Goal: Transaction & Acquisition: Purchase product/service

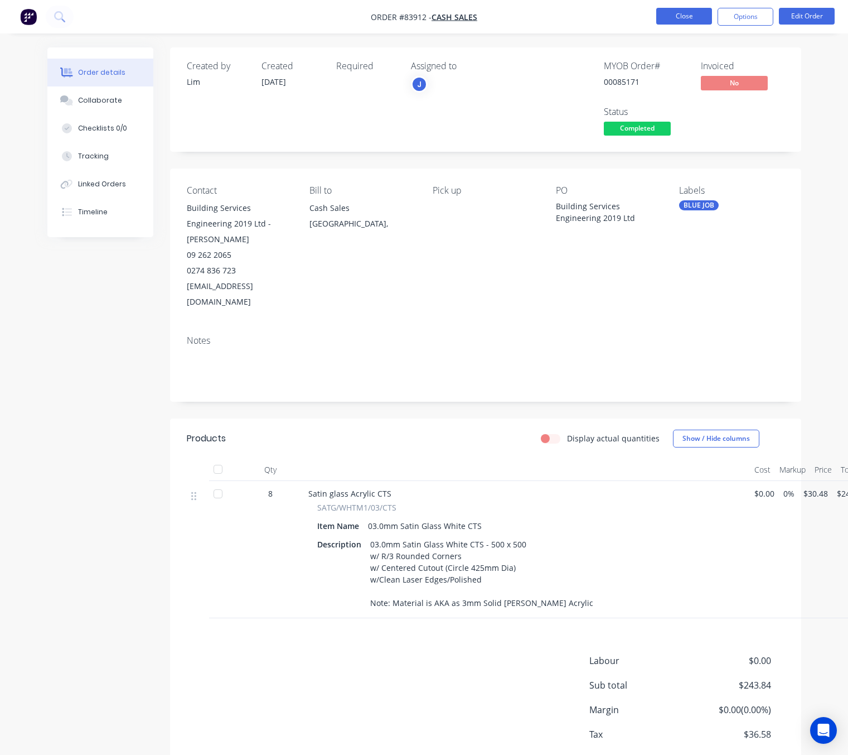
click at [688, 18] on button "Close" at bounding box center [684, 16] width 56 height 17
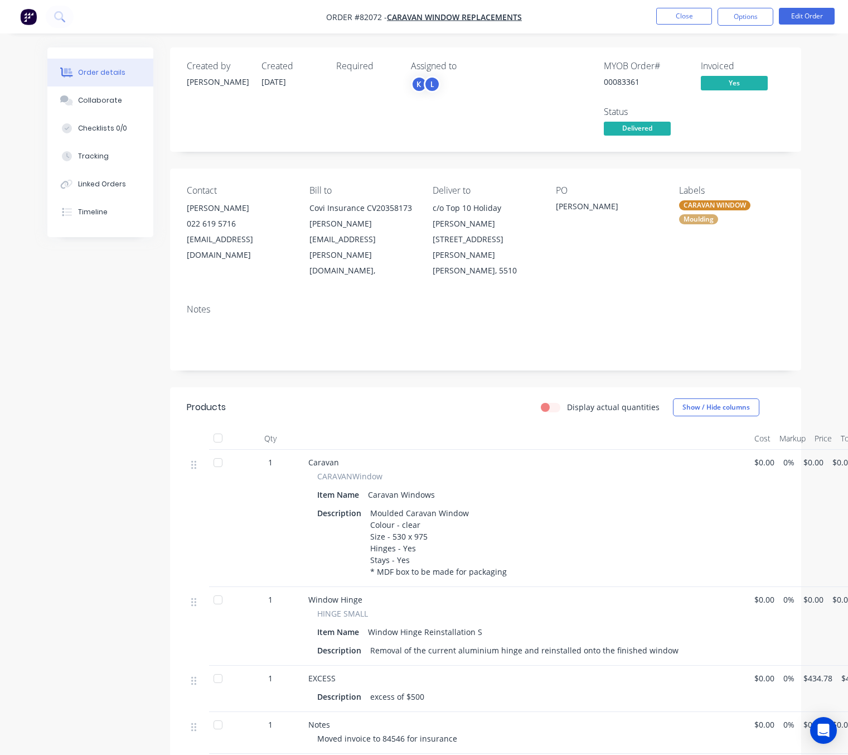
click at [64, 499] on div "Created by Jess Created 14/05/25 Required Assigned to K L MYOB Order # 00083361…" at bounding box center [424, 499] width 754 height 905
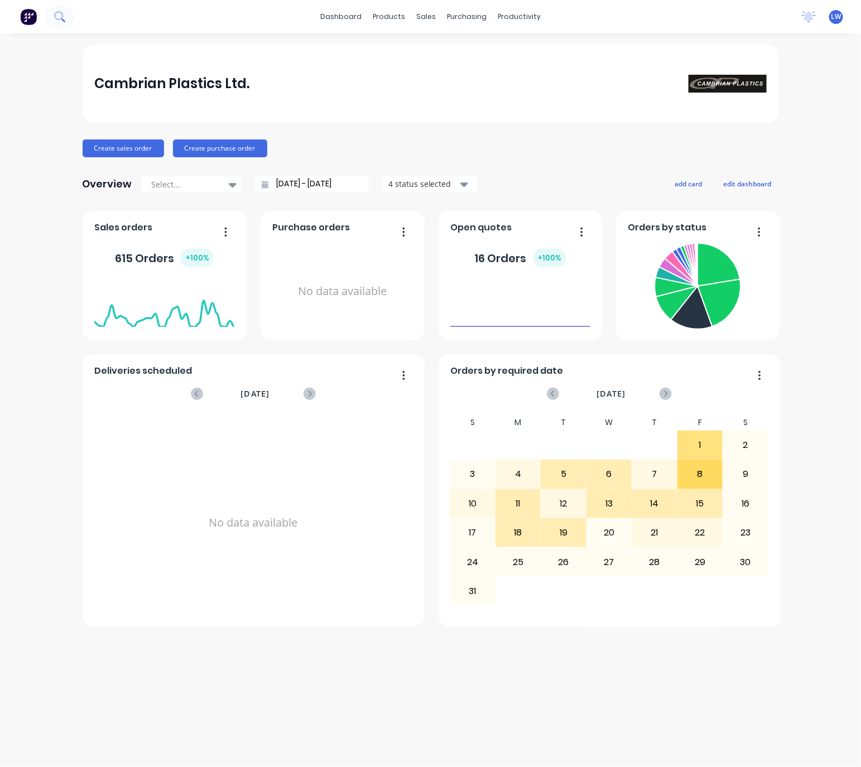
click at [56, 13] on icon at bounding box center [58, 15] width 9 height 9
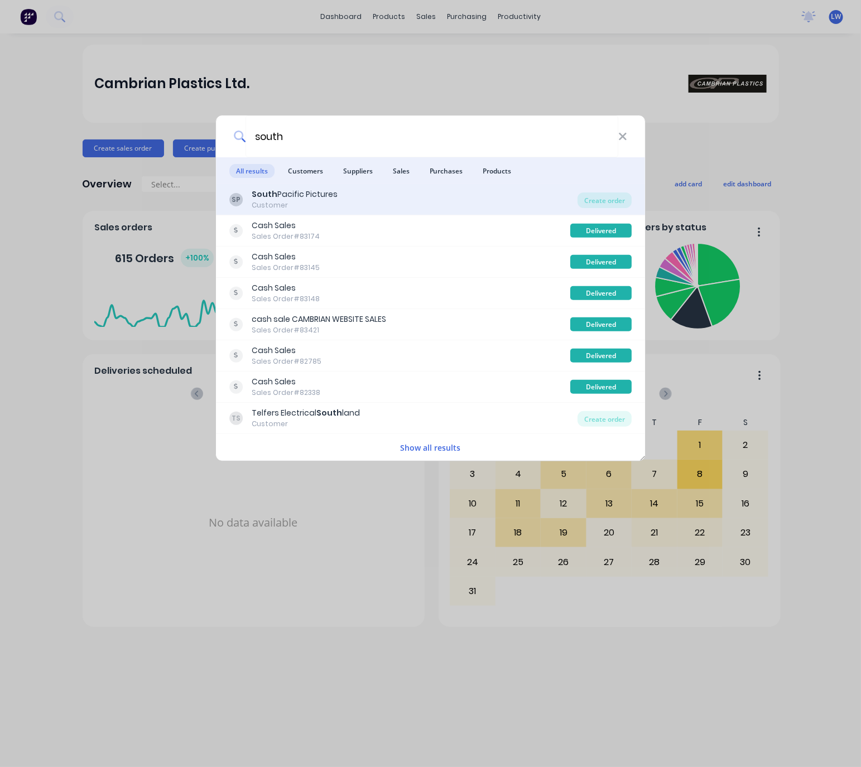
type input "south"
click at [410, 191] on div "SP South Pacific Pictures Customer" at bounding box center [403, 199] width 349 height 22
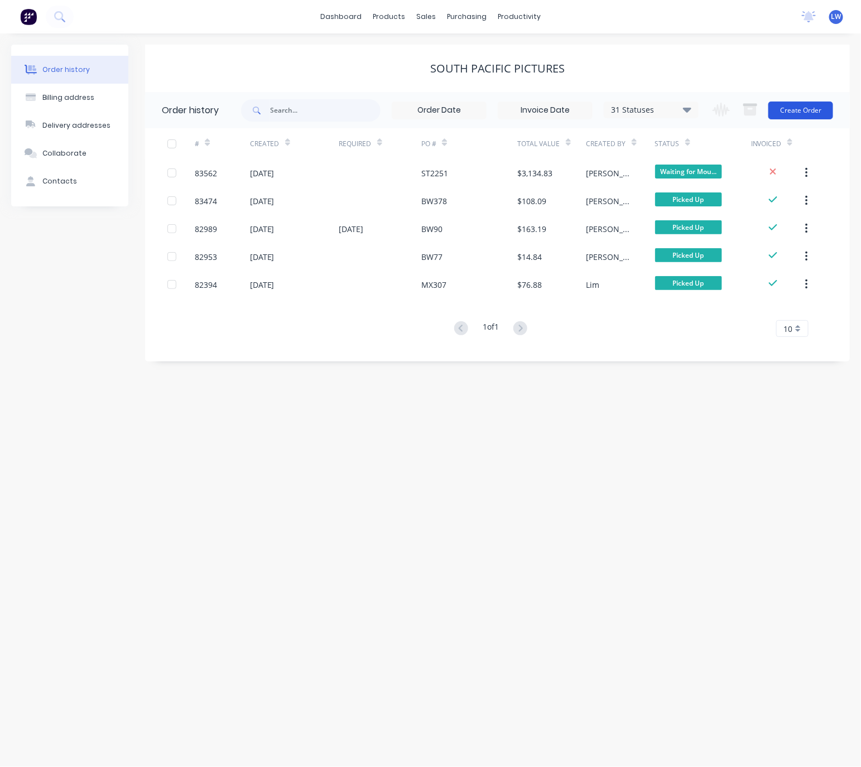
click at [798, 103] on button "Create Order" at bounding box center [800, 110] width 65 height 18
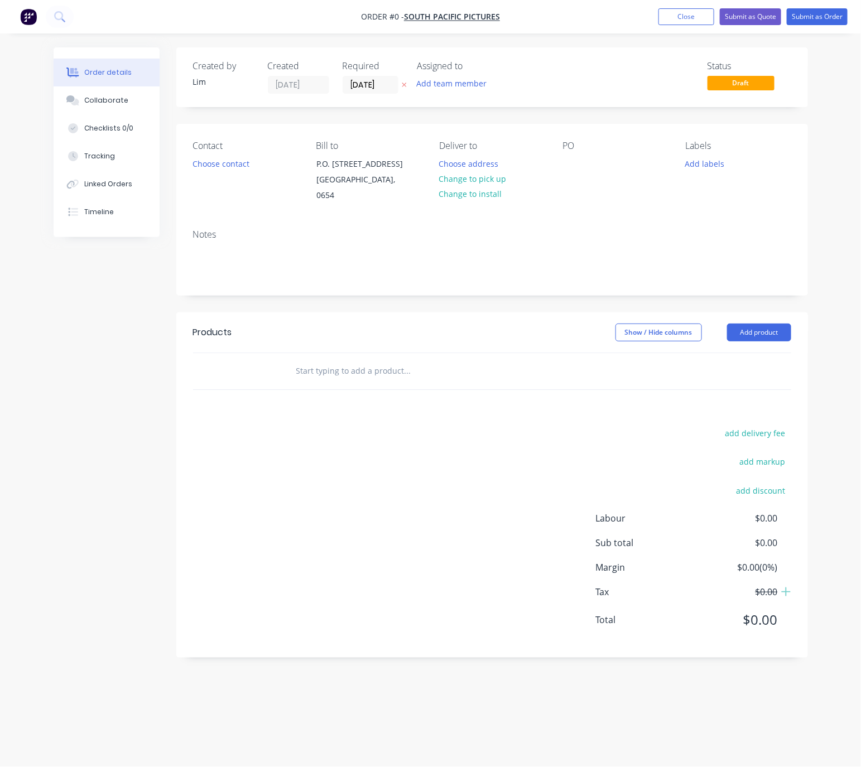
click at [404, 84] on icon at bounding box center [404, 84] width 5 height 7
click at [218, 161] on button "Choose contact" at bounding box center [220, 163] width 69 height 15
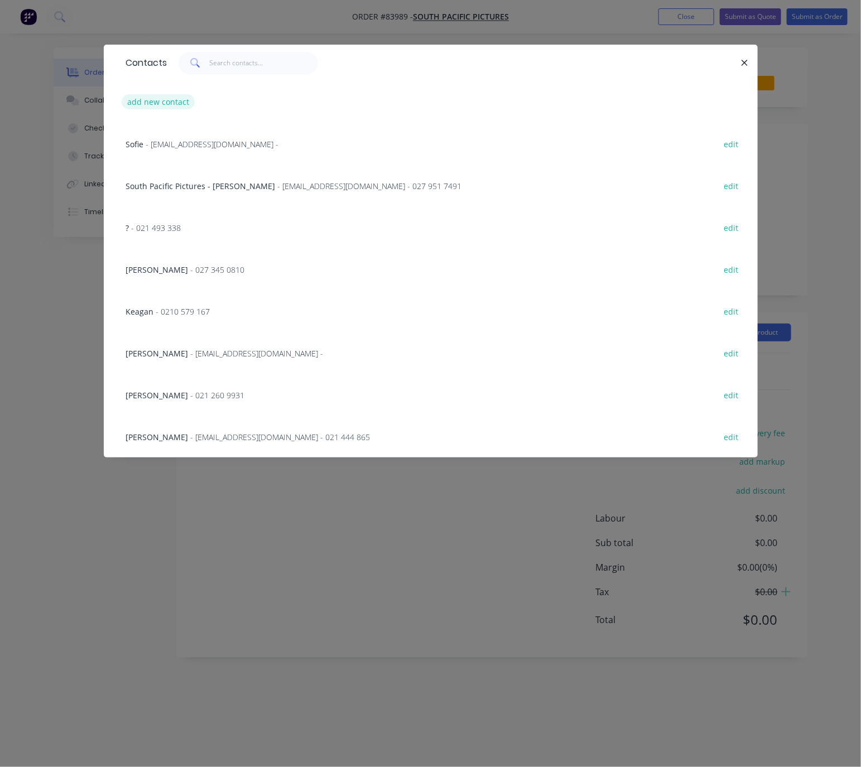
click at [177, 100] on button "add new contact" at bounding box center [159, 101] width 74 height 15
select select "NZ"
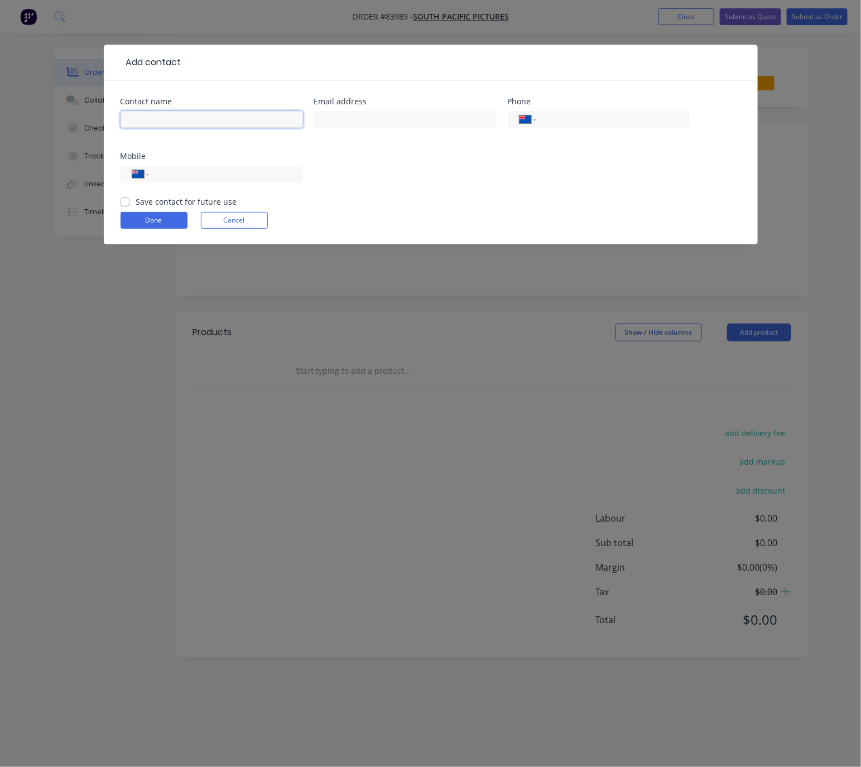
click at [182, 113] on input "text" at bounding box center [211, 119] width 182 height 17
type input "South Pacific Pictures - Cupcake Productions"
click at [400, 120] on input "text" at bounding box center [405, 119] width 182 height 17
type input "ljafenwick@gmail.com"
click at [245, 172] on input "tel" at bounding box center [224, 174] width 134 height 13
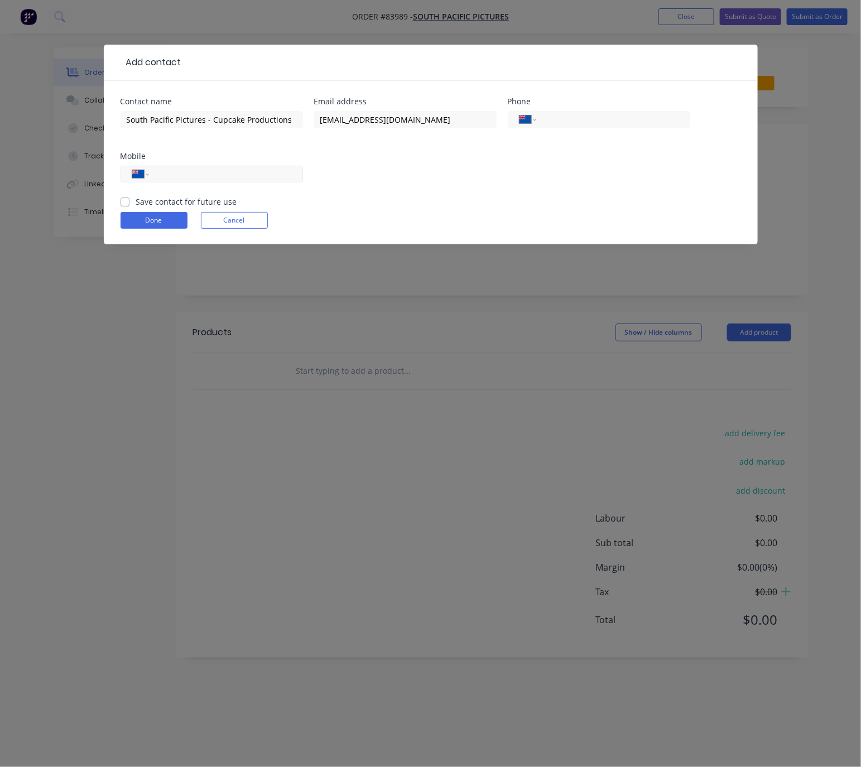
click at [245, 173] on input "tel" at bounding box center [224, 174] width 134 height 13
type input "021 721 932"
click at [136, 200] on label "Save contact for future use" at bounding box center [186, 202] width 101 height 12
click at [125, 200] on input "Save contact for future use" at bounding box center [124, 201] width 9 height 11
checkbox input "true"
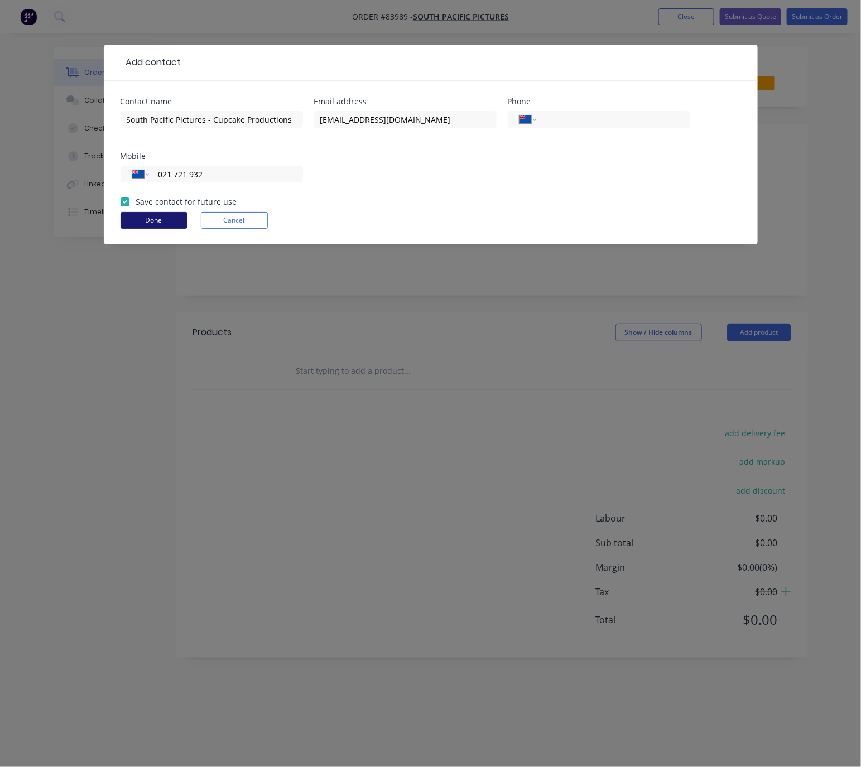
click at [171, 224] on button "Done" at bounding box center [153, 220] width 67 height 17
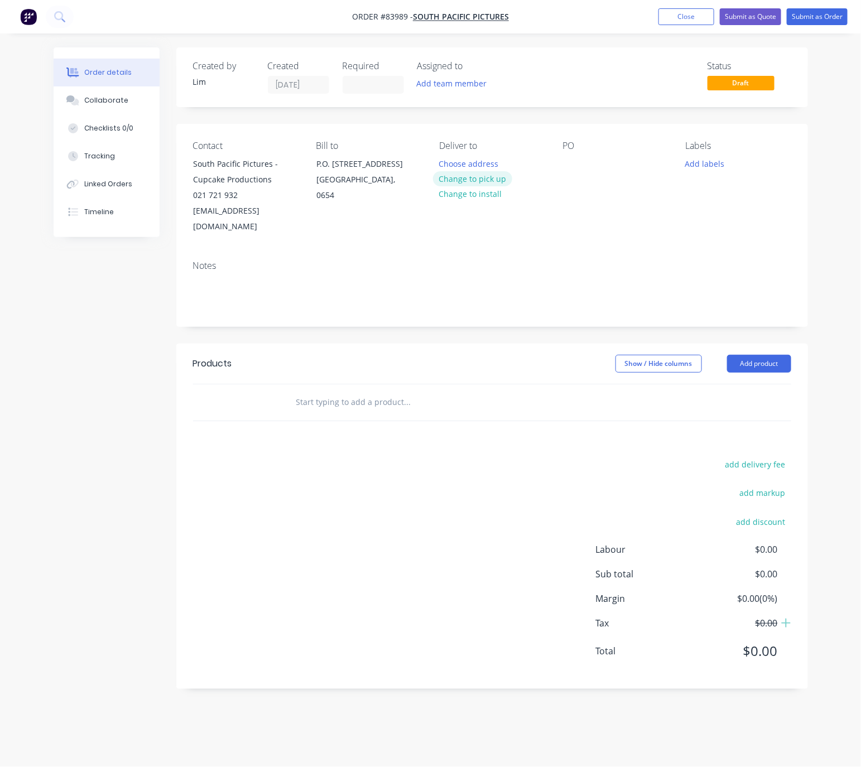
click at [497, 181] on button "Change to pick up" at bounding box center [472, 178] width 79 height 15
drag, startPoint x: 573, startPoint y: 162, endPoint x: 830, endPoint y: 202, distance: 260.2
click at [574, 162] on div at bounding box center [571, 164] width 18 height 16
click at [554, 320] on div "Created by Lim Created 18/08/25 Required Assigned to Add team member Status Dra…" at bounding box center [491, 367] width 631 height 641
click at [716, 161] on button "Add labels" at bounding box center [704, 163] width 51 height 15
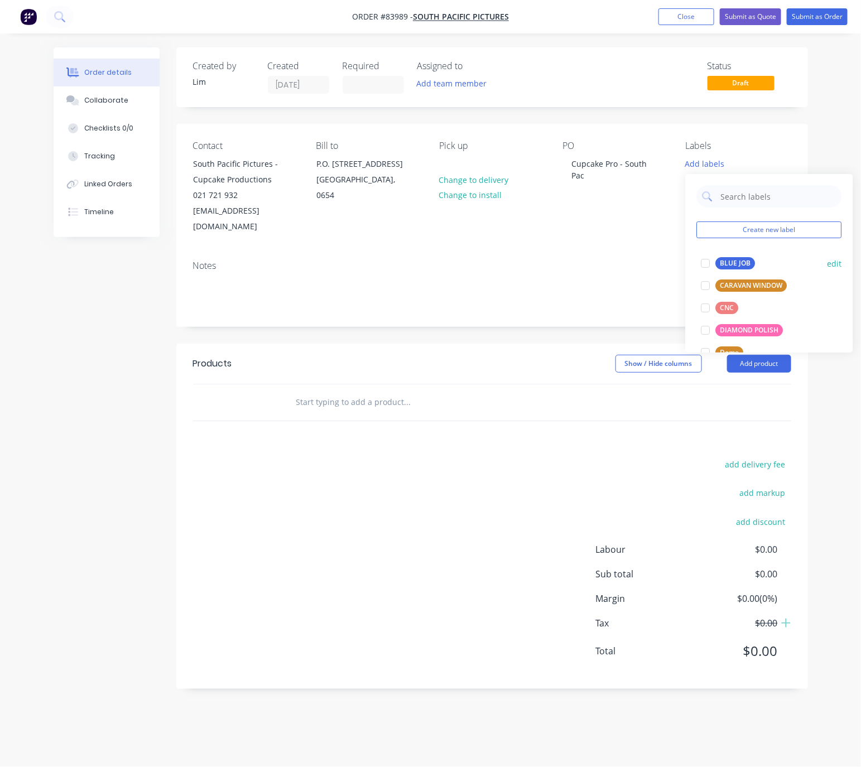
click at [738, 260] on div "BLUE JOB" at bounding box center [736, 263] width 40 height 12
drag, startPoint x: 484, startPoint y: 318, endPoint x: 617, endPoint y: 367, distance: 142.4
click at [484, 318] on div "Created by Lim Created 18/08/25 Required Assigned to Add team member Status Dra…" at bounding box center [491, 367] width 631 height 641
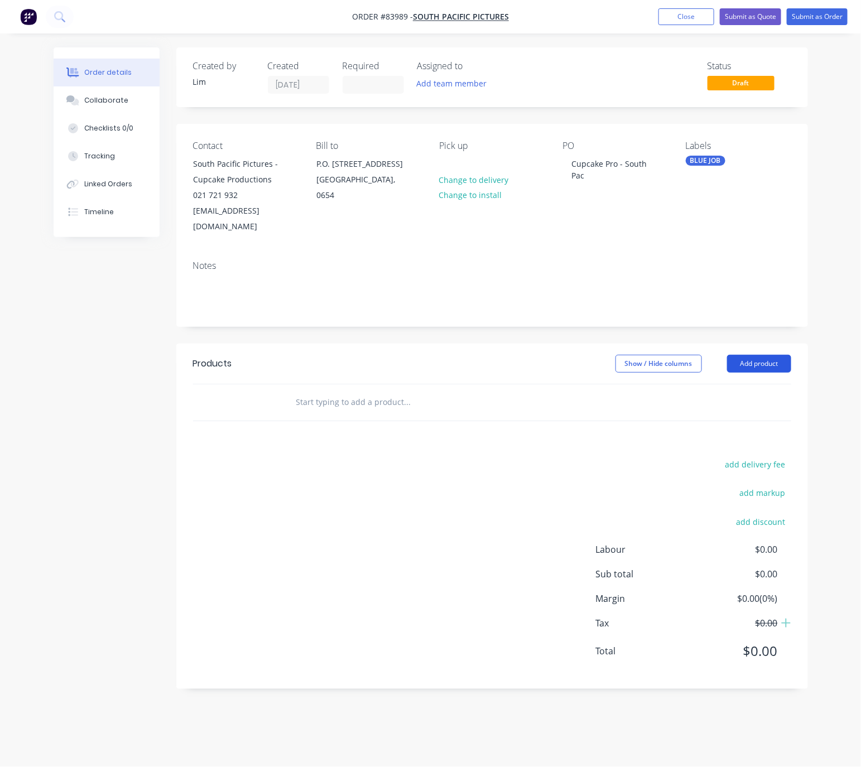
click at [770, 355] on button "Add product" at bounding box center [759, 364] width 64 height 18
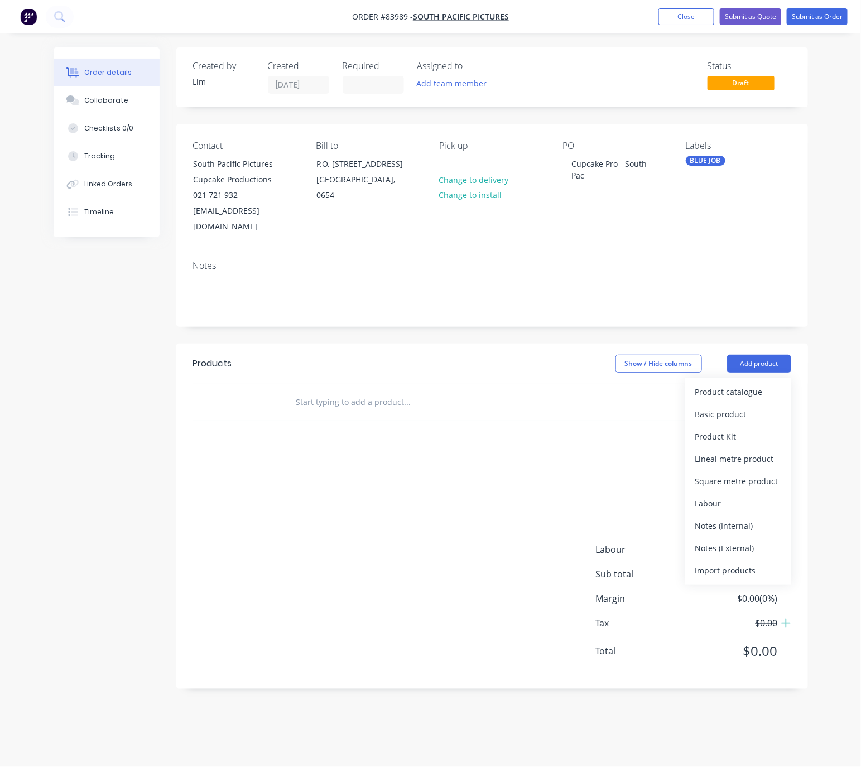
click at [496, 359] on header "Products Show / Hide columns Add product Product catalogue Basic product Produc…" at bounding box center [491, 364] width 631 height 40
click at [465, 391] on input "text" at bounding box center [407, 402] width 223 height 22
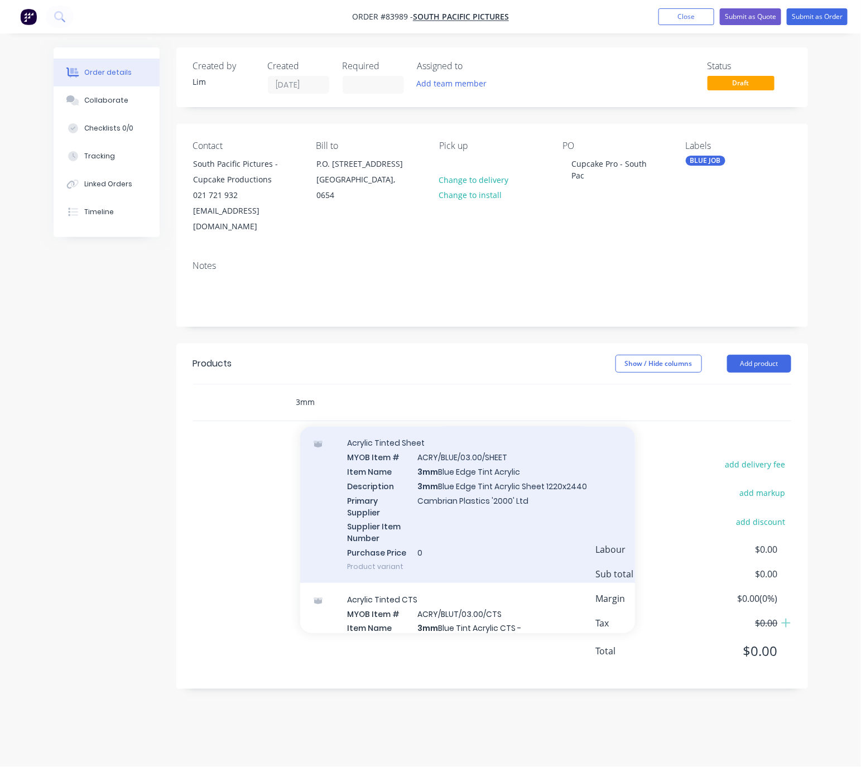
scroll to position [3597, 0]
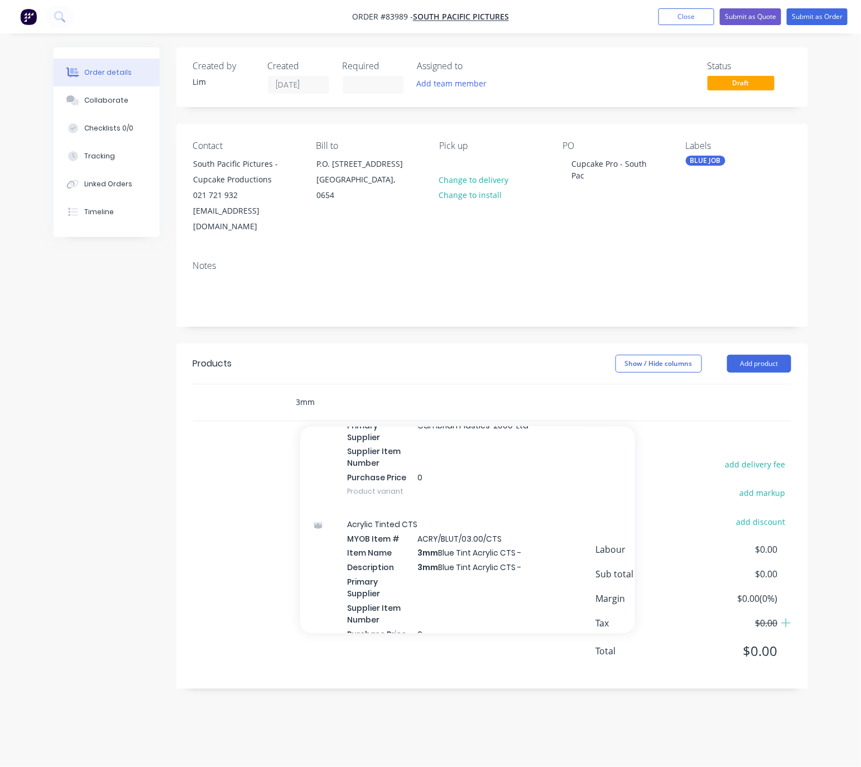
click at [343, 391] on input "3mm" at bounding box center [407, 402] width 223 height 22
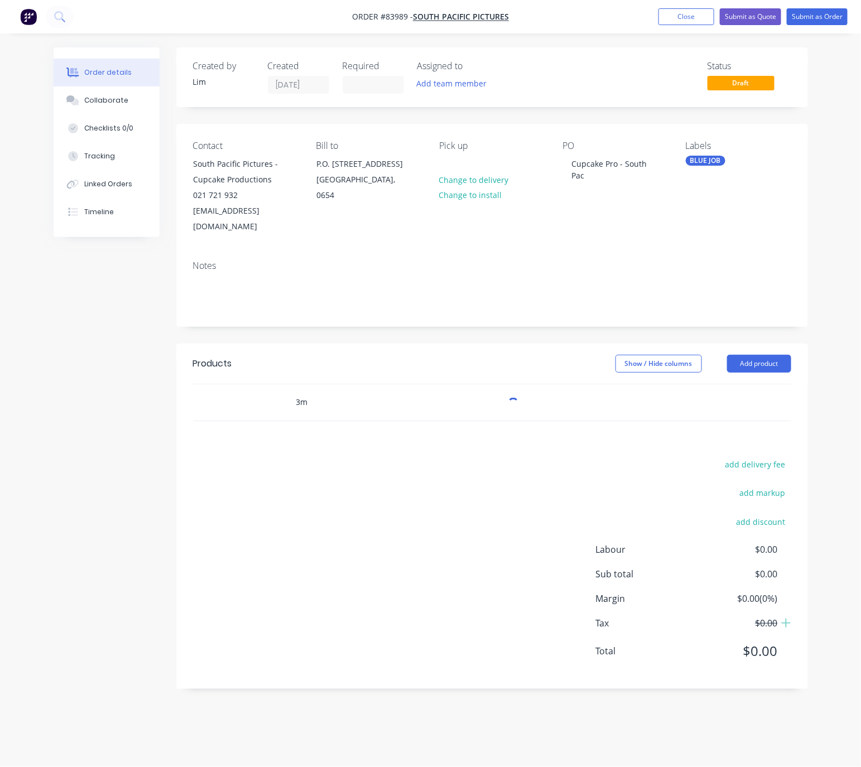
type input "3"
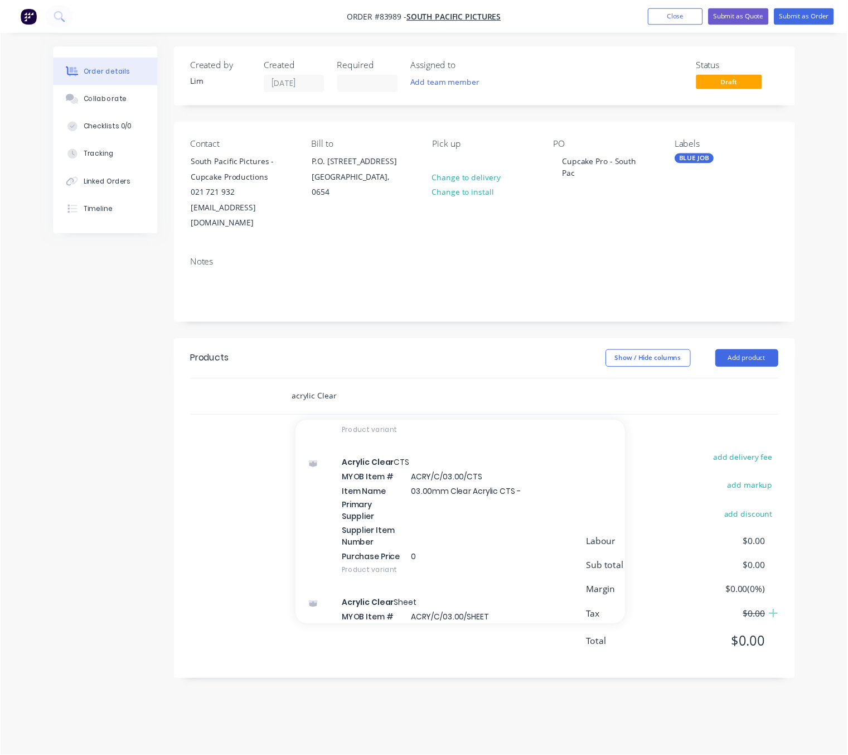
scroll to position [1171, 0]
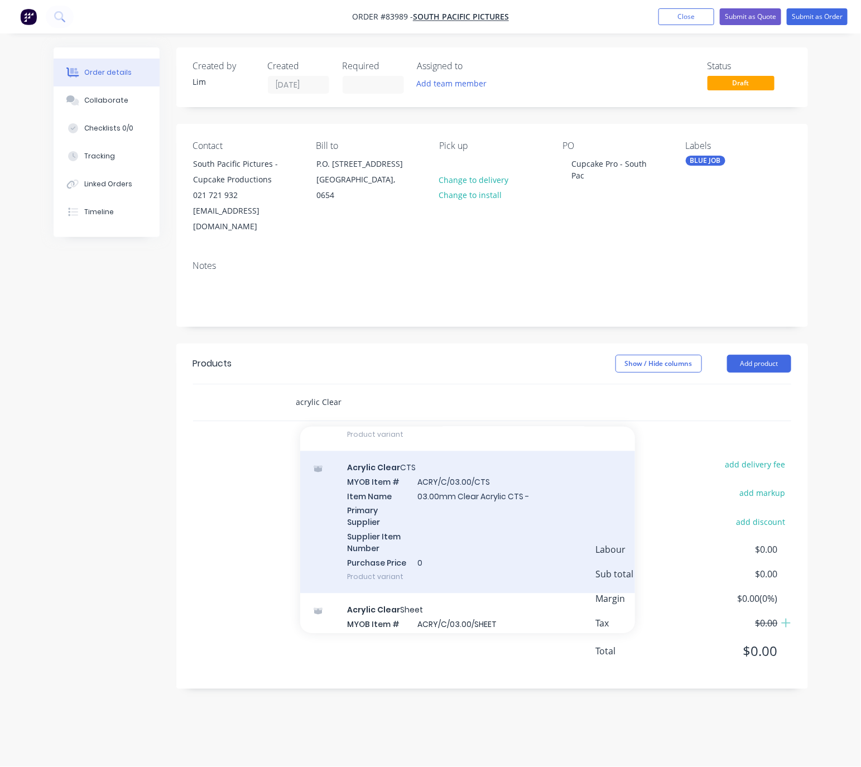
type input "acrylic Clear"
click at [549, 539] on div "Acrylic Clear CTS MYOB Item # ACRY/C/03.00/CTS Item Name 03.00mm Clear Acrylic …" at bounding box center [467, 522] width 335 height 142
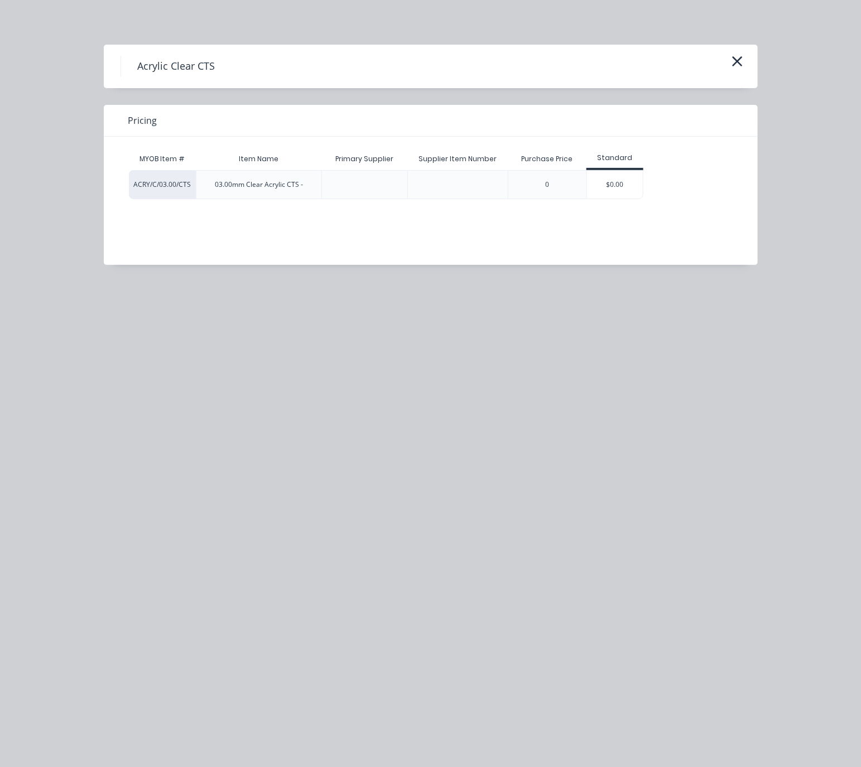
click at [632, 191] on div "$0.00" at bounding box center [615, 185] width 56 height 28
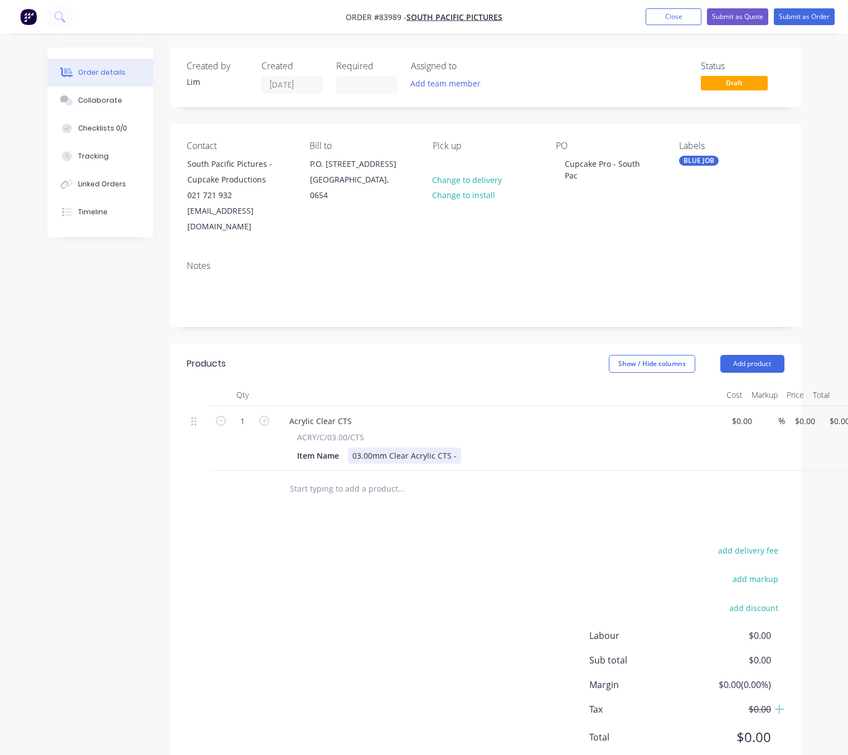
click at [452, 447] on div "03.00mm Clear Acrylic CTS -" at bounding box center [404, 455] width 113 height 16
click at [320, 584] on div "add delivery fee add markup add discount Labour $0.00 Sub total $0.00 Margin $0…" at bounding box center [486, 650] width 598 height 215
click at [835, 413] on input "0.00" at bounding box center [842, 421] width 26 height 16
type input "25"
type input "$25.00"
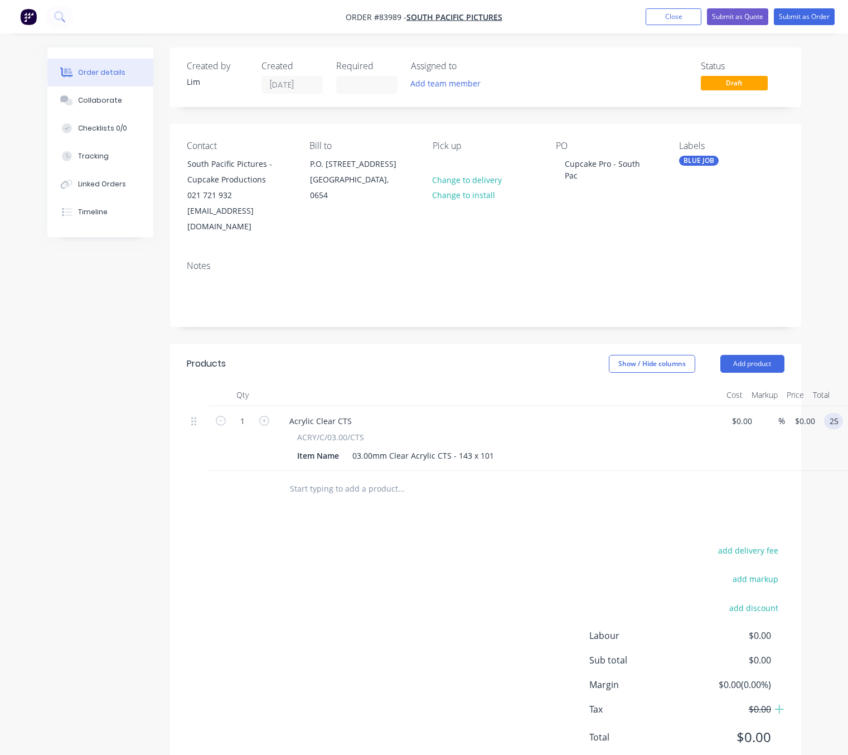
type input "$25.00"
click at [377, 604] on div "add delivery fee add markup add discount Labour $0.00 Sub total $0.00 Margin $0…" at bounding box center [486, 650] width 598 height 215
click at [393, 608] on div "add delivery fee add markup add discount Labour $0.00 Sub total $25.00 Margin $…" at bounding box center [486, 650] width 598 height 215
click at [251, 413] on input "1" at bounding box center [242, 421] width 29 height 17
click at [250, 413] on input "1" at bounding box center [242, 421] width 29 height 17
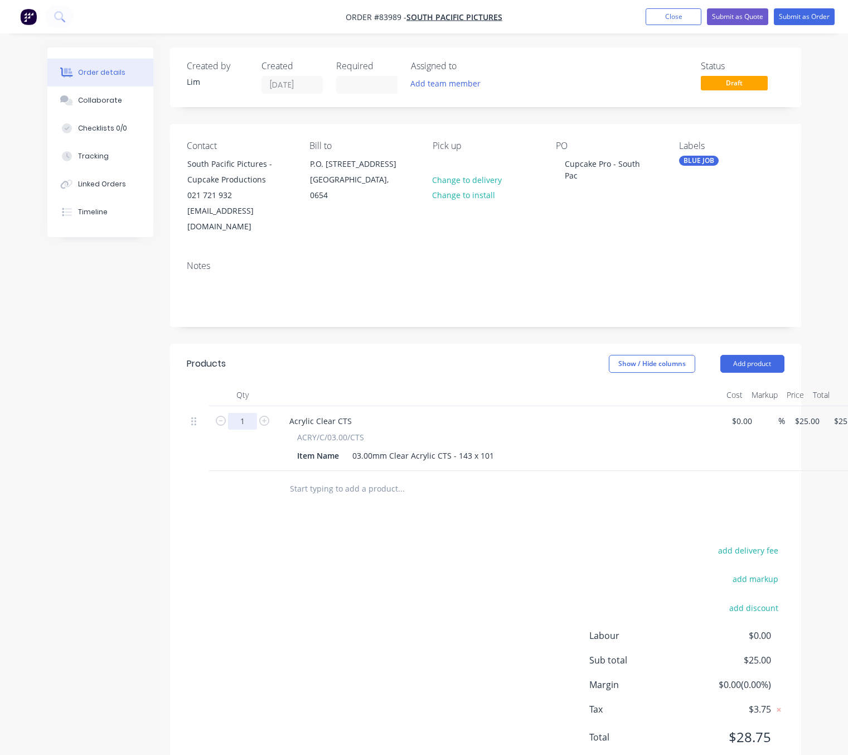
click at [249, 413] on input "1" at bounding box center [242, 421] width 29 height 17
type input "10"
type input "$250.00"
click at [317, 589] on div "add delivery fee add markup add discount Labour $0.00 Sub total $25.00 Margin $…" at bounding box center [486, 650] width 598 height 215
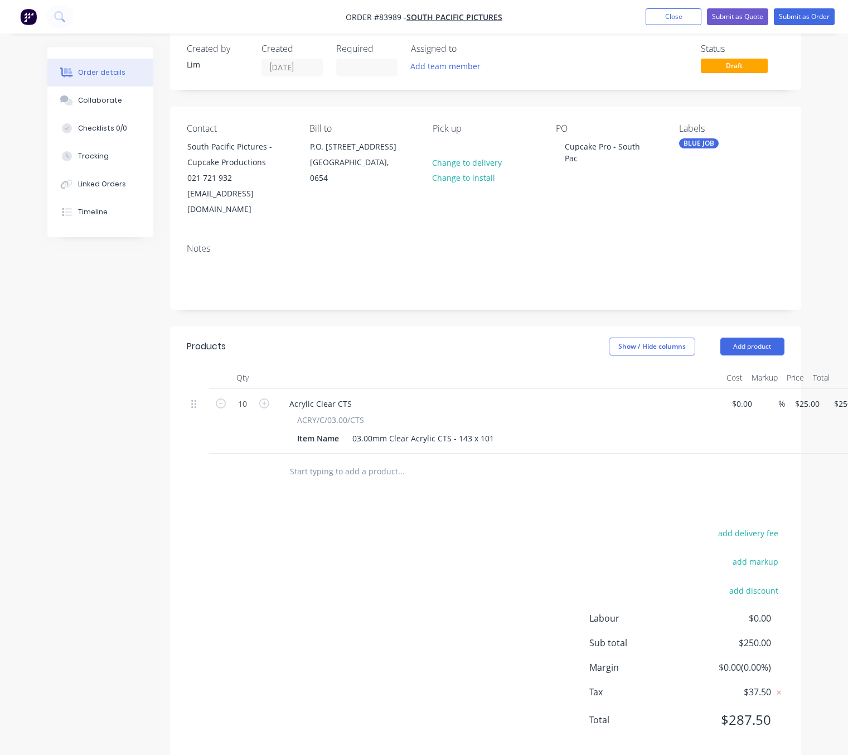
scroll to position [22, 0]
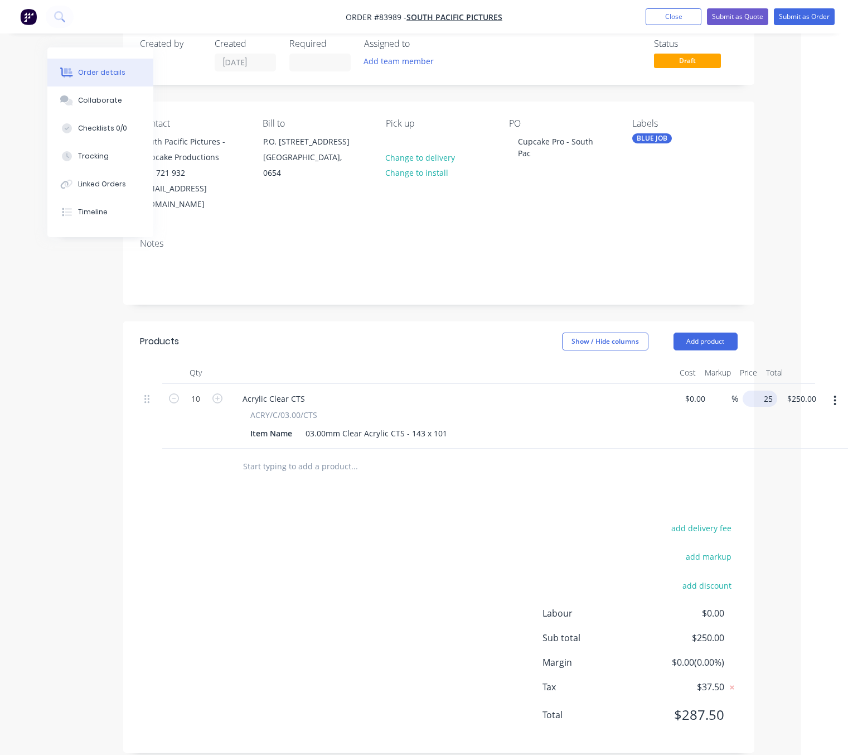
click at [756, 384] on div "25 $25.00" at bounding box center [757, 416] width 39 height 65
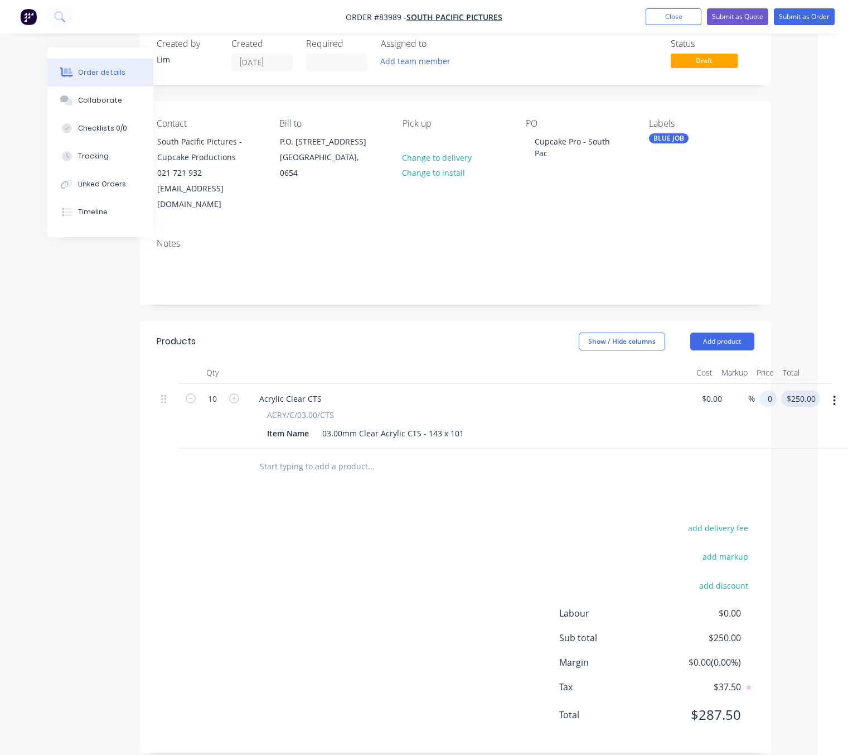
type input "$0.00"
click at [805, 390] on input "0.00" at bounding box center [803, 398] width 35 height 16
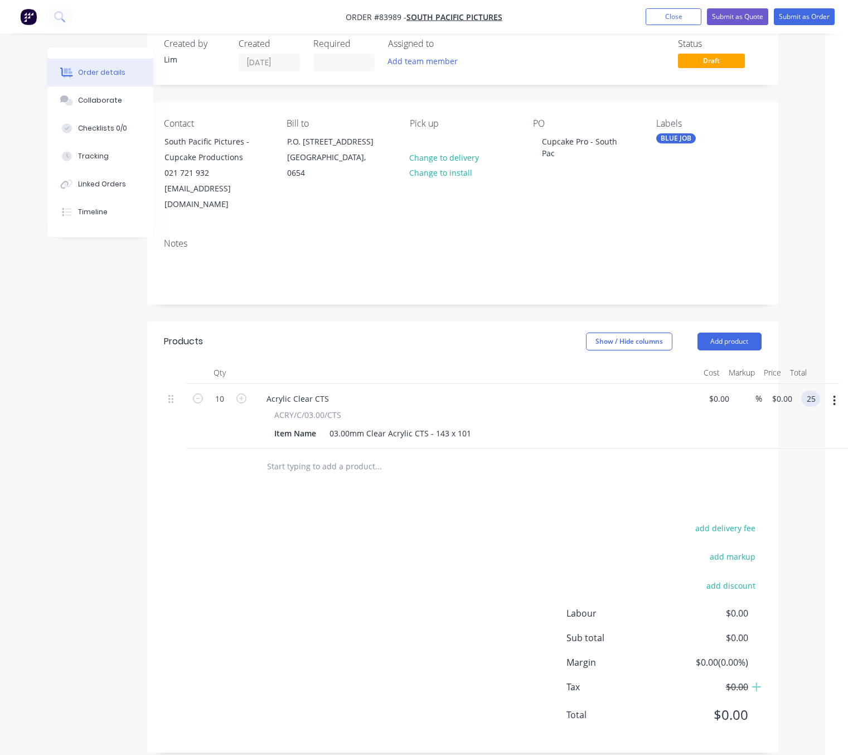
scroll to position [22, 21]
type input "25"
type input "$2.50"
type input "$25.00"
click at [547, 520] on div "add delivery fee add markup add discount Labour $0.00 Sub total $0.00 Margin $0…" at bounding box center [465, 627] width 598 height 215
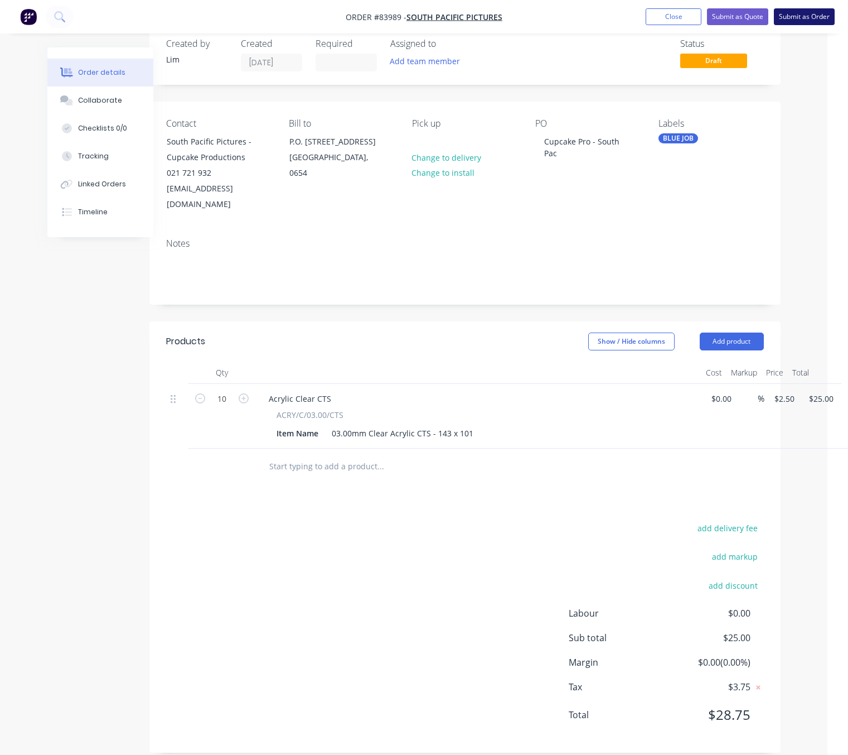
click at [820, 16] on button "Submit as Order" at bounding box center [804, 16] width 61 height 17
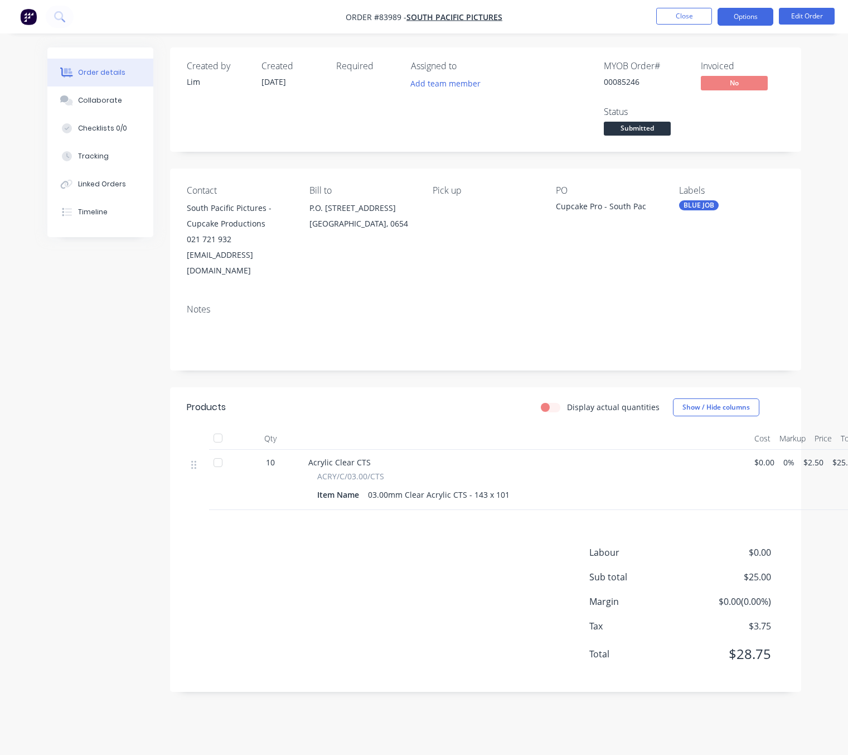
click at [753, 19] on button "Options" at bounding box center [746, 17] width 56 height 18
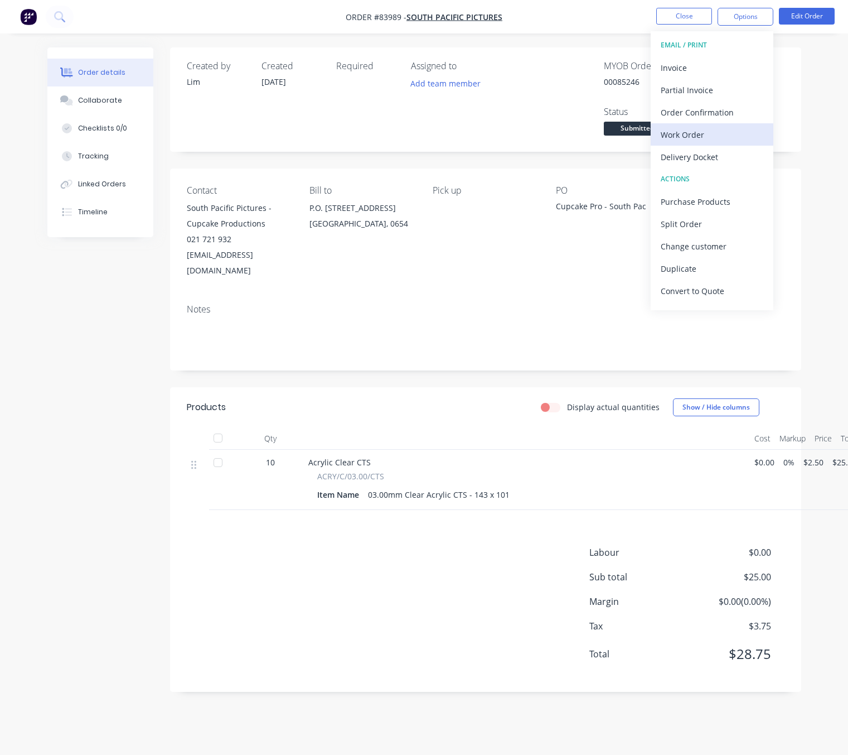
click at [726, 132] on div "Work Order" at bounding box center [712, 135] width 103 height 16
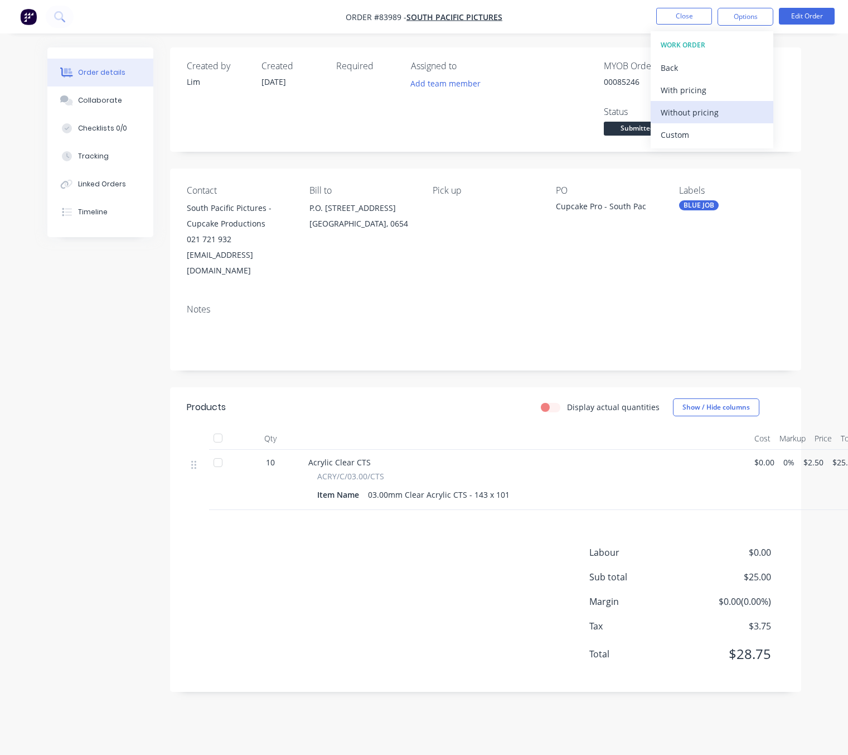
click at [726, 114] on div "Without pricing" at bounding box center [712, 112] width 103 height 16
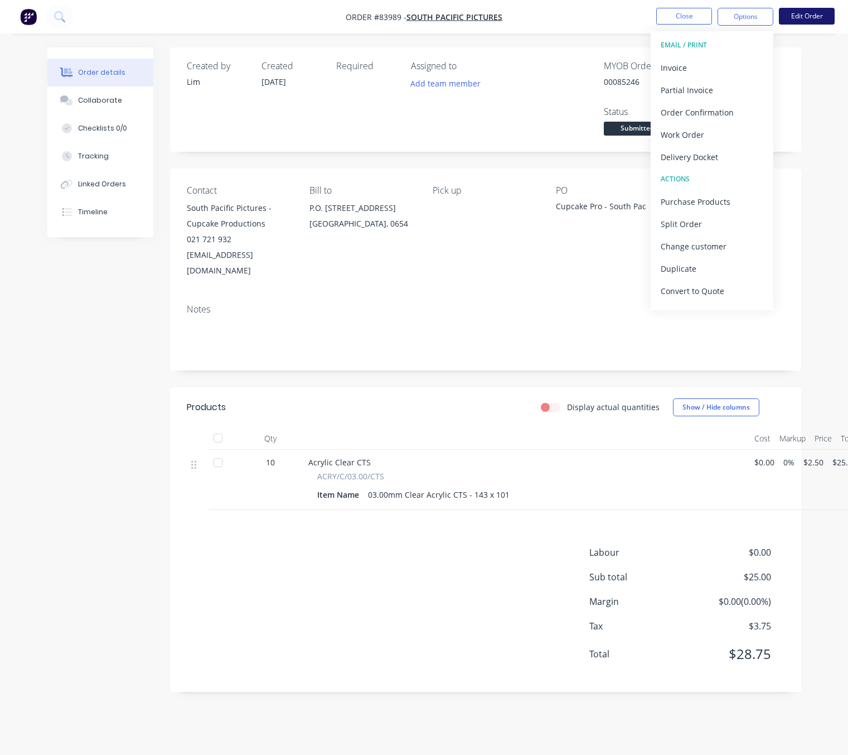
click at [825, 12] on button "Edit Order" at bounding box center [807, 16] width 56 height 17
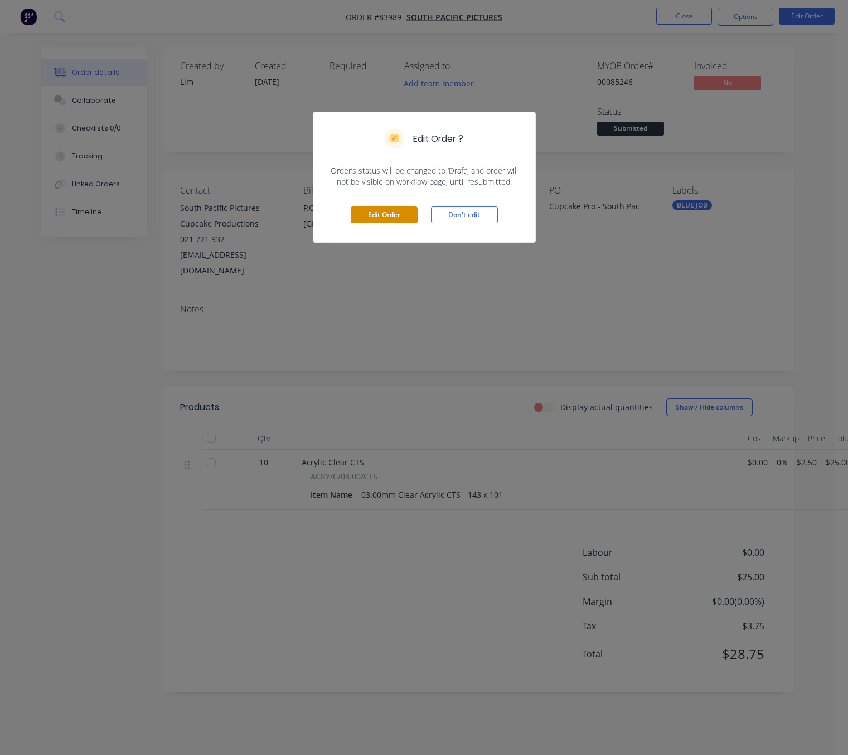
click at [370, 215] on button "Edit Order" at bounding box center [384, 214] width 67 height 17
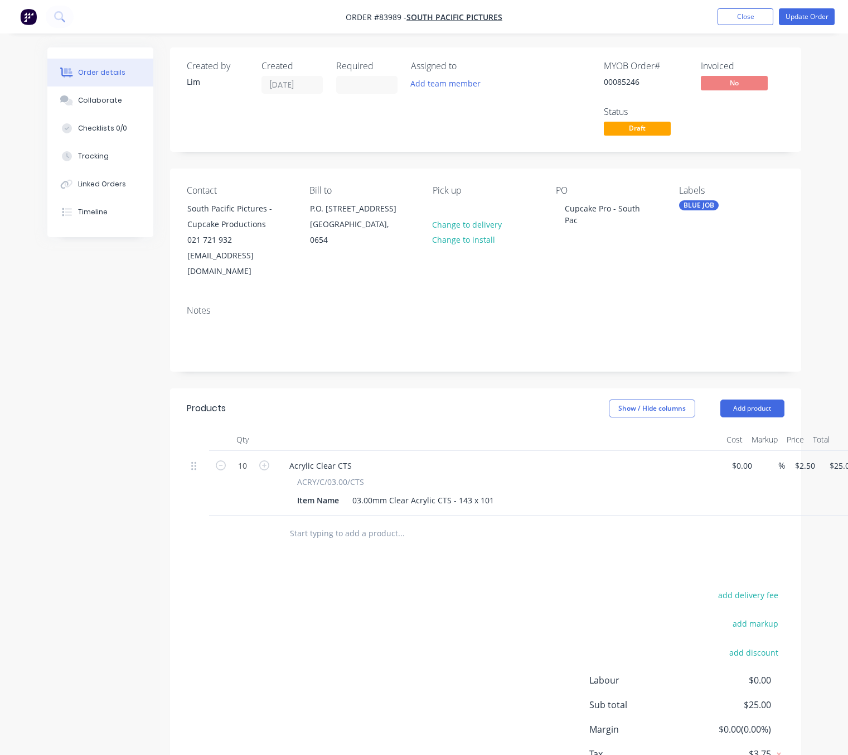
scroll to position [0, 38]
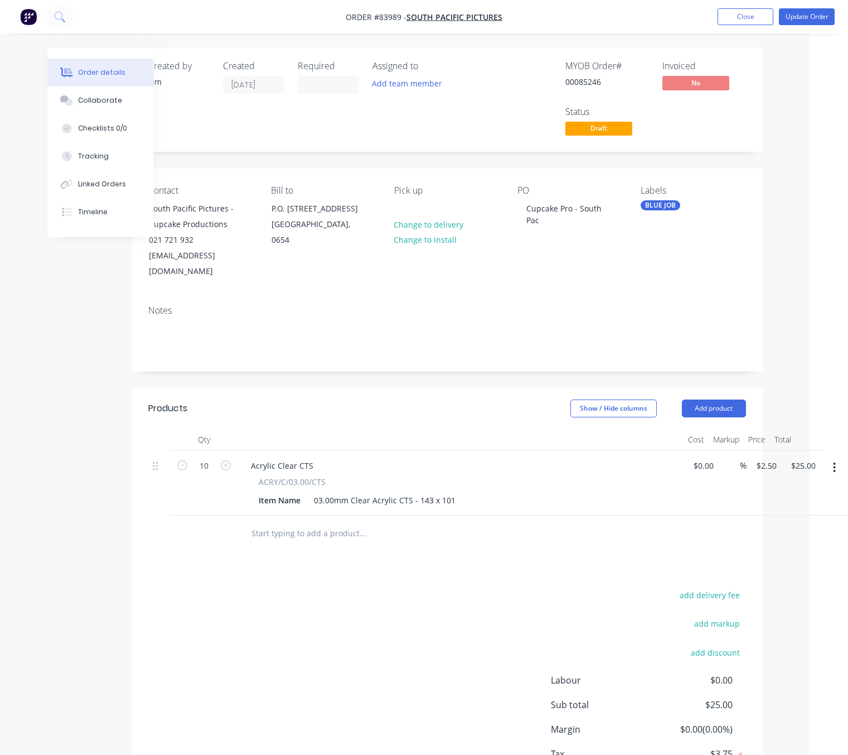
drag, startPoint x: 835, startPoint y: 452, endPoint x: 833, endPoint y: 460, distance: 8.0
click at [835, 461] on icon "button" at bounding box center [834, 467] width 3 height 12
click at [806, 555] on div "Delete" at bounding box center [795, 563] width 86 height 16
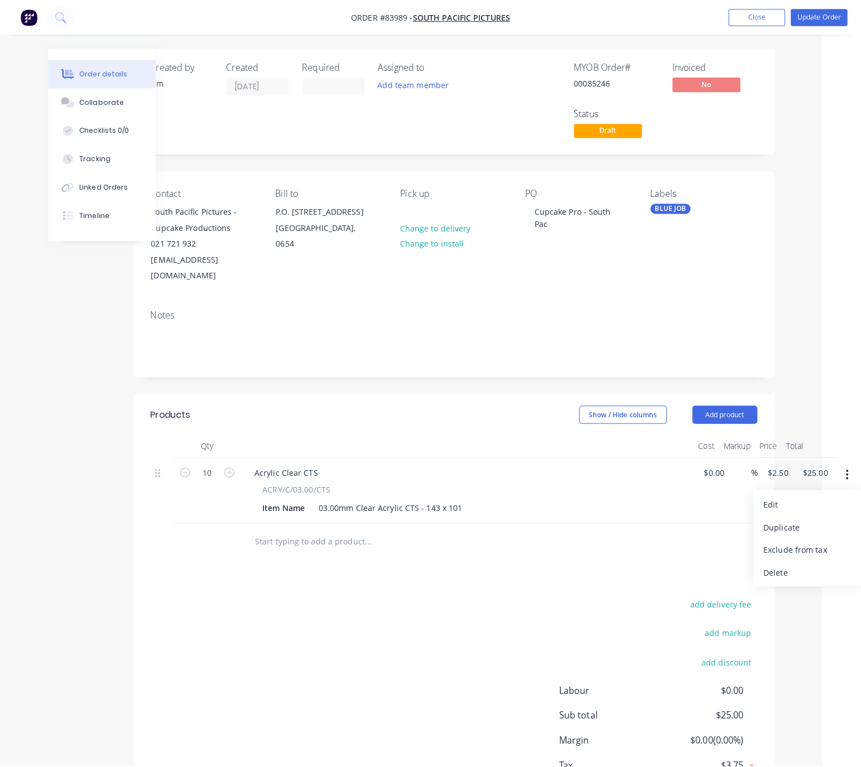
scroll to position [0, 0]
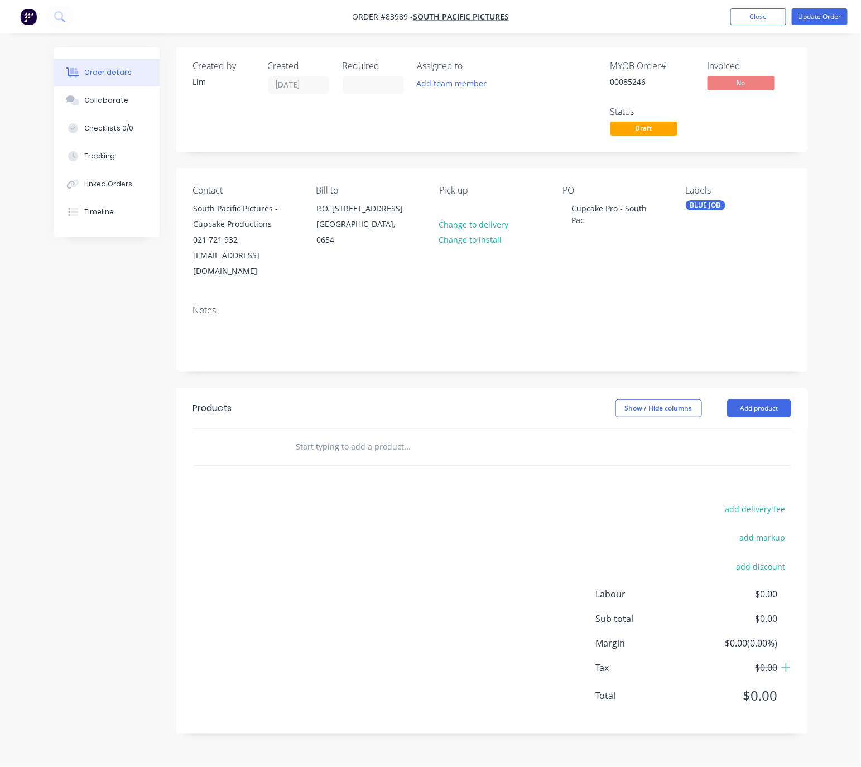
click at [331, 436] on input "text" at bounding box center [407, 447] width 223 height 22
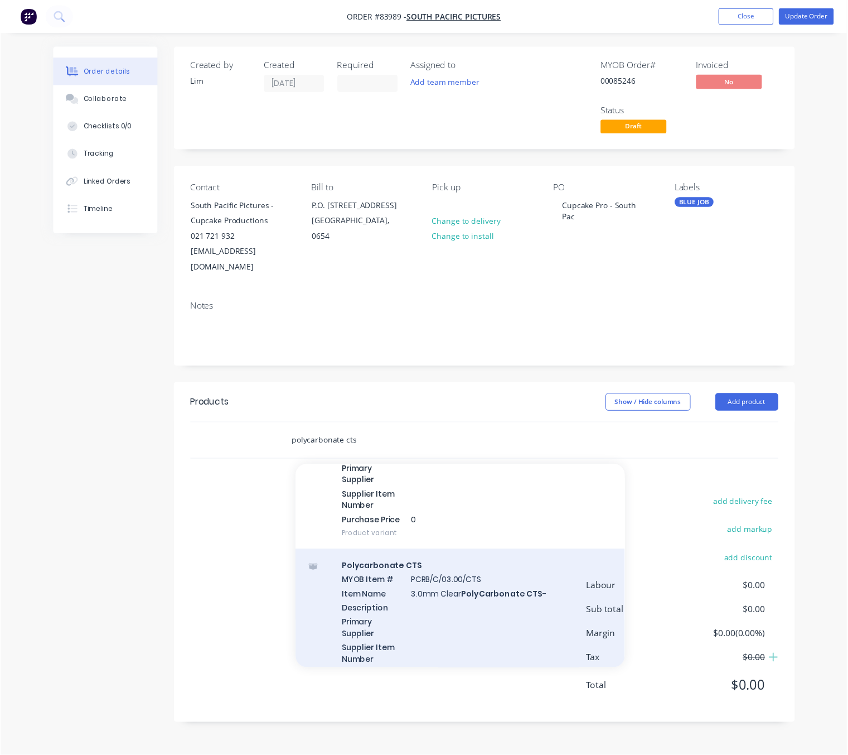
scroll to position [502, 0]
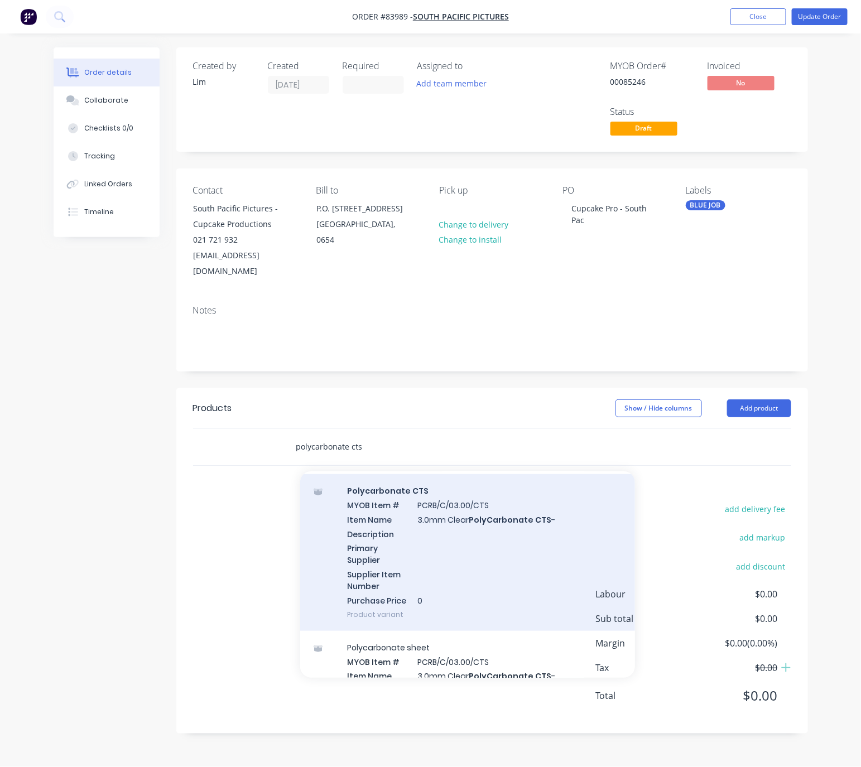
type input "polycarbonate cts"
click at [539, 579] on div "Polycarbonate CTS MYOB Item # PCRB/C/03.00/CTS Item Name 3.0mm Clear PolyCarbon…" at bounding box center [467, 552] width 335 height 157
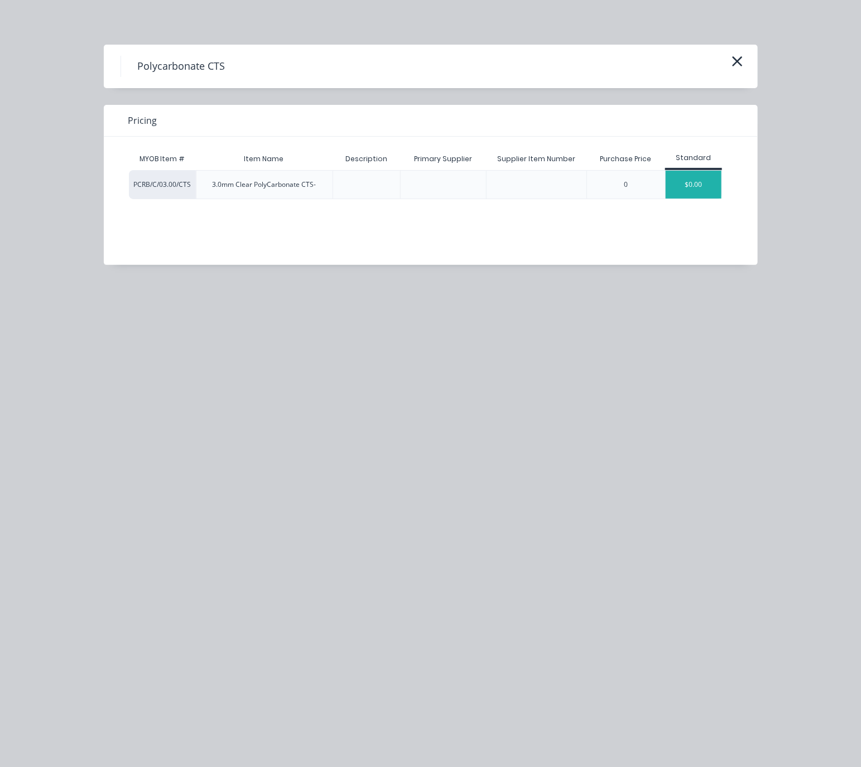
click at [691, 183] on div "$0.00" at bounding box center [693, 185] width 56 height 28
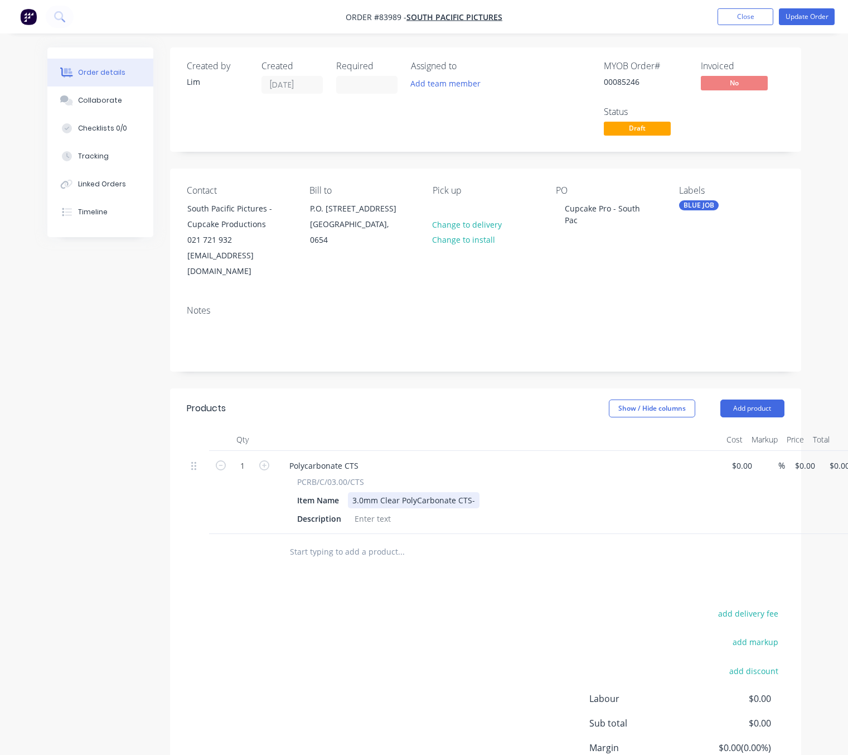
click at [469, 492] on div "3.0mm Clear PolyCarbonate CTS-" at bounding box center [414, 500] width 132 height 16
click at [472, 492] on div "3.0mm Clear PolyCarbonate CTS -" at bounding box center [415, 500] width 134 height 16
click at [476, 492] on div "3.0mm Clear PolyCarbonate CTS -" at bounding box center [415, 500] width 134 height 16
click at [466, 631] on div "add delivery fee add markup add discount Labour $0.00 Sub total $0.00 Margin $0…" at bounding box center [486, 713] width 598 height 215
click at [239, 457] on input "1" at bounding box center [242, 465] width 29 height 17
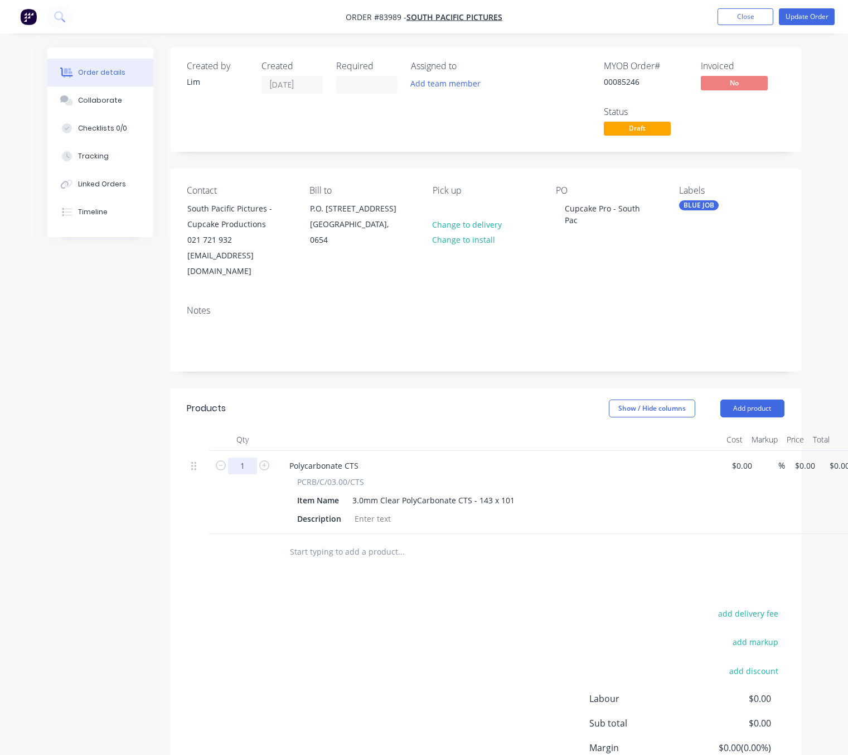
click at [246, 457] on input "1" at bounding box center [242, 465] width 29 height 17
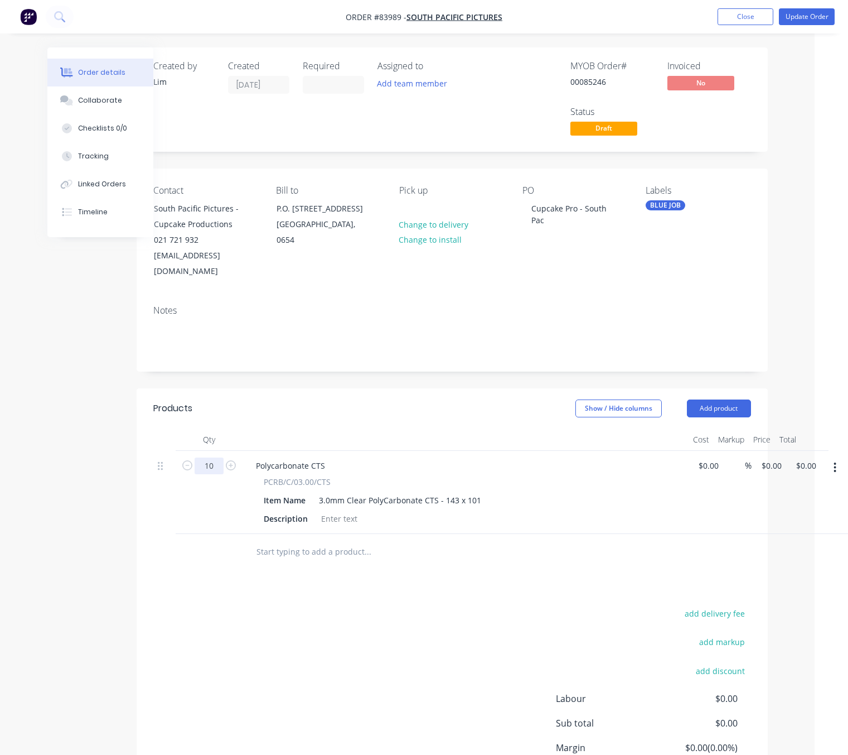
type input "10"
drag, startPoint x: 805, startPoint y: 460, endPoint x: 811, endPoint y: 455, distance: 7.9
click at [806, 459] on div "$0.00 $0.00" at bounding box center [803, 492] width 35 height 83
click at [810, 457] on input "0.00" at bounding box center [808, 465] width 26 height 16
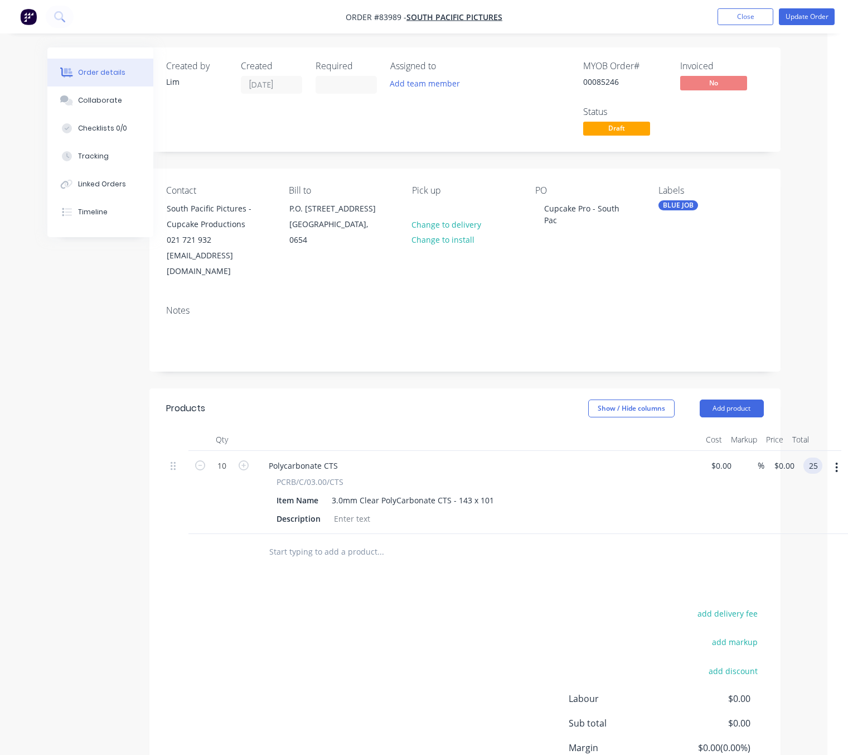
type input "25"
type input "$2.50"
type input "$25.00"
click at [490, 647] on div "add delivery fee add markup add discount Labour $0.00 Sub total $0.00 Margin $0…" at bounding box center [465, 713] width 598 height 215
click at [808, 17] on button "Update Order" at bounding box center [807, 16] width 56 height 17
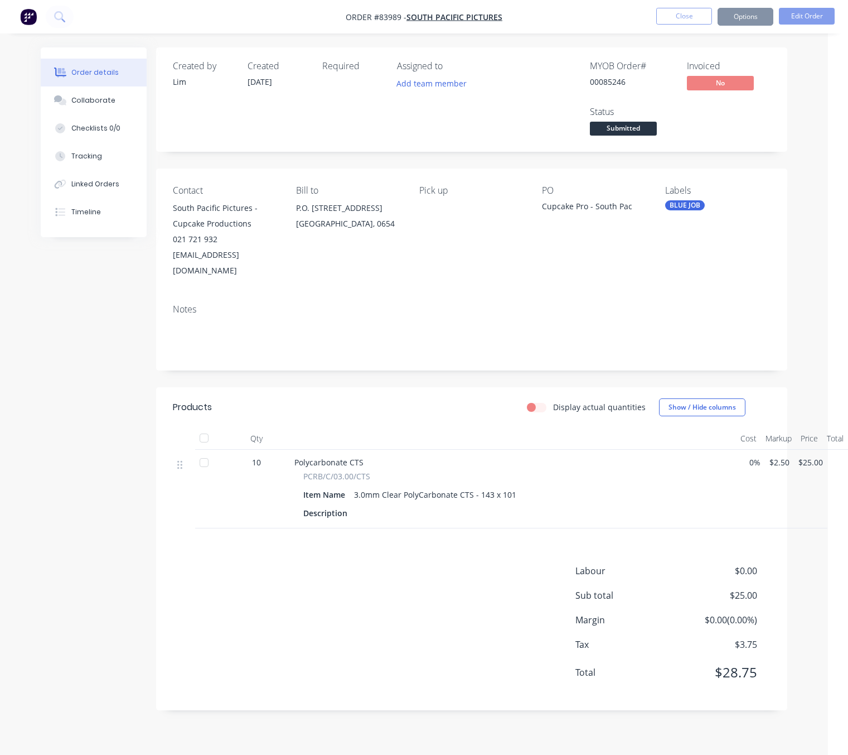
scroll to position [0, 0]
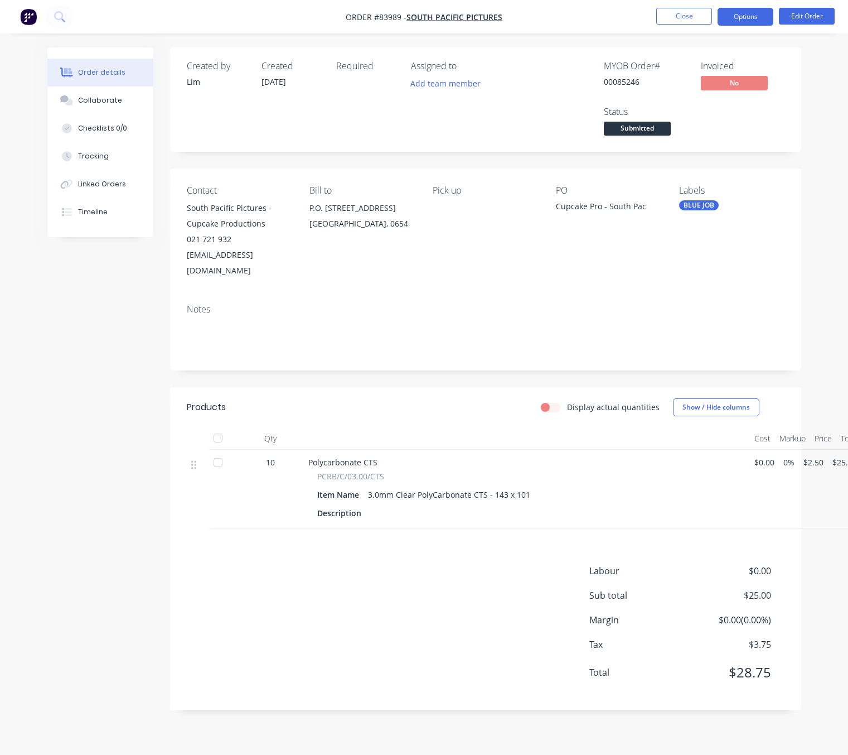
click at [747, 21] on button "Options" at bounding box center [746, 17] width 56 height 18
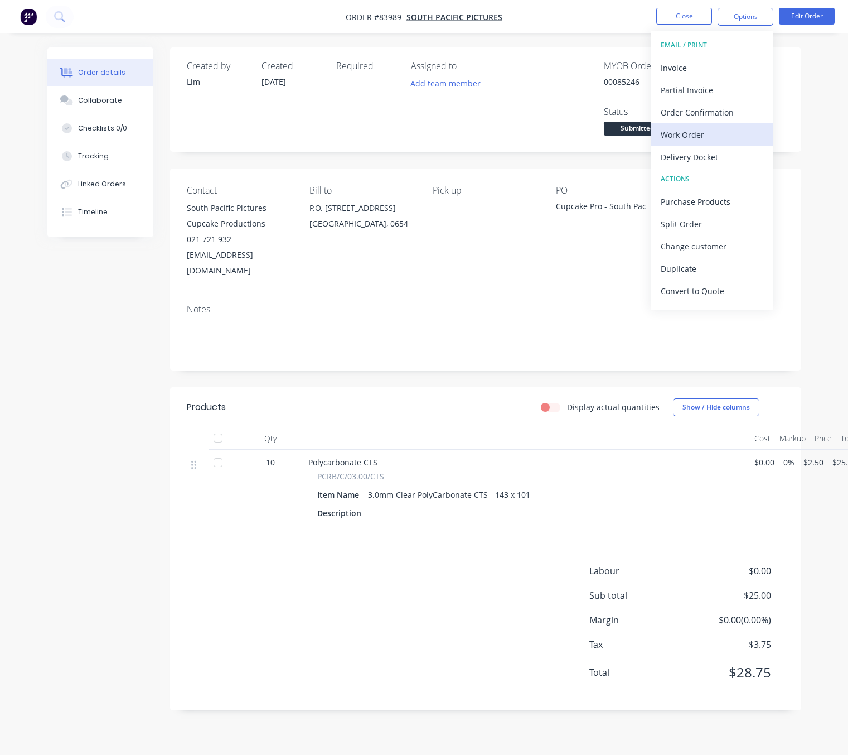
click at [716, 144] on button "Work Order" at bounding box center [712, 134] width 123 height 22
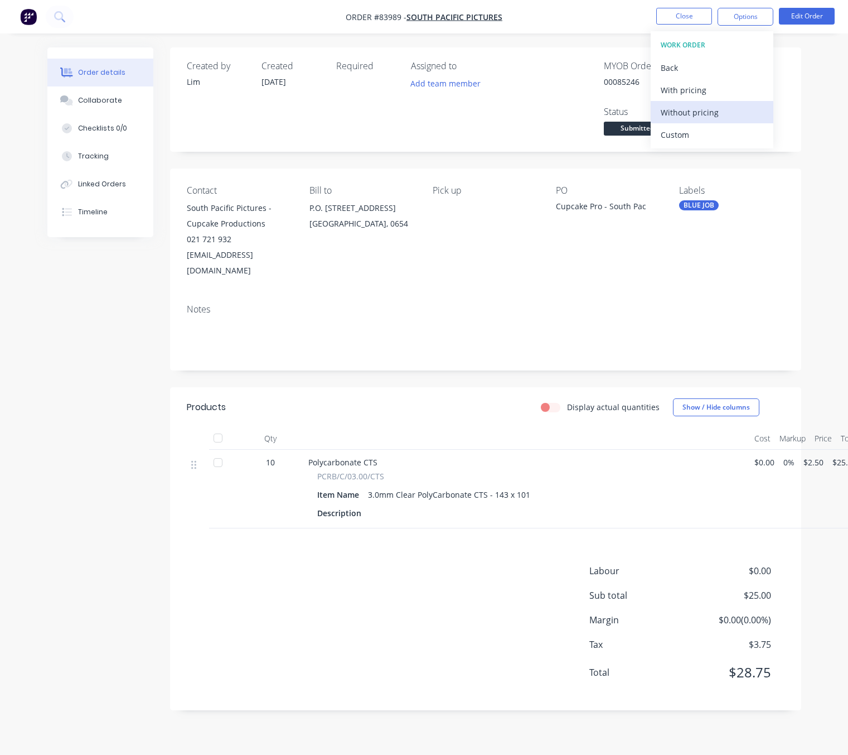
click at [724, 104] on div "Without pricing" at bounding box center [712, 112] width 103 height 16
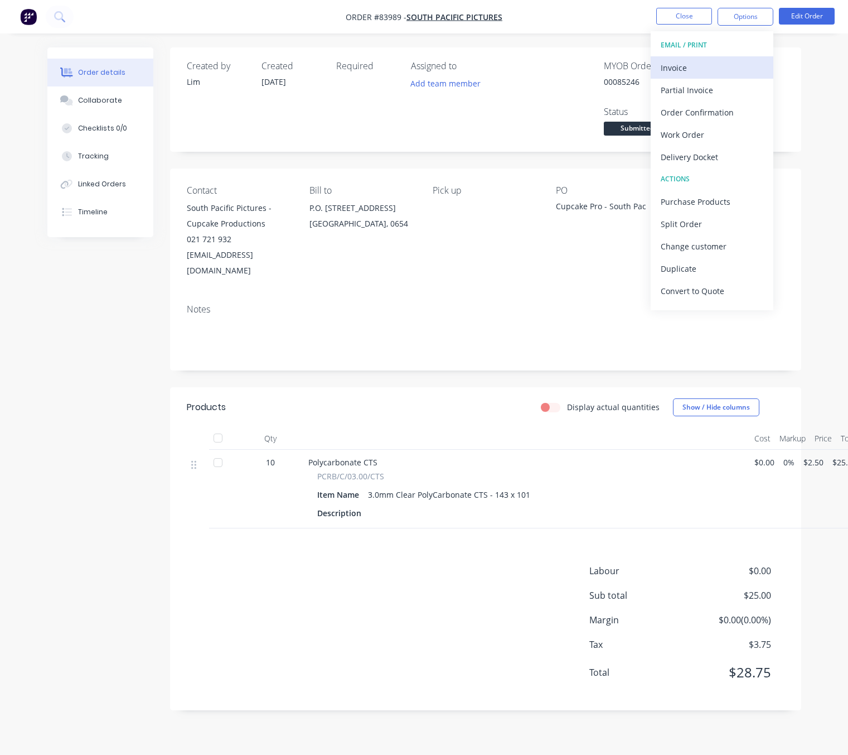
click at [718, 62] on div "Invoice" at bounding box center [712, 68] width 103 height 16
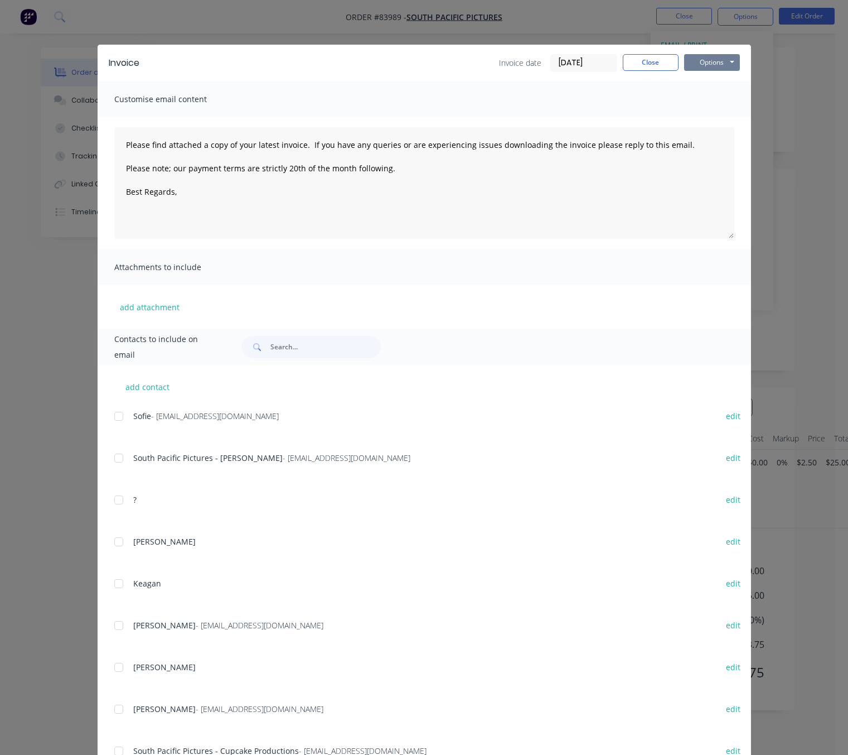
drag, startPoint x: 725, startPoint y: 52, endPoint x: 722, endPoint y: 64, distance: 11.6
click at [725, 54] on button "Options" at bounding box center [712, 62] width 56 height 17
click at [727, 78] on button "Preview" at bounding box center [719, 82] width 71 height 18
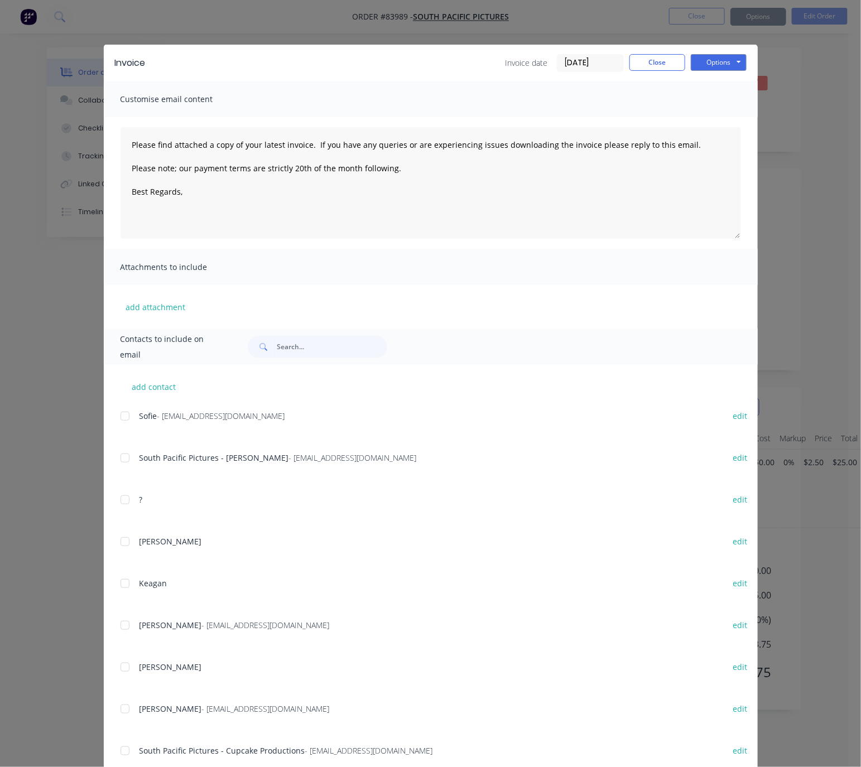
type textarea "Please find attached a copy of your latest invoice. If you have any queries or …"
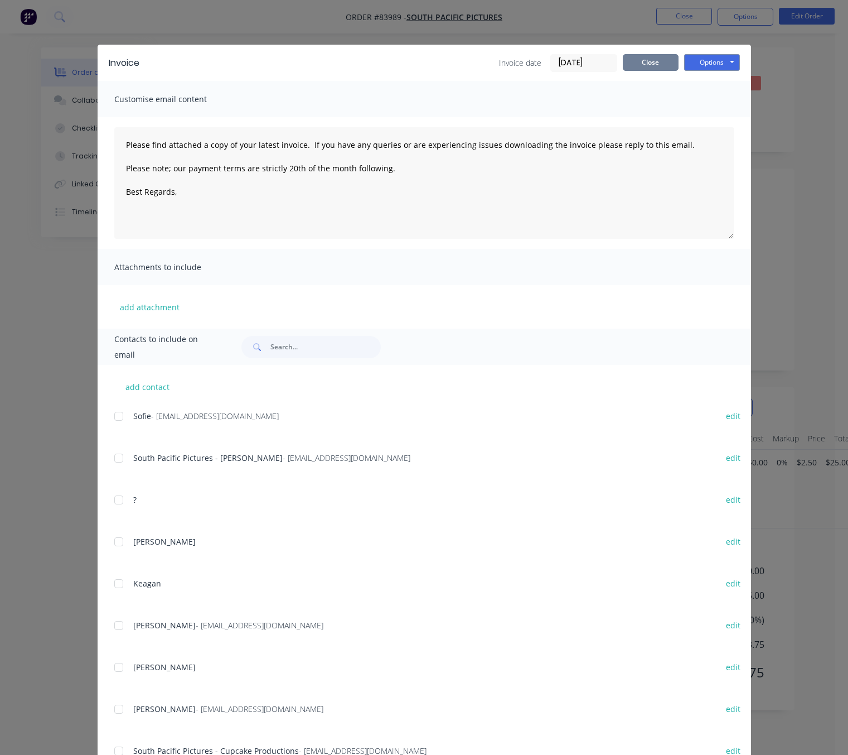
click at [658, 59] on button "Close" at bounding box center [651, 62] width 56 height 17
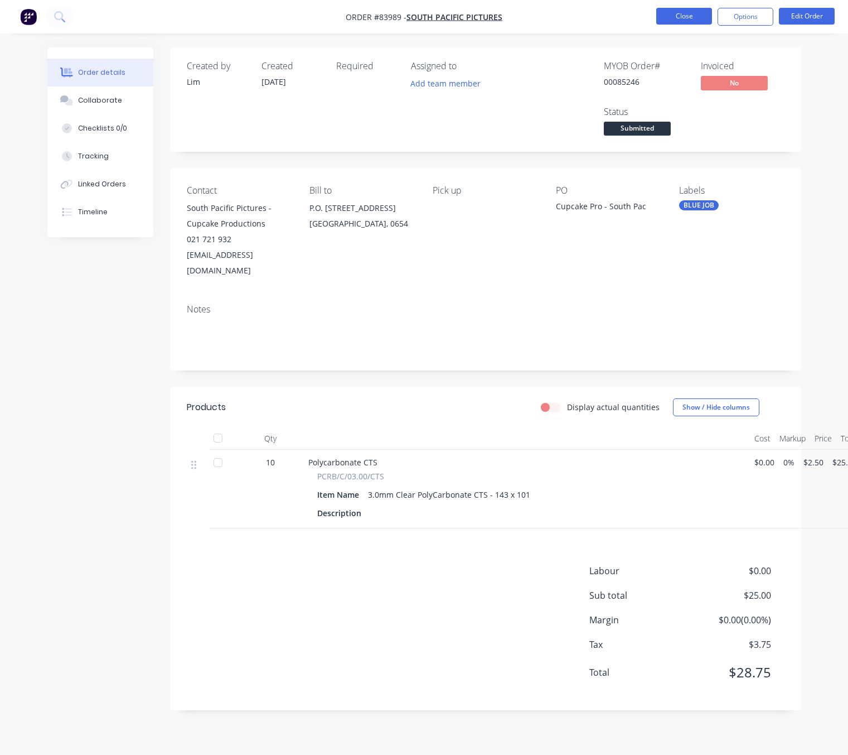
click at [697, 15] on button "Close" at bounding box center [684, 16] width 56 height 17
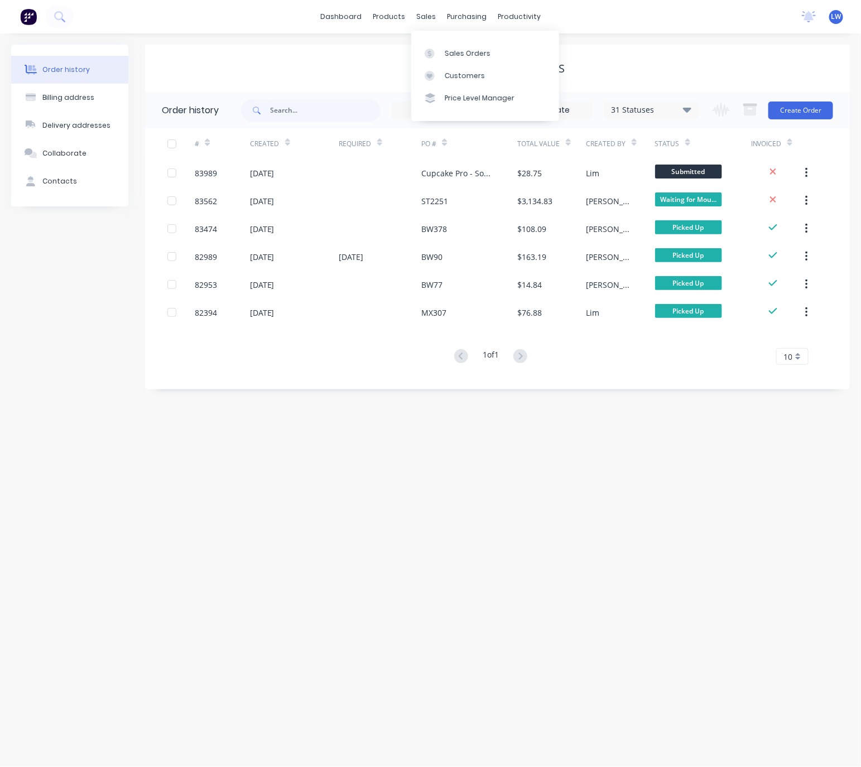
drag, startPoint x: 420, startPoint y: 17, endPoint x: 441, endPoint y: 35, distance: 26.9
click at [420, 17] on div "sales" at bounding box center [425, 16] width 31 height 17
click at [484, 54] on div "Sales Orders" at bounding box center [467, 54] width 46 height 10
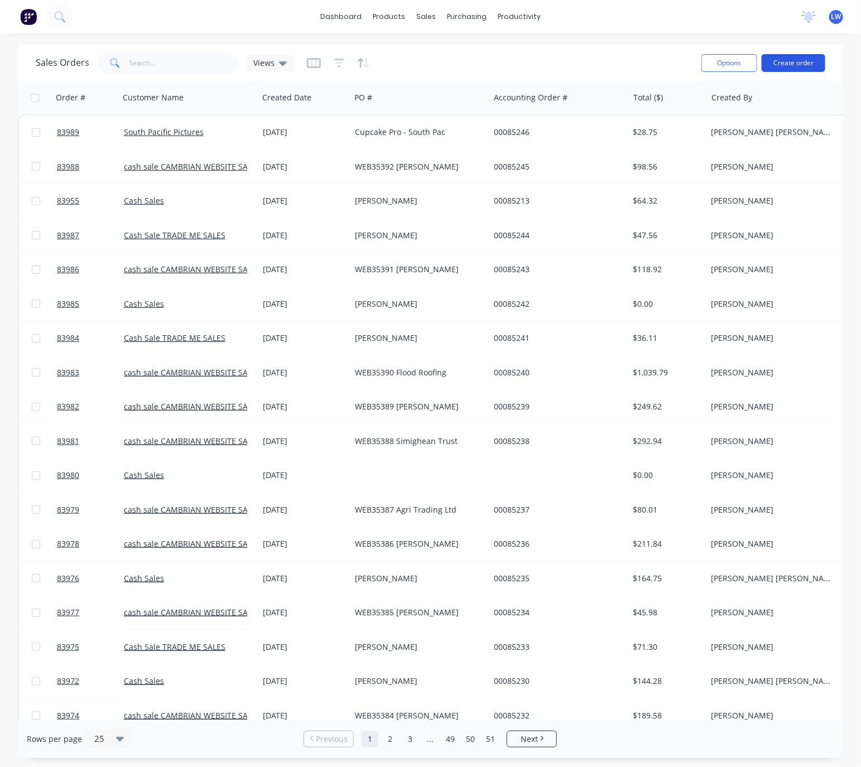
click at [788, 61] on button "Create order" at bounding box center [793, 63] width 64 height 18
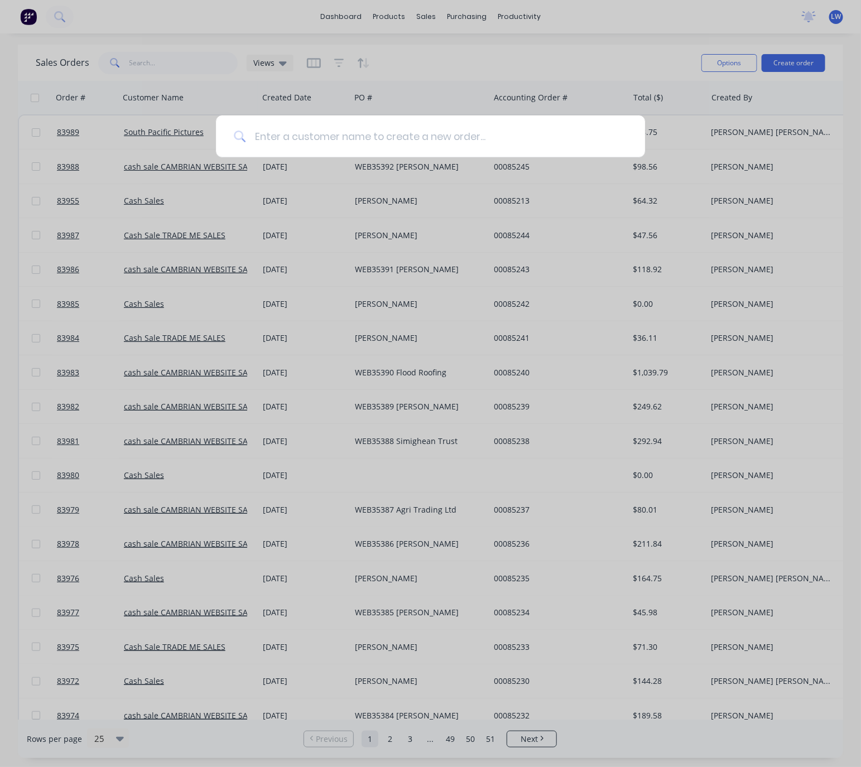
click at [296, 136] on input at bounding box center [435, 136] width 381 height 42
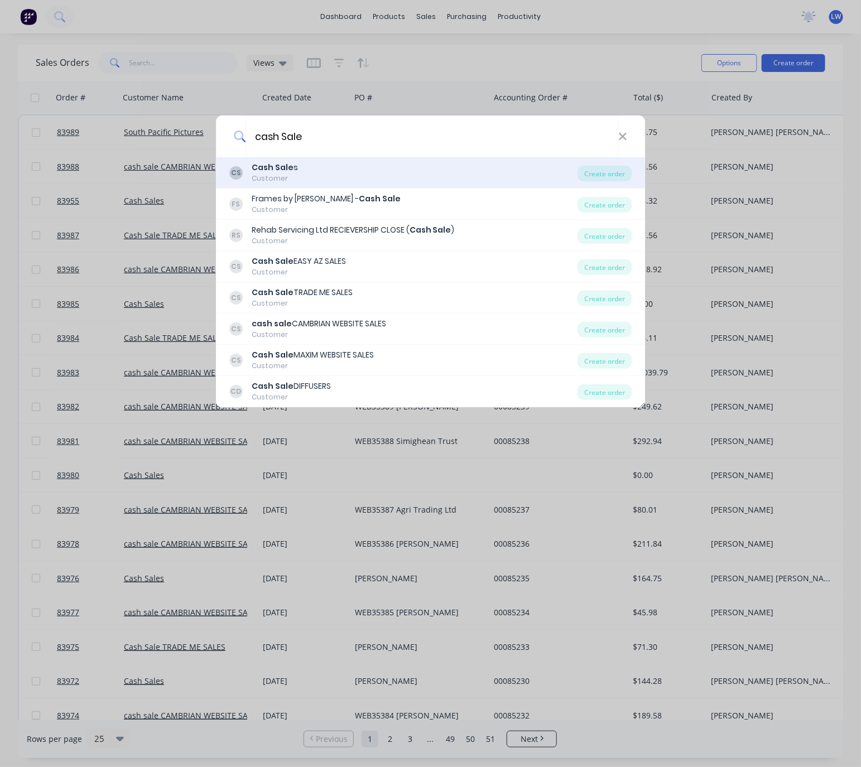
type input "cash Sale"
click at [453, 178] on div "CS Cash Sale s Customer" at bounding box center [403, 173] width 349 height 22
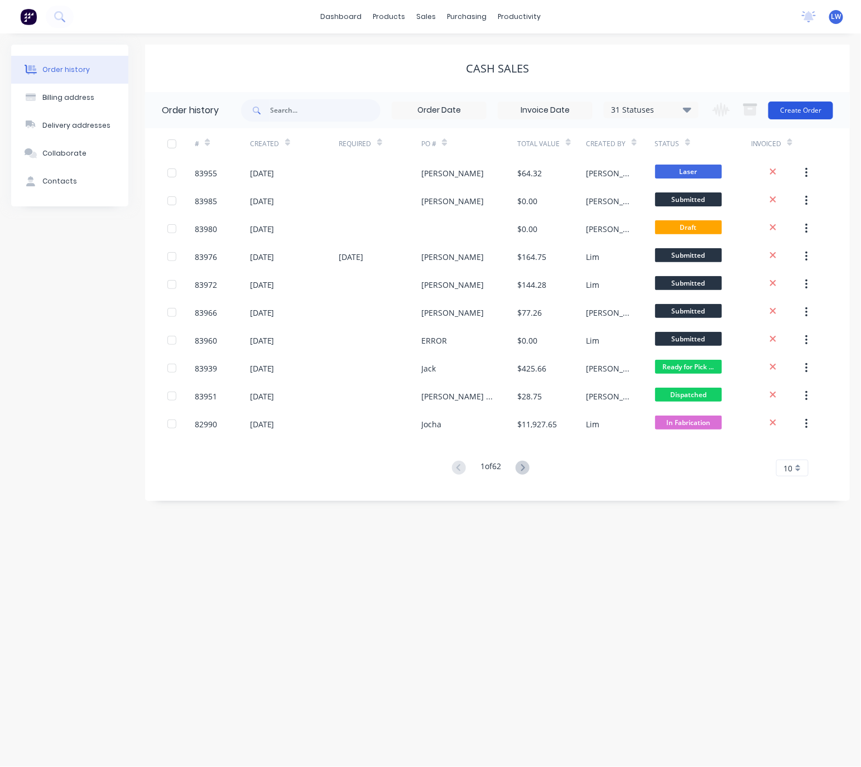
click at [814, 105] on button "Create Order" at bounding box center [800, 110] width 65 height 18
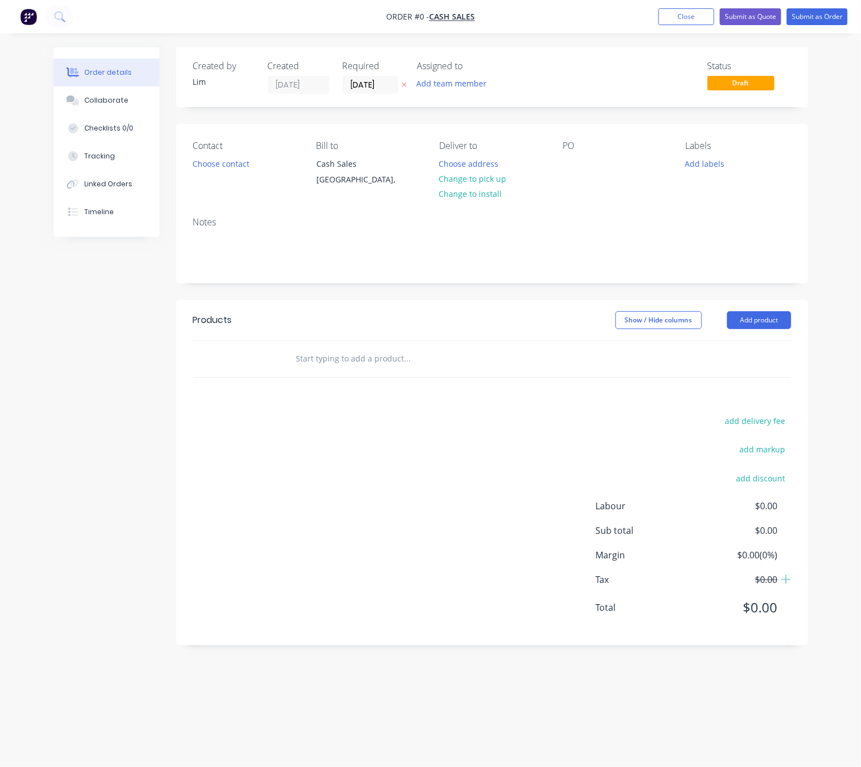
click at [405, 85] on icon at bounding box center [404, 85] width 4 height 4
click at [229, 171] on button "Choose contact" at bounding box center [220, 163] width 69 height 15
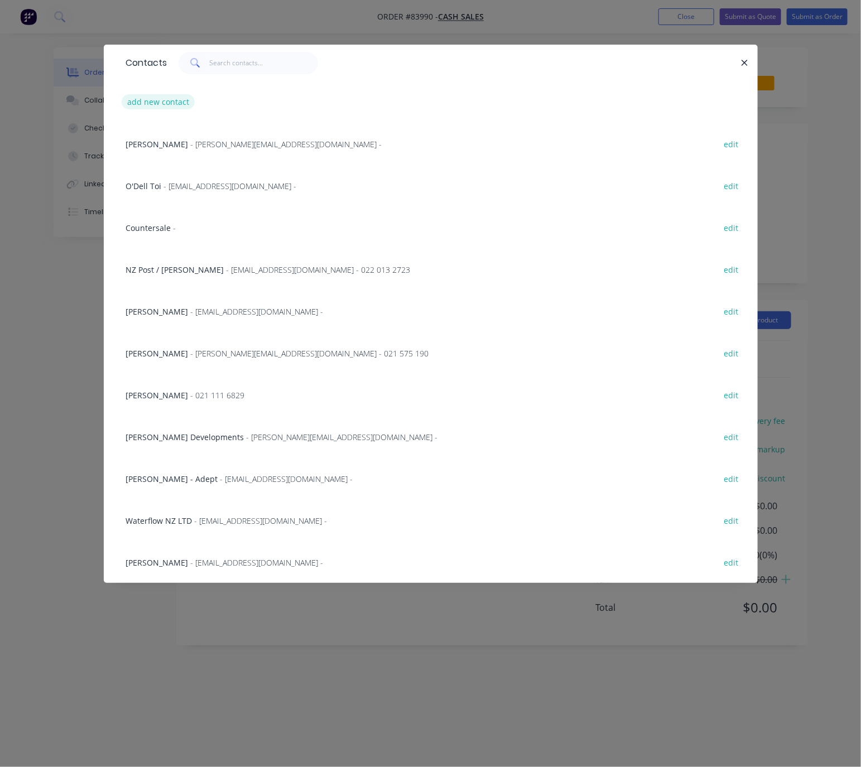
click at [165, 103] on button "add new contact" at bounding box center [159, 101] width 74 height 15
select select "NZ"
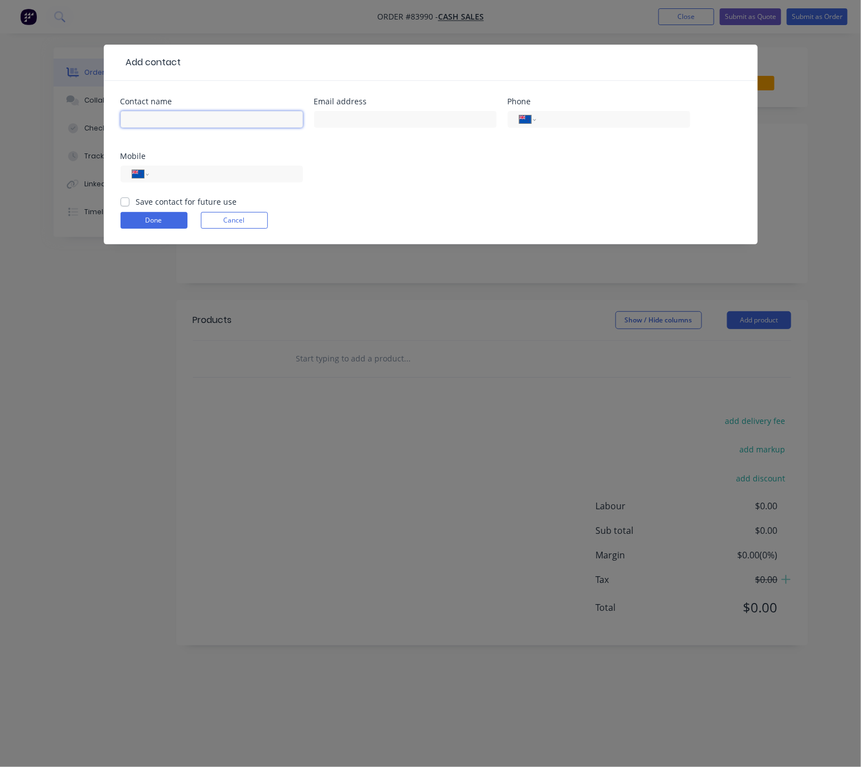
click at [258, 118] on input "text" at bounding box center [211, 119] width 182 height 17
click at [236, 221] on button "Cancel" at bounding box center [234, 220] width 67 height 17
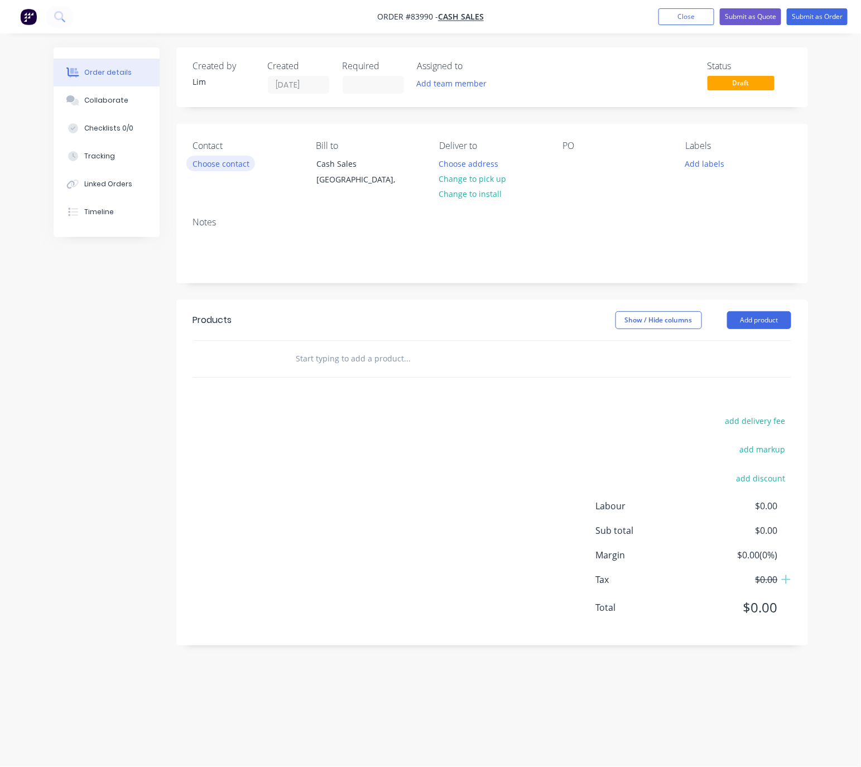
click at [214, 170] on button "Choose contact" at bounding box center [220, 163] width 69 height 15
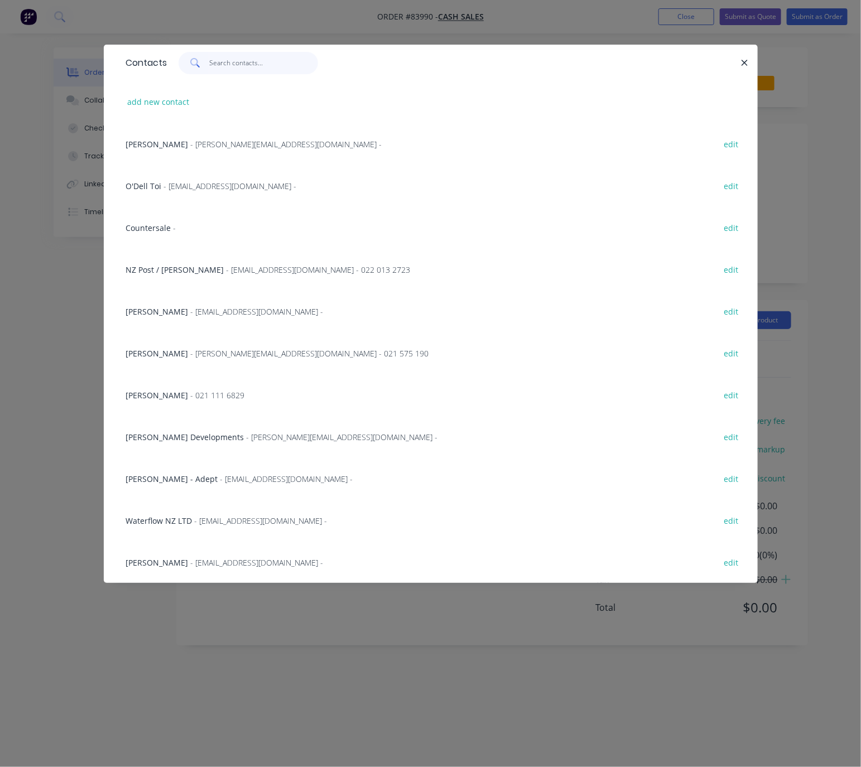
click at [234, 66] on input "text" at bounding box center [263, 63] width 109 height 22
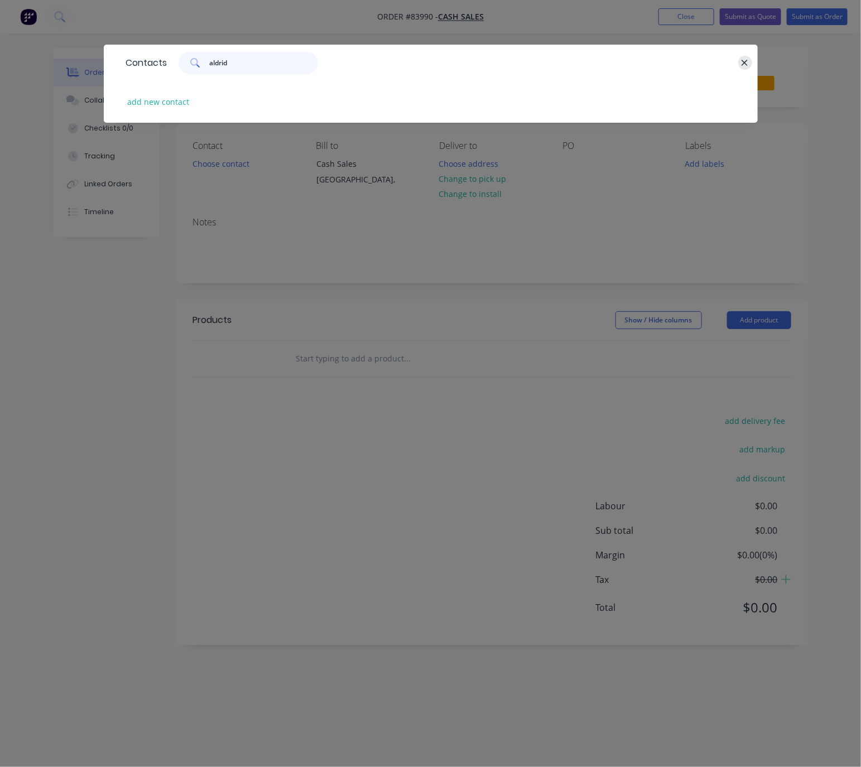
type input "aldrid"
click at [739, 59] on button "button" at bounding box center [745, 63] width 14 height 14
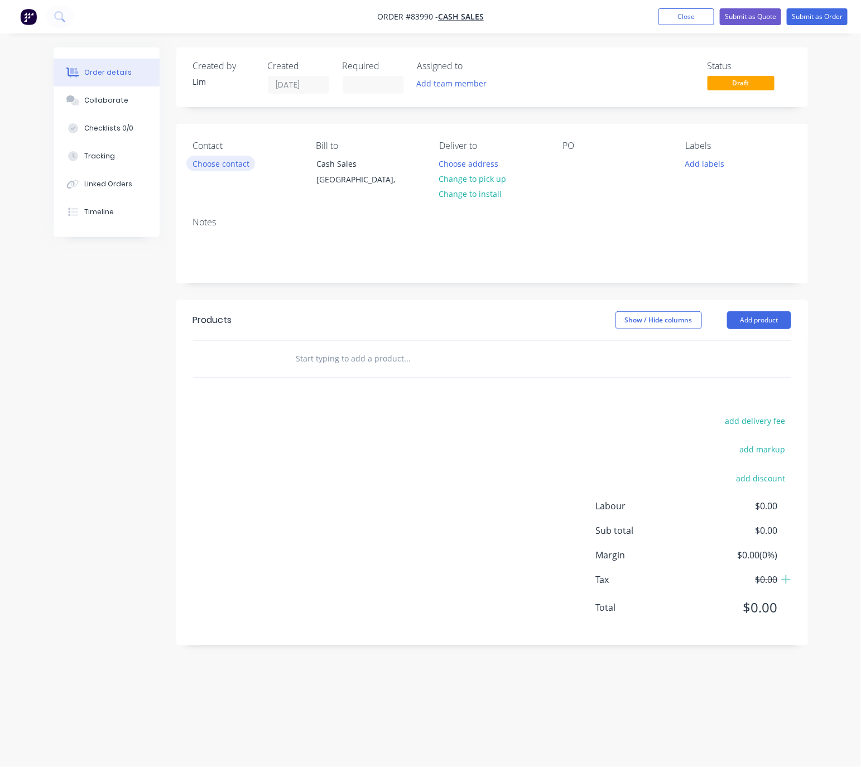
click at [203, 171] on button "Choose contact" at bounding box center [220, 163] width 69 height 15
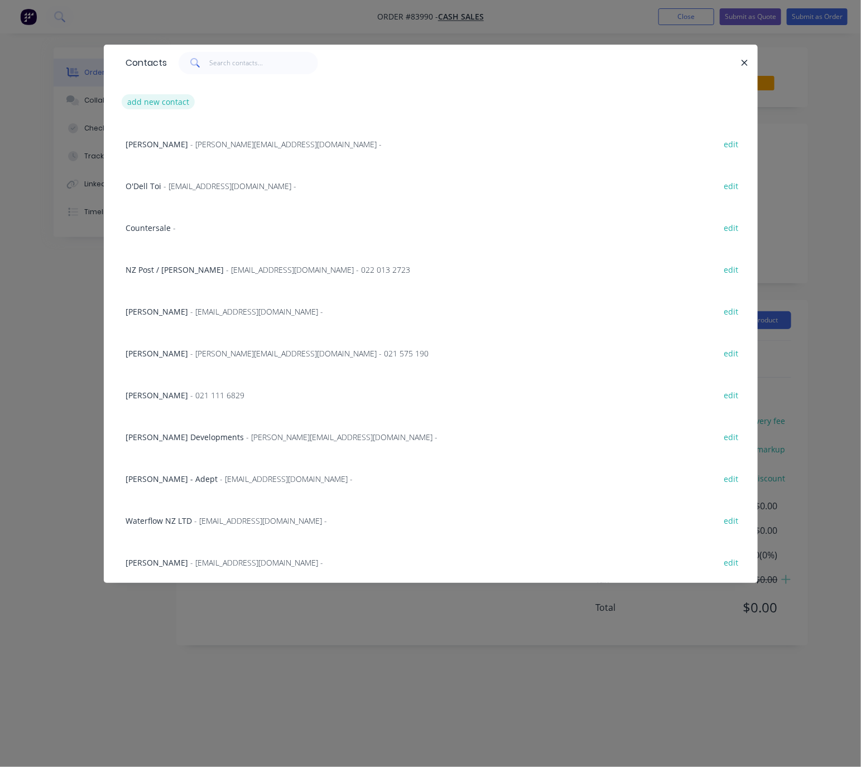
click at [151, 100] on button "add new contact" at bounding box center [159, 101] width 74 height 15
select select "NZ"
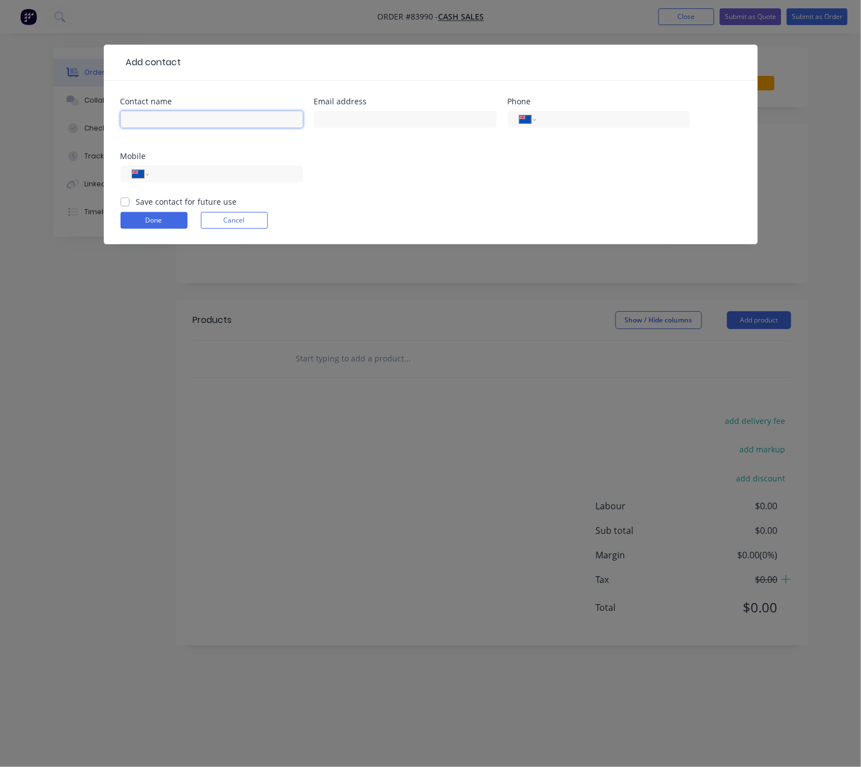
click at [180, 120] on input "text" at bounding box center [211, 119] width 182 height 17
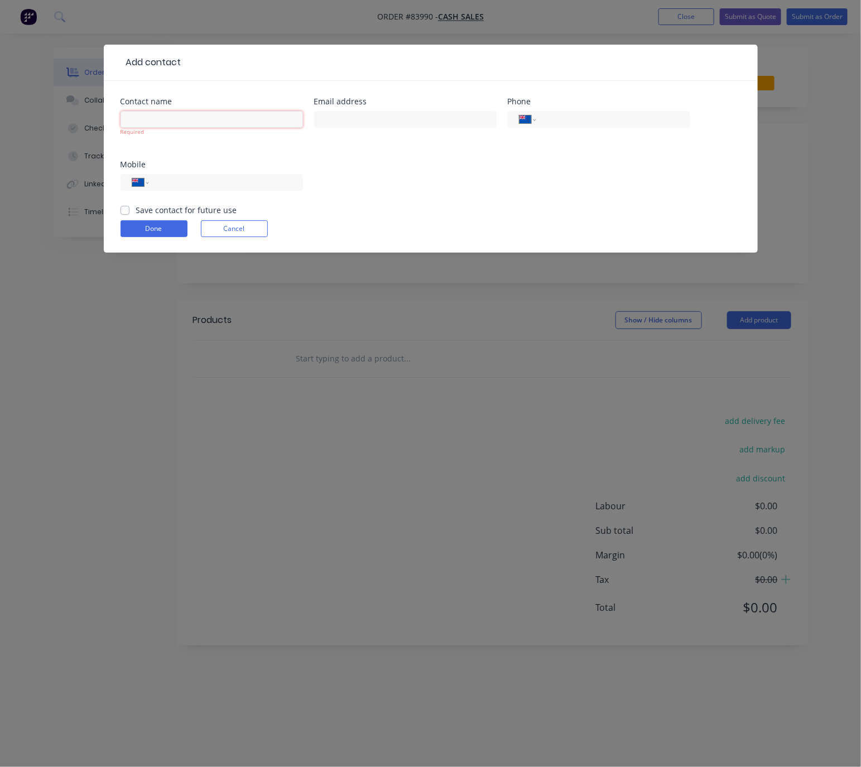
click at [260, 118] on input "text" at bounding box center [211, 119] width 182 height 17
paste input "Aldridge & Co Ltd Wellington Region"
drag, startPoint x: 270, startPoint y: 120, endPoint x: 192, endPoint y: 114, distance: 77.8
click at [192, 114] on input "Aldridge & Co Ltd Wellington Region" at bounding box center [211, 119] width 182 height 17
click at [211, 190] on div "International [GEOGRAPHIC_DATA] [GEOGRAPHIC_DATA] [GEOGRAPHIC_DATA] [GEOGRAPHIC…" at bounding box center [211, 187] width 182 height 33
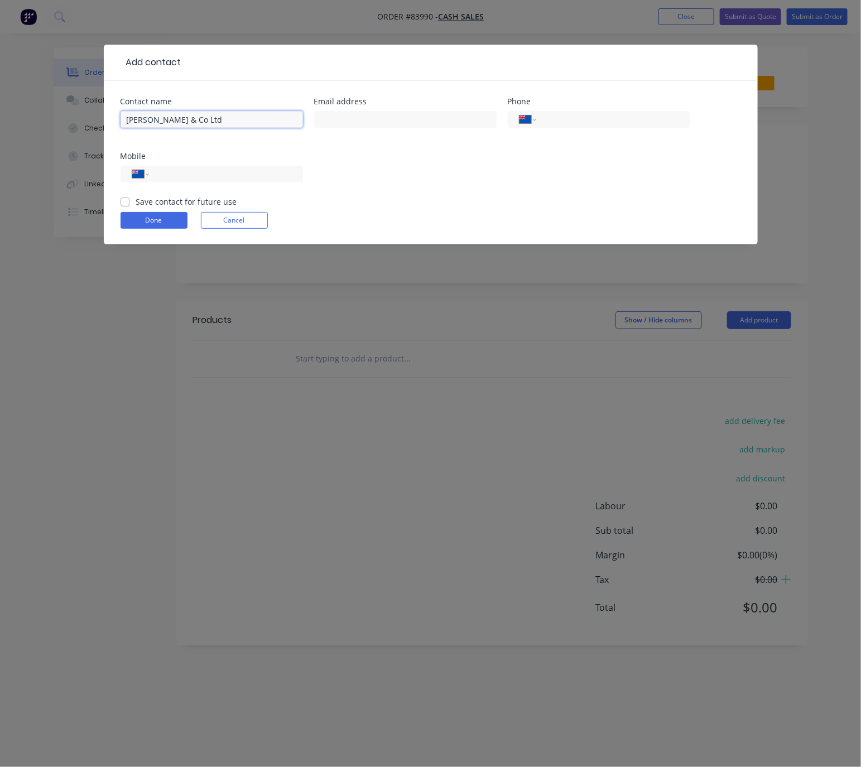
click at [243, 119] on input "Aldridge & Co Ltd" at bounding box center [211, 119] width 182 height 17
type input "Aldridge & Co Ltd - Harrison"
click at [255, 178] on input "tel" at bounding box center [224, 174] width 134 height 13
type input "027 203 9847"
click at [436, 111] on input "text" at bounding box center [405, 119] width 182 height 17
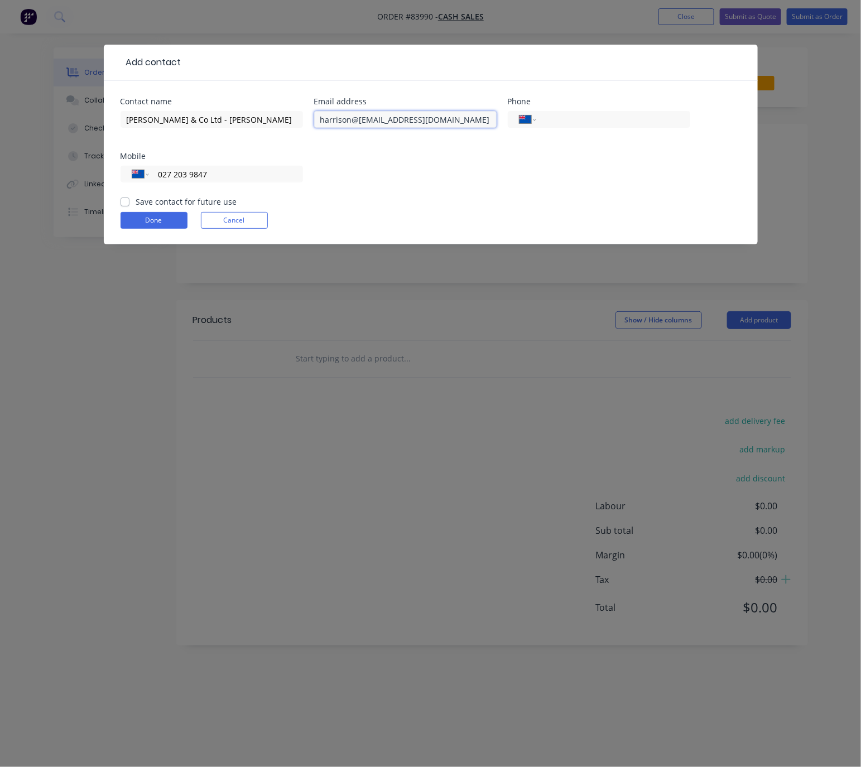
click at [358, 118] on input "harrison@hatfull@gmail.com" at bounding box center [405, 119] width 182 height 17
type input "harrison.hatfull@gmail.com"
click at [159, 221] on button "Done" at bounding box center [153, 220] width 67 height 17
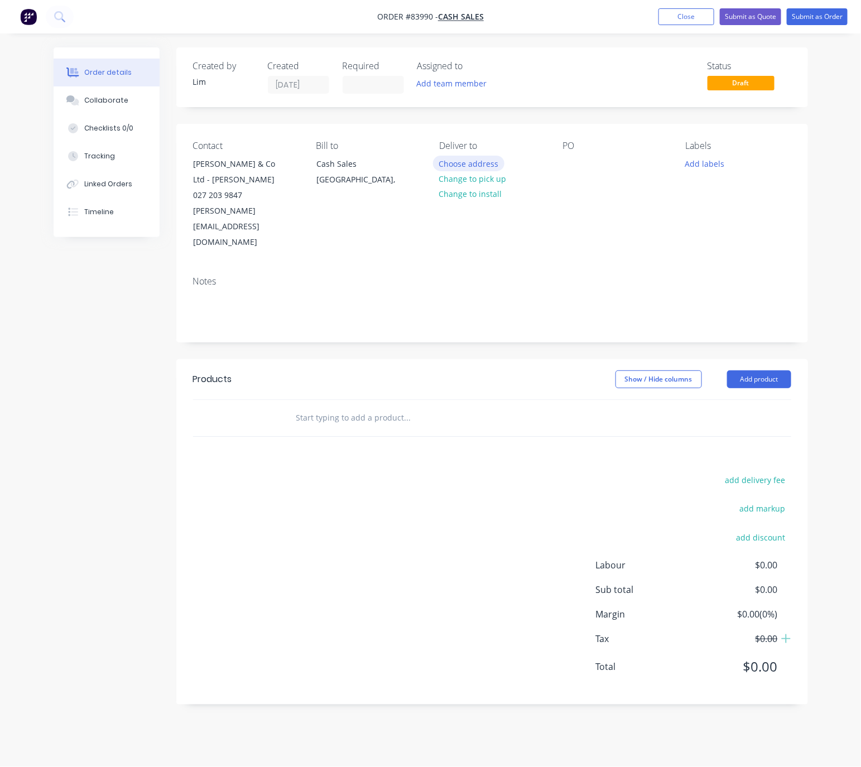
click at [491, 164] on button "Choose address" at bounding box center [468, 163] width 71 height 15
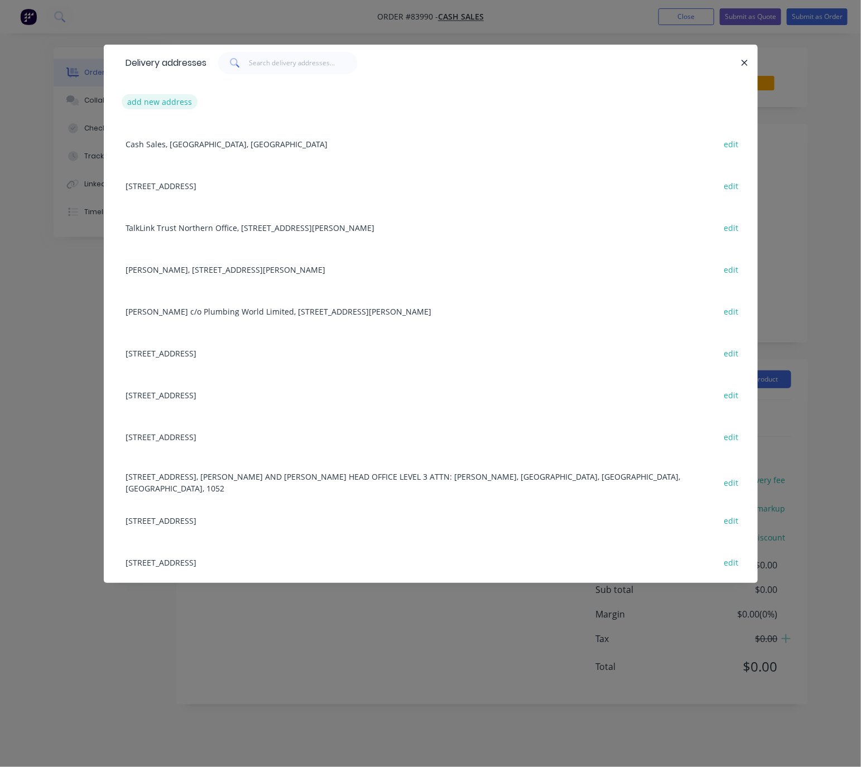
click at [144, 96] on button "add new address" at bounding box center [160, 101] width 76 height 15
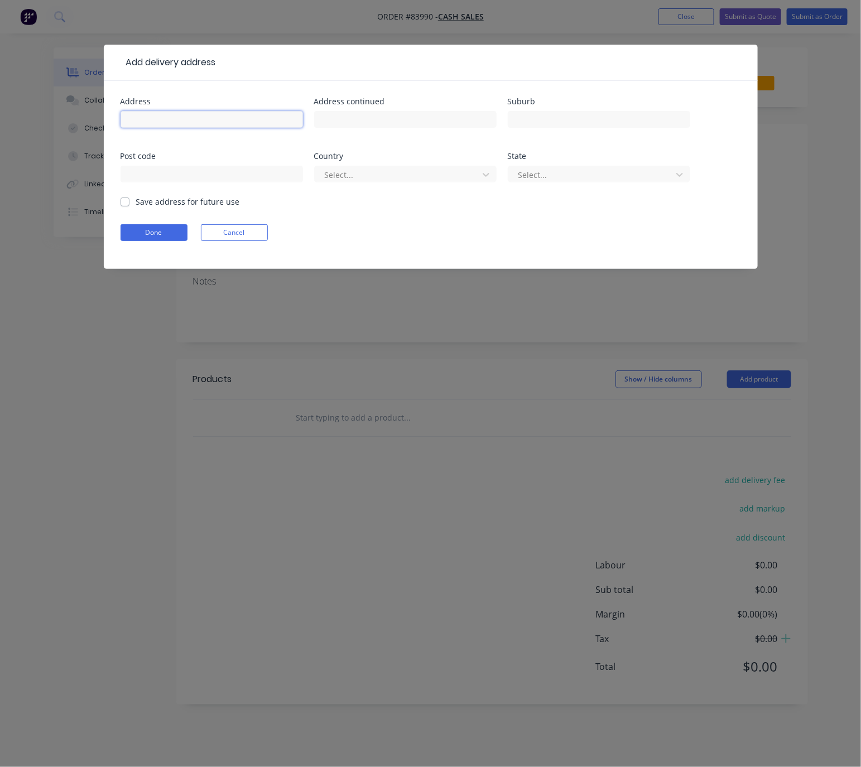
click at [196, 126] on input "text" at bounding box center [211, 119] width 182 height 17
drag, startPoint x: 209, startPoint y: 116, endPoint x: 99, endPoint y: 122, distance: 110.6
click at [99, 122] on div "Add delivery address Address Main Freight Depo Address continued Suburb Post co…" at bounding box center [430, 383] width 861 height 767
paste input "605 Tremaine Ave, Palmerston North 4414"
drag, startPoint x: 288, startPoint y: 117, endPoint x: 195, endPoint y: 119, distance: 93.1
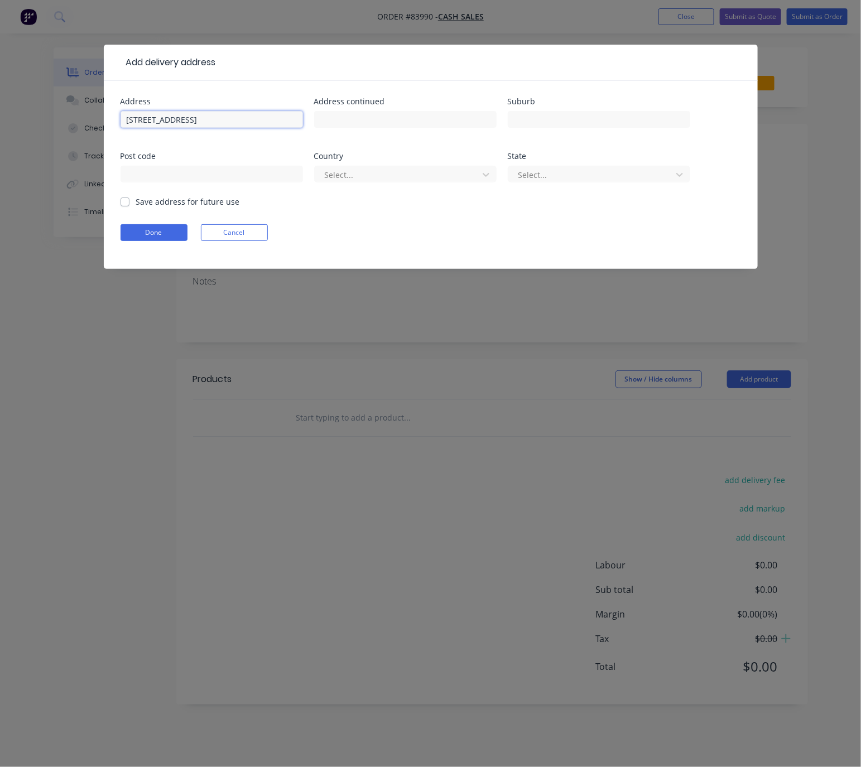
click at [195, 119] on input "605 Tremaine Ave, Palmerston North 4414" at bounding box center [211, 119] width 182 height 17
type input "605 Tremaine Ave,"
paste input "Palmerston North 4414"
drag, startPoint x: 599, startPoint y: 118, endPoint x: 581, endPoint y: 119, distance: 18.5
click at [581, 119] on input "Palmerston North 4414" at bounding box center [598, 119] width 182 height 17
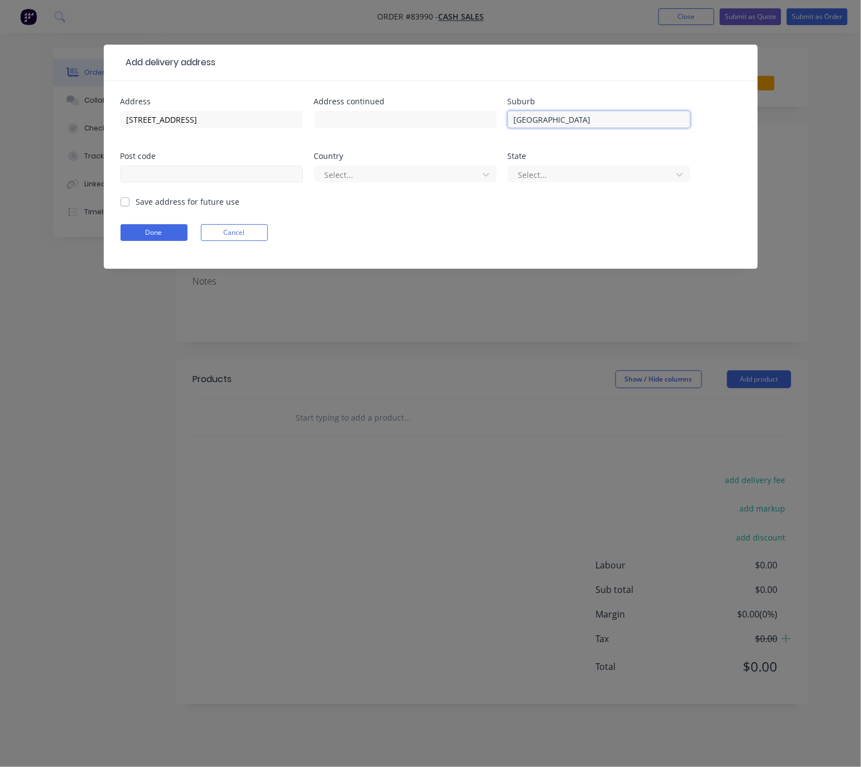
type input "Palmerston North"
click at [194, 181] on input "text" at bounding box center [211, 174] width 182 height 17
paste input "4414"
type input "4414"
click at [390, 119] on input "text" at bounding box center [405, 119] width 182 height 17
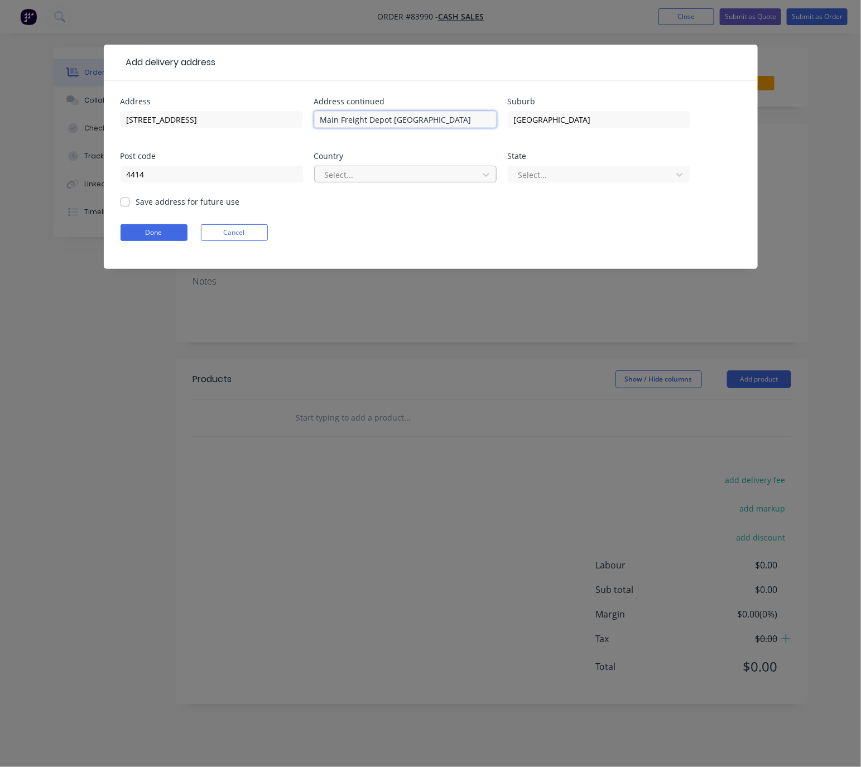
type input "Main Freight Depot Palmerston N"
click at [375, 175] on div at bounding box center [397, 175] width 149 height 14
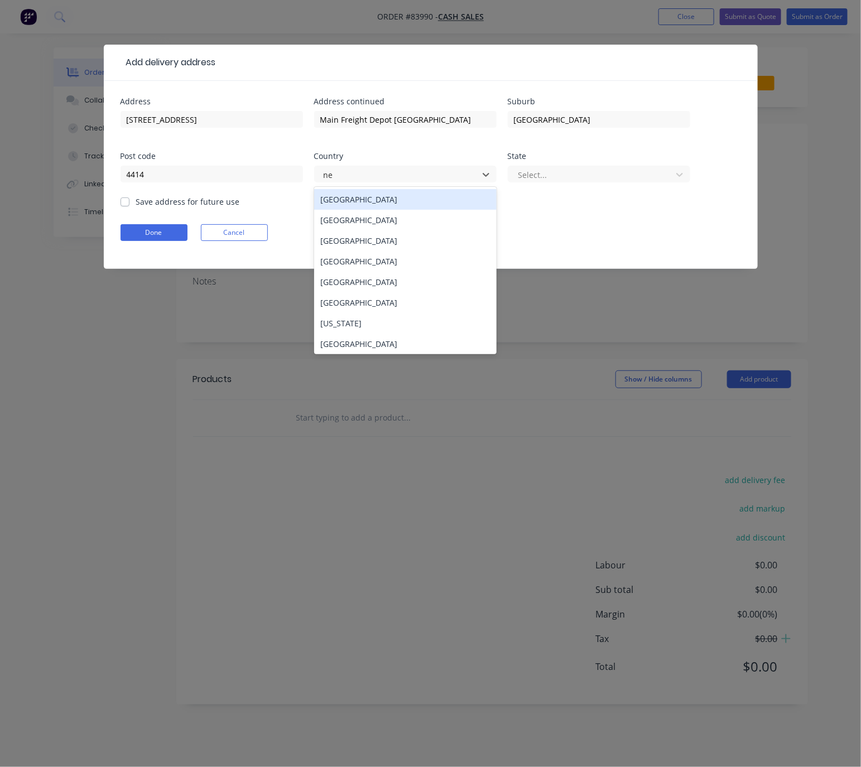
type input "new"
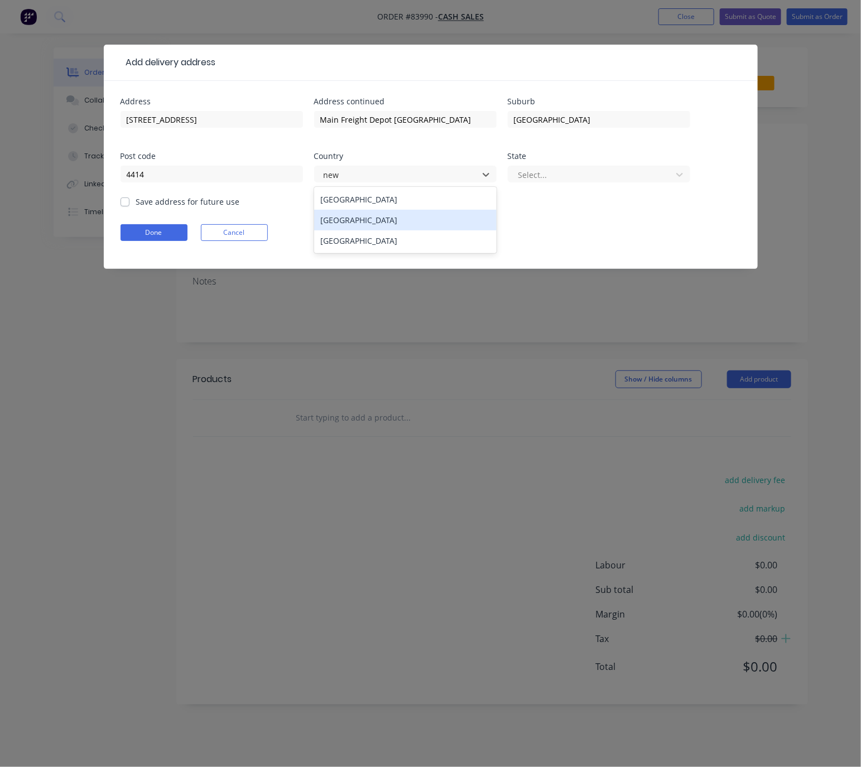
click at [427, 219] on div "[GEOGRAPHIC_DATA]" at bounding box center [405, 220] width 182 height 21
click at [586, 179] on div at bounding box center [591, 175] width 149 height 14
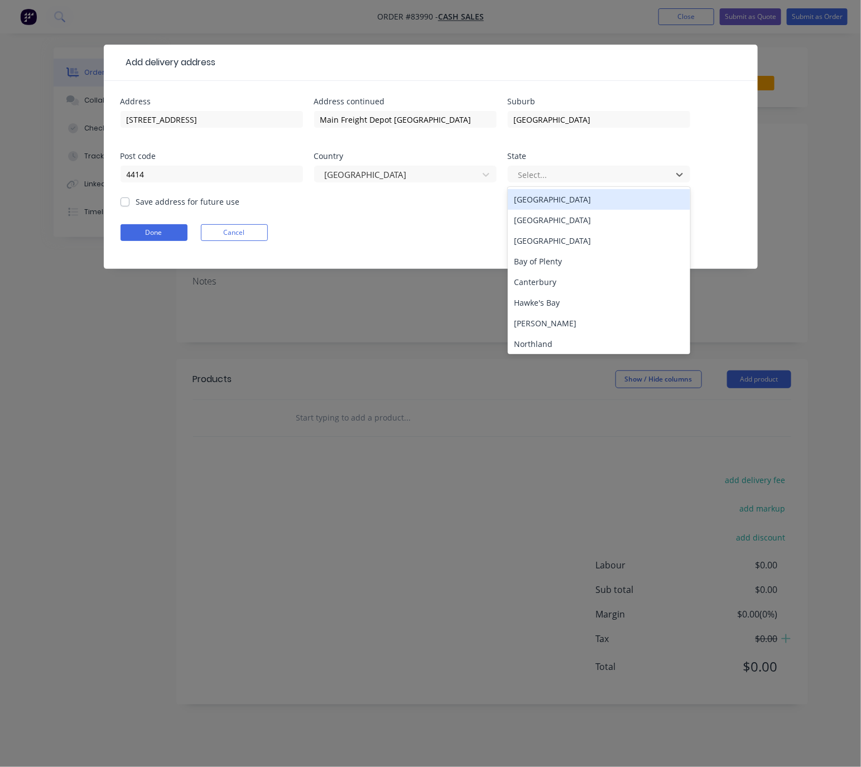
click at [565, 204] on div "North Island" at bounding box center [598, 199] width 182 height 21
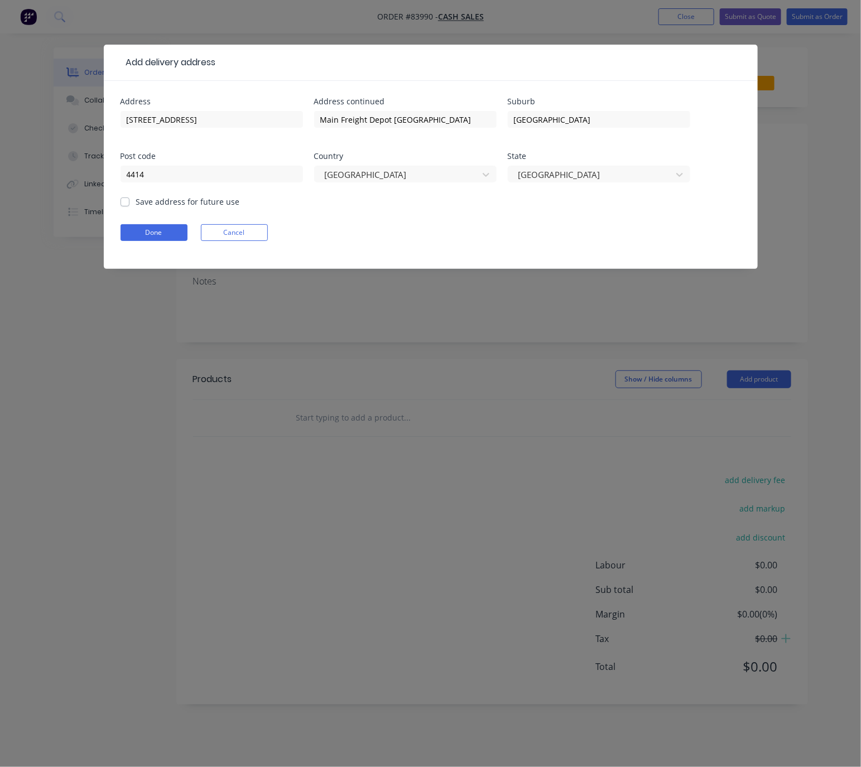
click at [136, 201] on label "Save address for future use" at bounding box center [188, 202] width 104 height 12
click at [126, 201] on input "Save address for future use" at bounding box center [124, 201] width 9 height 11
checkbox input "true"
drag, startPoint x: 146, startPoint y: 226, endPoint x: 151, endPoint y: 231, distance: 7.1
click at [146, 228] on button "Done" at bounding box center [153, 232] width 67 height 17
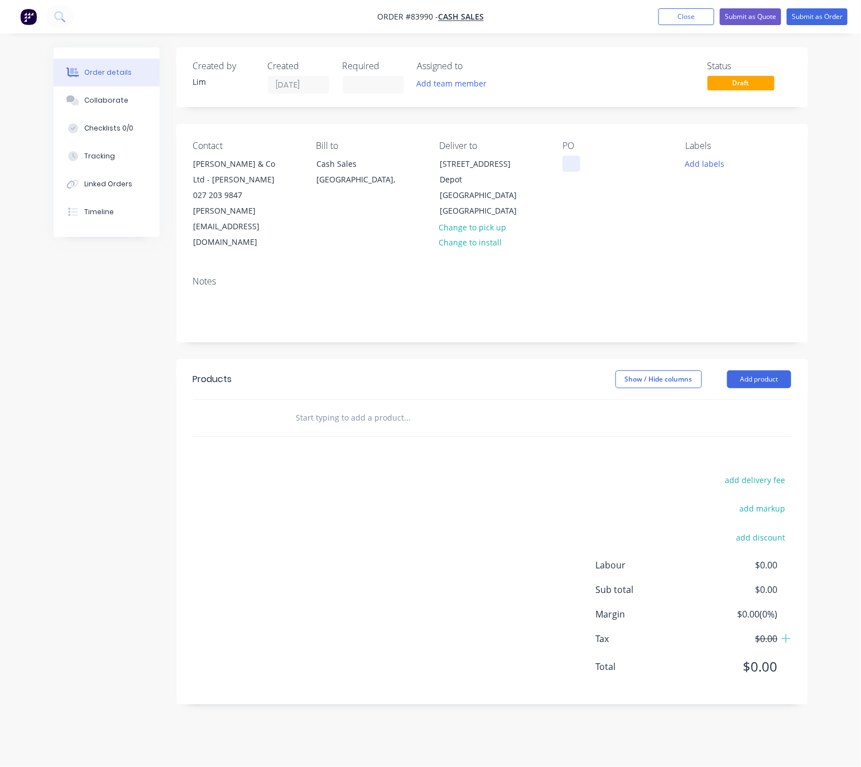
click at [573, 164] on div at bounding box center [571, 164] width 18 height 16
click at [720, 162] on button "Add labels" at bounding box center [704, 163] width 51 height 15
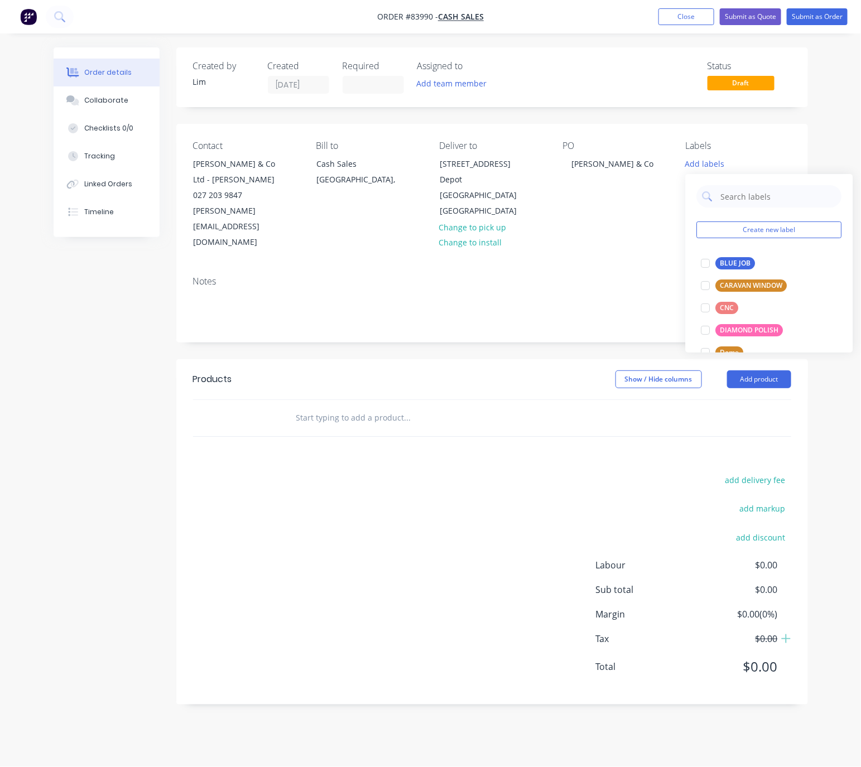
drag, startPoint x: 733, startPoint y: 265, endPoint x: 681, endPoint y: 391, distance: 136.8
click at [733, 265] on div "BLUE JOB" at bounding box center [736, 263] width 40 height 12
click at [584, 370] on div "Show / Hide columns Add product" at bounding box center [555, 379] width 471 height 18
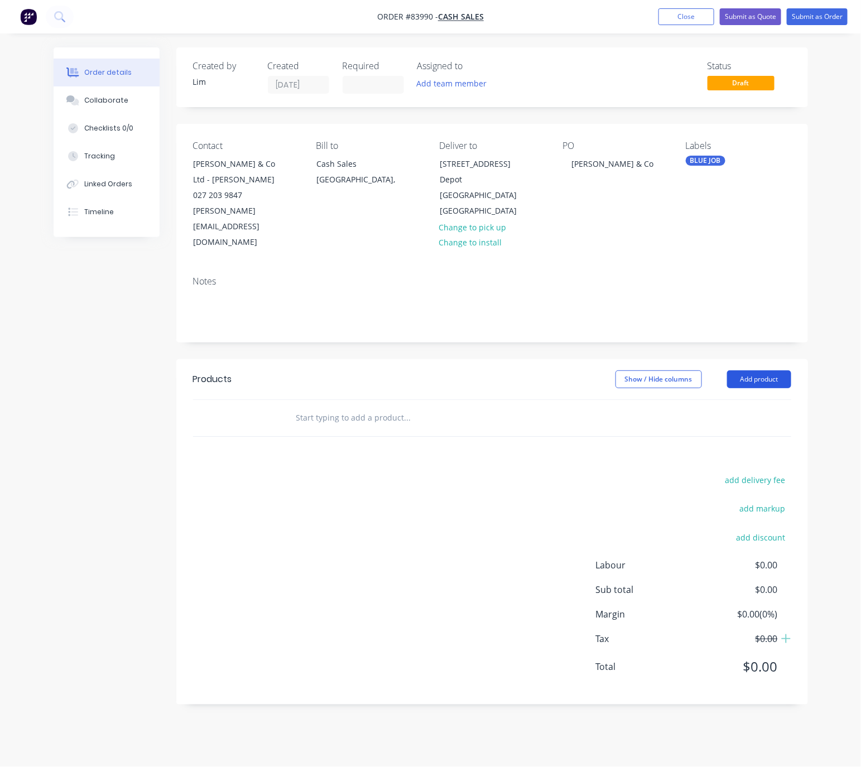
click at [780, 370] on button "Add product" at bounding box center [759, 379] width 64 height 18
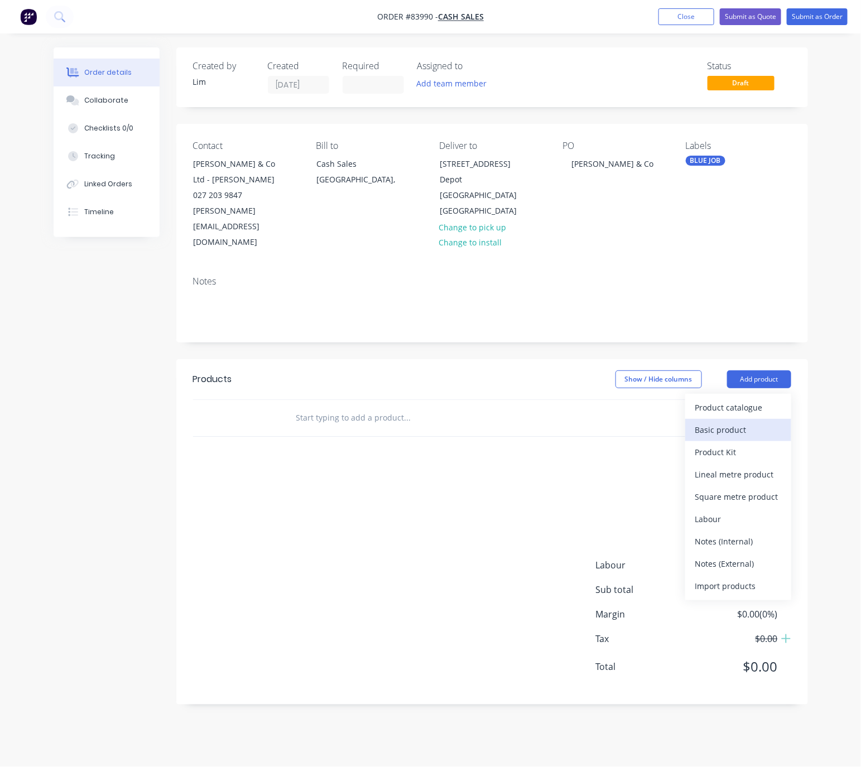
click at [755, 422] on div "Basic product" at bounding box center [738, 430] width 86 height 16
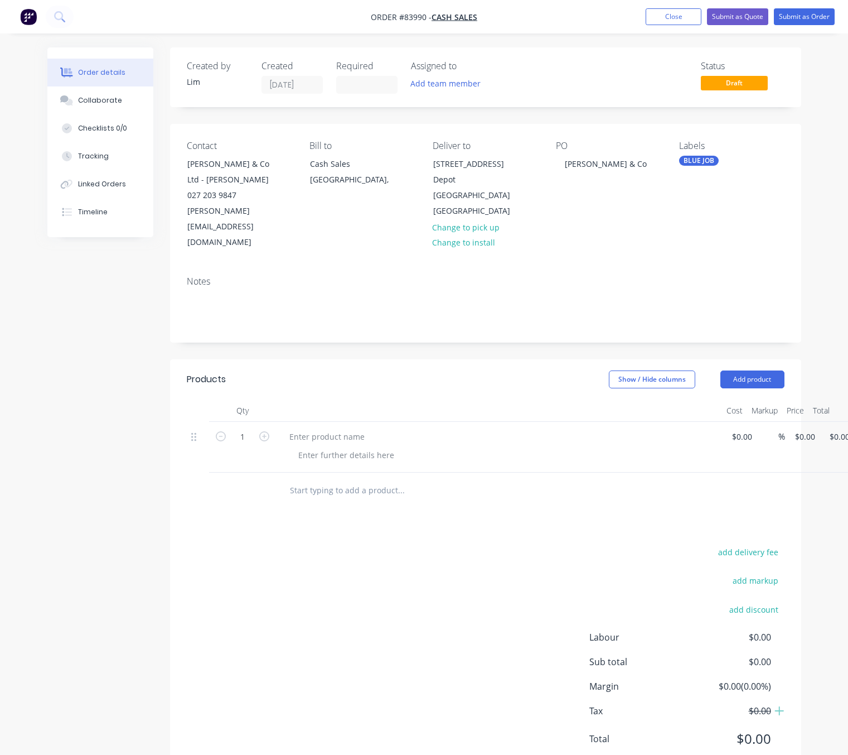
scroll to position [0, 33]
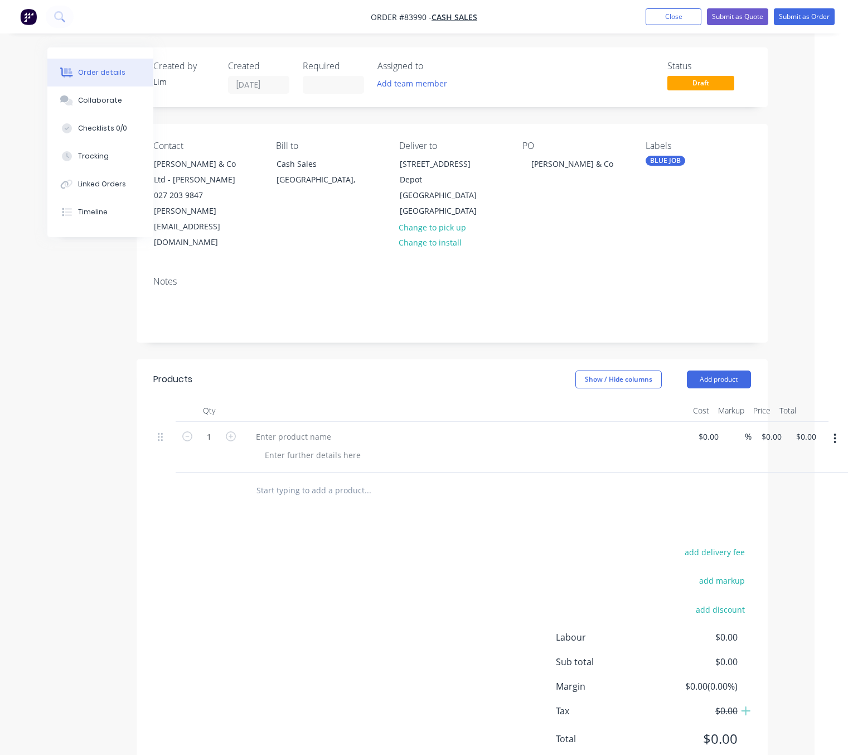
click at [835, 432] on icon "button" at bounding box center [835, 438] width 3 height 12
click at [780, 501] on button "Delete" at bounding box center [796, 512] width 106 height 22
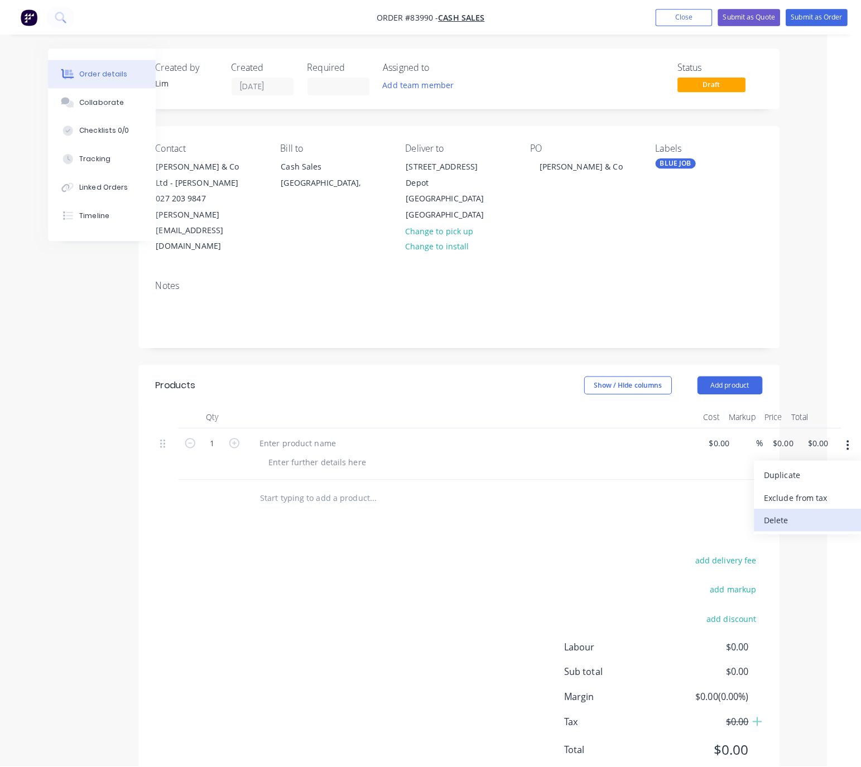
scroll to position [0, 0]
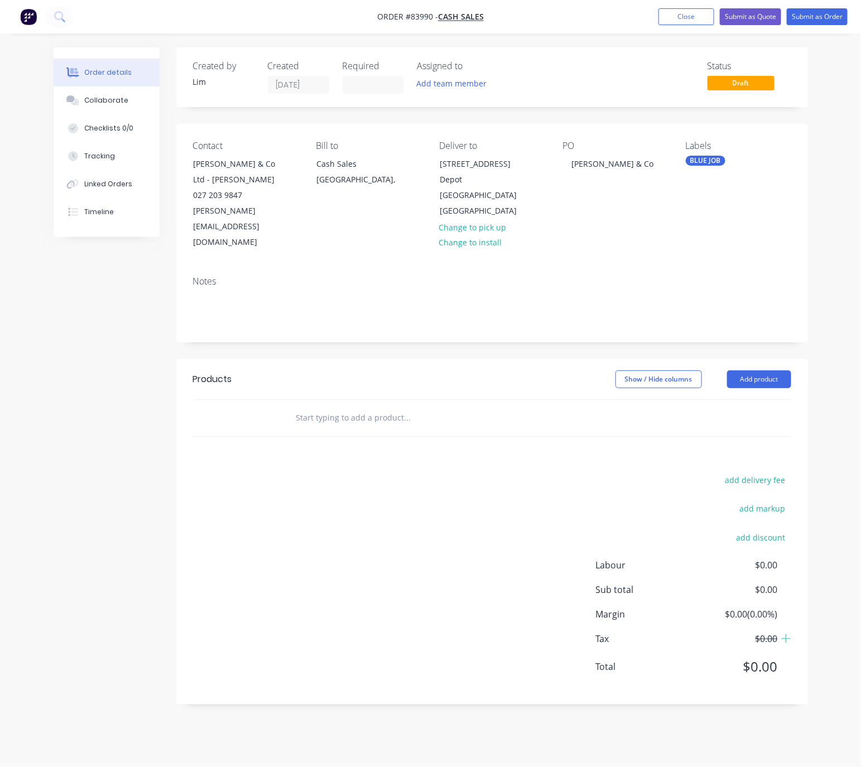
click at [341, 407] on input "text" at bounding box center [407, 418] width 223 height 22
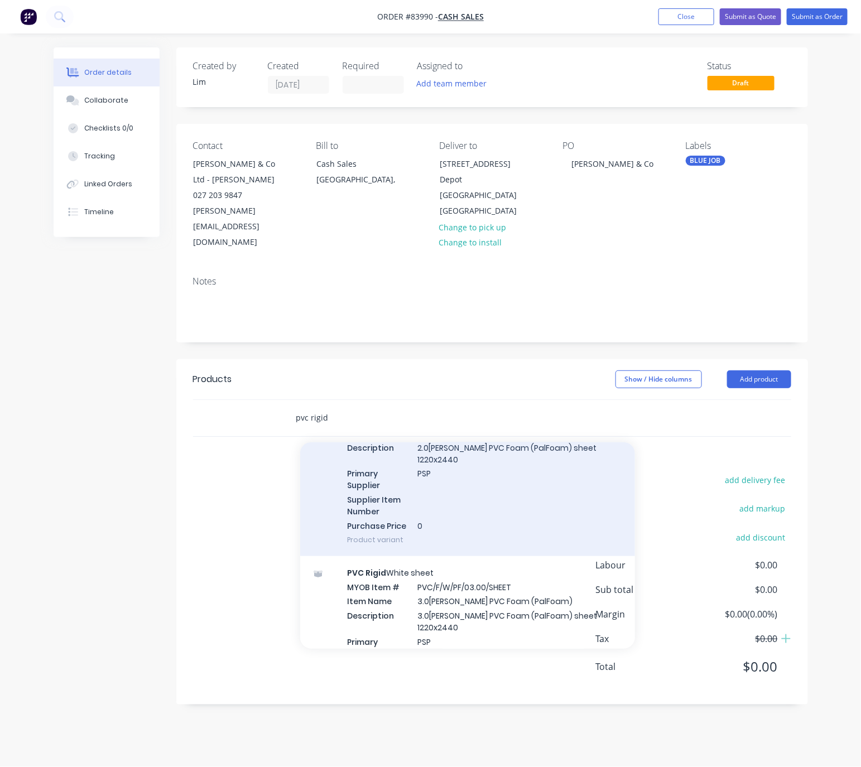
scroll to position [5605, 0]
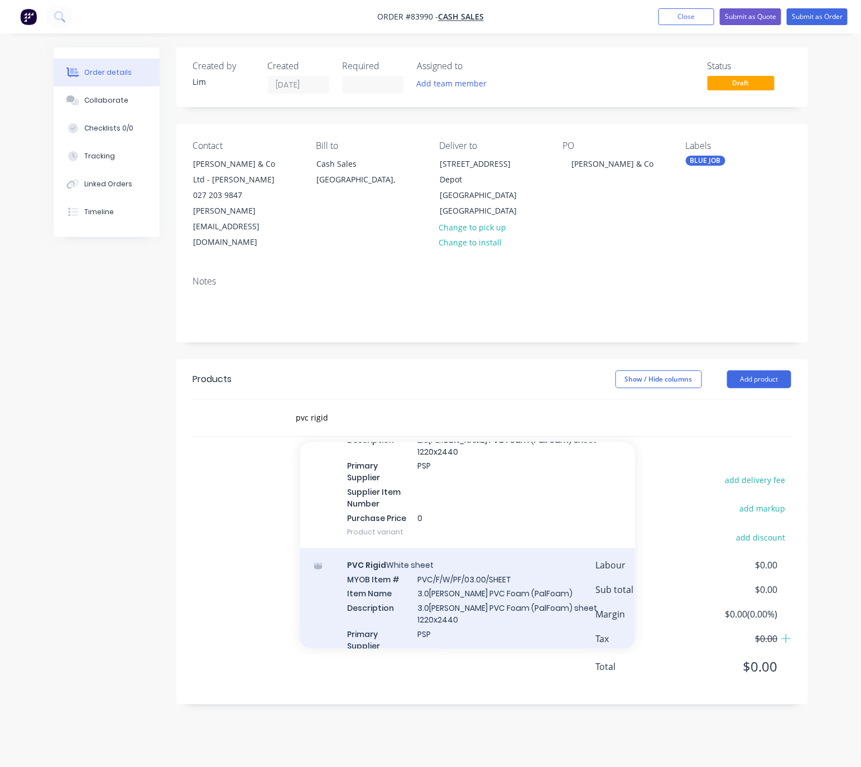
click at [563, 559] on div "Add pvc rigid to order PVC Rigid White sheet MYOB Item # ABB/C6782 Insulation P…" at bounding box center [467, 545] width 335 height 206
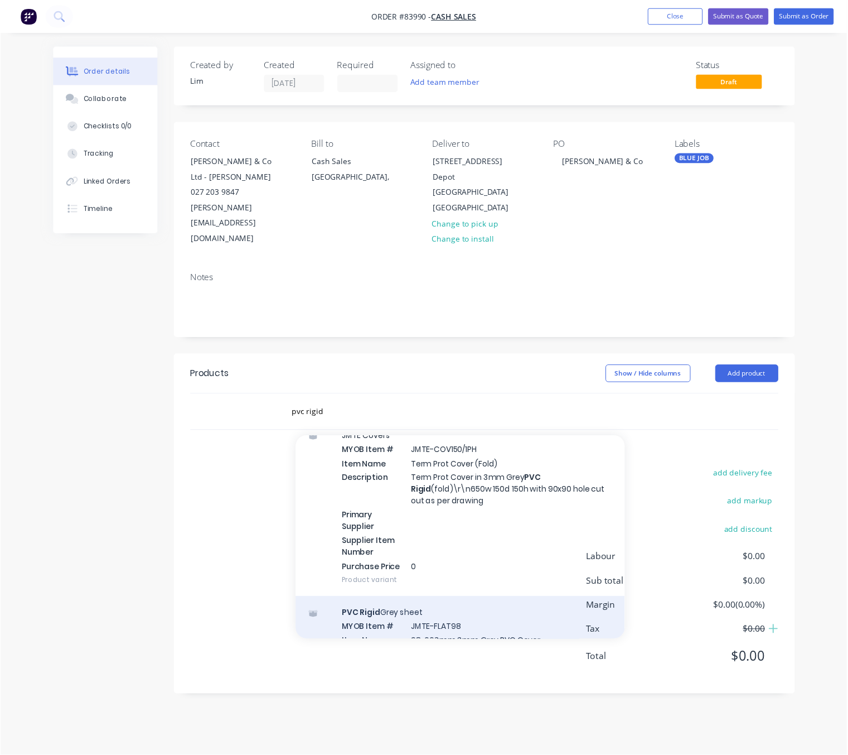
scroll to position [2844, 0]
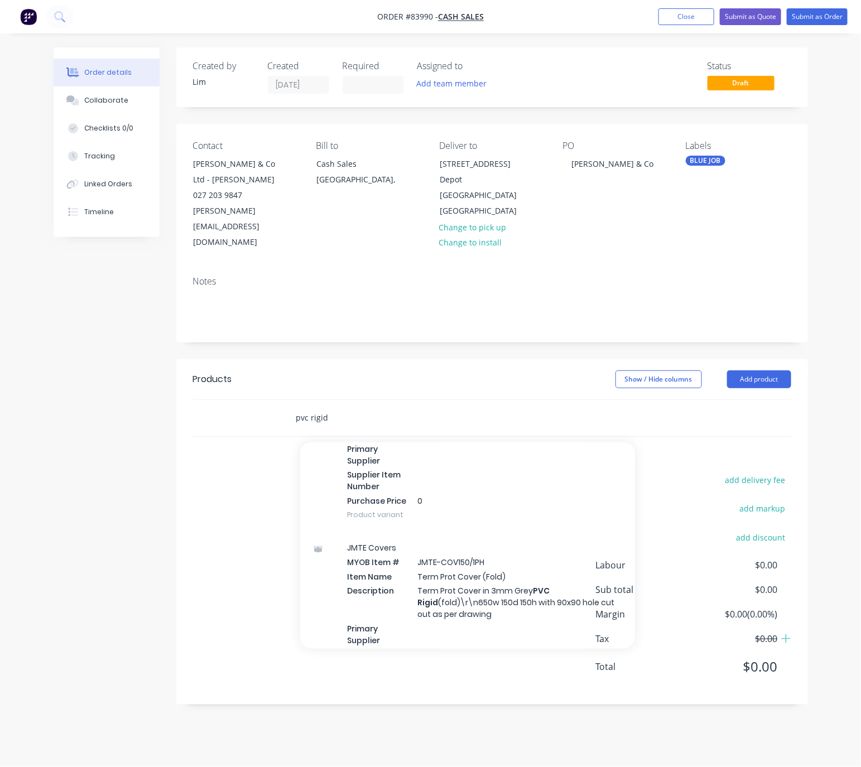
drag, startPoint x: 350, startPoint y: 402, endPoint x: 230, endPoint y: 410, distance: 120.2
click at [230, 410] on div "pvc rigid Add pvc rigid to order PVC Rigid White sheet MYOB Item # ABB/C6782 In…" at bounding box center [492, 418] width 598 height 36
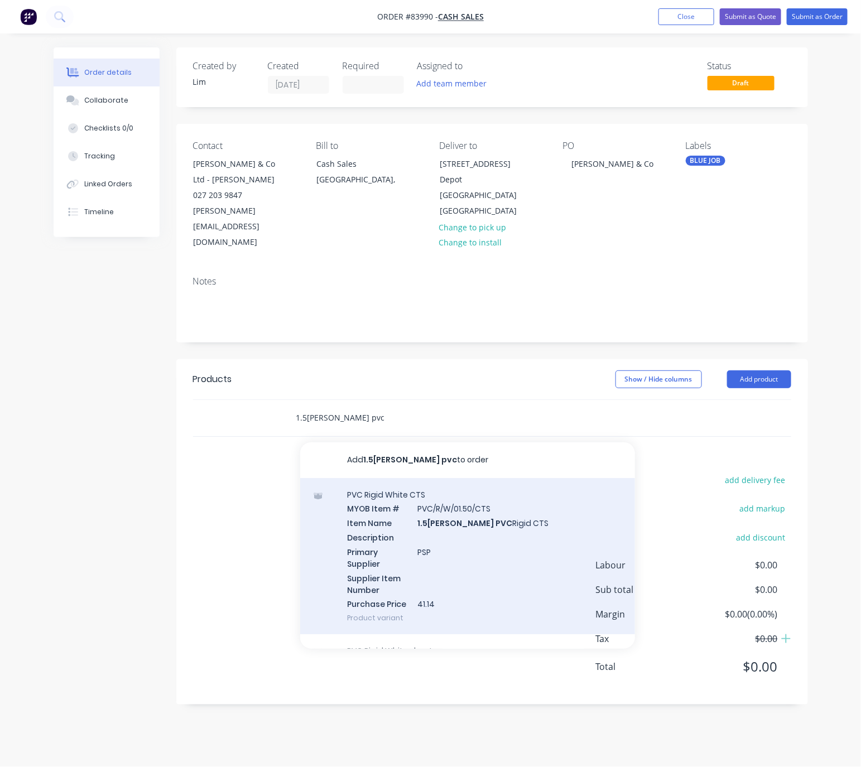
type input "1.5mm white pvc"
click at [554, 553] on div "PVC Rigid White CTS MYOB Item # PVC/R/W/01.50/CTS Item Name 1.5mm White PVC Rig…" at bounding box center [467, 556] width 335 height 157
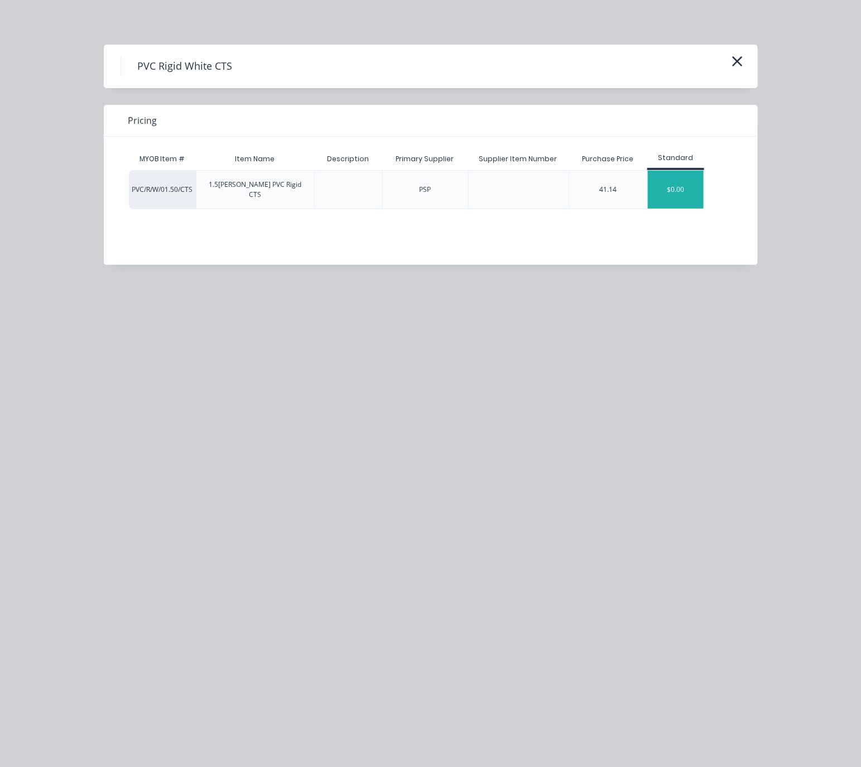
click at [693, 184] on div "$0.00" at bounding box center [675, 190] width 56 height 38
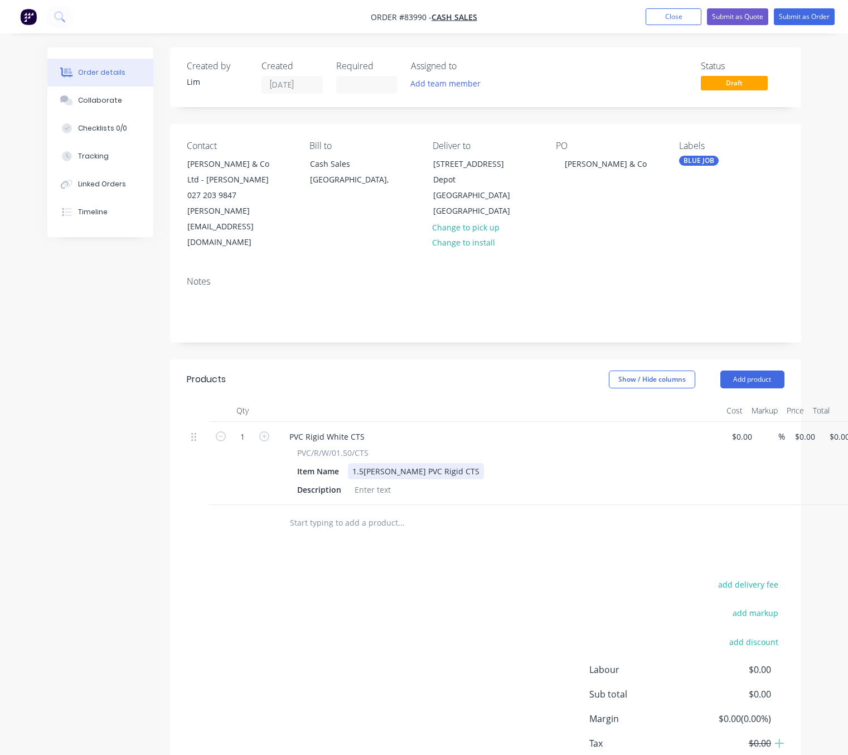
click at [454, 463] on div "1.5mm White PVC Rigid CTS" at bounding box center [416, 471] width 136 height 16
click at [389, 604] on div "add delivery fee add markup add discount Labour $0.00 Sub total $0.00 Margin $0…" at bounding box center [486, 684] width 598 height 215
click at [805, 428] on input "0" at bounding box center [800, 436] width 13 height 16
type input "$103.01"
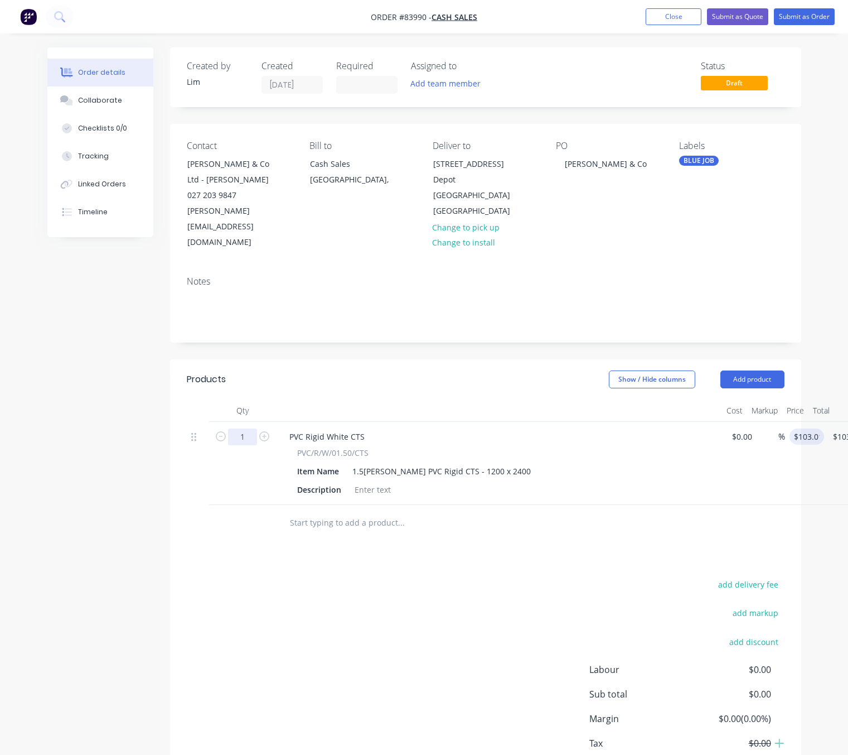
click at [244, 428] on input "1" at bounding box center [242, 436] width 29 height 17
type input "15"
click at [384, 594] on div "add delivery fee add markup add discount Labour $0.00 Sub total $103.01 Margin …" at bounding box center [486, 684] width 598 height 215
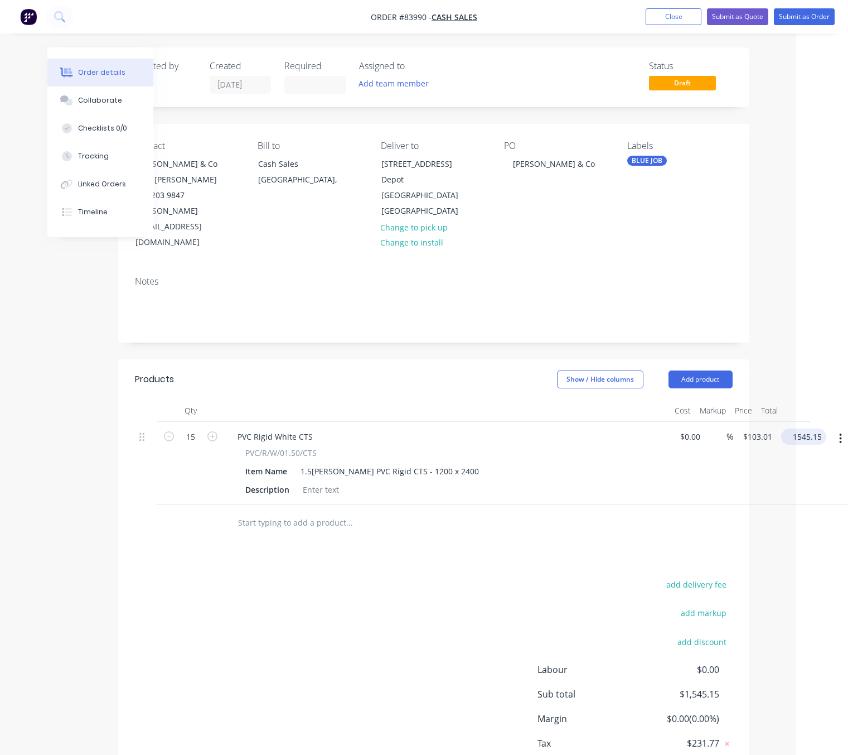
click at [815, 428] on input "1545.15" at bounding box center [806, 436] width 41 height 16
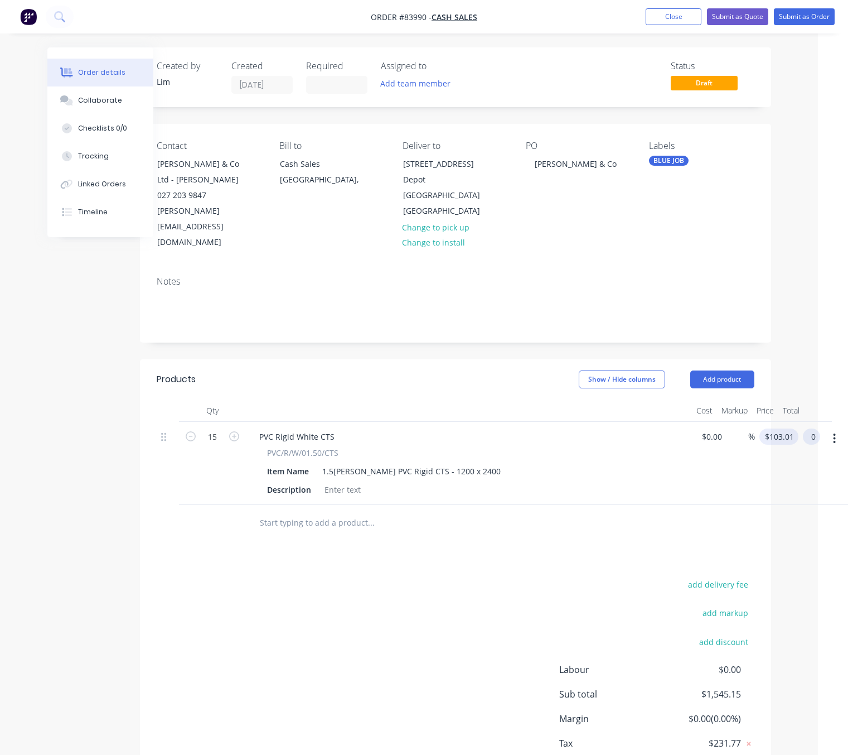
type input "0"
type input "$0.00"
click at [773, 428] on input "0" at bounding box center [781, 436] width 35 height 16
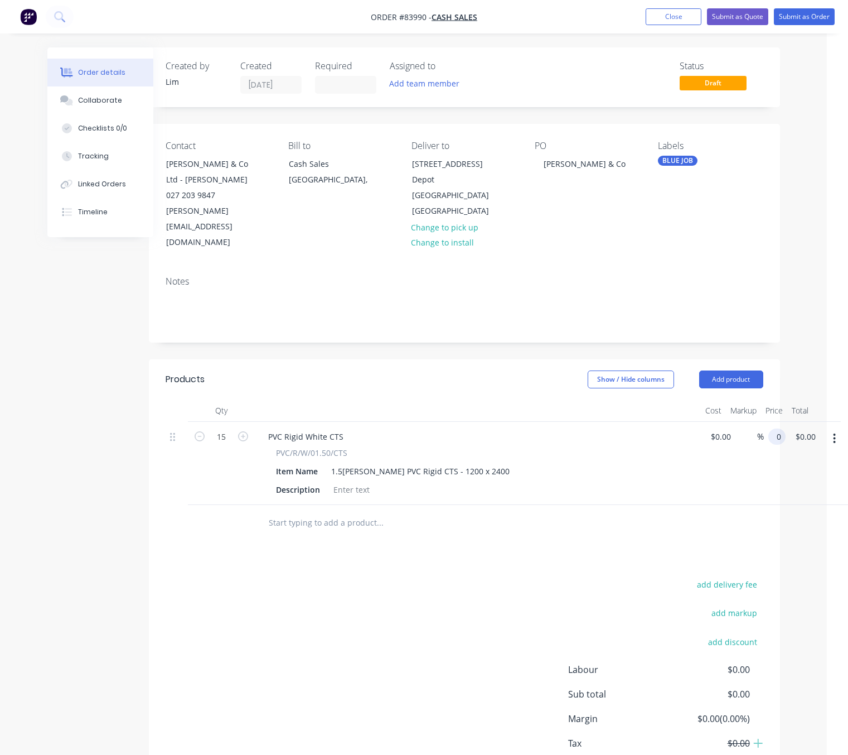
scroll to position [0, 21]
type input "$111.3433"
type input "$1,670.15"
click at [523, 587] on div "add delivery fee add markup add discount Labour $0.00 Sub total $0.00 Margin $0…" at bounding box center [465, 684] width 598 height 215
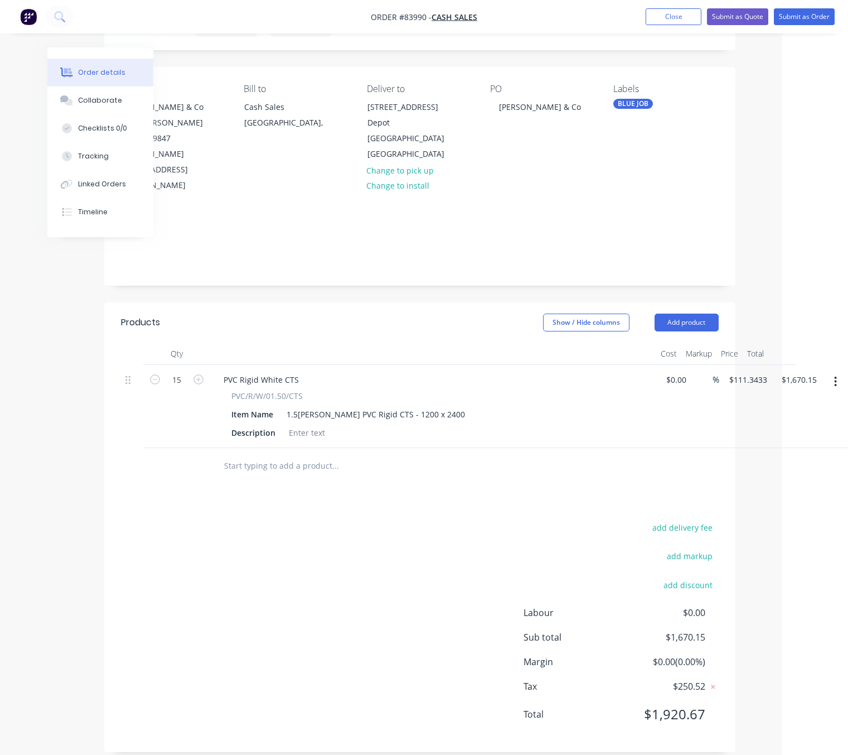
scroll to position [57, 67]
click at [439, 406] on div "1.5mm White PVC Rigid CTS - 1200 x 2400" at bounding box center [374, 414] width 187 height 16
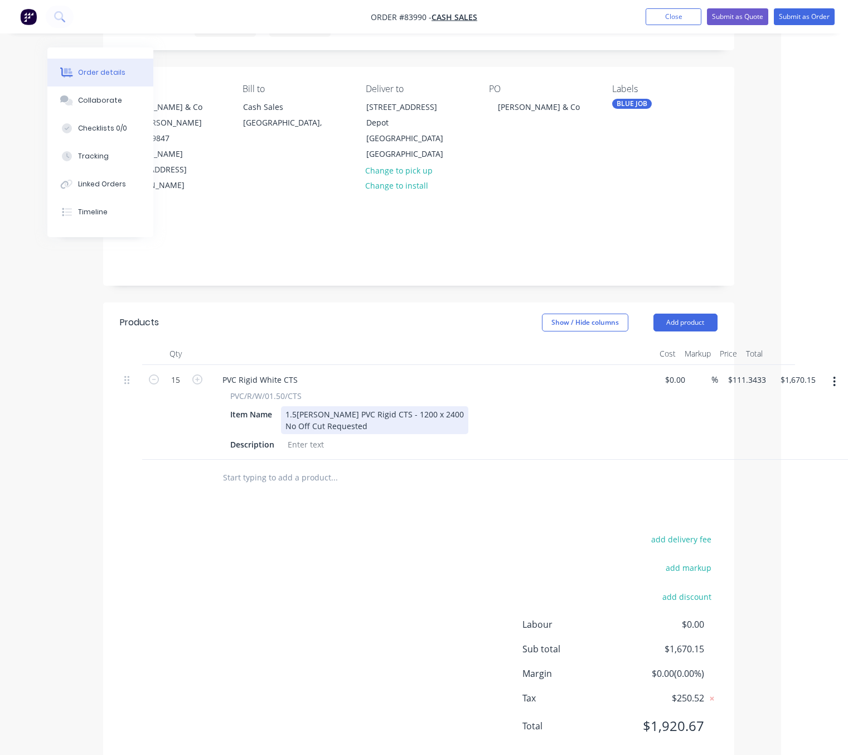
click at [288, 415] on div "1.5mm White PVC Rigid CTS - 1200 x 2400 No Off Cut Requested" at bounding box center [374, 420] width 187 height 28
click at [402, 407] on div "1.5mm White PVC Rigid CTS - 1200 x 2400 - No Off Cut Requested" at bounding box center [374, 420] width 187 height 28
click at [318, 562] on div "add delivery fee add markup add discount Labour $0.00 Sub total $1,670.15 Margi…" at bounding box center [419, 638] width 598 height 215
drag, startPoint x: 377, startPoint y: 414, endPoint x: 294, endPoint y: 417, distance: 82.6
click at [277, 418] on div "Item Name 1.5mm White PVC Rigid CTS - 1200 x 2400 - No Off Cut Requested" at bounding box center [430, 420] width 408 height 28
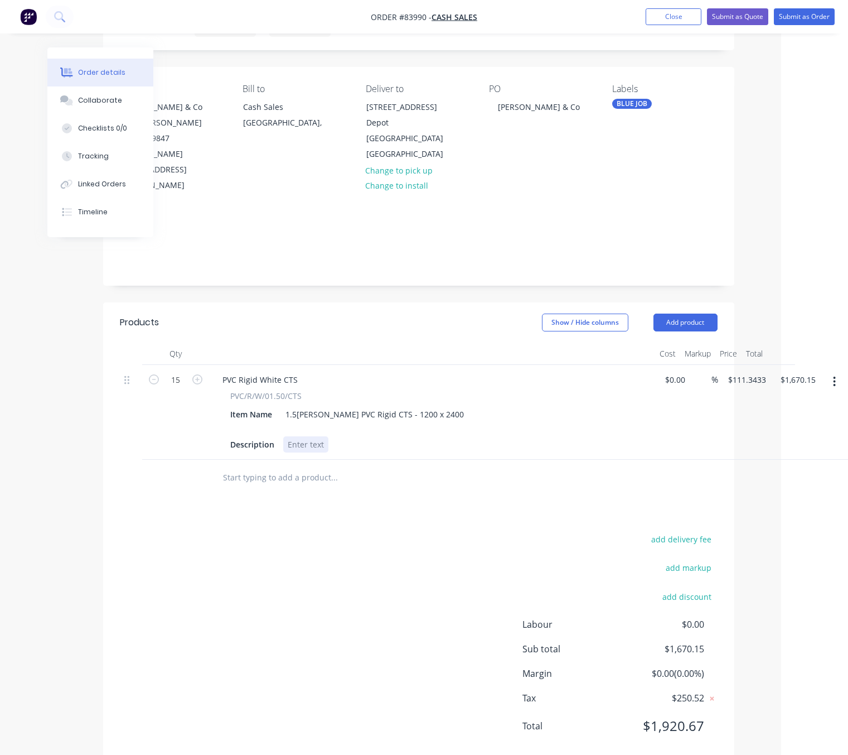
click at [306, 436] on div at bounding box center [305, 444] width 45 height 16
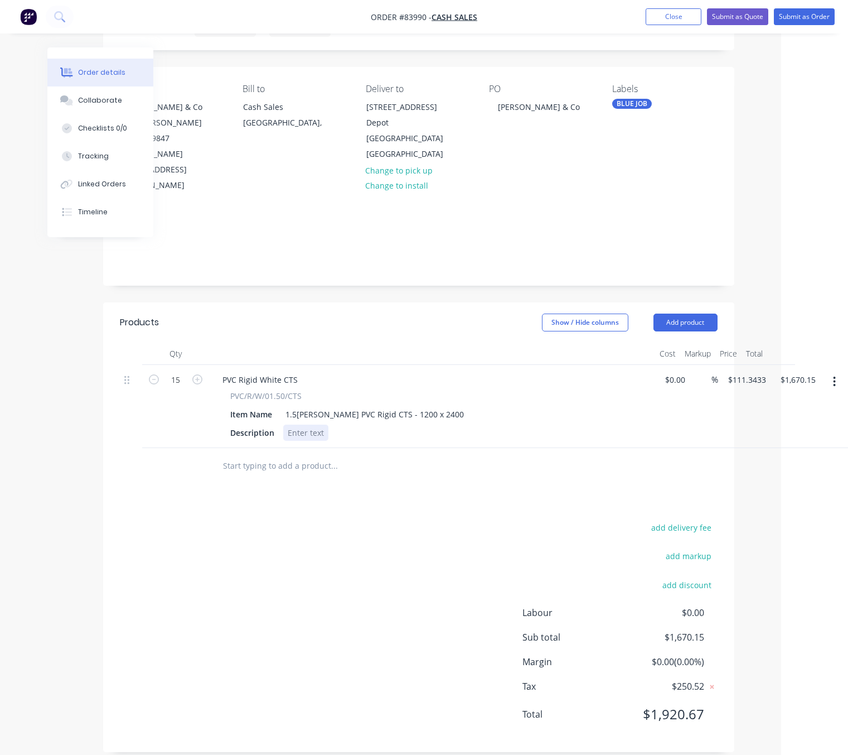
paste div
click at [318, 420] on div "PVC/R/W/01.50/CTS Item Name 1.5mm White PVC Rigid CTS - 1200 x 2400 Description…" at bounding box center [432, 415] width 437 height 51
click at [318, 414] on div "1.5mm White PVC Rigid CTS - 1200 x 2400" at bounding box center [374, 414] width 187 height 16
click at [389, 520] on div "add delivery fee add markup add discount Labour $0.00 Sub total $1,670.15 Margi…" at bounding box center [419, 627] width 598 height 215
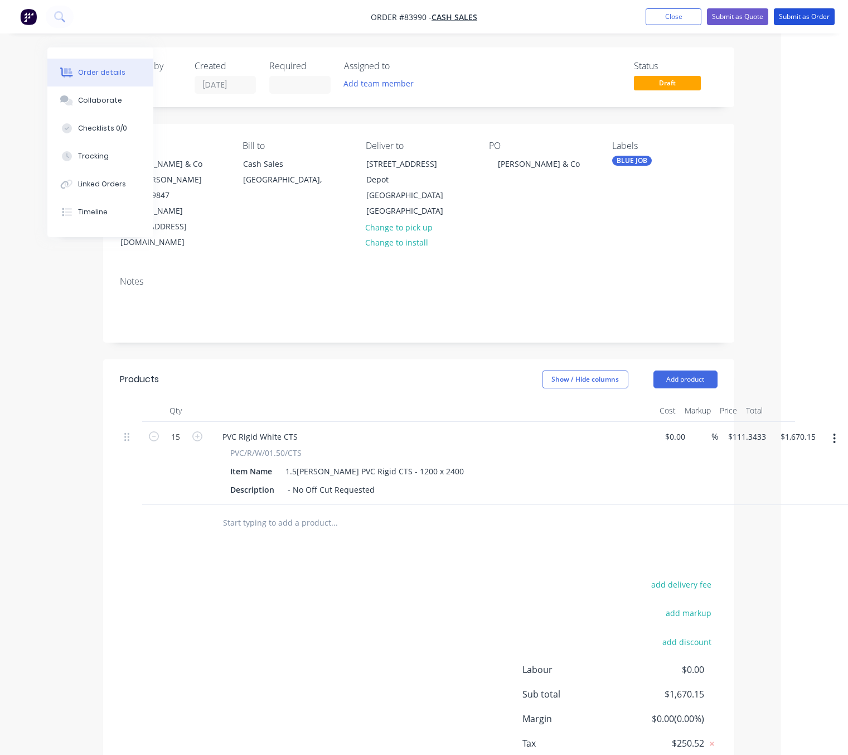
click at [805, 11] on button "Submit as Order" at bounding box center [804, 16] width 61 height 17
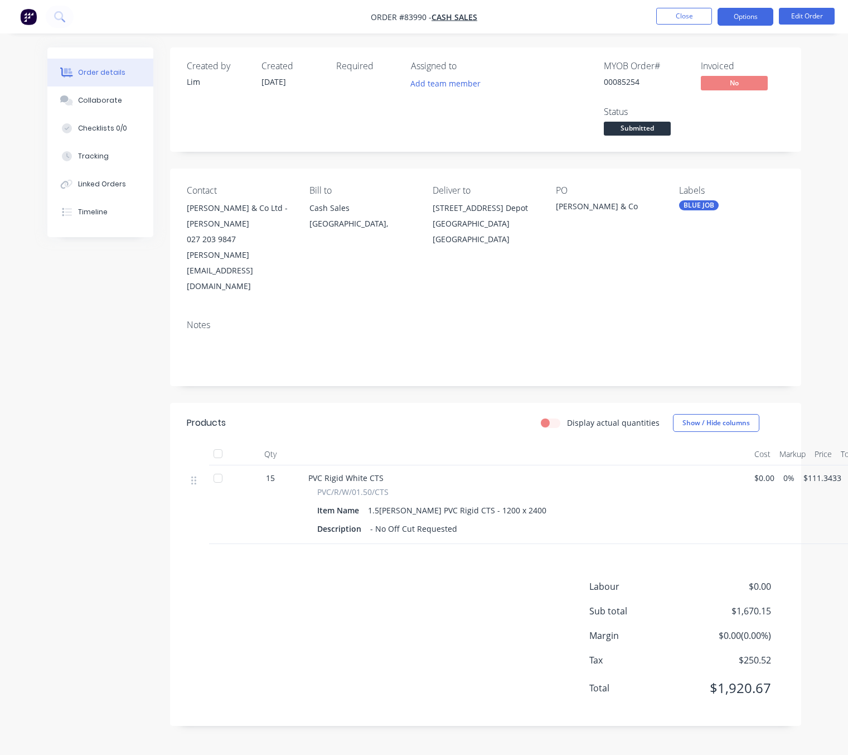
click at [761, 10] on button "Options" at bounding box center [746, 17] width 56 height 18
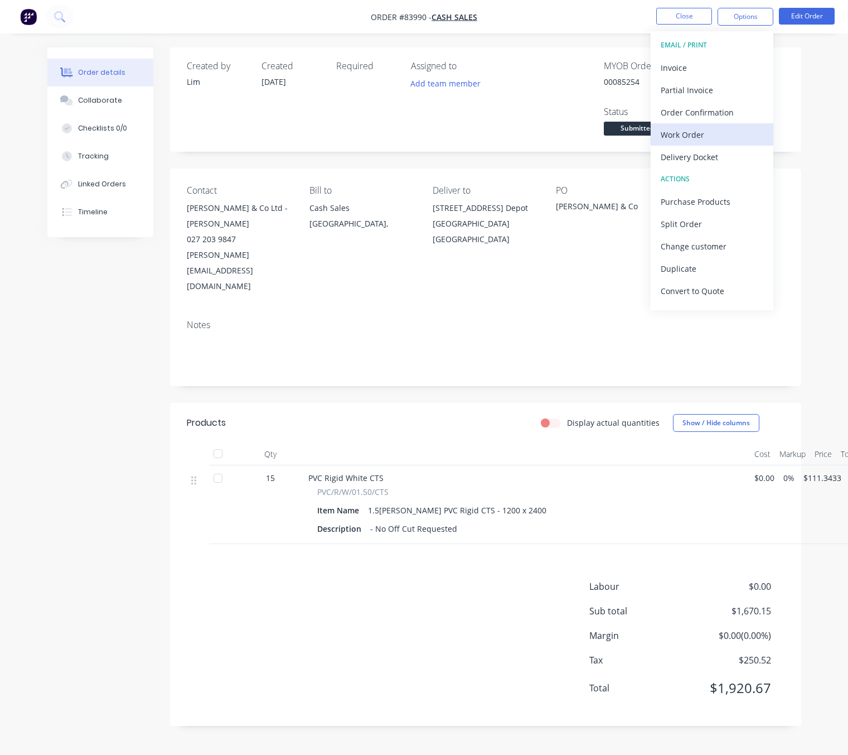
click at [727, 134] on div "Work Order" at bounding box center [712, 135] width 103 height 16
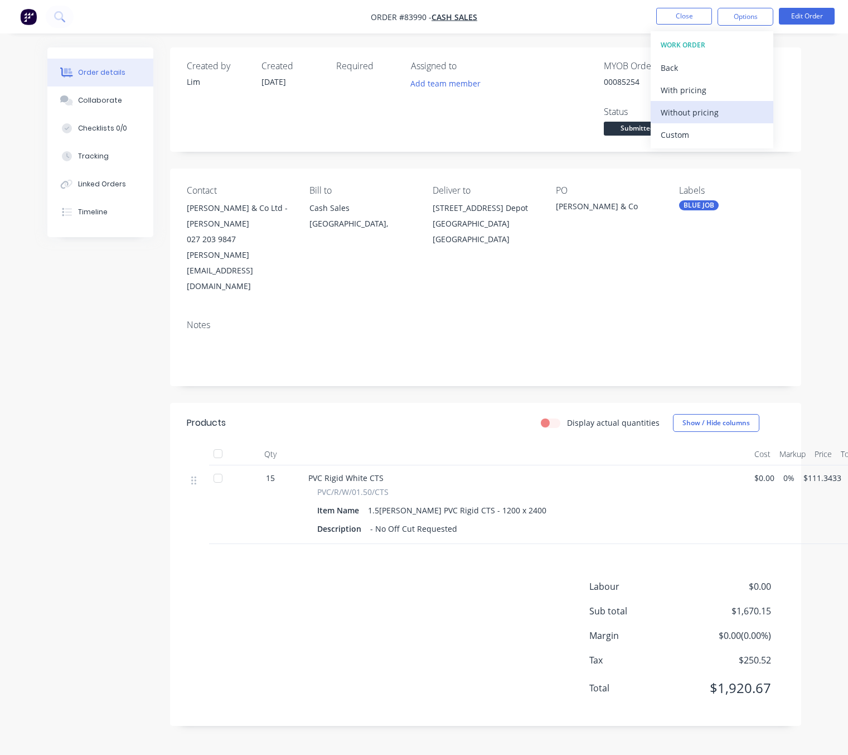
click at [729, 108] on div "Without pricing" at bounding box center [712, 112] width 103 height 16
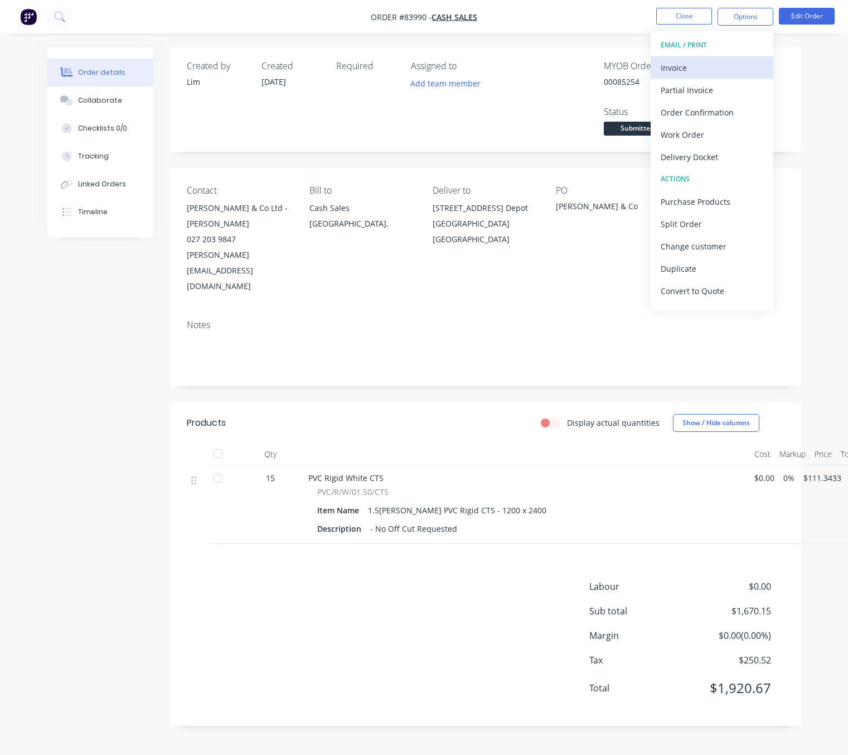
click at [727, 76] on button "Invoice" at bounding box center [712, 67] width 123 height 22
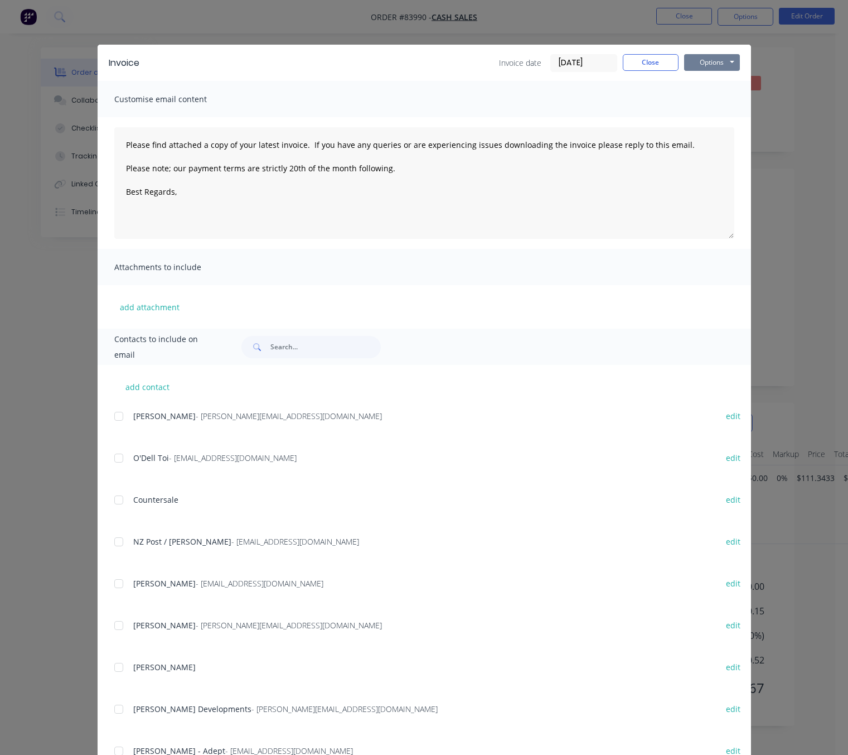
click at [732, 61] on button "Options" at bounding box center [712, 62] width 56 height 17
click at [721, 84] on button "Preview" at bounding box center [719, 82] width 71 height 18
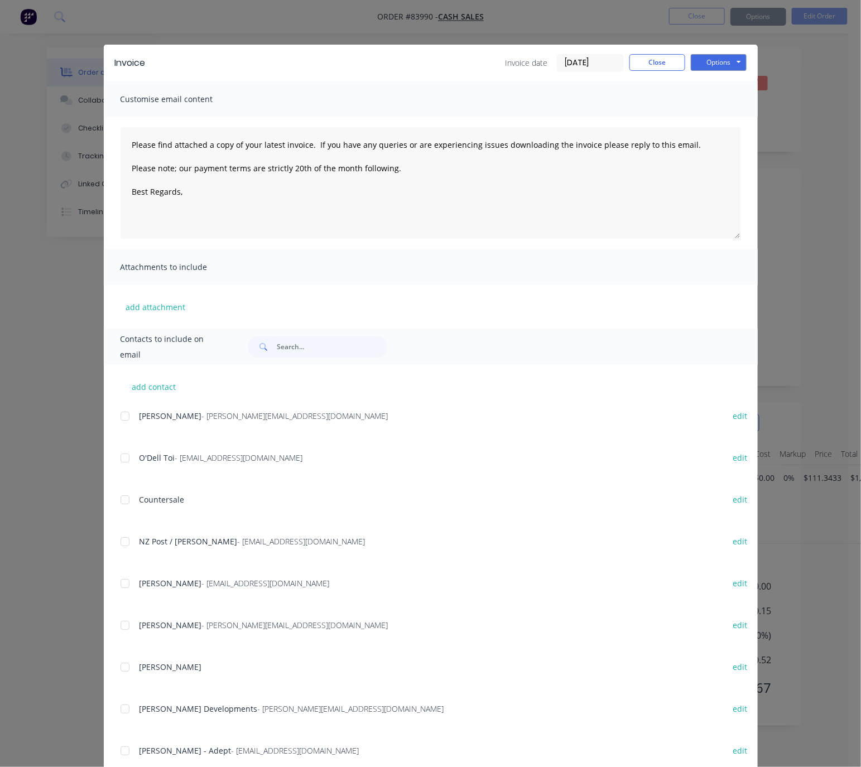
type textarea "Please find attached a copy of your latest invoice. If you have any queries or …"
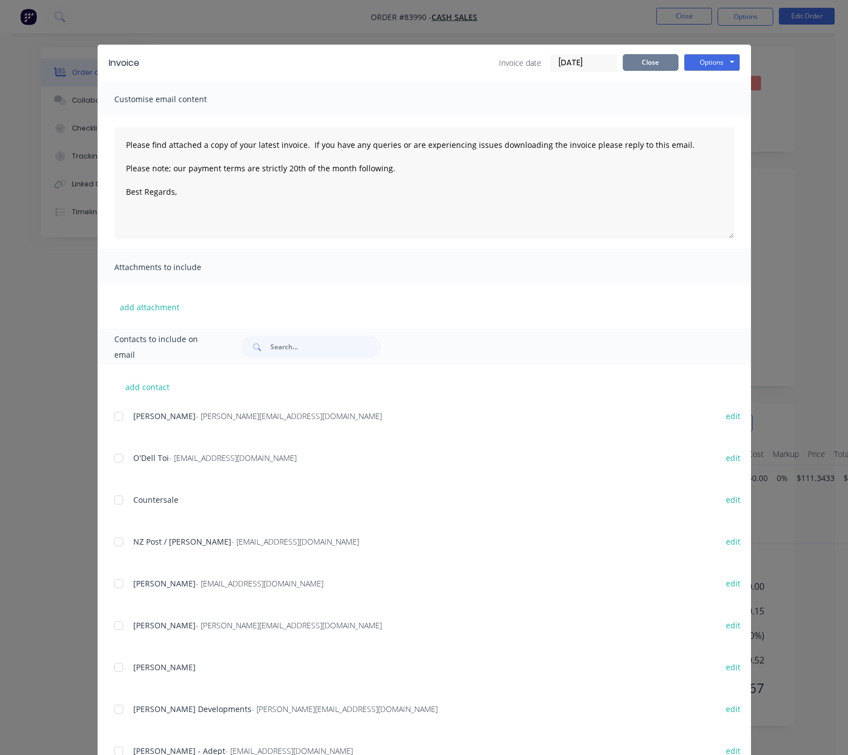
click at [653, 67] on button "Close" at bounding box center [651, 62] width 56 height 17
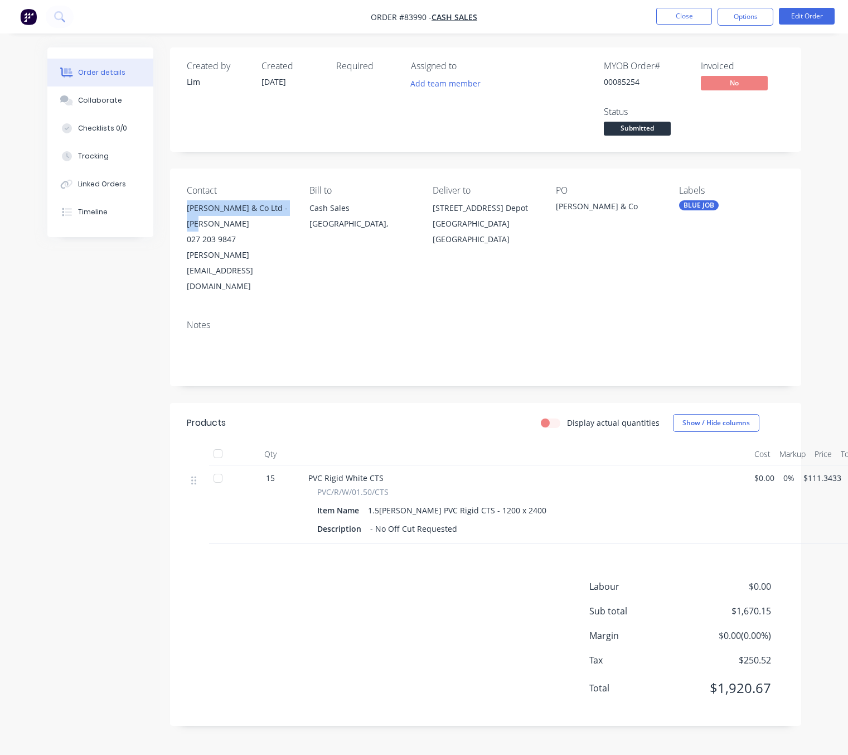
drag, startPoint x: 187, startPoint y: 209, endPoint x: 292, endPoint y: 210, distance: 104.3
click at [292, 210] on div "Contact Aldridge & Co Ltd - Harrison 027 203 9847 harrison.hatfull@gmail.com Bi…" at bounding box center [485, 239] width 631 height 142
copy div "Aldridge & Co Ltd - Harrison"
drag, startPoint x: 431, startPoint y: 206, endPoint x: 525, endPoint y: 226, distance: 96.9
click at [525, 226] on div "Contact Aldridge & Co Ltd - Harrison 027 203 9847 harrison.hatfull@gmail.com Bi…" at bounding box center [485, 239] width 631 height 142
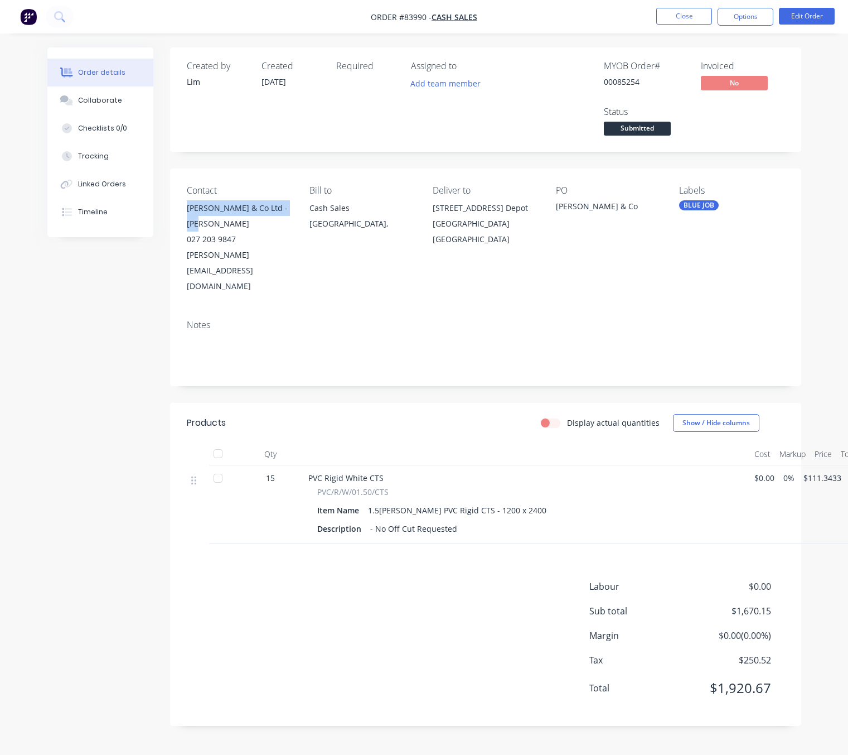
copy div "605 Tremaine Ave, Main Freight Depot Palmerston"
click at [64, 377] on div "Created by Lim Created 18/08/25 Required Assigned to Add team member MYOB Order…" at bounding box center [424, 394] width 754 height 695
click at [413, 520] on div "- No Off Cut Requested" at bounding box center [414, 528] width 96 height 16
drag, startPoint x: 432, startPoint y: 204, endPoint x: 471, endPoint y: 225, distance: 43.7
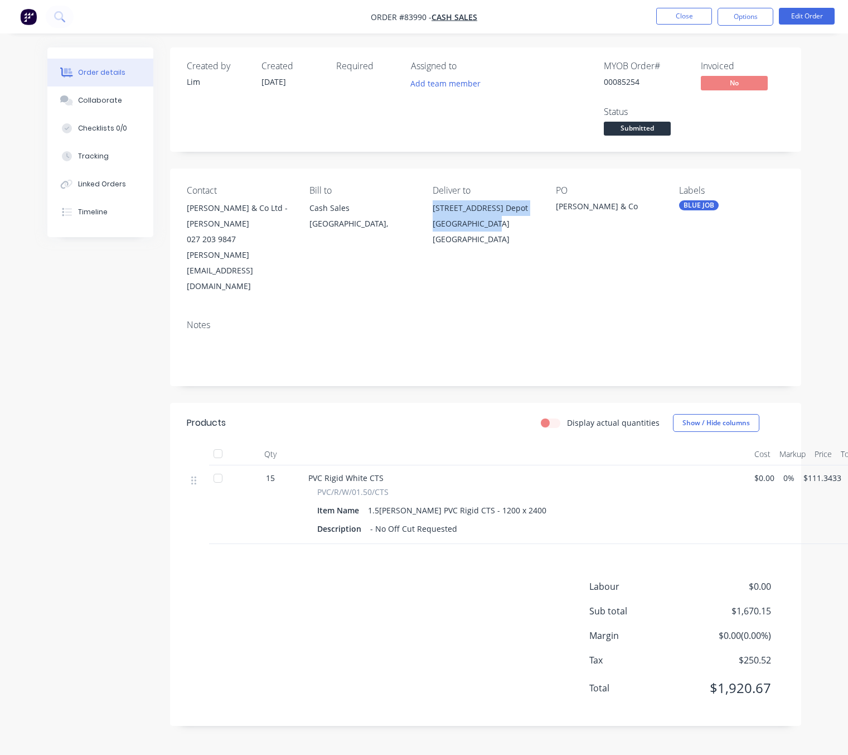
click at [484, 226] on div "605 Tremaine Ave, Main Freight Depot Palmerston N" at bounding box center [485, 215] width 105 height 31
copy div "605 Tremaine Ave, Main Freight Depot"
click at [817, 19] on button "Edit Order" at bounding box center [807, 16] width 56 height 17
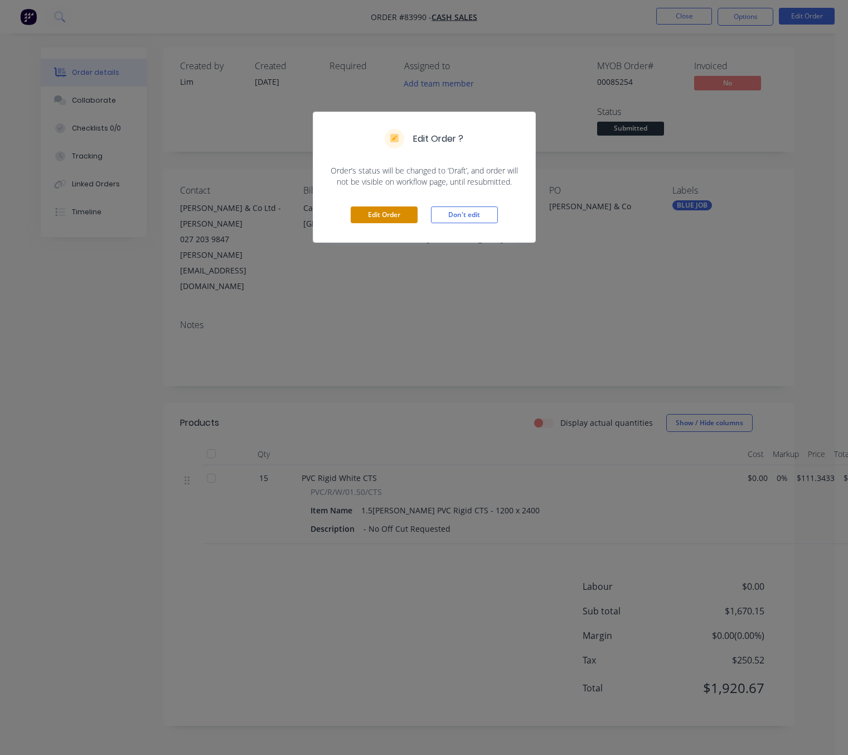
click at [382, 208] on button "Edit Order" at bounding box center [384, 214] width 67 height 17
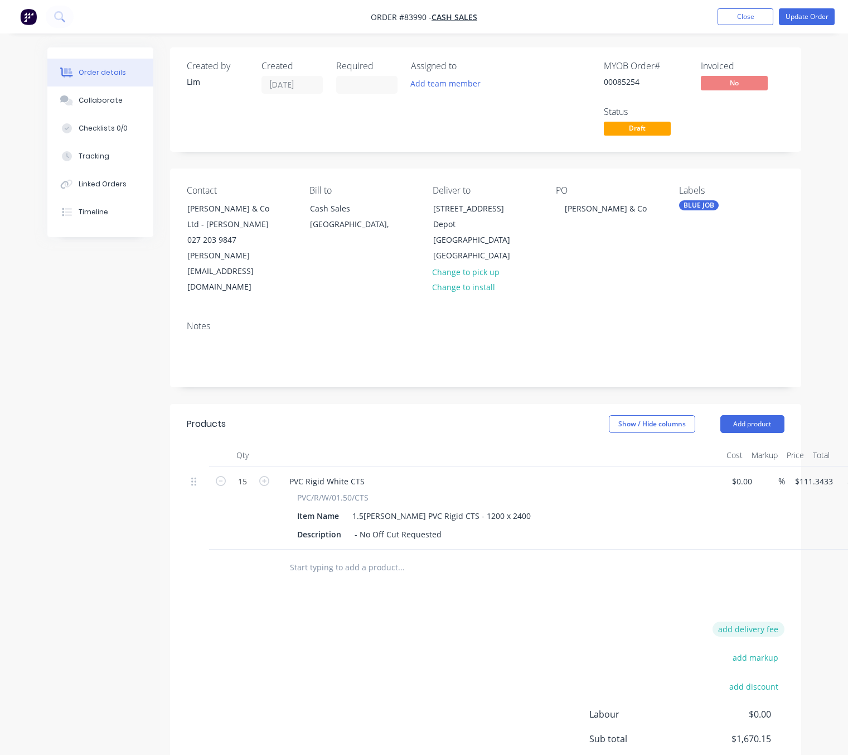
click at [760, 621] on button "add delivery fee" at bounding box center [749, 628] width 72 height 15
type input "70"
click at [497, 623] on div "Delivery fee Delivery fee Delivery fee name (Optional) 70 70 $0 add markup add …" at bounding box center [486, 727] width 598 height 212
click at [820, 8] on button "Update Order" at bounding box center [807, 16] width 56 height 17
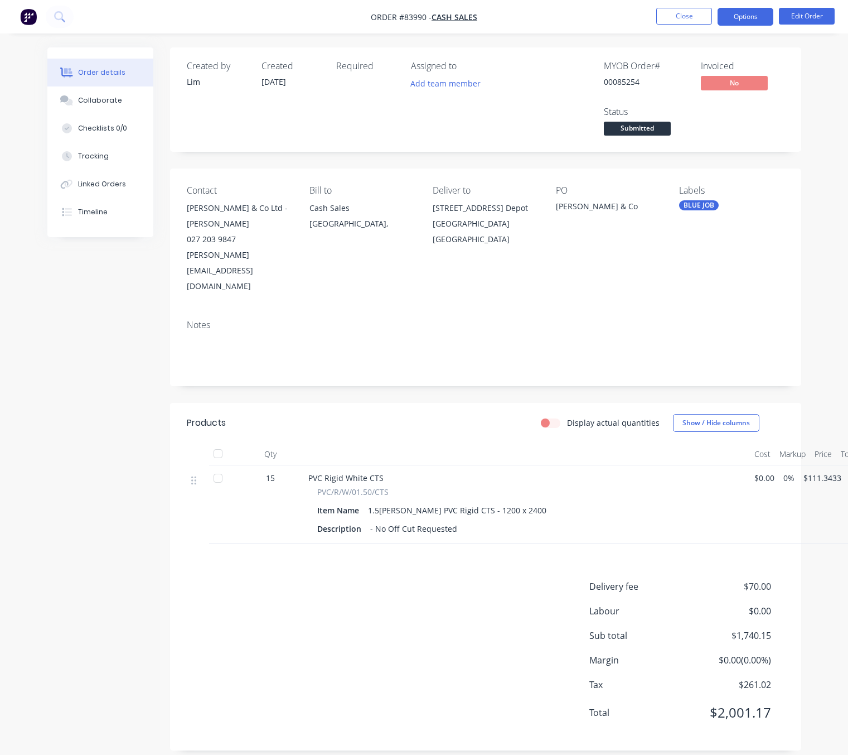
click at [756, 16] on button "Options" at bounding box center [746, 17] width 56 height 18
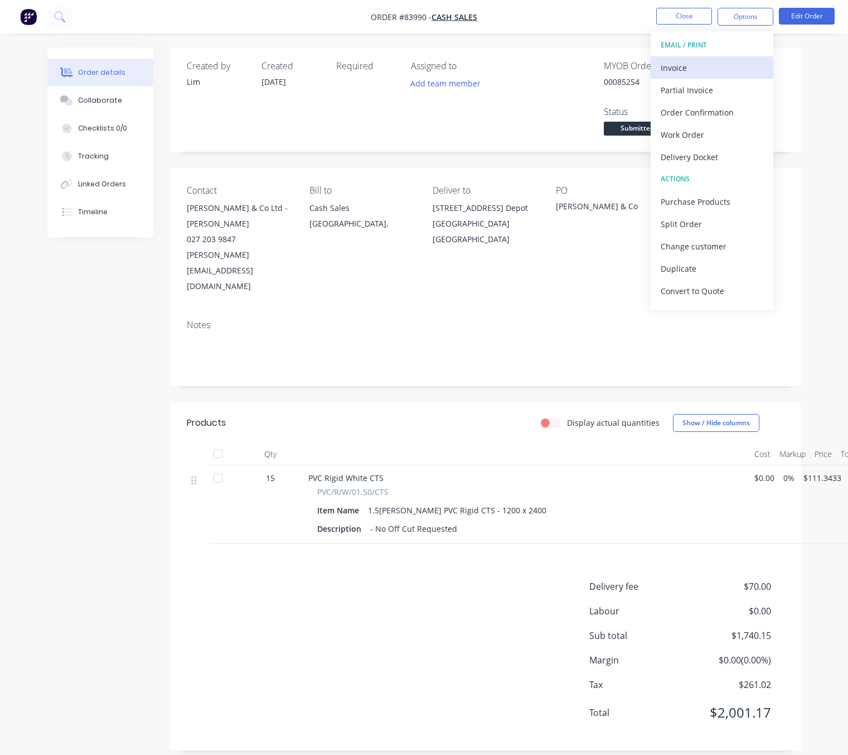
click at [723, 62] on div "Invoice" at bounding box center [712, 68] width 103 height 16
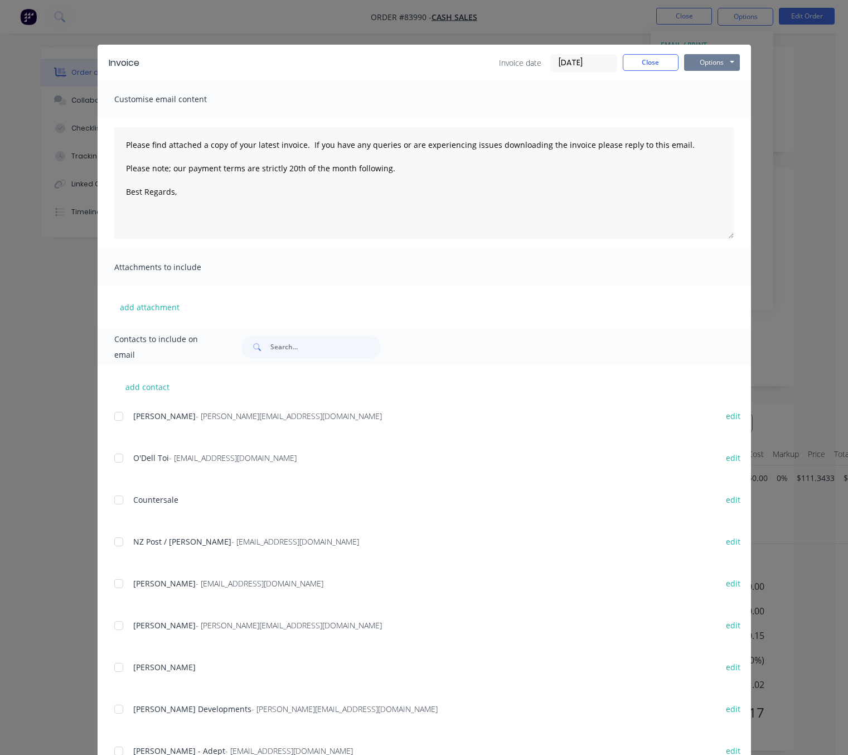
click at [728, 59] on button "Options" at bounding box center [712, 62] width 56 height 17
click at [726, 82] on button "Preview" at bounding box center [719, 82] width 71 height 18
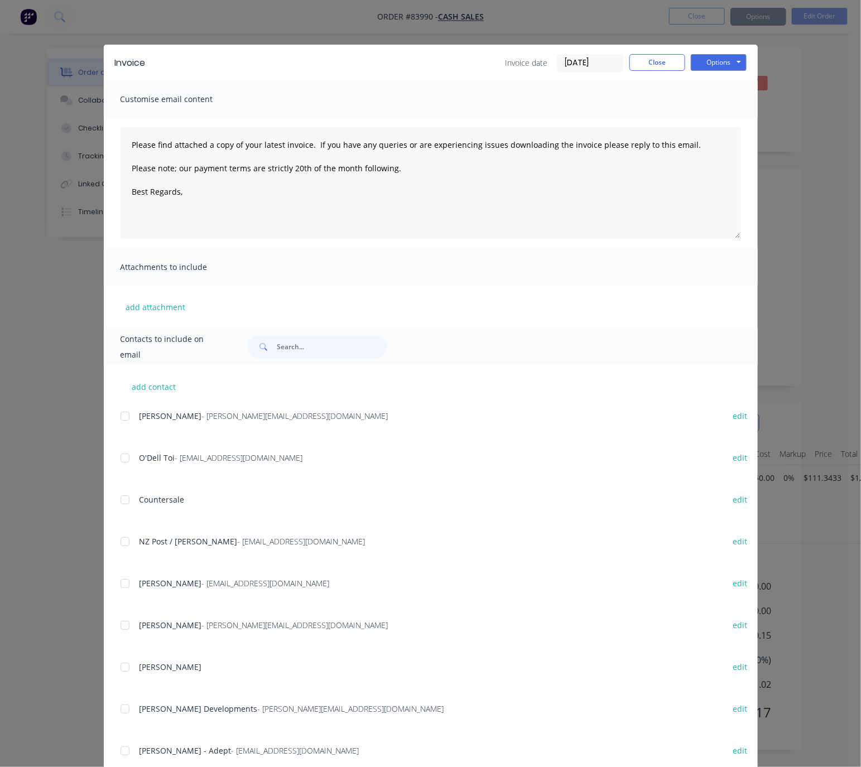
type textarea "Please find attached a copy of your latest invoice. If you have any queries or …"
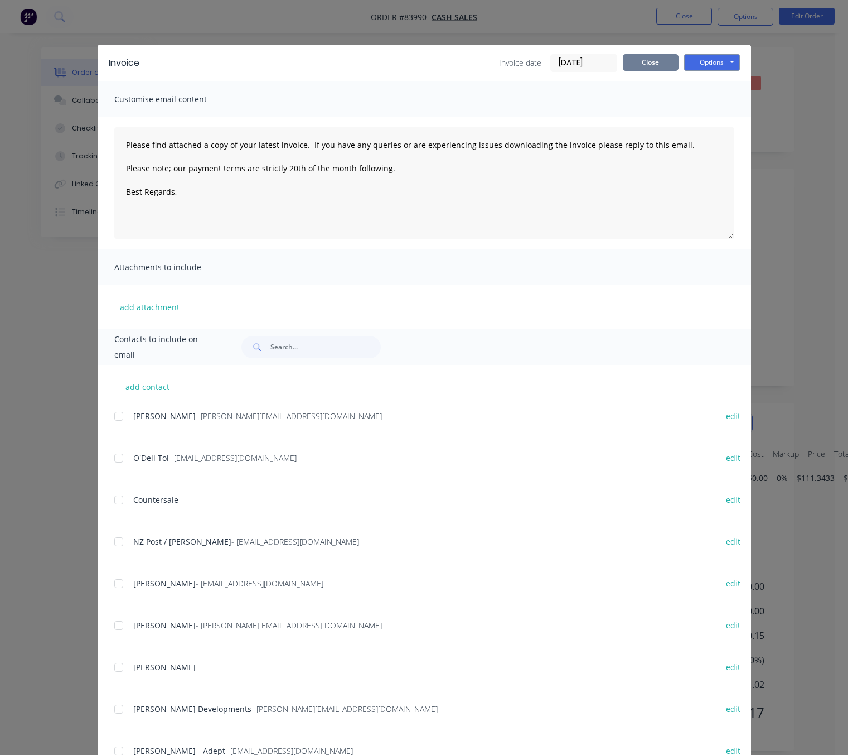
click at [651, 61] on button "Close" at bounding box center [651, 62] width 56 height 17
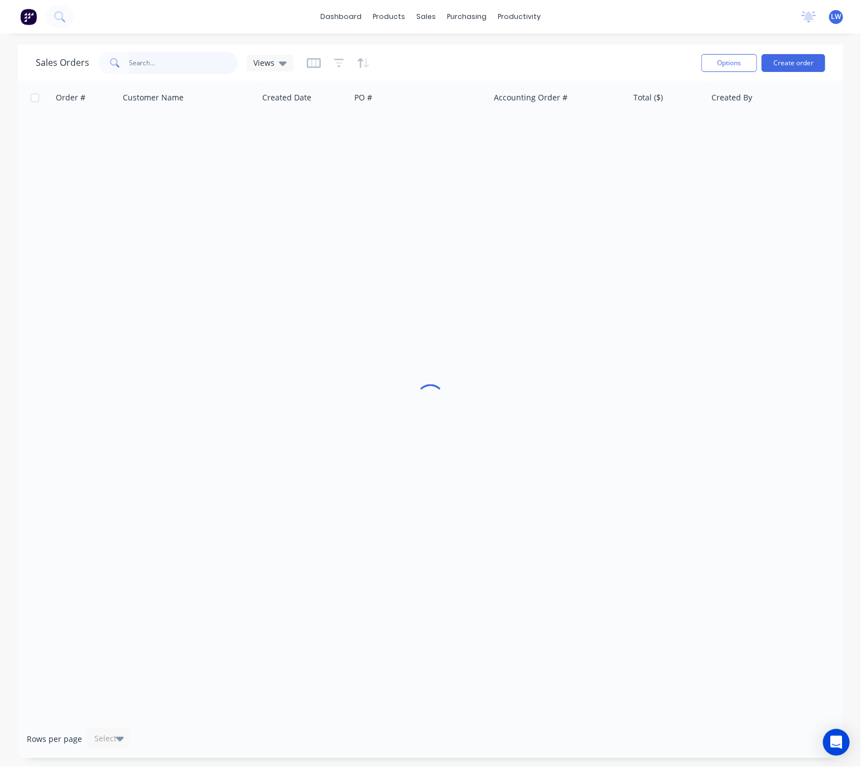
click at [177, 59] on input "text" at bounding box center [183, 63] width 109 height 22
type input "aldridge"
drag, startPoint x: 163, startPoint y: 67, endPoint x: 97, endPoint y: 64, distance: 65.9
click at [106, 50] on div "Sales Orders aldridge Views" at bounding box center [364, 62] width 656 height 27
click at [812, 67] on button "Create order" at bounding box center [793, 63] width 64 height 18
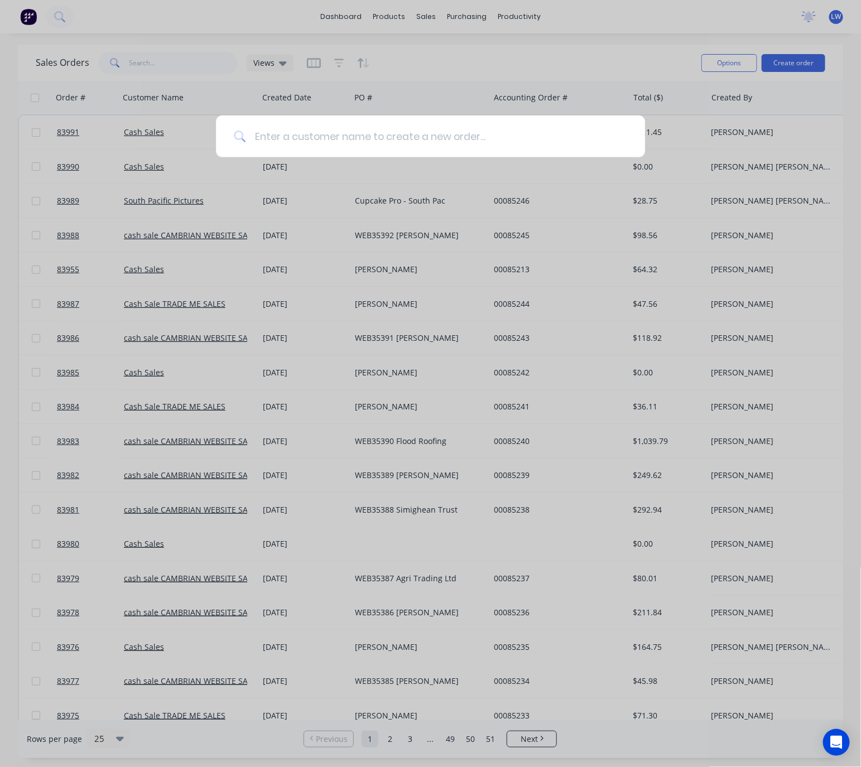
click at [407, 134] on input at bounding box center [435, 136] width 381 height 42
click at [370, 134] on input at bounding box center [435, 136] width 381 height 42
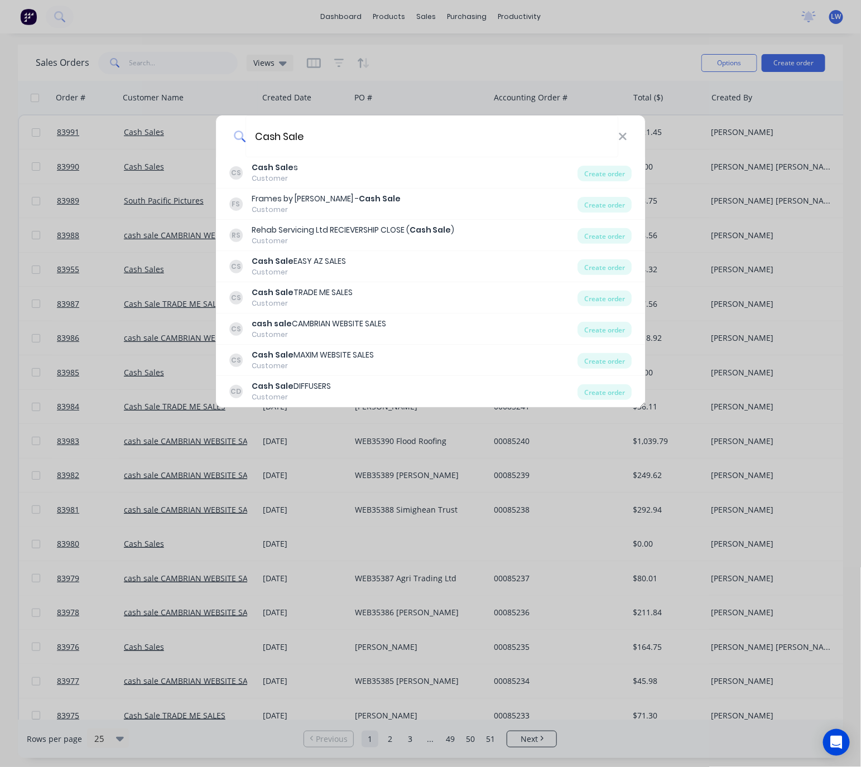
type input "Cash Sale"
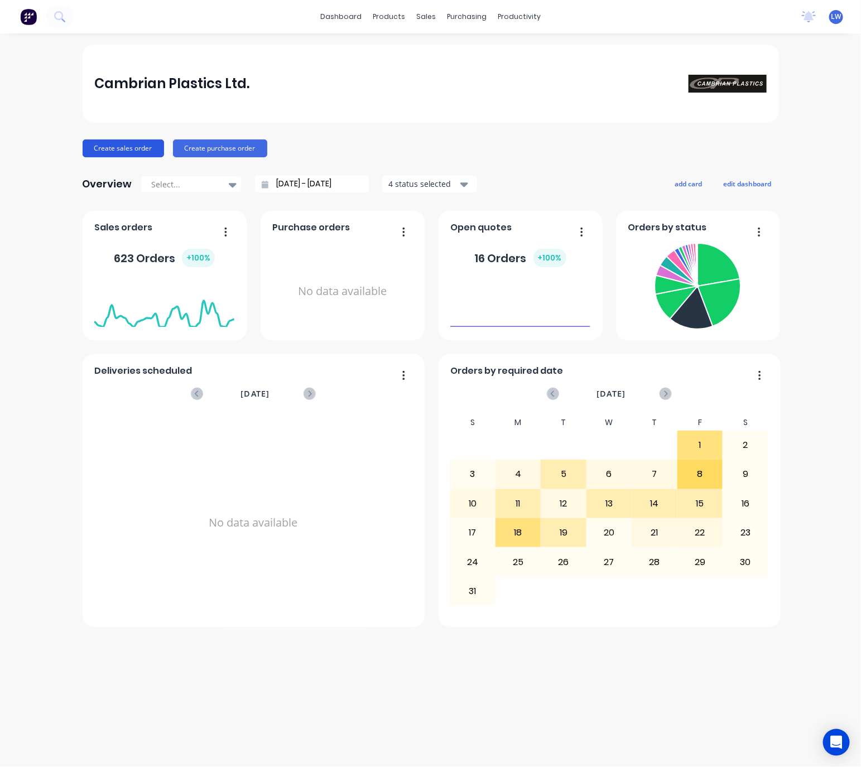
click at [144, 147] on button "Create sales order" at bounding box center [123, 148] width 81 height 18
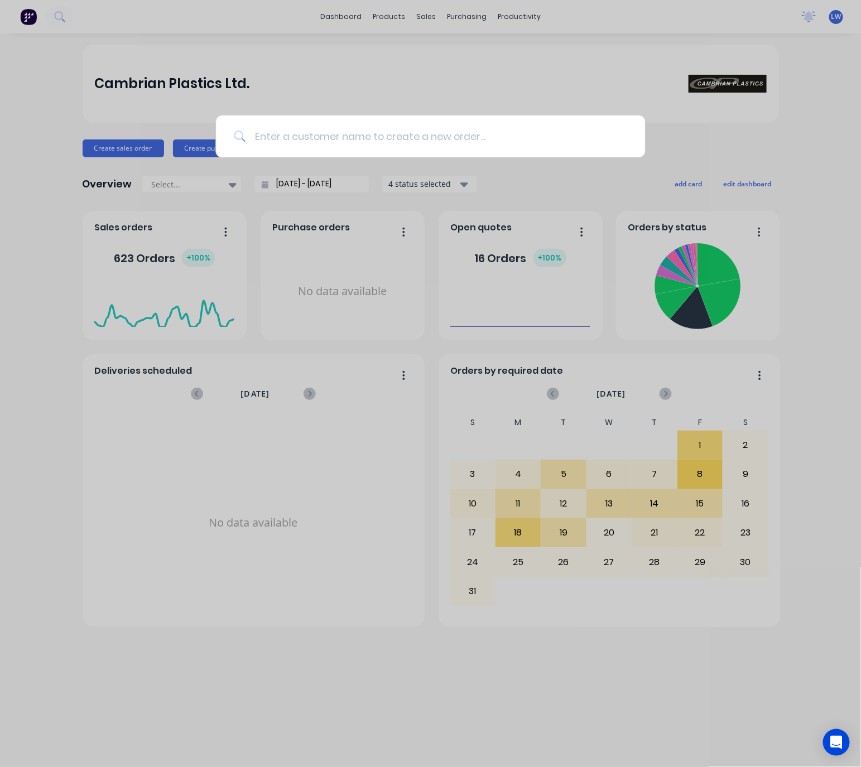
click at [362, 141] on input at bounding box center [435, 136] width 381 height 42
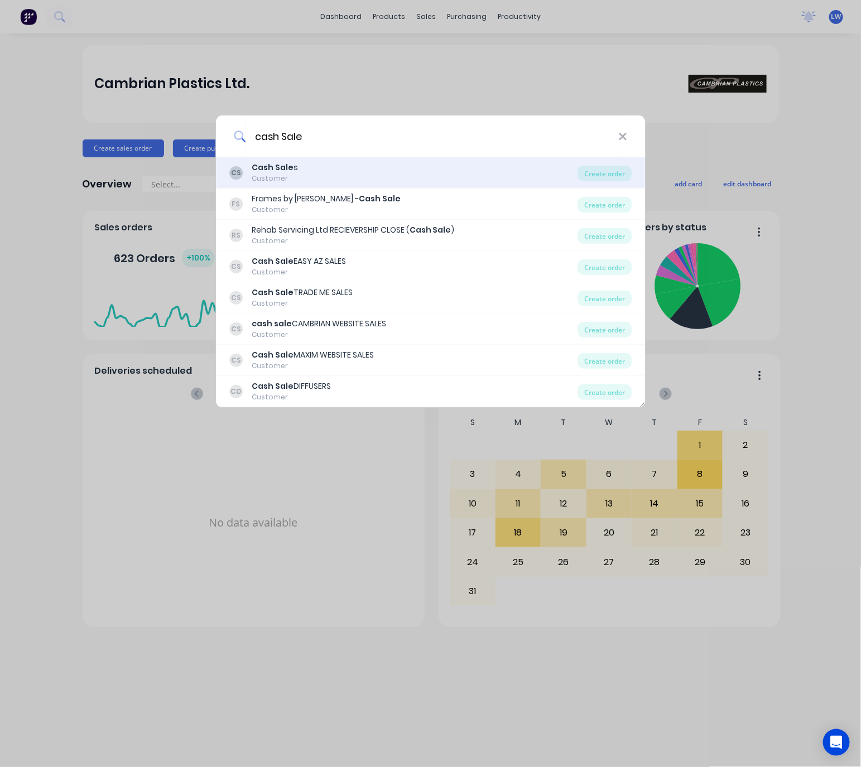
type input "cash Sale"
click at [451, 181] on div "CS Cash Sale s Customer" at bounding box center [403, 173] width 349 height 22
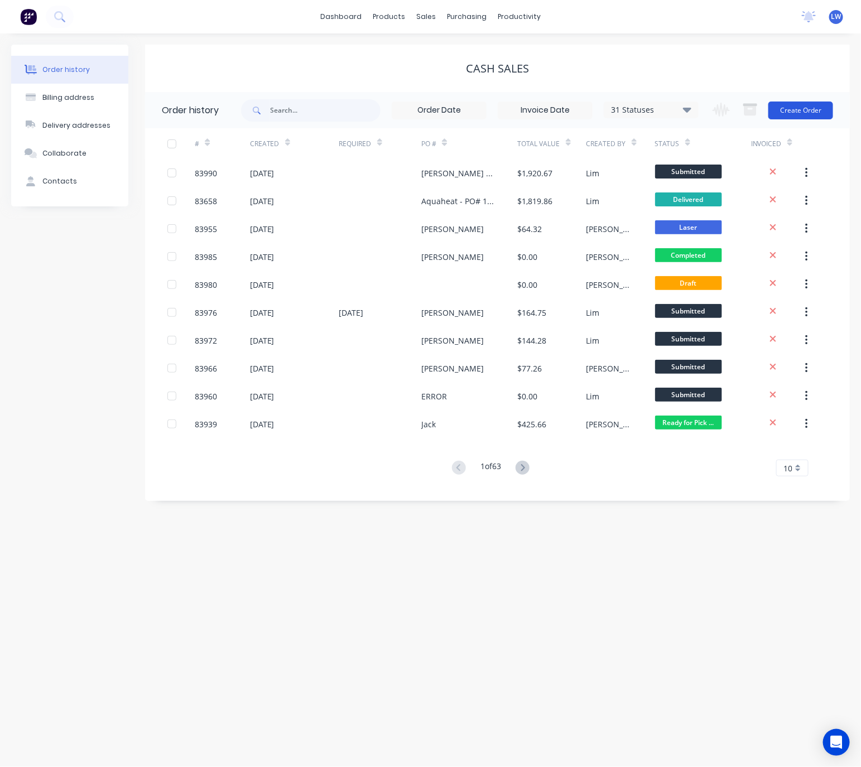
click at [805, 116] on button "Create Order" at bounding box center [800, 110] width 65 height 18
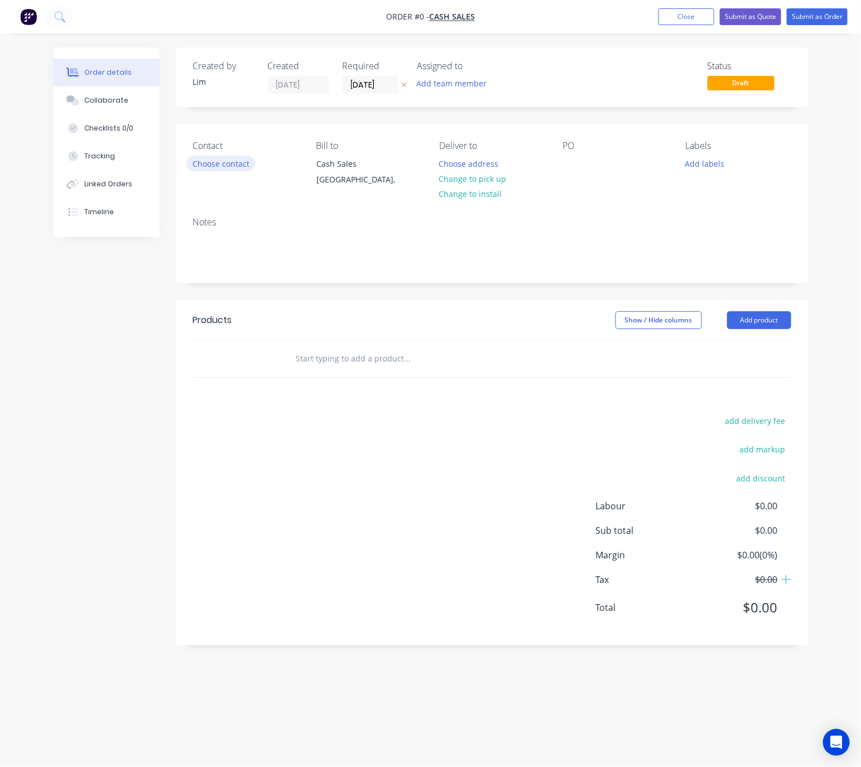
click at [243, 165] on button "Choose contact" at bounding box center [220, 163] width 69 height 15
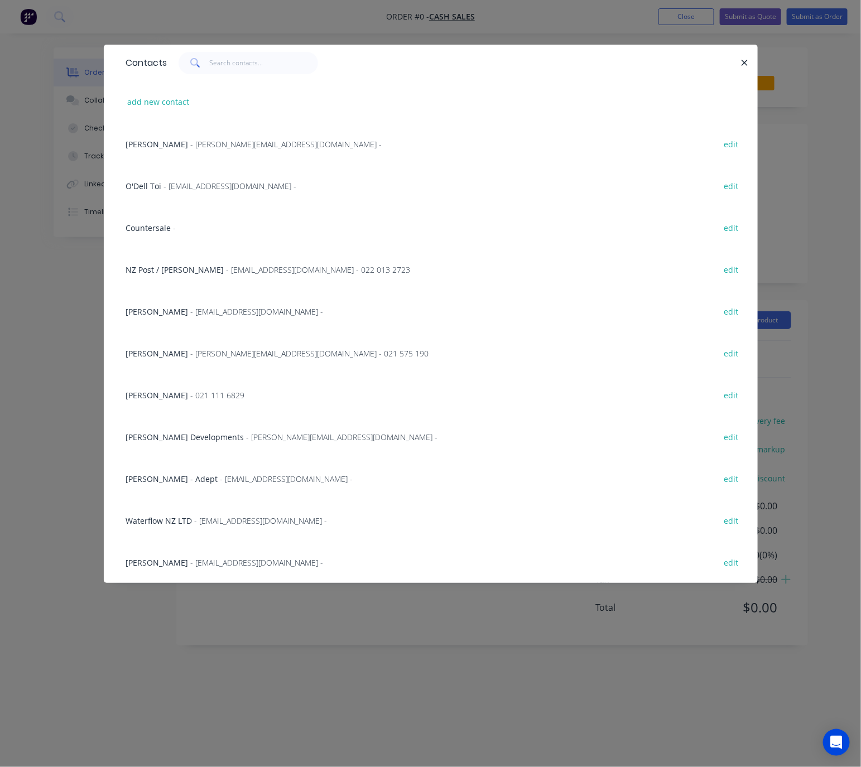
drag, startPoint x: 743, startPoint y: 61, endPoint x: 786, endPoint y: 81, distance: 47.4
click at [743, 60] on icon "button" at bounding box center [744, 63] width 7 height 10
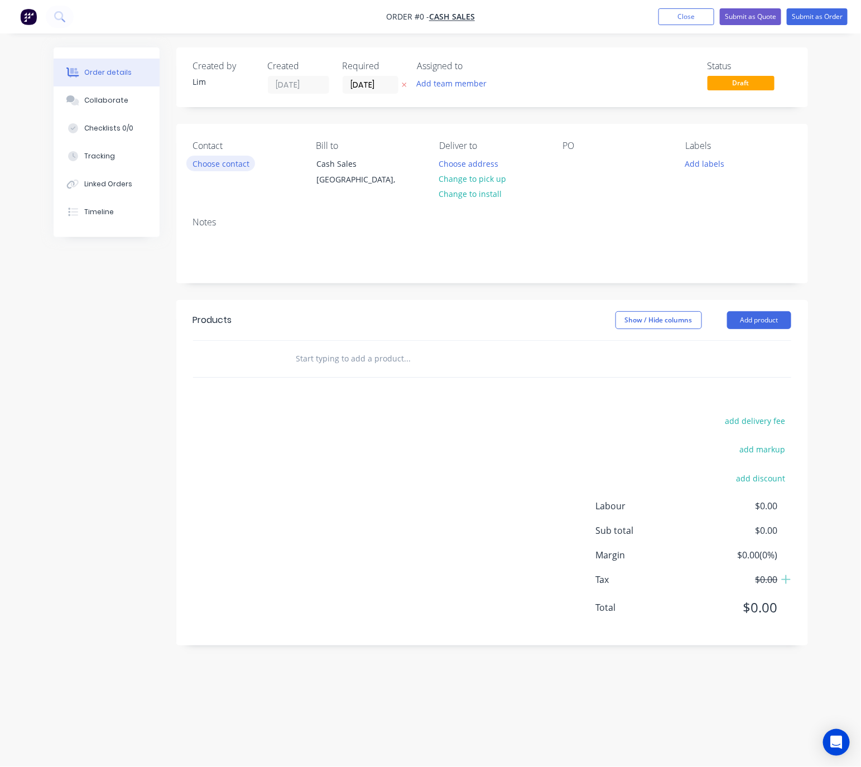
click at [241, 165] on button "Choose contact" at bounding box center [220, 163] width 69 height 15
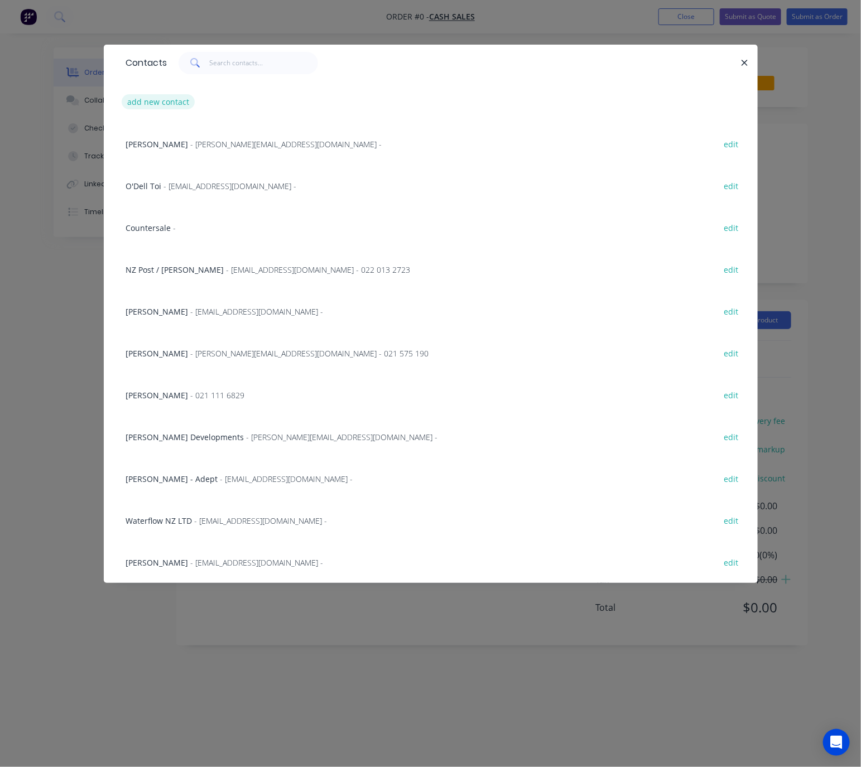
click at [178, 103] on button "add new contact" at bounding box center [159, 101] width 74 height 15
select select "NZ"
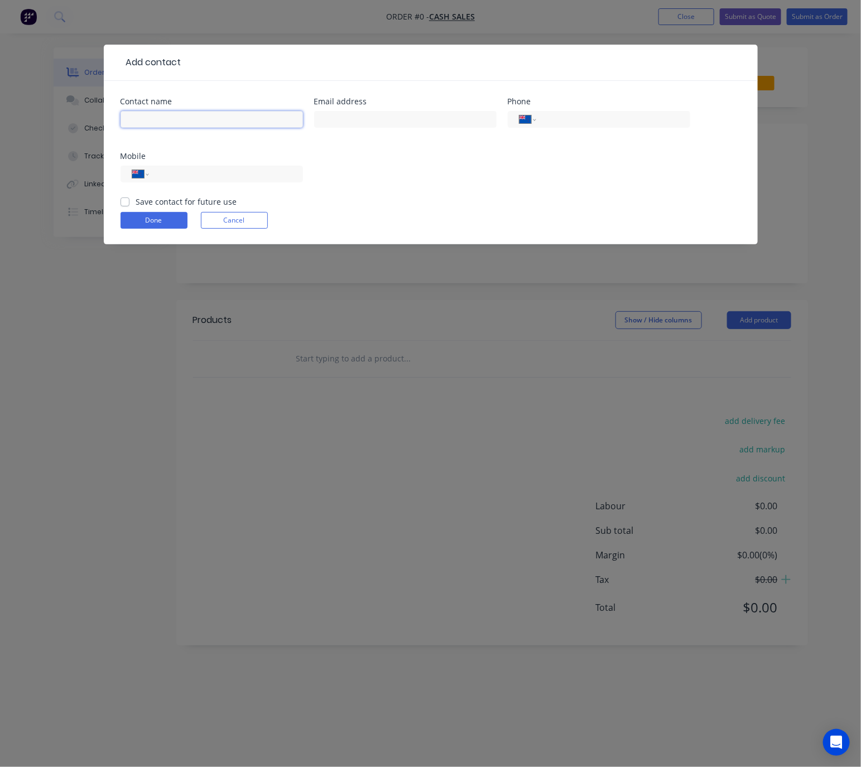
click at [197, 114] on input "text" at bounding box center [211, 119] width 182 height 17
type input "Cash Sale"
click at [158, 221] on button "Done" at bounding box center [153, 220] width 67 height 17
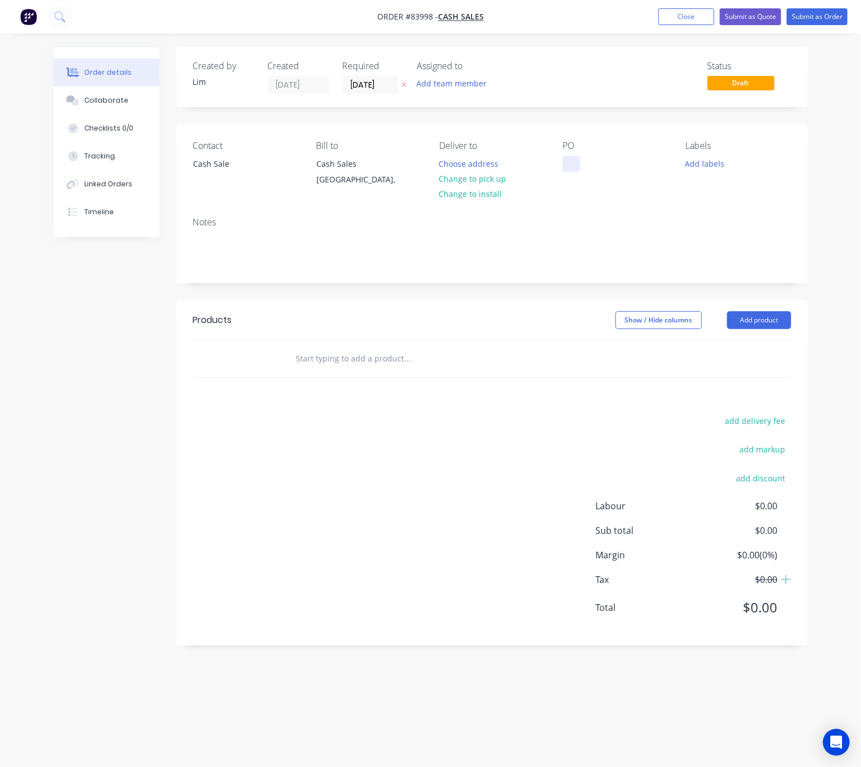
drag, startPoint x: 489, startPoint y: 180, endPoint x: 571, endPoint y: 172, distance: 82.3
click at [490, 180] on button "Change to pick up" at bounding box center [472, 178] width 79 height 15
click at [569, 167] on div at bounding box center [571, 164] width 18 height 16
drag, startPoint x: 390, startPoint y: 543, endPoint x: 859, endPoint y: 425, distance: 483.0
click at [391, 543] on div "add delivery fee add markup add discount Labour $0.00 Sub total $0.00 Margin $0…" at bounding box center [492, 520] width 598 height 215
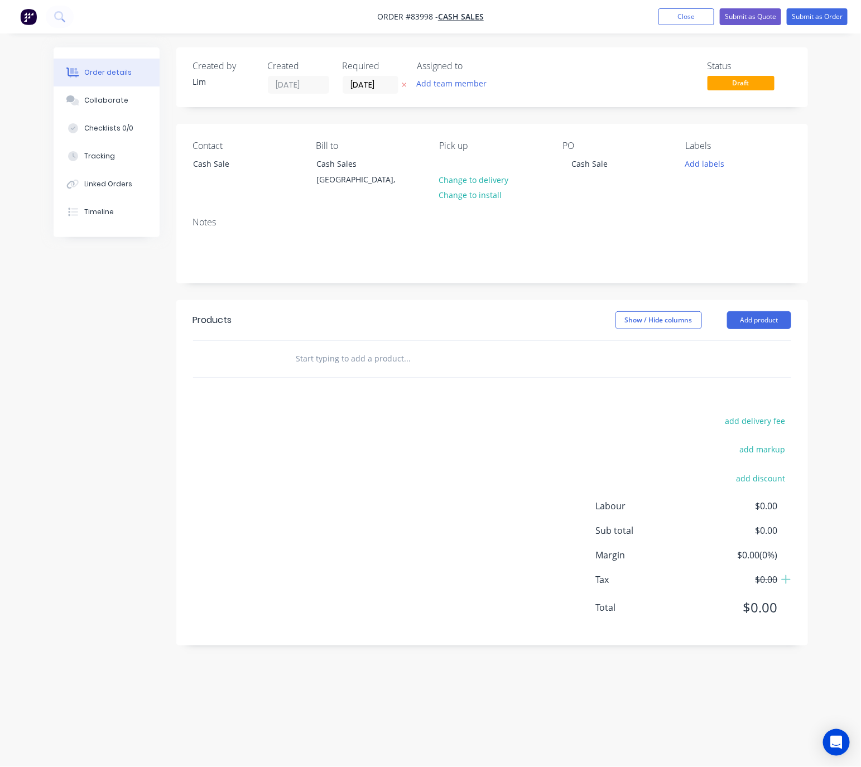
click at [389, 351] on input "text" at bounding box center [407, 358] width 223 height 22
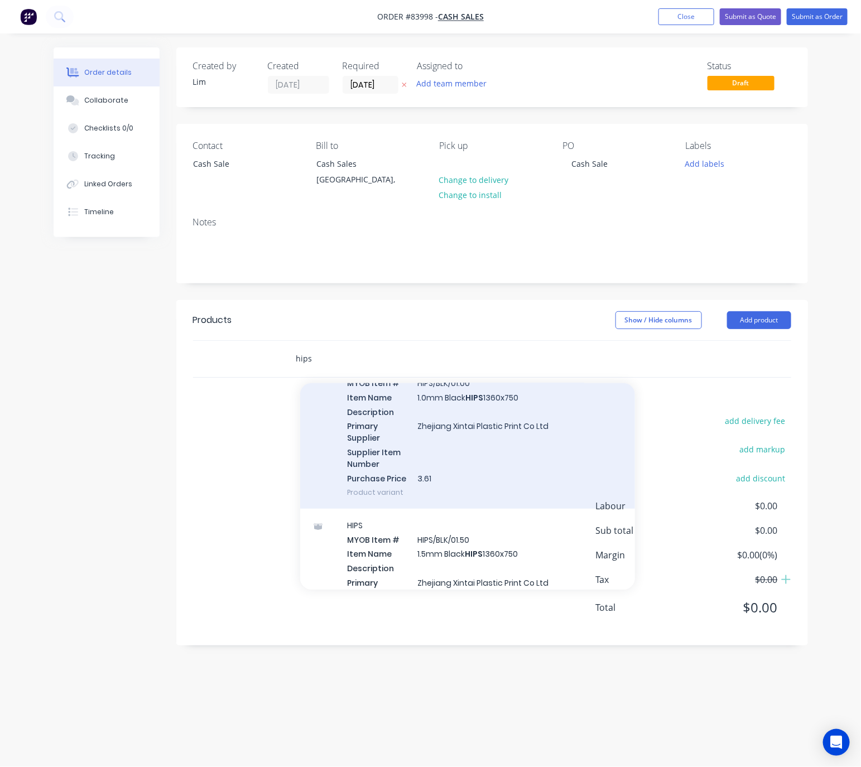
scroll to position [251, 0]
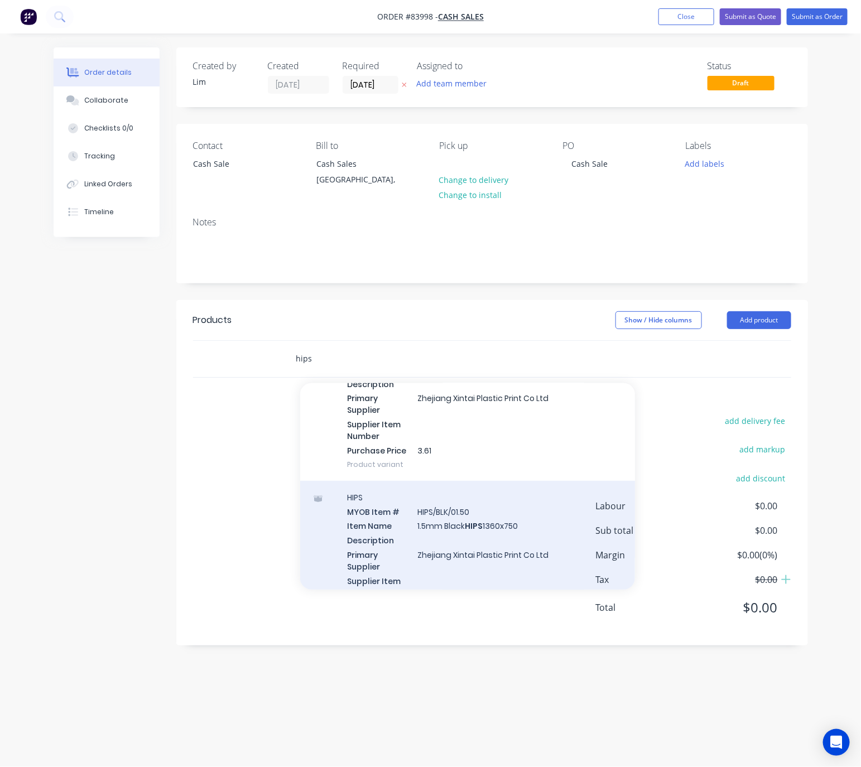
type input "hips"
click at [520, 542] on div "HIPS MYOB Item # HIPS/BLK/01.50 Item Name 1.5mm Black HIPS 1360x750 Description…" at bounding box center [467, 559] width 335 height 157
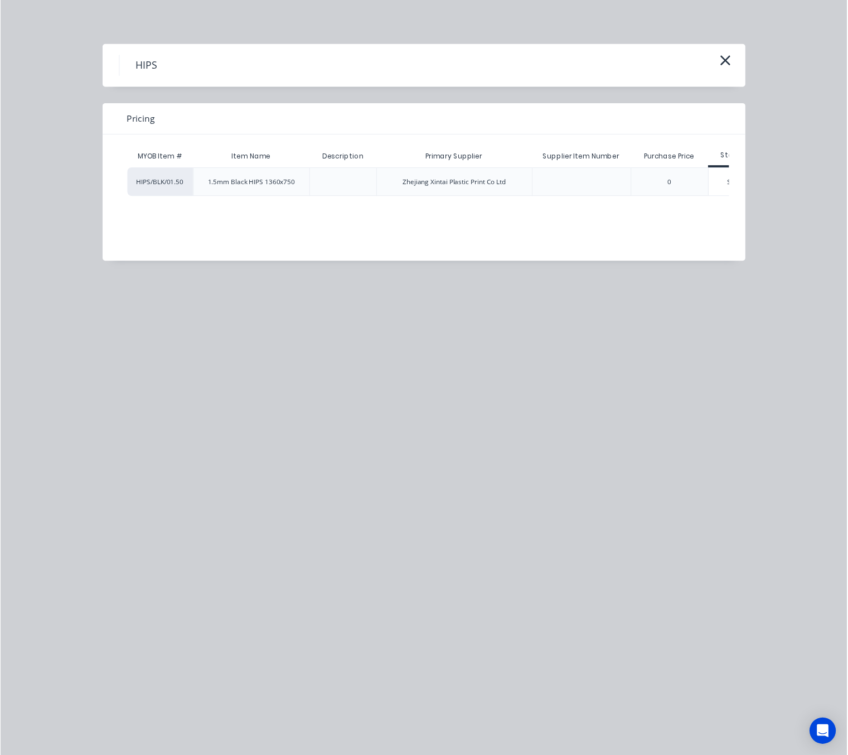
scroll to position [0, 39]
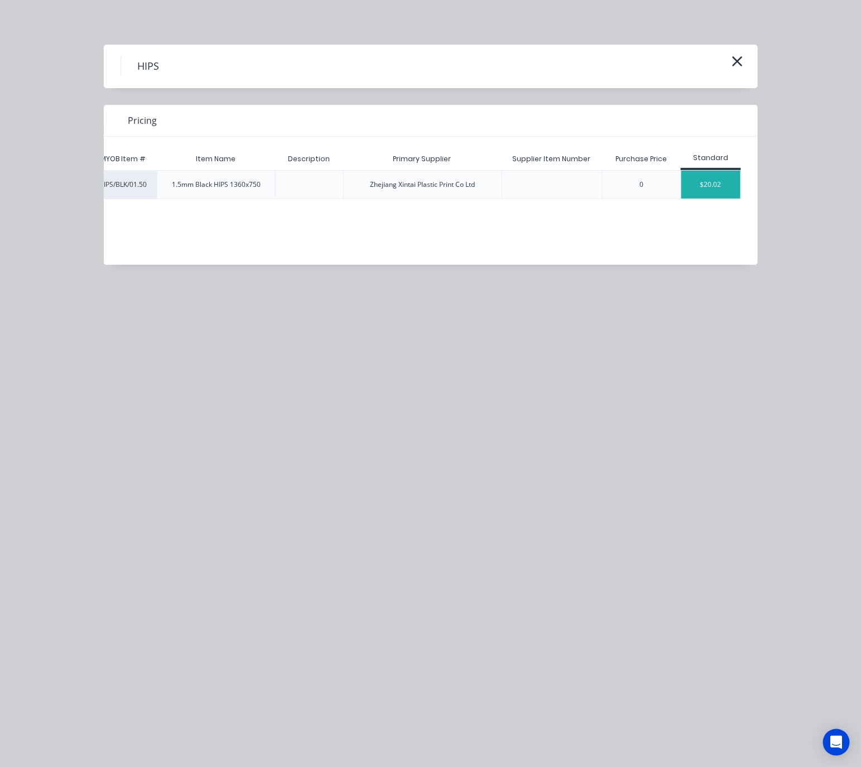
click at [730, 189] on div "$20.02" at bounding box center [711, 185] width 60 height 28
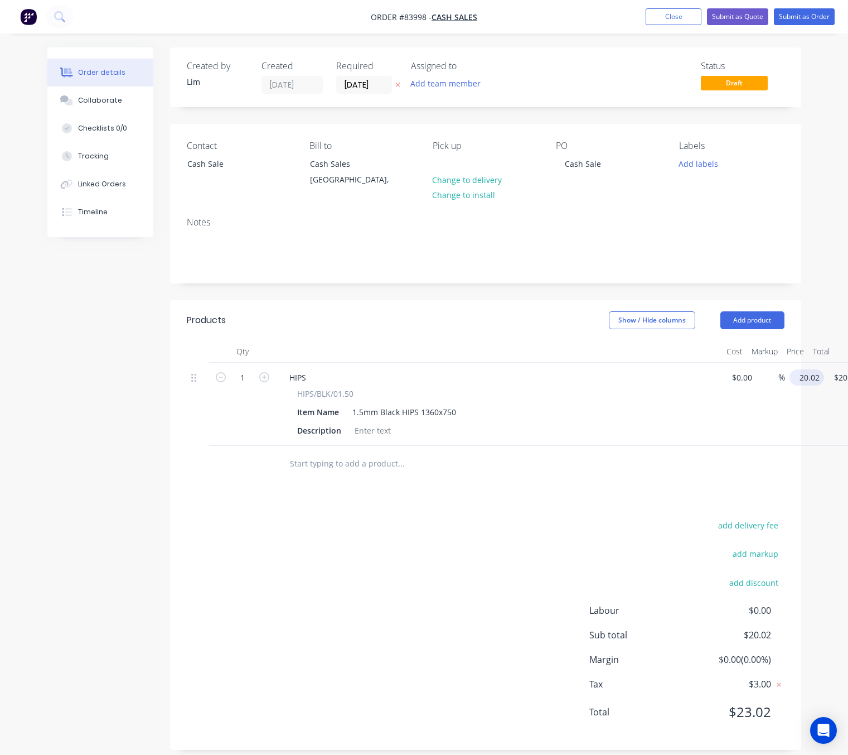
click at [797, 379] on input "20.02" at bounding box center [809, 377] width 30 height 16
type input "$20.83"
click at [467, 542] on div "add delivery fee add markup add discount Labour $0.00 Sub total $20.02 Margin $…" at bounding box center [486, 625] width 598 height 215
click at [268, 378] on icon "button" at bounding box center [264, 377] width 10 height 10
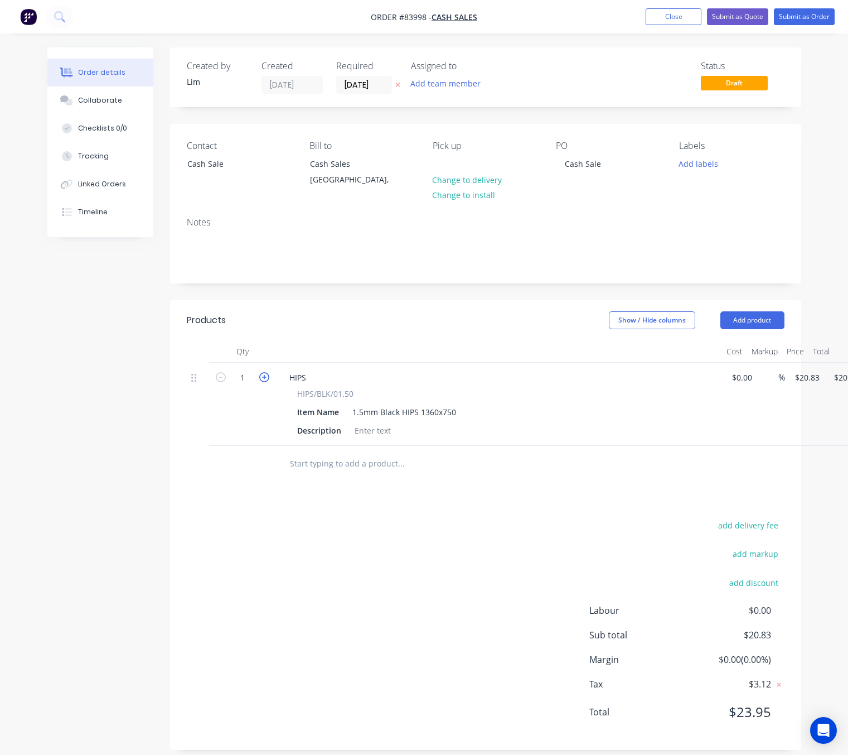
type input "2"
type input "$41.66"
click at [268, 378] on icon "button" at bounding box center [264, 377] width 10 height 10
type input "3"
type input "$62.49"
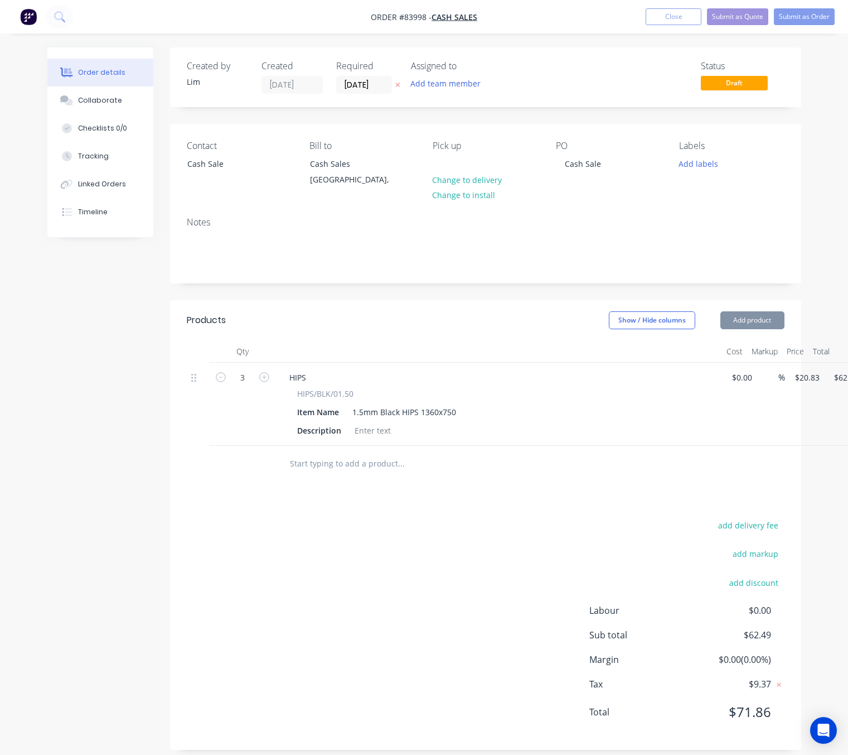
click at [426, 569] on div "add delivery fee add markup add discount Labour $0.00 Sub total $62.49 Margin $…" at bounding box center [486, 625] width 598 height 215
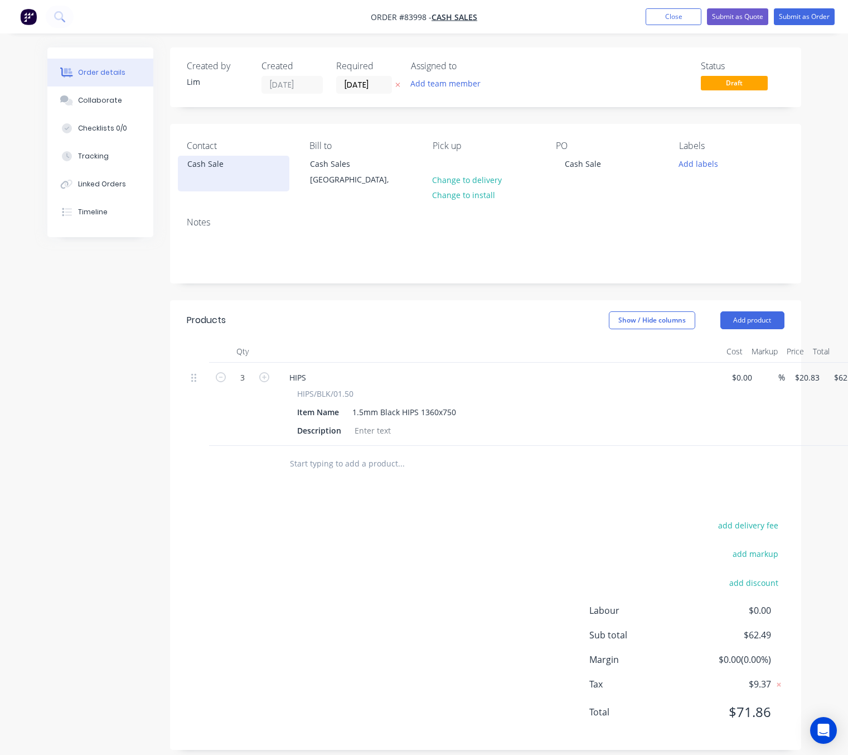
click at [206, 164] on div "Cash Sale" at bounding box center [233, 164] width 93 height 16
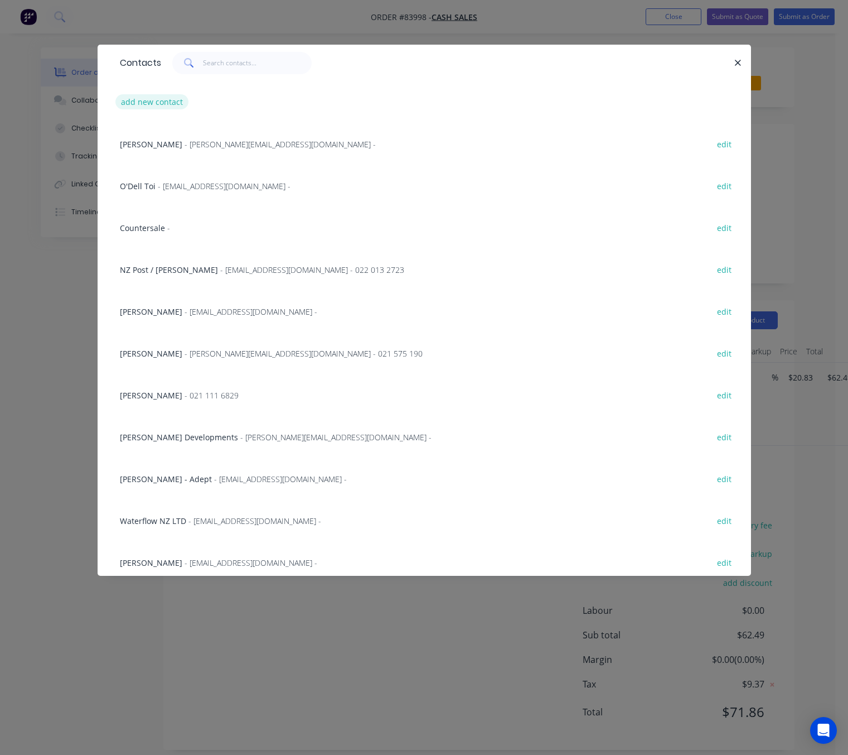
click at [176, 108] on button "add new contact" at bounding box center [152, 101] width 74 height 15
select select "NZ"
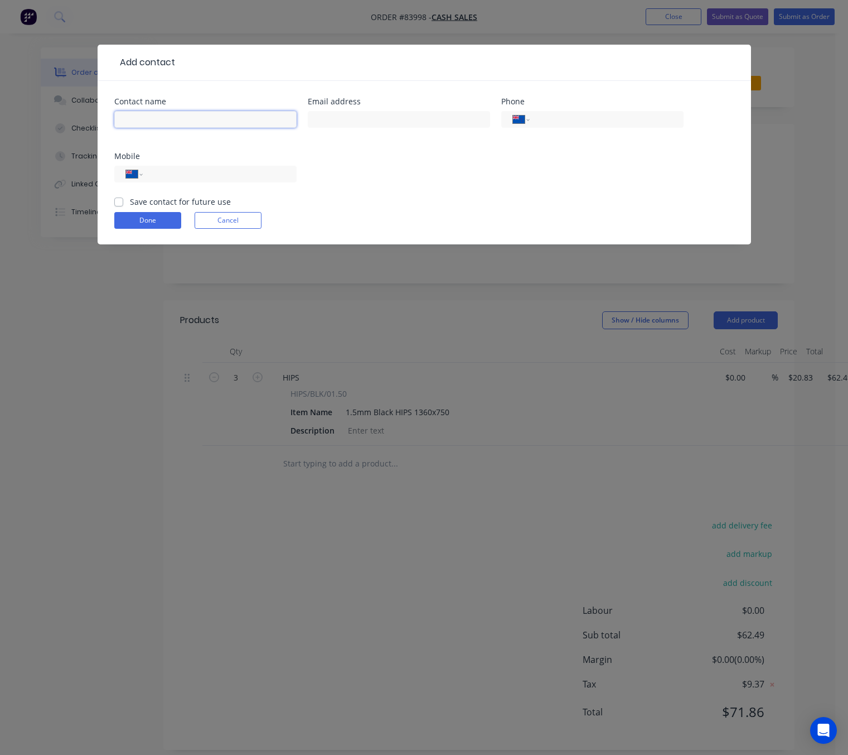
click at [146, 124] on input "text" at bounding box center [205, 119] width 182 height 17
paste input "MacClures Timber Ltd 256 Swanson Road Swanson Waitakere City 0612"
drag, startPoint x: 252, startPoint y: 128, endPoint x: 200, endPoint y: 114, distance: 53.6
click at [200, 114] on input "MacClures Timber Ltd 256 Swanson Road Swanson Waitakere City 0612" at bounding box center [205, 119] width 182 height 17
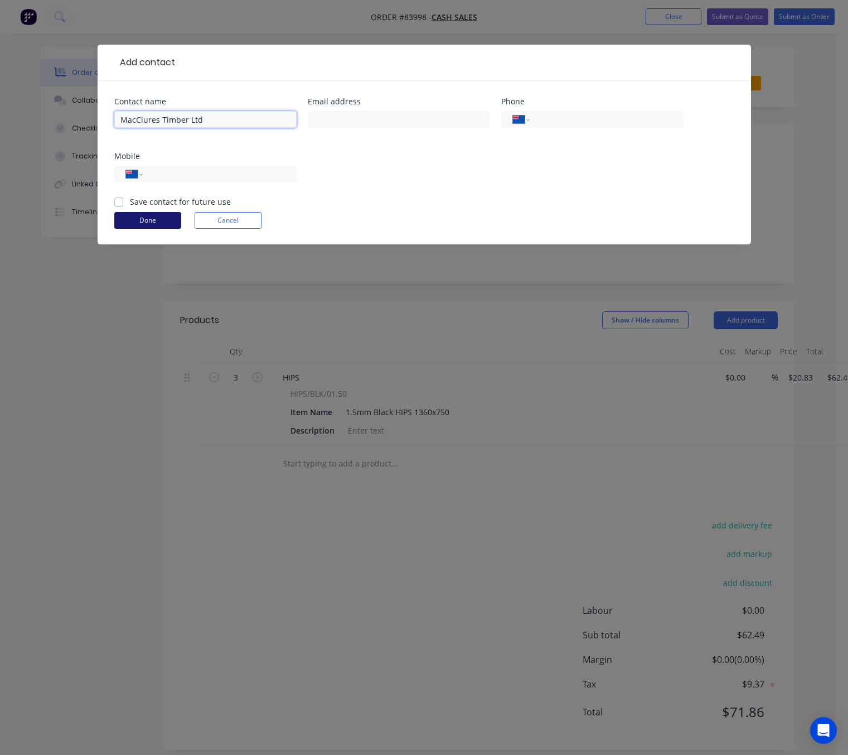
type input "MacClures Timber Ltd"
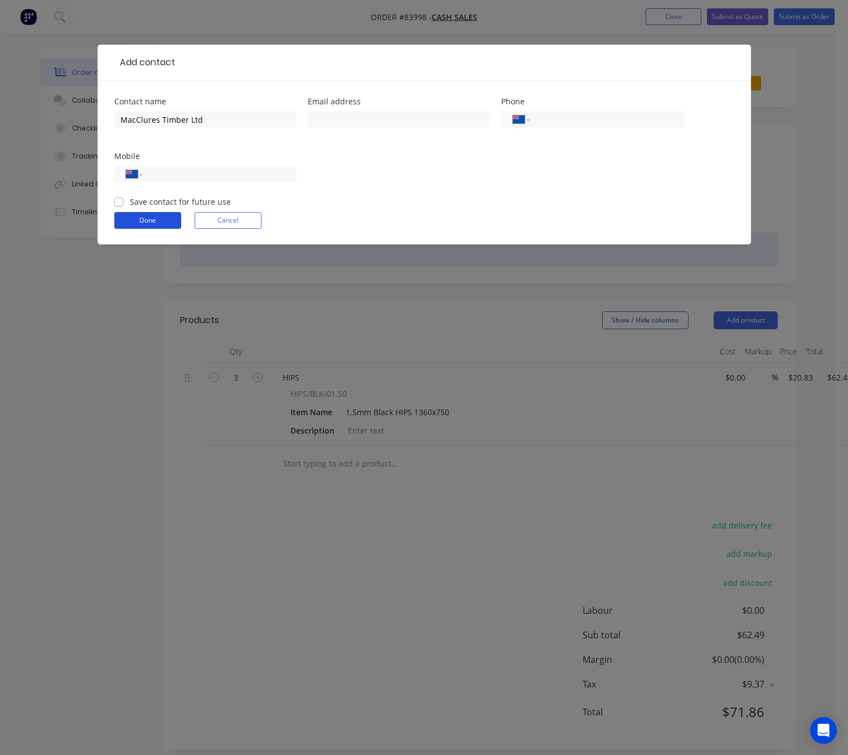
drag, startPoint x: 143, startPoint y: 224, endPoint x: 317, endPoint y: 241, distance: 174.8
click at [143, 223] on button "Done" at bounding box center [147, 220] width 67 height 17
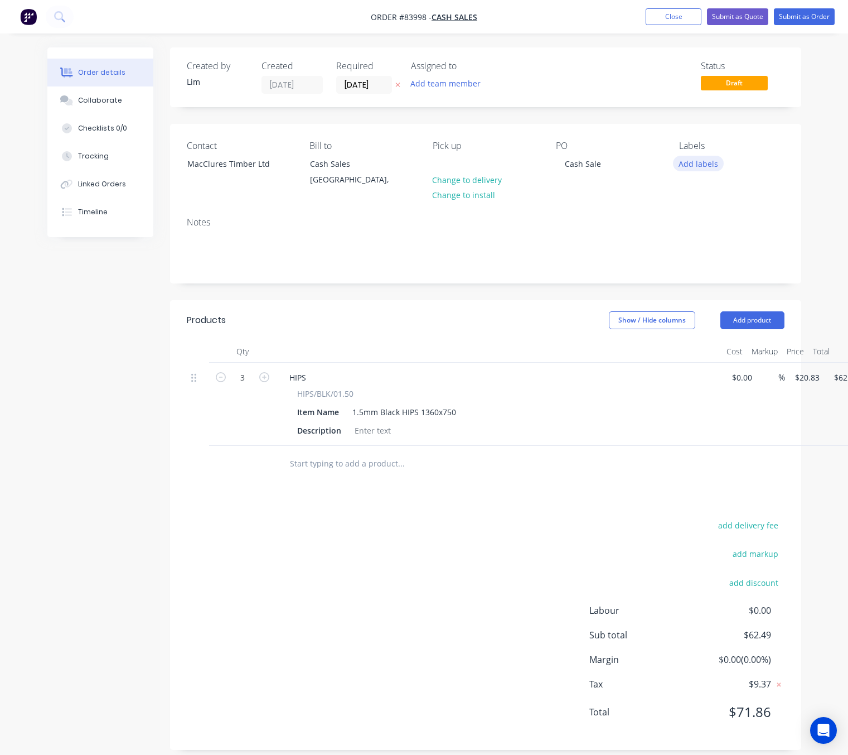
click at [688, 168] on button "Add labels" at bounding box center [698, 163] width 51 height 15
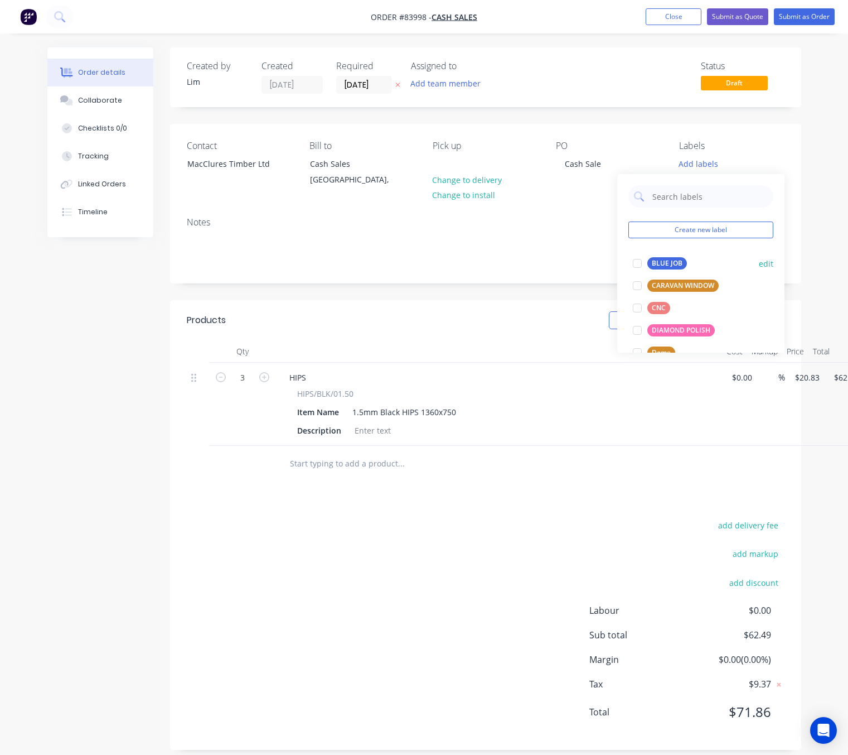
drag, startPoint x: 661, startPoint y: 264, endPoint x: 378, endPoint y: 303, distance: 285.4
click at [659, 265] on div "BLUE JOB" at bounding box center [667, 263] width 40 height 12
drag, startPoint x: 75, startPoint y: 419, endPoint x: 394, endPoint y: 284, distance: 345.6
click at [94, 415] on div "Created by Lim Created 18/08/25 Required 18/08/25 Assigned to Add team member S…" at bounding box center [424, 406] width 754 height 719
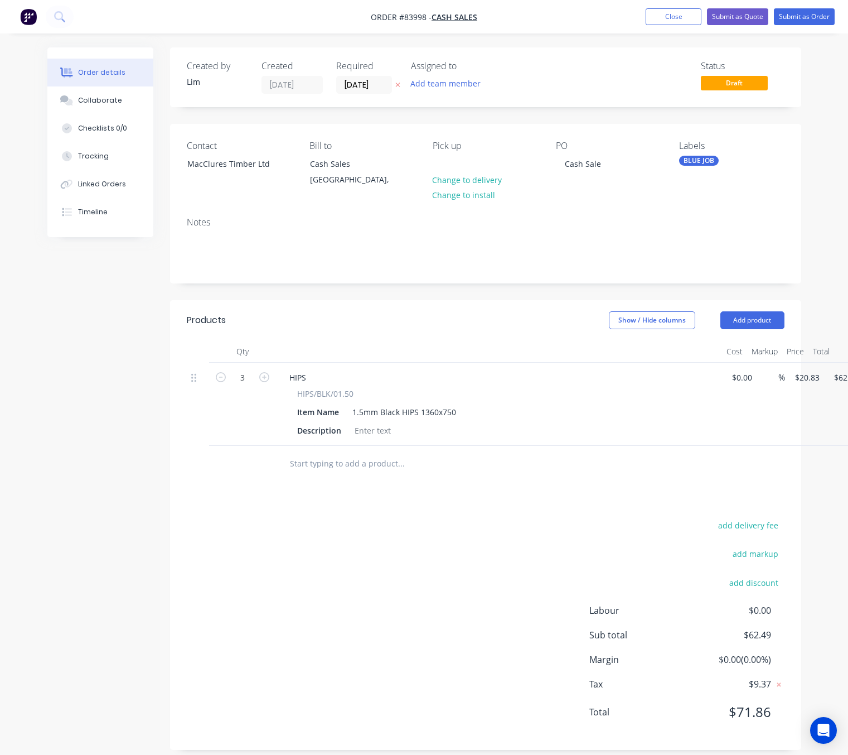
click at [694, 162] on div "BLUE JOB" at bounding box center [699, 161] width 40 height 10
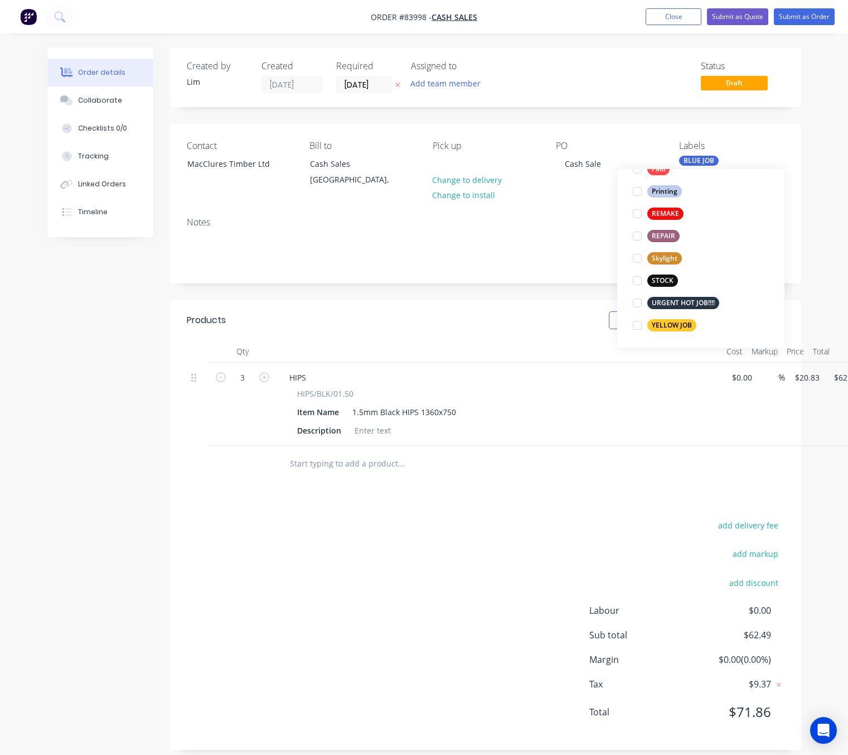
click at [666, 285] on div "STOCK" at bounding box center [662, 280] width 31 height 12
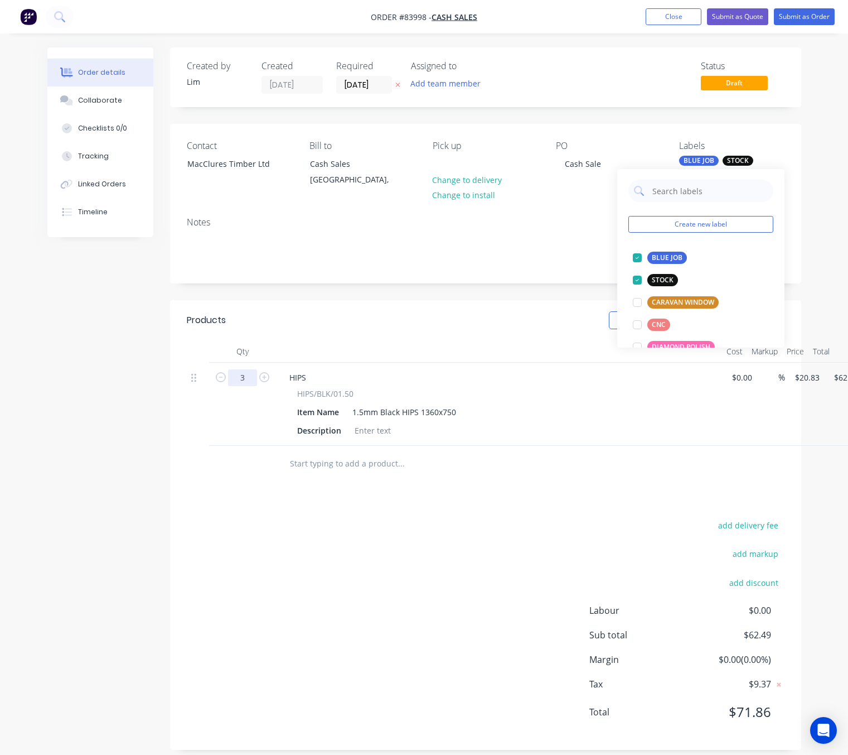
click at [129, 405] on div "Created by Lim Created 18/08/25 Required 18/08/25 Assigned to Add team member S…" at bounding box center [424, 406] width 754 height 719
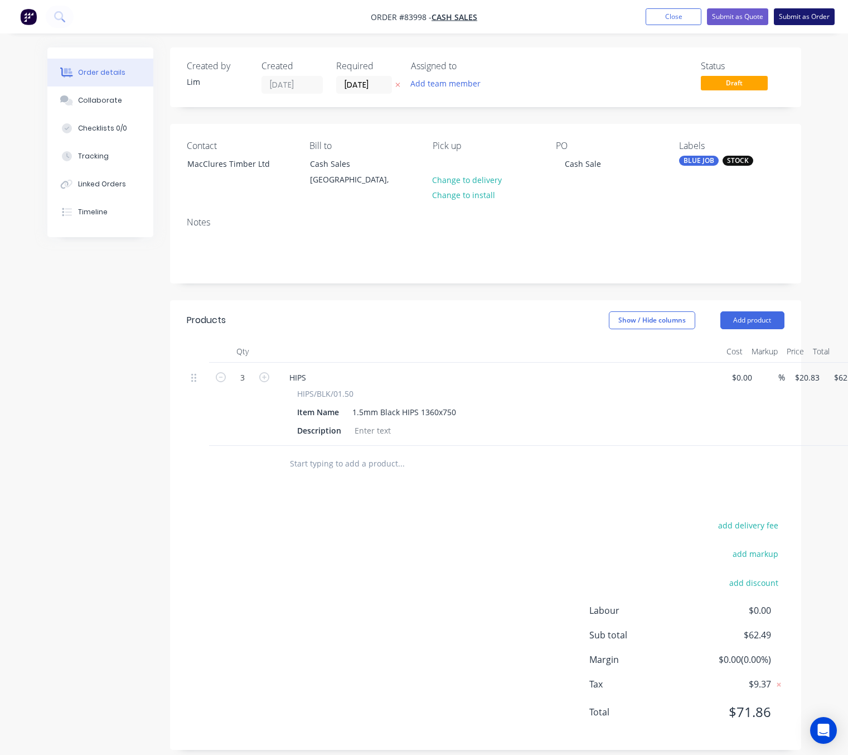
click at [811, 12] on button "Submit as Order" at bounding box center [804, 16] width 61 height 17
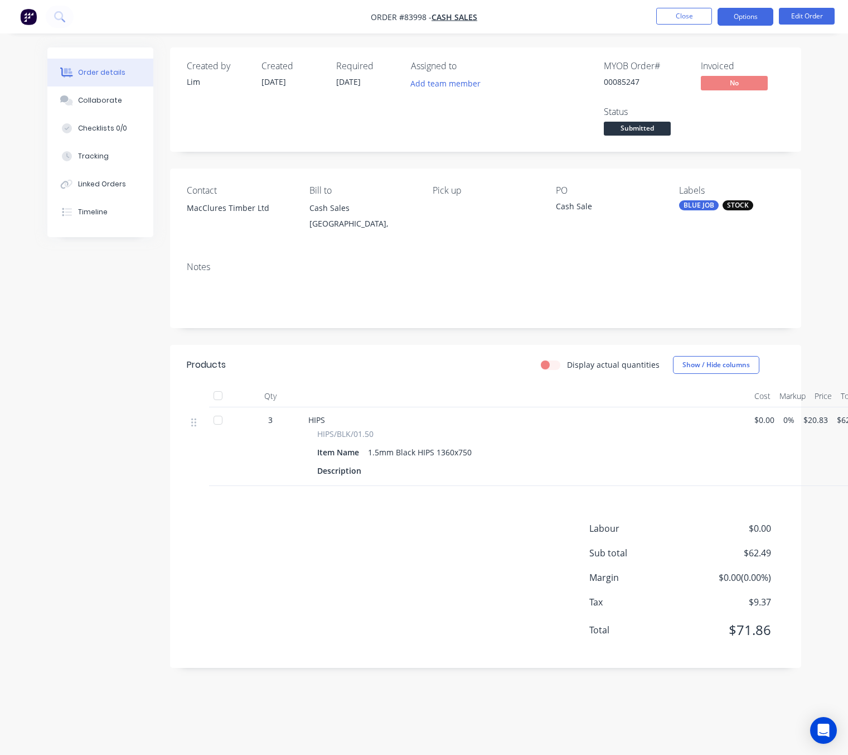
click at [758, 12] on button "Options" at bounding box center [746, 17] width 56 height 18
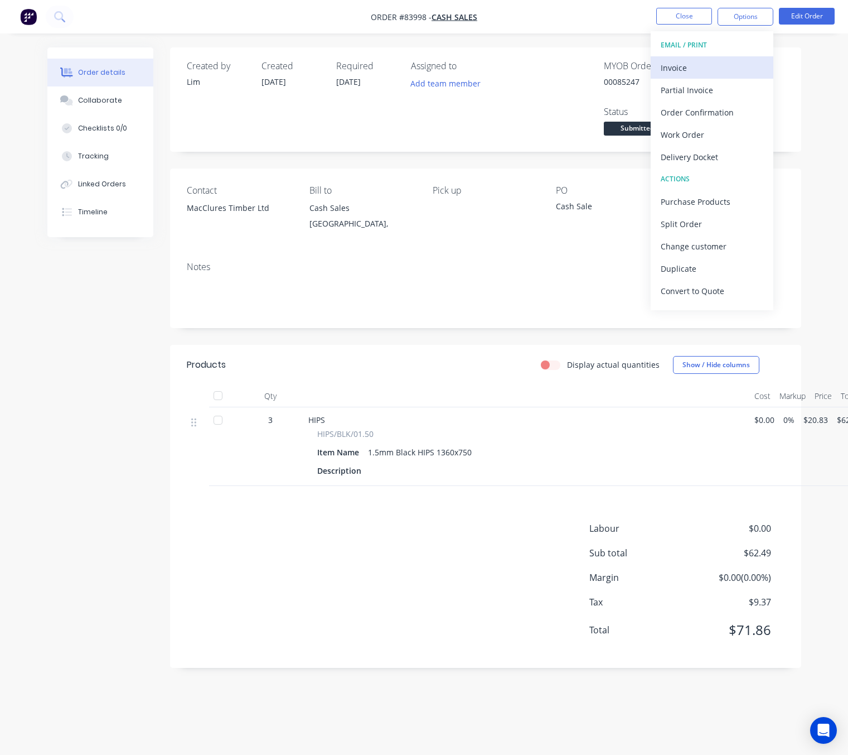
click at [697, 70] on div "Invoice" at bounding box center [712, 68] width 103 height 16
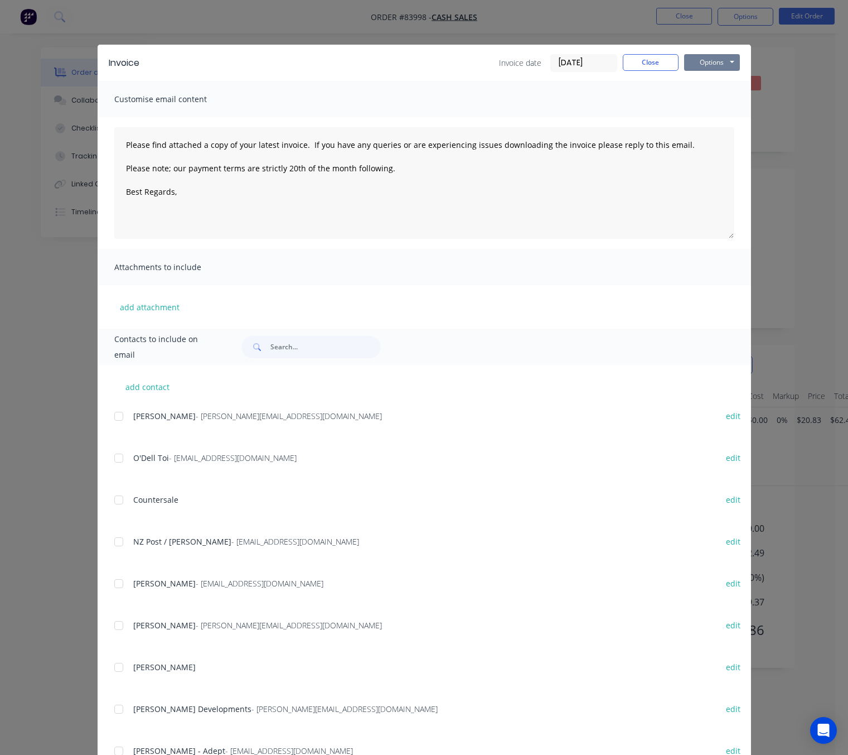
click at [708, 64] on button "Options" at bounding box center [712, 62] width 56 height 17
click at [712, 86] on button "Preview" at bounding box center [719, 82] width 71 height 18
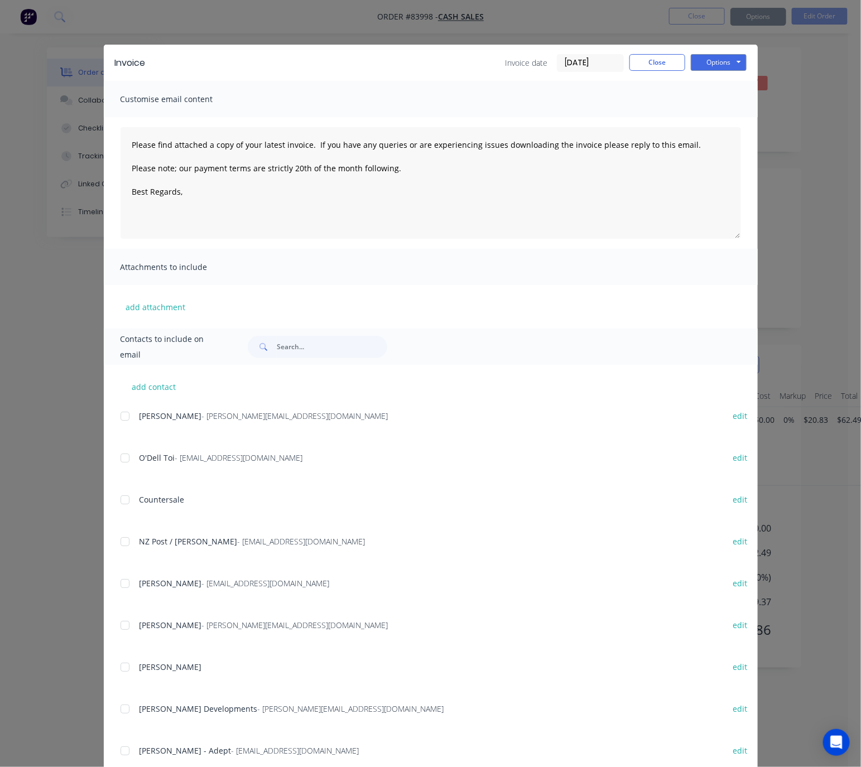
type textarea "Please find attached a copy of your latest invoice. If you have any queries or …"
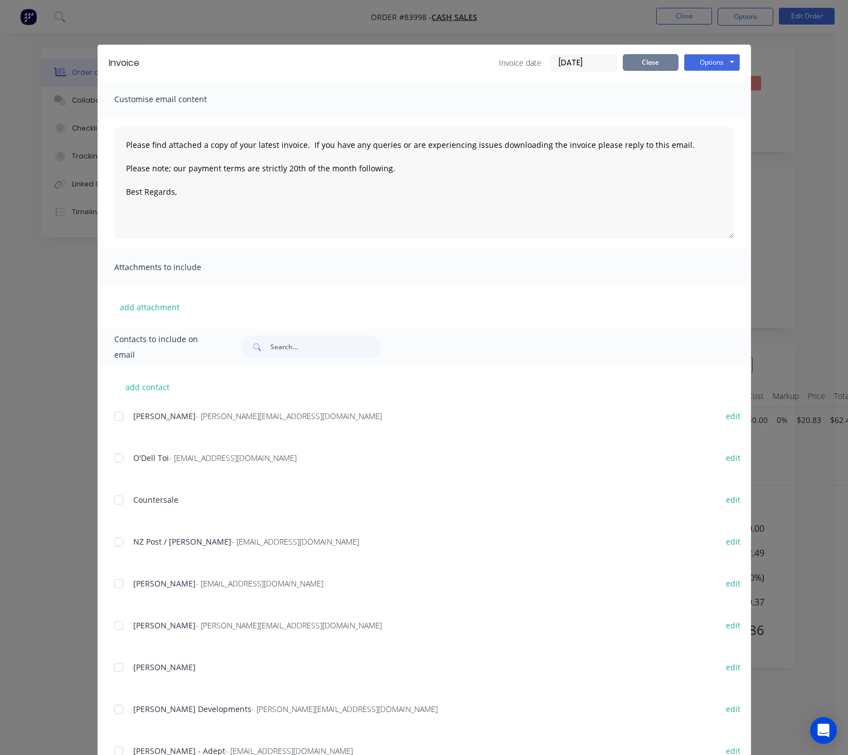
click at [647, 62] on button "Close" at bounding box center [651, 62] width 56 height 17
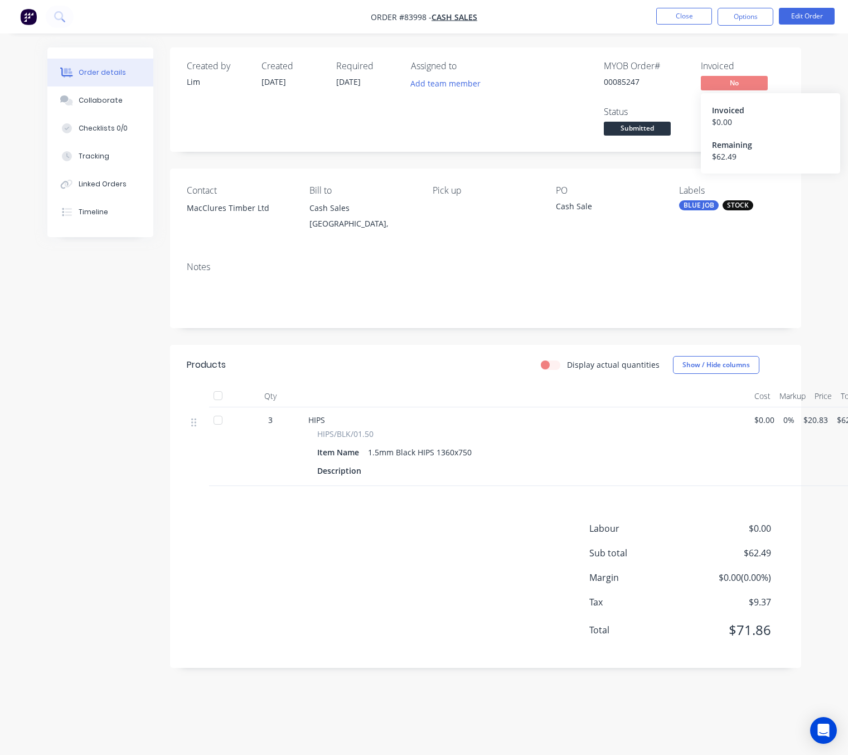
drag, startPoint x: 718, startPoint y: 83, endPoint x: 732, endPoint y: 84, distance: 14.0
click at [718, 83] on span "No" at bounding box center [734, 83] width 67 height 14
click at [743, 86] on span "No" at bounding box center [734, 83] width 67 height 14
drag, startPoint x: 639, startPoint y: 129, endPoint x: 649, endPoint y: 141, distance: 15.0
click at [639, 129] on span "Submitted" at bounding box center [637, 129] width 67 height 14
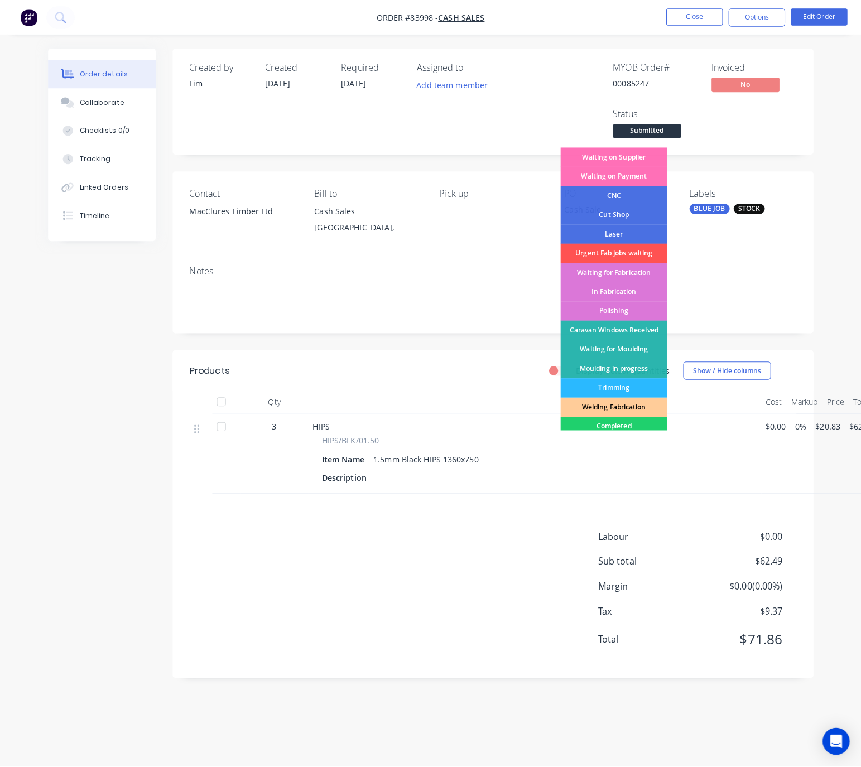
scroll to position [84, 0]
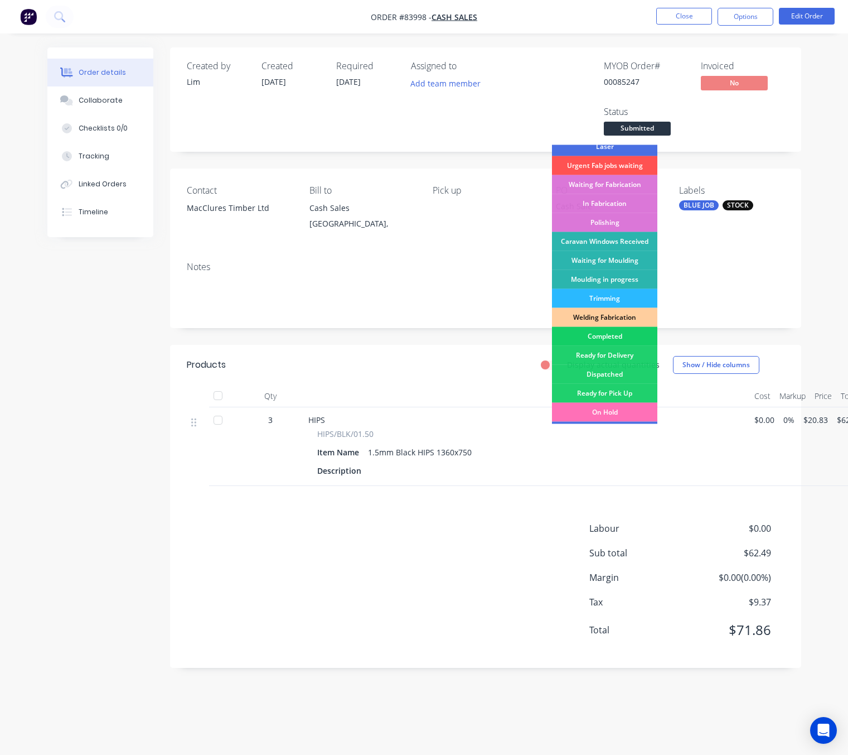
click at [629, 341] on div "Completed" at bounding box center [604, 336] width 105 height 19
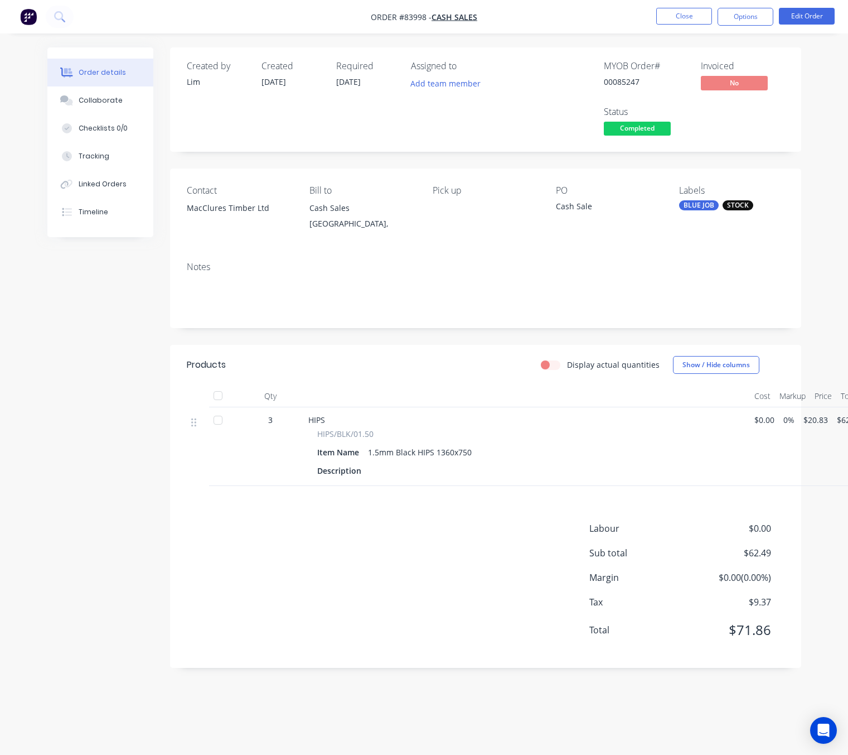
click at [162, 535] on div "Created by Lim Created 18/08/25 Required 18/08/25 Assigned to Add team member M…" at bounding box center [424, 365] width 754 height 637
click at [676, 17] on button "Close" at bounding box center [684, 16] width 56 height 17
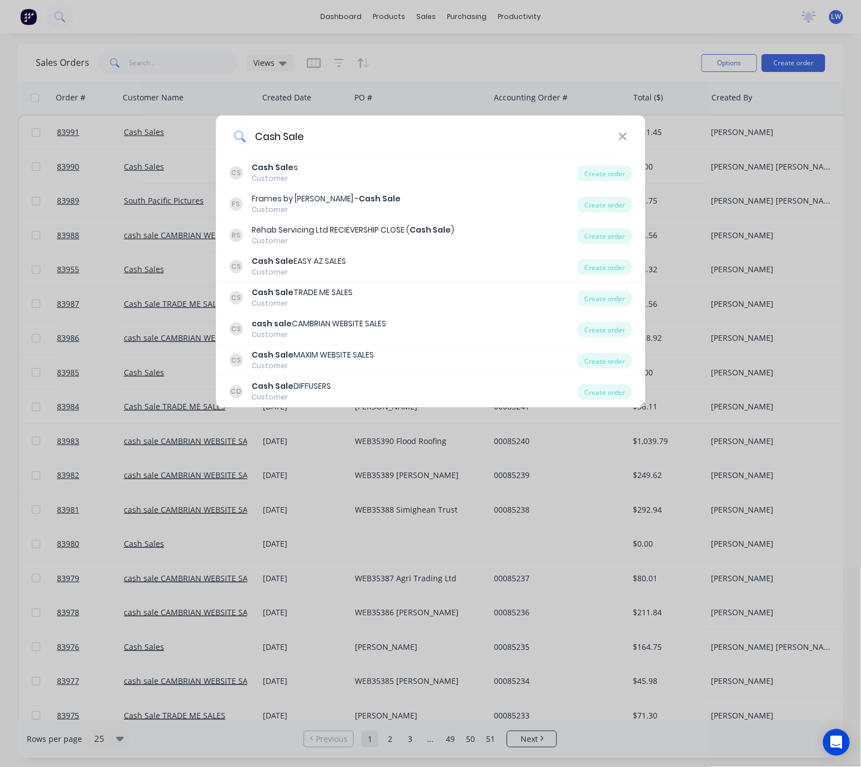
click at [665, 113] on div "Cash Sale CS Cash Sale s Customer Create order FS Frames by Daniel - Cash Sale …" at bounding box center [430, 383] width 861 height 767
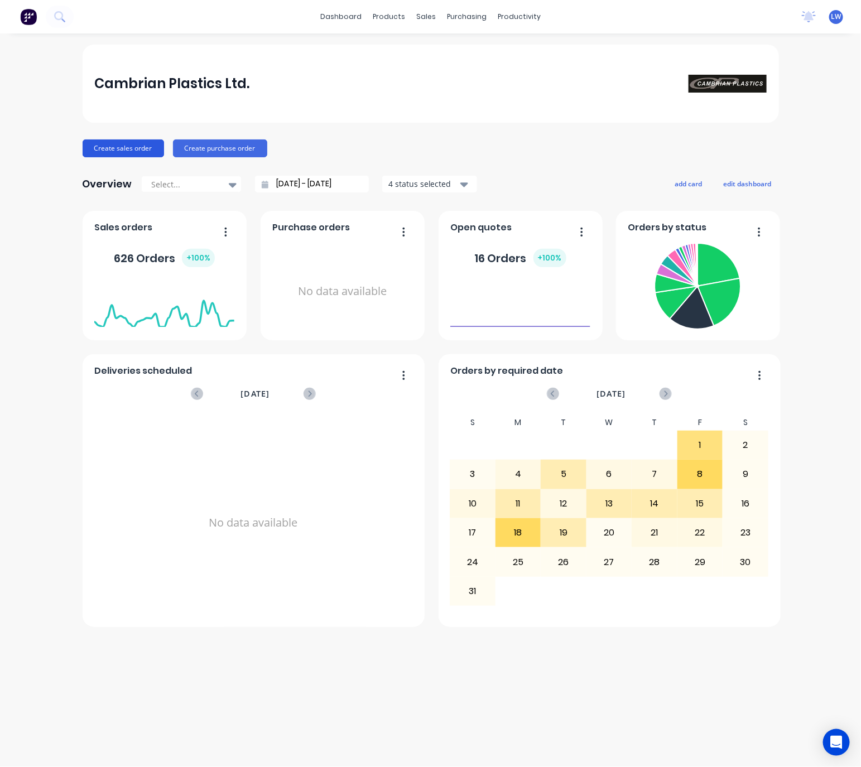
click at [139, 149] on button "Create sales order" at bounding box center [123, 148] width 81 height 18
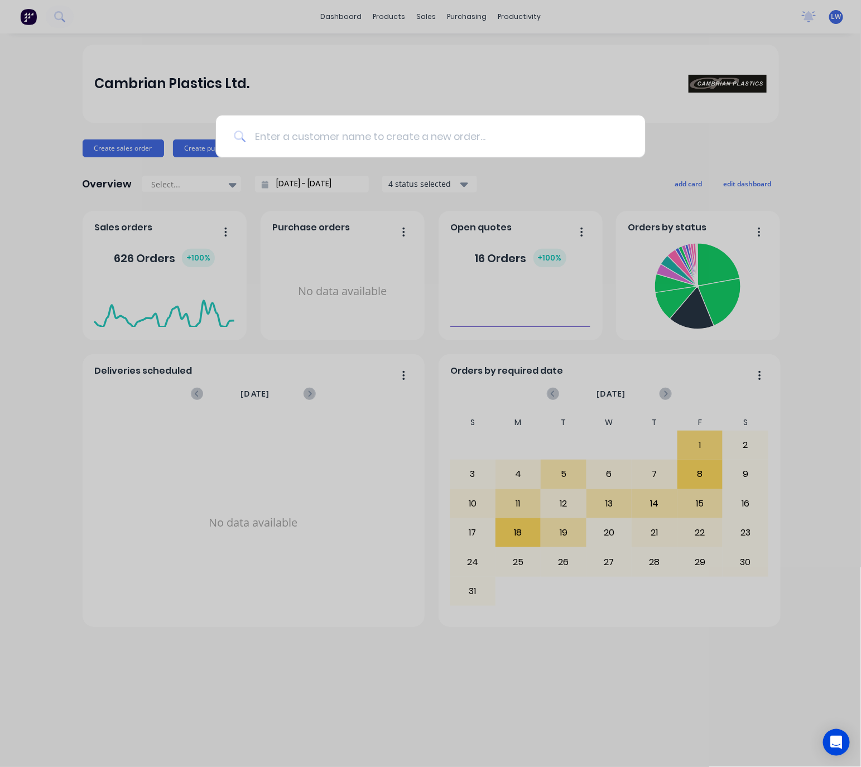
drag, startPoint x: 346, startPoint y: 144, endPoint x: 330, endPoint y: 144, distance: 16.2
click at [345, 144] on input at bounding box center [435, 136] width 381 height 42
type input "cash Sale"
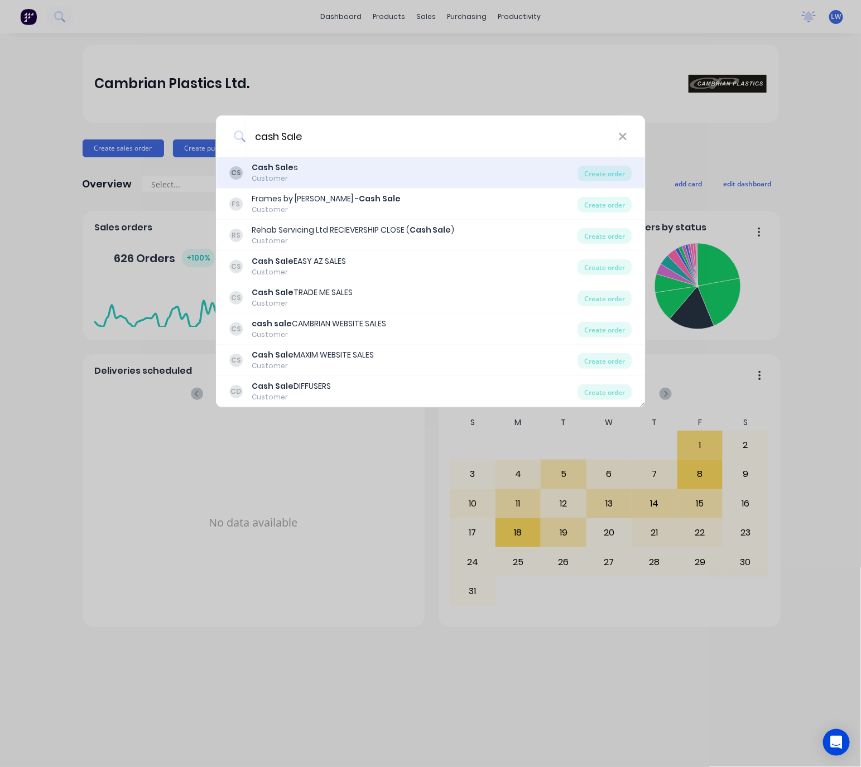
click at [357, 172] on div "CS Cash Sale s Customer" at bounding box center [403, 173] width 349 height 22
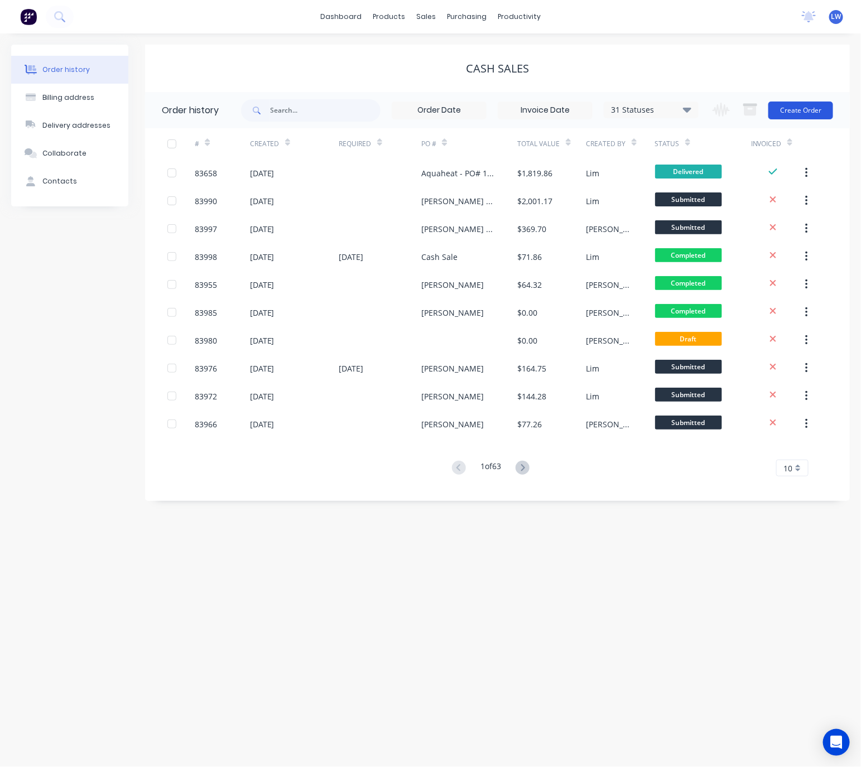
click at [807, 105] on button "Create Order" at bounding box center [800, 110] width 65 height 18
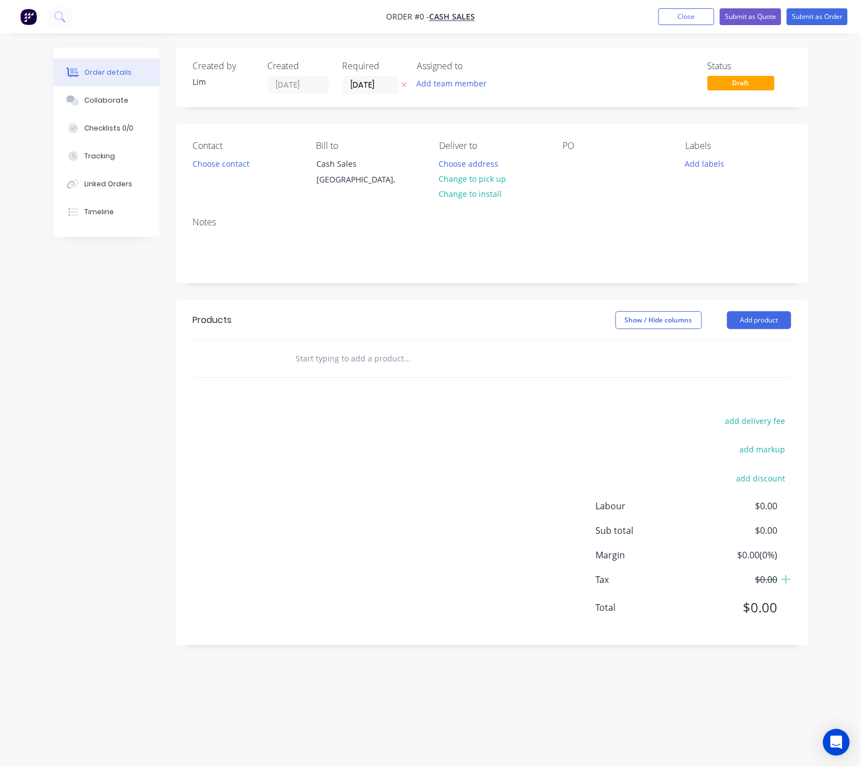
click at [400, 81] on button at bounding box center [404, 85] width 12 height 13
click at [228, 168] on button "Choose contact" at bounding box center [220, 163] width 69 height 15
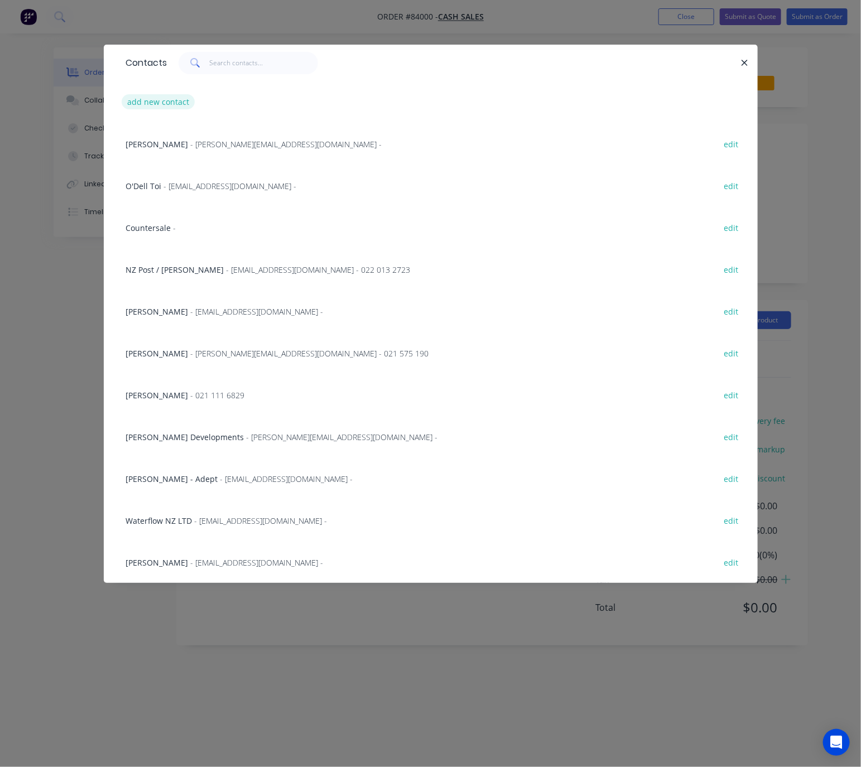
click at [179, 96] on button "add new contact" at bounding box center [159, 101] width 74 height 15
select select "NZ"
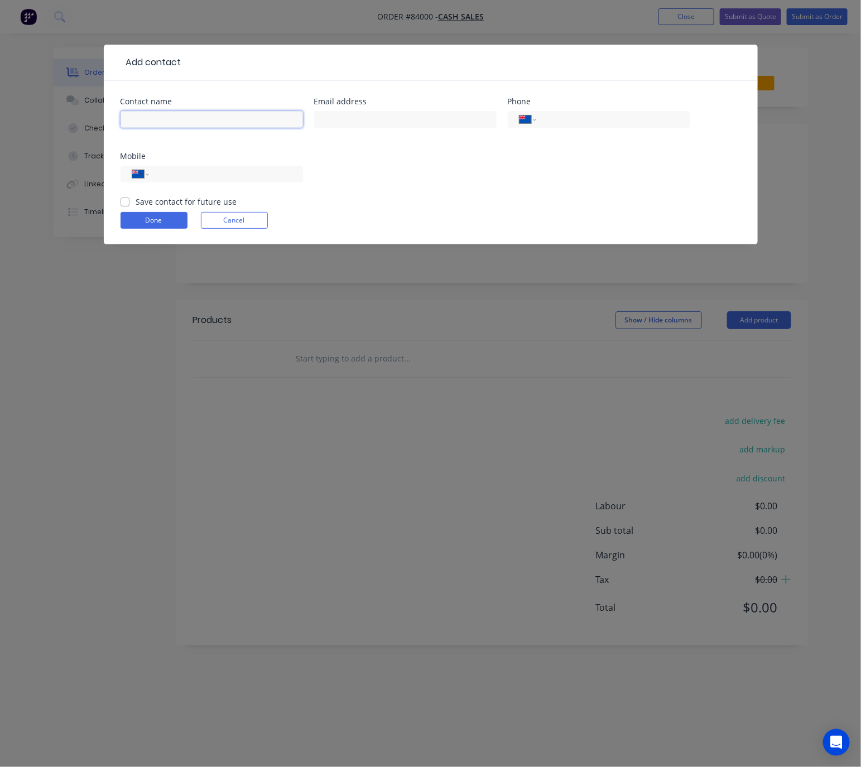
click at [200, 111] on input "text" at bounding box center [211, 119] width 182 height 17
type input "[PERSON_NAME]"
click at [449, 118] on input "text" at bounding box center [405, 119] width 182 height 17
type input "worley.emma@gmail.com"
click at [256, 175] on input "tel" at bounding box center [224, 174] width 134 height 13
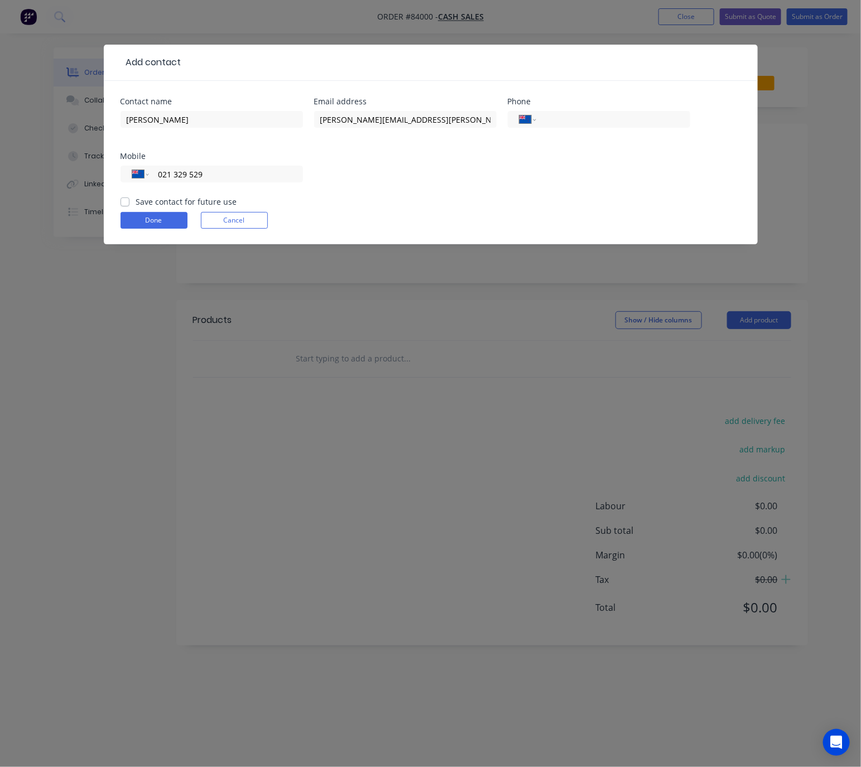
type input "021 329 529"
click at [136, 201] on label "Save contact for future use" at bounding box center [186, 202] width 101 height 12
click at [124, 201] on input "Save contact for future use" at bounding box center [124, 201] width 9 height 11
checkbox input "true"
click at [151, 216] on button "Done" at bounding box center [153, 220] width 67 height 17
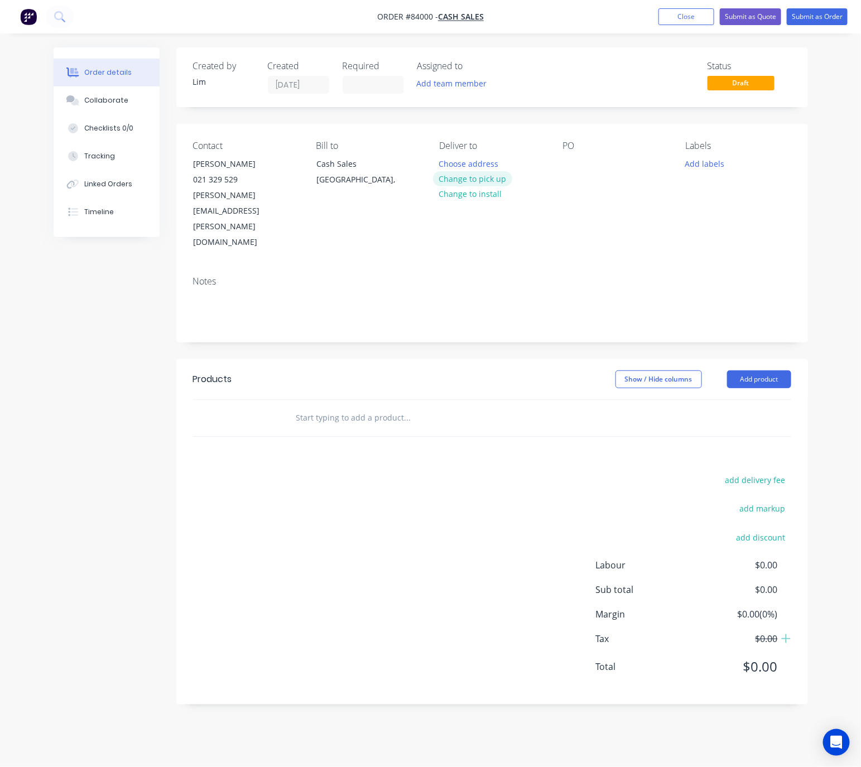
click at [467, 179] on button "Change to pick up" at bounding box center [472, 178] width 79 height 15
click at [573, 163] on div at bounding box center [571, 164] width 18 height 16
drag, startPoint x: 728, startPoint y: 161, endPoint x: 714, endPoint y: 173, distance: 17.8
click at [725, 161] on div "Add labels" at bounding box center [737, 163] width 105 height 15
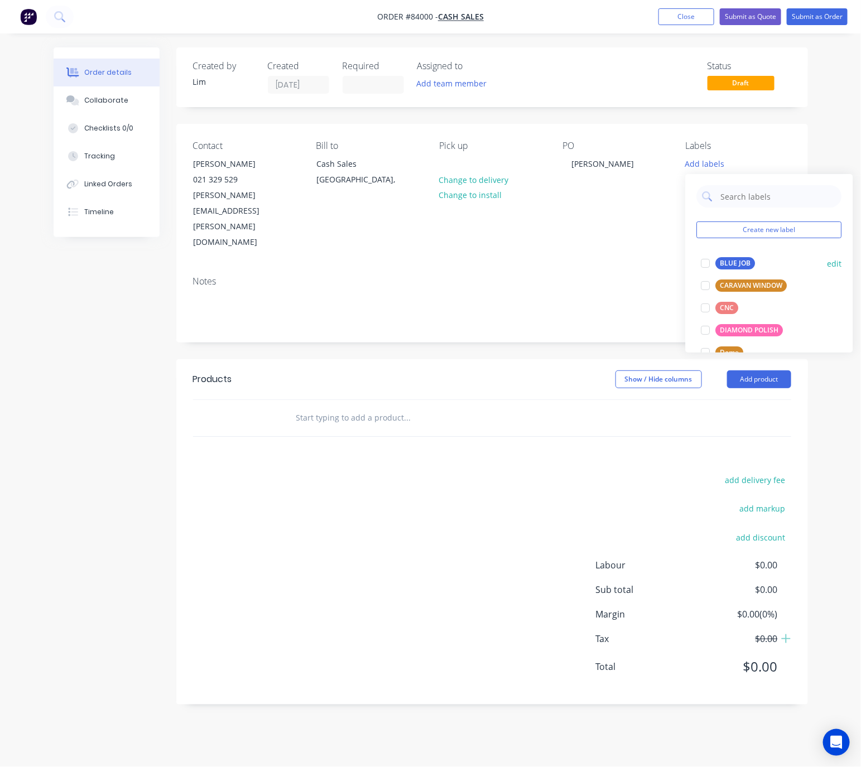
click at [723, 265] on div "BLUE JOB" at bounding box center [736, 263] width 40 height 12
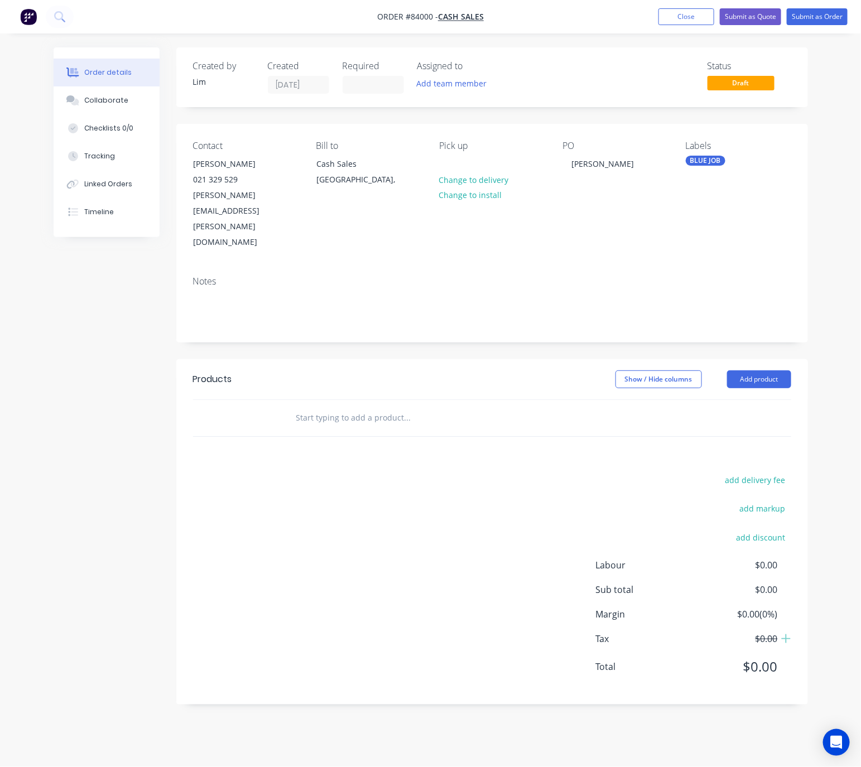
click at [414, 370] on div "Show / Hide columns Add product" at bounding box center [555, 379] width 471 height 18
click at [459, 400] on div at bounding box center [483, 418] width 402 height 36
click at [427, 407] on input "text" at bounding box center [407, 418] width 223 height 22
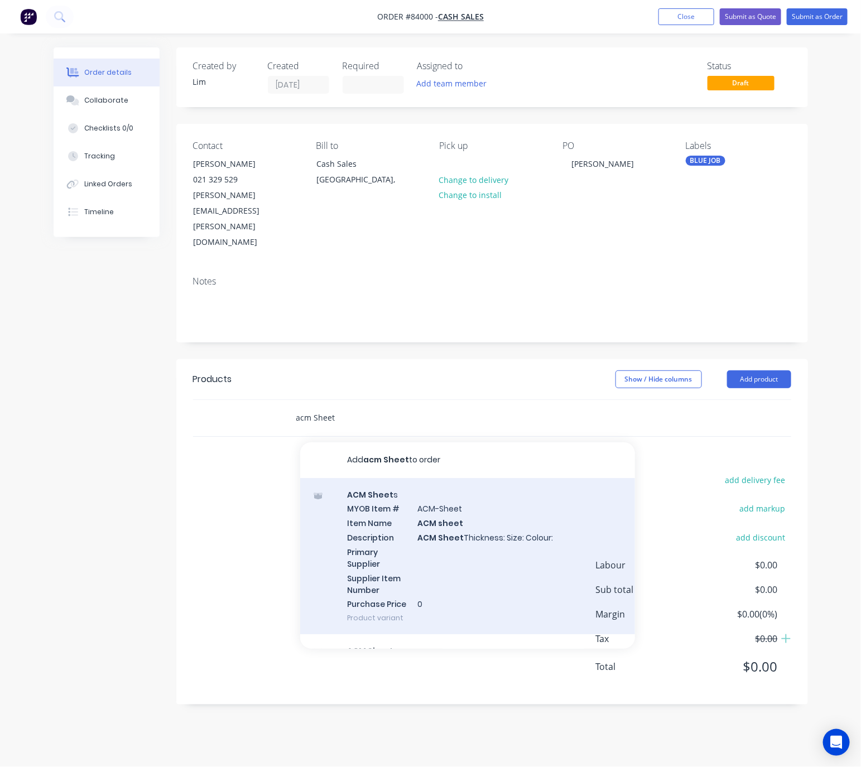
type input "acm Sheet"
click at [495, 495] on div "ACM Sheet s MYOB Item # ACM-Sheet Item Name ACM sheet Description ACM Sheet Thi…" at bounding box center [467, 556] width 335 height 157
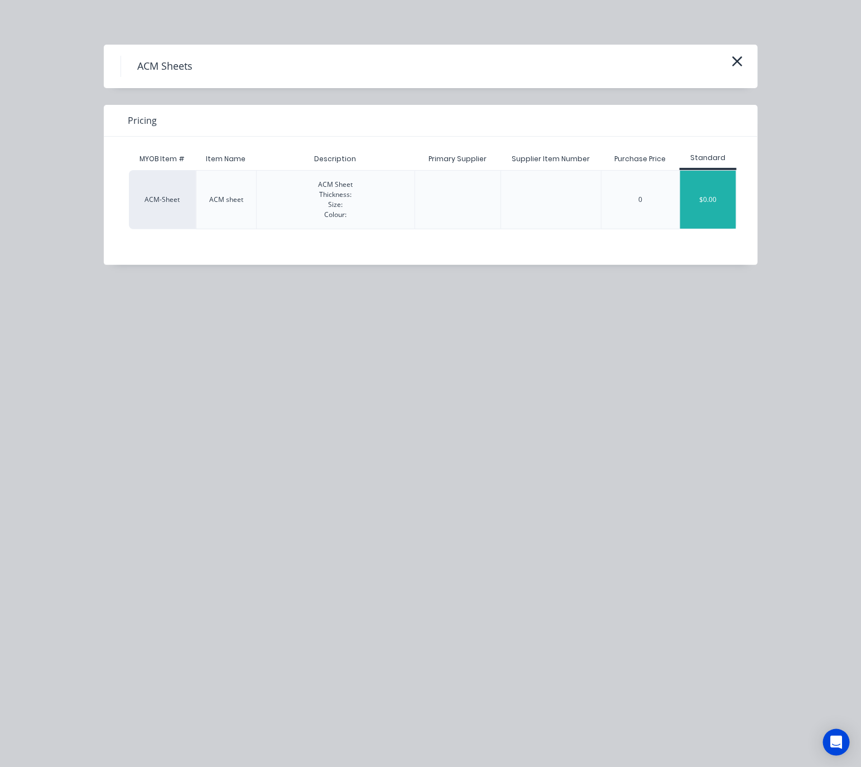
click at [730, 196] on div "$0.00" at bounding box center [708, 200] width 56 height 58
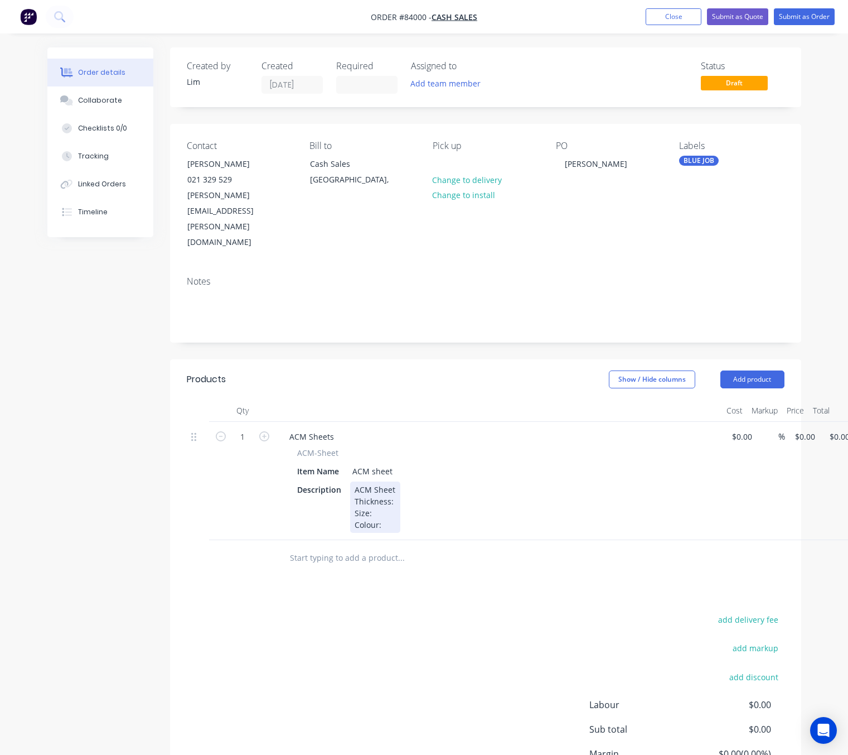
click at [395, 481] on div "ACM Sheet Thickness: Size: Colour:" at bounding box center [375, 506] width 50 height 51
click at [404, 481] on div "ACM Sheet Thickness: 4mm Size: Colour:" at bounding box center [384, 506] width 69 height 51
click at [402, 481] on div "ACM Sheet Thickness: 4mm Size: 1220 x 2440 Colour:" at bounding box center [386, 506] width 72 height 51
click at [399, 481] on div "ACM Sheet Thickness: 4mm Size: 1220 x 2440 Colour:" at bounding box center [386, 506] width 72 height 51
click at [803, 428] on input "0" at bounding box center [807, 436] width 26 height 16
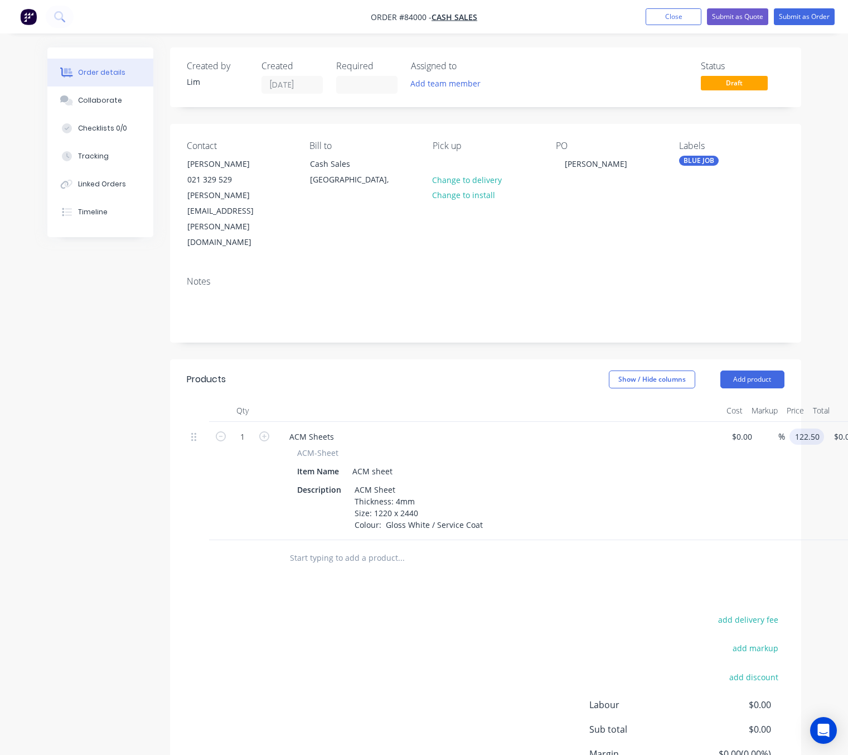
click at [542, 612] on div "add delivery fee add markup add discount Labour $0.00 Sub total $0.00 Margin $0…" at bounding box center [486, 719] width 598 height 215
type input "$122.50"
click at [438, 656] on div "add delivery fee add markup add discount Labour $0.00 Sub total $122.50 Margin …" at bounding box center [486, 719] width 598 height 215
click at [809, 12] on button "Submit as Order" at bounding box center [804, 16] width 61 height 17
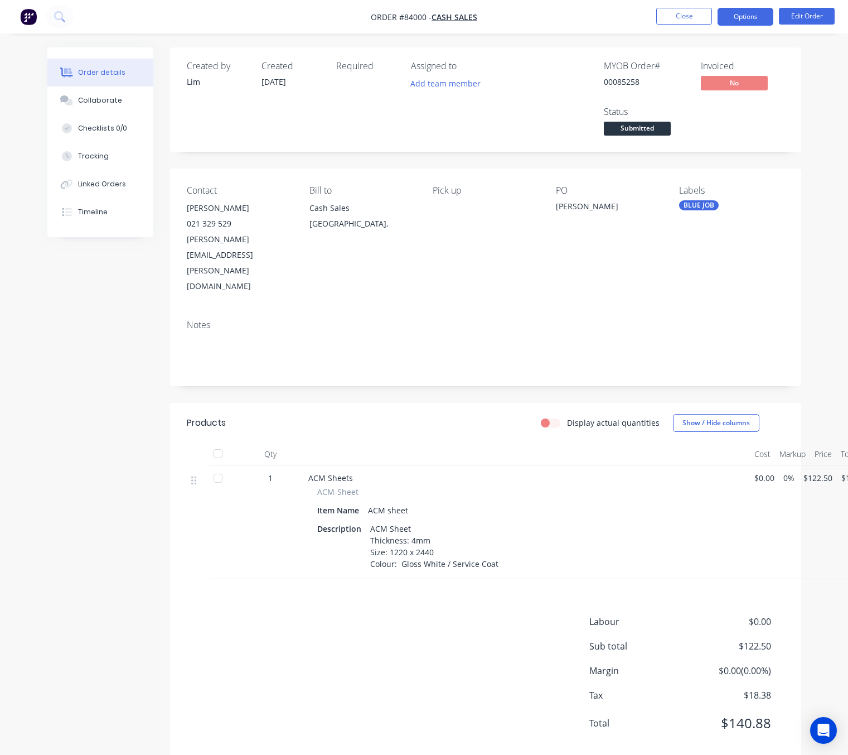
click at [752, 16] on button "Options" at bounding box center [746, 17] width 56 height 18
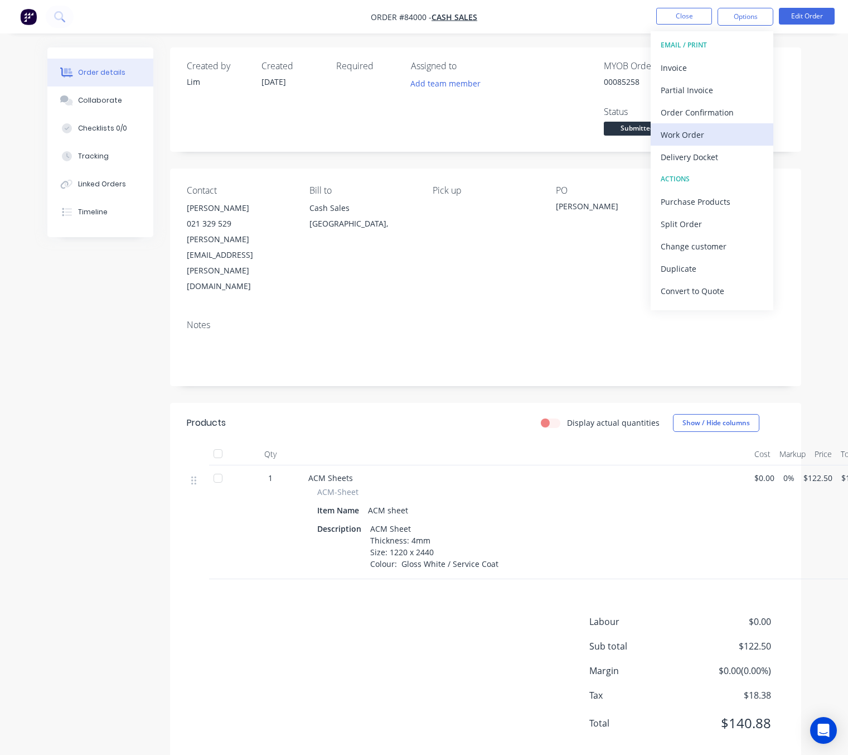
click at [721, 134] on div "Work Order" at bounding box center [712, 135] width 103 height 16
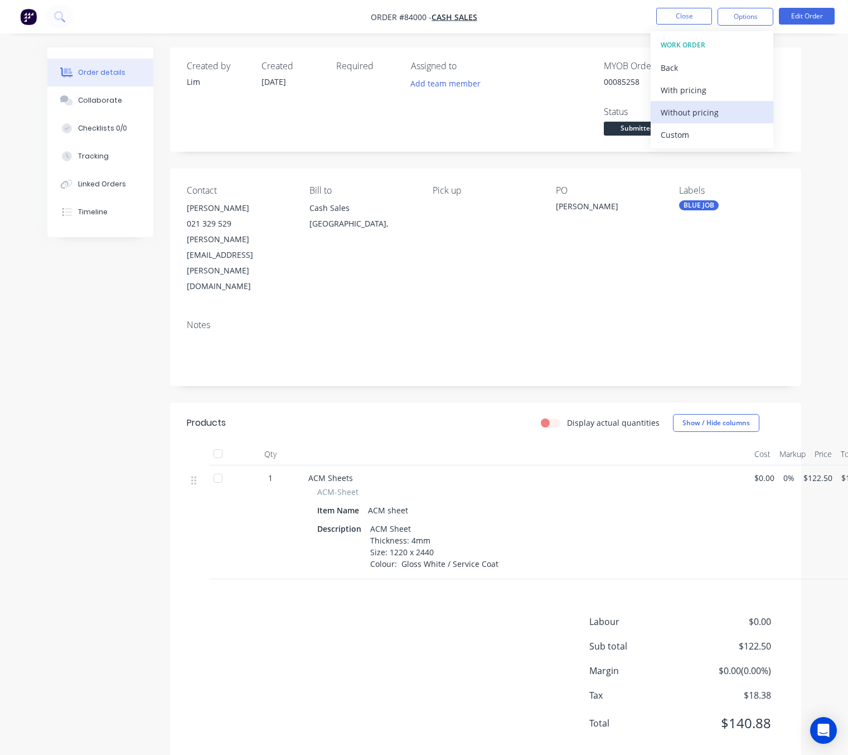
click at [725, 116] on div "Without pricing" at bounding box center [712, 112] width 103 height 16
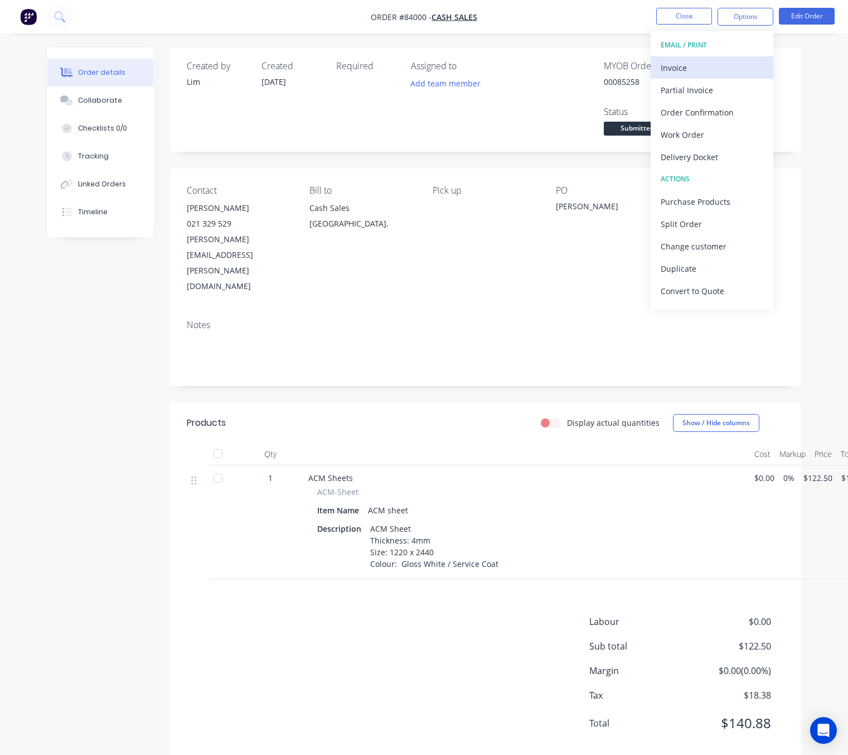
click at [702, 61] on div "Invoice" at bounding box center [712, 68] width 103 height 16
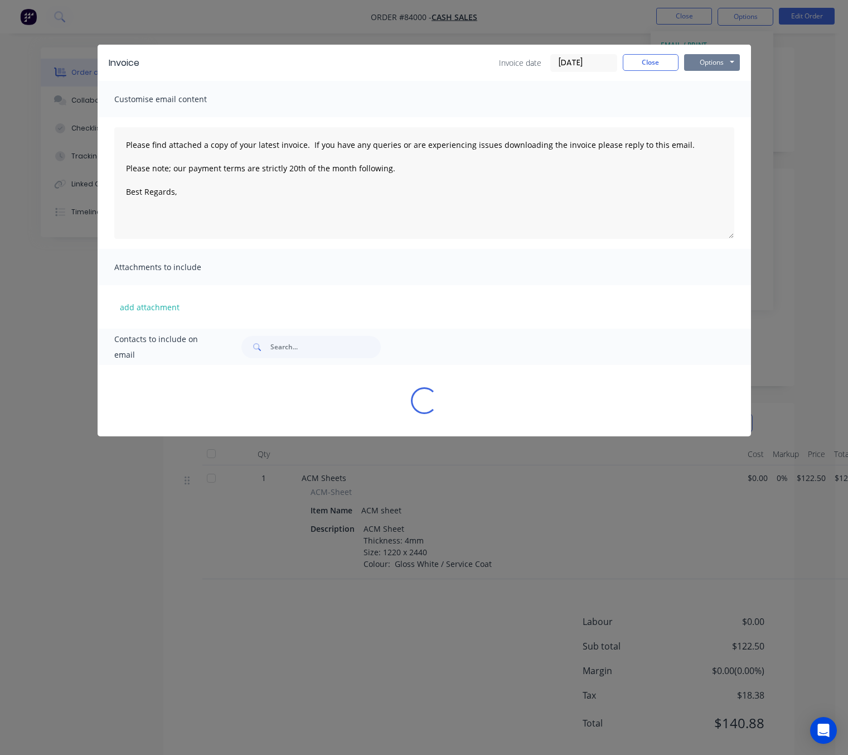
click at [711, 64] on button "Options" at bounding box center [712, 62] width 56 height 17
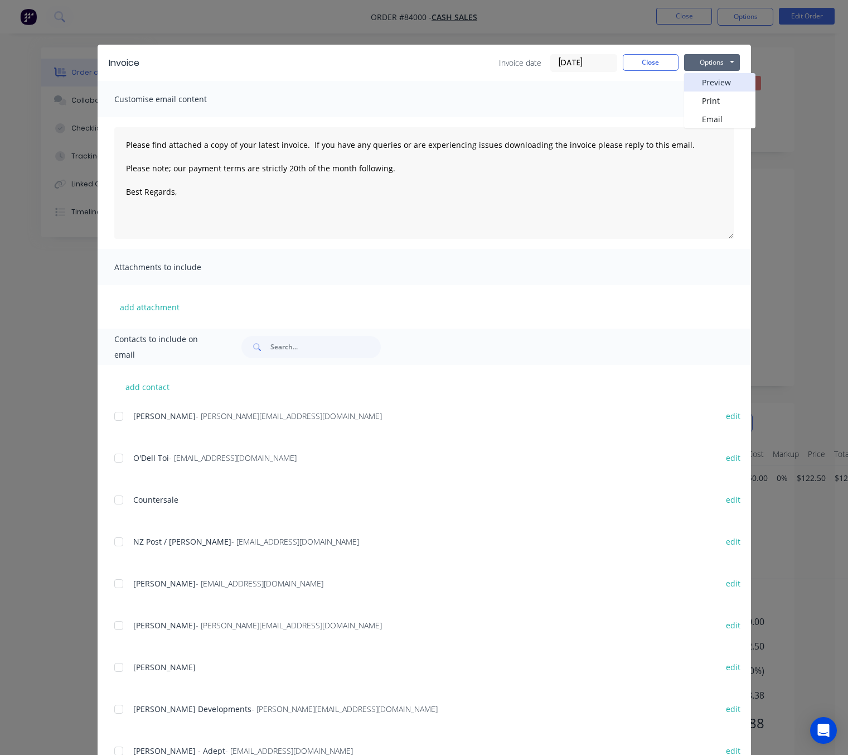
click at [718, 78] on button "Preview" at bounding box center [719, 82] width 71 height 18
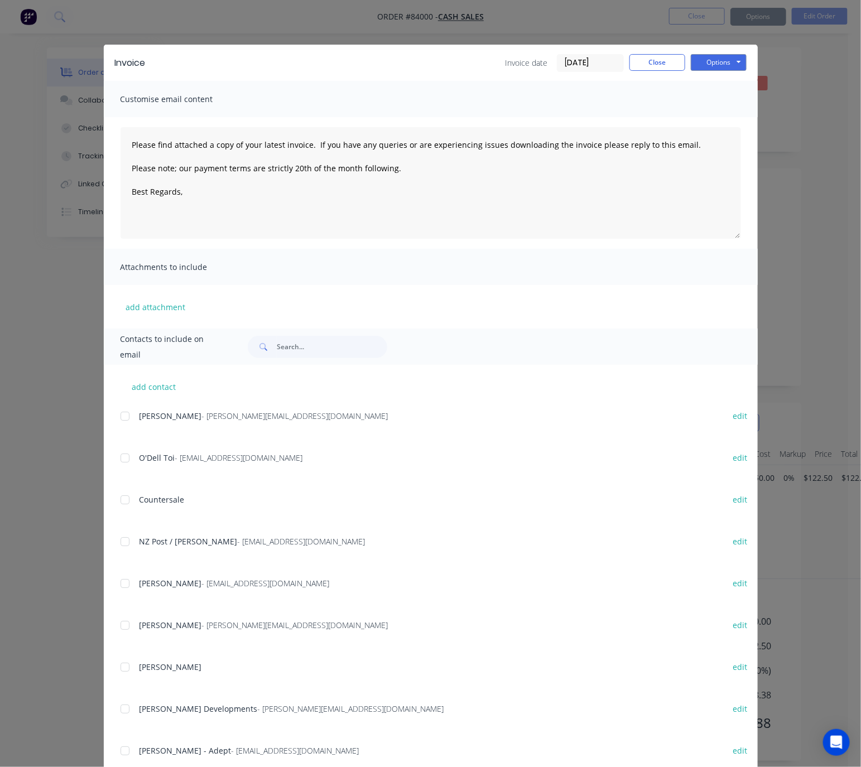
type textarea "Please find attached a copy of your latest invoice. If you have any queries or …"
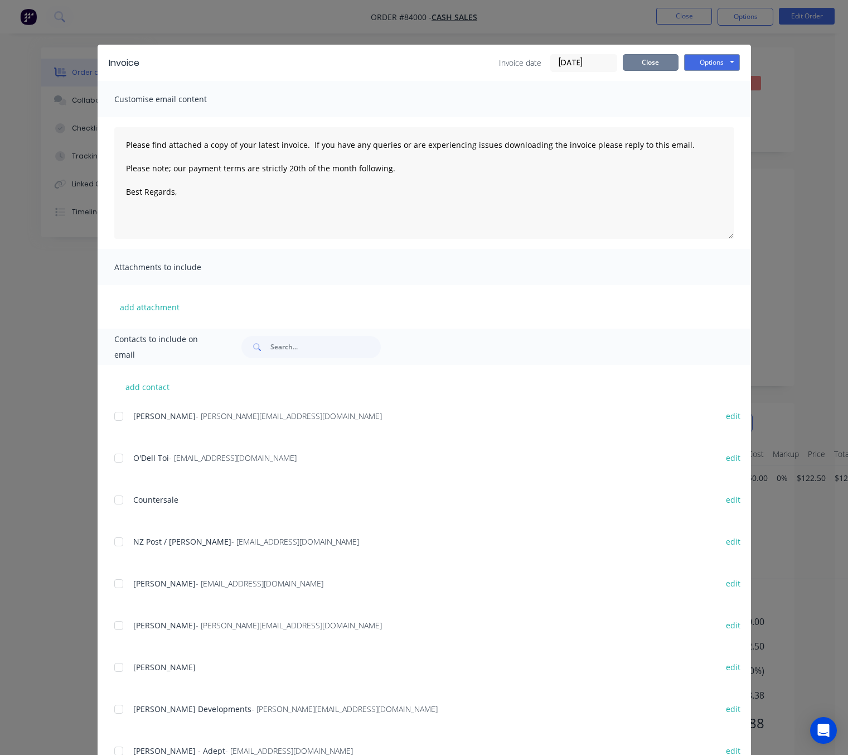
click at [644, 62] on button "Close" at bounding box center [651, 62] width 56 height 17
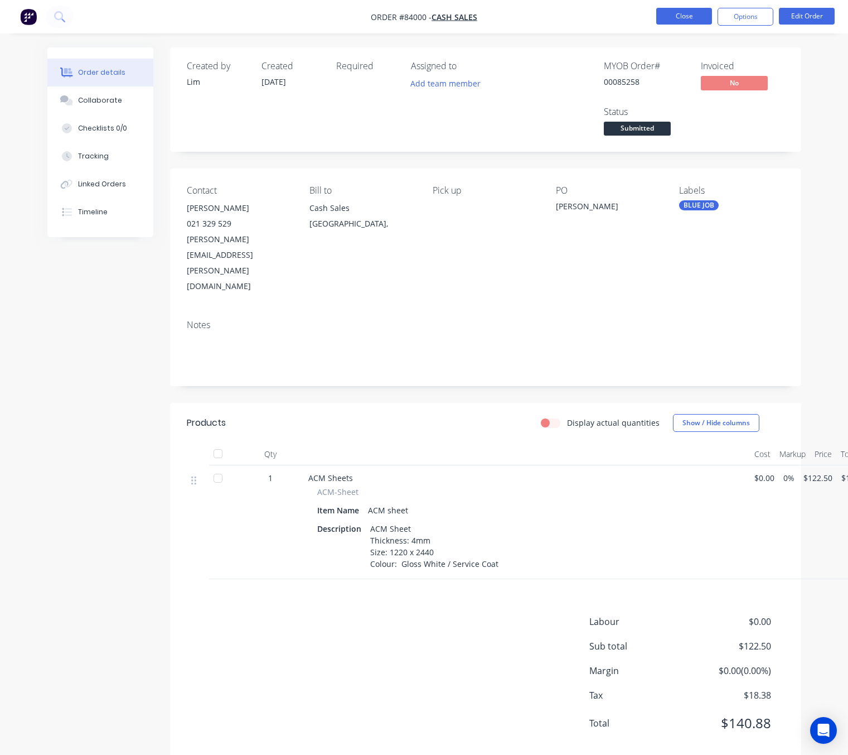
click at [688, 12] on button "Close" at bounding box center [684, 16] width 56 height 17
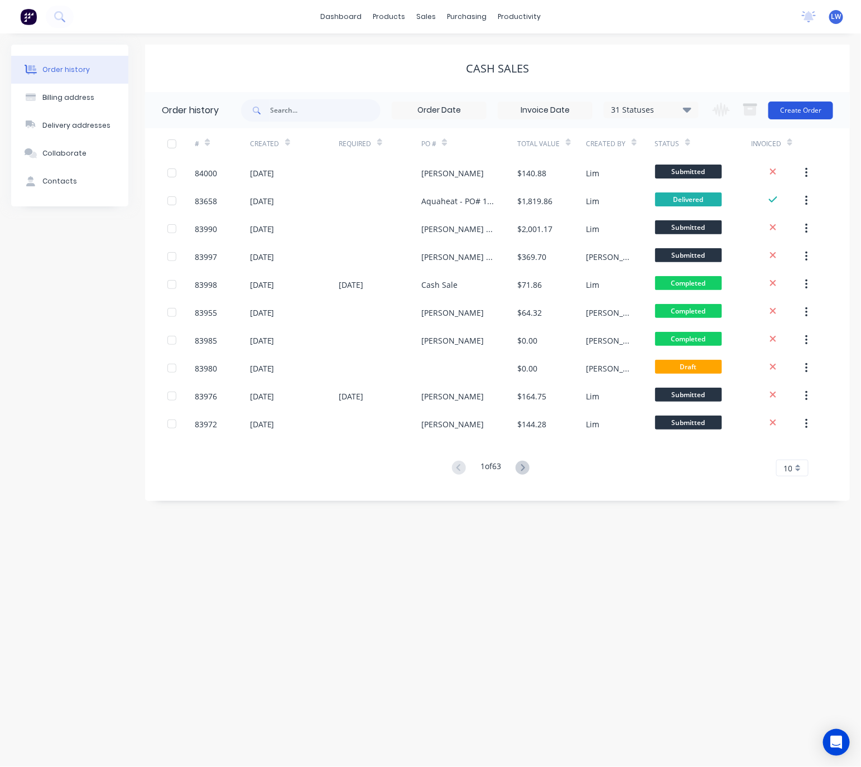
click at [805, 111] on button "Create Order" at bounding box center [800, 110] width 65 height 18
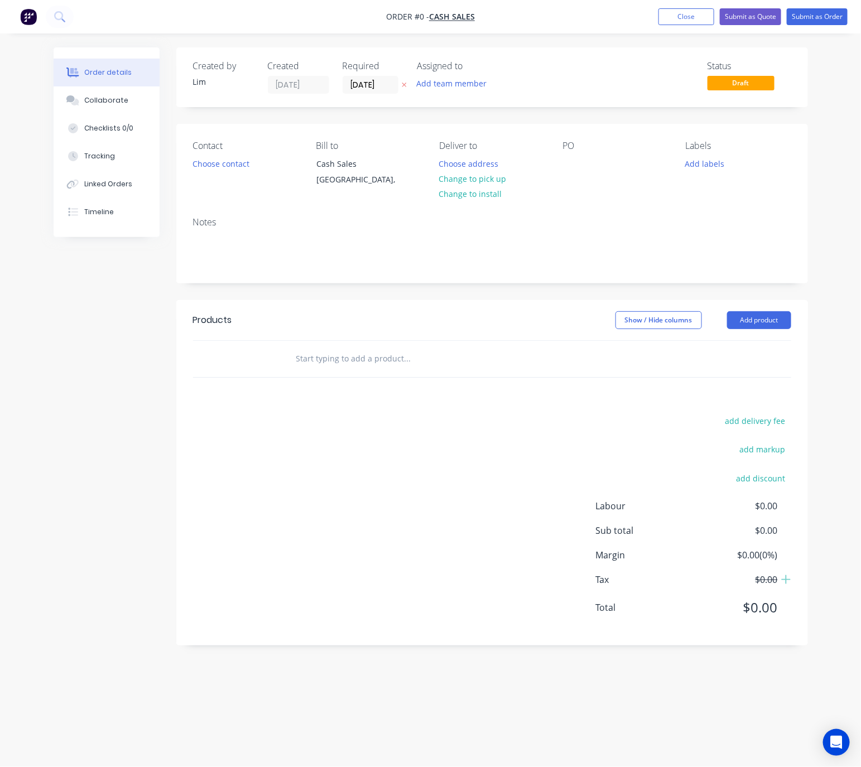
click at [403, 84] on icon at bounding box center [404, 84] width 5 height 7
click at [225, 169] on button "Choose contact" at bounding box center [220, 163] width 69 height 15
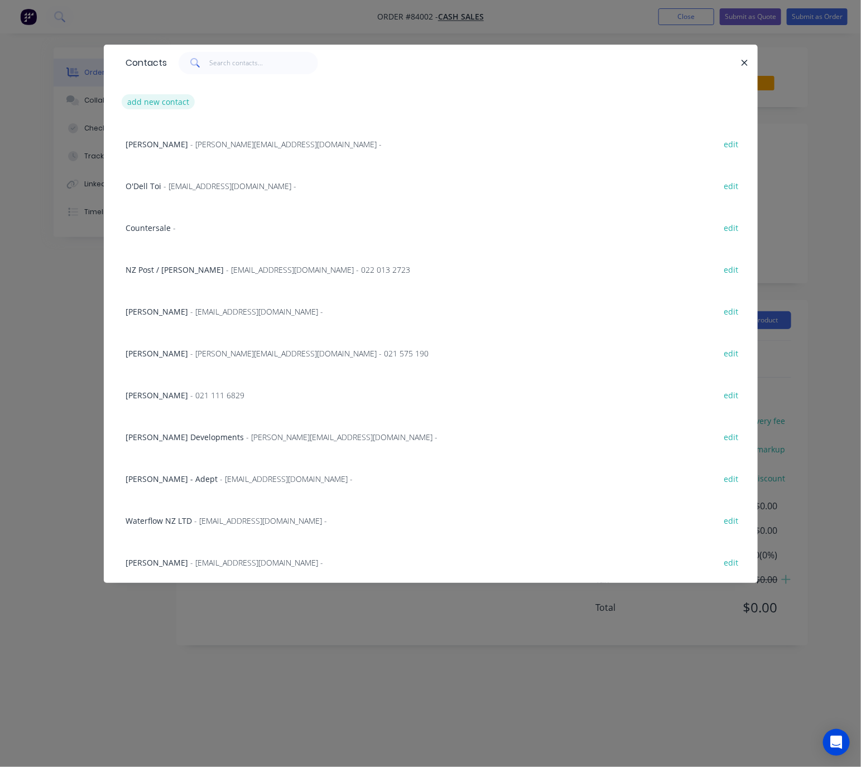
click at [169, 104] on button "add new contact" at bounding box center [159, 101] width 74 height 15
select select "NZ"
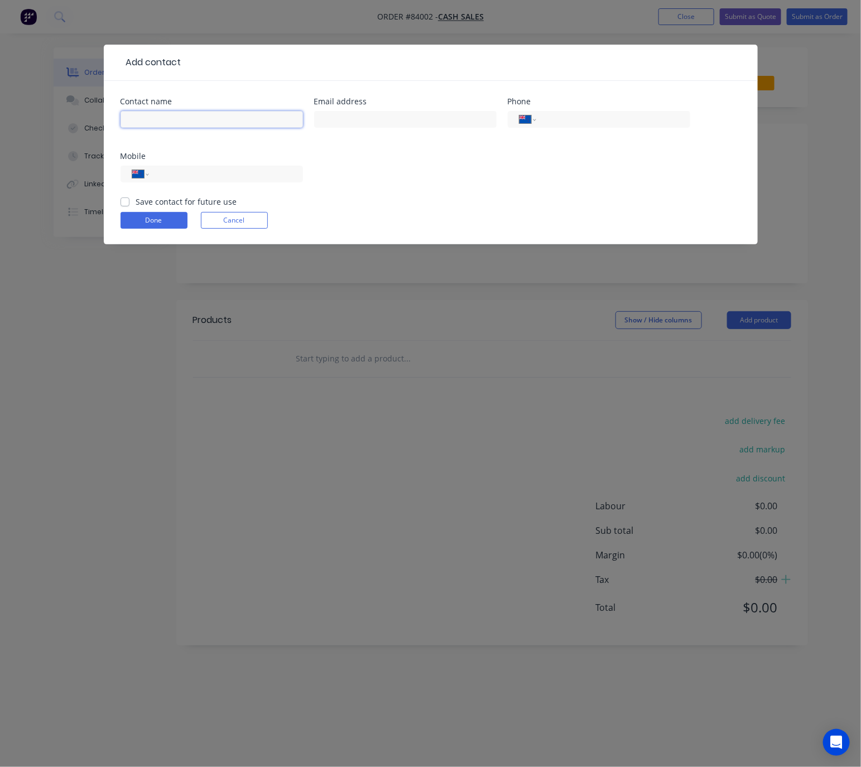
click at [175, 119] on input "text" at bounding box center [211, 119] width 182 height 17
type input "Tony"
click at [348, 111] on div at bounding box center [405, 124] width 182 height 33
click at [348, 112] on input "text" at bounding box center [405, 119] width 182 height 17
type input "toekneebuchan@hotmail.com"
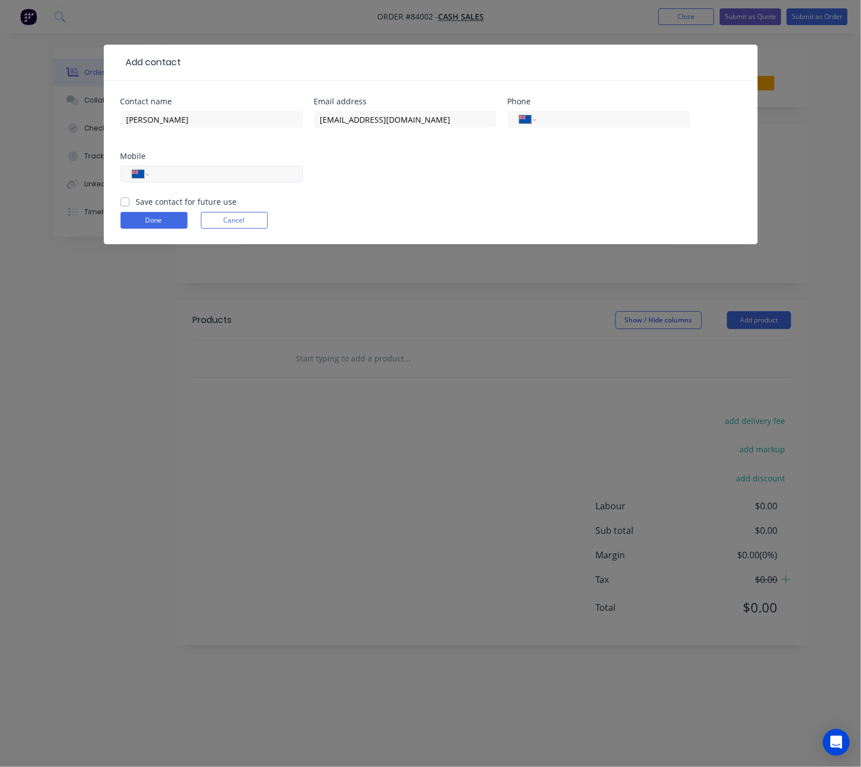
click at [244, 168] on input "tel" at bounding box center [224, 174] width 134 height 13
type input "021 607 893"
click at [119, 198] on div "Contact name Tony Email address toekneebuchan@hotmail.com Phone International A…" at bounding box center [431, 162] width 654 height 163
click at [136, 201] on label "Save contact for future use" at bounding box center [186, 202] width 101 height 12
click at [126, 201] on input "Save contact for future use" at bounding box center [124, 201] width 9 height 11
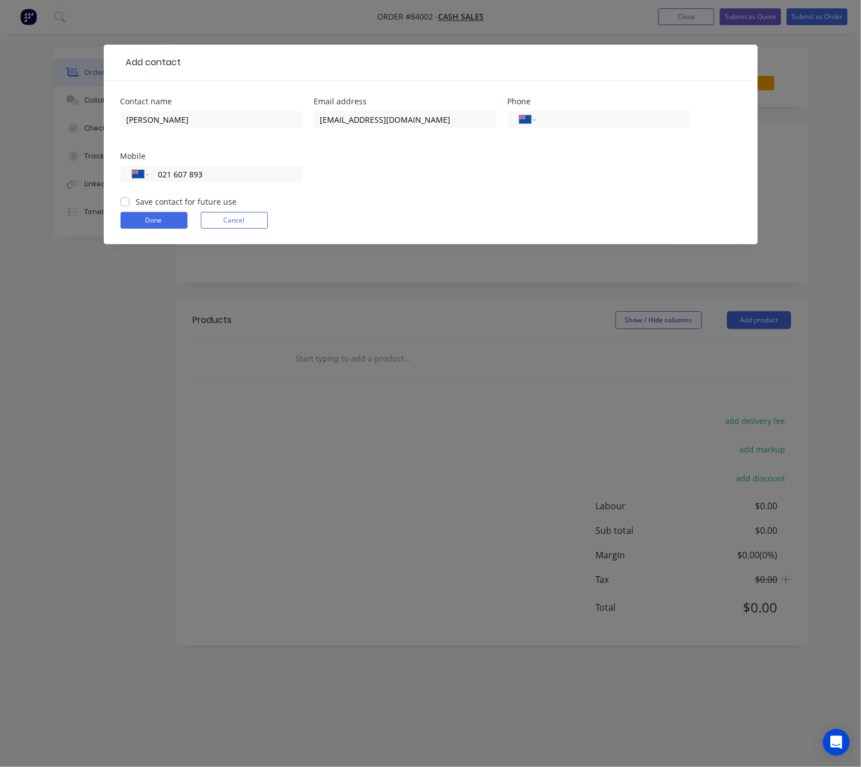
checkbox input "true"
click at [148, 216] on button "Done" at bounding box center [153, 220] width 67 height 17
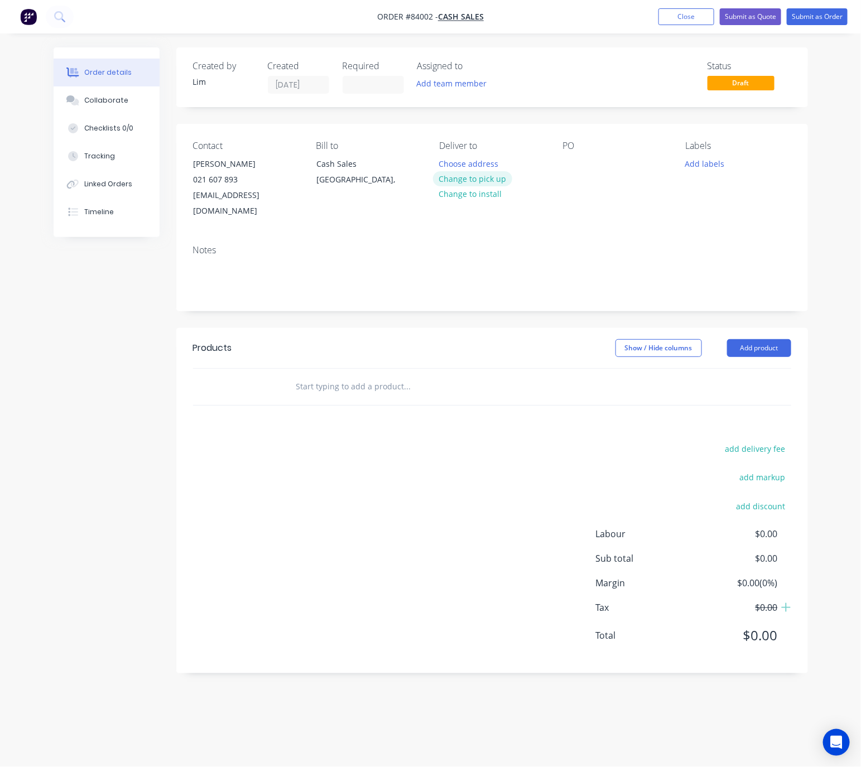
drag, startPoint x: 486, startPoint y: 180, endPoint x: 514, endPoint y: 186, distance: 29.2
click at [487, 180] on button "Change to pick up" at bounding box center [472, 178] width 79 height 15
click at [572, 167] on div at bounding box center [571, 164] width 18 height 16
click at [713, 154] on div "Labels Add labels" at bounding box center [737, 180] width 105 height 79
click at [703, 159] on button "Add labels" at bounding box center [704, 163] width 51 height 15
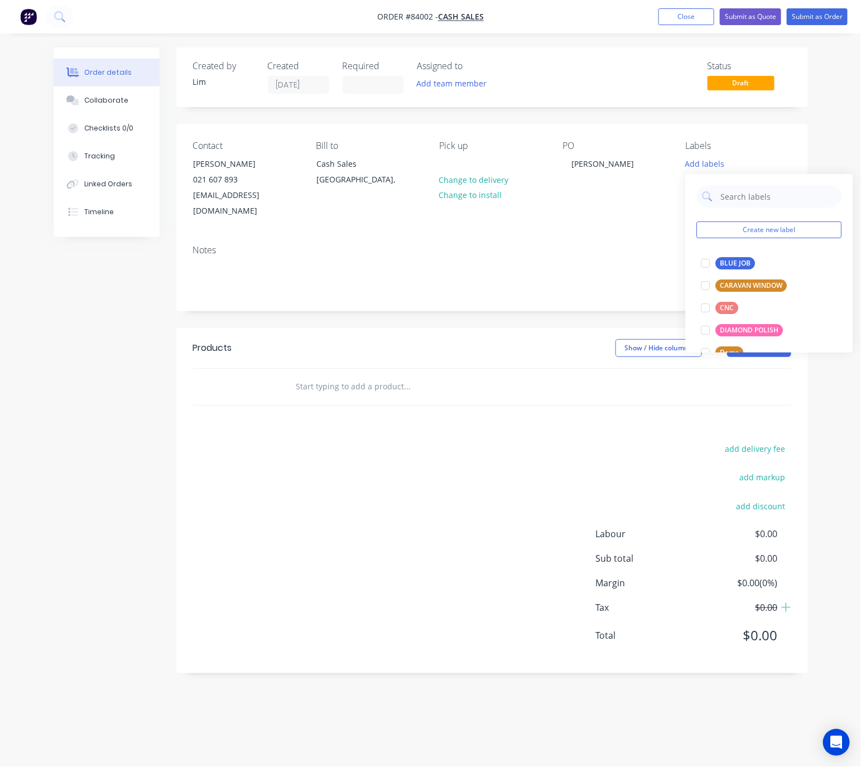
click at [728, 261] on div "BLUE JOB" at bounding box center [736, 263] width 40 height 12
drag, startPoint x: 408, startPoint y: 318, endPoint x: 420, endPoint y: 326, distance: 14.1
click at [409, 328] on header "Products Show / Hide columns Add product" at bounding box center [491, 348] width 631 height 40
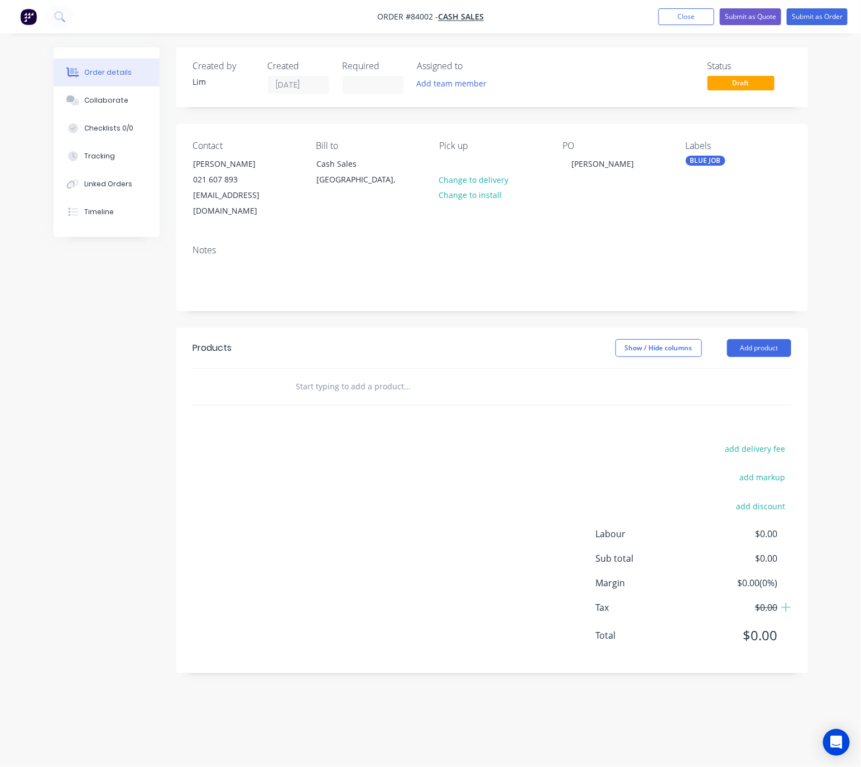
drag, startPoint x: 770, startPoint y: 333, endPoint x: 770, endPoint y: 345, distance: 11.7
click at [770, 339] on button "Add product" at bounding box center [759, 348] width 64 height 18
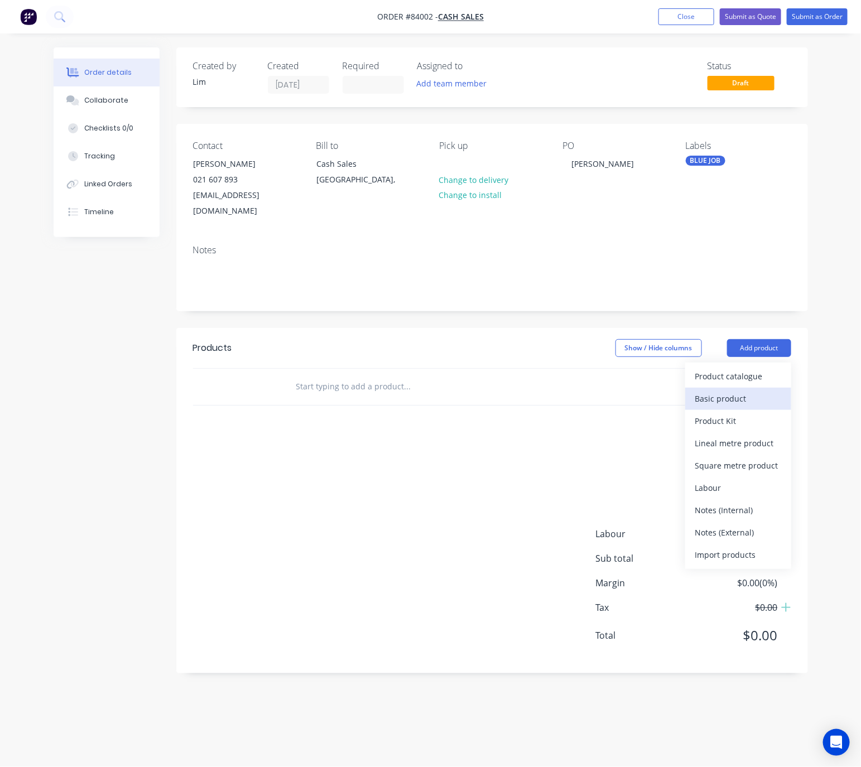
click at [746, 391] on div "Basic product" at bounding box center [738, 398] width 86 height 16
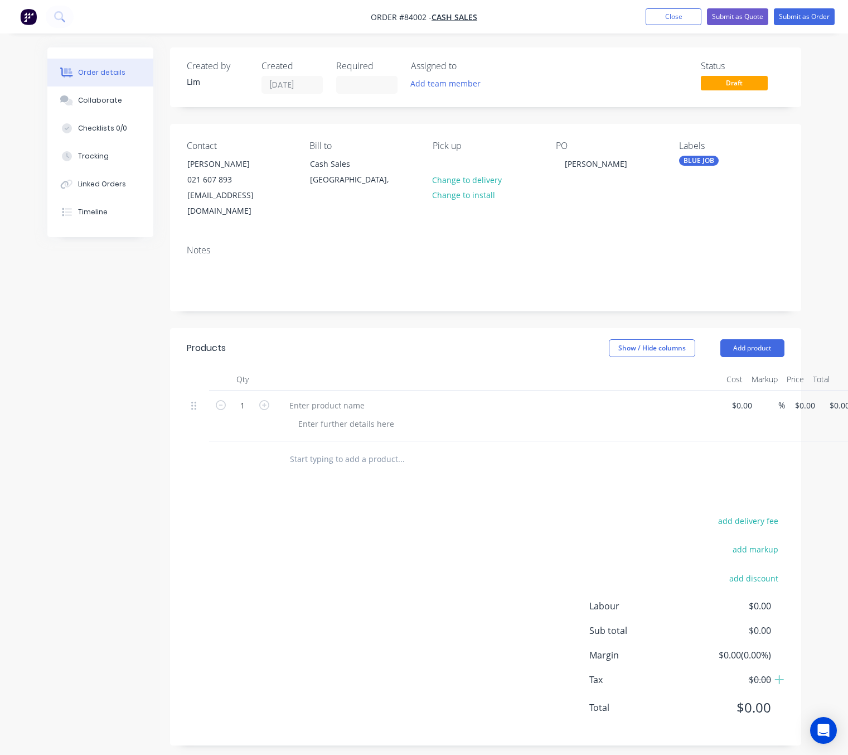
scroll to position [0, 33]
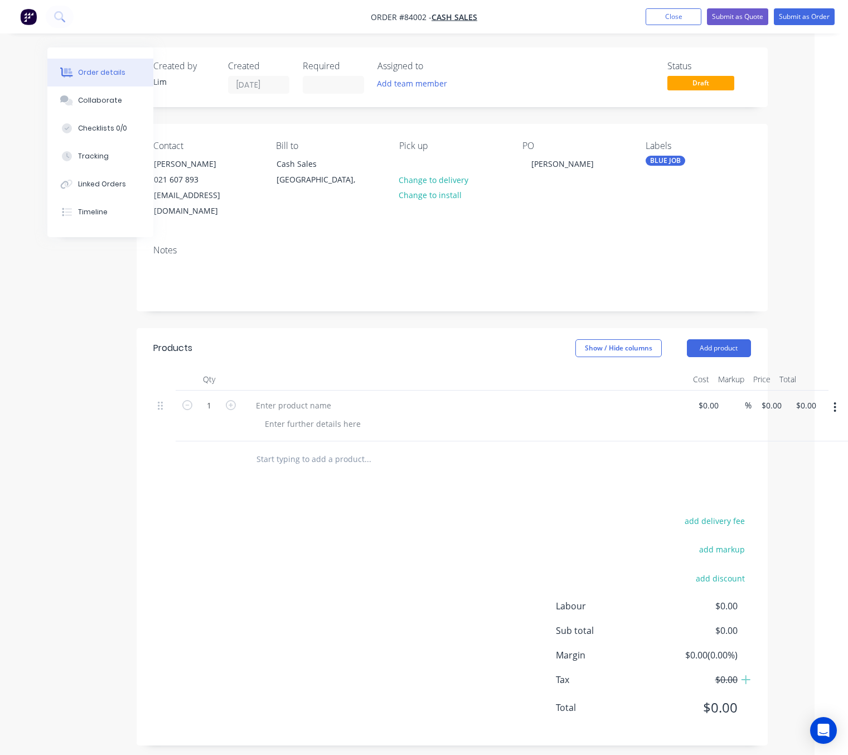
click at [833, 390] on div at bounding box center [835, 415] width 28 height 51
click at [835, 402] on icon "button" at bounding box center [835, 407] width 2 height 10
click at [799, 473] on div "Delete" at bounding box center [796, 481] width 86 height 16
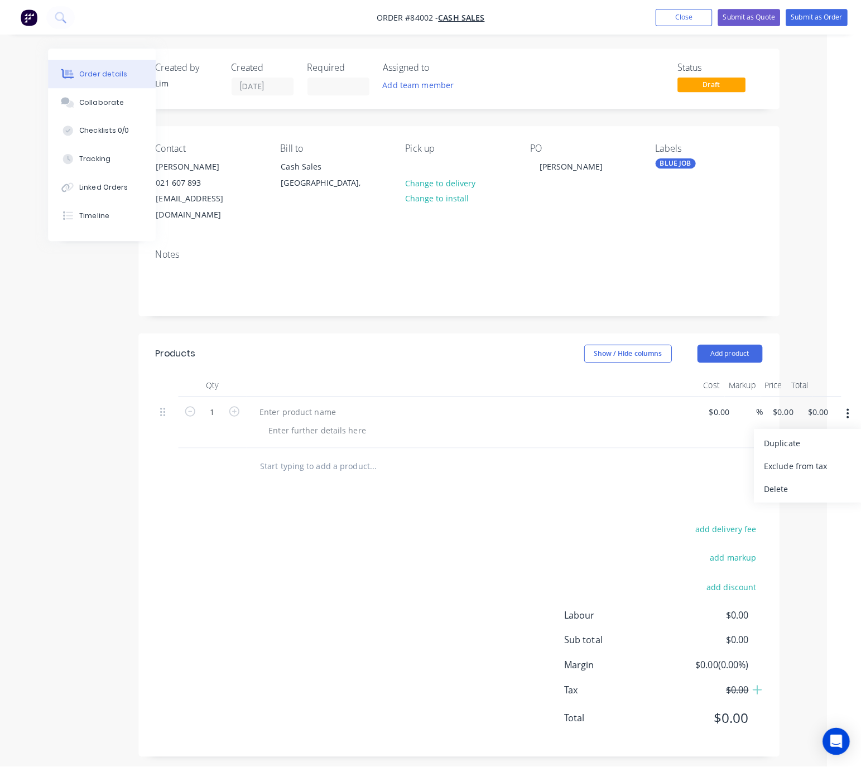
scroll to position [0, 0]
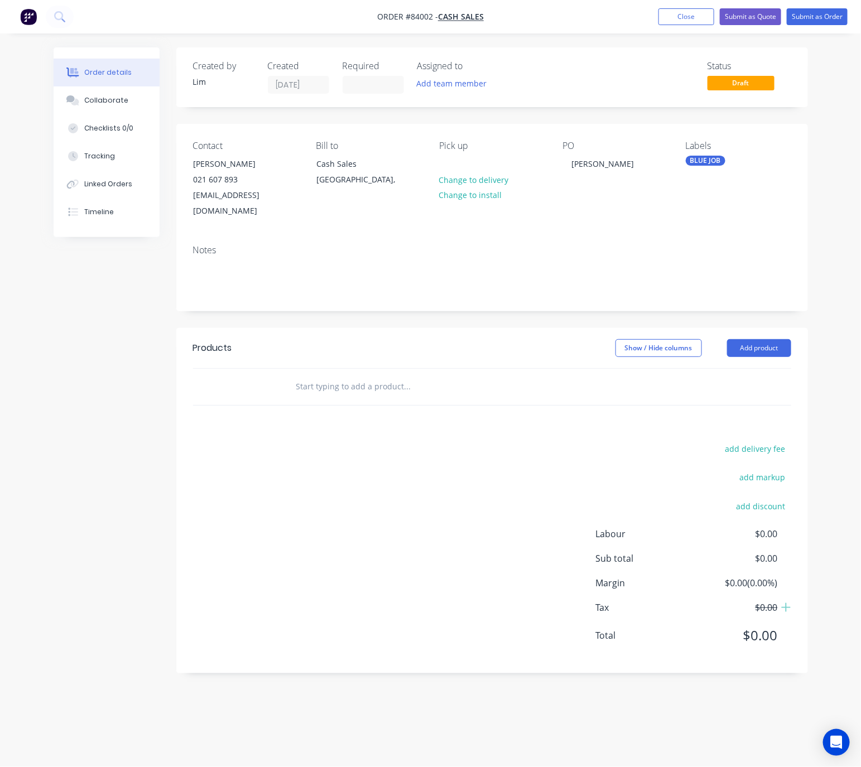
click at [336, 375] on input "text" at bounding box center [407, 386] width 223 height 22
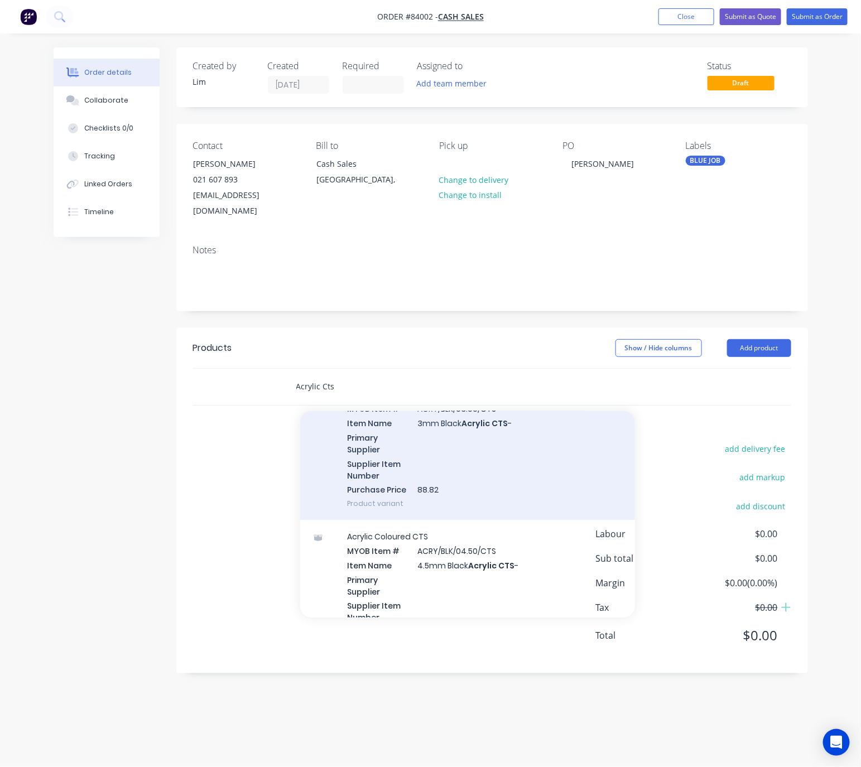
scroll to position [251, 0]
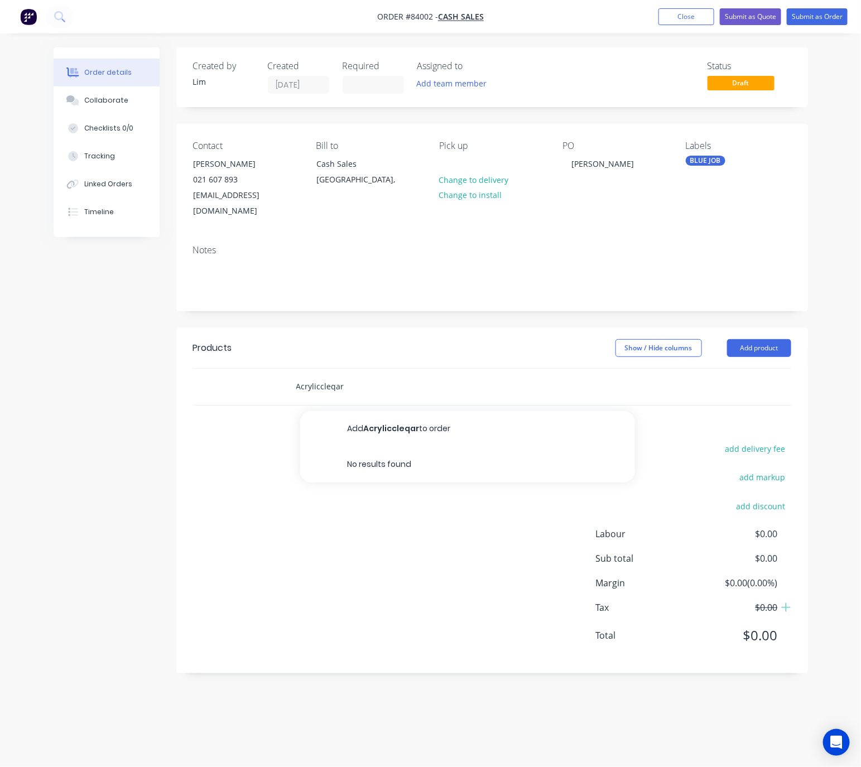
click at [318, 375] on input "Acryliccleqar" at bounding box center [407, 386] width 223 height 22
click at [327, 375] on input "Acrylic cleqar" at bounding box center [407, 386] width 223 height 22
click at [333, 375] on input "Acrylic cleqar" at bounding box center [407, 386] width 223 height 22
click at [409, 379] on input "Acrylic clear" at bounding box center [407, 386] width 223 height 22
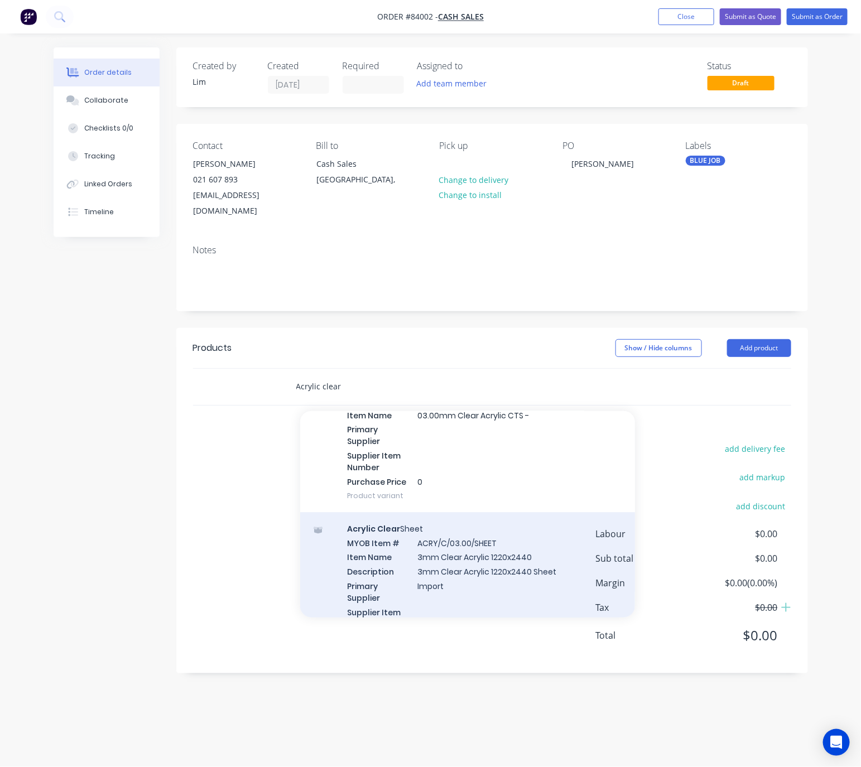
scroll to position [1171, 0]
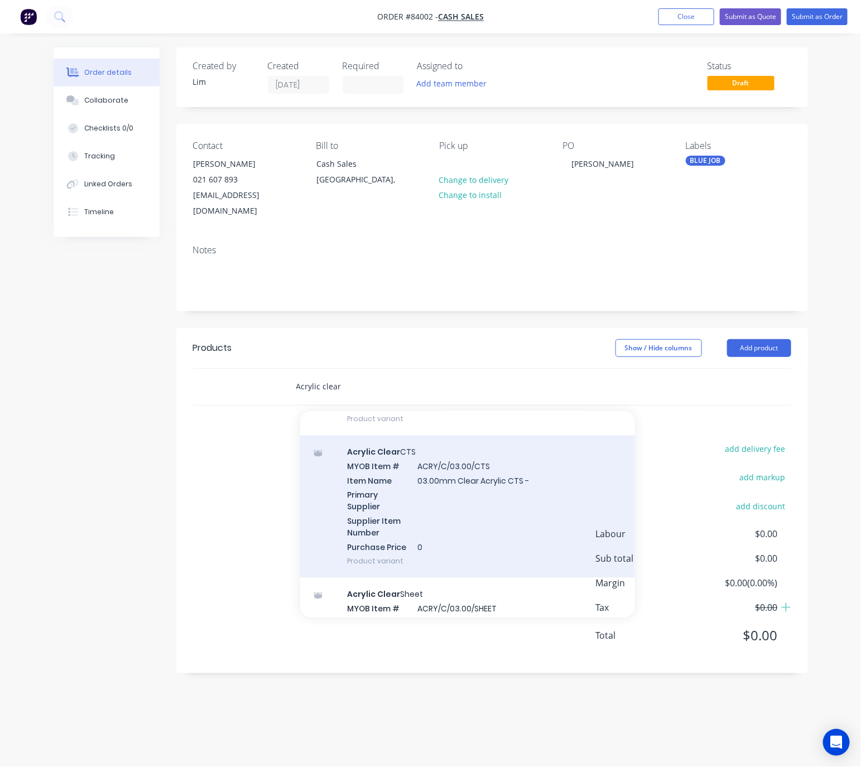
type input "Acrylic clear"
click at [514, 511] on div "Acrylic Clear CTS MYOB Item # ACRY/C/03.00/CTS Item Name 03.00mm Clear Acrylic …" at bounding box center [467, 507] width 335 height 142
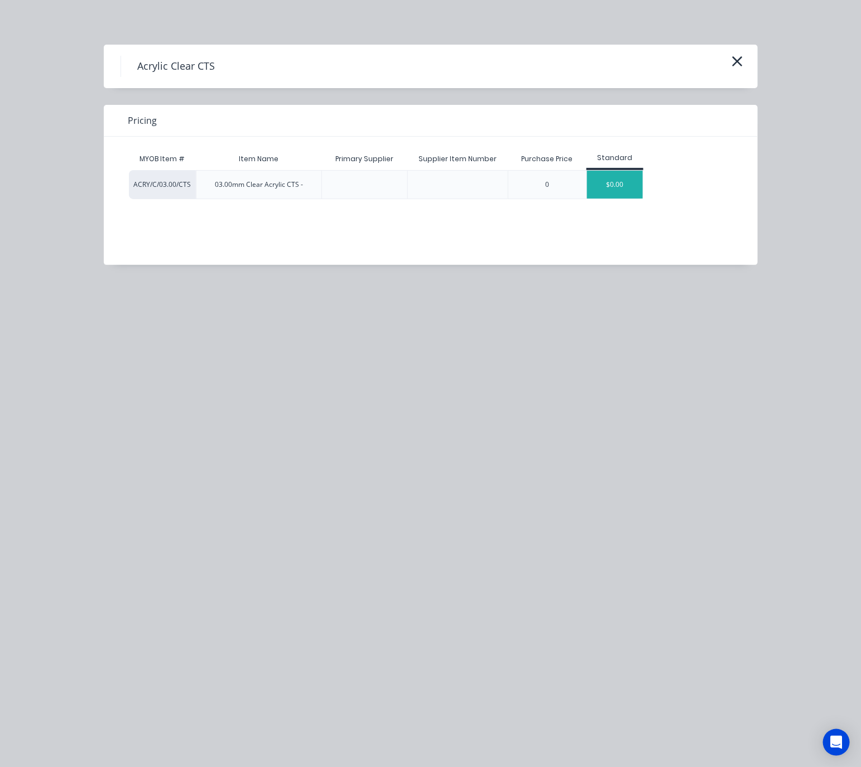
click at [629, 180] on div "$0.00" at bounding box center [615, 185] width 56 height 28
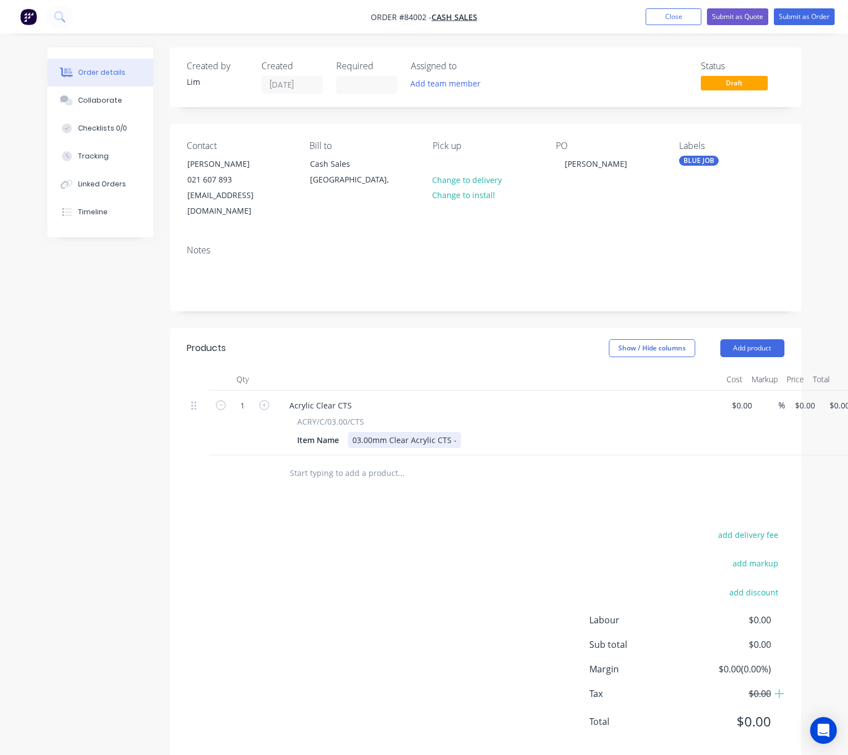
click at [454, 432] on div "03.00mm Clear Acrylic CTS -" at bounding box center [404, 440] width 113 height 16
drag, startPoint x: 479, startPoint y: 606, endPoint x: 491, endPoint y: 604, distance: 11.8
click at [478, 606] on div "add delivery fee add markup add discount Labour $0.00 Sub total $0.00 Margin $0…" at bounding box center [486, 634] width 598 height 215
drag, startPoint x: 803, startPoint y: 388, endPoint x: 859, endPoint y: 405, distance: 58.2
click at [803, 397] on input "0" at bounding box center [800, 405] width 13 height 16
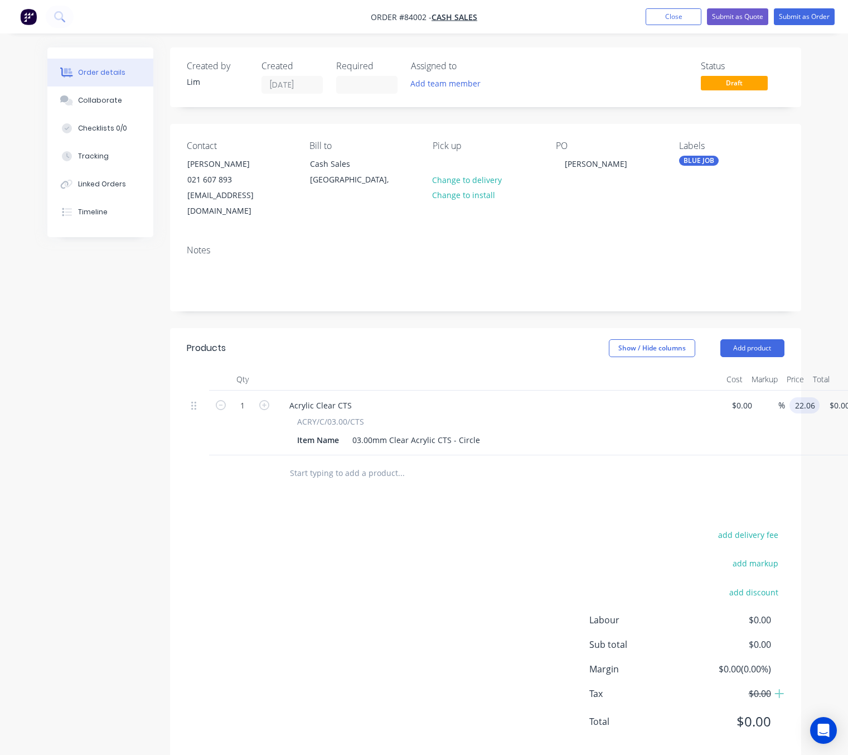
type input "$22.06"
click at [451, 531] on div "add delivery fee add markup add discount Labour $0.00 Sub total $22.06 Margin $…" at bounding box center [486, 634] width 598 height 215
drag, startPoint x: 475, startPoint y: 427, endPoint x: 490, endPoint y: 424, distance: 15.3
click at [476, 432] on div "03.00mm Clear Acrylic CTS - Circle" at bounding box center [416, 440] width 137 height 16
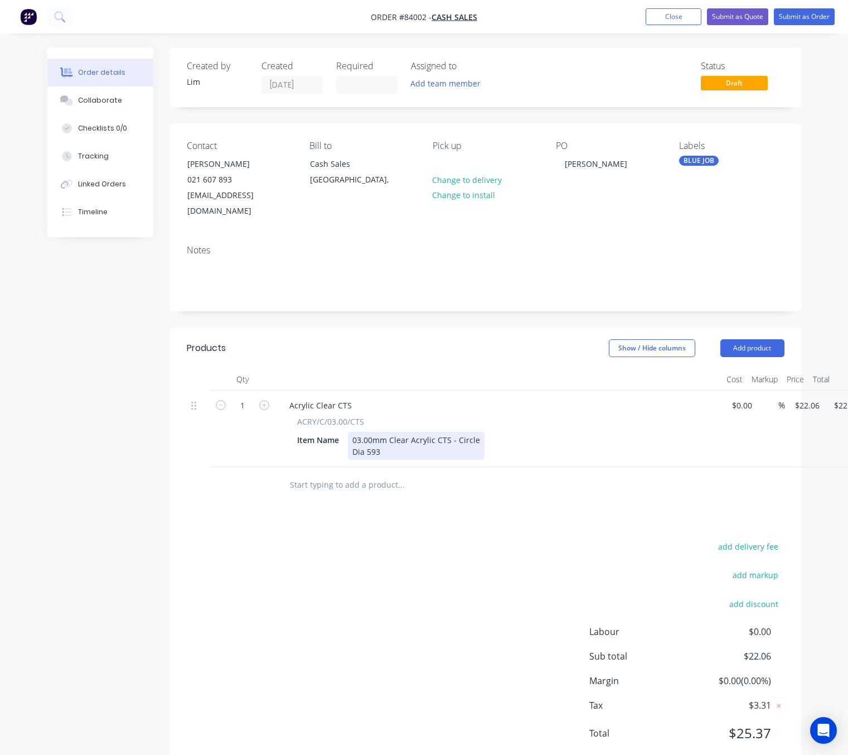
drag, startPoint x: 365, startPoint y: 438, endPoint x: 382, endPoint y: 445, distance: 18.5
click at [365, 437] on div "03.00mm Clear Acrylic CTS - Circle Dia 593" at bounding box center [416, 446] width 137 height 28
click at [413, 433] on div "03.00mm Clear Acrylic CTS - Circle Dia - 593" at bounding box center [416, 446] width 137 height 28
click at [403, 557] on div "add delivery fee add markup add discount Labour $0.00 Sub total $22.06 Margin $…" at bounding box center [486, 646] width 598 height 215
click at [479, 432] on div "03.00mm Clear Acrylic CTS - Circle Dia - 593mm" at bounding box center [416, 446] width 137 height 28
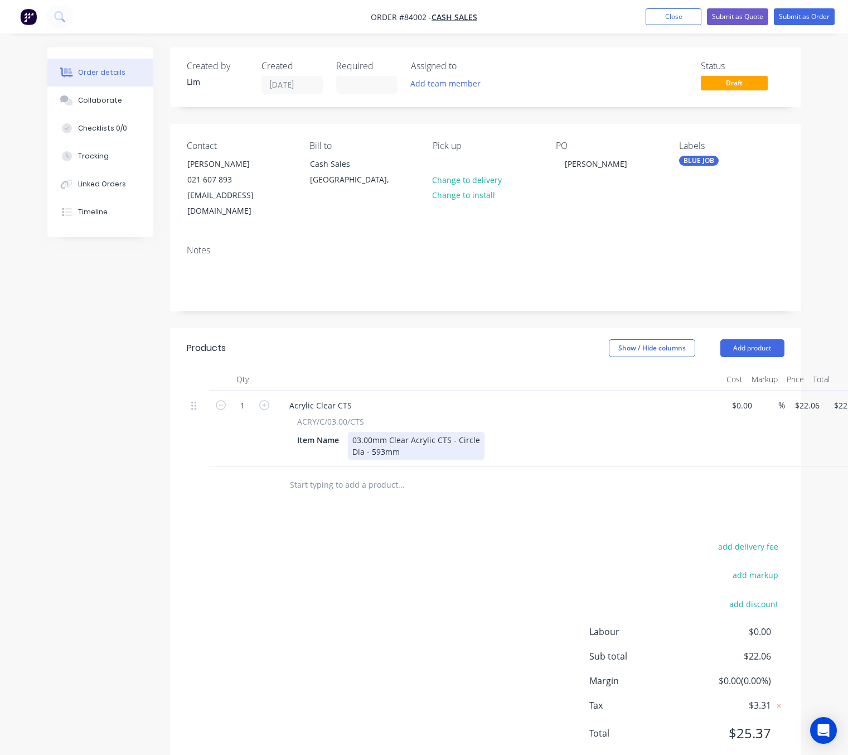
click at [410, 439] on div "03.00mm Clear Acrylic CTS - Circle Dia - 593mm" at bounding box center [416, 446] width 137 height 28
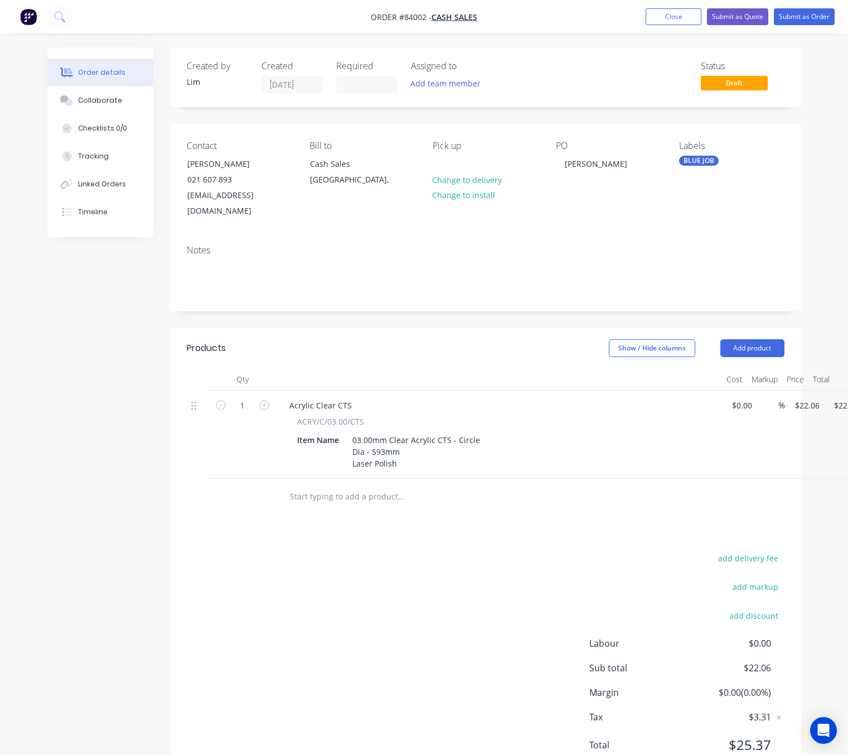
click at [455, 564] on div "add delivery fee add markup add discount Labour $0.00 Sub total $22.06 Margin $…" at bounding box center [486, 657] width 598 height 215
click at [381, 621] on div "add delivery fee add markup add discount Labour $0.00 Sub total $22.06 Margin $…" at bounding box center [486, 657] width 598 height 215
click at [807, 8] on button "Submit as Order" at bounding box center [804, 16] width 61 height 17
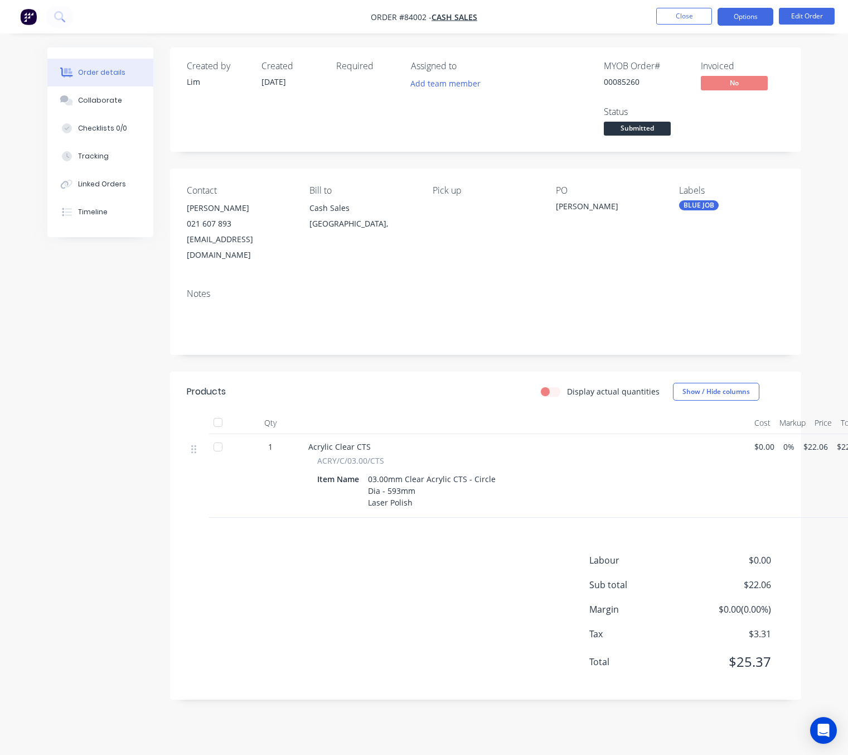
click at [750, 24] on button "Options" at bounding box center [746, 17] width 56 height 18
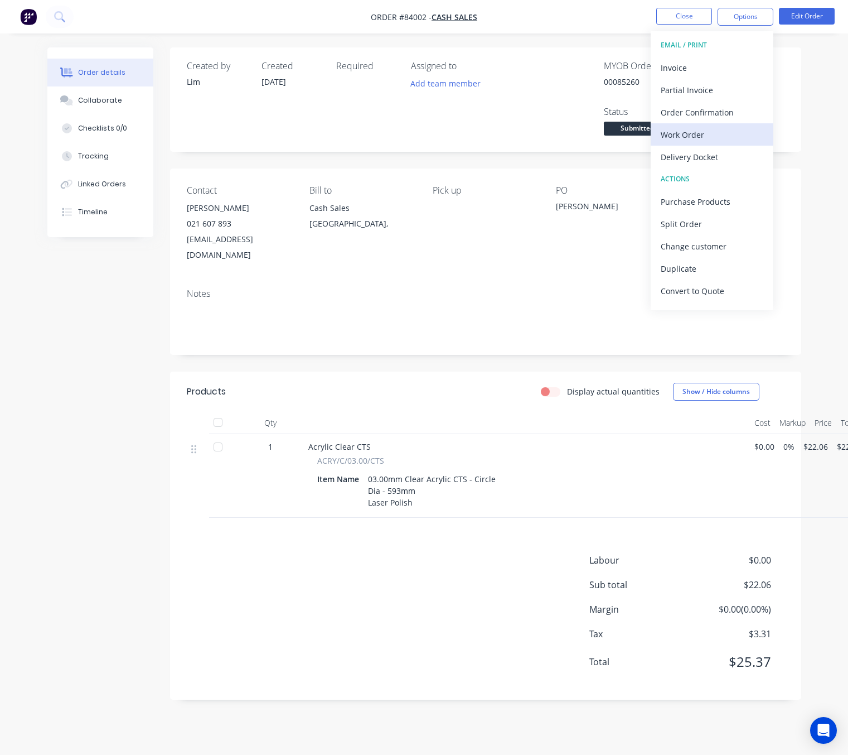
click at [709, 136] on div "Work Order" at bounding box center [712, 135] width 103 height 16
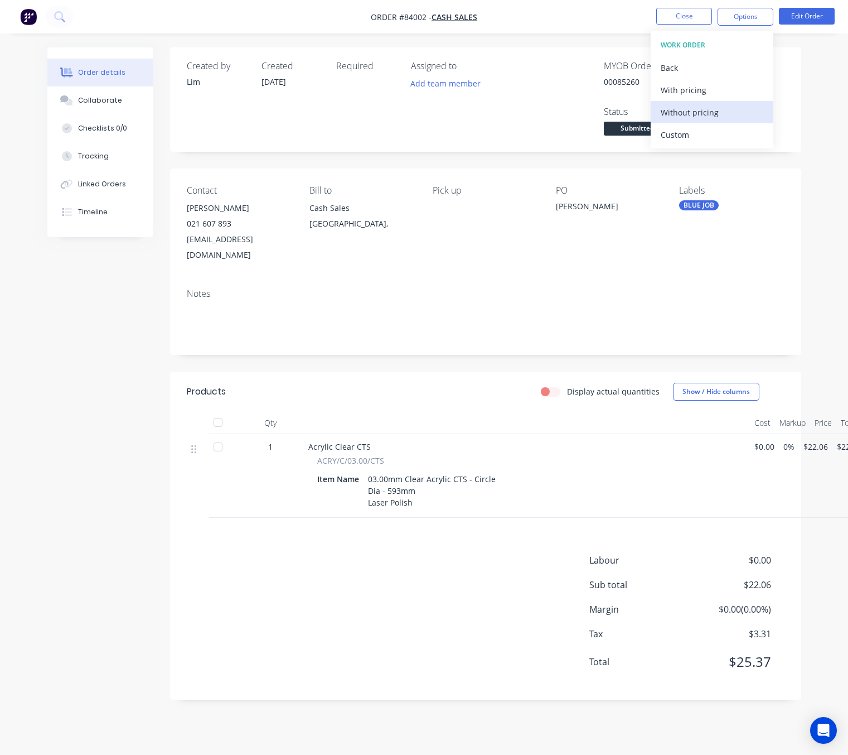
click at [729, 114] on div "Without pricing" at bounding box center [712, 112] width 103 height 16
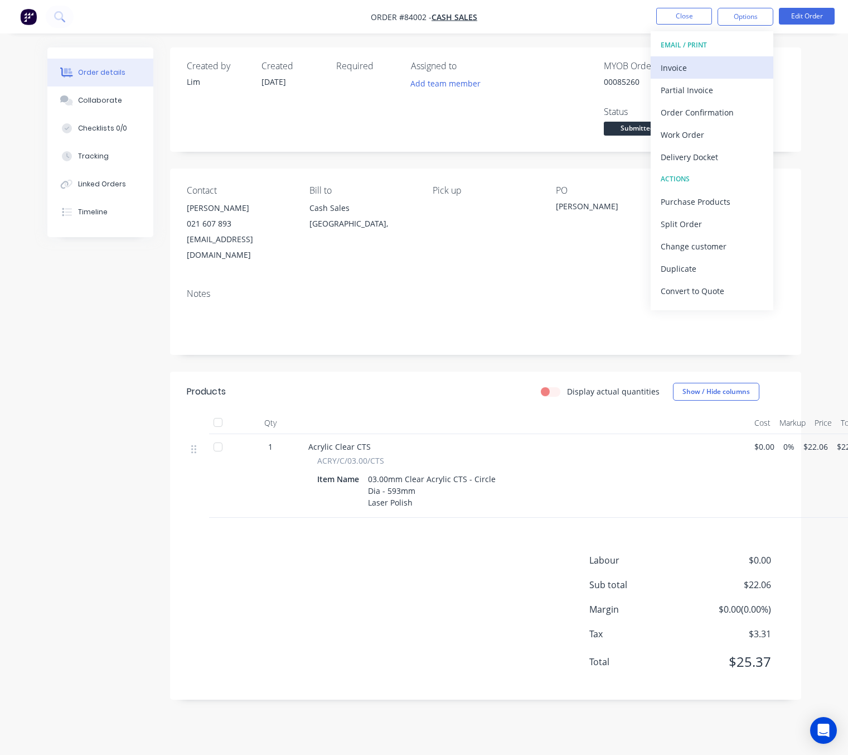
click at [694, 69] on div "Invoice" at bounding box center [712, 68] width 103 height 16
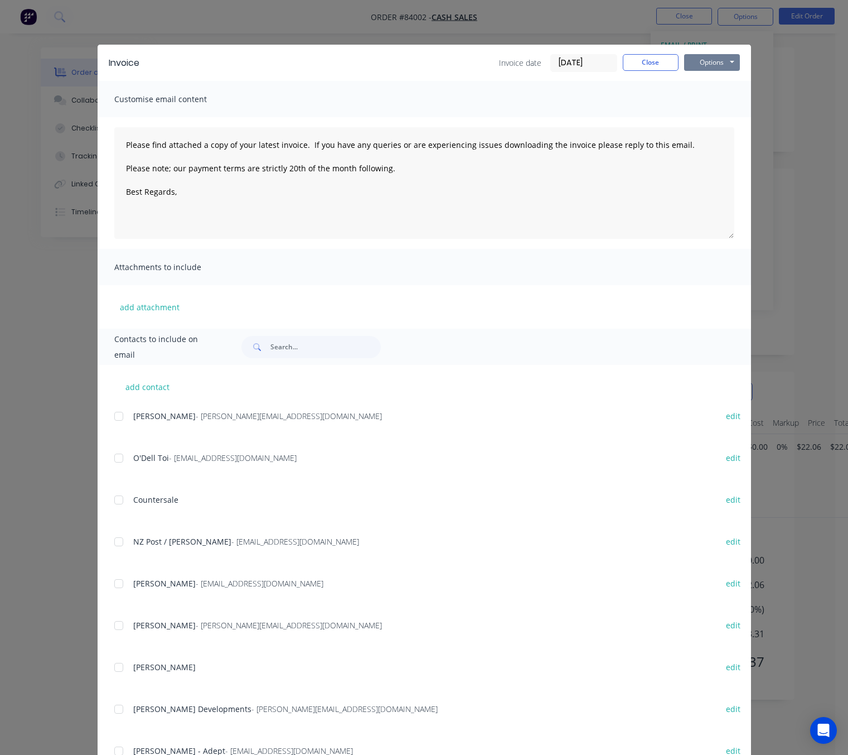
click at [715, 59] on button "Options" at bounding box center [712, 62] width 56 height 17
click at [709, 84] on button "Preview" at bounding box center [719, 82] width 71 height 18
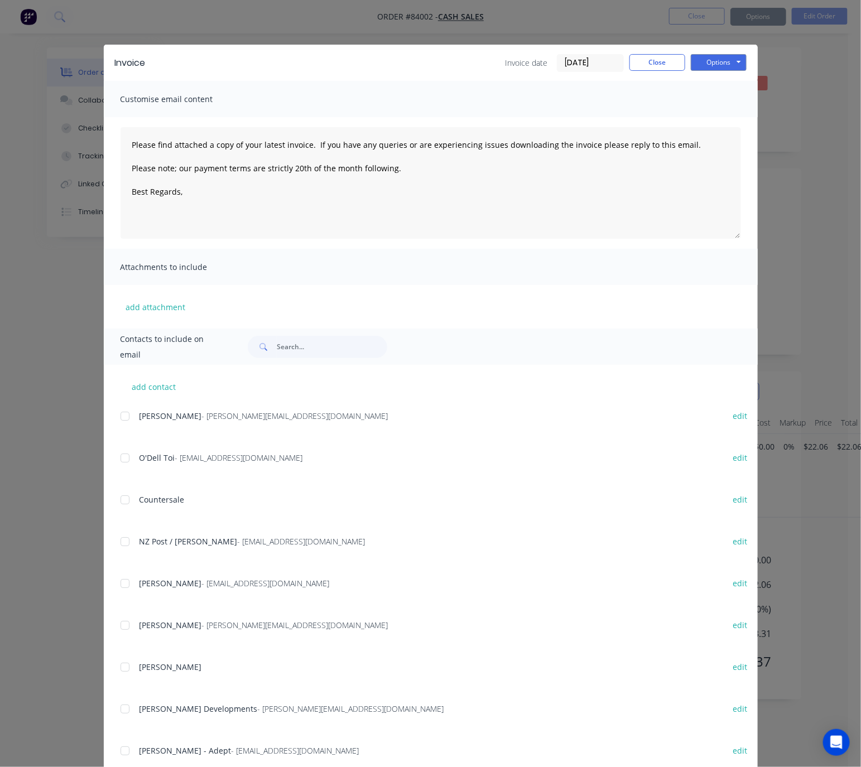
type textarea "Please find attached a copy of your latest invoice. If you have any queries or …"
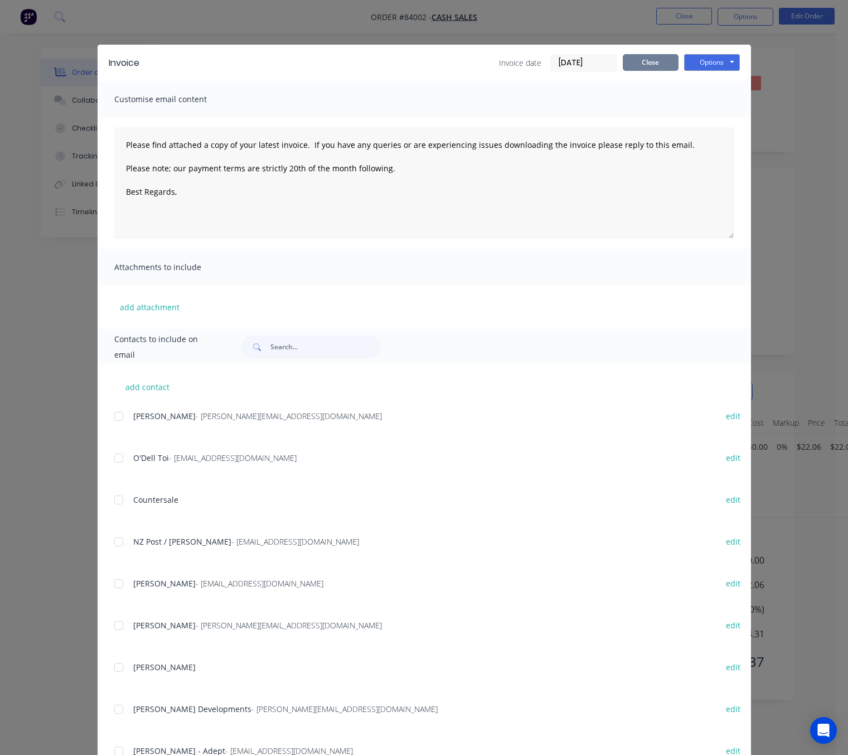
click at [659, 60] on button "Close" at bounding box center [651, 62] width 56 height 17
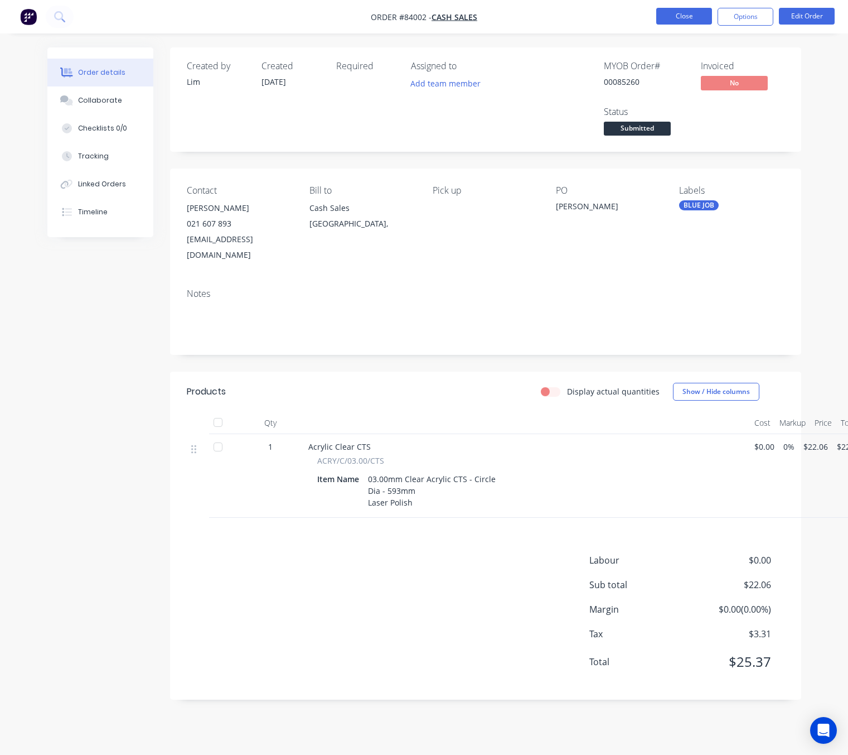
click at [704, 17] on button "Close" at bounding box center [684, 16] width 56 height 17
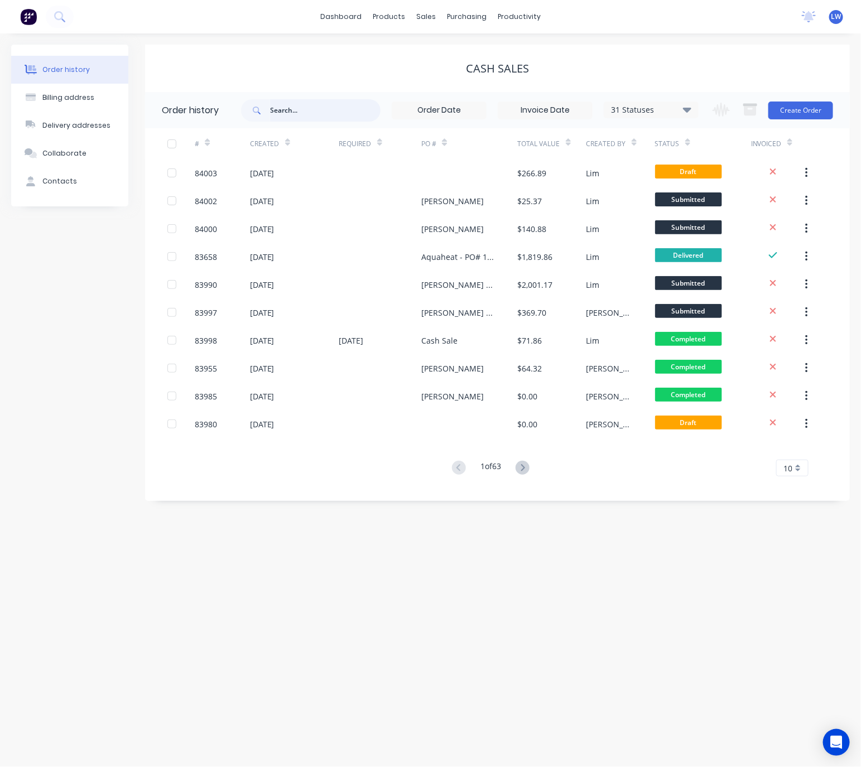
click at [323, 108] on input "text" at bounding box center [325, 110] width 110 height 22
type input "jock"
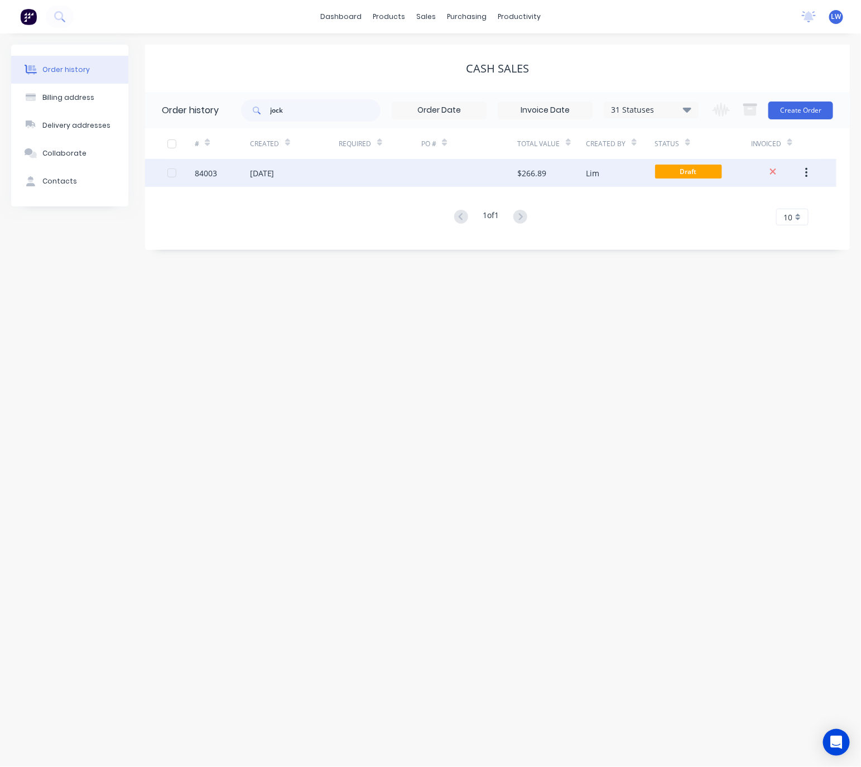
click at [596, 176] on div "Lim" at bounding box center [592, 173] width 13 height 12
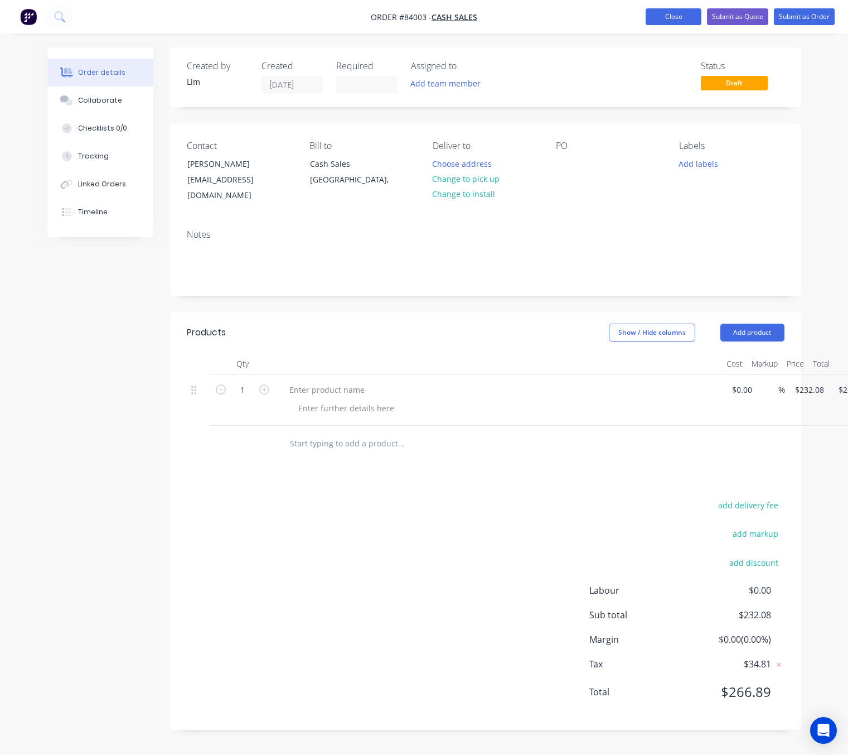
click at [678, 18] on button "Close" at bounding box center [674, 16] width 56 height 17
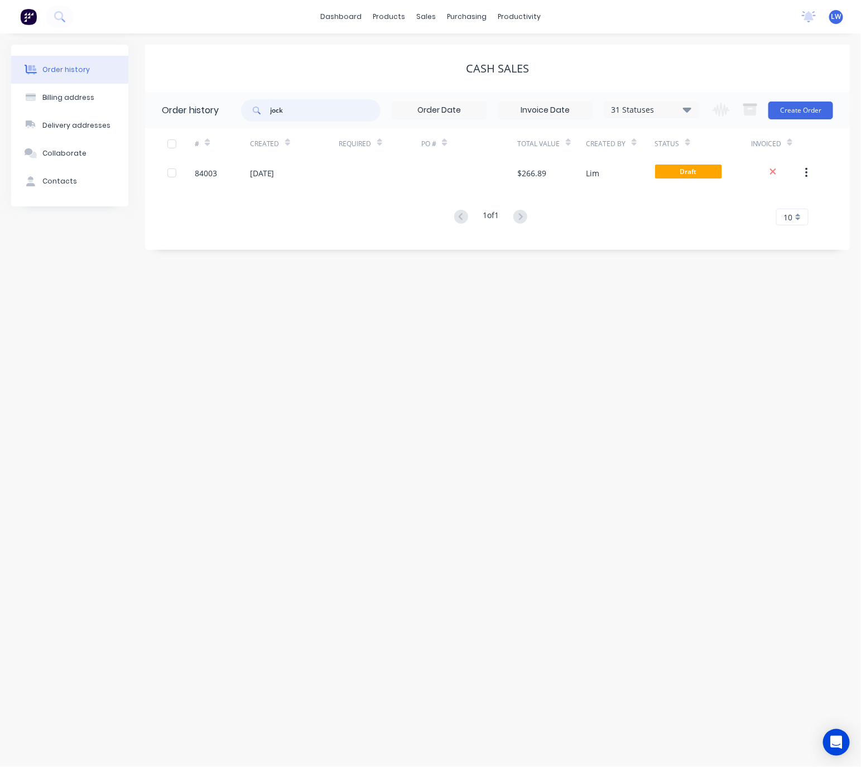
drag, startPoint x: 343, startPoint y: 112, endPoint x: 386, endPoint y: 126, distance: 45.7
click at [229, 124] on header "Order history jock 31 Statuses Invoice Status Invoiced Not Invoiced Partial Ord…" at bounding box center [497, 110] width 704 height 36
click at [431, 18] on div "sales" at bounding box center [425, 16] width 31 height 17
click at [455, 47] on link "Sales Orders" at bounding box center [485, 53] width 148 height 22
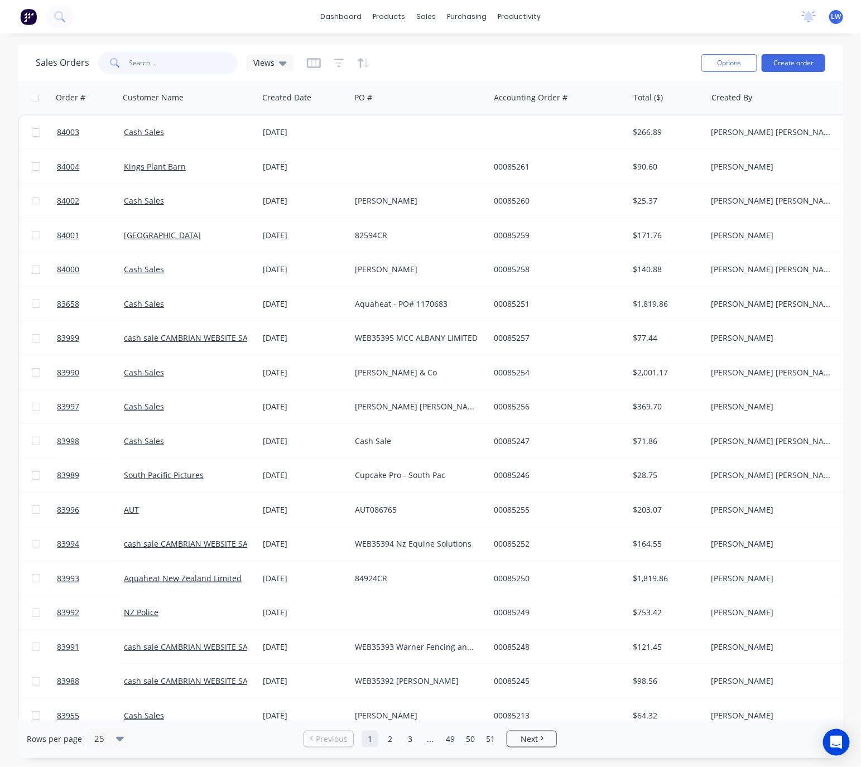
click at [206, 70] on input "text" at bounding box center [183, 63] width 109 height 22
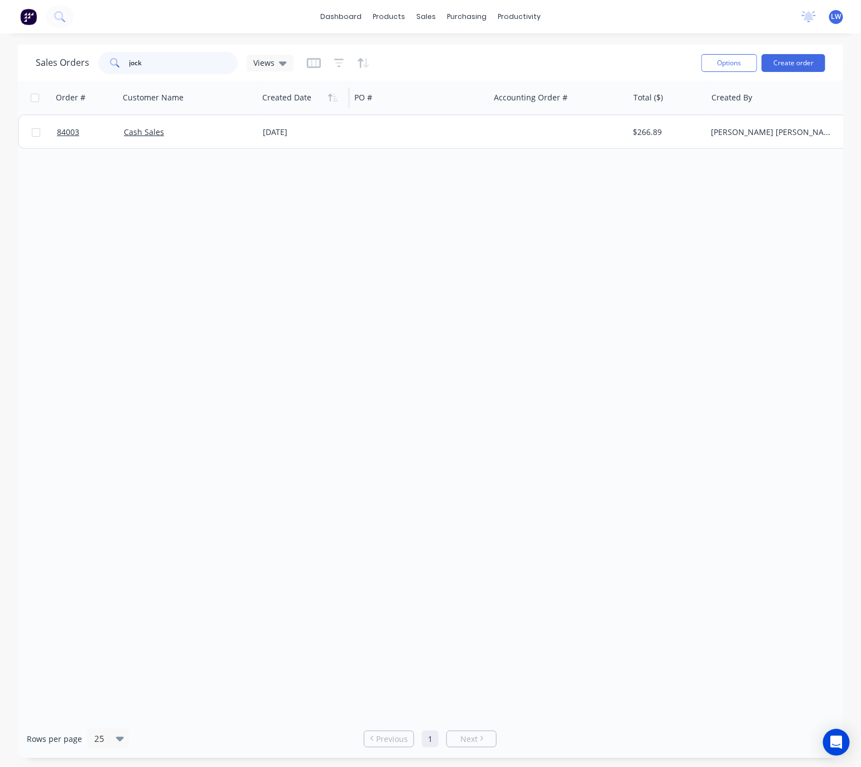
type input "jock"
click at [293, 95] on div at bounding box center [301, 97] width 79 height 22
click at [333, 103] on button "button" at bounding box center [333, 97] width 17 height 17
click at [424, 69] on button "Sorting: Created Date" at bounding box center [436, 63] width 106 height 18
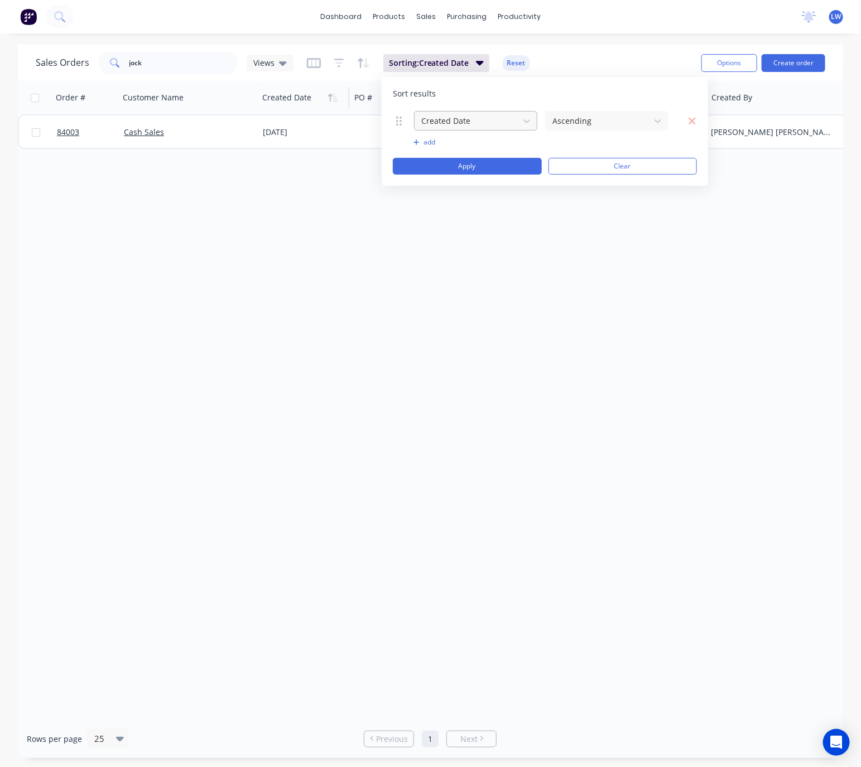
click at [497, 120] on div at bounding box center [466, 121] width 93 height 14
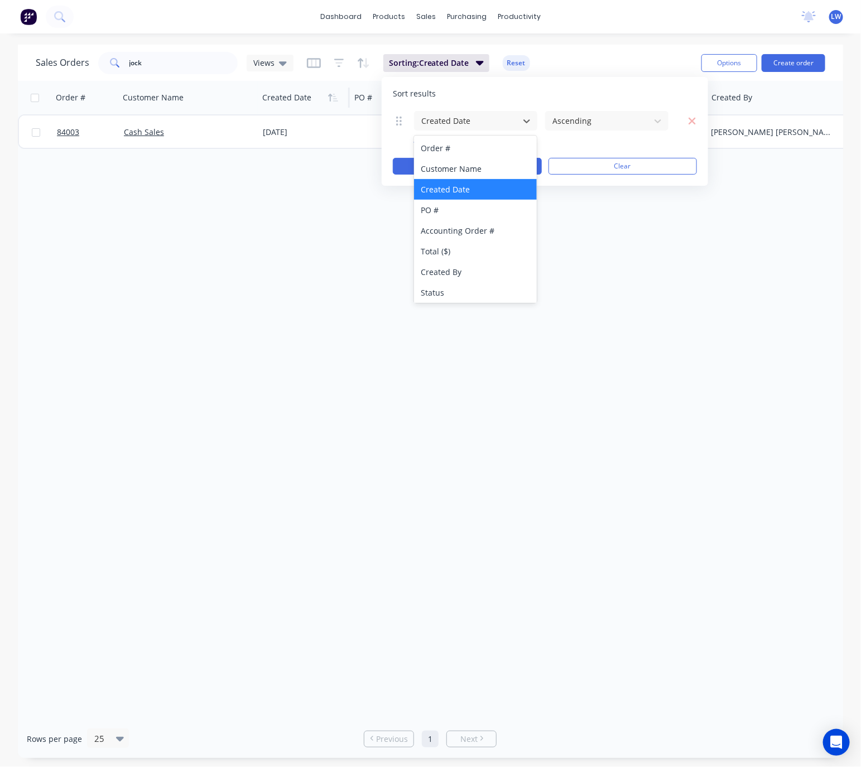
click at [484, 188] on div "Created Date" at bounding box center [475, 189] width 123 height 21
click at [452, 191] on div "Created Date" at bounding box center [475, 189] width 123 height 21
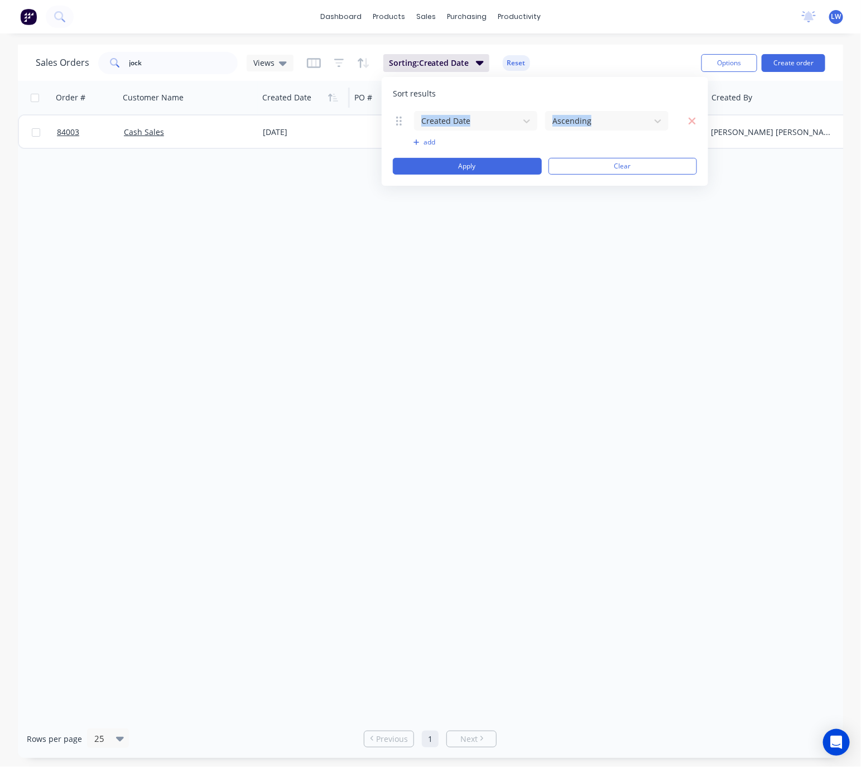
click at [597, 99] on div "Sort results Created Date Ascending To pick up a draggable item, press the spac…" at bounding box center [544, 131] width 326 height 109
click at [427, 141] on button "add" at bounding box center [475, 142] width 124 height 9
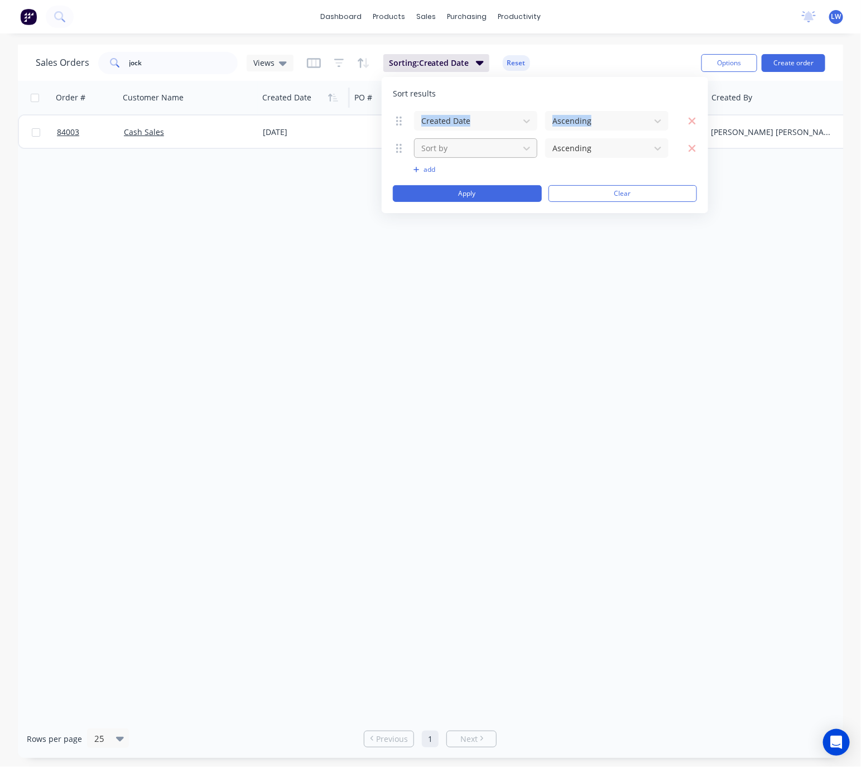
click at [463, 154] on div at bounding box center [466, 148] width 93 height 14
click at [513, 151] on div "Sort by" at bounding box center [467, 148] width 100 height 18
click at [562, 80] on div "Sort results Created Date Ascending Sort by Ascending To pick up a draggable it…" at bounding box center [544, 145] width 326 height 136
click at [597, 43] on div "dashboard products sales purchasing productivity dashboard products Product Cat…" at bounding box center [430, 383] width 861 height 767
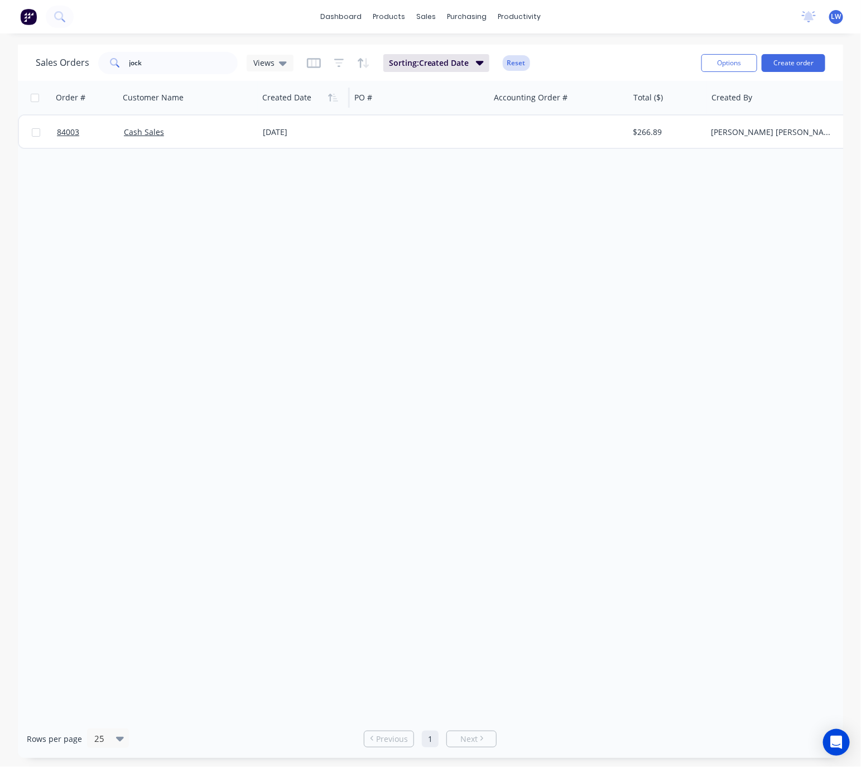
click at [514, 64] on button "Reset" at bounding box center [515, 63] width 27 height 16
click at [291, 102] on div at bounding box center [301, 97] width 79 height 22
click at [728, 66] on button "Options" at bounding box center [729, 63] width 56 height 18
click at [643, 62] on div "Sales Orders jock Views" at bounding box center [364, 62] width 656 height 27
click at [315, 62] on icon "button" at bounding box center [314, 62] width 14 height 11
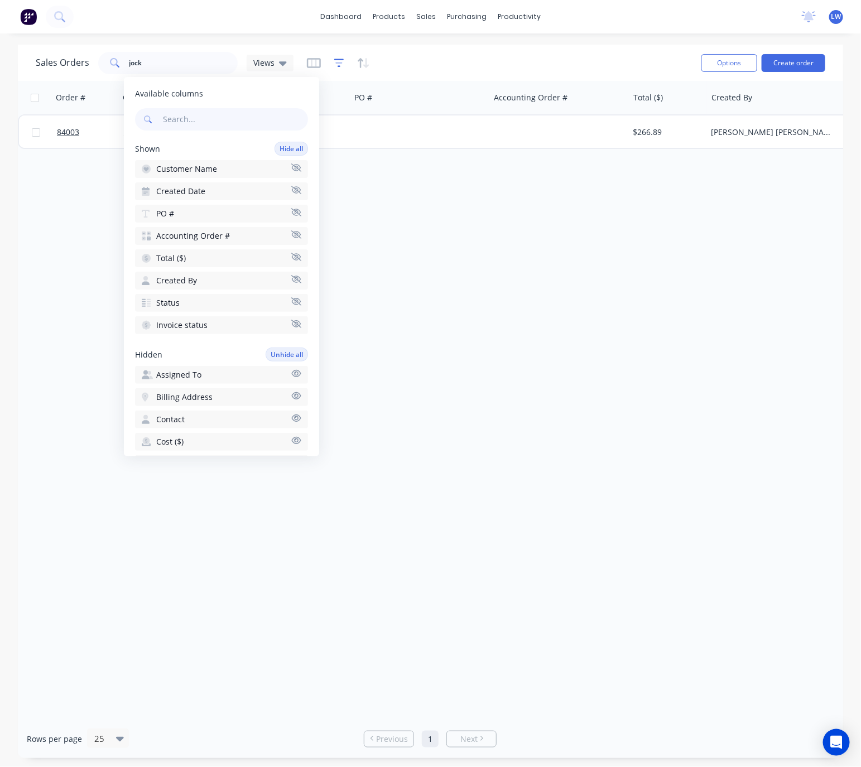
click at [339, 61] on icon "button" at bounding box center [339, 62] width 10 height 11
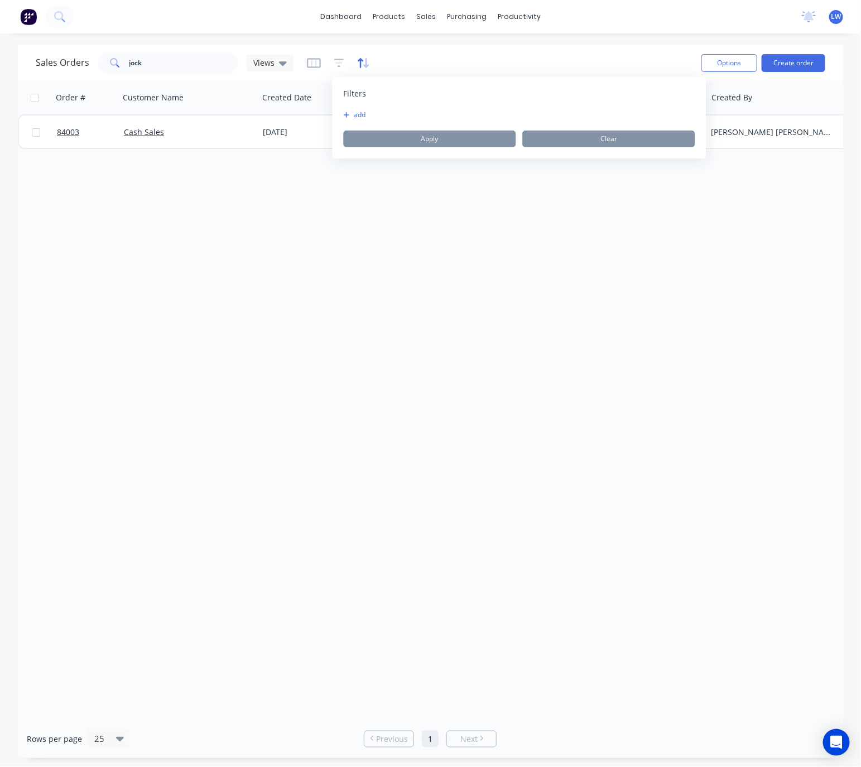
click at [362, 59] on icon "button" at bounding box center [363, 62] width 13 height 11
click at [379, 114] on button "add" at bounding box center [374, 114] width 14 height 9
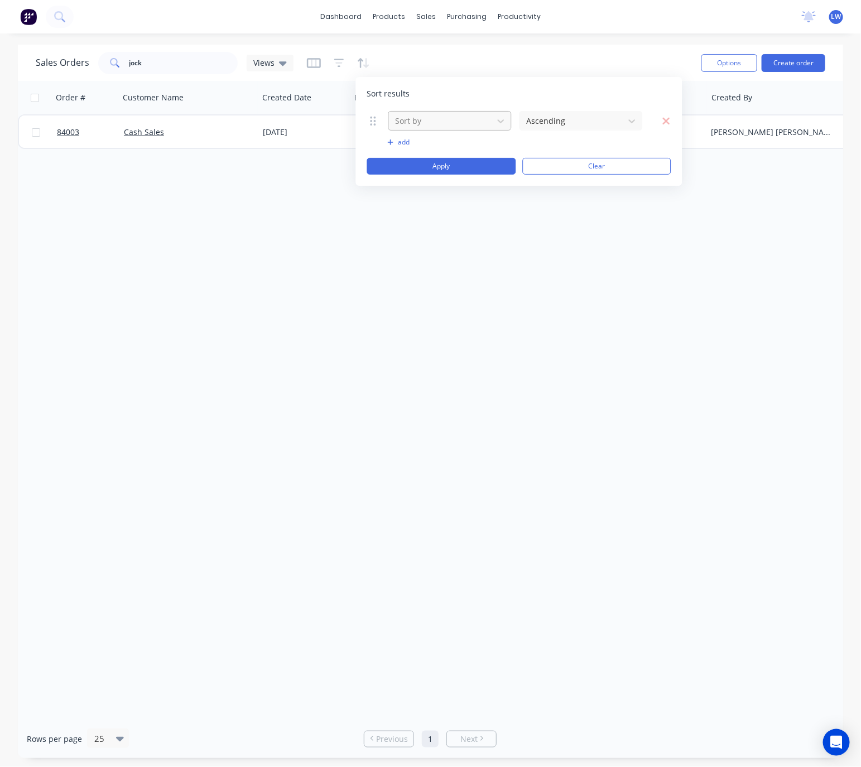
click at [452, 124] on div at bounding box center [440, 121] width 93 height 14
click at [468, 55] on div "Sales Orders jock Views" at bounding box center [364, 62] width 656 height 27
click at [326, 57] on div at bounding box center [338, 63] width 63 height 18
click at [340, 59] on icon "button" at bounding box center [339, 63] width 10 height 8
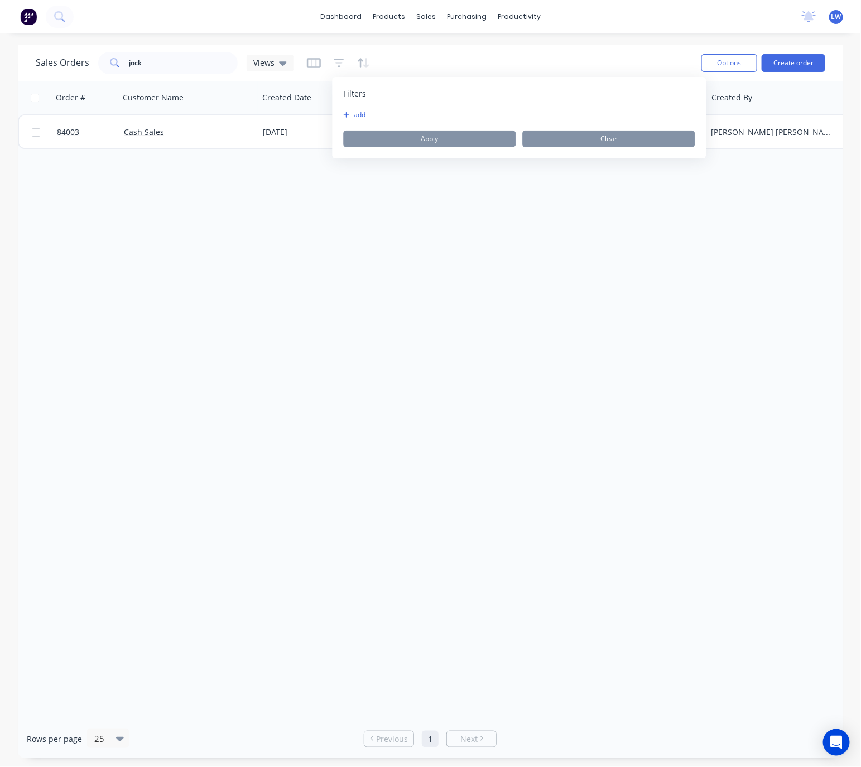
click at [356, 114] on button "add" at bounding box center [358, 114] width 28 height 9
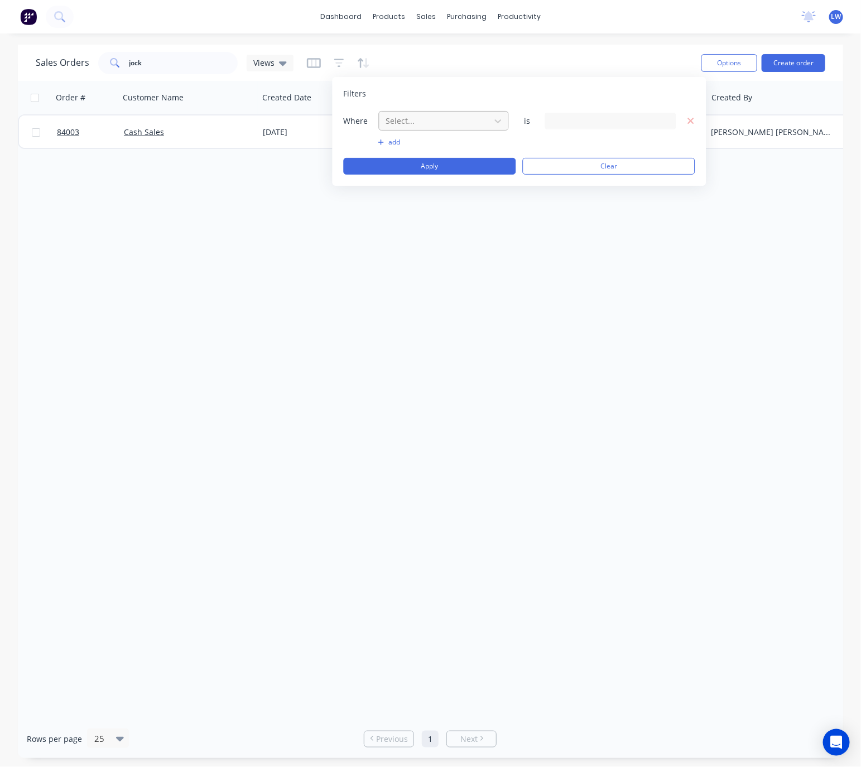
click at [412, 119] on div at bounding box center [435, 121] width 100 height 14
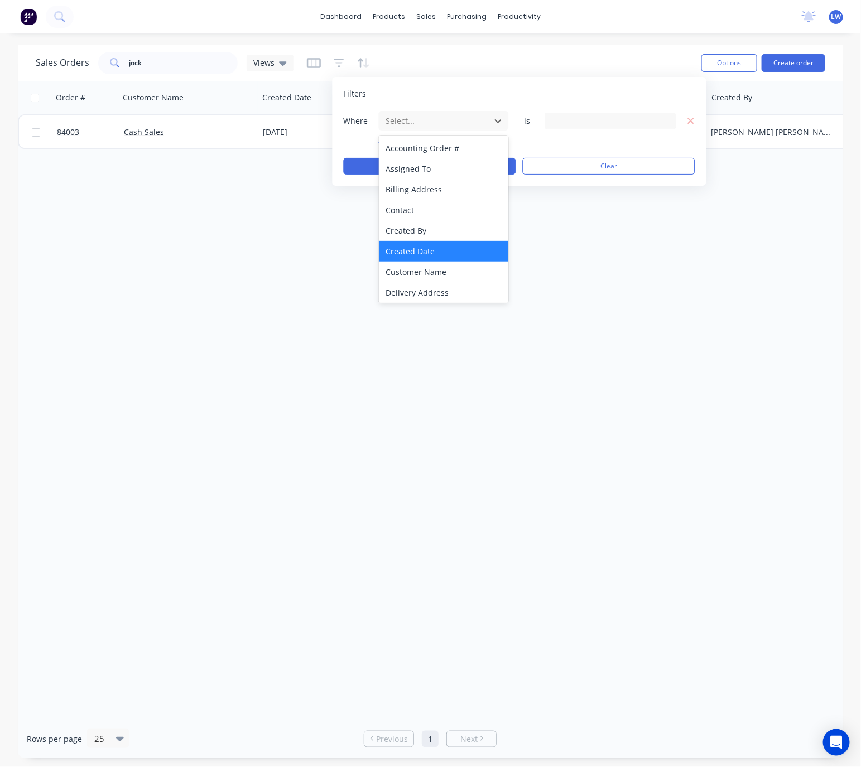
click at [466, 253] on div "Created Date" at bounding box center [443, 251] width 129 height 21
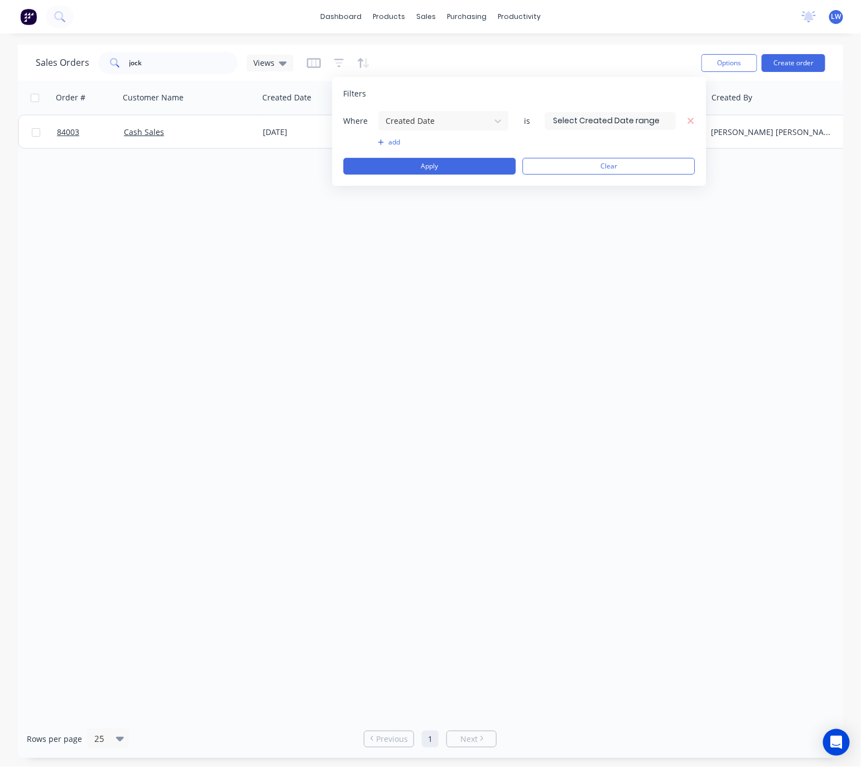
click at [388, 137] on div "Where Created Date is add Apply Clear" at bounding box center [519, 142] width 351 height 64
click at [393, 141] on button "add" at bounding box center [443, 142] width 131 height 9
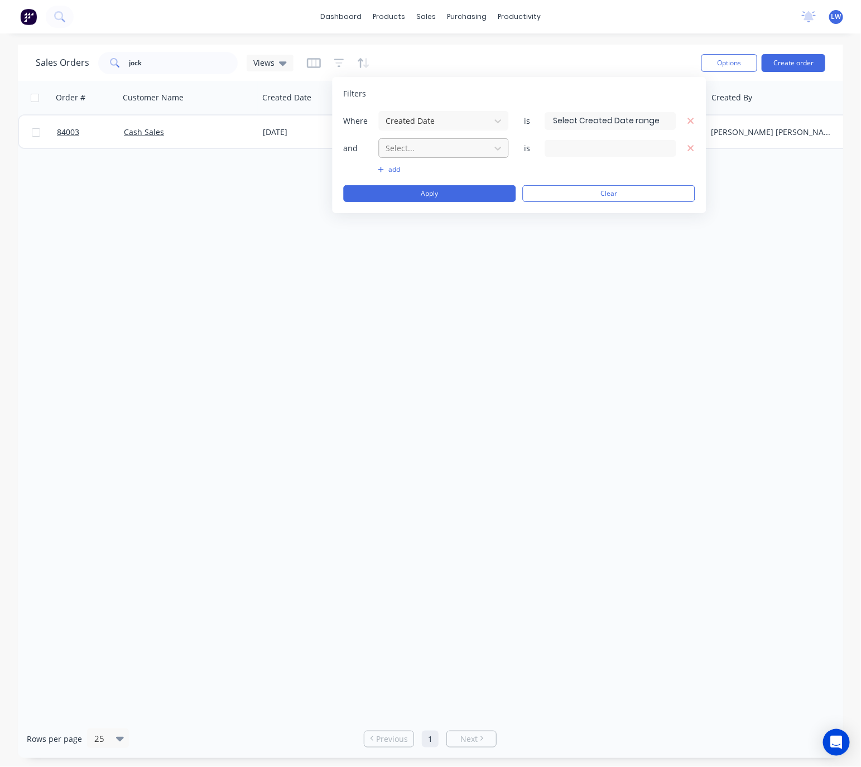
click at [442, 149] on div at bounding box center [435, 148] width 100 height 14
click at [505, 125] on div at bounding box center [498, 121] width 20 height 20
click at [371, 136] on div "Where Created Date is and Select... is add Apply Clear" at bounding box center [519, 155] width 351 height 91
click at [656, 118] on input at bounding box center [610, 121] width 130 height 17
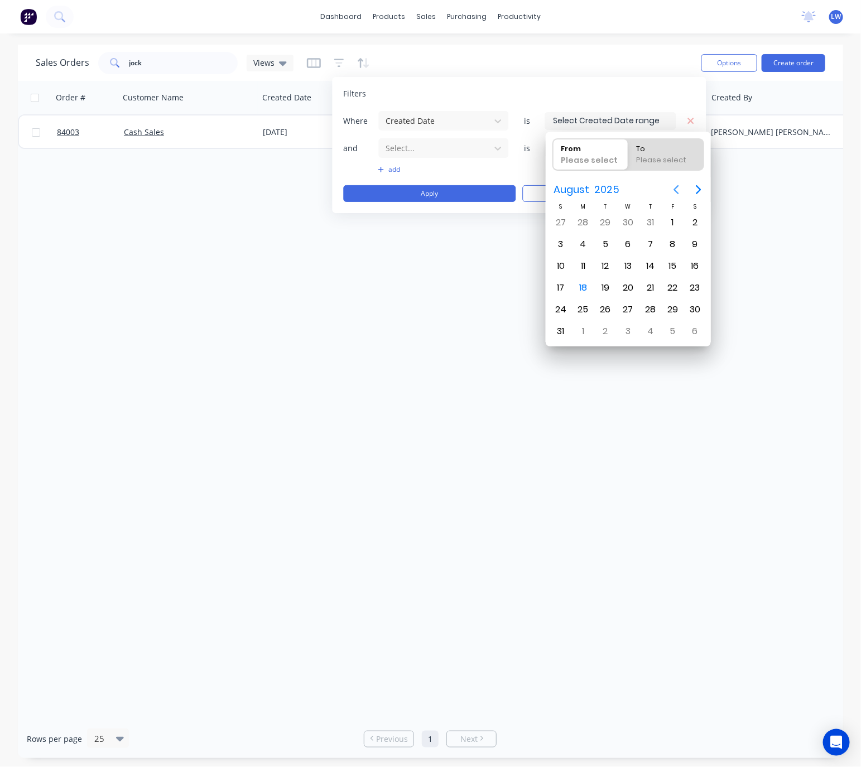
click at [673, 192] on icon "Previous page" at bounding box center [675, 189] width 13 height 13
click at [673, 188] on icon "Previous page" at bounding box center [675, 189] width 13 height 13
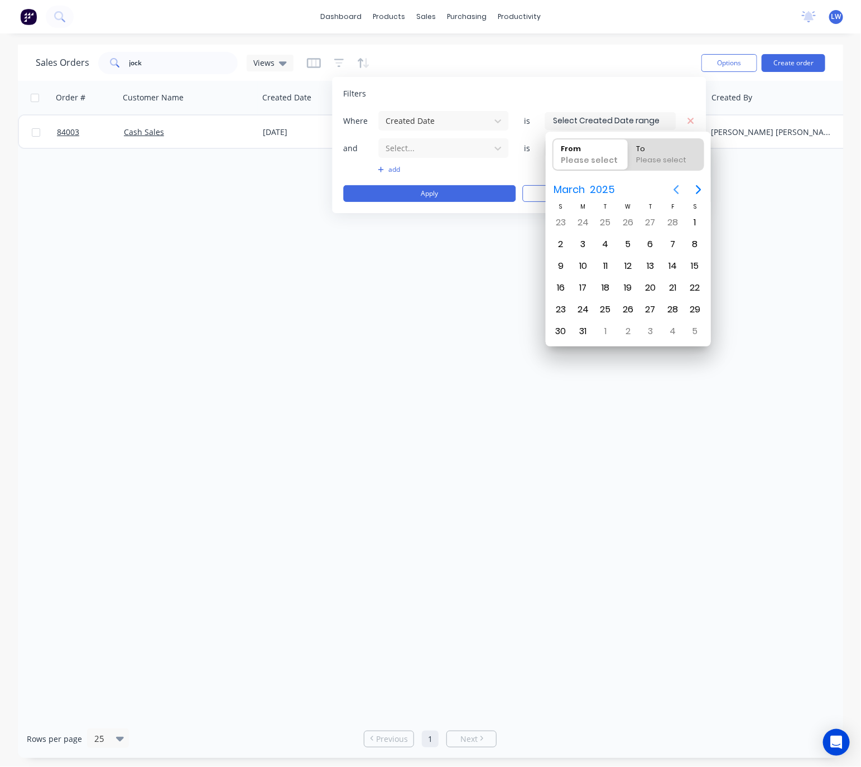
click at [673, 188] on icon "Previous page" at bounding box center [675, 189] width 13 height 13
click at [625, 221] on div "1" at bounding box center [627, 222] width 17 height 17
type input "01/01/25"
radio input "false"
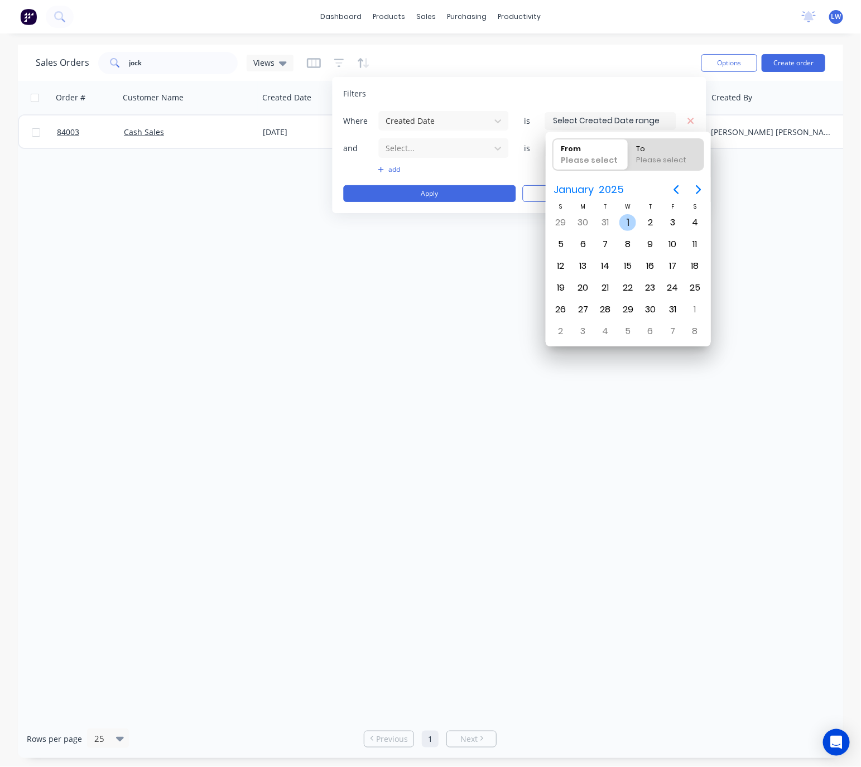
radio input "true"
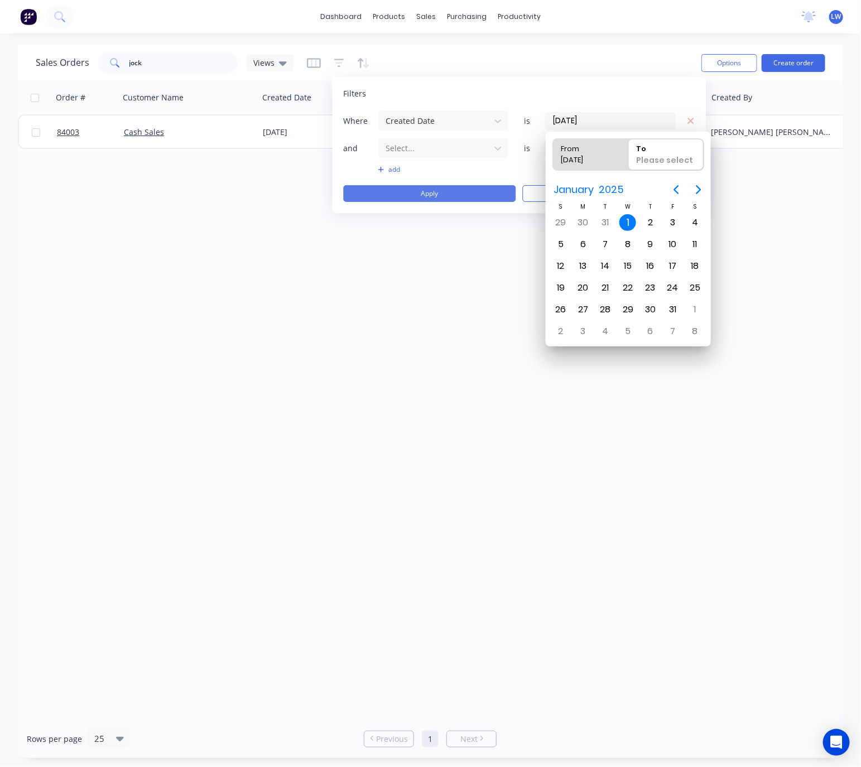
click at [444, 194] on button "Apply" at bounding box center [430, 193] width 172 height 17
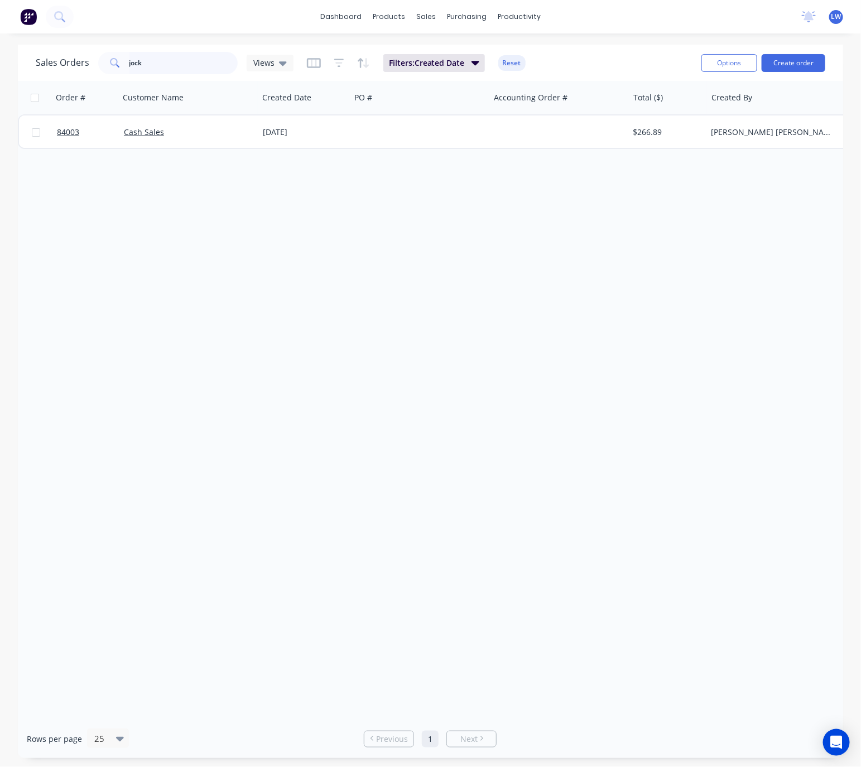
click at [171, 62] on input "jock" at bounding box center [183, 63] width 109 height 22
click at [169, 66] on input "jock" at bounding box center [183, 63] width 109 height 22
drag, startPoint x: 166, startPoint y: 57, endPoint x: 57, endPoint y: 80, distance: 111.7
click at [74, 75] on div "Sales Orders jock Views Filters: Created Date Reset" at bounding box center [364, 62] width 656 height 27
type input "84758"
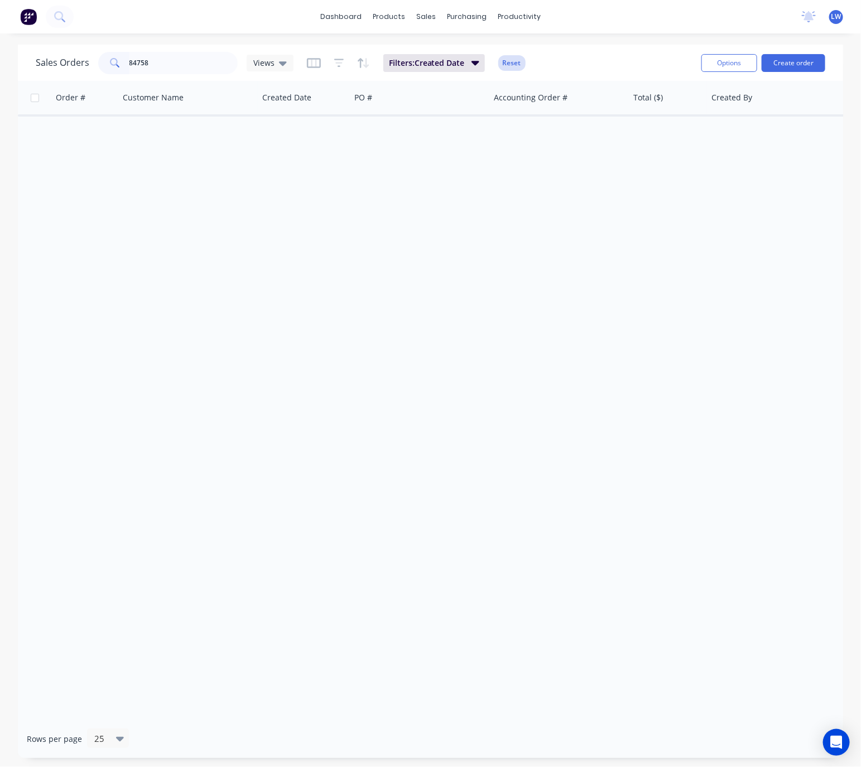
click at [511, 62] on button "Reset" at bounding box center [511, 63] width 27 height 16
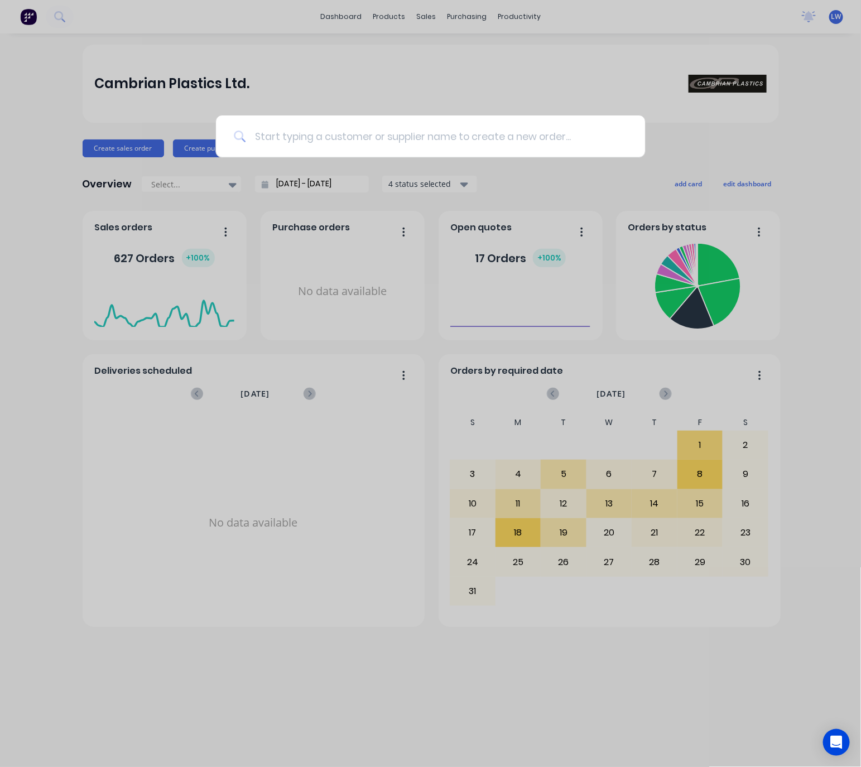
click at [417, 143] on input at bounding box center [435, 136] width 381 height 42
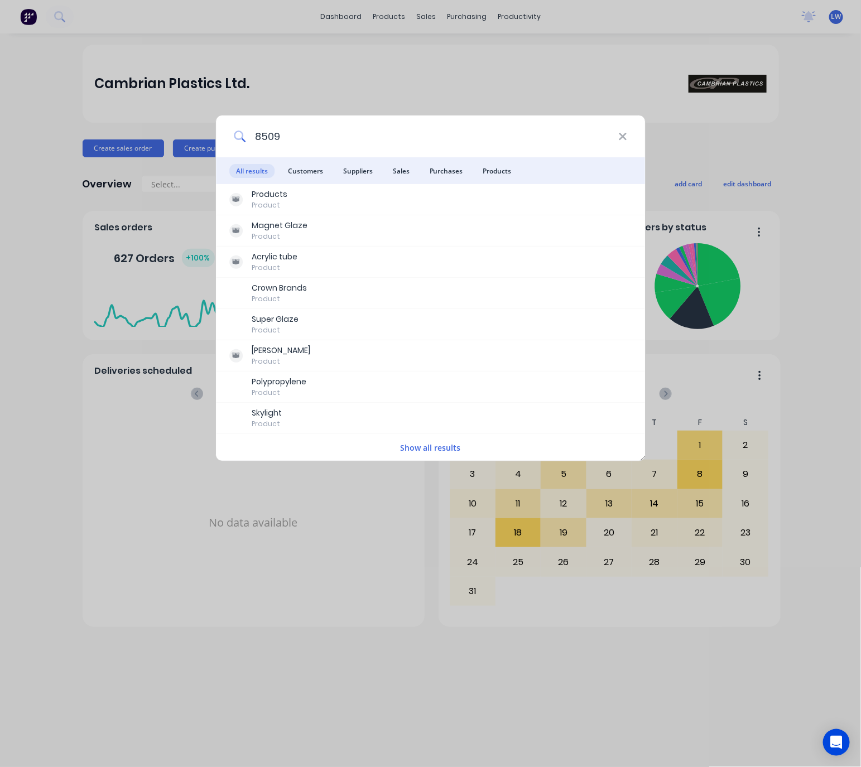
type input "85092"
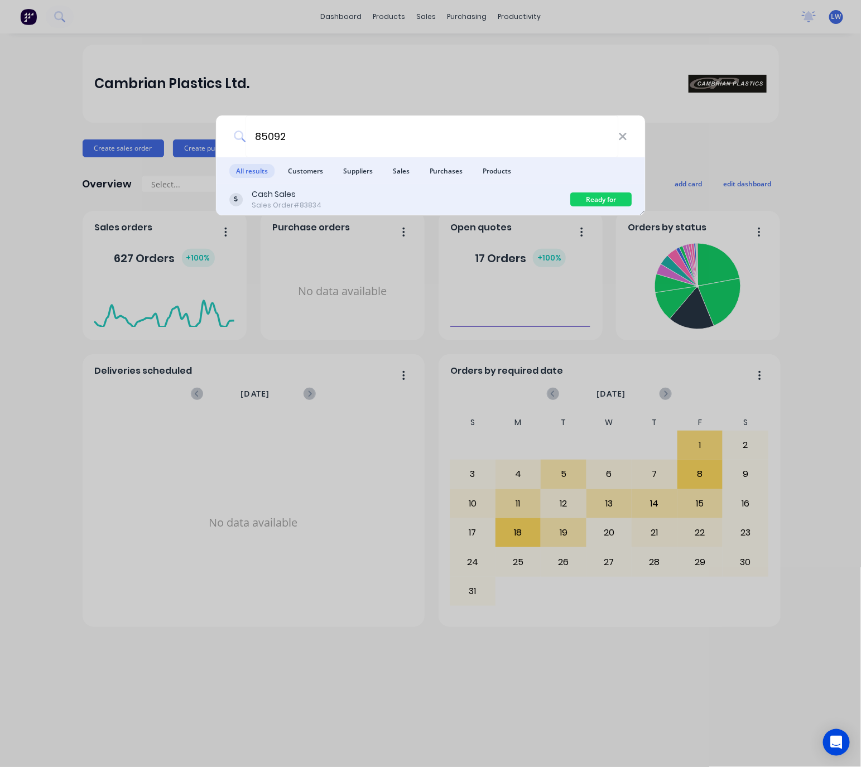
click at [431, 197] on div "Cash Sales Sales Order #83834" at bounding box center [399, 199] width 341 height 22
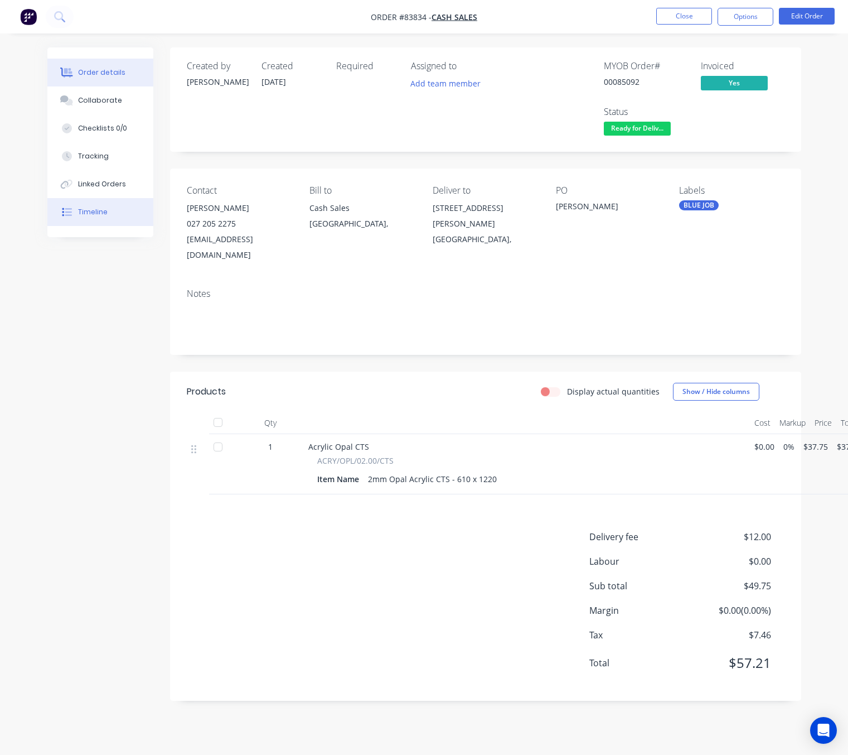
click at [78, 213] on div "Timeline" at bounding box center [93, 212] width 30 height 10
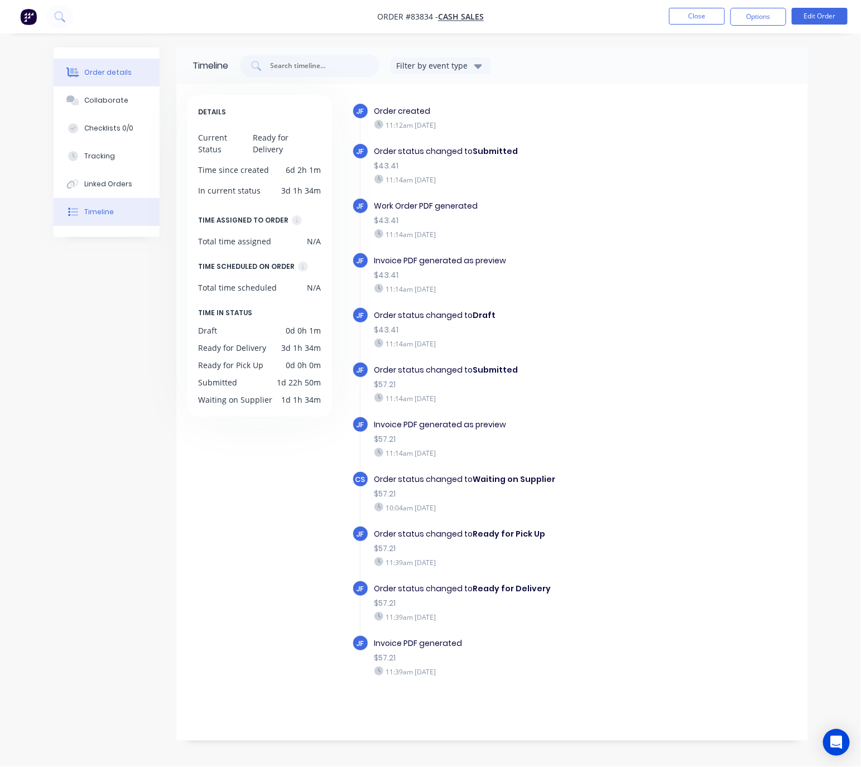
click at [114, 76] on div "Order details" at bounding box center [107, 72] width 47 height 10
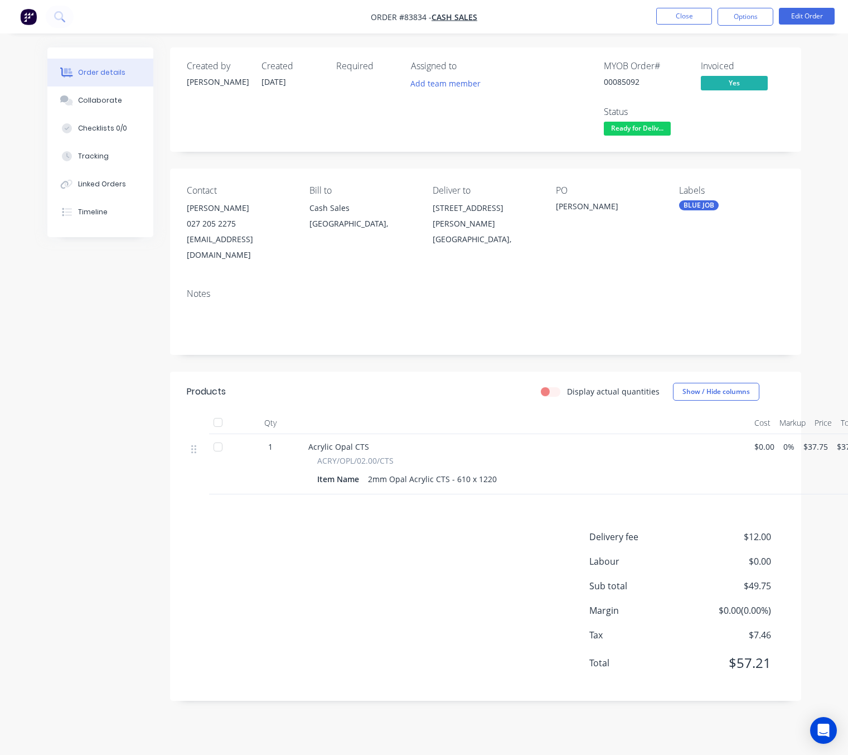
scroll to position [12, 17]
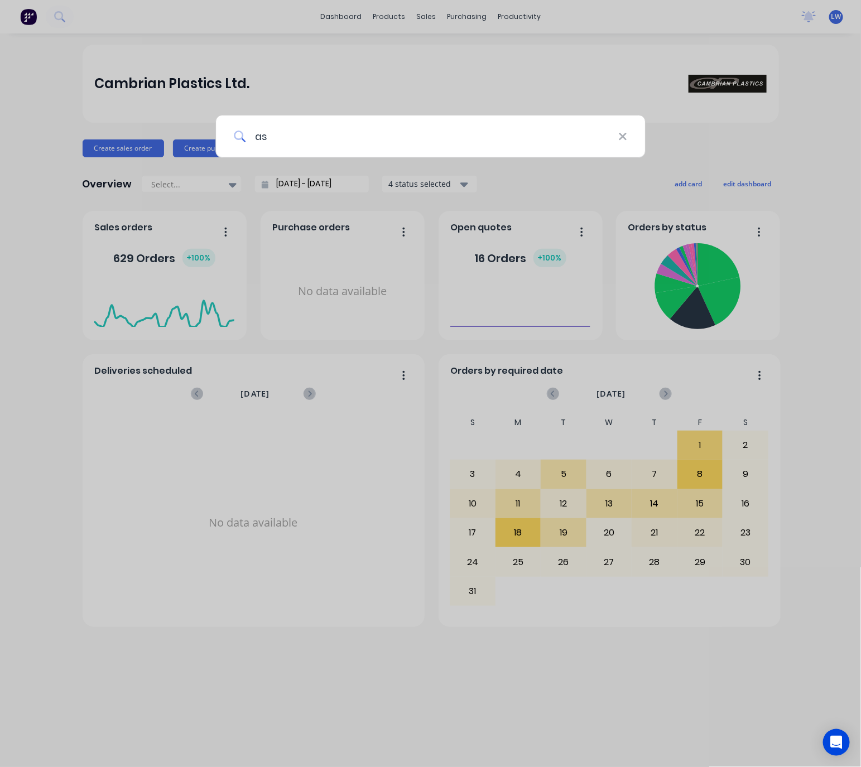
type input "a"
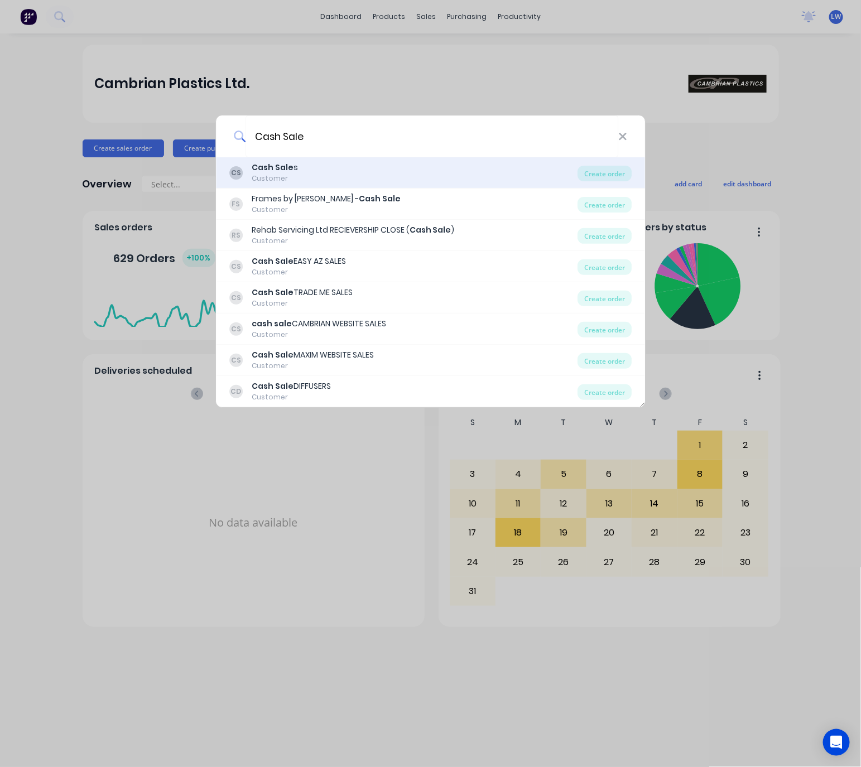
type input "Cash Sale"
click at [345, 179] on div "CS Cash Sale s Customer" at bounding box center [403, 173] width 349 height 22
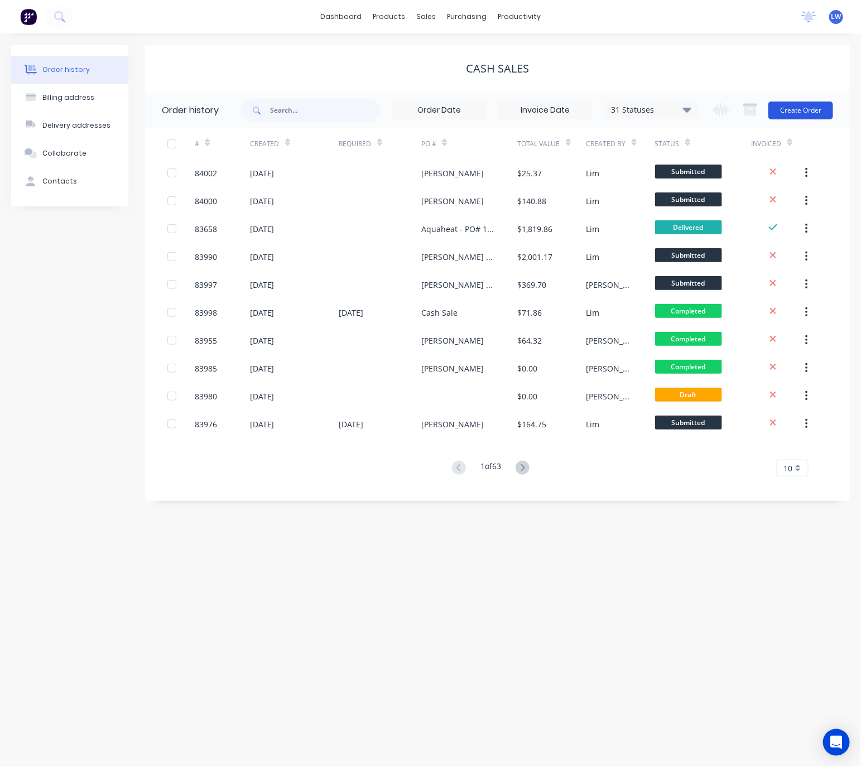
click at [808, 110] on button "Create Order" at bounding box center [800, 110] width 65 height 18
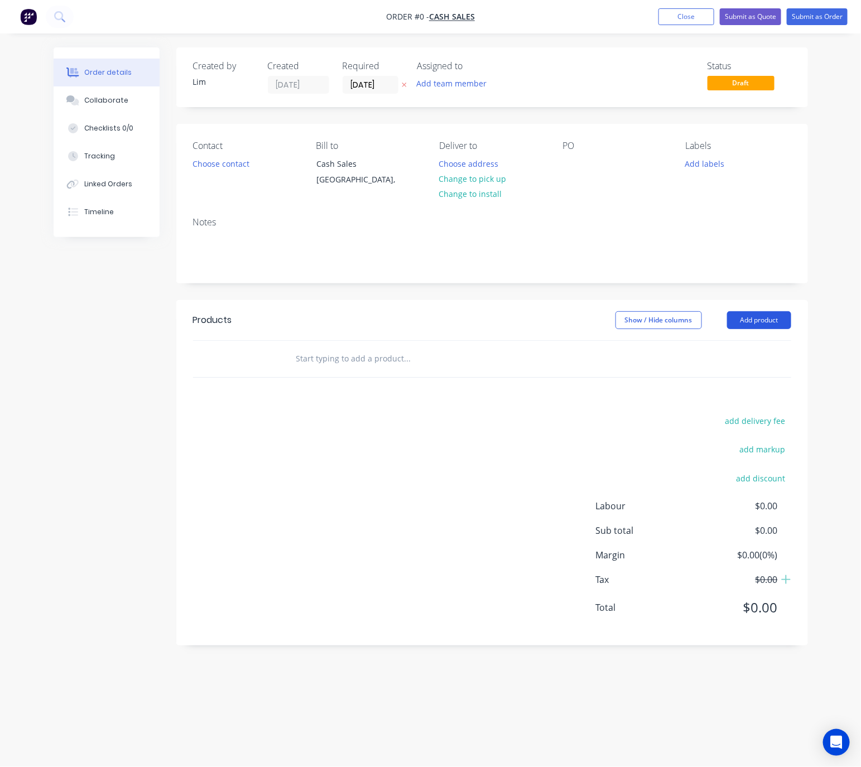
click at [750, 325] on button "Add product" at bounding box center [759, 320] width 64 height 18
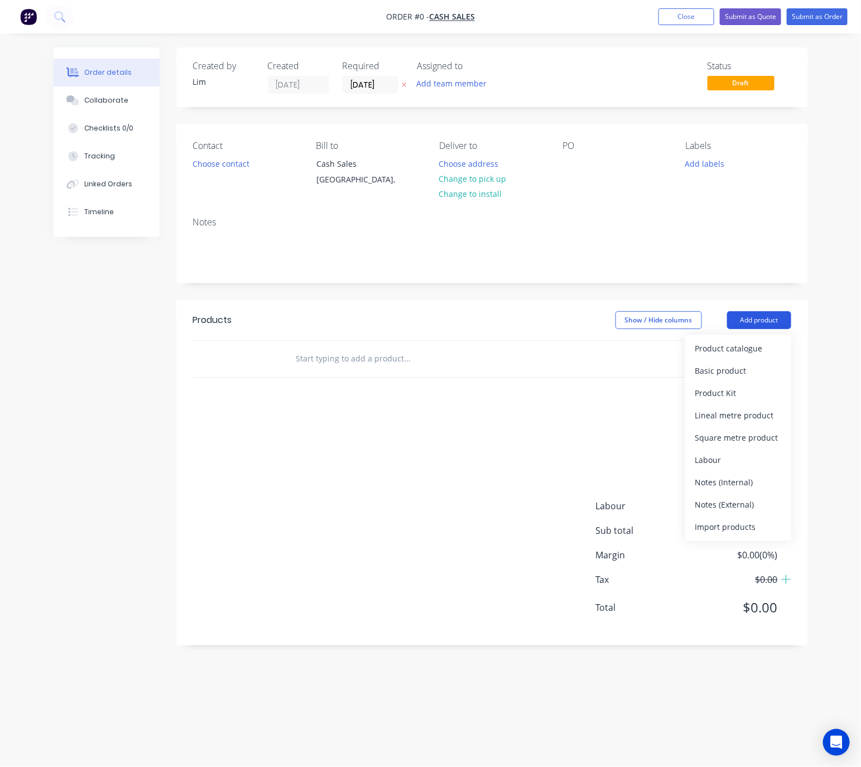
click at [743, 368] on div "Basic product" at bounding box center [738, 370] width 86 height 16
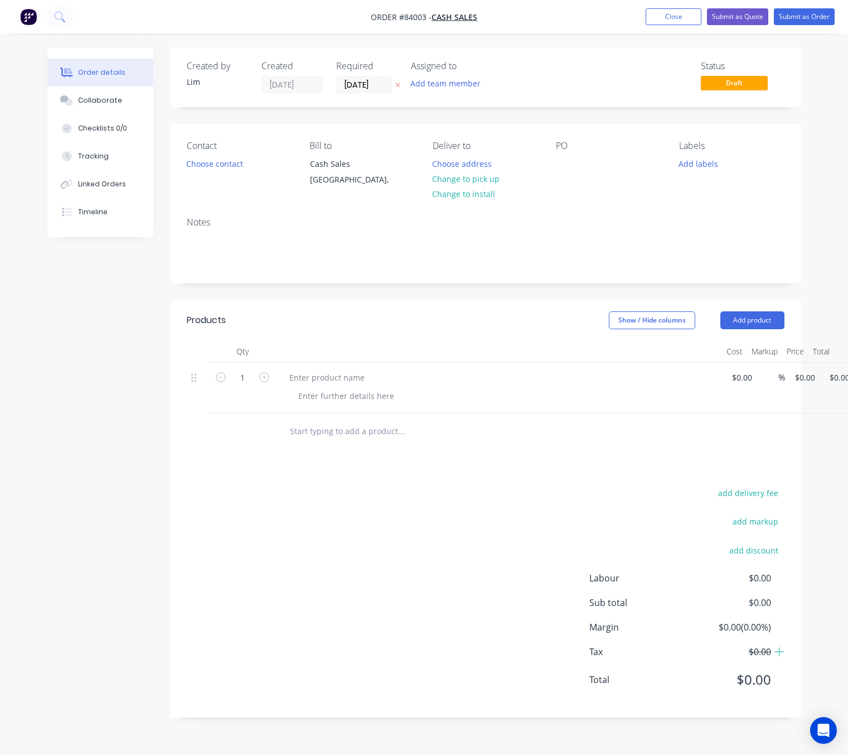
click at [820, 374] on div "$0.00 $0.00" at bounding box center [837, 387] width 35 height 51
click at [802, 380] on input "0" at bounding box center [807, 377] width 26 height 16
type input "$232.08"
click at [398, 562] on div "add delivery fee add markup add discount Labour $0.00 Sub total $232.08 Margin …" at bounding box center [486, 592] width 598 height 215
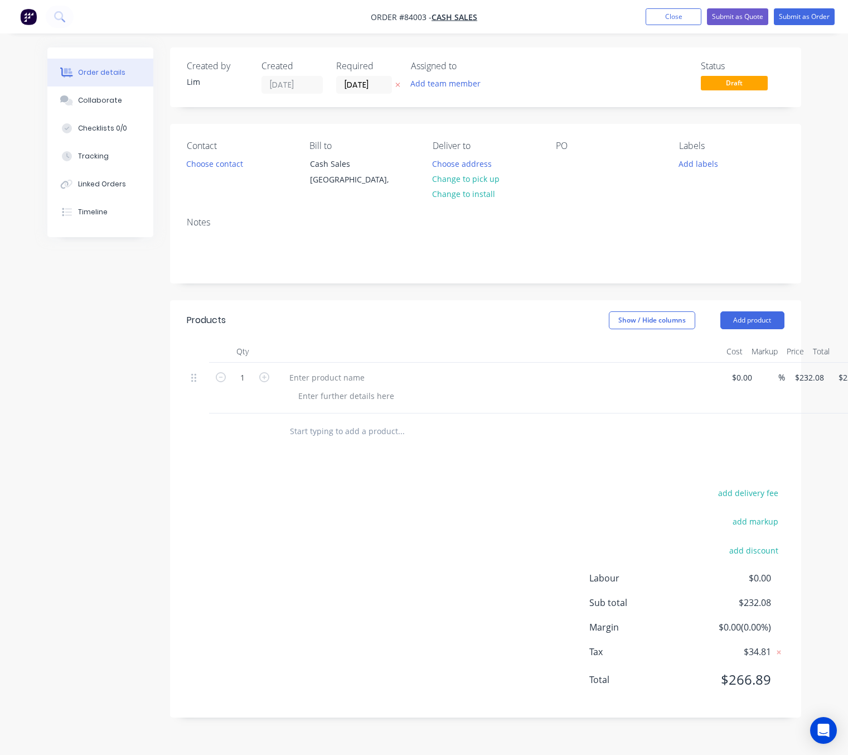
click at [397, 84] on icon at bounding box center [397, 84] width 5 height 7
click at [208, 166] on button "Choose contact" at bounding box center [214, 163] width 69 height 15
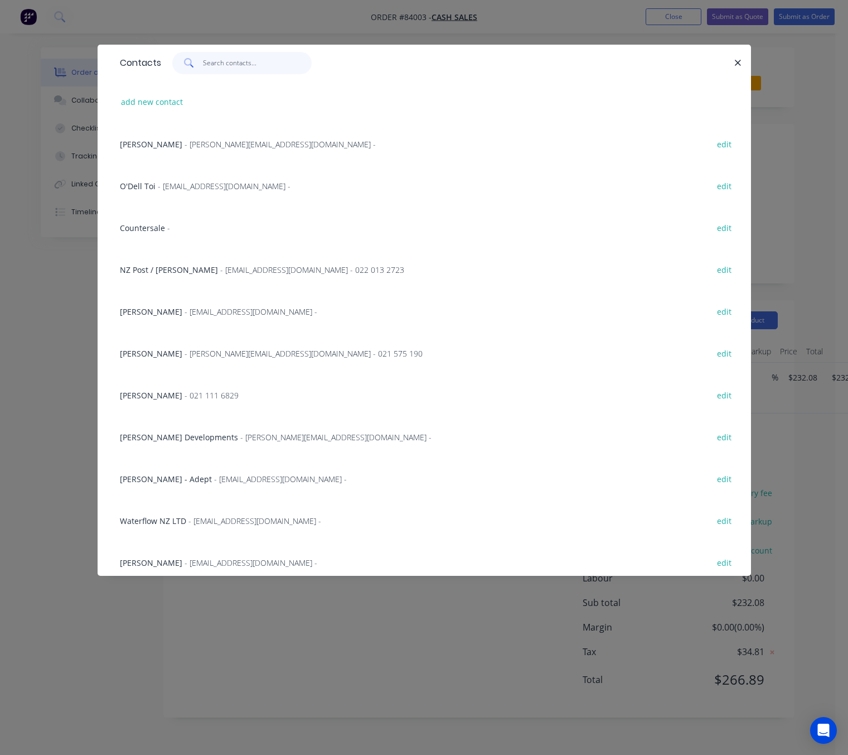
click at [241, 65] on input "text" at bounding box center [257, 63] width 109 height 22
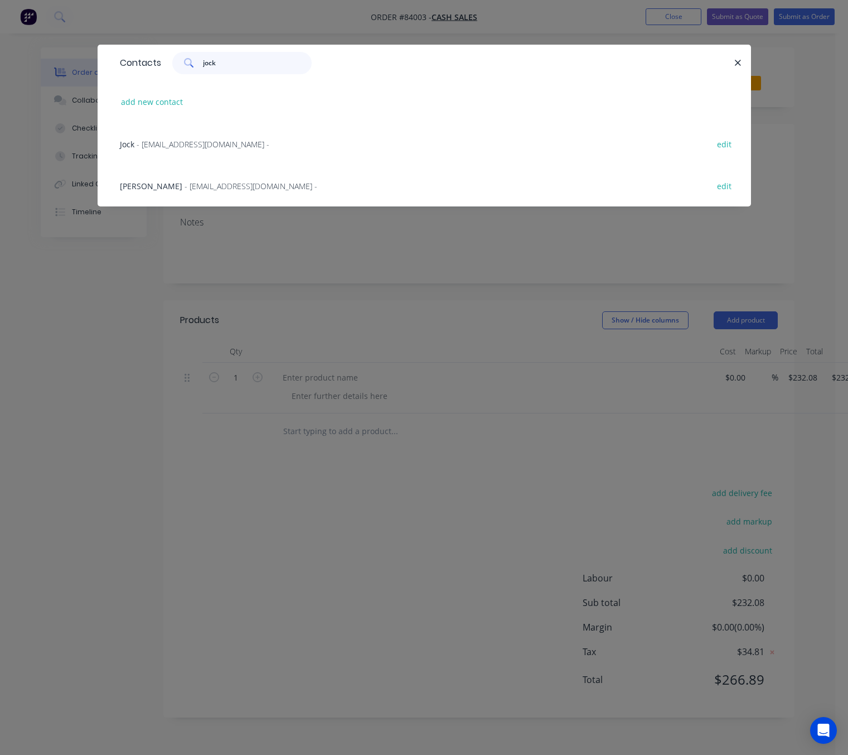
type input "jock"
click at [219, 182] on span "- jock@bigfridge.co.nz -" at bounding box center [251, 186] width 133 height 11
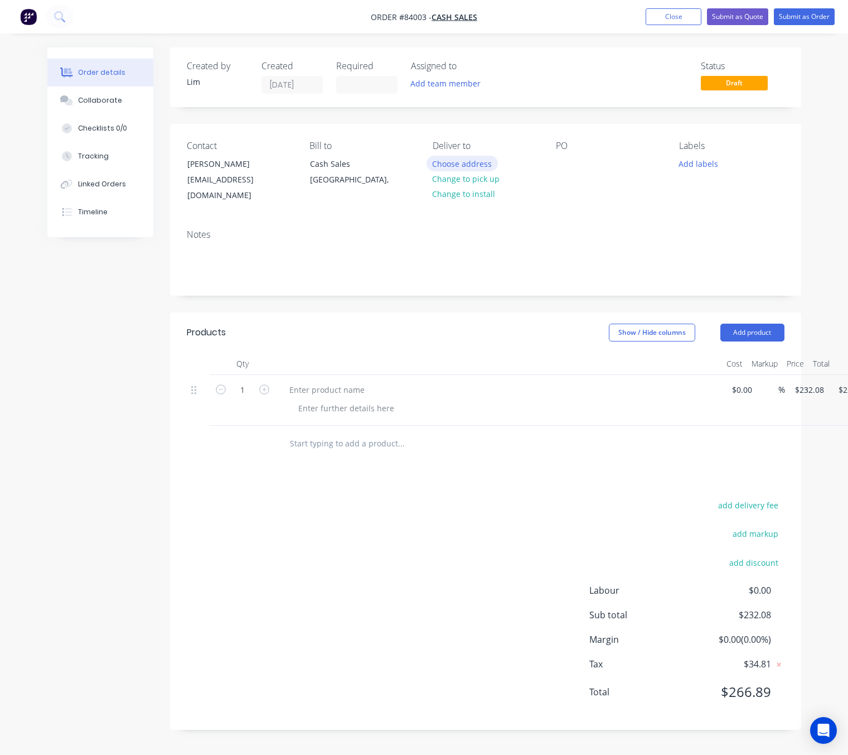
click at [477, 164] on button "Choose address" at bounding box center [462, 163] width 71 height 15
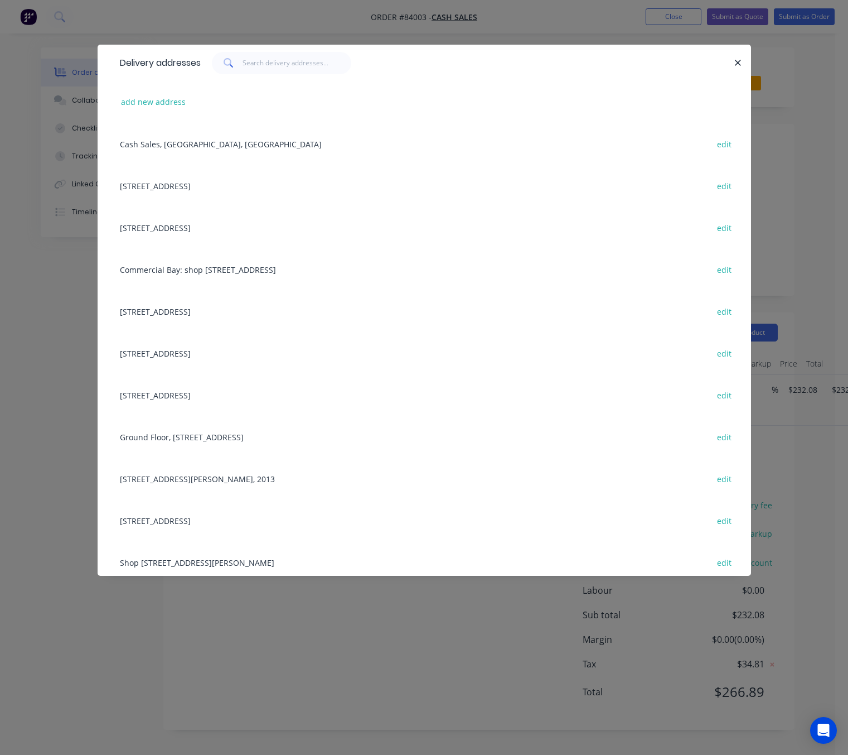
click at [325, 28] on div "Delivery addresses add new address Cash Sales, Auckland, New Zealand edit 858 P…" at bounding box center [424, 377] width 848 height 755
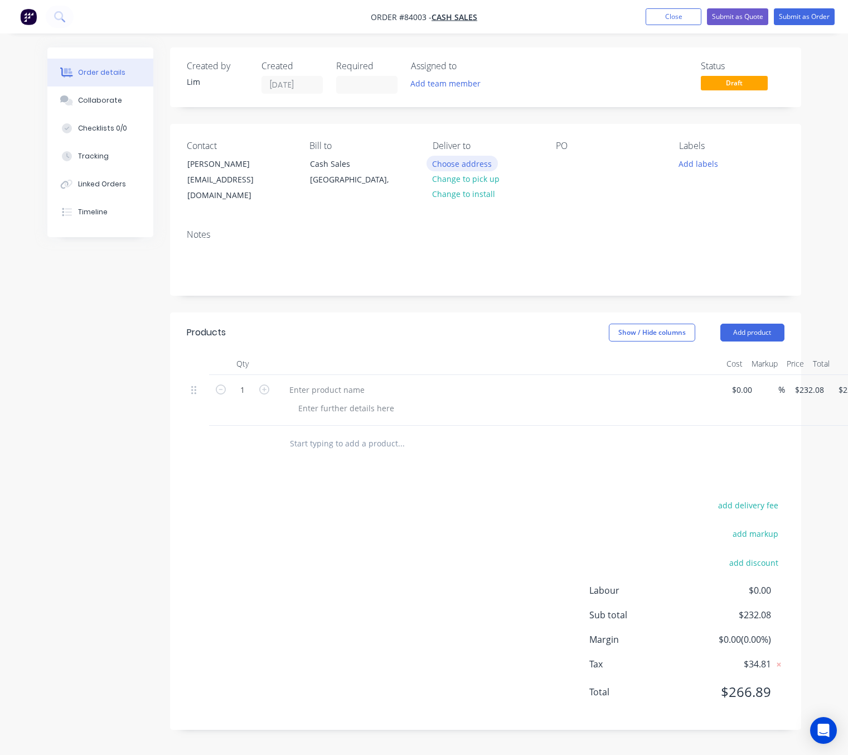
click at [471, 162] on button "Choose address" at bounding box center [462, 163] width 71 height 15
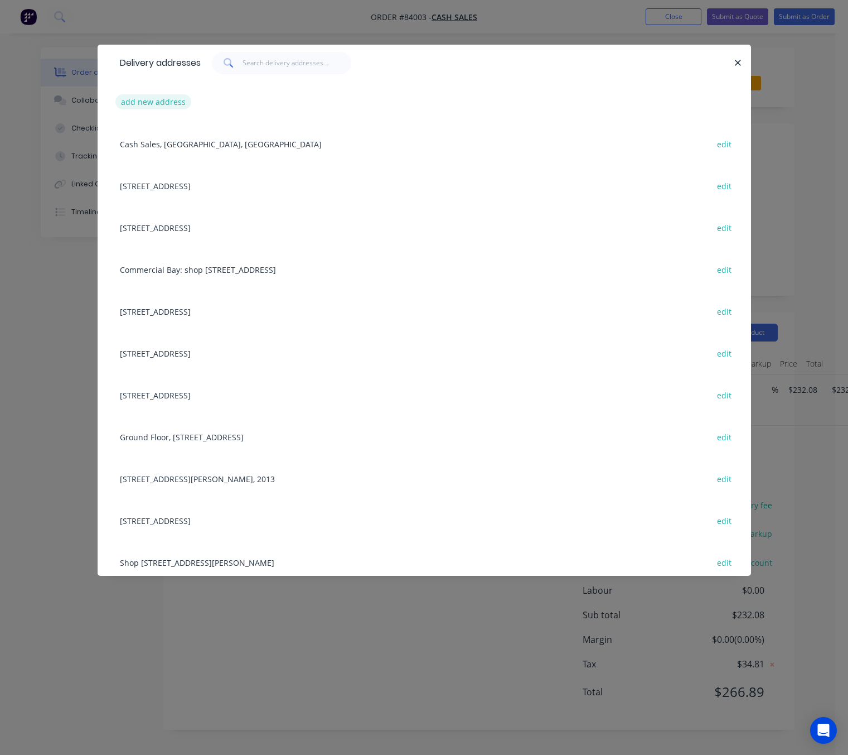
click at [173, 102] on button "add new address" at bounding box center [153, 101] width 76 height 15
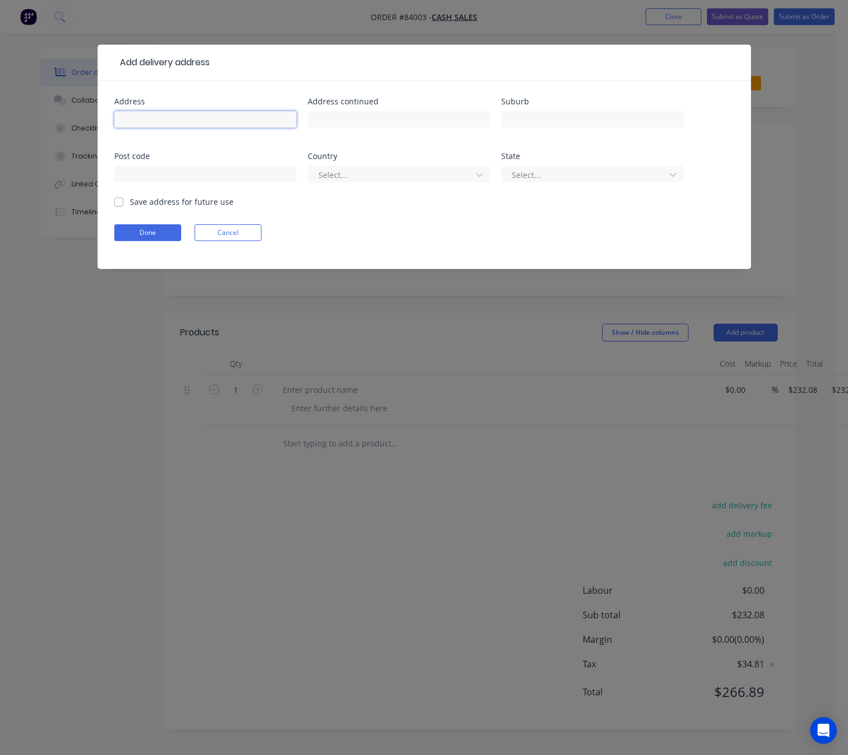
click at [180, 119] on input "text" at bounding box center [205, 119] width 182 height 17
drag, startPoint x: 182, startPoint y: 120, endPoint x: 133, endPoint y: 209, distance: 101.6
click at [128, 221] on form "Address Address continued Suburb Post code Country Select... State Select... Sa…" at bounding box center [424, 183] width 620 height 171
click at [241, 235] on button "Cancel" at bounding box center [228, 232] width 67 height 17
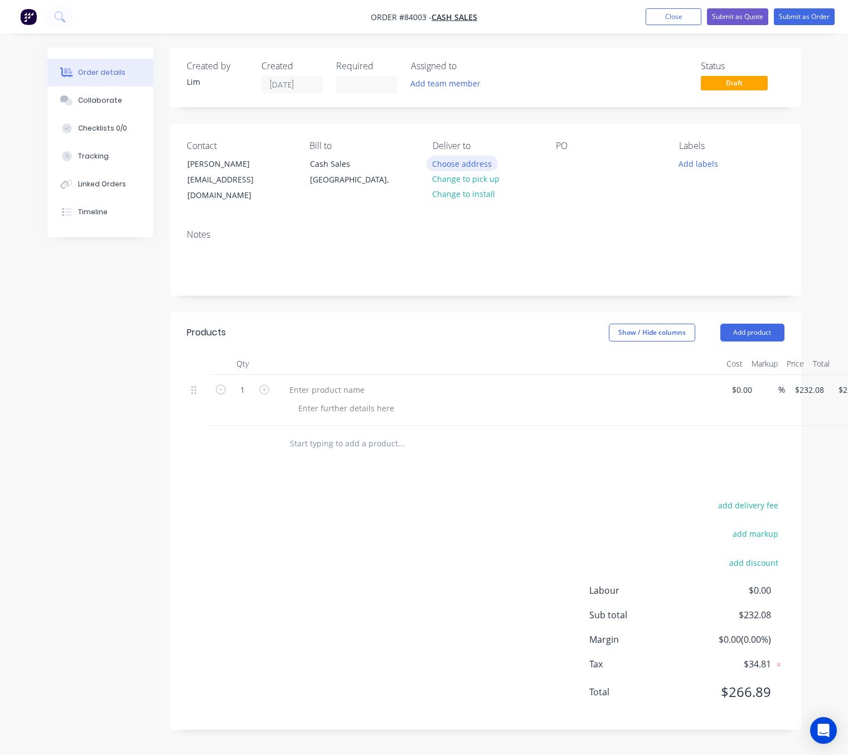
click at [484, 159] on button "Choose address" at bounding box center [462, 163] width 71 height 15
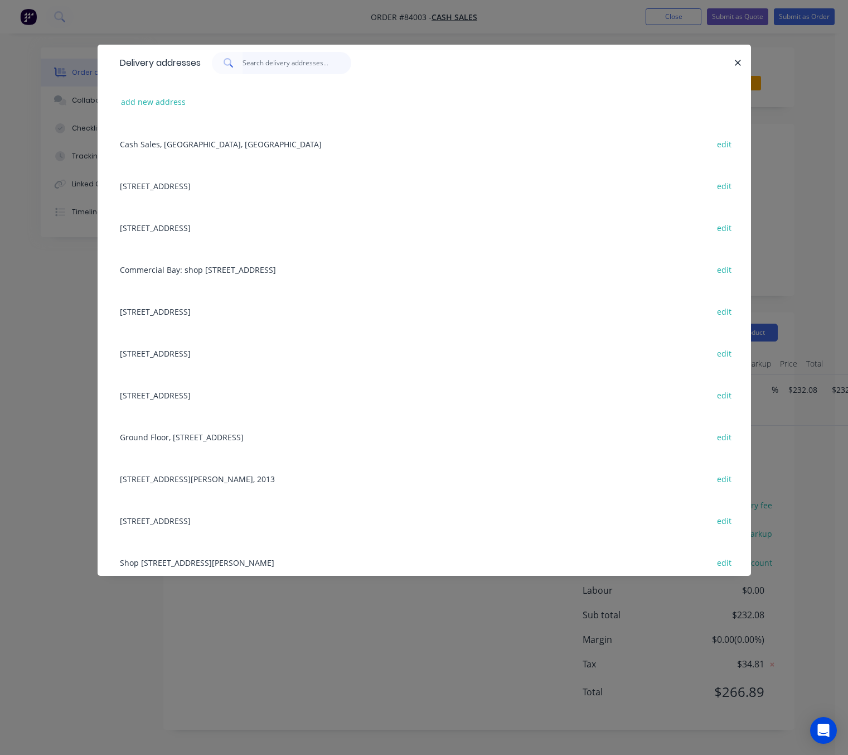
click at [298, 69] on input "text" at bounding box center [297, 63] width 109 height 22
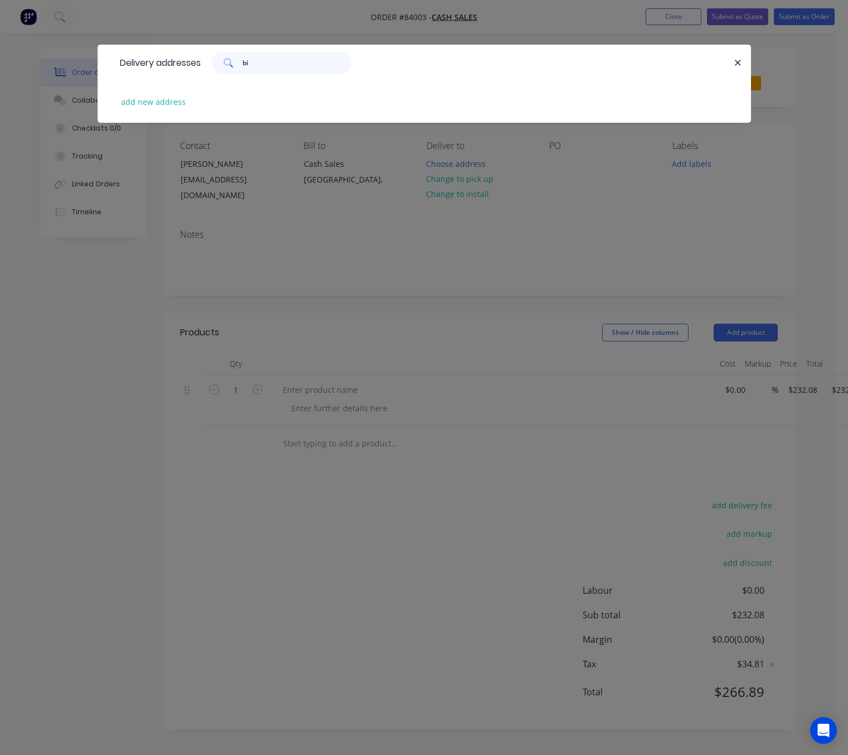
type input "b"
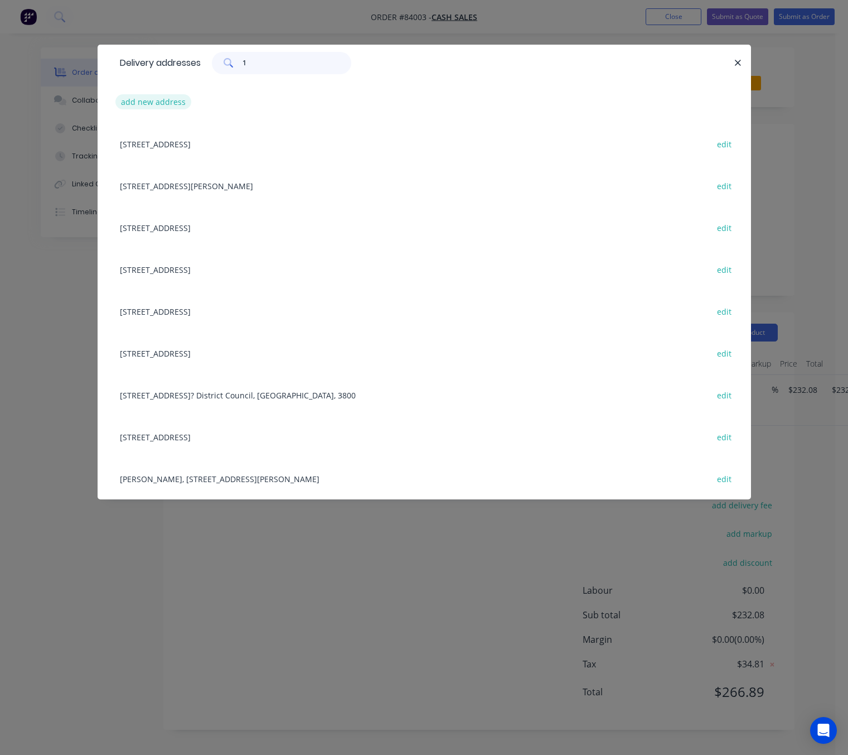
type input "1"
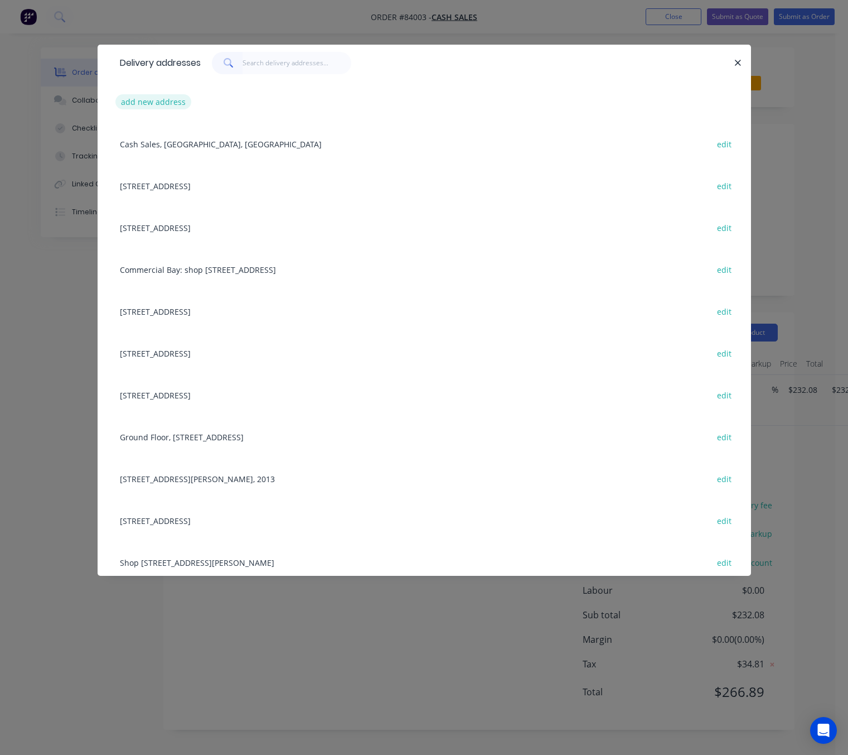
click at [167, 99] on button "add new address" at bounding box center [153, 101] width 76 height 15
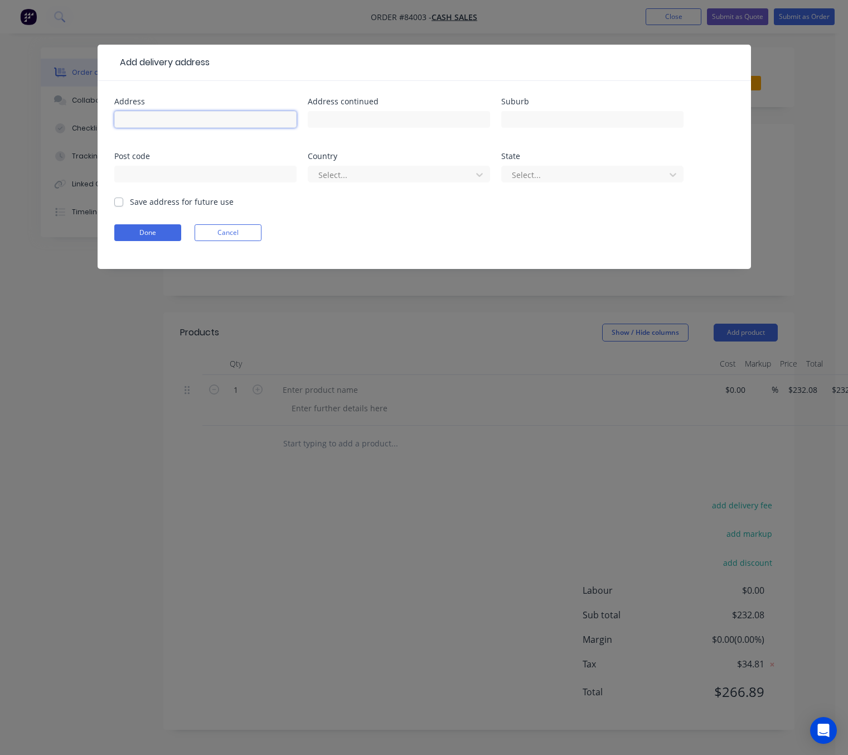
click at [194, 123] on input "text" at bounding box center [205, 119] width 182 height 17
paste input "Big Fridge 1 Fraser Street, Port Whangarei Whangarei,"
drag, startPoint x: 288, startPoint y: 119, endPoint x: 187, endPoint y: 121, distance: 100.4
click at [187, 121] on input "Big Fridge 1 Fraser Street, Port Whangarei Whangarei," at bounding box center [205, 119] width 182 height 17
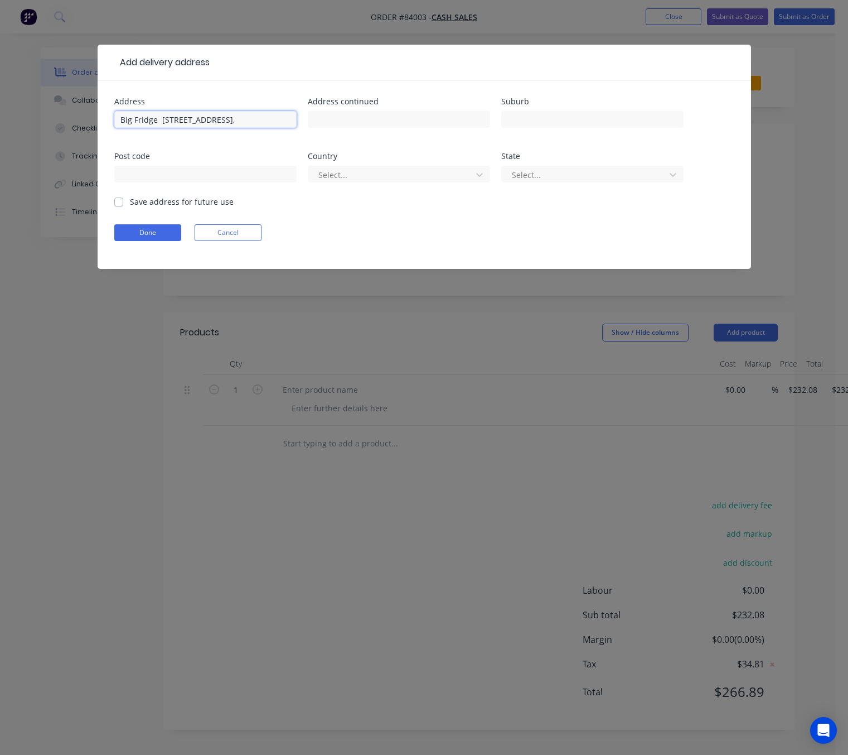
scroll to position [0, 0]
type input "Big Fridge 1 Fraser Street,"
click at [599, 119] on input "text" at bounding box center [592, 119] width 182 height 17
paste input "Port Whangarei Whangarei,"
click at [169, 176] on input "text" at bounding box center [205, 174] width 182 height 17
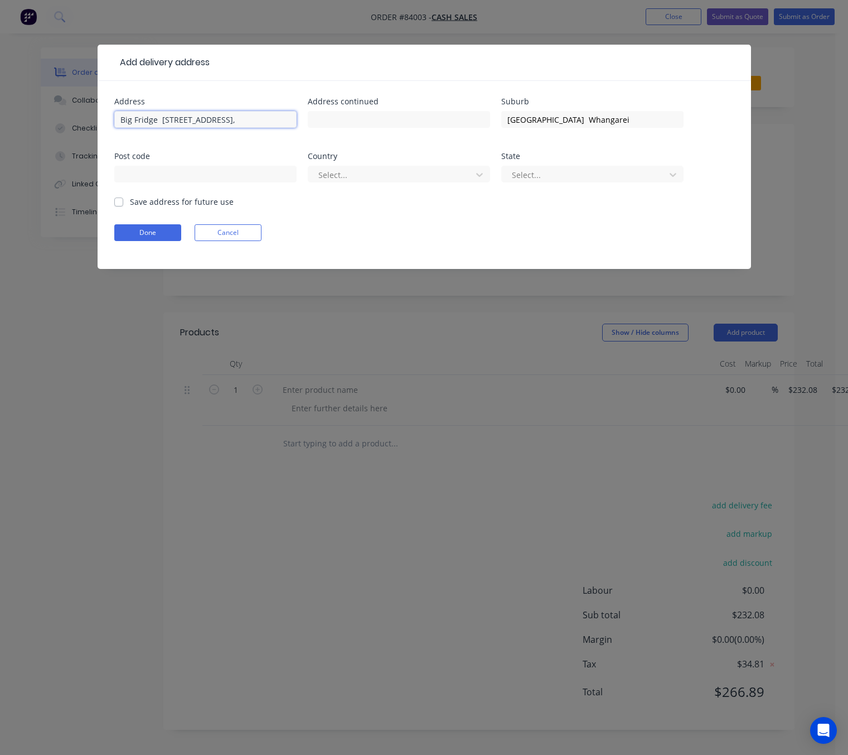
drag, startPoint x: 228, startPoint y: 118, endPoint x: 138, endPoint y: 117, distance: 89.8
click at [54, 128] on div "Add delivery address Address Big Fridge 1 Fraser Street, Address continued Subu…" at bounding box center [424, 377] width 848 height 755
click at [564, 120] on input "Port Whangarei Whangarei" at bounding box center [592, 119] width 182 height 17
type input "Port Whangarei - Whangarei"
click at [206, 187] on div at bounding box center [205, 179] width 182 height 33
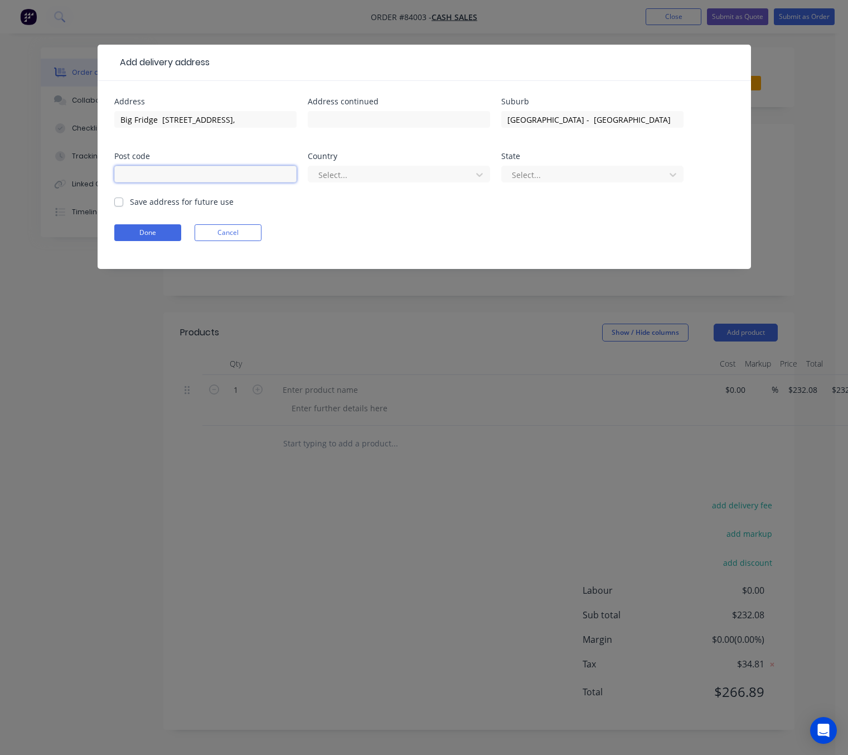
click at [223, 170] on input "text" at bounding box center [205, 174] width 182 height 17
click at [234, 116] on input "Big Fridge 1 Fraser Street," at bounding box center [205, 119] width 182 height 17
drag, startPoint x: 158, startPoint y: 120, endPoint x: 141, endPoint y: 118, distance: 17.5
click at [100, 117] on div "Address Big Fridge 1 Fraser Street, Address continued Suburb Port Whangarei - W…" at bounding box center [425, 175] width 654 height 188
type input "1 Fraser Street,"
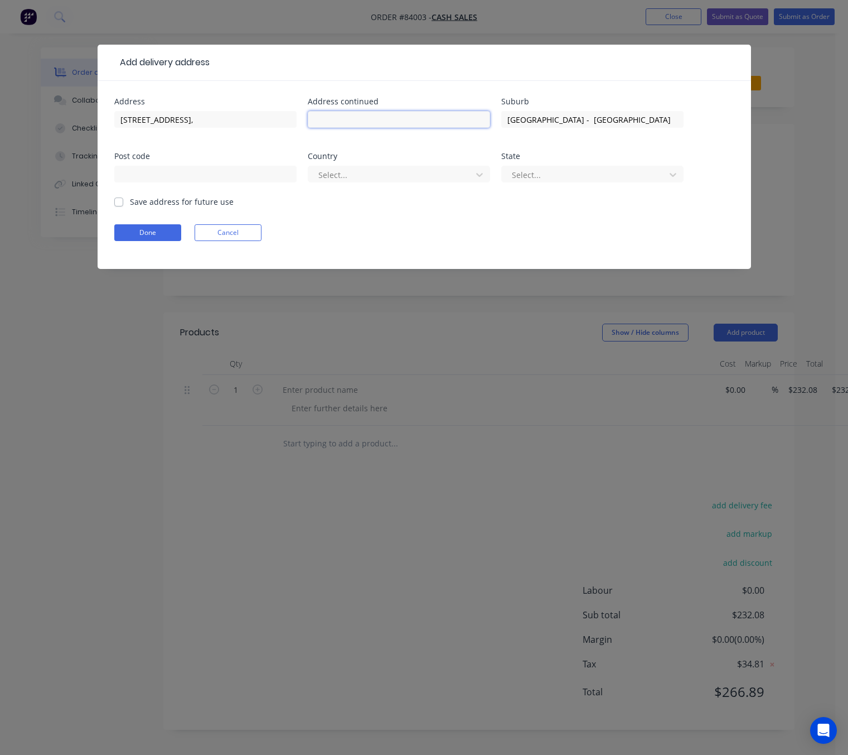
click at [402, 117] on input "text" at bounding box center [399, 119] width 182 height 17
paste input "Big Fridge"
type input "Big Fridge"
drag, startPoint x: 122, startPoint y: 117, endPoint x: 66, endPoint y: 125, distance: 56.9
click at [71, 122] on div "Add delivery address Address 1 Fraser Street, Address continued Big Fridge Subu…" at bounding box center [424, 377] width 848 height 755
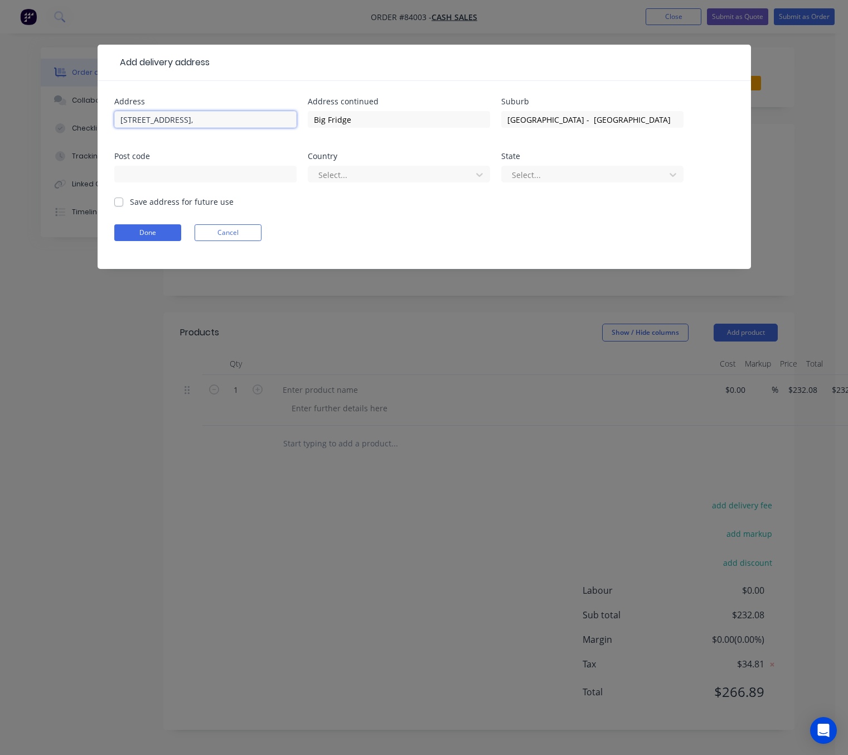
click at [209, 115] on input "1 Fraser Street," at bounding box center [205, 119] width 182 height 17
drag, startPoint x: 194, startPoint y: 115, endPoint x: 82, endPoint y: 112, distance: 112.1
click at [79, 111] on div "Add delivery address Address 1 Fraser Street Address continued Big Fridge Subur…" at bounding box center [424, 377] width 848 height 755
type input "1 Fraser Street"
click at [213, 171] on input "text" at bounding box center [205, 174] width 182 height 17
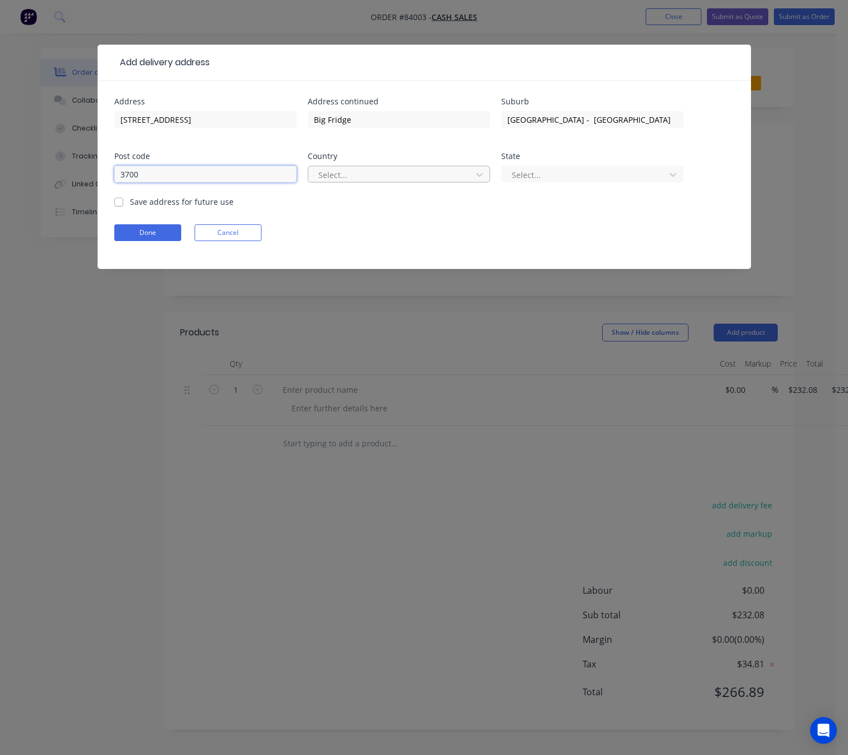
type input "3700"
click at [376, 175] on div at bounding box center [391, 175] width 149 height 14
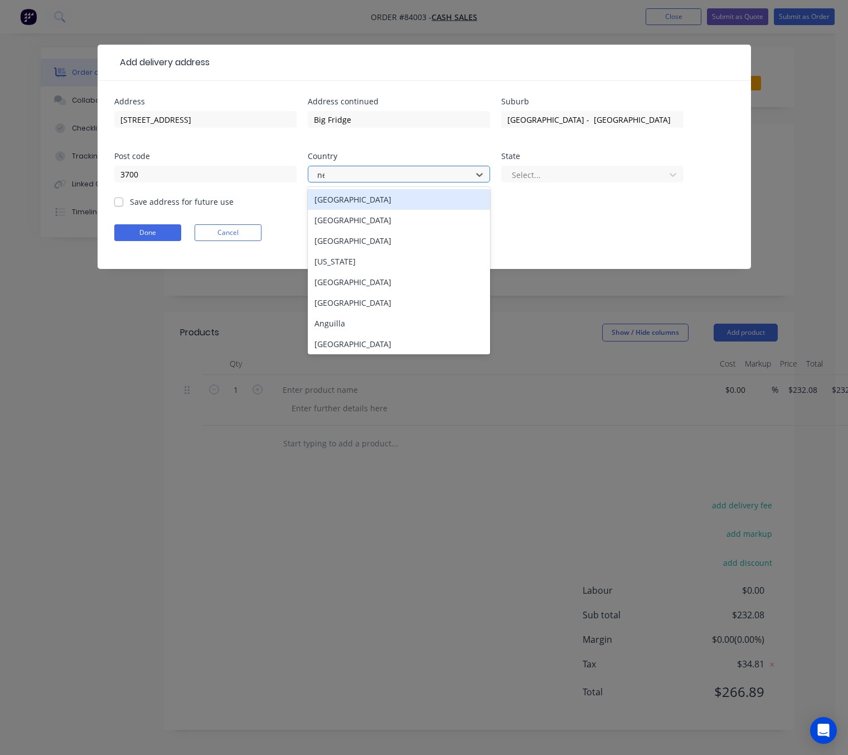
type input "new"
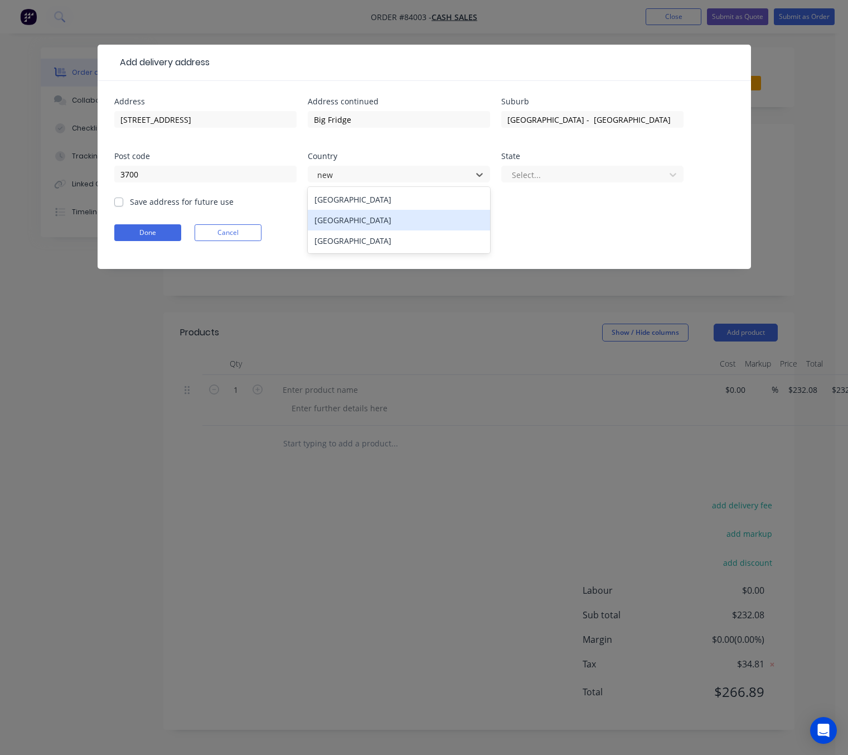
click at [386, 211] on div "[GEOGRAPHIC_DATA]" at bounding box center [399, 220] width 182 height 21
click at [548, 168] on div at bounding box center [585, 175] width 149 height 14
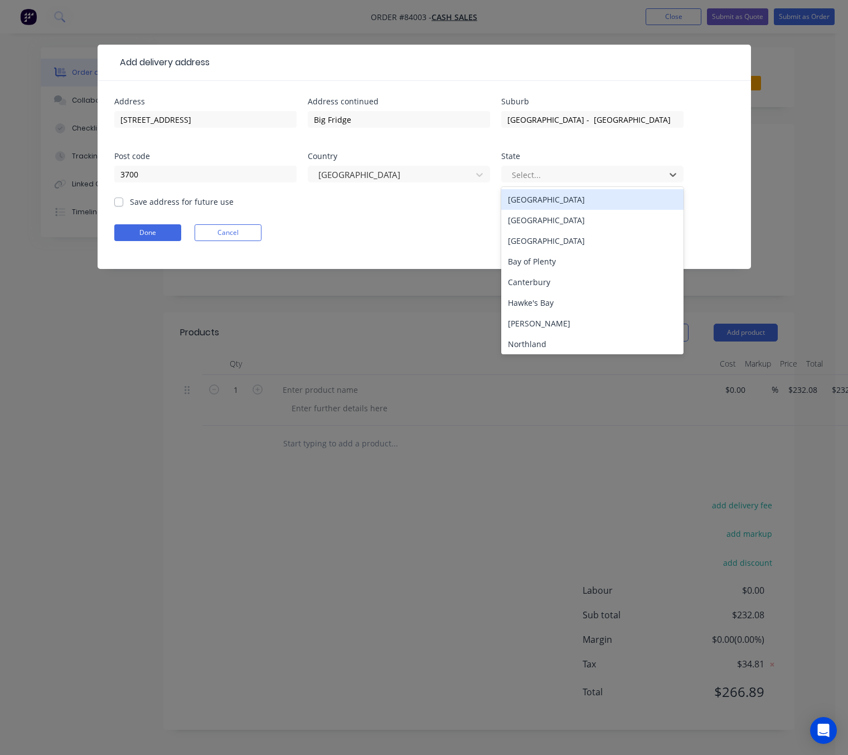
drag, startPoint x: 559, startPoint y: 200, endPoint x: 207, endPoint y: 248, distance: 354.6
click at [558, 200] on div "North Island" at bounding box center [592, 199] width 182 height 21
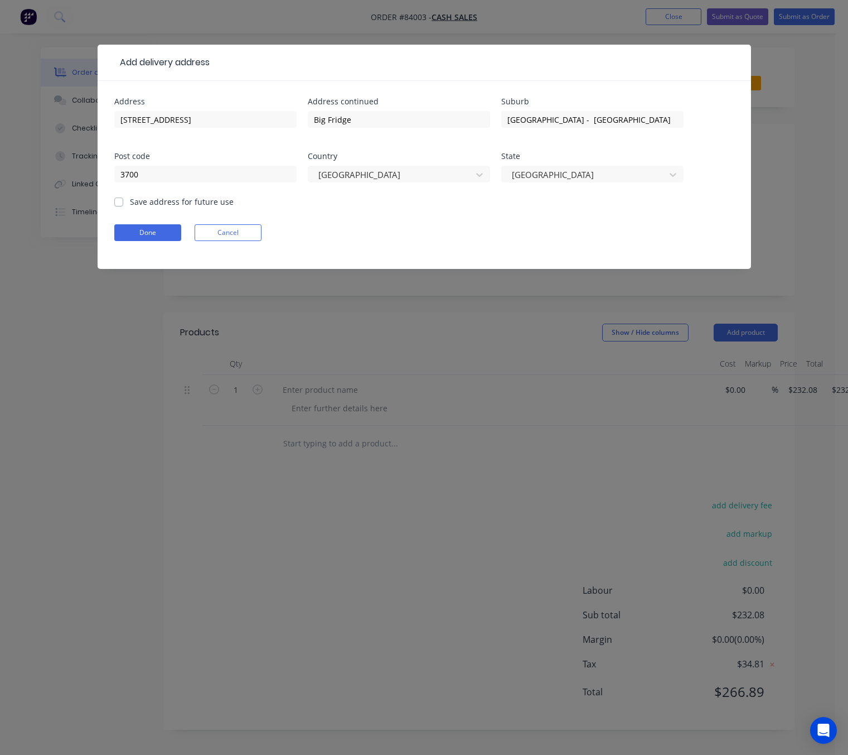
click at [130, 201] on label "Save address for future use" at bounding box center [182, 202] width 104 height 12
click at [118, 201] on input "Save address for future use" at bounding box center [118, 201] width 9 height 11
checkbox input "true"
drag, startPoint x: 152, startPoint y: 239, endPoint x: 315, endPoint y: 253, distance: 163.4
click at [152, 240] on button "Done" at bounding box center [147, 232] width 67 height 17
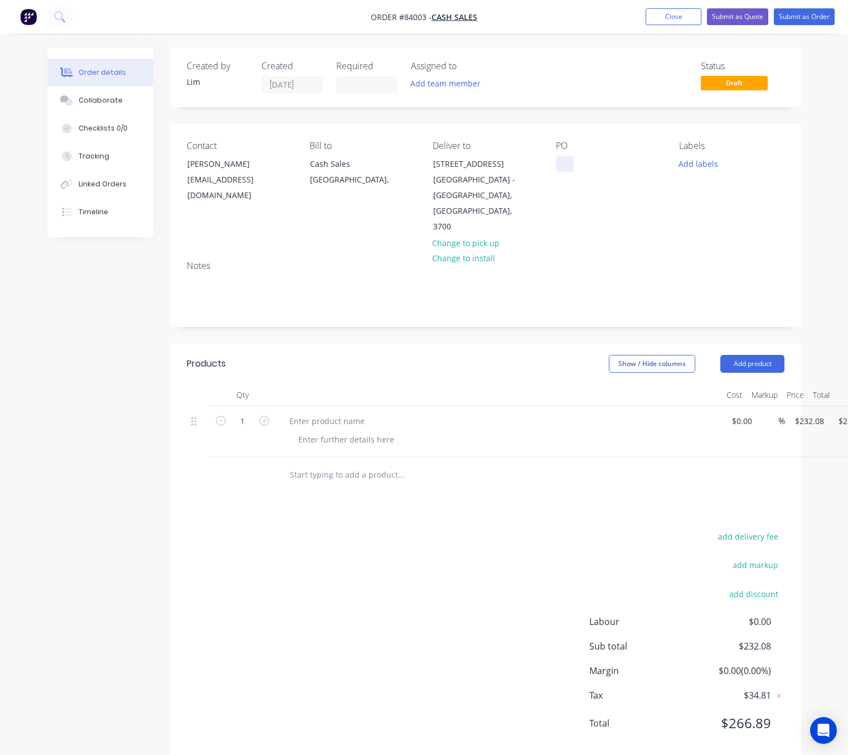
click at [569, 161] on div at bounding box center [565, 164] width 18 height 16
click at [708, 166] on button "Add labels" at bounding box center [698, 163] width 51 height 15
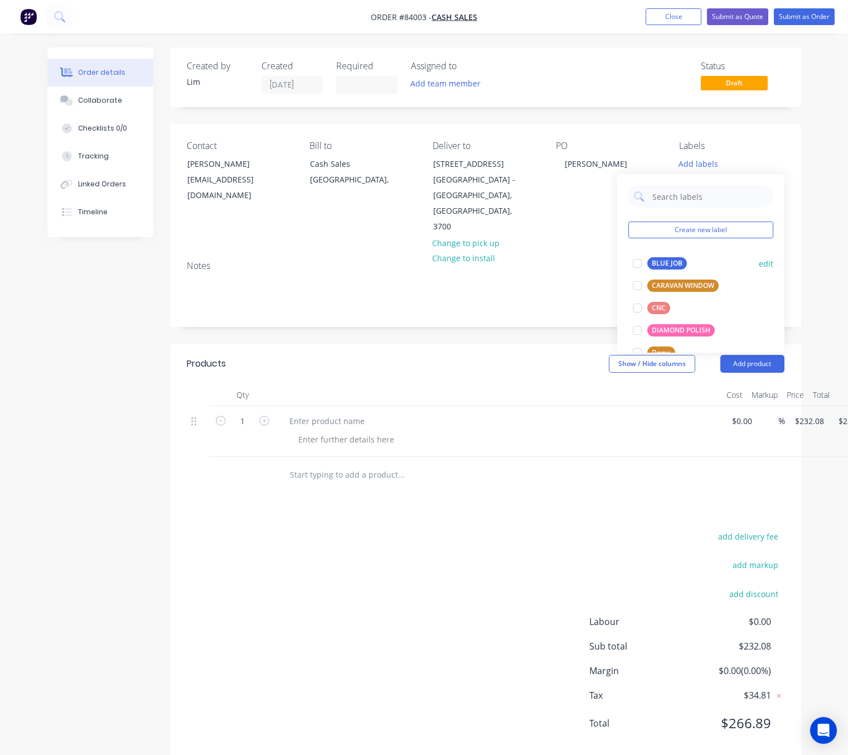
click at [681, 259] on div "BLUE JOB" at bounding box center [667, 263] width 40 height 12
drag, startPoint x: 477, startPoint y: 336, endPoint x: 833, endPoint y: 404, distance: 362.7
click at [477, 344] on header "Products Show / Hide columns Add product" at bounding box center [485, 364] width 631 height 40
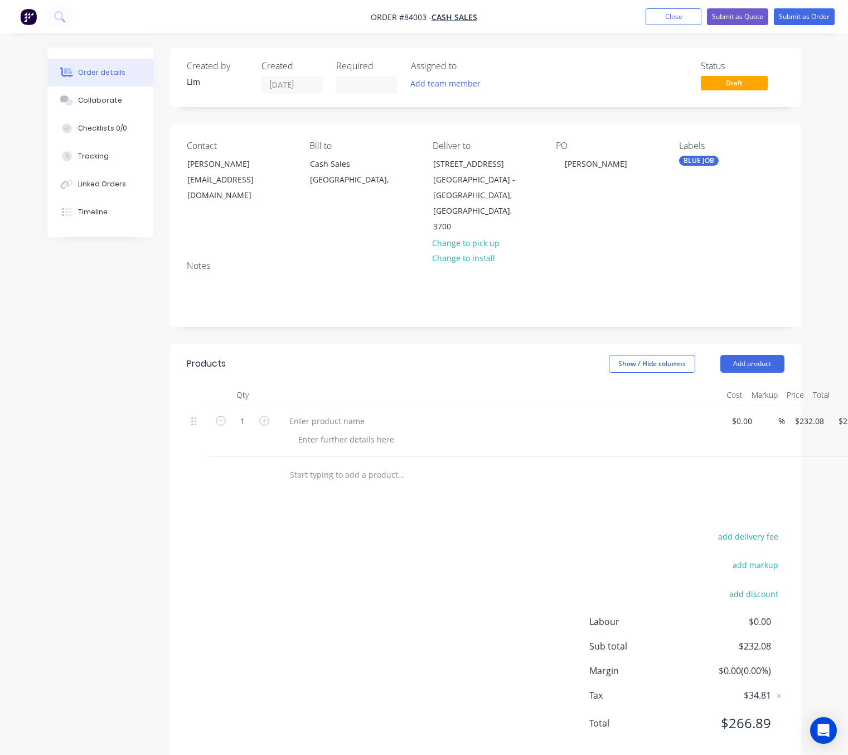
scroll to position [0, 52]
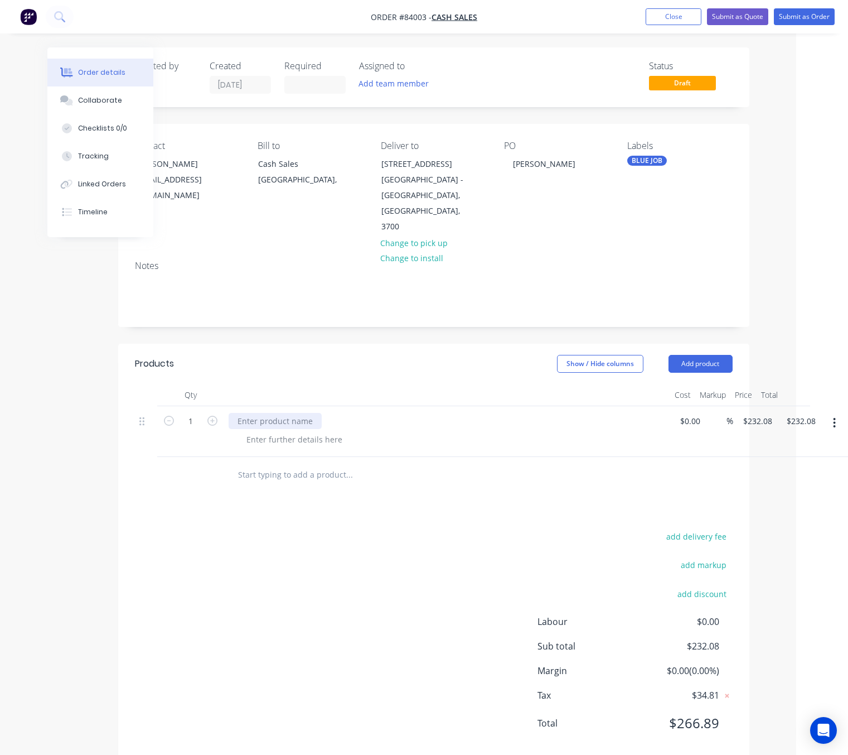
click at [261, 413] on div at bounding box center [275, 421] width 93 height 16
drag, startPoint x: 263, startPoint y: 410, endPoint x: 261, endPoint y: 415, distance: 5.8
click at [263, 413] on div at bounding box center [275, 421] width 93 height 16
click at [832, 413] on button "button" at bounding box center [834, 423] width 26 height 20
click at [795, 489] on div "Delete" at bounding box center [795, 497] width 86 height 16
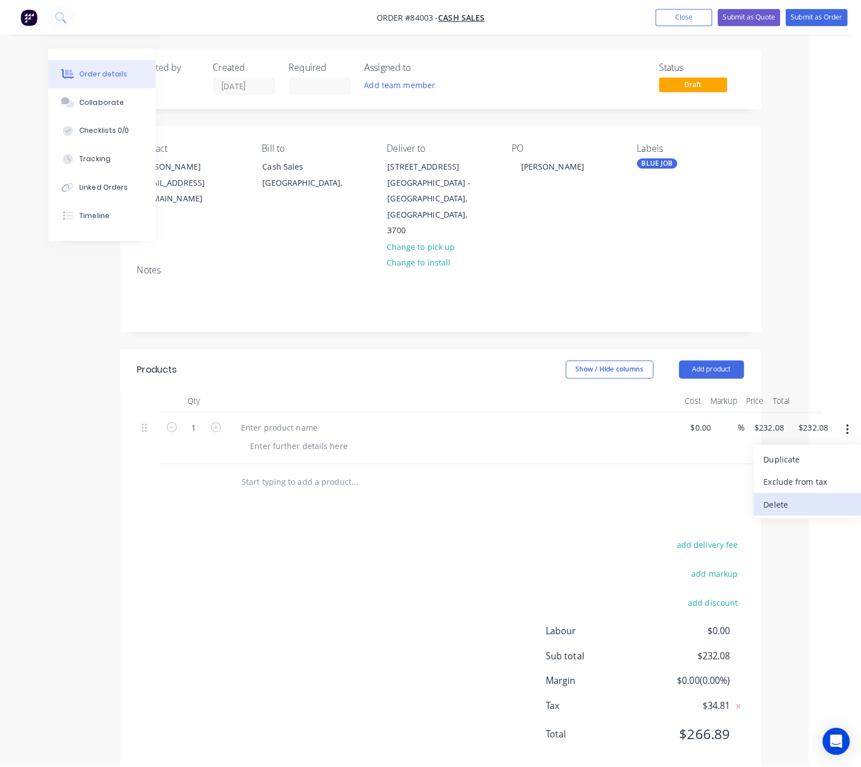
scroll to position [0, 0]
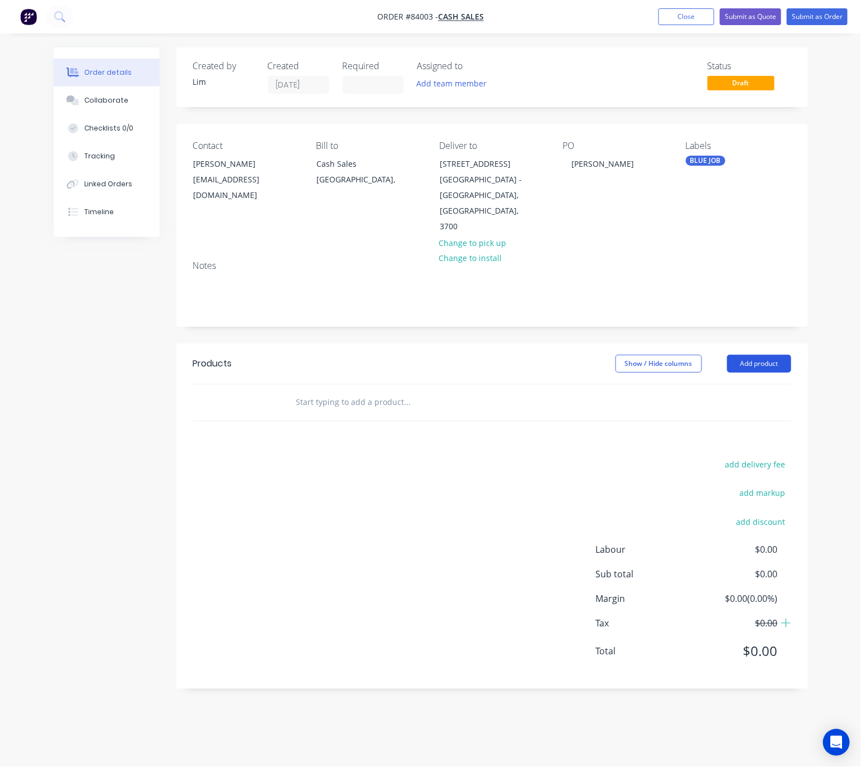
click at [755, 355] on button "Add product" at bounding box center [759, 364] width 64 height 18
click at [321, 393] on input "text" at bounding box center [407, 402] width 223 height 22
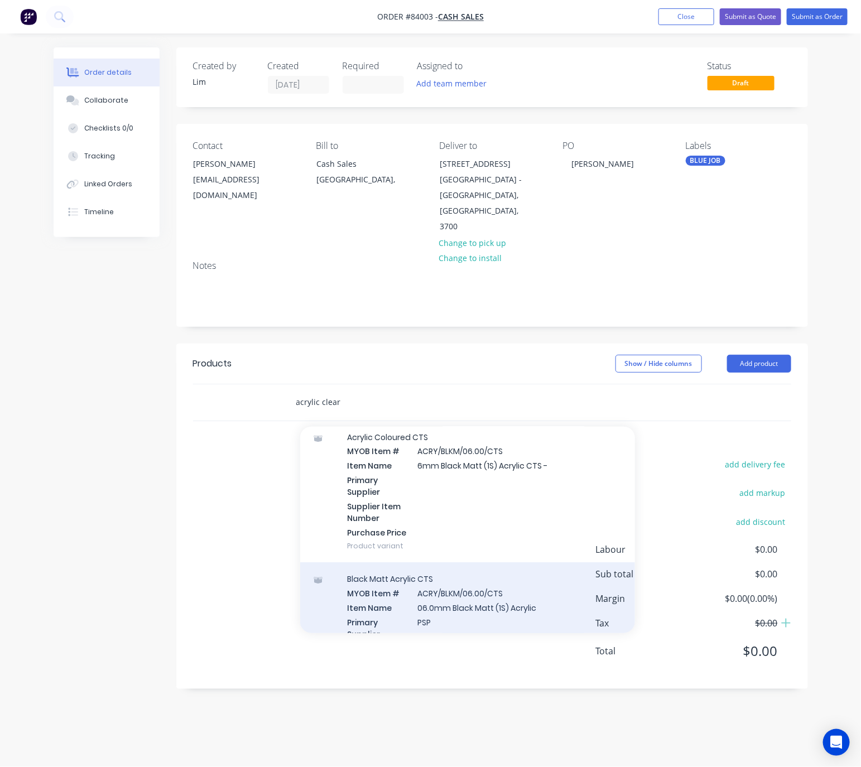
scroll to position [3430, 0]
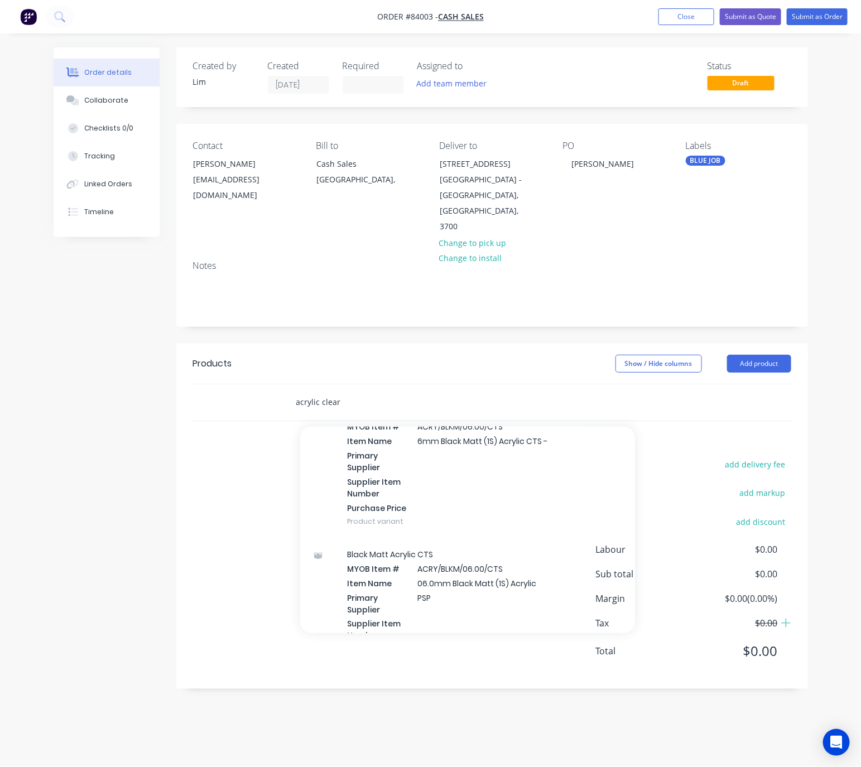
click at [345, 391] on input "acrylic clear" at bounding box center [407, 402] width 223 height 22
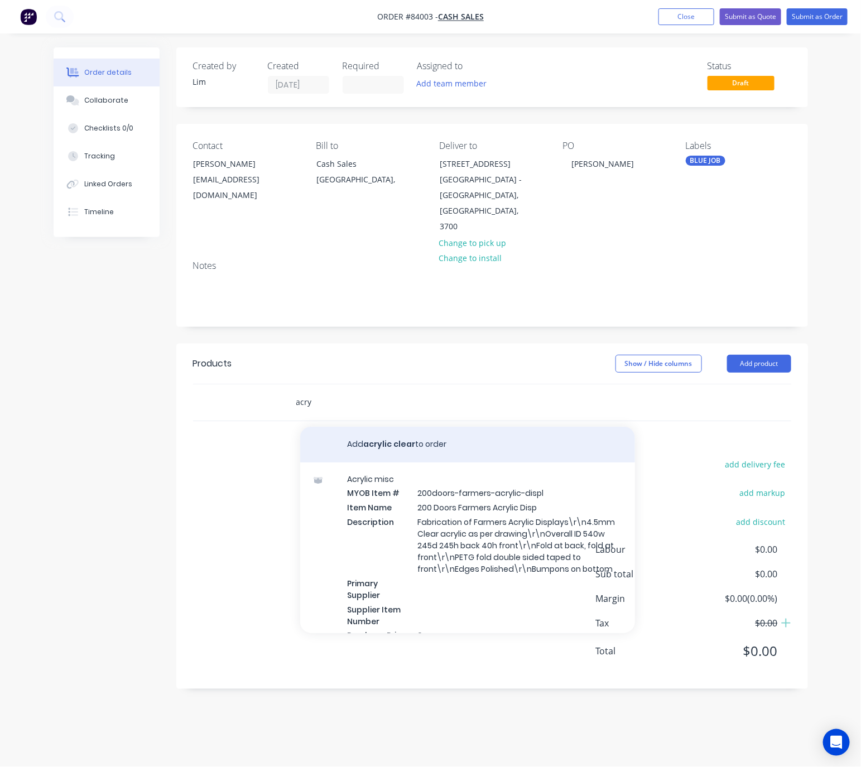
click at [326, 393] on input "acry" at bounding box center [407, 402] width 223 height 22
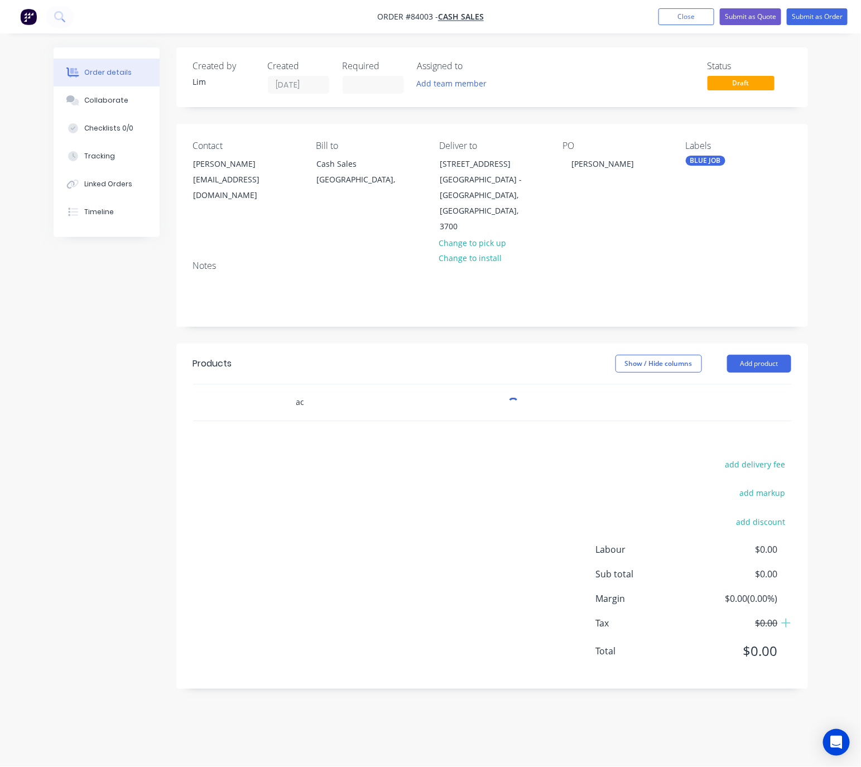
type input "a"
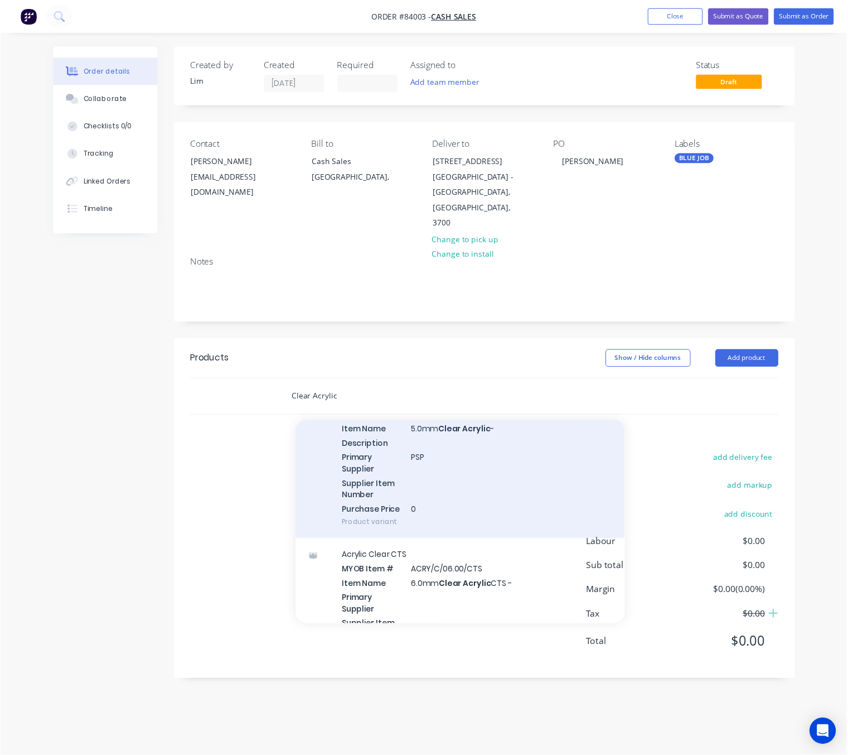
scroll to position [4809, 0]
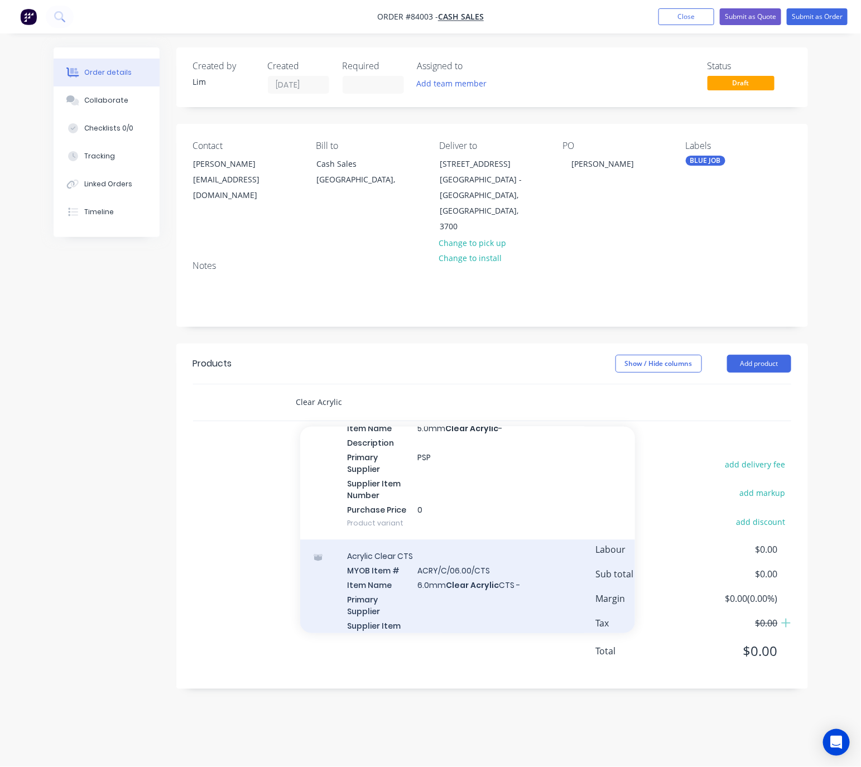
type input "Clear Acrylic"
click at [549, 586] on div "Acrylic Clear CTS MYOB Item # ACRY/C/06.00/CTS Item Name 6.0mm Clear Acrylic CT…" at bounding box center [467, 610] width 335 height 142
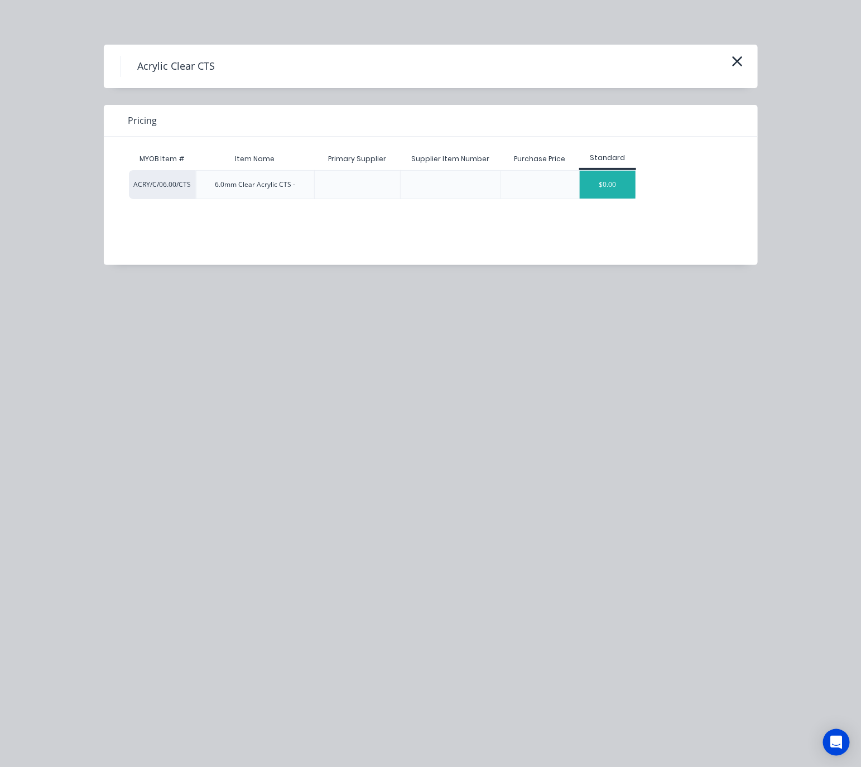
click at [623, 185] on div "$0.00" at bounding box center [607, 185] width 56 height 28
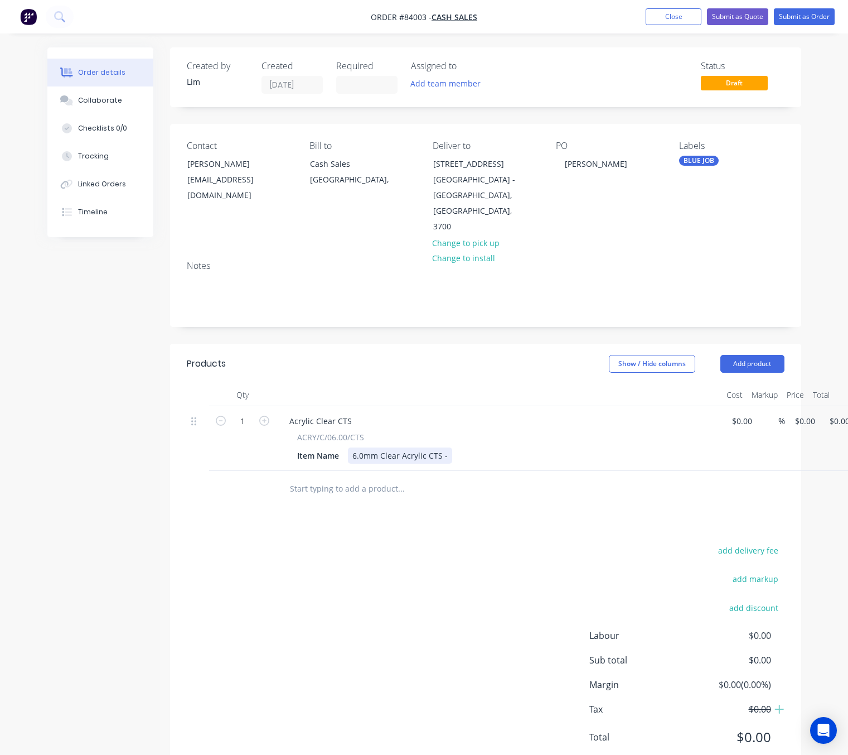
click at [447, 447] on div "6.0mm Clear Acrylic CTS -" at bounding box center [400, 455] width 104 height 16
click at [360, 641] on div "add delivery fee add markup add discount Labour $0.00 Sub total $0.00 Margin $0…" at bounding box center [486, 650] width 598 height 215
click at [489, 447] on div "Item Name 6.0mm Clear Acrylic CTS - As Per File" at bounding box center [497, 455] width 408 height 16
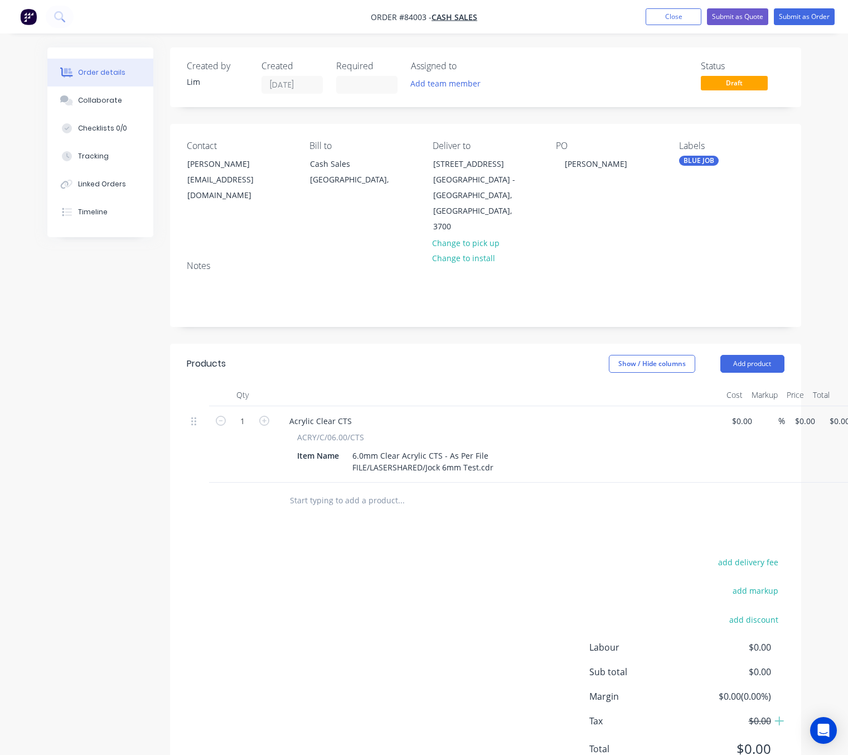
click at [419, 594] on div "add delivery fee add markup add discount Labour $0.00 Sub total $0.00 Margin $0…" at bounding box center [486, 661] width 598 height 215
click at [492, 447] on div "6.0mm Clear Acrylic CTS - As Per File FILE/LASERSHARED/Jock 6mm Test.cdr" at bounding box center [423, 461] width 150 height 28
click at [424, 457] on div "6.0mm Clear Acrylic CTS - As Per Fil File Panel Size - FILE/LASERSHARED/Jock 6m…" at bounding box center [452, 461] width 208 height 28
click at [433, 452] on div "6.0mm Clear Acrylic CTS - As Per Fil File Panel Size - FILE/LASERSHARED/Jock 6m…" at bounding box center [452, 461] width 208 height 28
click at [805, 413] on input "0" at bounding box center [807, 421] width 26 height 16
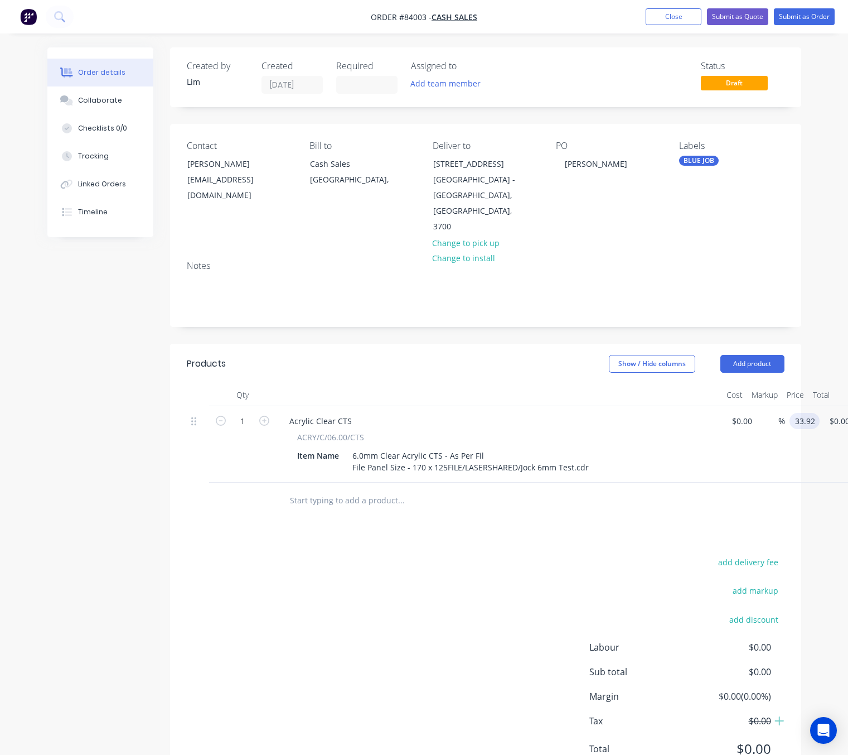
type input "$33.92"
click at [452, 545] on div "Products Show / Hide columns Add product Qty Cost Markup Price Total 1 Acrylic …" at bounding box center [485, 565] width 631 height 443
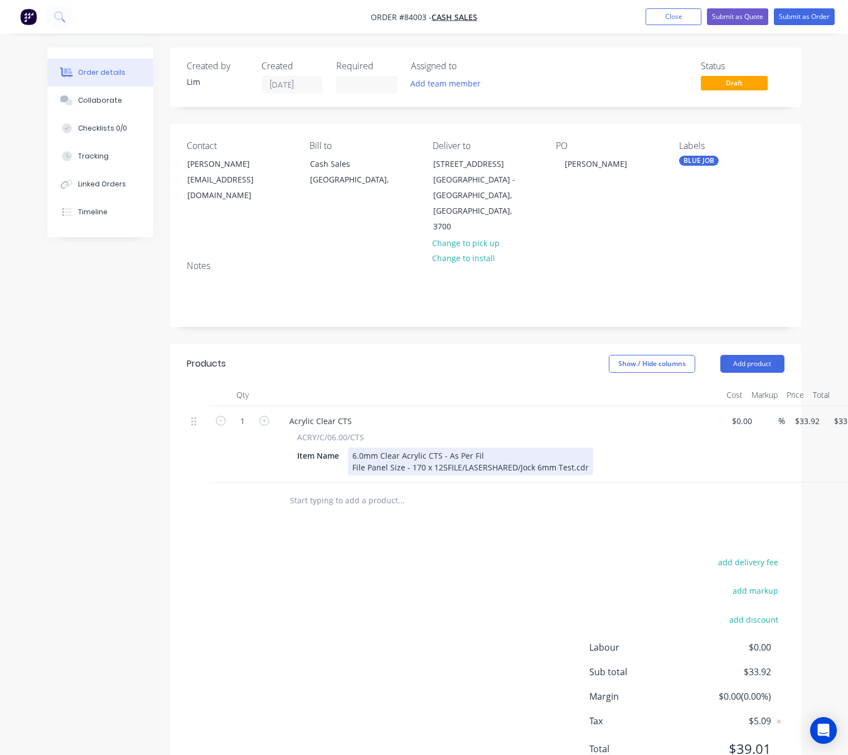
click at [487, 447] on div "6.0mm Clear Acrylic CTS - As Per Fil File Panel Size - 170 x 125 FILE/LASERSHAR…" at bounding box center [470, 461] width 245 height 28
click at [432, 622] on div "add delivery fee add markup add discount Labour $0.00 Sub total $33.92 Margin $…" at bounding box center [486, 661] width 598 height 215
click at [494, 462] on div "6.0mm Clear Acrylic CTS - As Per File File Panel Size - 170 x 125 FILE/LASERSHA…" at bounding box center [470, 461] width 245 height 28
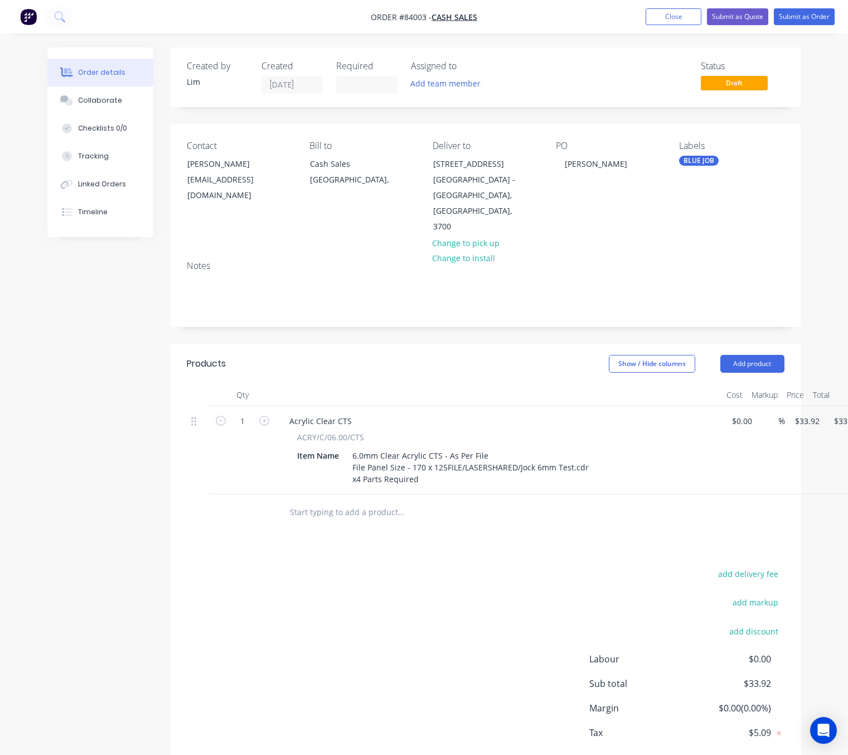
click at [414, 599] on div "add delivery fee add markup add discount Labour $0.00 Sub total $33.92 Margin $…" at bounding box center [486, 673] width 598 height 215
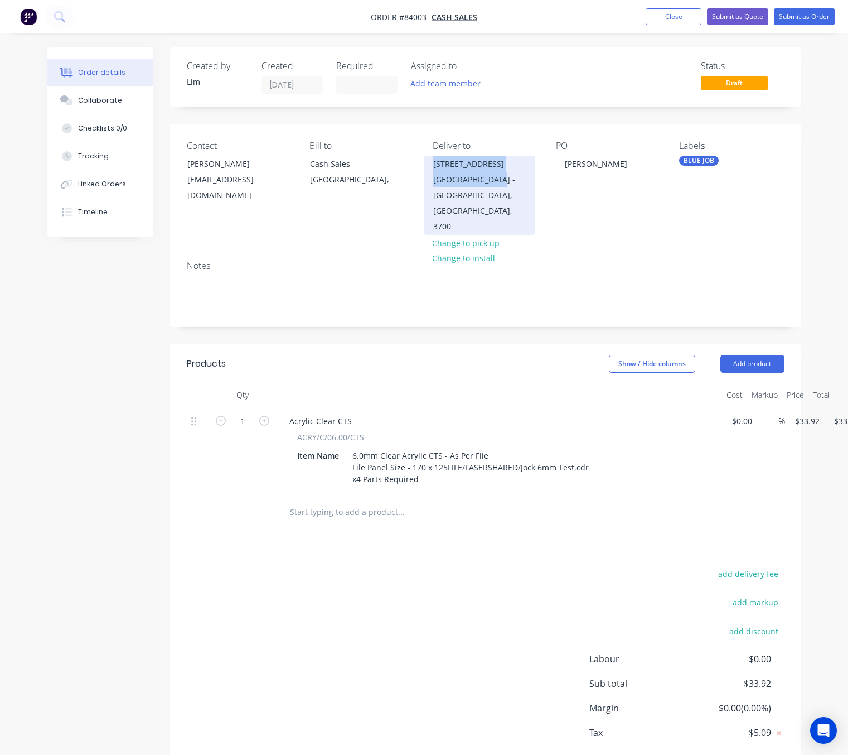
drag, startPoint x: 428, startPoint y: 156, endPoint x: 526, endPoint y: 179, distance: 100.4
click at [526, 179] on div "1 Fraser Street Big Fridge Port Whangarei - Whangarei, North Island, 3700" at bounding box center [480, 195] width 112 height 79
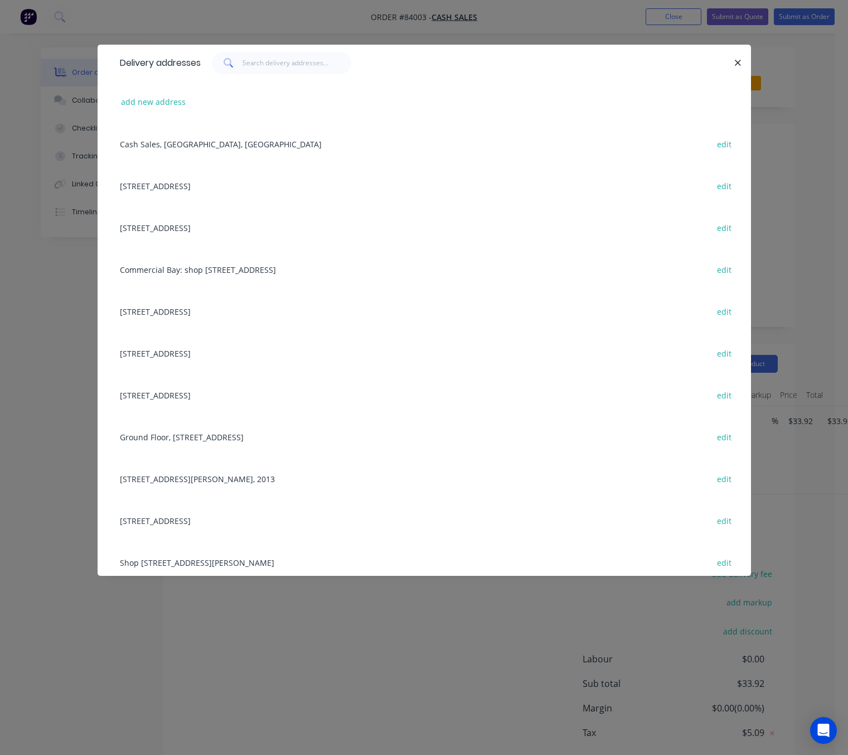
click at [742, 56] on div "Delivery addresses" at bounding box center [425, 63] width 654 height 36
drag, startPoint x: 733, startPoint y: 66, endPoint x: 691, endPoint y: 84, distance: 46.2
click at [733, 65] on button "button" at bounding box center [739, 63] width 14 height 14
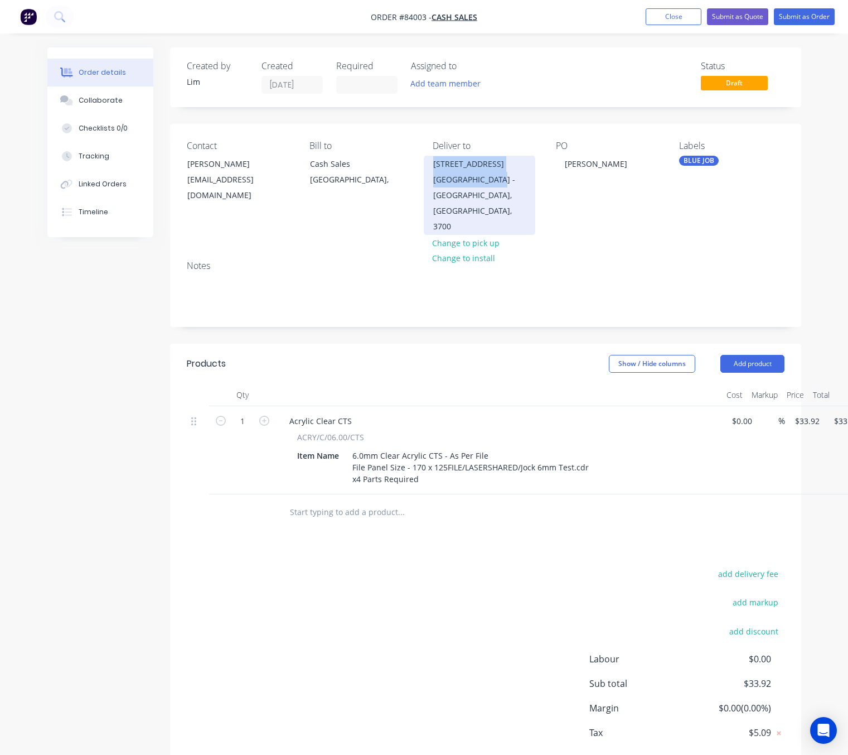
drag, startPoint x: 434, startPoint y: 161, endPoint x: 516, endPoint y: 181, distance: 84.4
click at [516, 181] on div "1 Fraser Street Big Fridge Port Whangarei - Whangarei, North Island, 3700" at bounding box center [480, 195] width 112 height 79
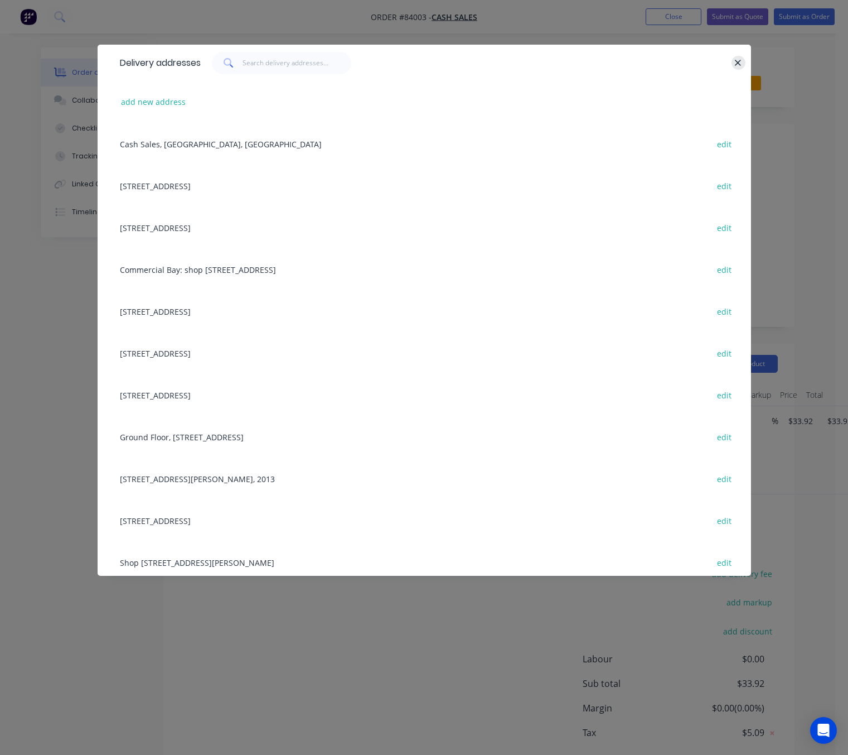
click at [733, 62] on button "button" at bounding box center [739, 63] width 14 height 14
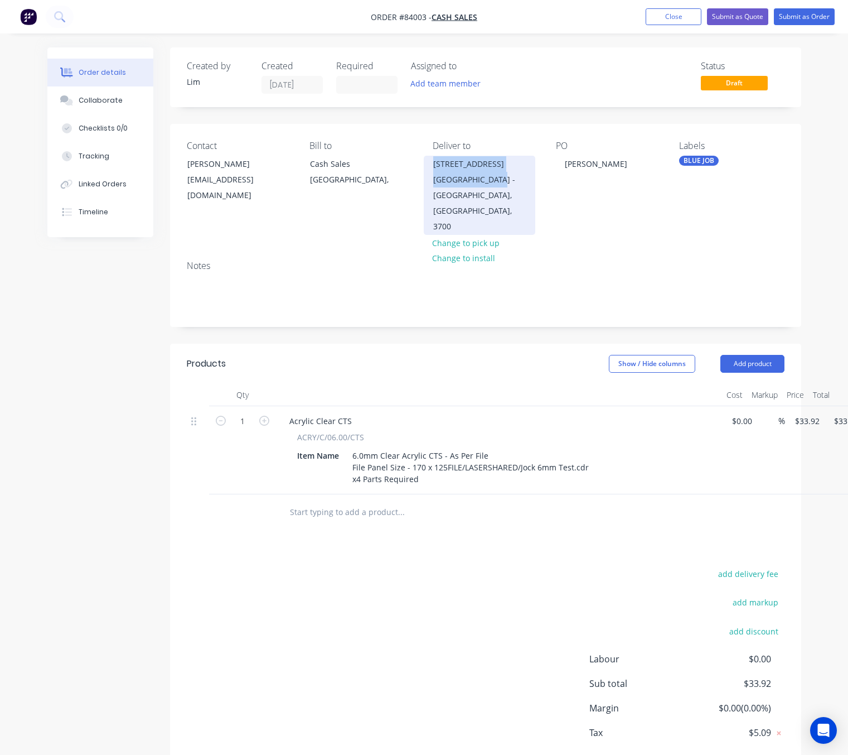
copy div "1 Fraser Street Big Fridge Port Whangarei -"
click at [756, 571] on button "add delivery fee" at bounding box center [749, 573] width 72 height 15
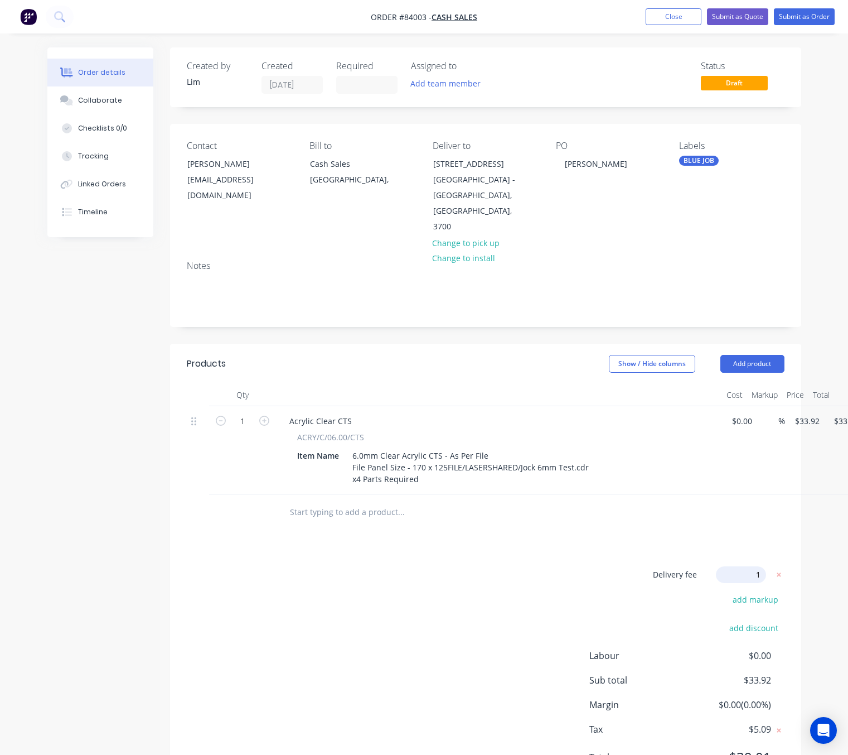
type input "10"
click at [328, 745] on div "Delivery fee $10.00 add markup add discount Labour $0.00 Sub total $43.92 Margi…" at bounding box center [486, 671] width 598 height 210
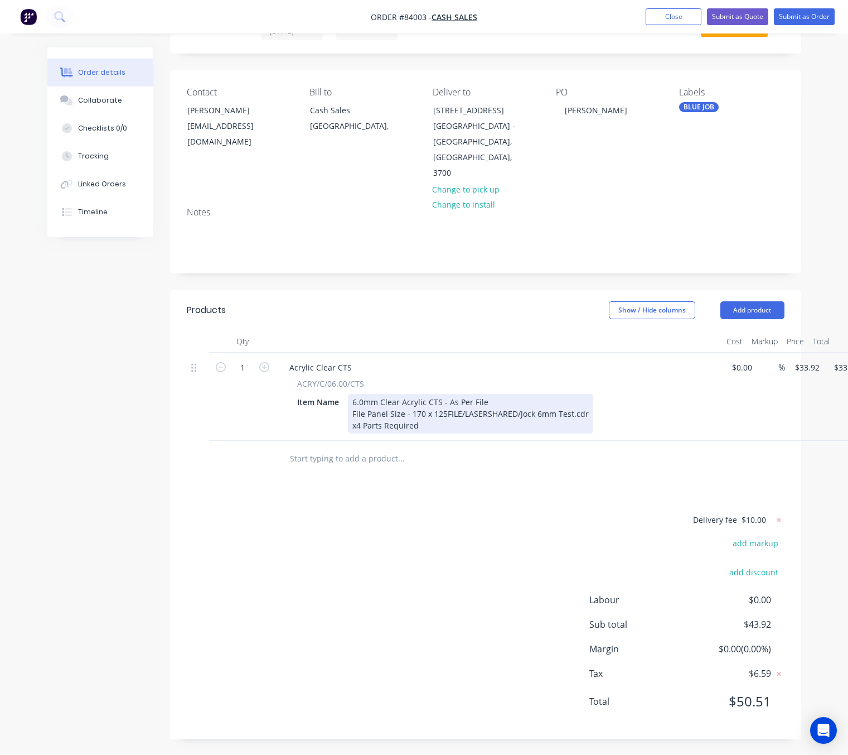
click at [439, 426] on div "6.0mm Clear Acrylic CTS - As Per File File Panel Size - 170 x 125 FILE/LASERSHA…" at bounding box center [470, 414] width 245 height 40
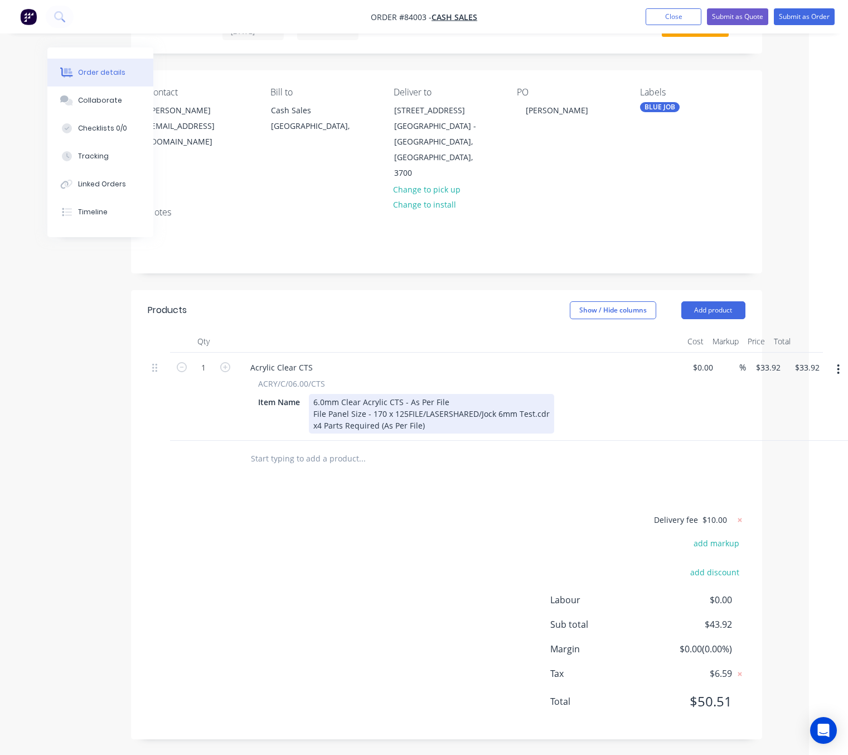
scroll to position [54, 42]
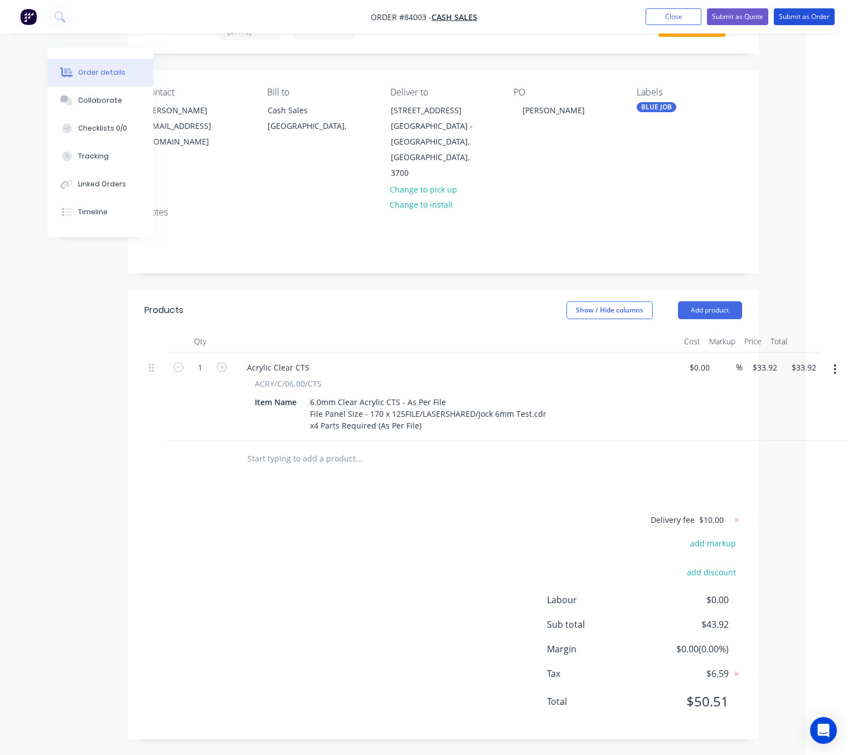
drag, startPoint x: 800, startPoint y: 13, endPoint x: 848, endPoint y: 89, distance: 90.0
click at [801, 13] on button "Submit as Order" at bounding box center [804, 16] width 61 height 17
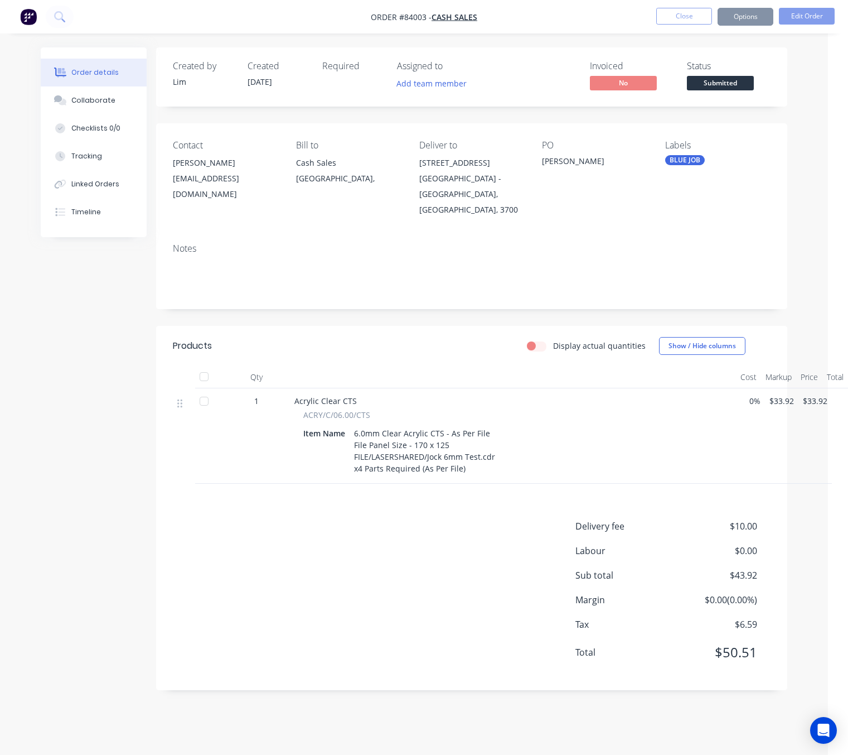
scroll to position [0, 0]
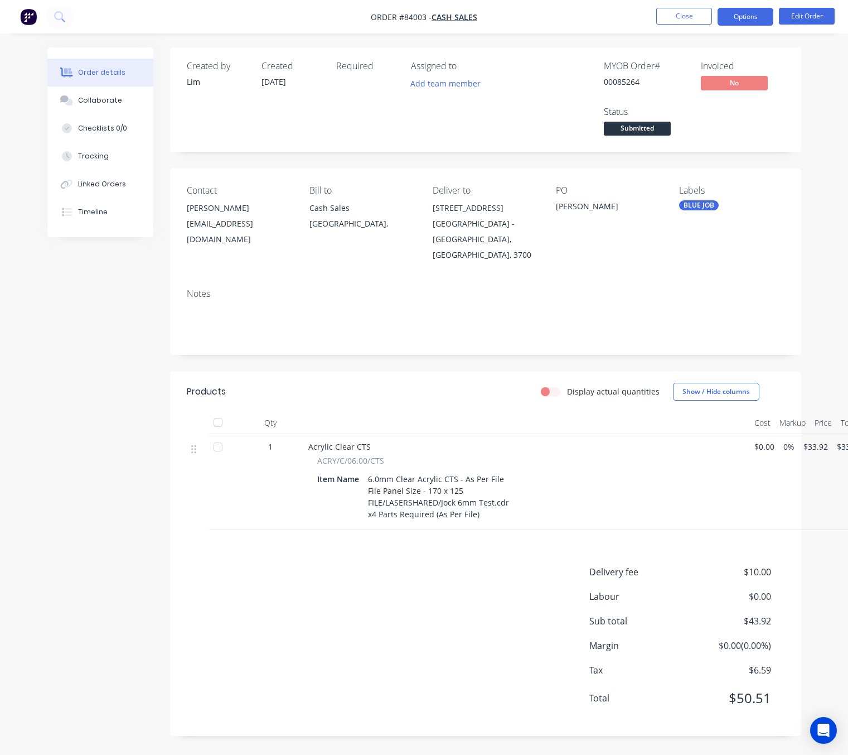
click at [738, 12] on button "Options" at bounding box center [746, 17] width 56 height 18
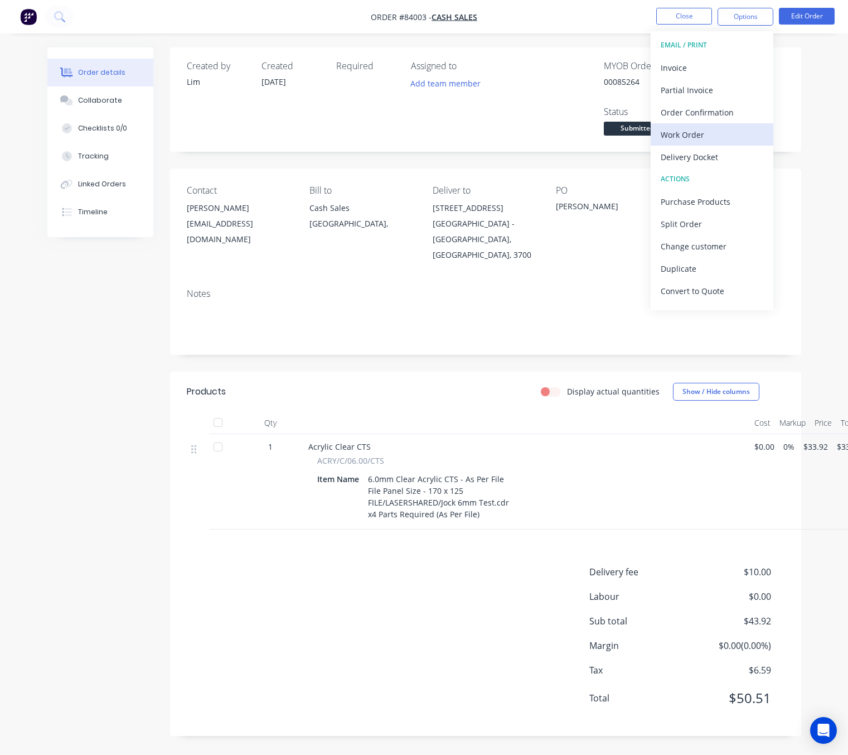
click at [717, 134] on div "Work Order" at bounding box center [712, 135] width 103 height 16
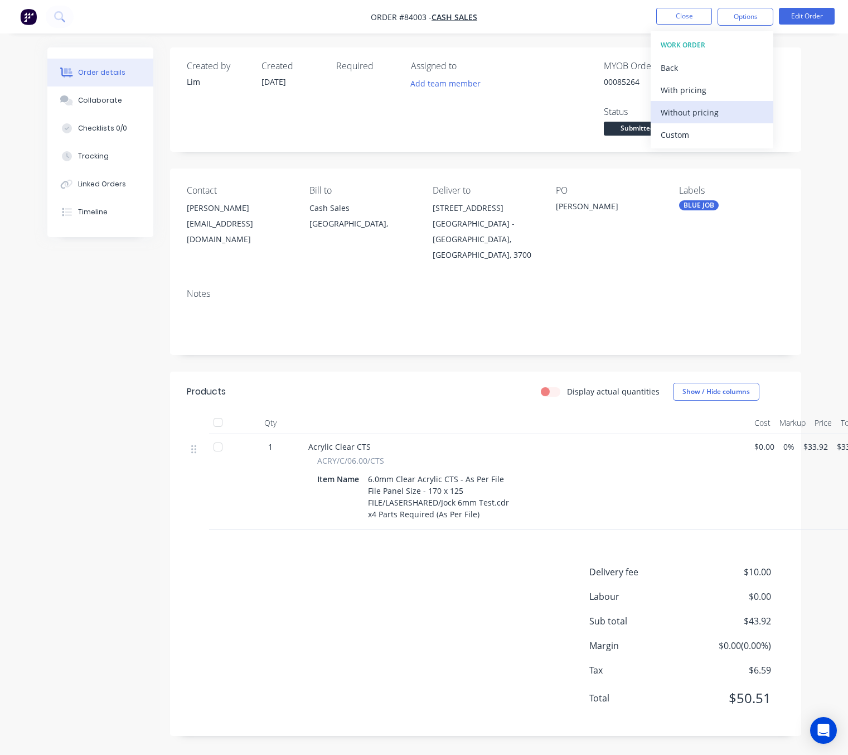
click at [720, 109] on div "Without pricing" at bounding box center [712, 112] width 103 height 16
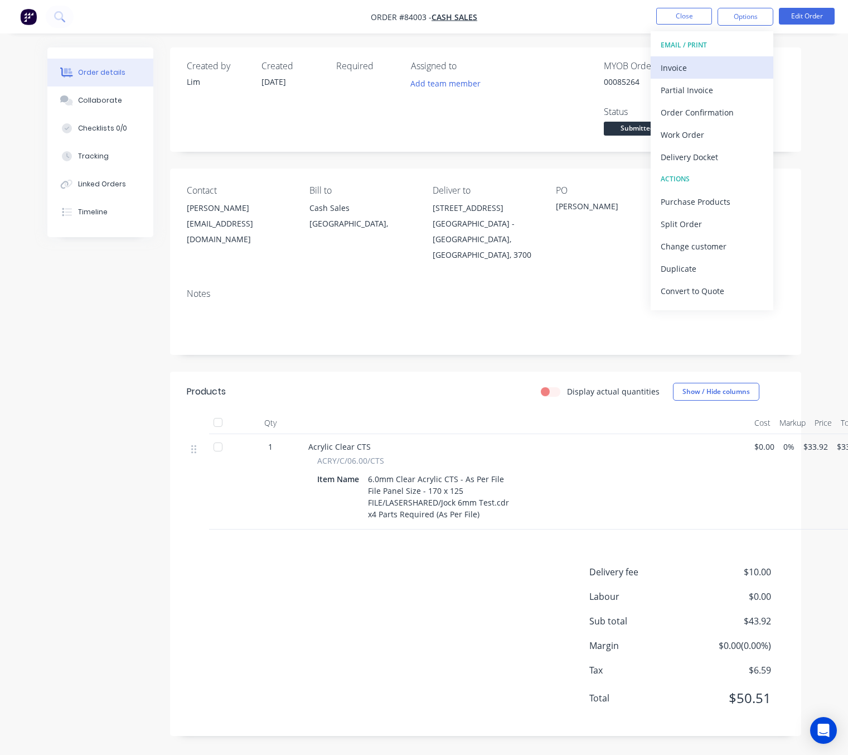
click at [683, 64] on div "Invoice" at bounding box center [712, 68] width 103 height 16
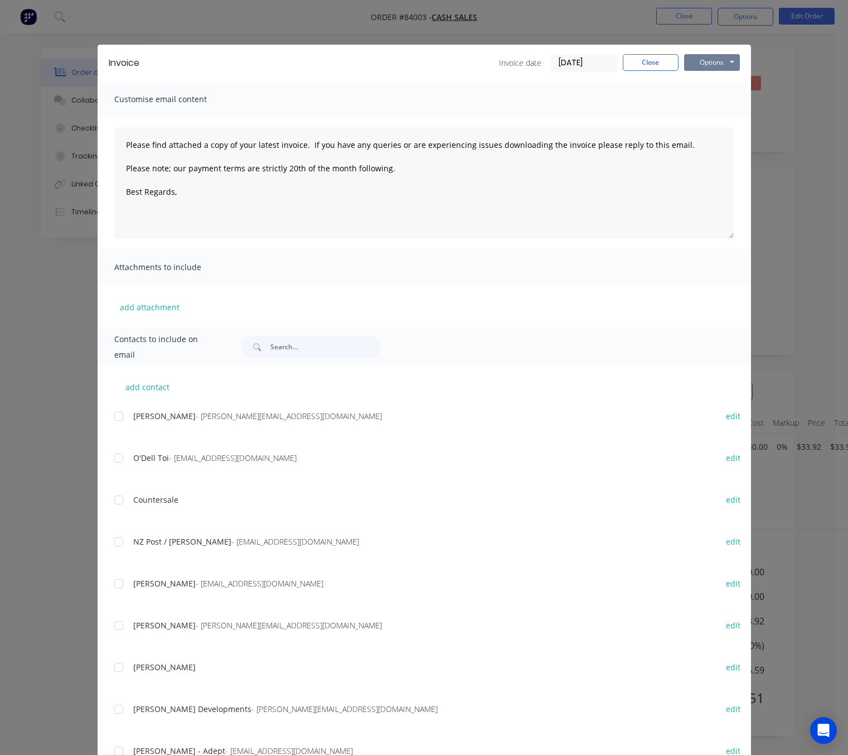
click at [711, 67] on button "Options" at bounding box center [712, 62] width 56 height 17
click at [714, 85] on button "Preview" at bounding box center [719, 82] width 71 height 18
click at [649, 67] on button "Close" at bounding box center [651, 62] width 56 height 17
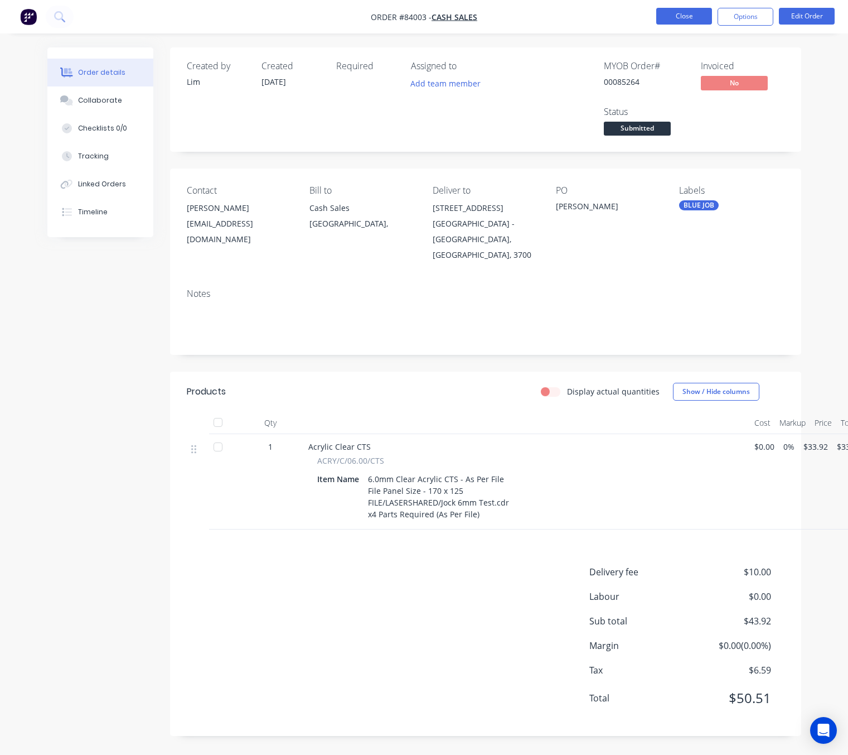
click at [691, 13] on button "Close" at bounding box center [684, 16] width 56 height 17
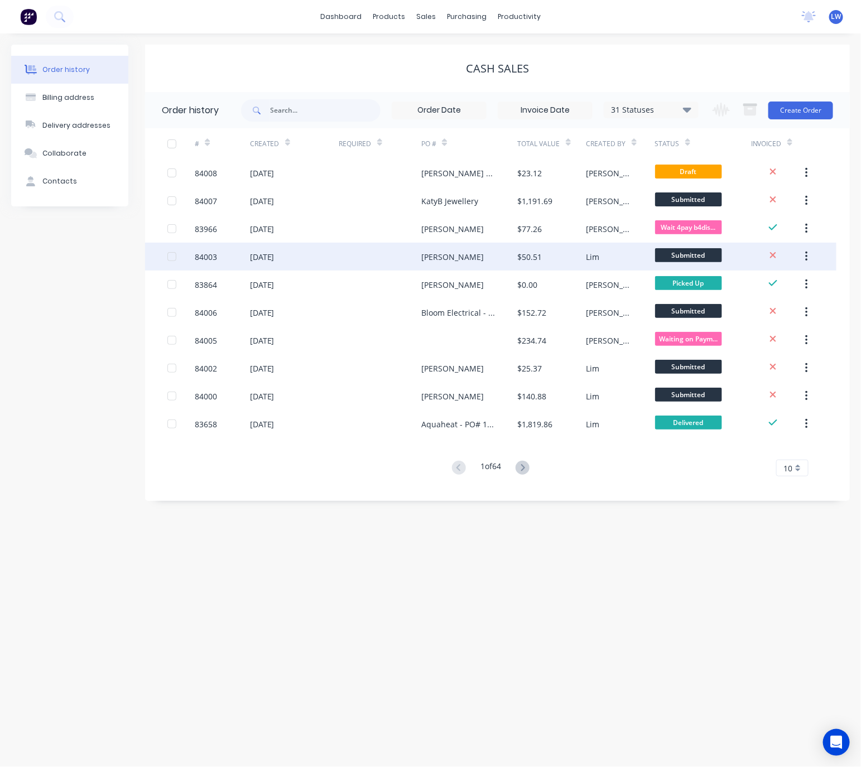
click at [472, 262] on div "[PERSON_NAME]" at bounding box center [469, 257] width 96 height 28
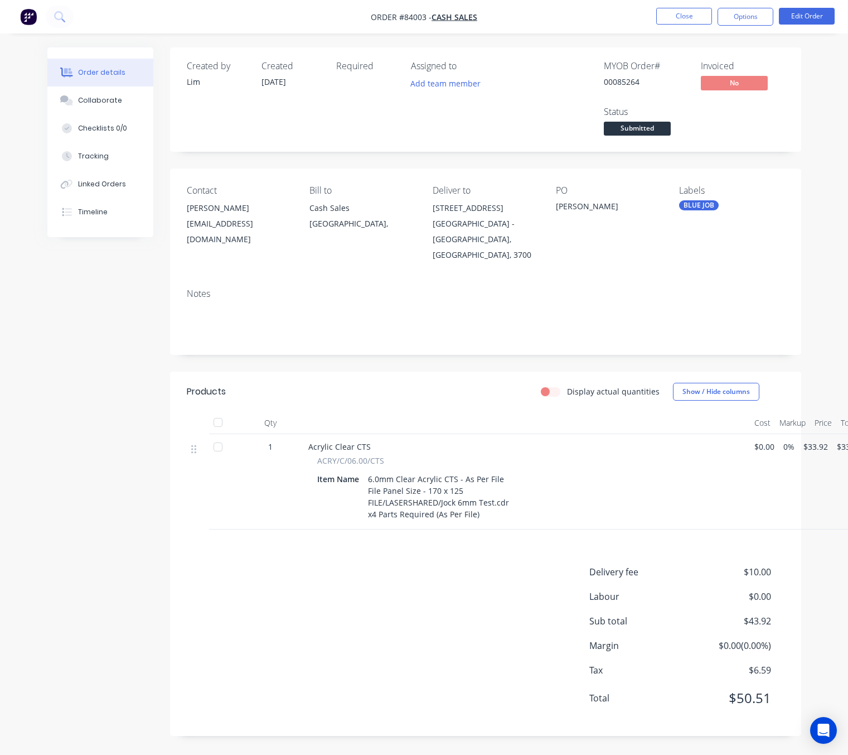
click at [635, 136] on button "Submitted" at bounding box center [637, 130] width 67 height 17
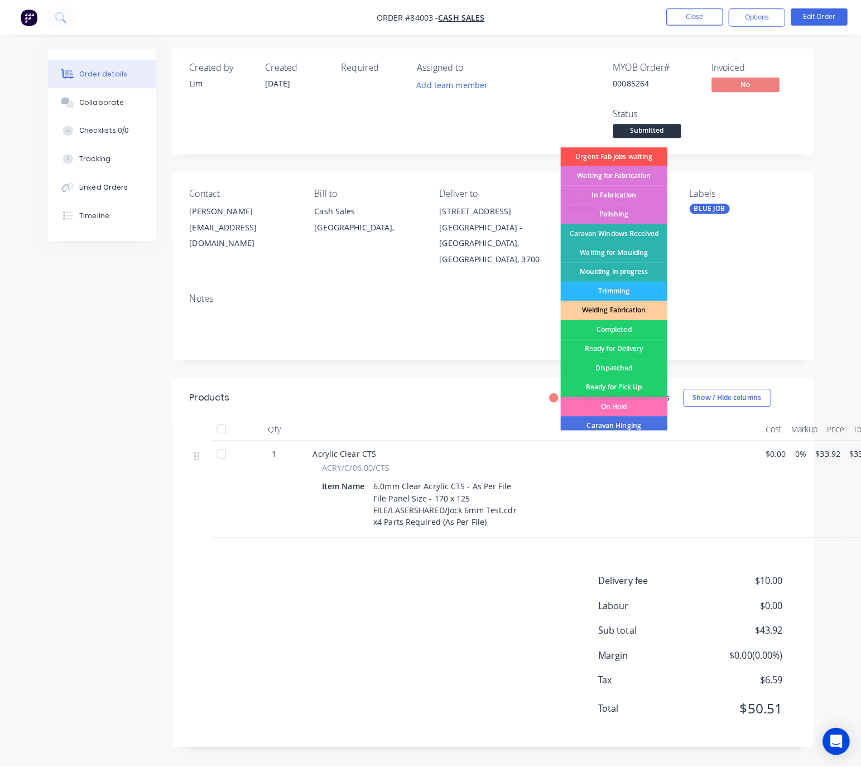
scroll to position [195, 0]
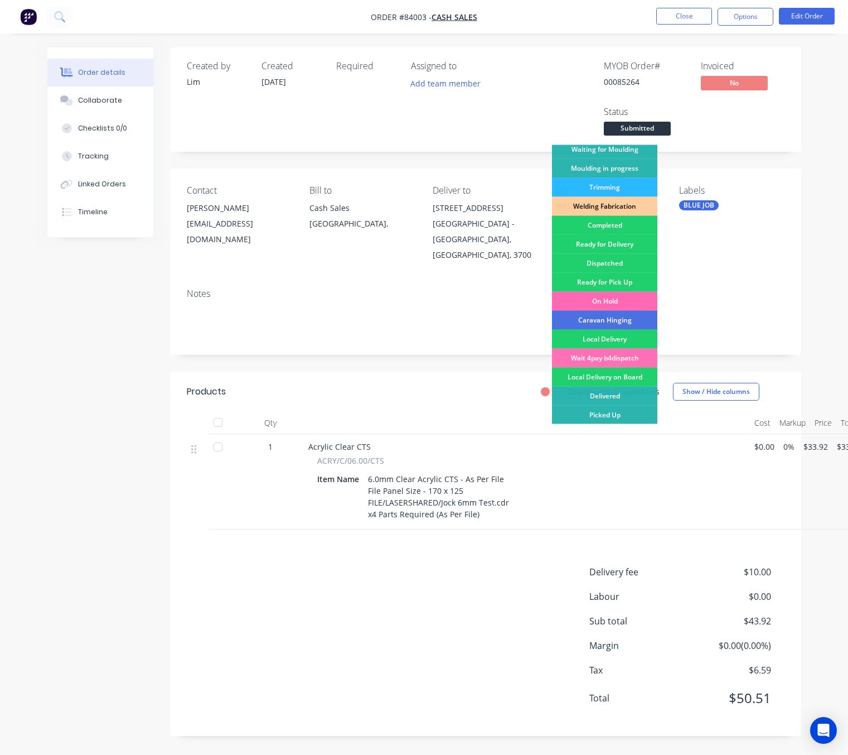
click at [626, 300] on div "On Hold" at bounding box center [604, 301] width 105 height 19
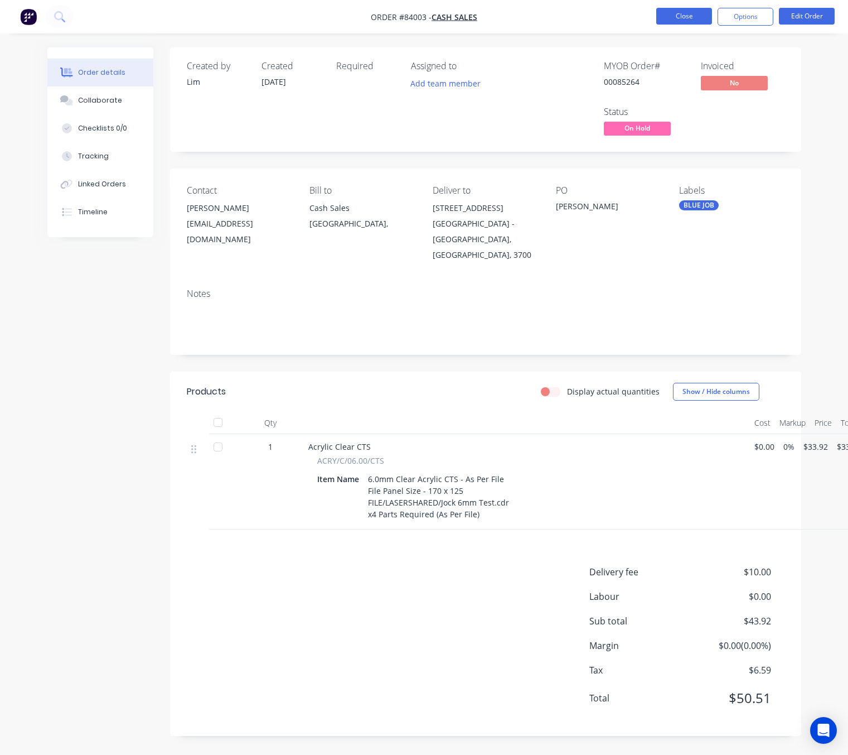
click at [684, 8] on button "Close" at bounding box center [684, 16] width 56 height 17
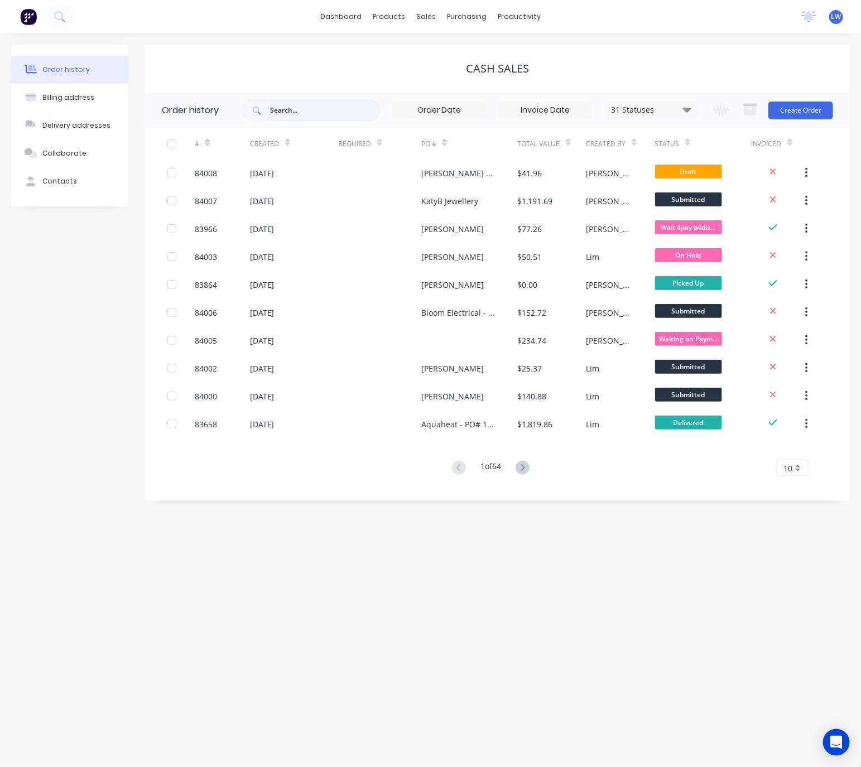
click at [326, 114] on input "text" at bounding box center [325, 110] width 110 height 22
type input "charlotte"
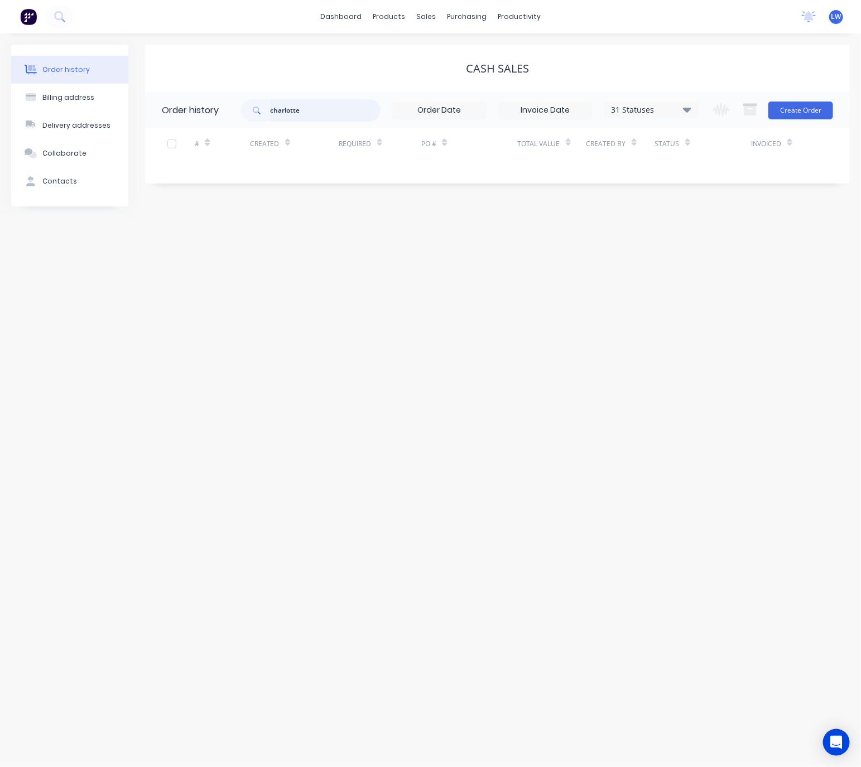
click at [330, 111] on input "charlotte" at bounding box center [325, 110] width 110 height 22
click at [431, 17] on div "sales" at bounding box center [425, 16] width 31 height 17
click at [466, 51] on div "Sales Orders" at bounding box center [467, 54] width 46 height 10
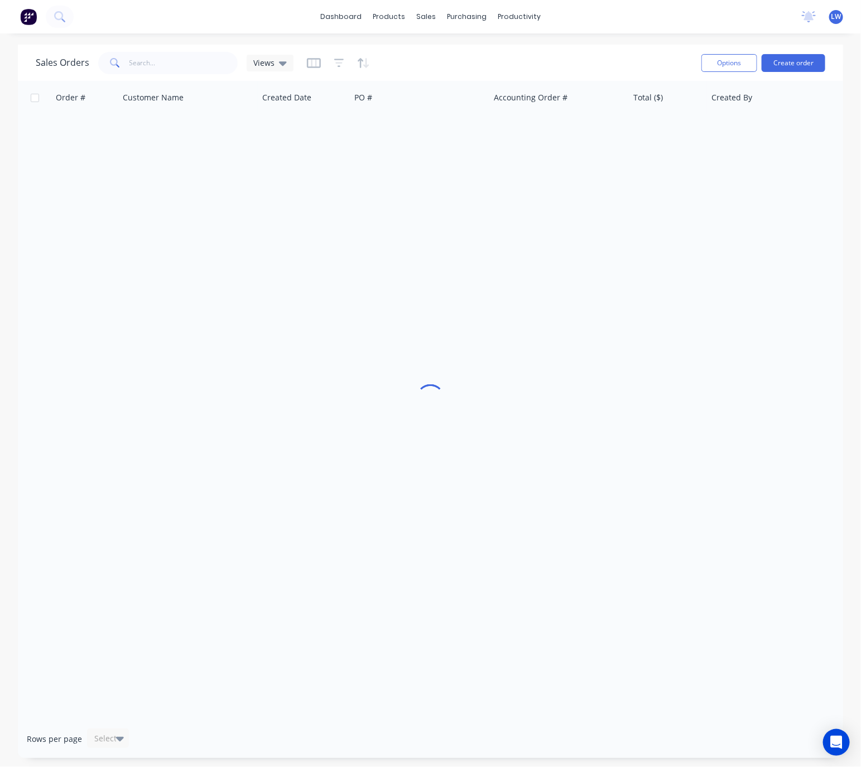
click at [164, 72] on div "Sales Orders Views" at bounding box center [364, 62] width 656 height 27
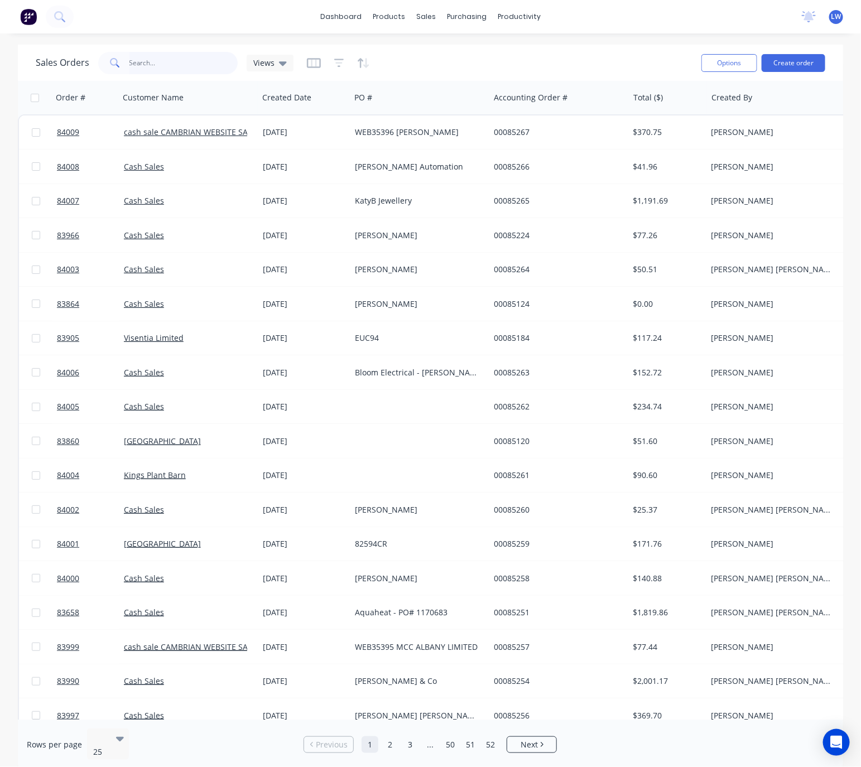
click at [165, 62] on input "text" at bounding box center [183, 63] width 109 height 22
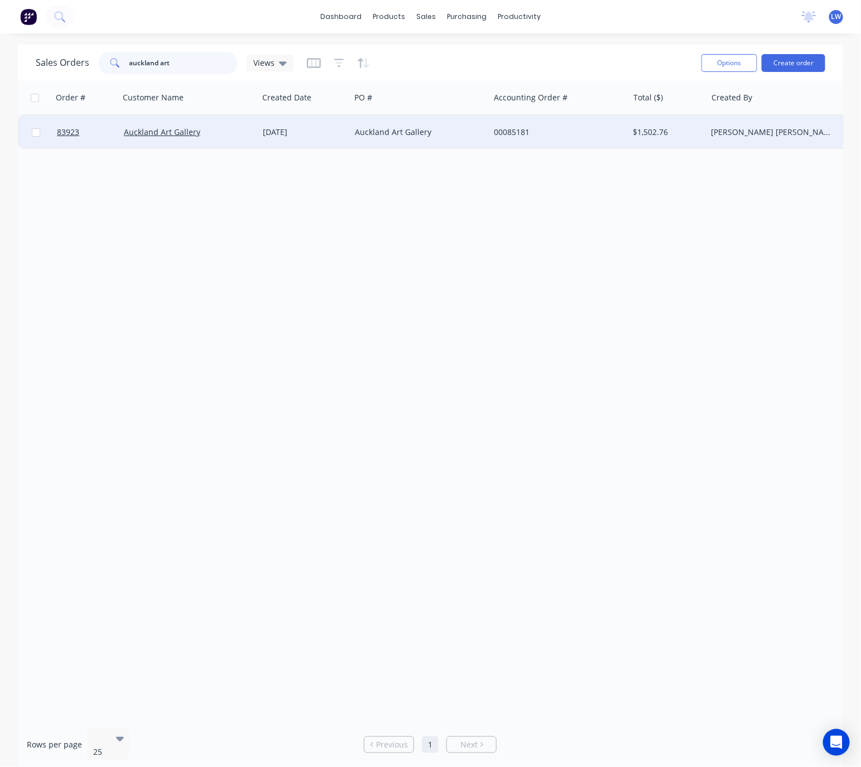
type input "auckland art"
click at [355, 130] on div "Auckland Art Gallery" at bounding box center [417, 132] width 124 height 11
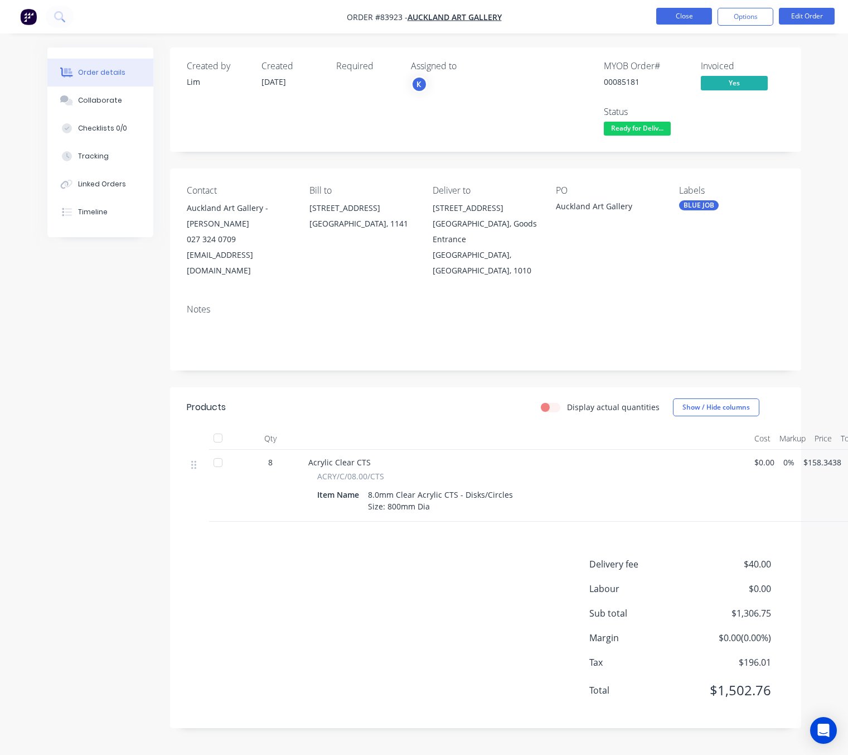
click at [675, 13] on button "Close" at bounding box center [684, 16] width 56 height 17
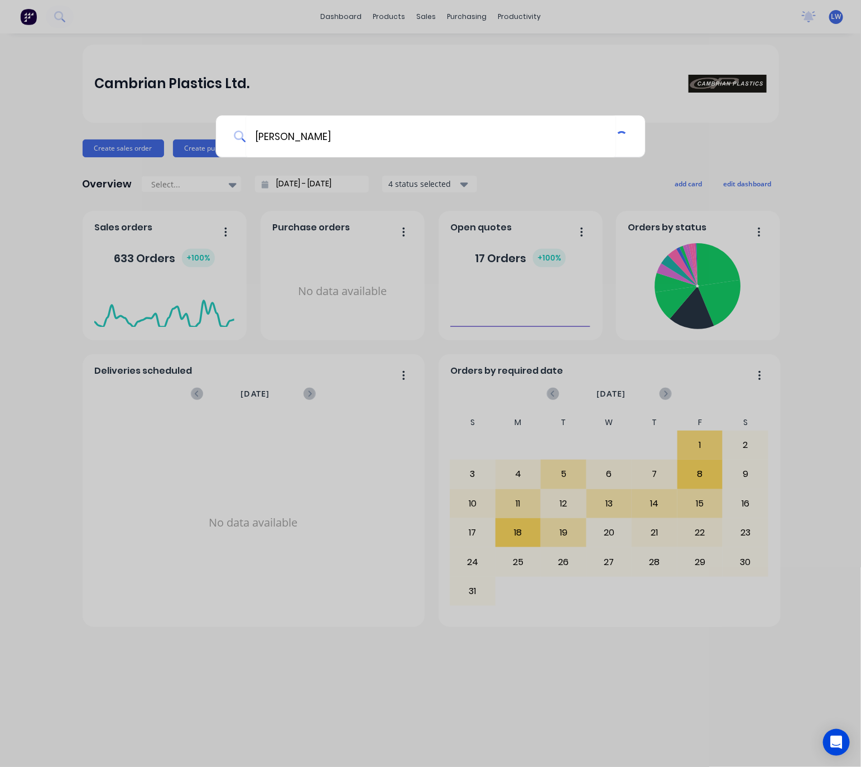
type input "[PERSON_NAME]"
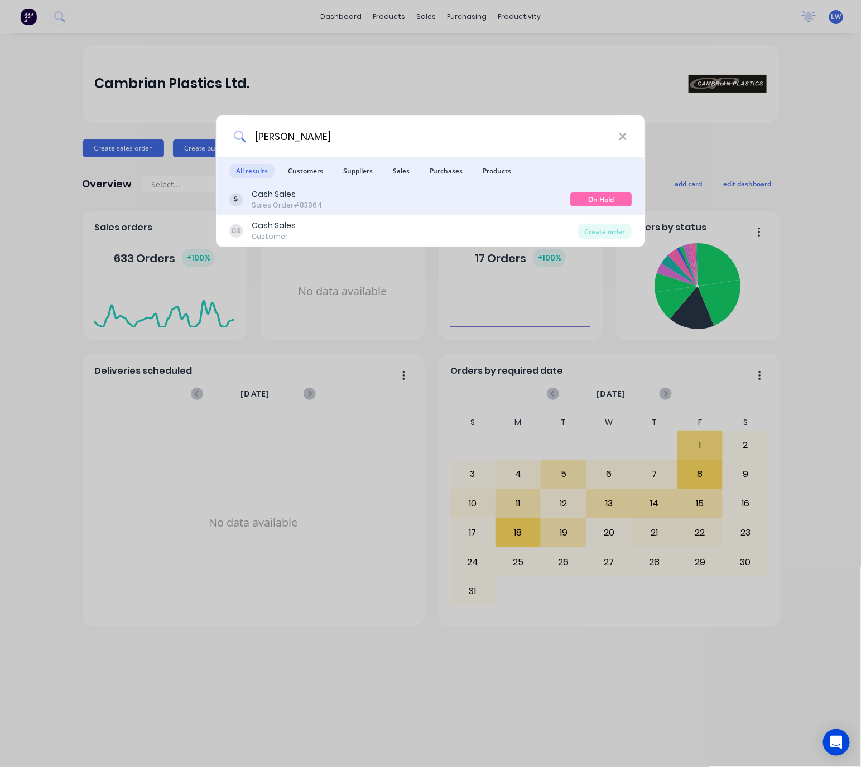
click at [398, 205] on div "Cash Sales Sales Order #83864" at bounding box center [399, 199] width 341 height 22
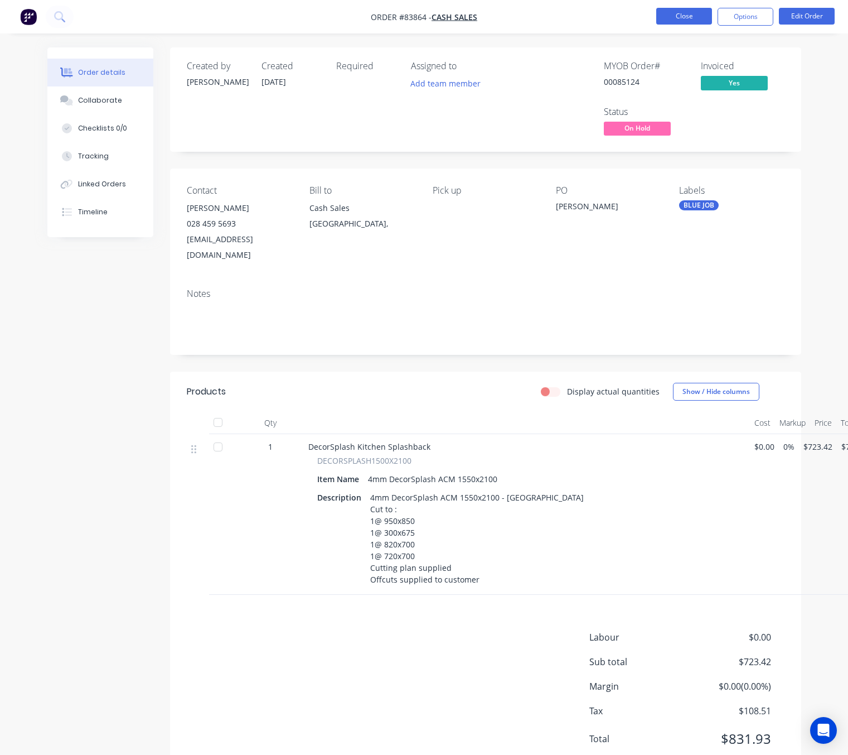
click at [693, 18] on button "Close" at bounding box center [684, 16] width 56 height 17
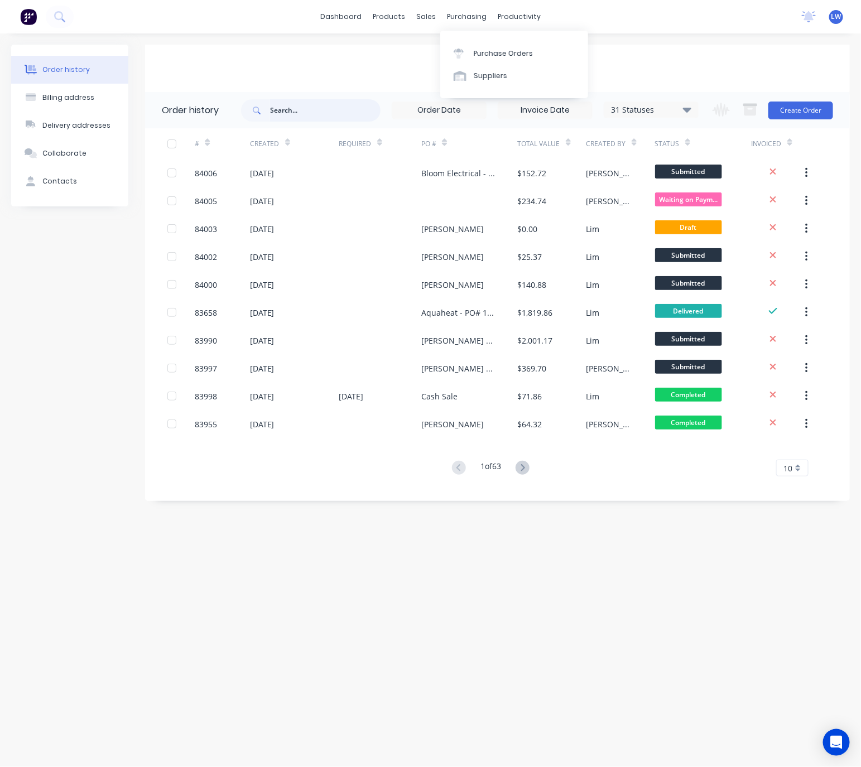
click at [318, 110] on input "text" at bounding box center [325, 110] width 110 height 22
type input "transformations"
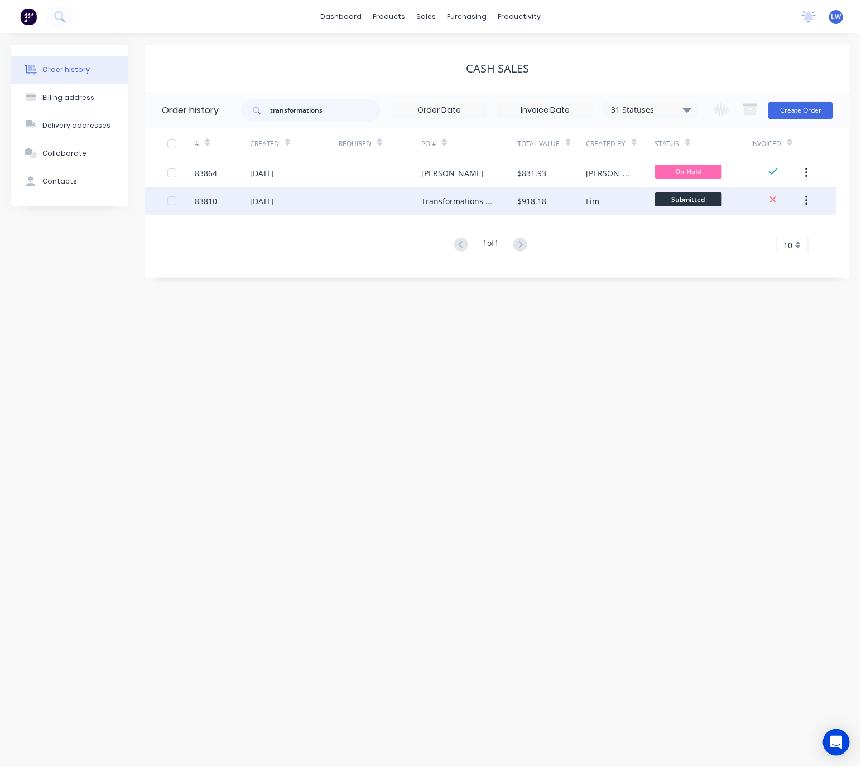
click at [474, 211] on div "Transformations NZ" at bounding box center [469, 201] width 96 height 28
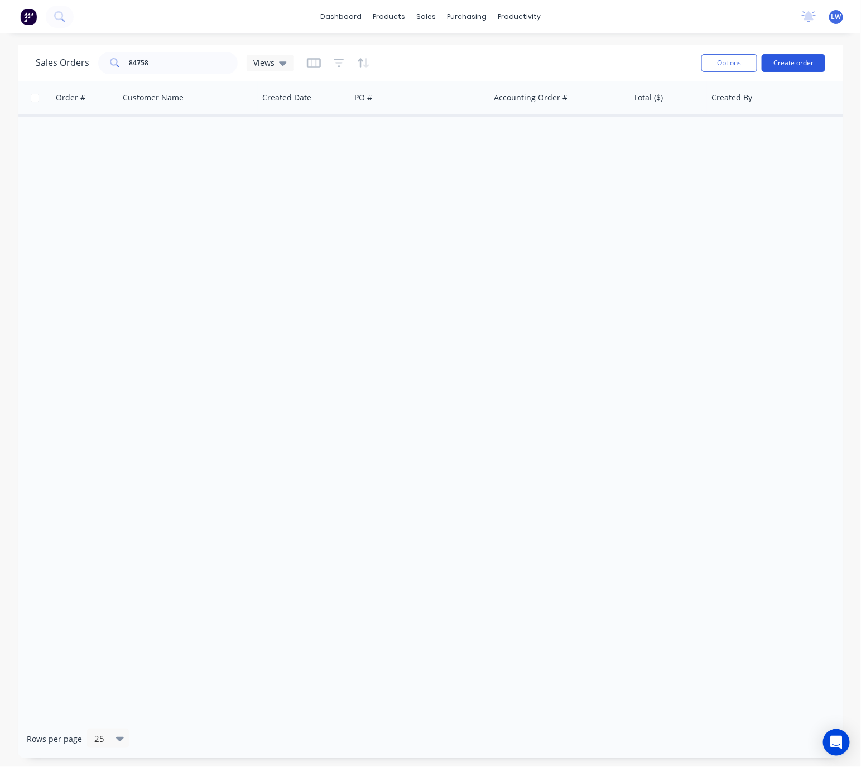
click at [801, 62] on button "Create order" at bounding box center [793, 63] width 64 height 18
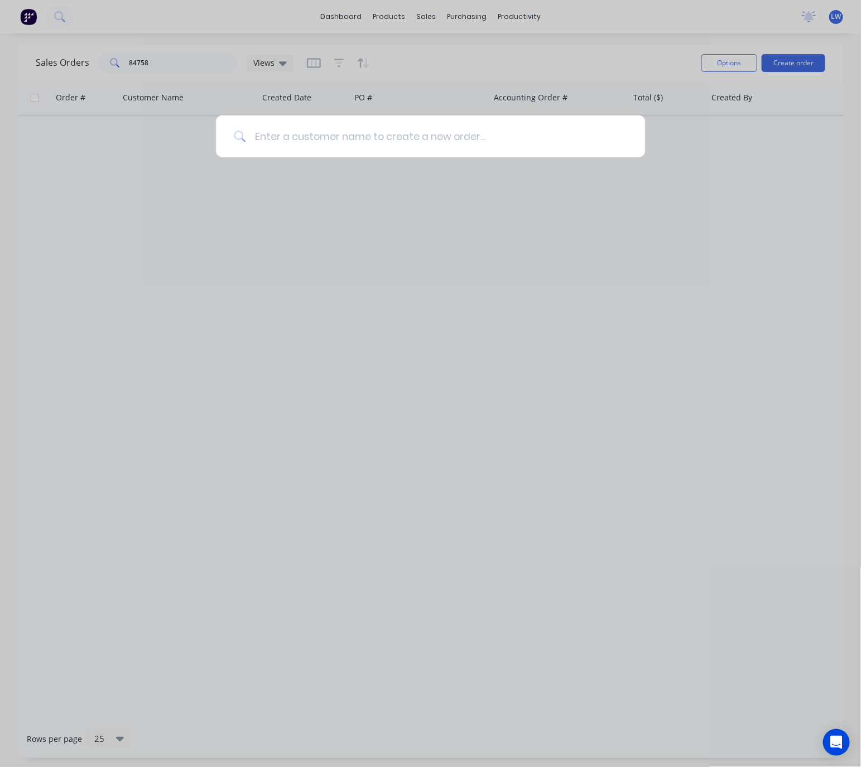
click at [310, 138] on input at bounding box center [435, 136] width 381 height 42
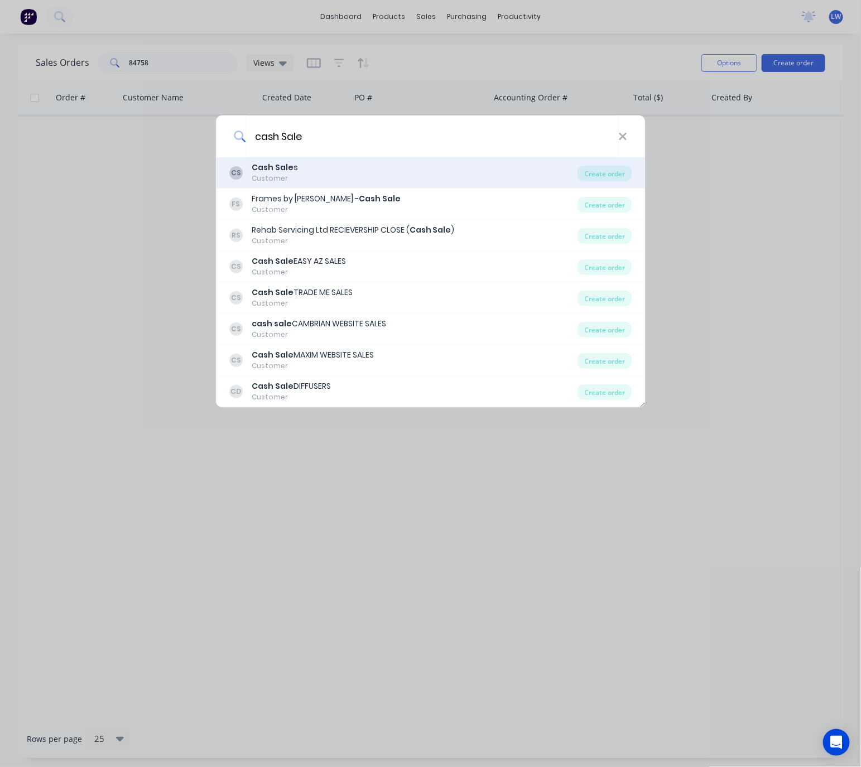
type input "cash Sale"
click at [317, 166] on div "CS Cash Sale s Customer" at bounding box center [403, 173] width 349 height 22
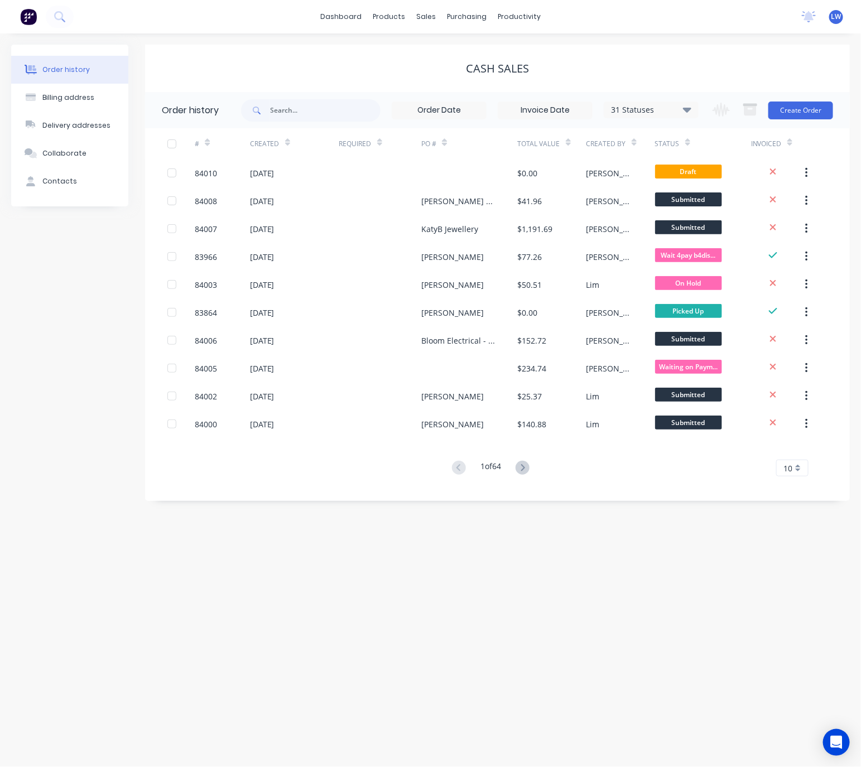
click at [815, 95] on div "Change order status Submitted Waiting on Supplier Waiting on Payment CNC Cut Sh…" at bounding box center [768, 110] width 127 height 36
click at [814, 102] on button "Create Order" at bounding box center [800, 110] width 65 height 18
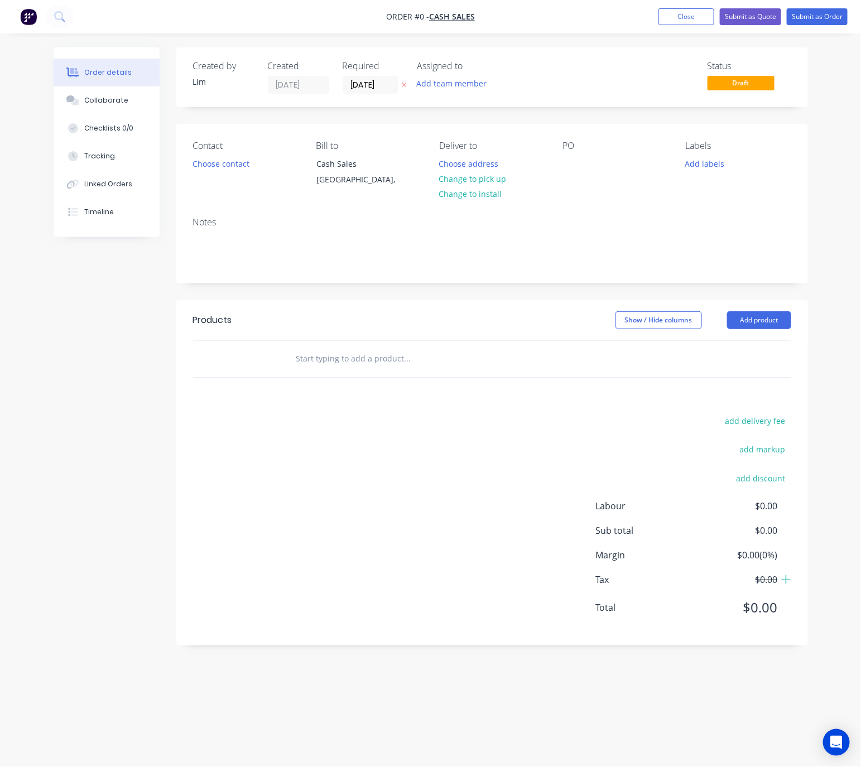
click at [404, 83] on icon at bounding box center [404, 84] width 5 height 7
click at [234, 162] on button "Choose contact" at bounding box center [220, 163] width 69 height 15
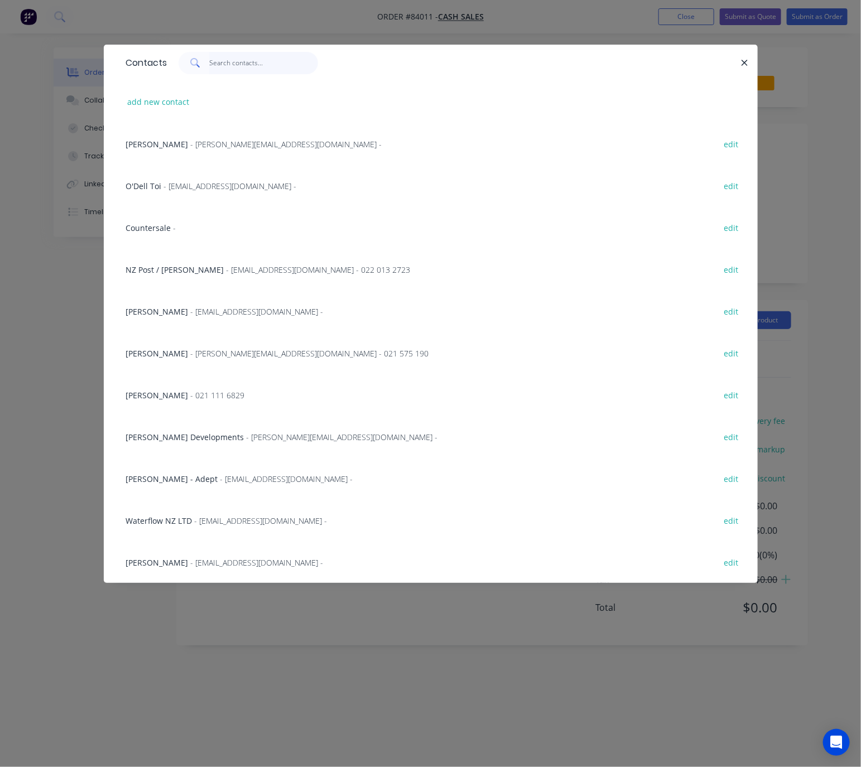
click at [214, 69] on input "text" at bounding box center [263, 63] width 109 height 22
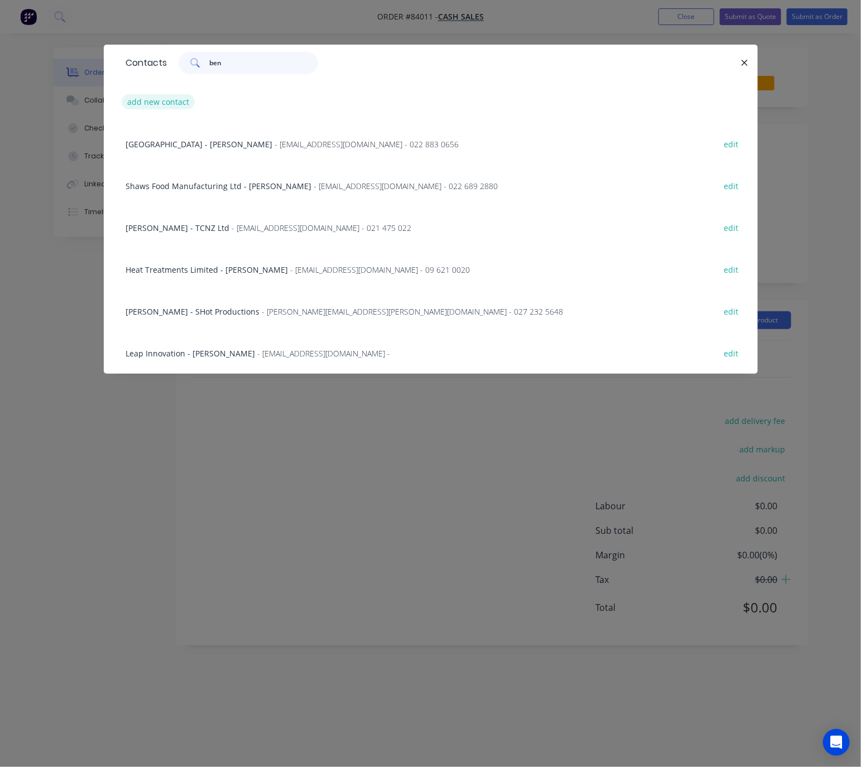
type input "ben"
click at [176, 106] on button "add new contact" at bounding box center [159, 101] width 74 height 15
select select "NZ"
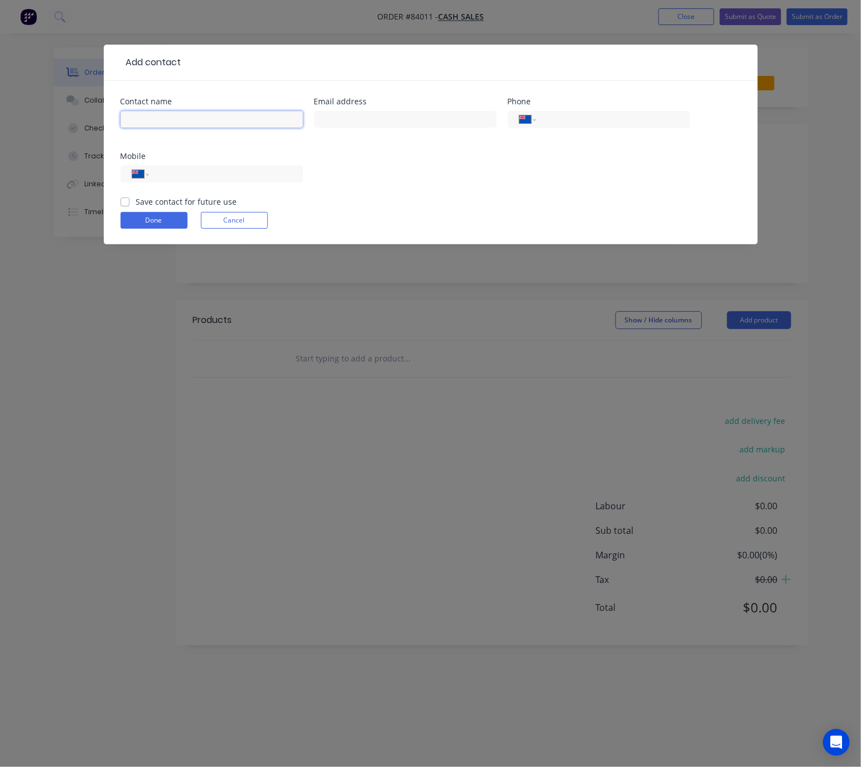
click at [169, 114] on input "text" at bounding box center [211, 119] width 182 height 17
drag, startPoint x: 122, startPoint y: 118, endPoint x: 102, endPoint y: 114, distance: 20.5
click at [102, 114] on div "Add contact Contact name Ben Email address Phone International [GEOGRAPHIC_DATA…" at bounding box center [430, 383] width 861 height 767
paste input "Doughney<[EMAIL_ADDRESS][DOMAIN_NAME]> ​ Info (Cambrian Plastics)​"
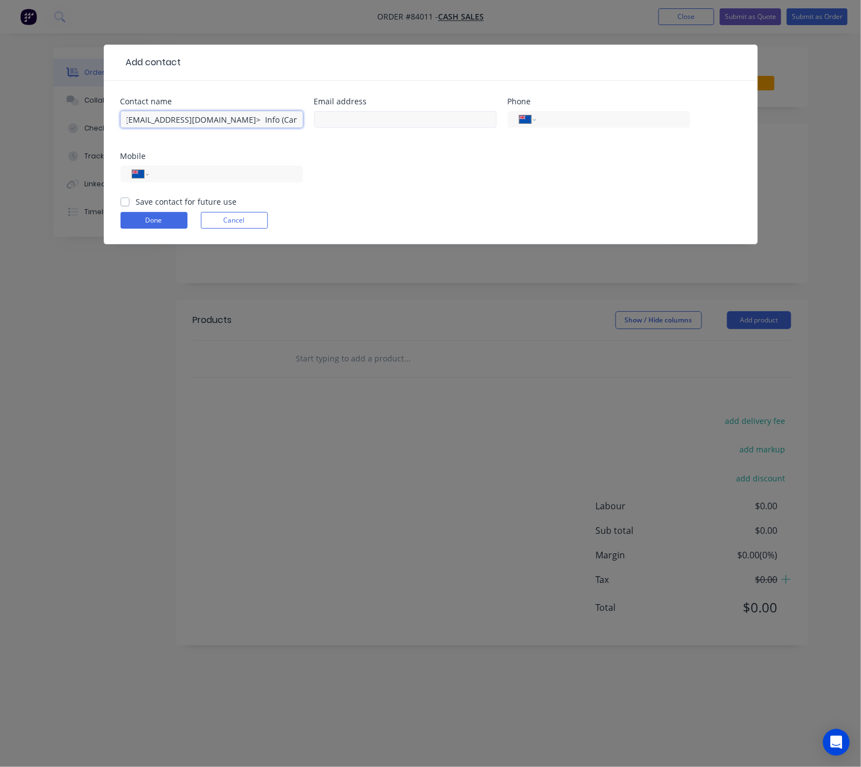
drag, startPoint x: 273, startPoint y: 124, endPoint x: 437, endPoint y: 127, distance: 164.0
click at [437, 127] on div "Contact name [PERSON_NAME]<[EMAIL_ADDRESS][DOMAIN_NAME]> ​ Info (Cambrian Plast…" at bounding box center [430, 147] width 620 height 98
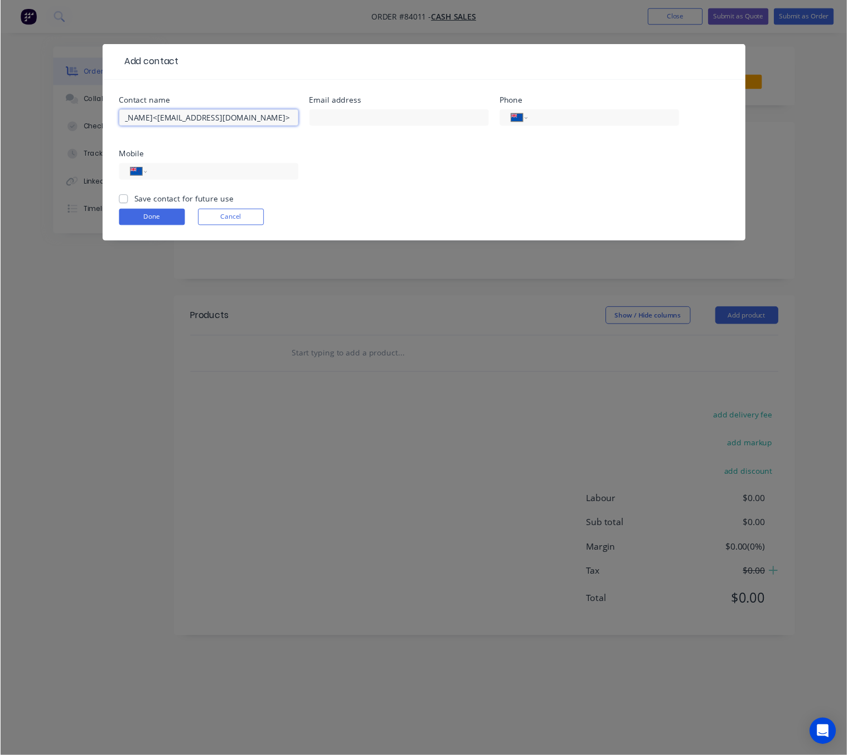
scroll to position [0, 0]
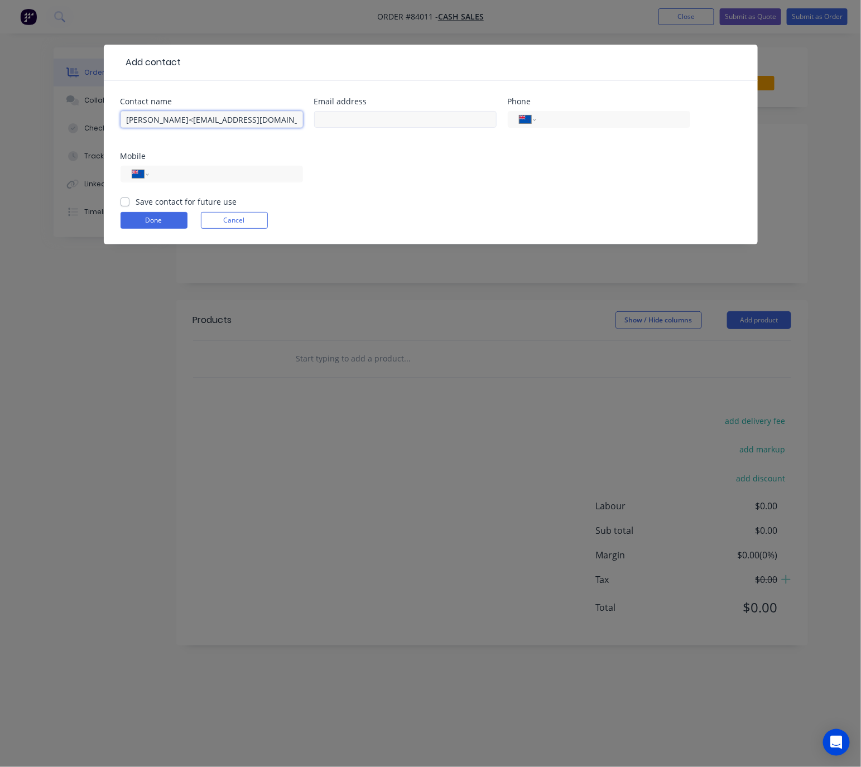
drag, startPoint x: 181, startPoint y: 116, endPoint x: 360, endPoint y: 122, distance: 178.6
click at [360, 122] on div "Contact name [PERSON_NAME]<[EMAIL_ADDRESS][DOMAIN_NAME] Email address Phone Int…" at bounding box center [430, 147] width 620 height 98
type input "[PERSON_NAME]"
drag, startPoint x: 391, startPoint y: 120, endPoint x: 385, endPoint y: 119, distance: 6.4
click at [391, 119] on input "text" at bounding box center [405, 119] width 182 height 17
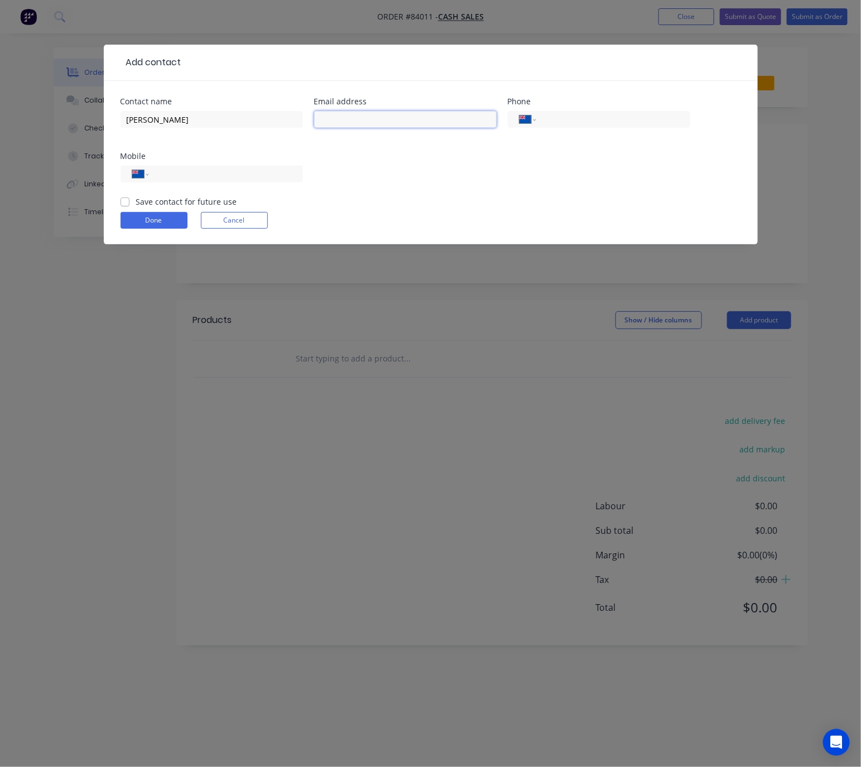
paste input "<[EMAIL_ADDRESS][DOMAIN_NAME]"
click at [326, 117] on input "<[EMAIL_ADDRESS][DOMAIN_NAME]" at bounding box center [405, 119] width 182 height 17
type input "[EMAIL_ADDRESS][DOMAIN_NAME]"
click at [236, 181] on div "International [GEOGRAPHIC_DATA] [GEOGRAPHIC_DATA] [GEOGRAPHIC_DATA] [GEOGRAPHIC…" at bounding box center [211, 174] width 182 height 17
click at [192, 171] on input "tel" at bounding box center [224, 174] width 134 height 13
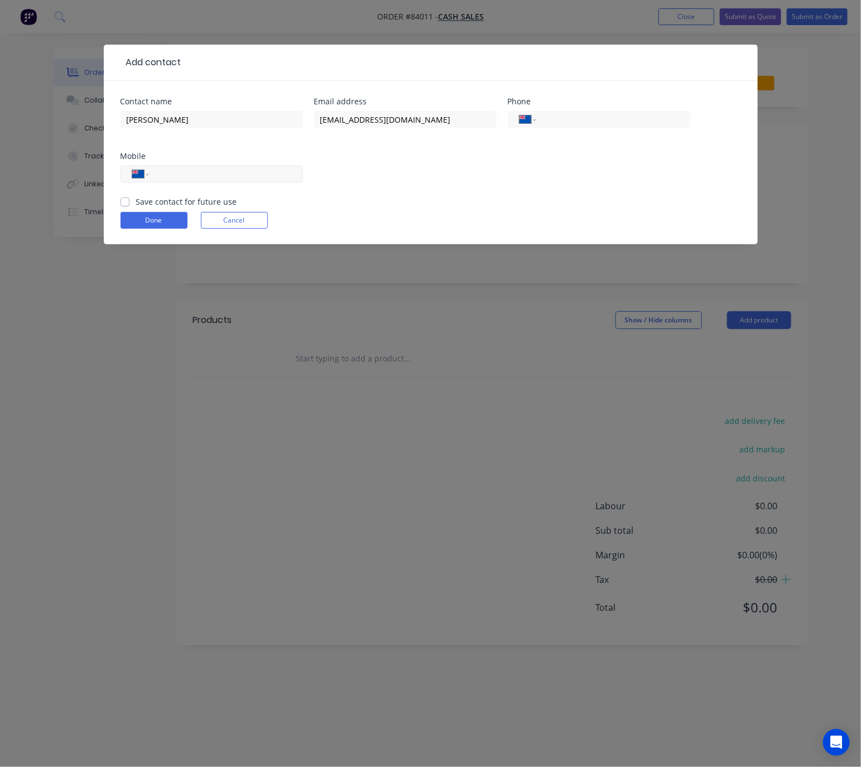
click at [192, 175] on input "tel" at bounding box center [224, 174] width 134 height 13
click at [136, 197] on label "Save contact for future use" at bounding box center [186, 202] width 101 height 12
click at [125, 197] on input "Save contact for future use" at bounding box center [124, 201] width 9 height 11
checkbox input "true"
click at [138, 228] on button "Done" at bounding box center [153, 220] width 67 height 17
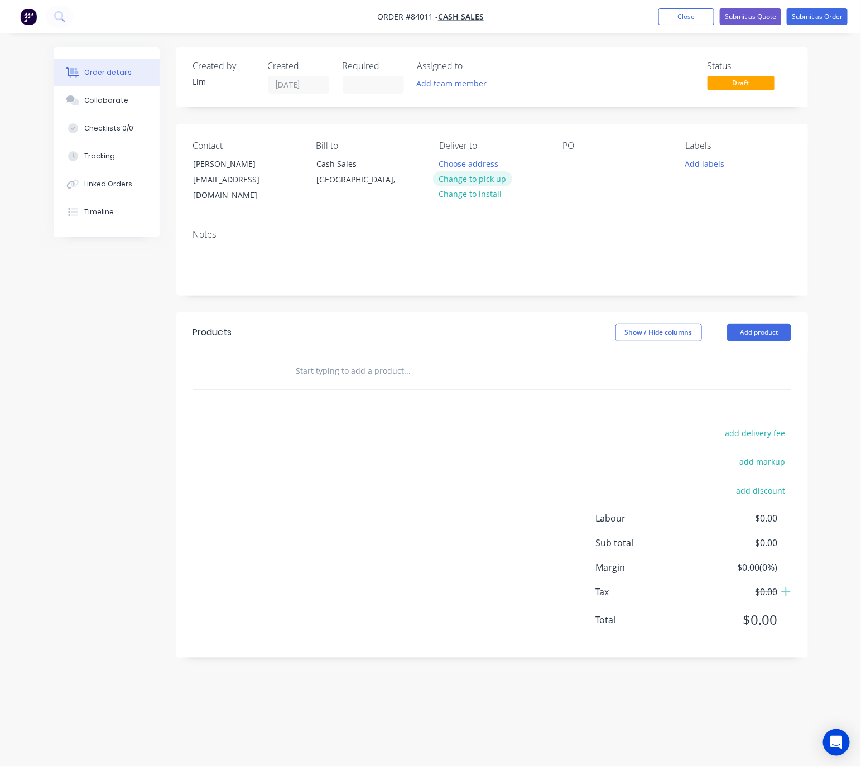
click at [485, 181] on button "Change to pick up" at bounding box center [472, 178] width 79 height 15
click at [569, 161] on div at bounding box center [571, 164] width 18 height 16
click at [262, 168] on div "[PERSON_NAME]" at bounding box center [240, 164] width 93 height 16
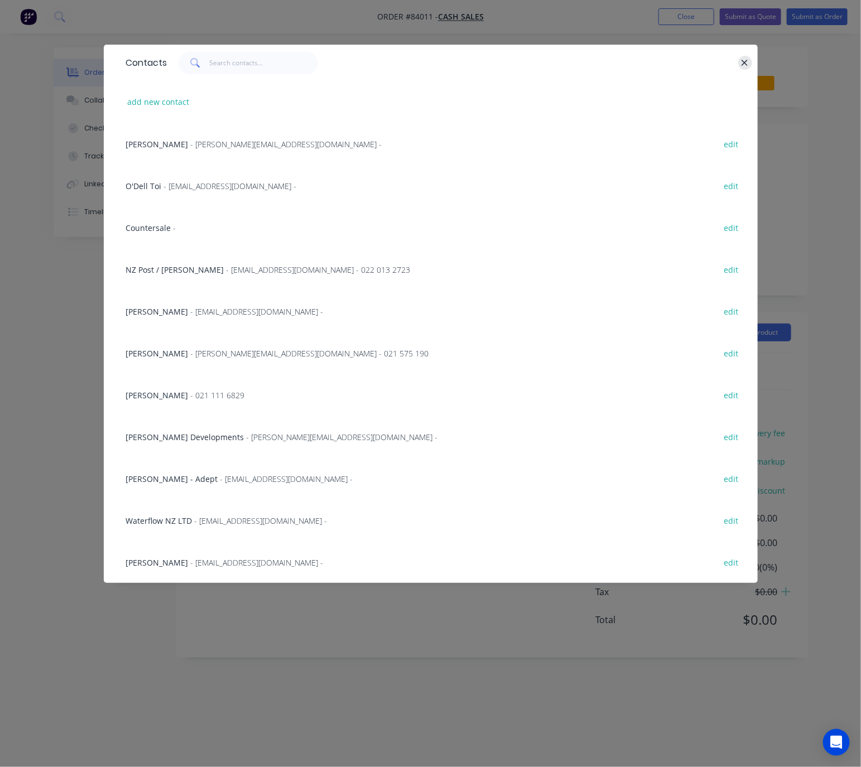
click at [748, 62] on icon "button" at bounding box center [744, 63] width 7 height 10
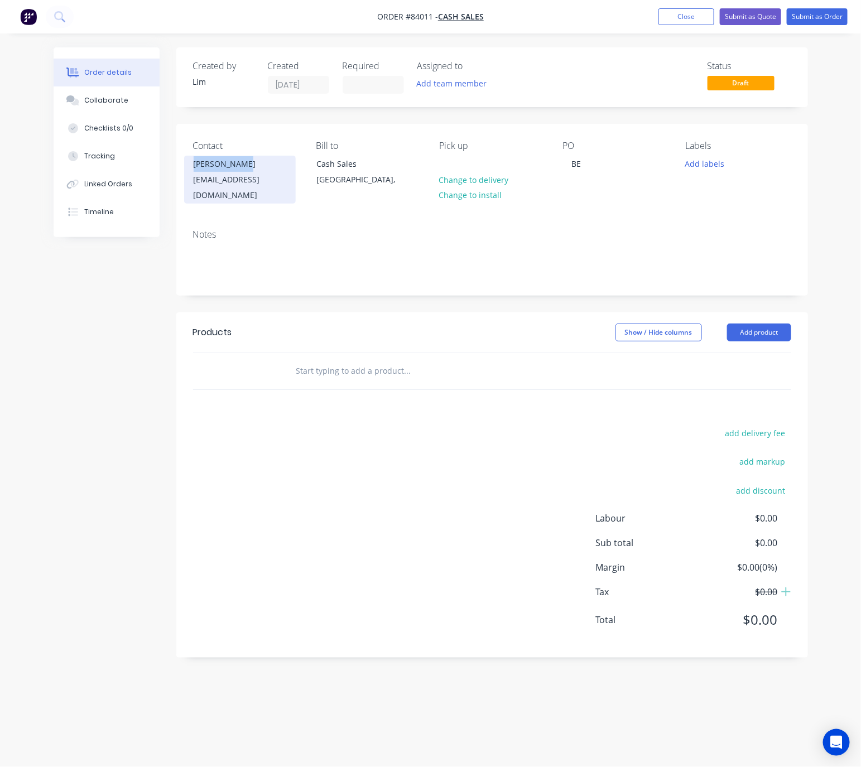
copy div "[PERSON_NAME]"
drag, startPoint x: 581, startPoint y: 165, endPoint x: 568, endPoint y: 163, distance: 12.9
click at [568, 163] on div "BE" at bounding box center [575, 164] width 27 height 16
click at [705, 163] on button "Add labels" at bounding box center [704, 163] width 51 height 15
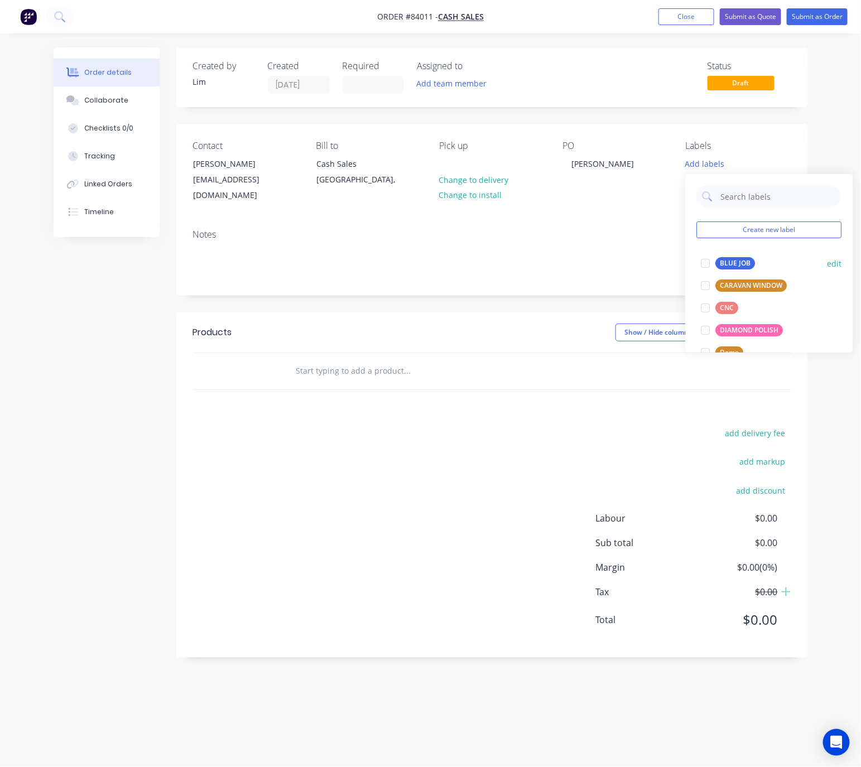
click at [731, 263] on div "BLUE JOB" at bounding box center [736, 263] width 40 height 12
drag, startPoint x: 522, startPoint y: 465, endPoint x: 683, endPoint y: 391, distance: 176.7
click at [525, 463] on div "add delivery fee add markup add discount Labour $0.00 Sub total $0.00 Margin $0…" at bounding box center [492, 533] width 598 height 215
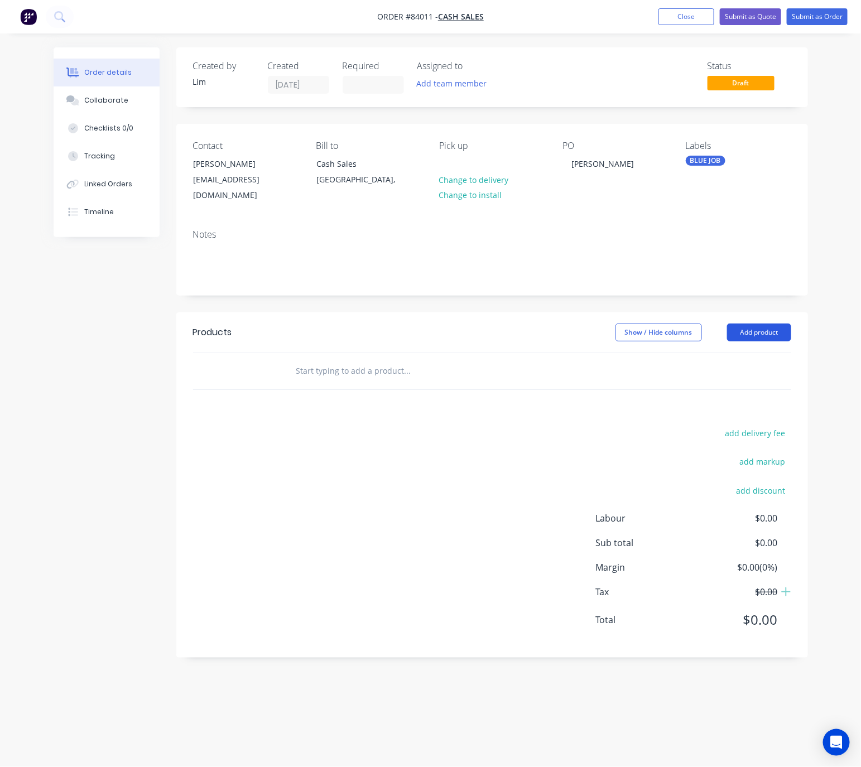
click at [771, 323] on button "Add product" at bounding box center [759, 332] width 64 height 18
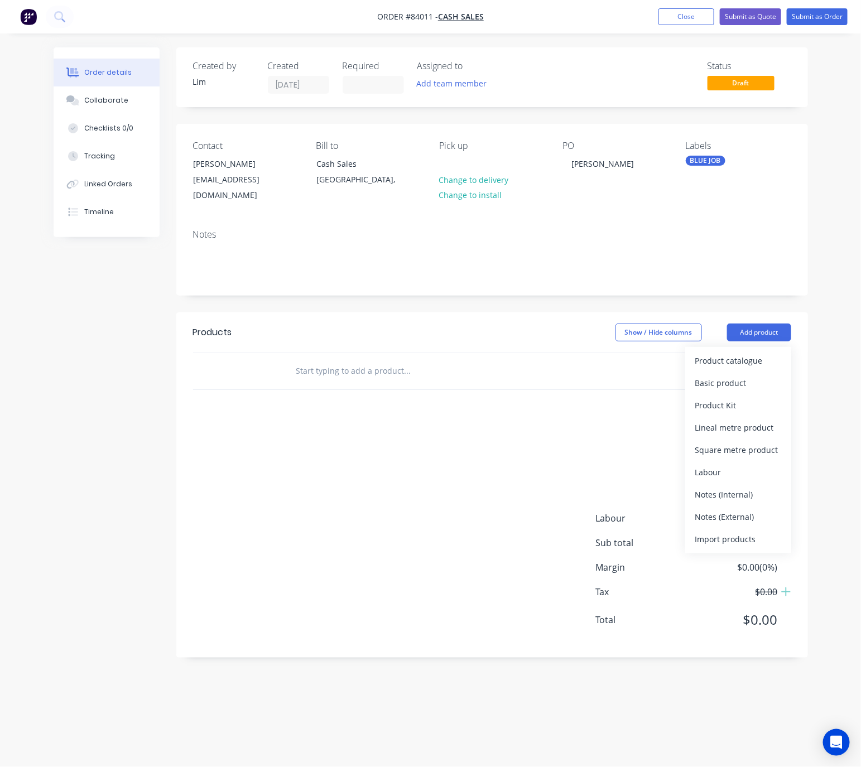
click at [330, 467] on div "add delivery fee add markup add discount Labour $0.00 Sub total $0.00 Margin $0…" at bounding box center [492, 533] width 598 height 215
click at [318, 360] on input "text" at bounding box center [407, 371] width 223 height 22
click at [374, 360] on input "text" at bounding box center [407, 371] width 223 height 22
click at [308, 360] on input "text" at bounding box center [407, 371] width 223 height 22
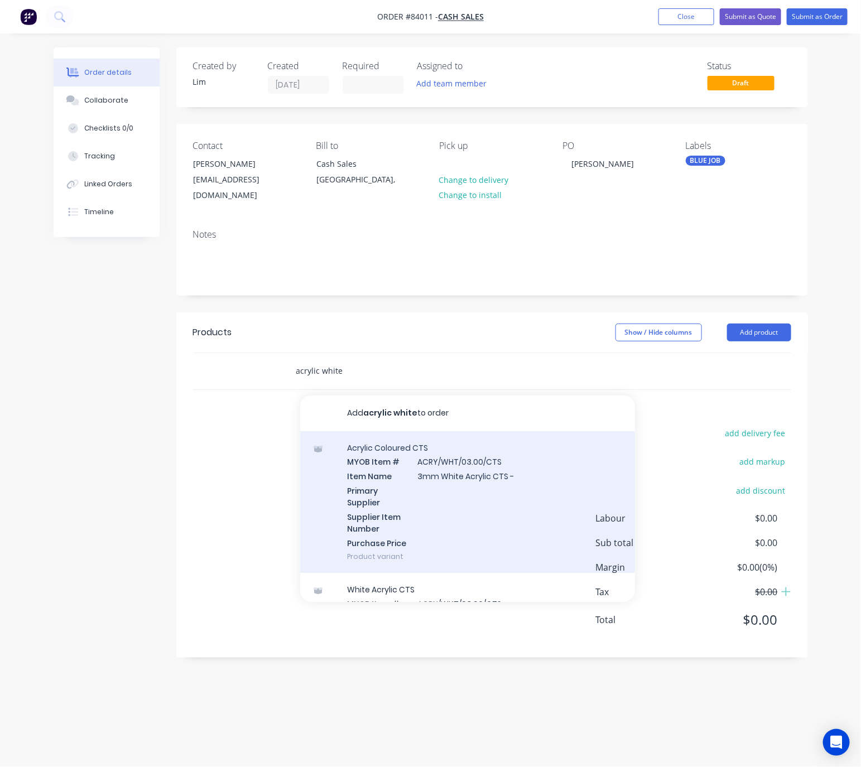
type input "acrylic white"
click at [530, 502] on div "Acrylic Coloured CTS MYOB Item # ACRY/WHT/03.00/CTS Item Name 3mm White Acrylic…" at bounding box center [467, 502] width 335 height 142
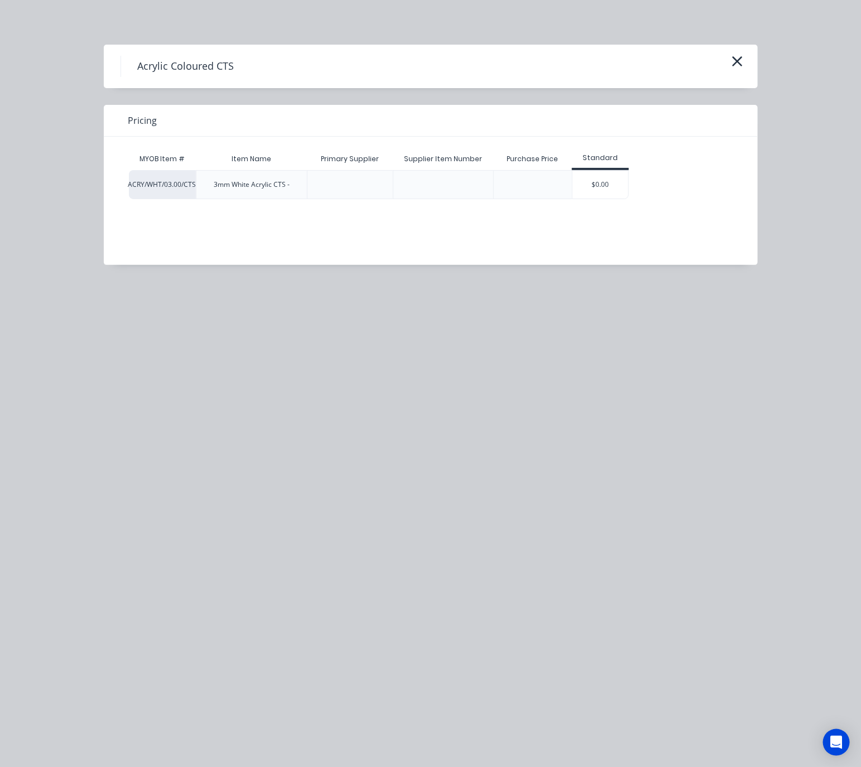
click at [614, 181] on div "$0.00" at bounding box center [600, 185] width 56 height 28
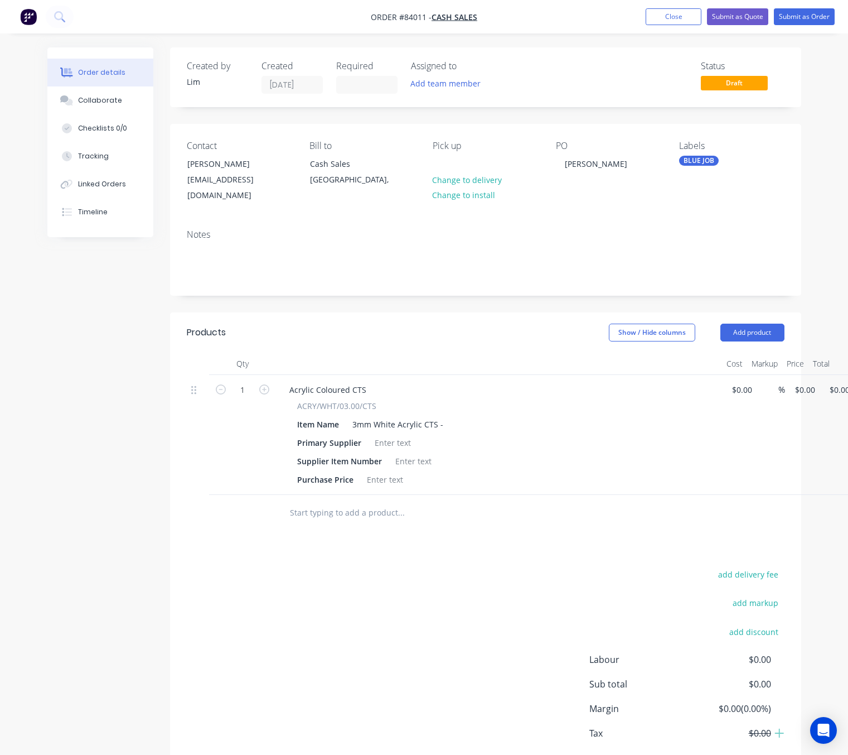
scroll to position [0, 33]
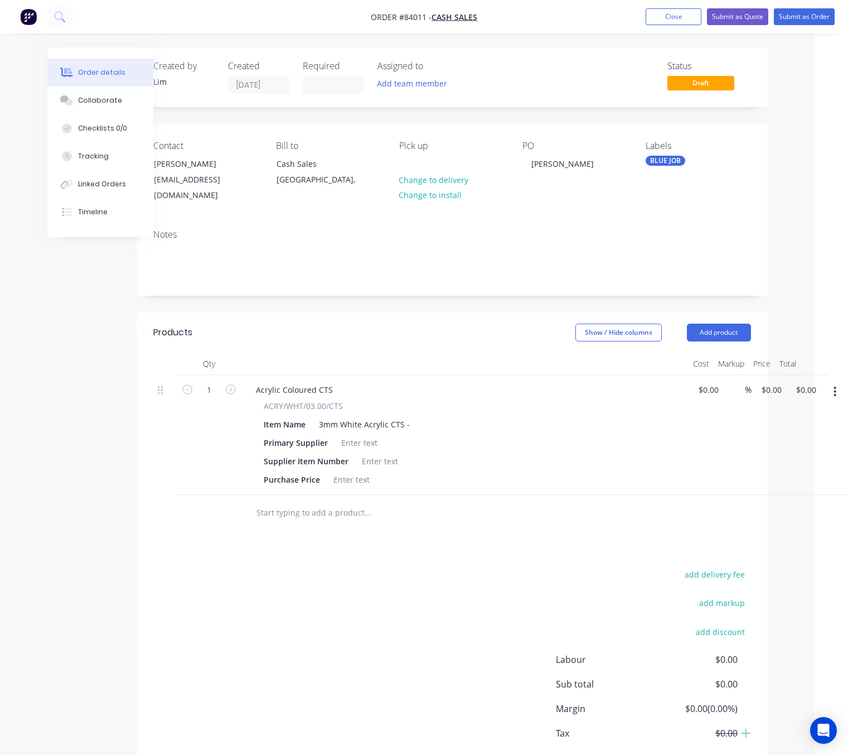
click at [832, 384] on button "button" at bounding box center [835, 391] width 26 height 20
click at [797, 480] on div "Delete" at bounding box center [796, 488] width 86 height 16
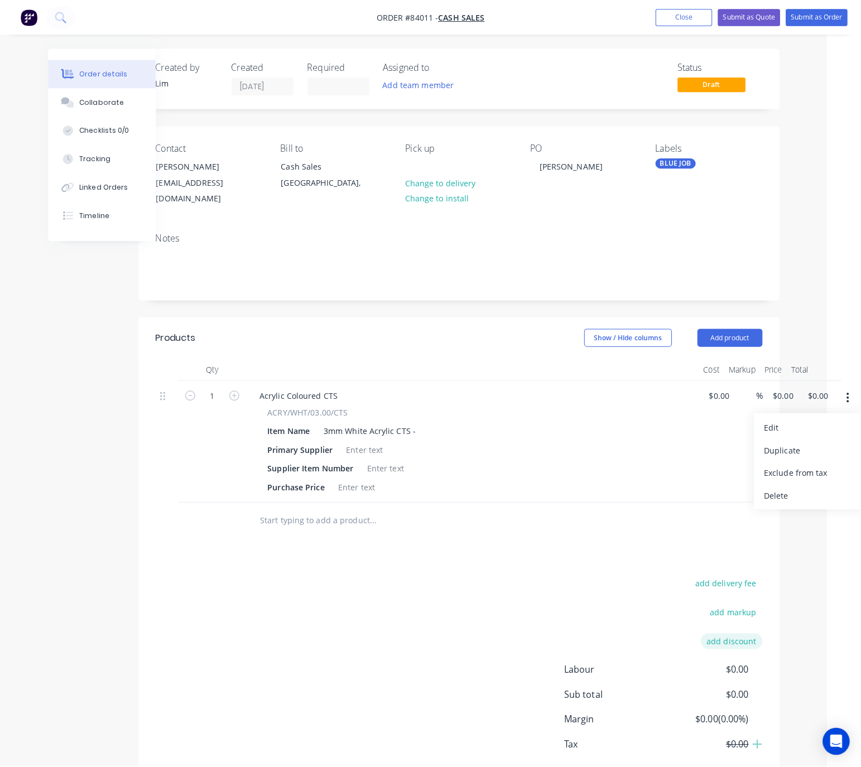
scroll to position [0, 0]
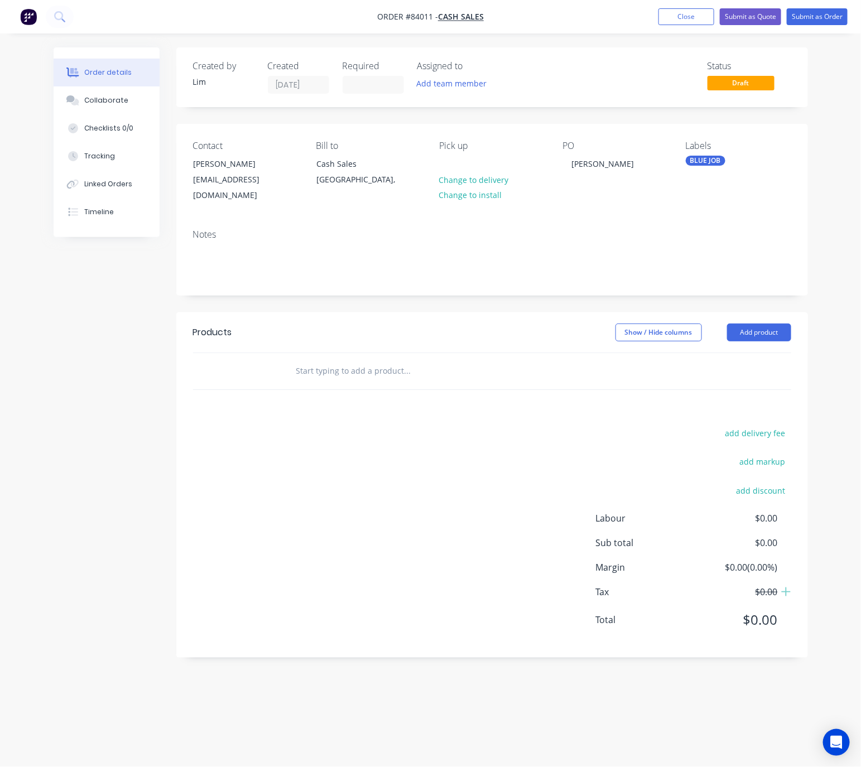
click at [340, 360] on input "text" at bounding box center [407, 371] width 223 height 22
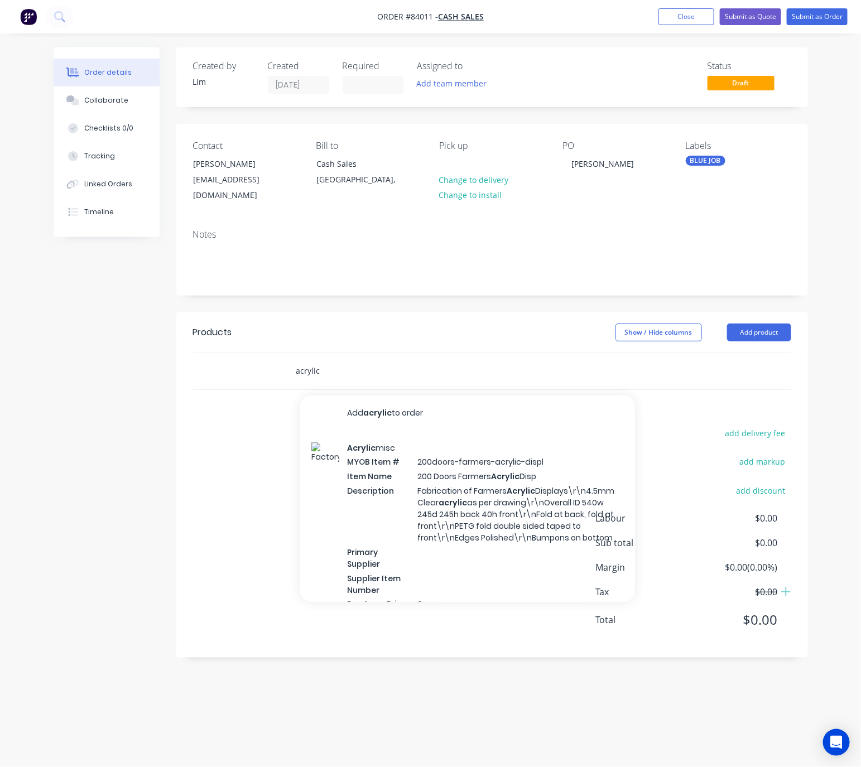
click at [355, 360] on input "acrylic" at bounding box center [407, 371] width 223 height 22
type input "acrylic"
click at [400, 525] on div "Acrylic misc MYOB Item # 200doors-farmers-acrylic-displ Item Name 200 Doors Far…" at bounding box center [467, 533] width 335 height 204
click at [356, 360] on input "acrylic" at bounding box center [407, 371] width 223 height 22
click at [347, 363] on input "acrylic" at bounding box center [407, 371] width 223 height 22
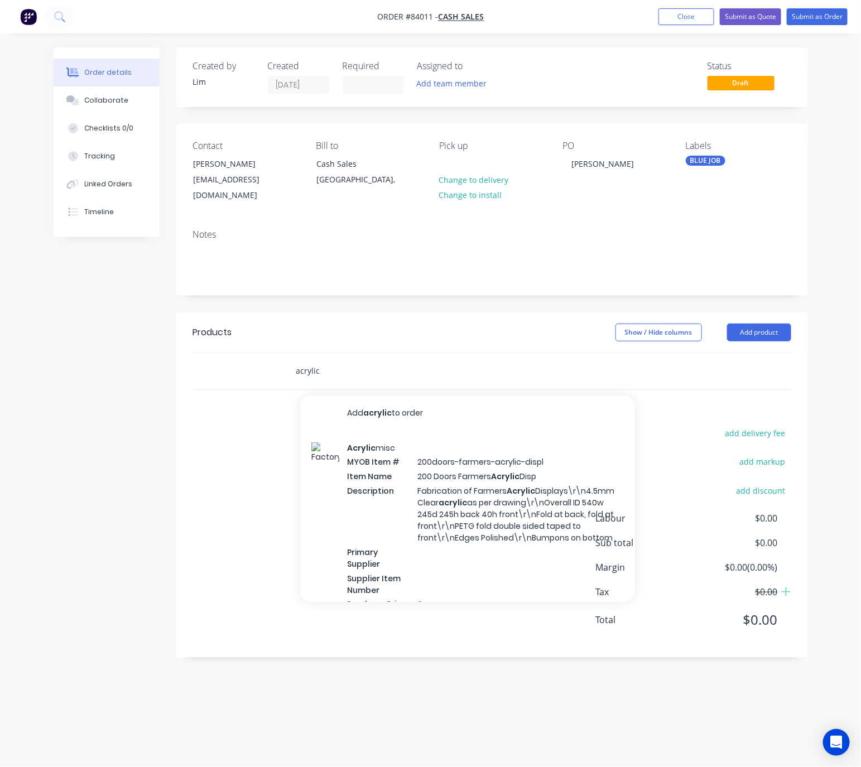
click at [369, 376] on div "acrylic Add acrylic to order Acrylic misc MYOB Item # 200doors-farmers-acrylic-…" at bounding box center [483, 371] width 402 height 36
click at [363, 534] on div "add delivery fee add markup add discount Labour $0.00 Sub total $0.00 Margin $0…" at bounding box center [492, 533] width 598 height 215
click at [333, 360] on input "acrylic" at bounding box center [407, 371] width 223 height 22
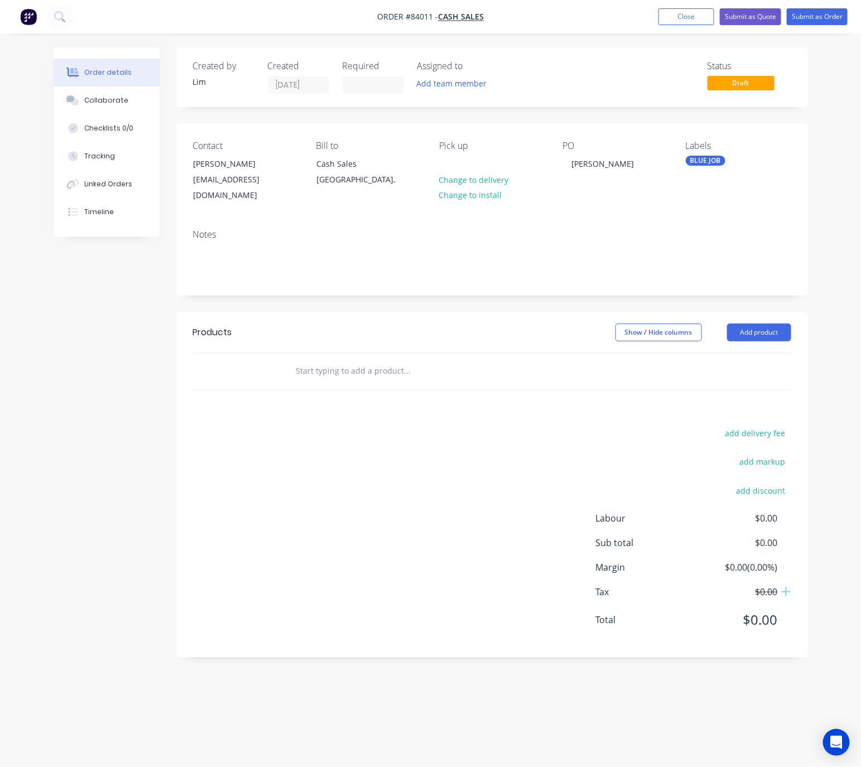
click at [385, 360] on input "text" at bounding box center [407, 371] width 223 height 22
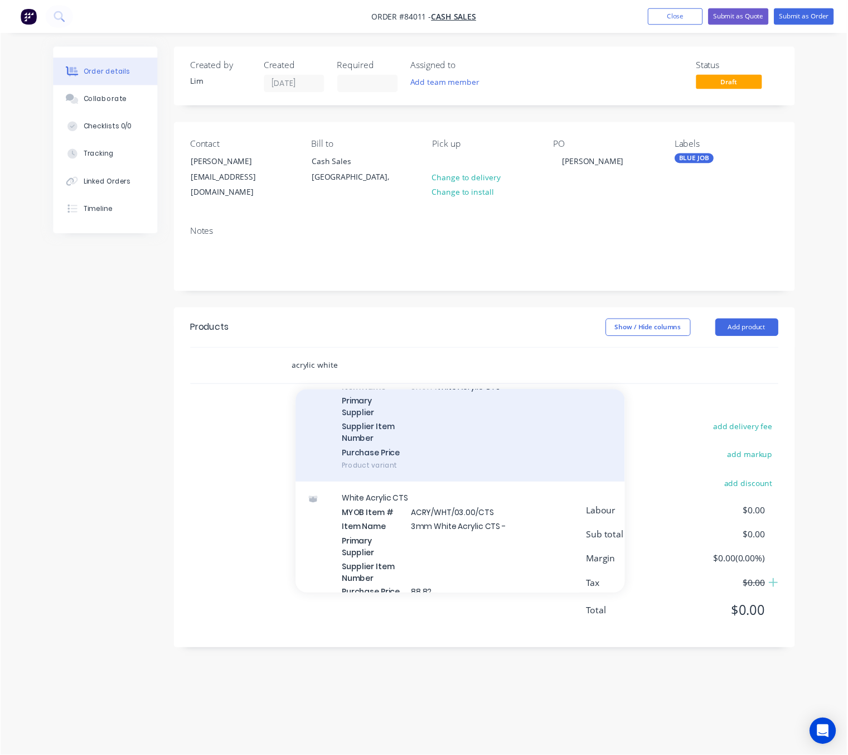
scroll to position [167, 0]
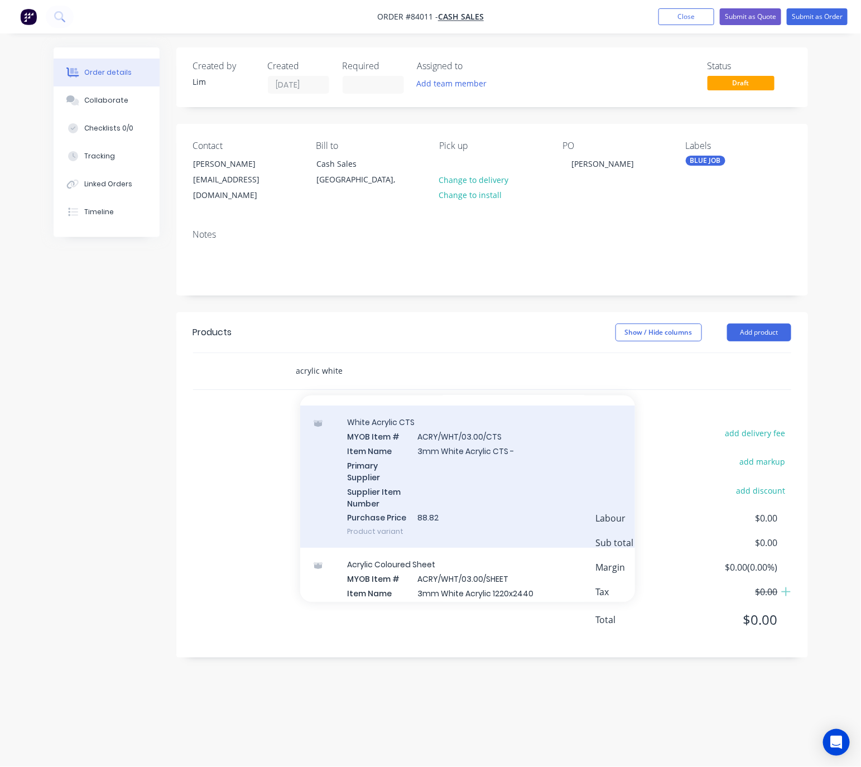
type input "acrylic white"
click at [509, 477] on div "White Acrylic CTS MYOB Item # ACRY/WHT/03.00/CTS Item Name 3mm White Acrylic CT…" at bounding box center [467, 476] width 335 height 142
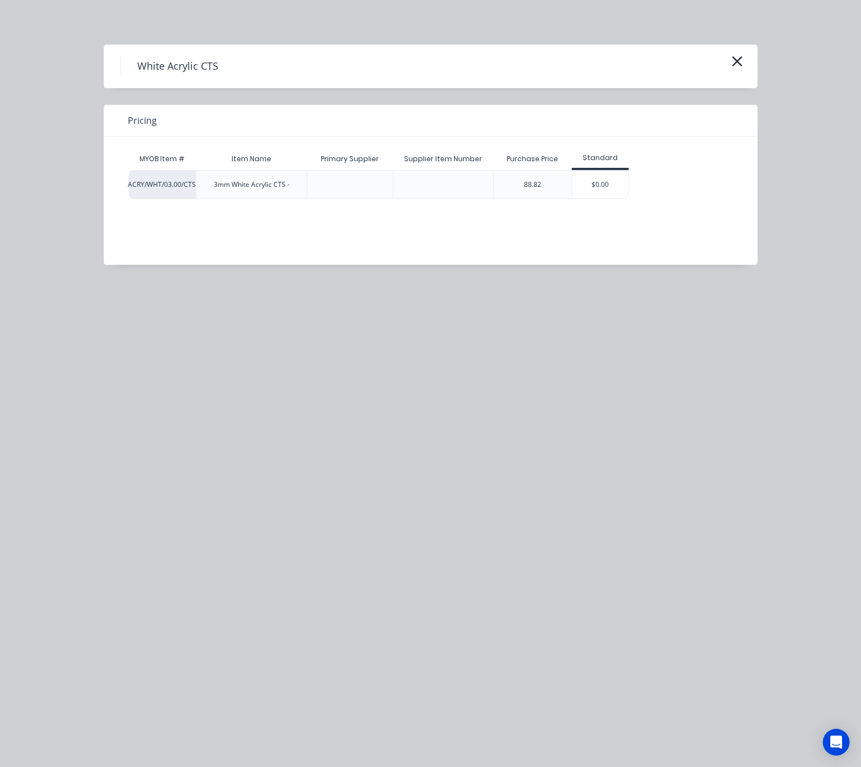
click at [603, 185] on div "$0.00" at bounding box center [600, 185] width 56 height 28
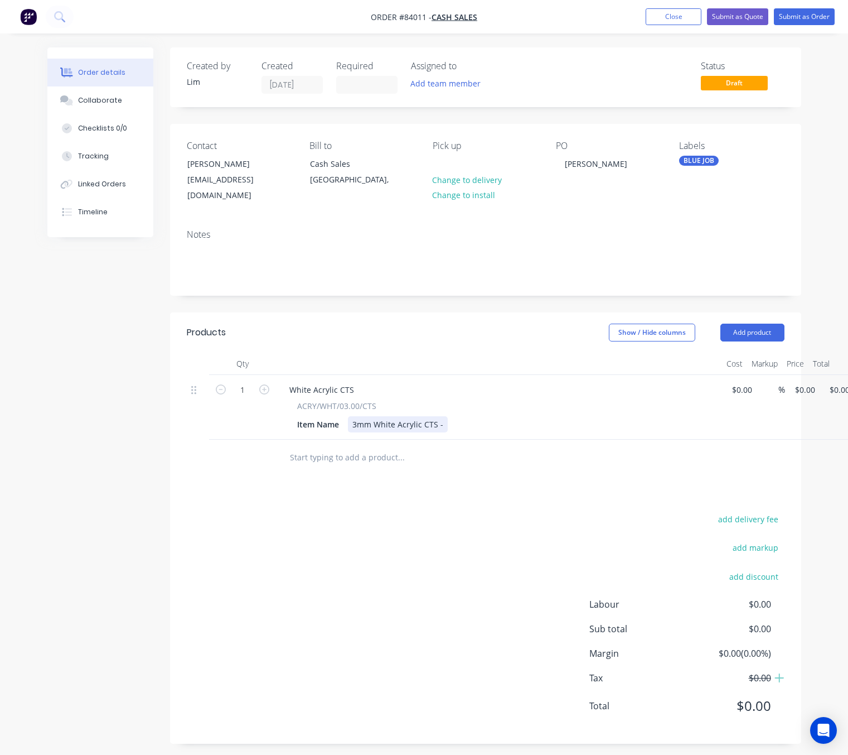
click at [442, 416] on div "3mm White Acrylic CTS -" at bounding box center [398, 424] width 100 height 16
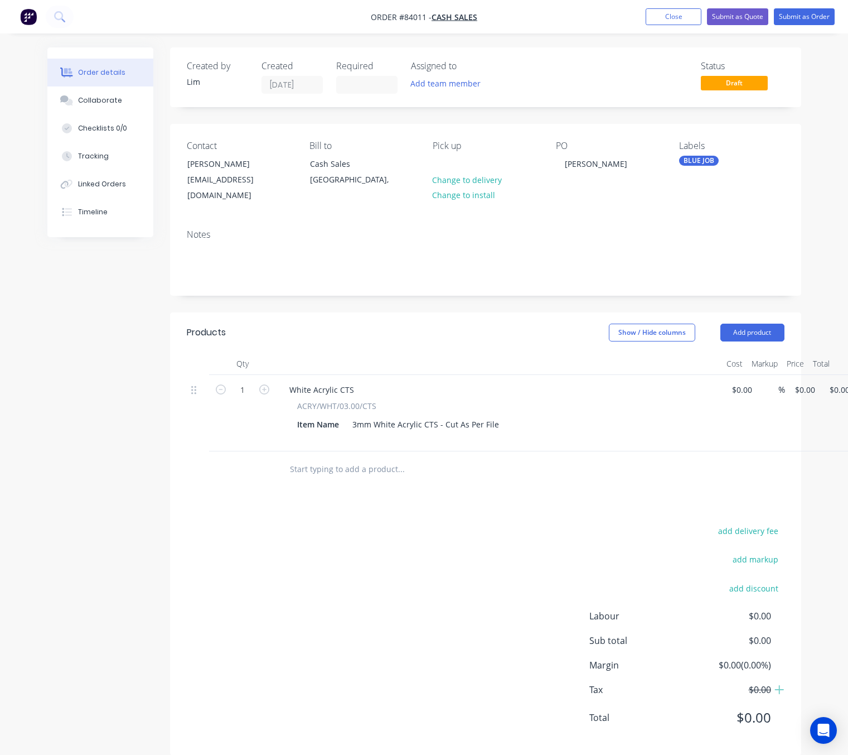
click at [740, 312] on header "Products Show / Hide columns Add product" at bounding box center [485, 332] width 631 height 40
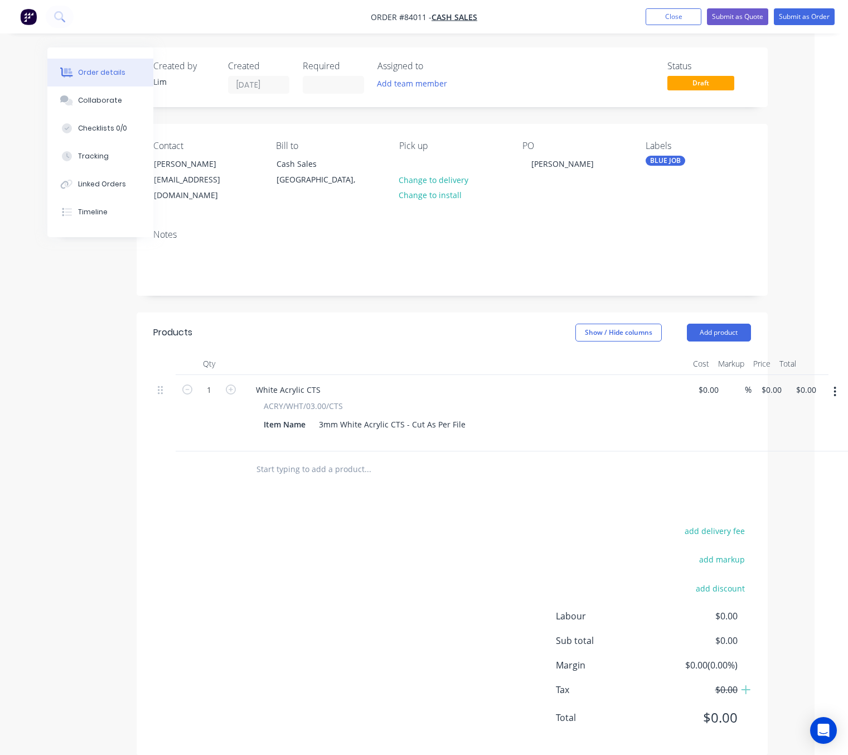
click at [835, 385] on icon "button" at bounding box center [835, 391] width 3 height 12
click at [371, 556] on div "add delivery fee add markup add discount Labour $0.00 Sub total $0.00 Margin $0…" at bounding box center [452, 630] width 598 height 215
click at [328, 458] on input "text" at bounding box center [367, 469] width 223 height 22
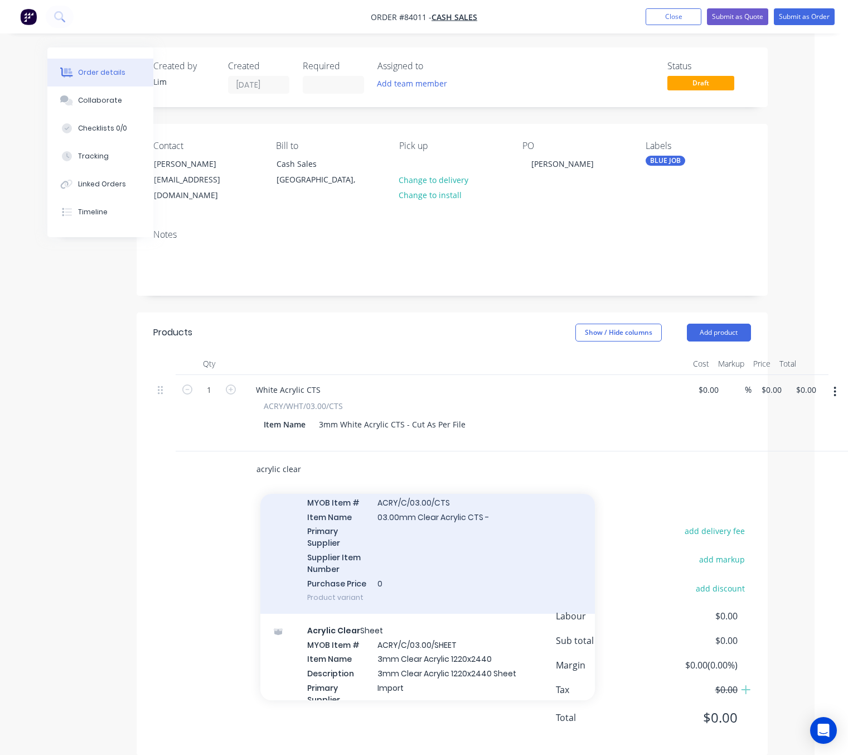
scroll to position [1255, 0]
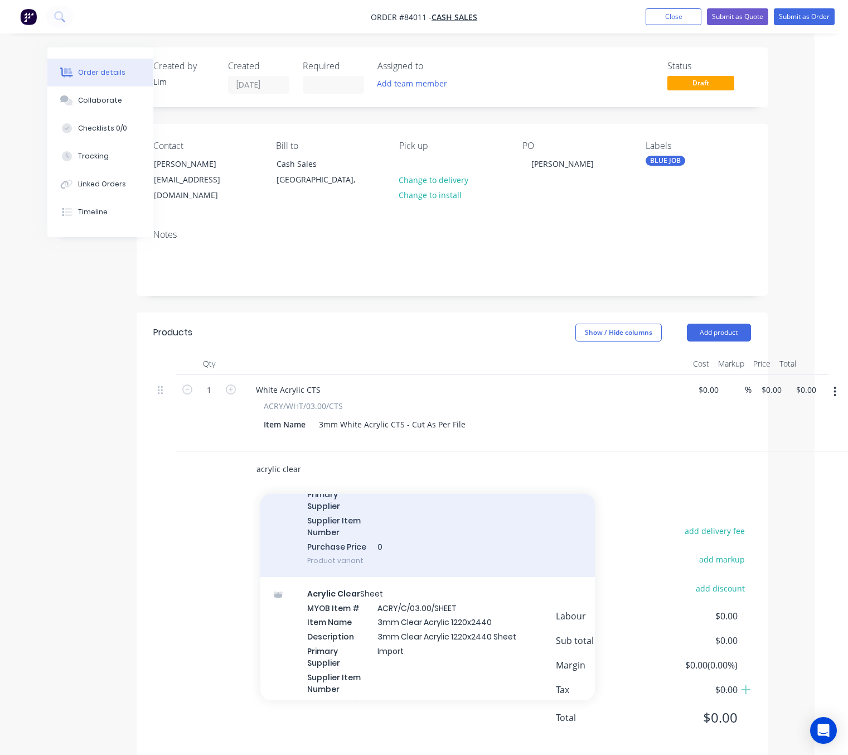
type input "acrylic clear"
click at [533, 557] on div "Acrylic Clear CTS MYOB Item # ACRY/C/03.00/CTS Item Name 03.00mm Clear Acrylic …" at bounding box center [427, 505] width 335 height 142
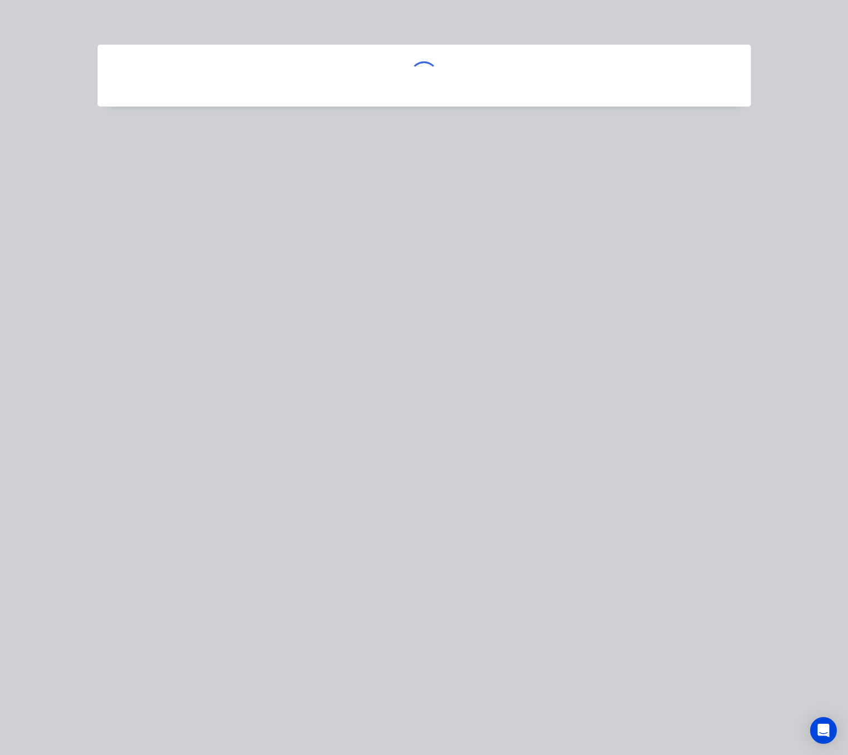
scroll to position [0, 27]
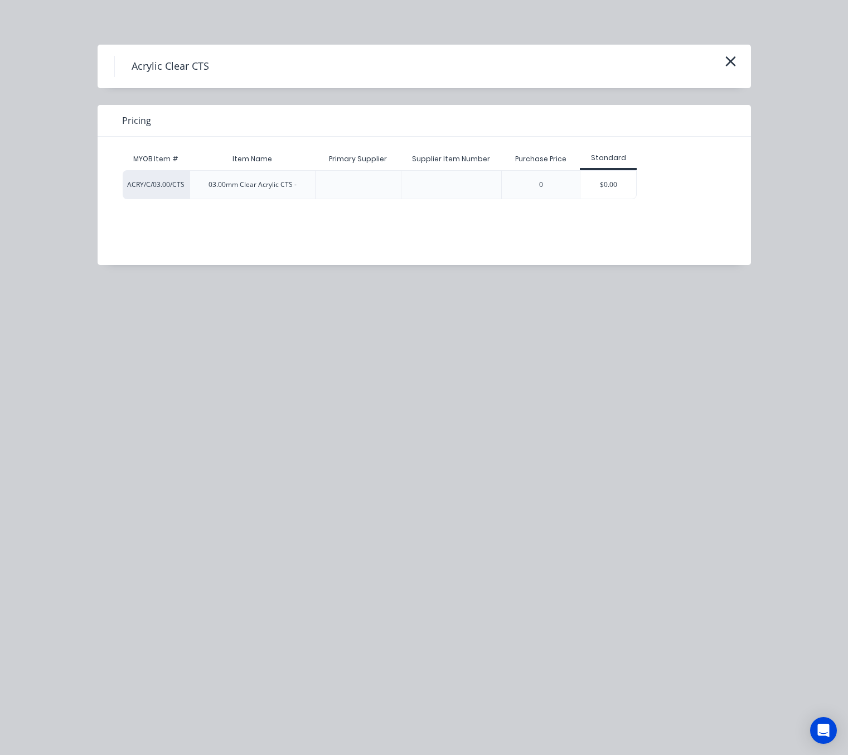
click at [601, 182] on div "$0.00" at bounding box center [609, 185] width 56 height 28
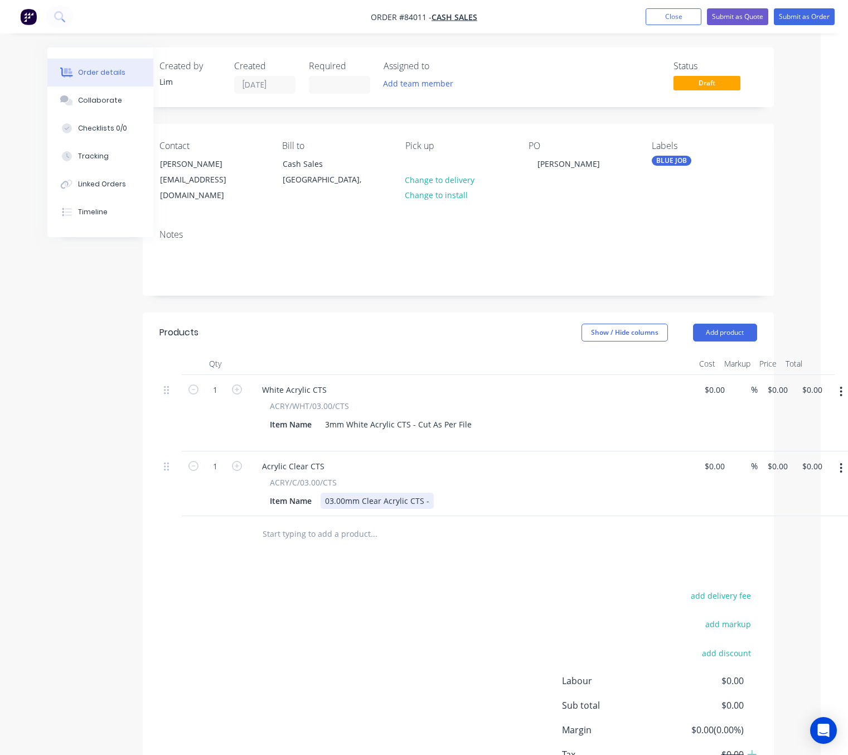
click at [426, 492] on div "03.00mm Clear Acrylic CTS -" at bounding box center [377, 500] width 113 height 16
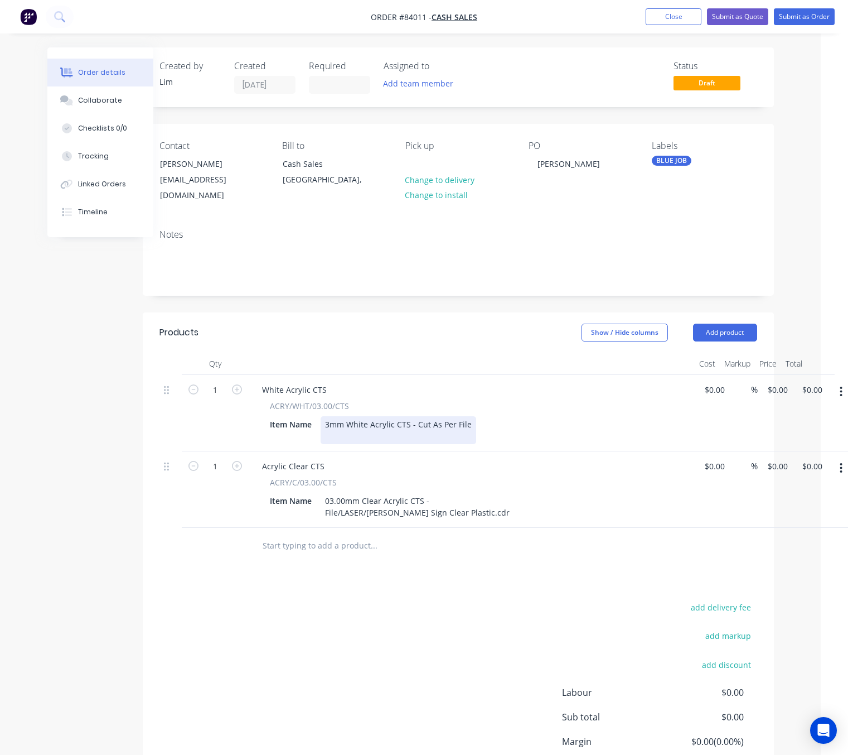
click at [442, 422] on div "3mm White Acrylic CTS - Cut As Per File" at bounding box center [399, 430] width 156 height 28
click at [458, 616] on div "add delivery fee add markup add discount Labour $0.00 Sub total $0.00 Margin $0…" at bounding box center [458, 707] width 598 height 215
click at [757, 384] on div "1 White Acrylic CTS ACRY/WHT/03.00/CTS Item Name 3mm White Acrylic CTS - Cut As…" at bounding box center [458, 413] width 598 height 76
type input "$64.42"
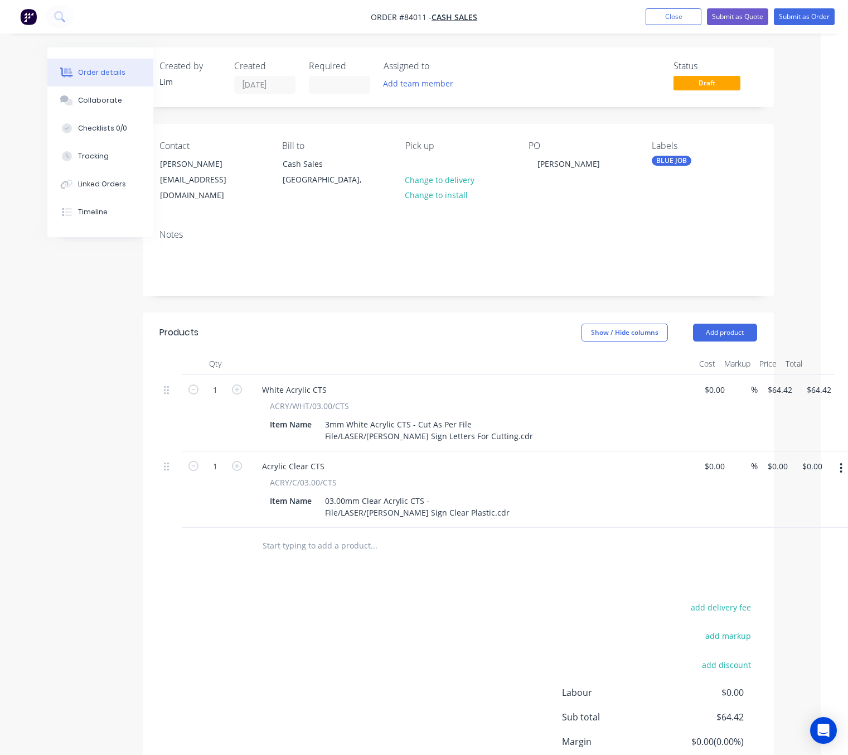
click at [526, 654] on div "add delivery fee add markup add discount Labour $0.00 Sub total $64.42 Margin $…" at bounding box center [458, 707] width 598 height 215
click at [757, 455] on div "1 Acrylic Clear CTS ACRY/C/03.00/CTS Item Name 03.00mm Clear Acrylic CTS - File…" at bounding box center [458, 489] width 598 height 76
type input "$28.55"
click at [340, 628] on div "add delivery fee add markup add discount Labour $0.00 Sub total $64.42 Margin $…" at bounding box center [458, 707] width 598 height 215
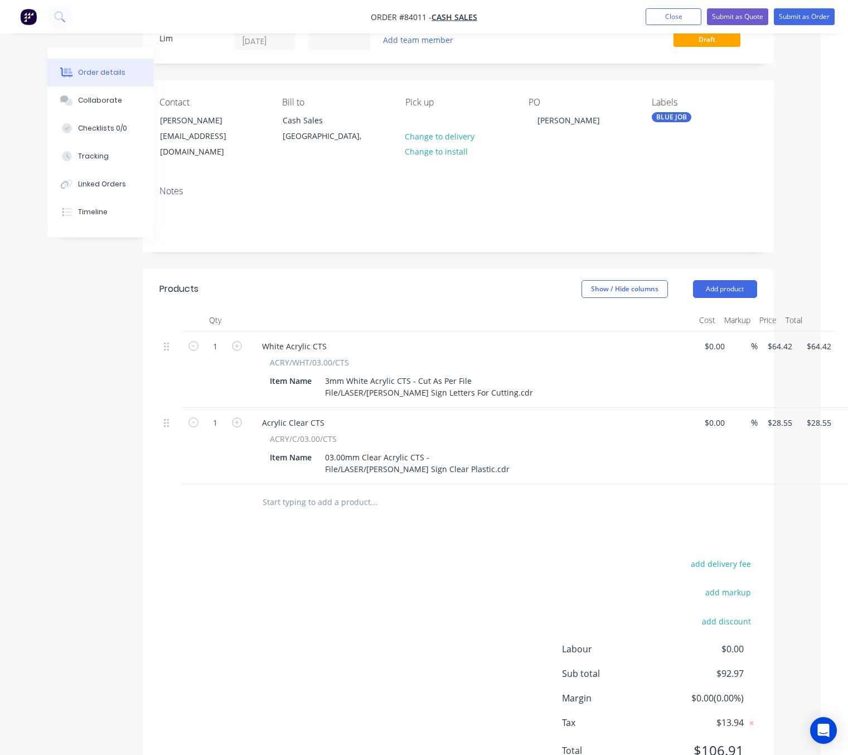
scroll to position [83, 27]
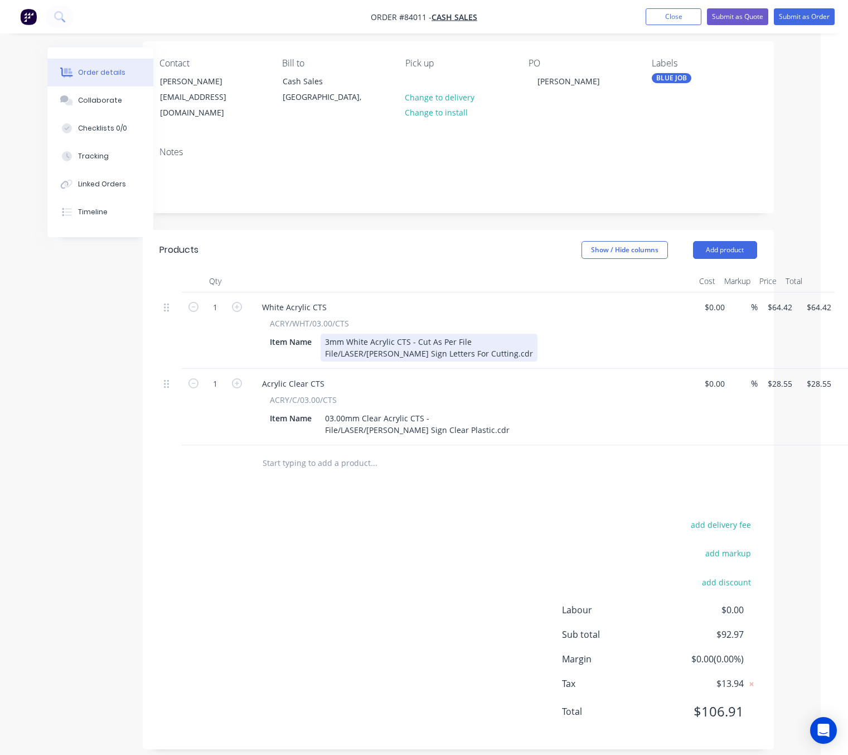
click at [499, 341] on div "3mm White Acrylic CTS - Cut As Per File File/LASER/[PERSON_NAME] Sign Letters F…" at bounding box center [429, 347] width 217 height 28
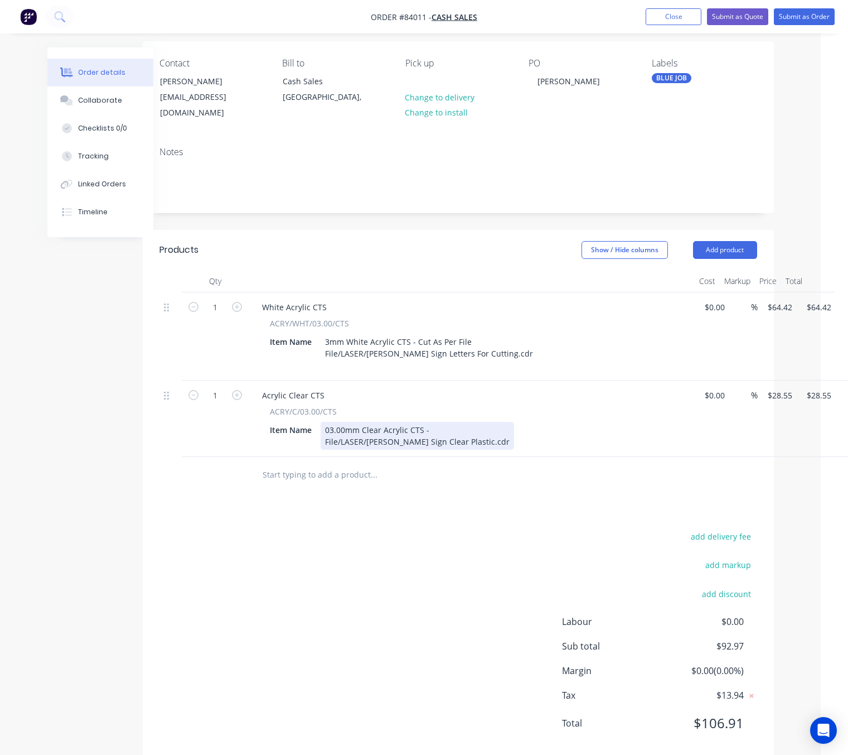
click at [482, 427] on div "Item Name 03.00mm Clear Acrylic CTS - File/LASER/[PERSON_NAME] Sign Clear Plast…" at bounding box center [469, 436] width 408 height 28
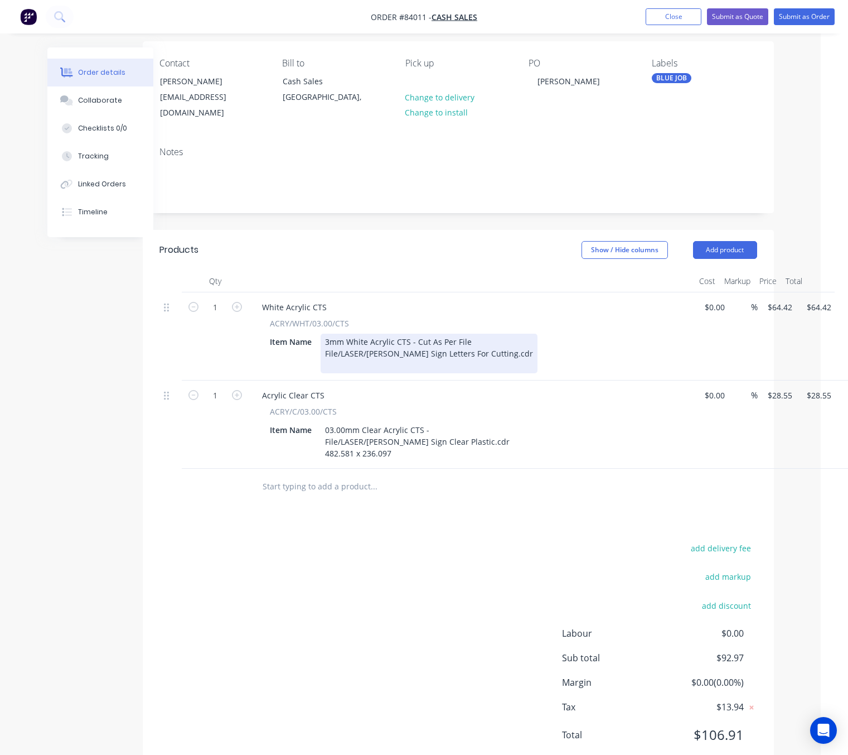
click at [447, 347] on div "3mm White Acrylic CTS - Cut As Per File File/LASER/[PERSON_NAME] Sign Letters F…" at bounding box center [429, 353] width 217 height 40
click at [410, 353] on div "3mm White Acrylic CTS - Cut As Per File File/LASER/[PERSON_NAME] Sign Letters F…" at bounding box center [429, 353] width 217 height 40
click at [400, 561] on div "add delivery fee add markup add discount Labour $0.00 Sub total $92.97 Margin $…" at bounding box center [458, 647] width 598 height 215
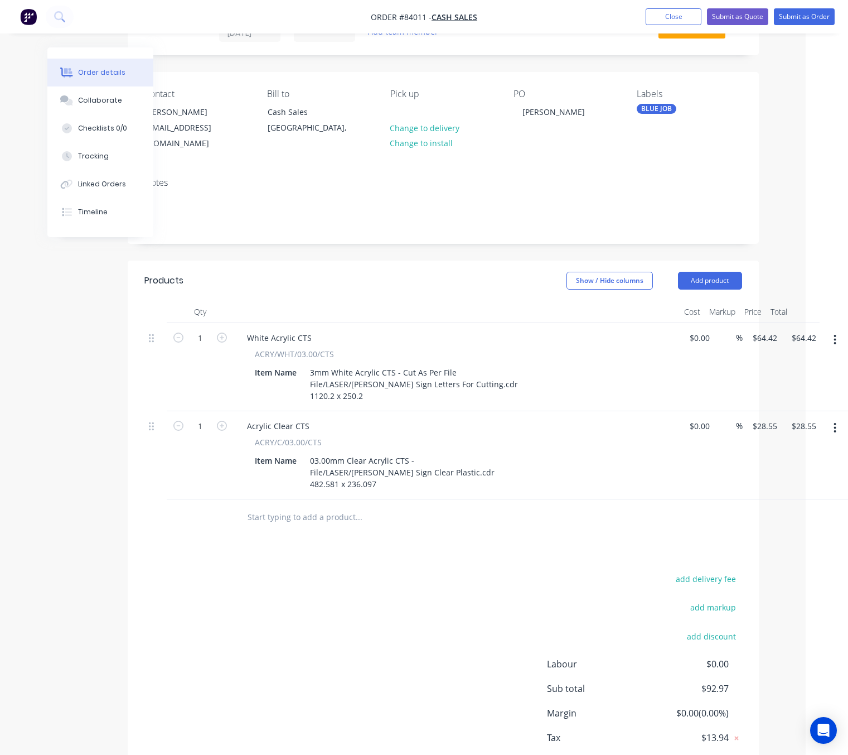
scroll to position [0, 42]
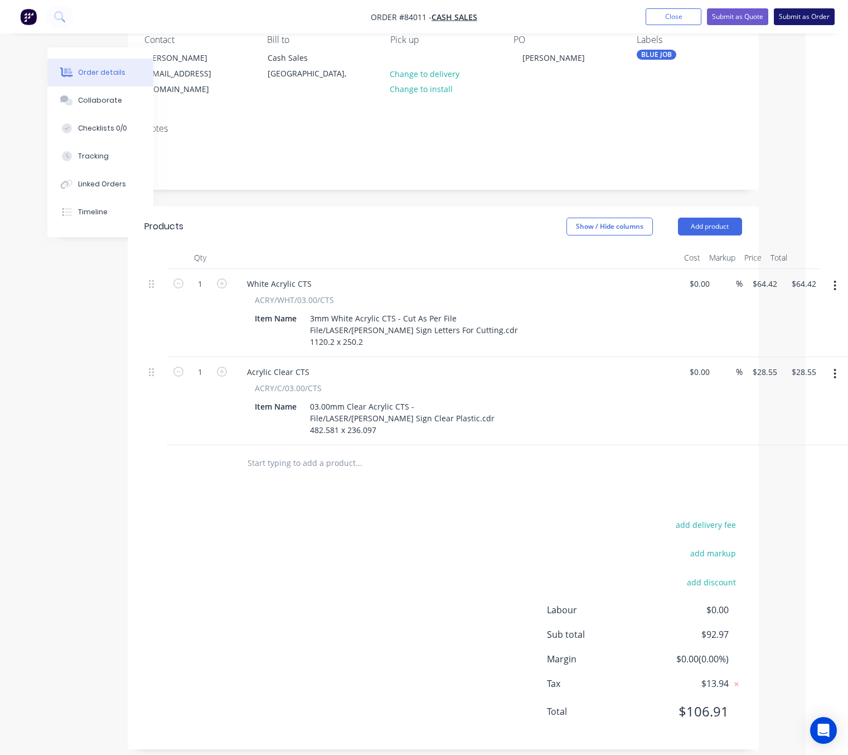
click at [814, 9] on button "Submit as Order" at bounding box center [804, 16] width 61 height 17
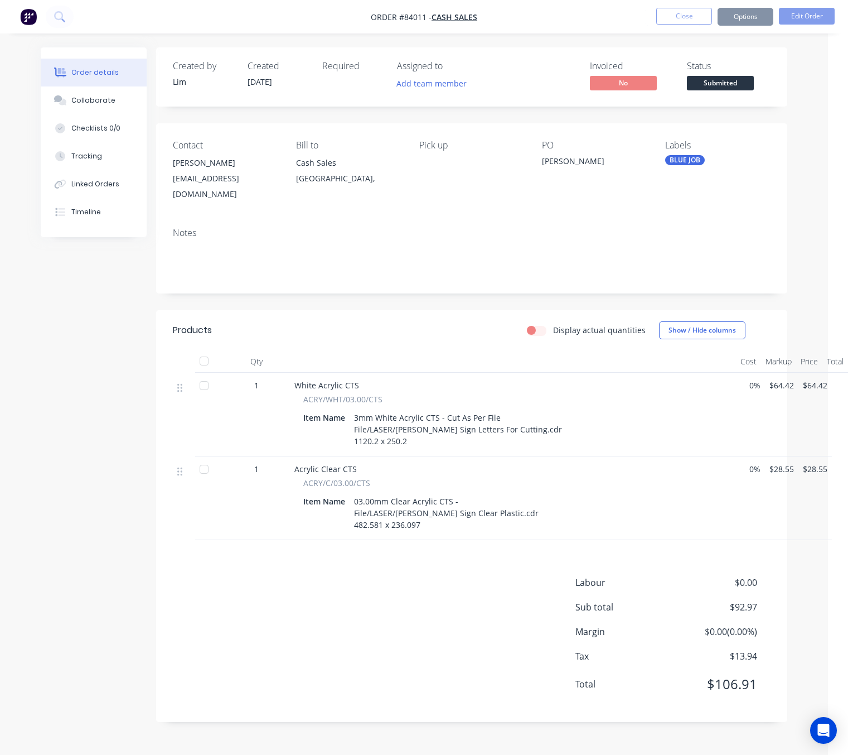
scroll to position [0, 0]
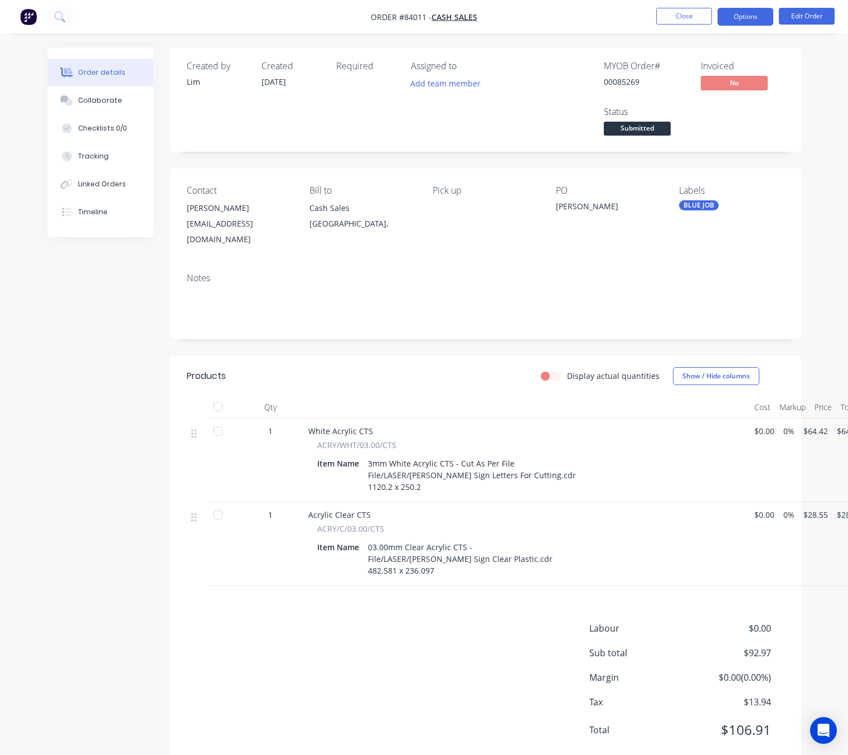
click at [747, 14] on button "Options" at bounding box center [746, 17] width 56 height 18
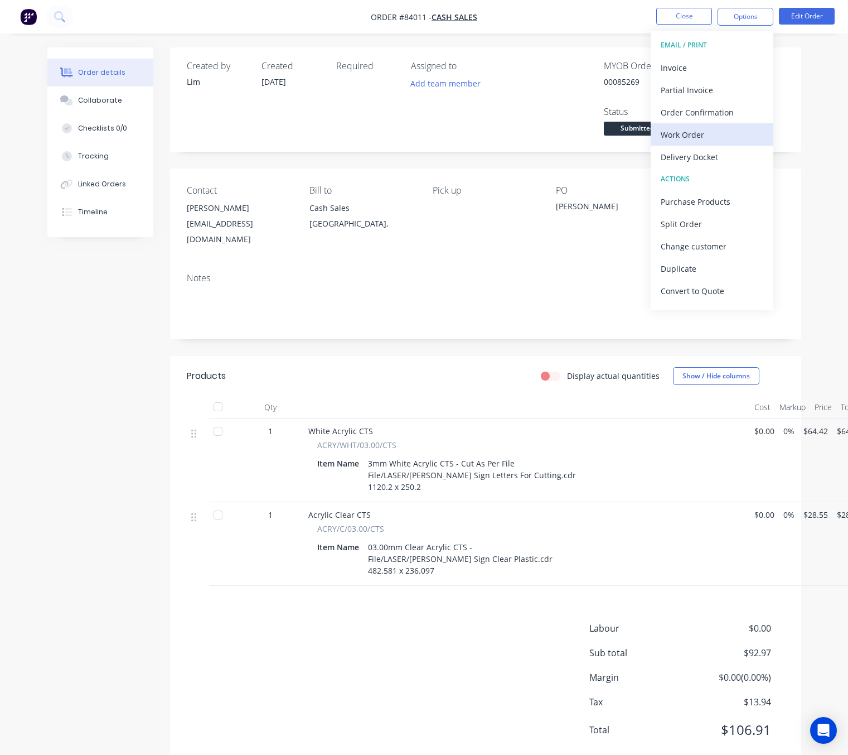
click at [714, 128] on div "Work Order" at bounding box center [712, 135] width 103 height 16
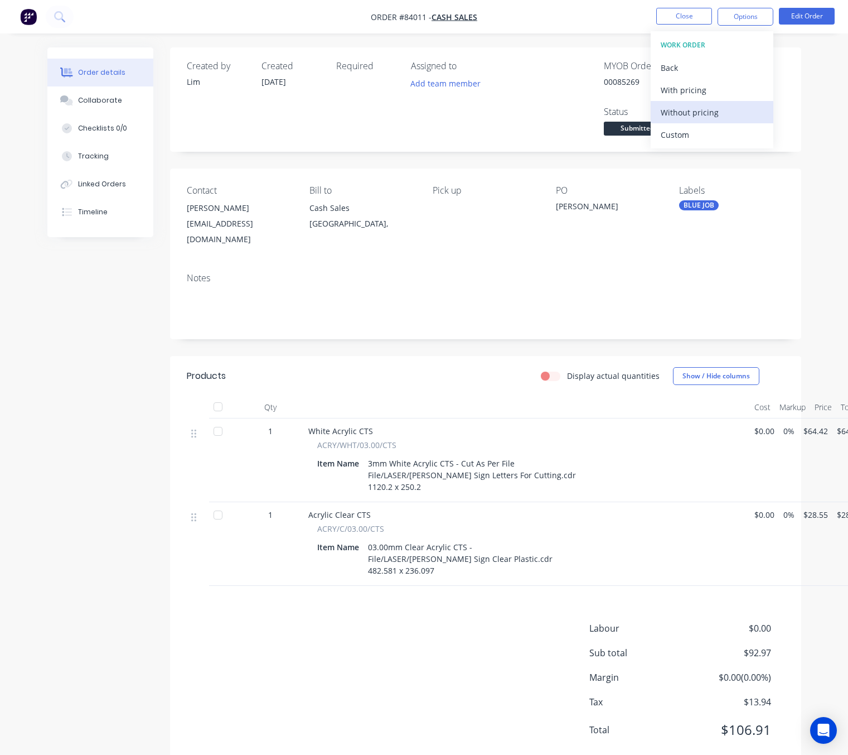
click at [688, 109] on div "Without pricing" at bounding box center [712, 112] width 103 height 16
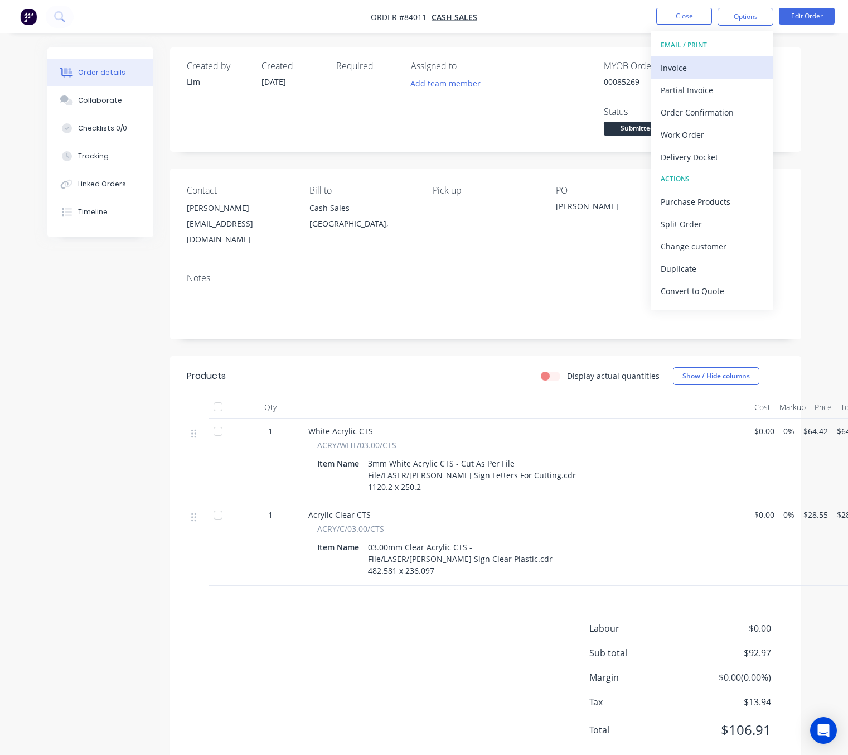
click at [708, 61] on div "Invoice" at bounding box center [712, 68] width 103 height 16
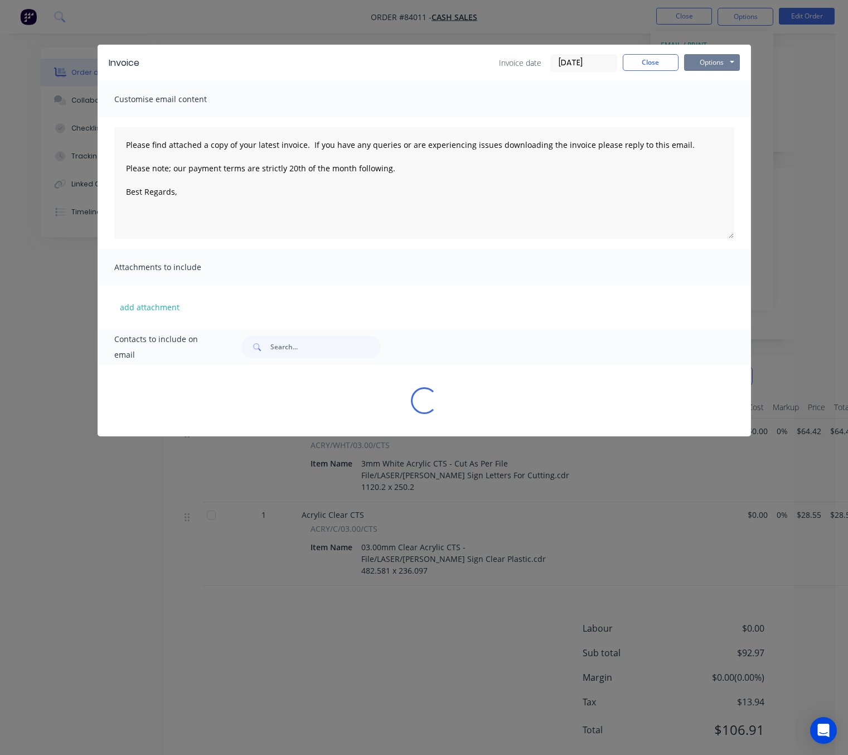
click at [723, 65] on button "Options" at bounding box center [712, 62] width 56 height 17
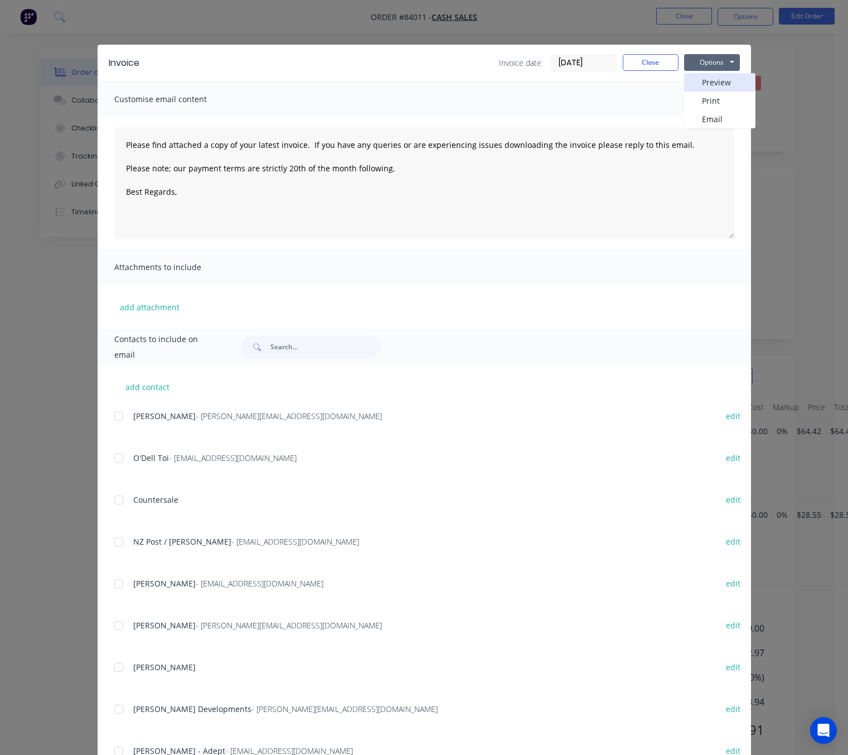
click at [718, 78] on button "Preview" at bounding box center [719, 82] width 71 height 18
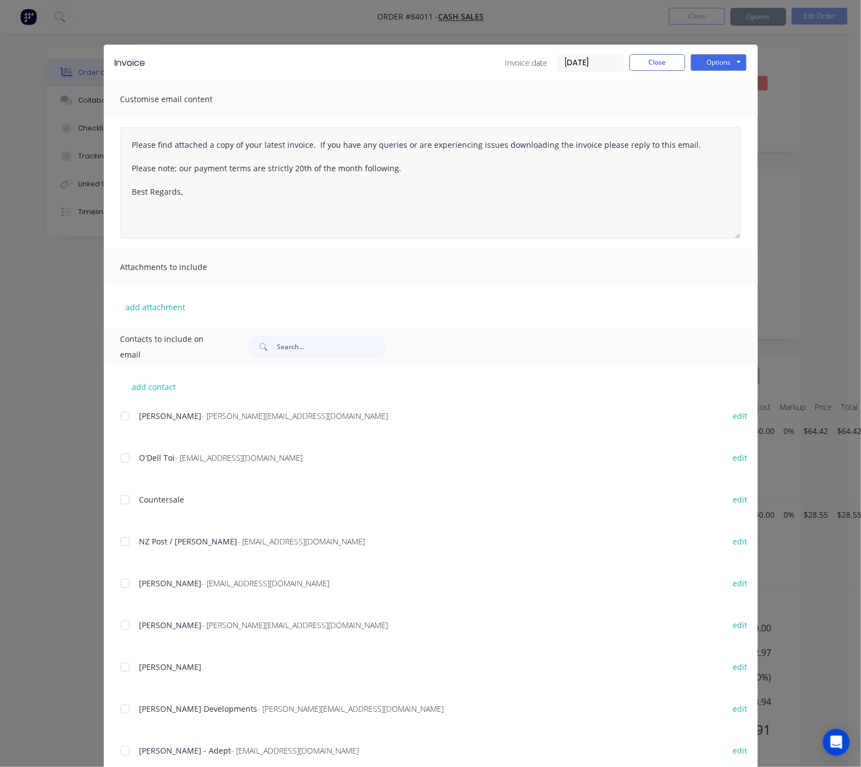
type textarea "Please find attached a copy of your latest invoice. If you have any queries or …"
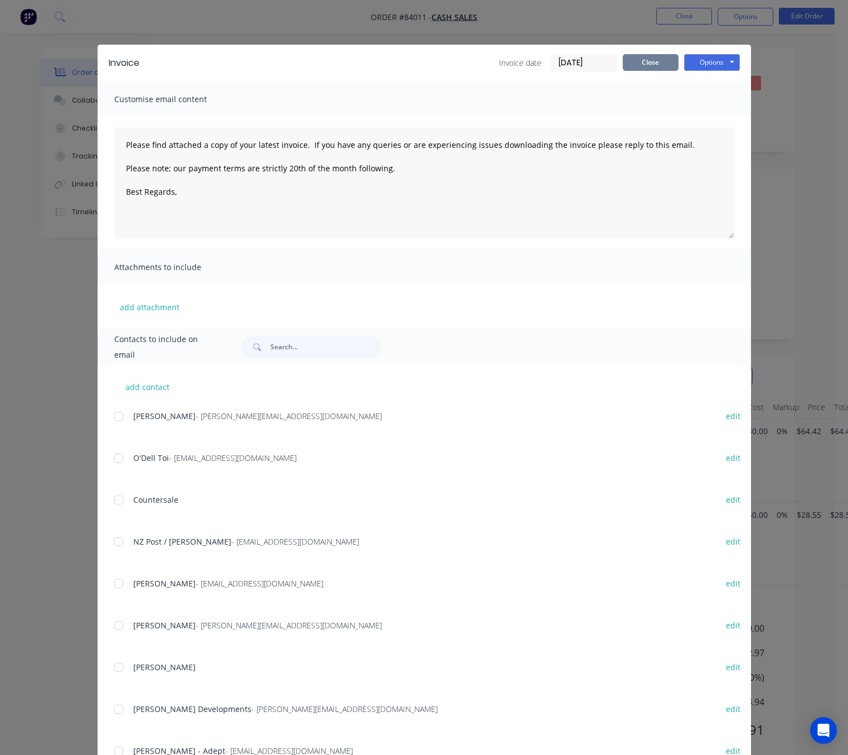
click at [656, 57] on button "Close" at bounding box center [651, 62] width 56 height 17
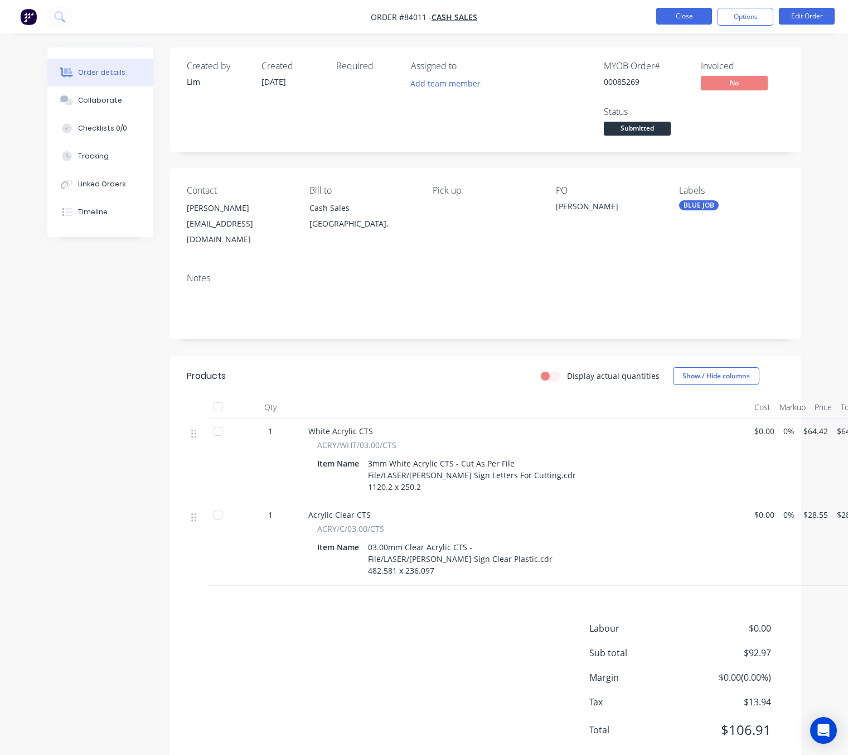
click at [695, 16] on button "Close" at bounding box center [684, 16] width 56 height 17
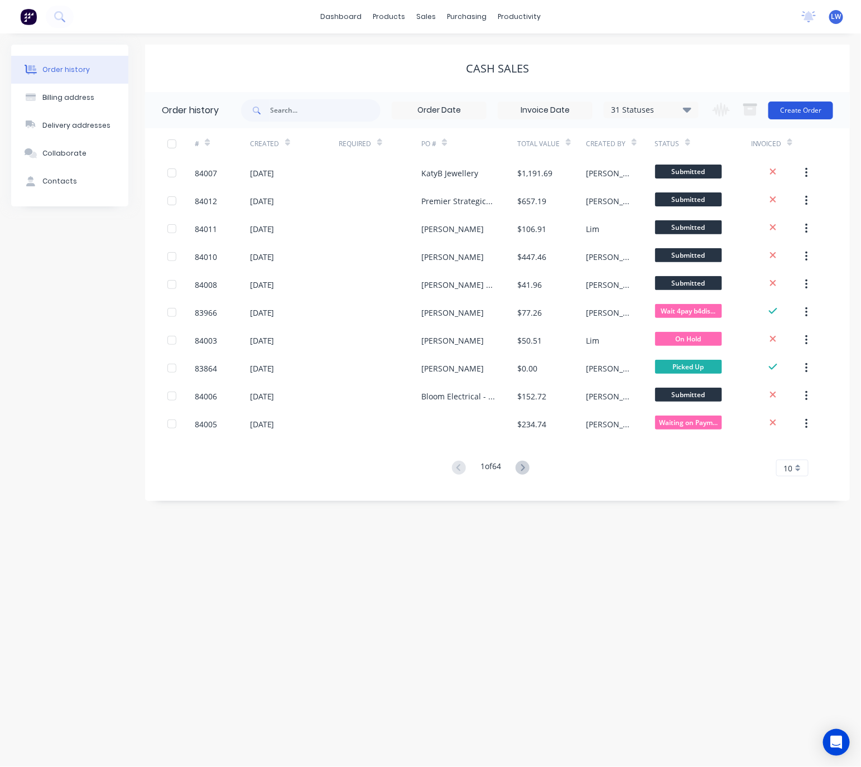
click at [810, 102] on button "Create Order" at bounding box center [800, 110] width 65 height 18
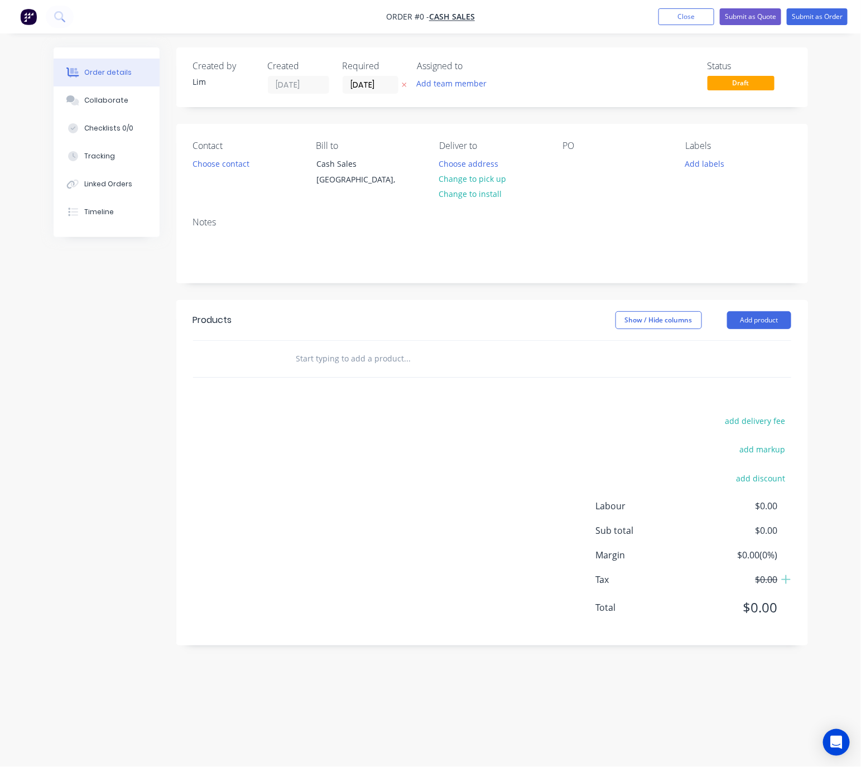
click at [407, 83] on button at bounding box center [404, 85] width 12 height 13
click at [212, 165] on button "Choose contact" at bounding box center [220, 163] width 69 height 15
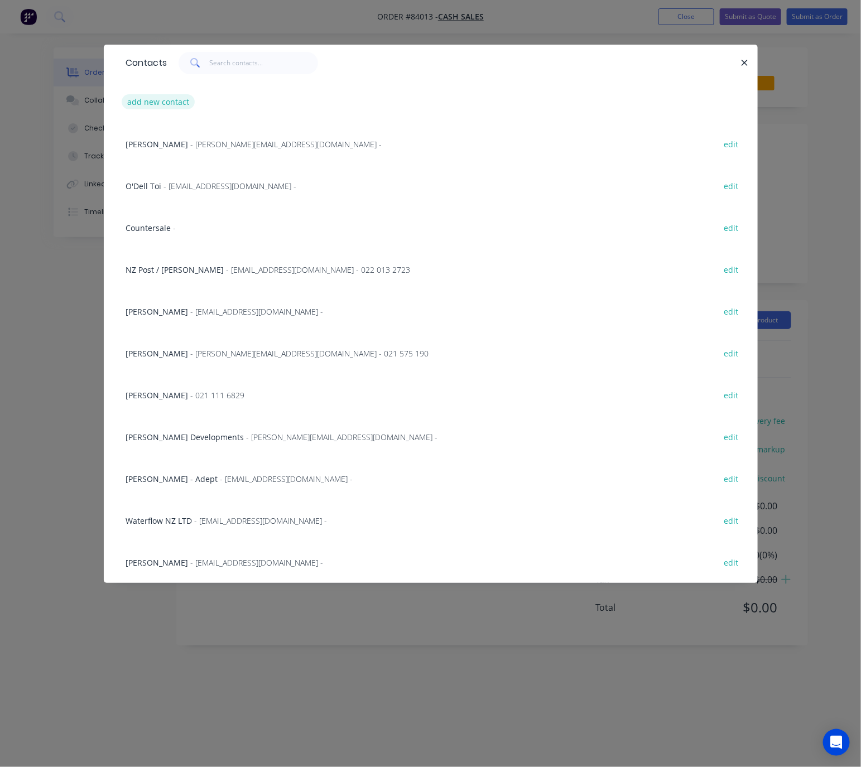
click at [190, 103] on button "add new contact" at bounding box center [159, 101] width 74 height 15
select select "NZ"
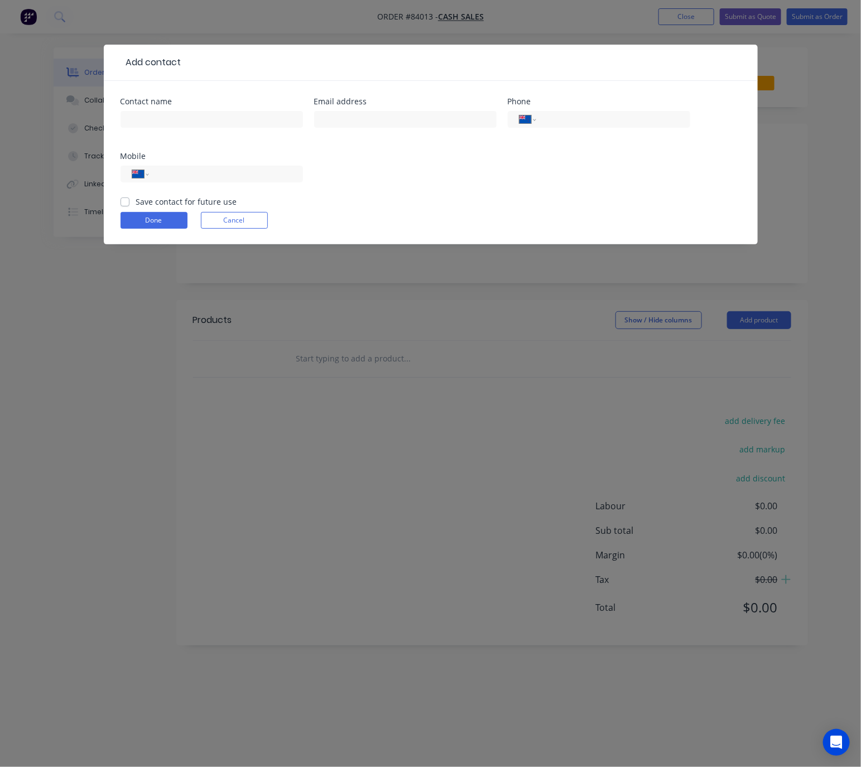
click at [226, 216] on button "Cancel" at bounding box center [234, 220] width 67 height 17
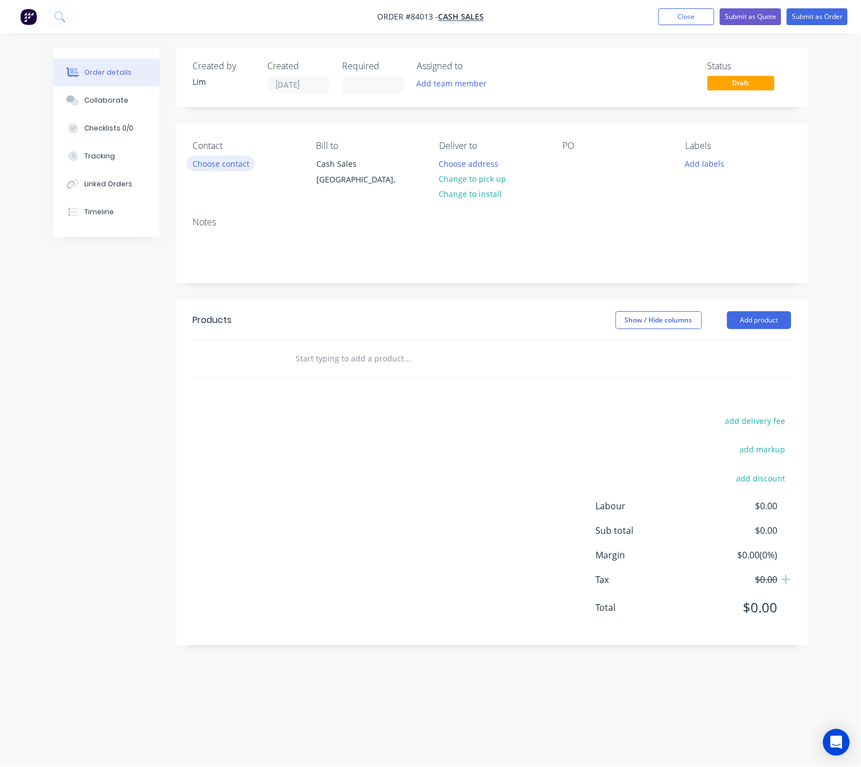
click at [216, 159] on button "Choose contact" at bounding box center [220, 163] width 69 height 15
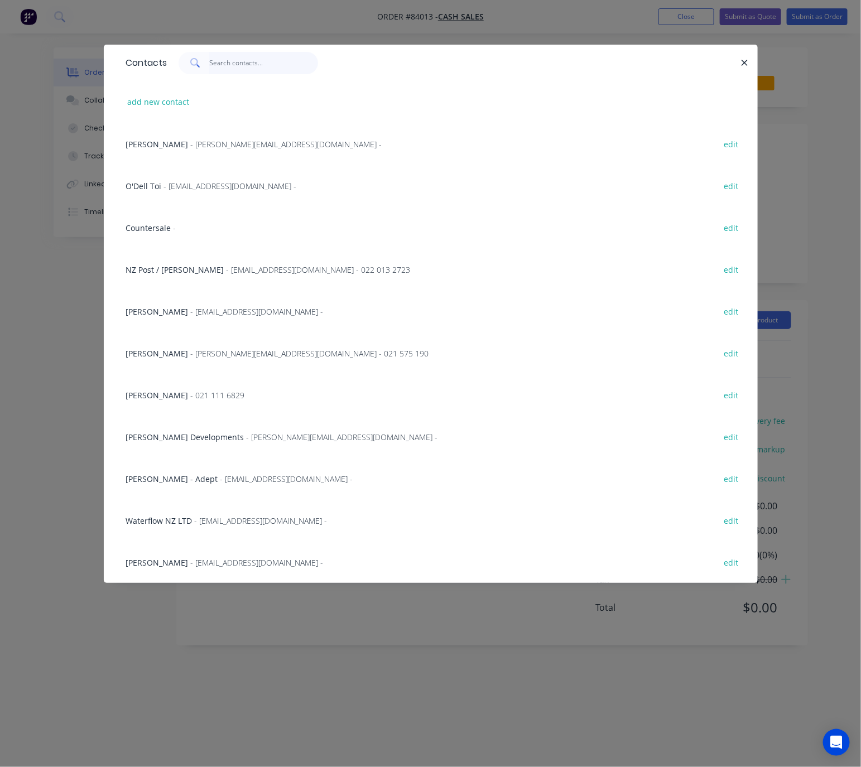
click at [241, 67] on input "text" at bounding box center [263, 63] width 109 height 22
drag, startPoint x: 223, startPoint y: 67, endPoint x: 229, endPoint y: 62, distance: 7.9
click at [228, 64] on input "text" at bounding box center [263, 63] width 109 height 22
click at [231, 65] on input "text" at bounding box center [263, 63] width 109 height 22
paste input "Pania"
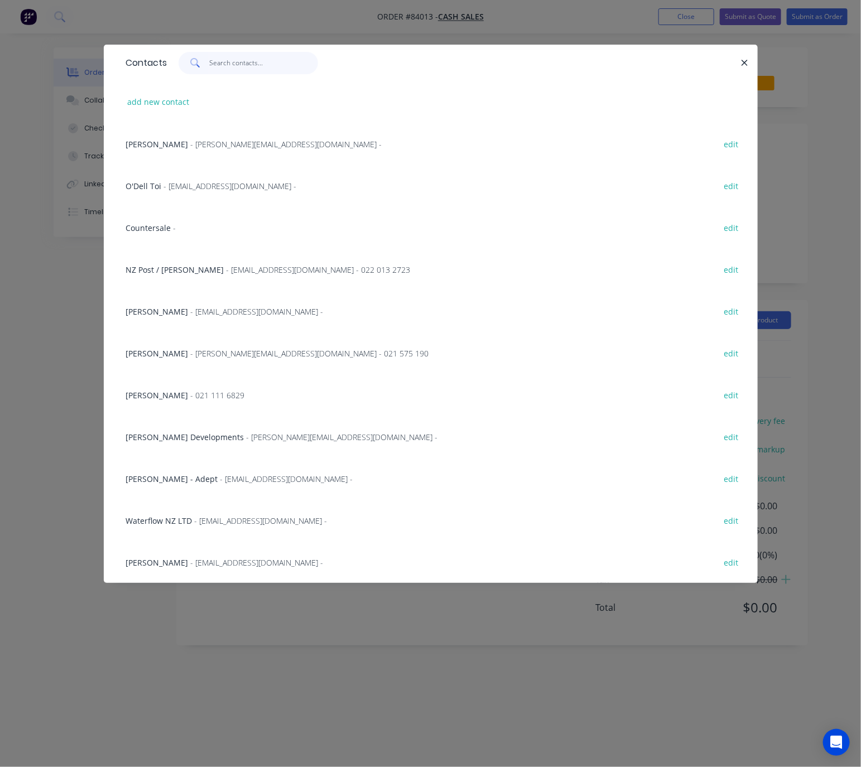
type input "Pania"
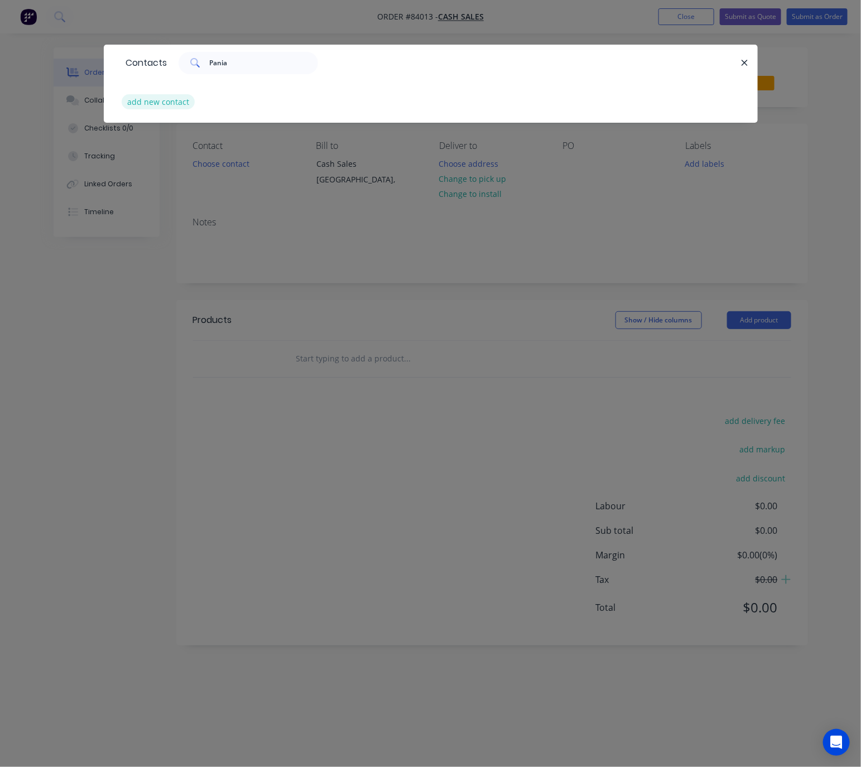
click at [141, 101] on button "add new contact" at bounding box center [159, 101] width 74 height 15
select select "NZ"
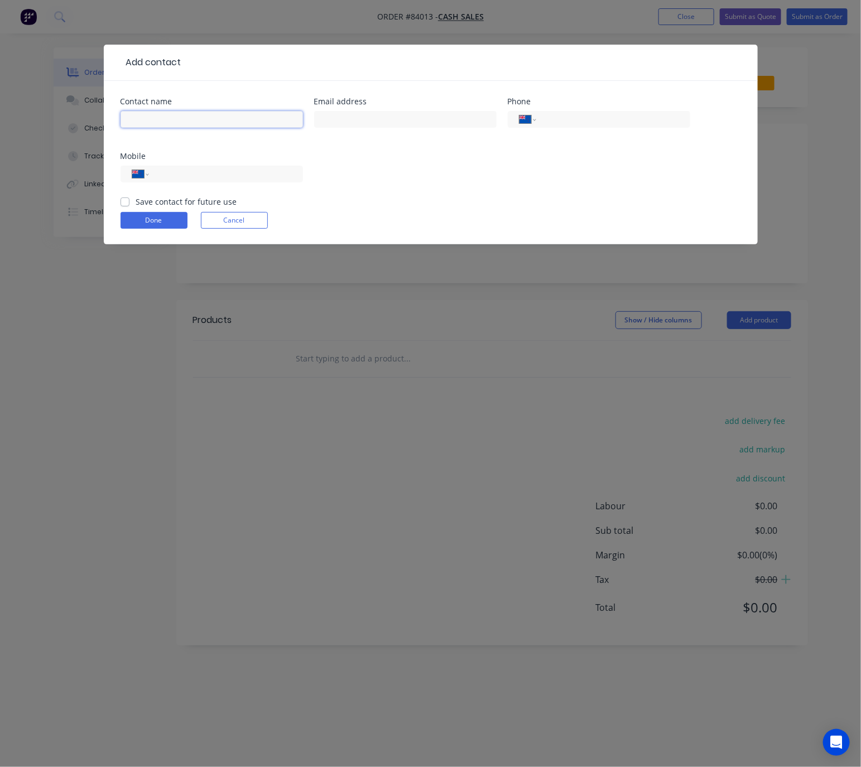
click at [175, 121] on input "text" at bounding box center [211, 119] width 182 height 17
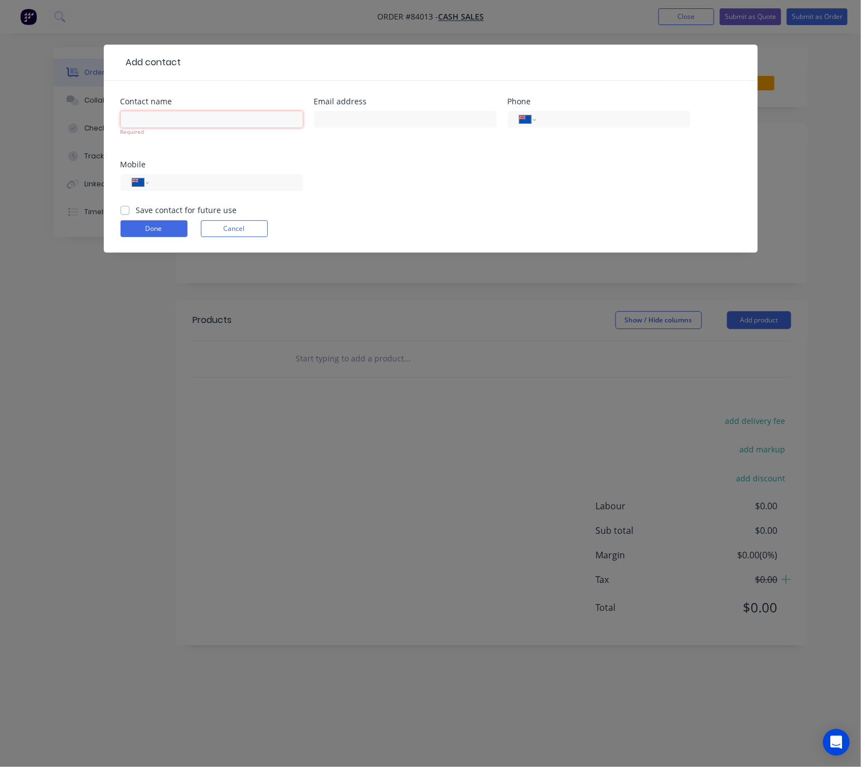
paste input "Pania"
type input "Pania"
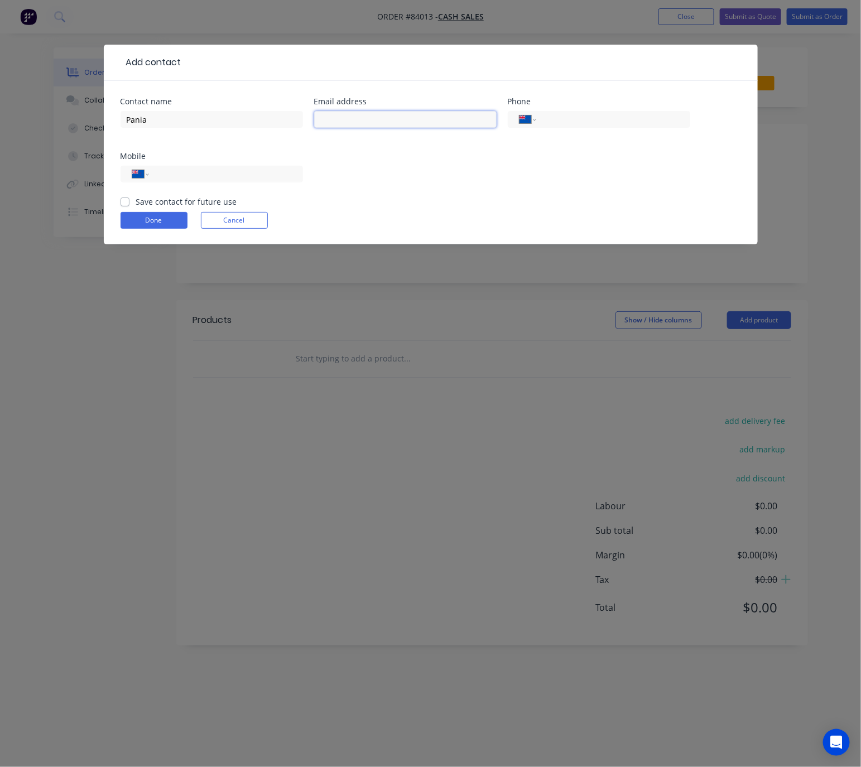
click at [397, 121] on input "text" at bounding box center [405, 119] width 182 height 17
paste input "[EMAIL_ADDRESS][DOMAIN_NAME]"
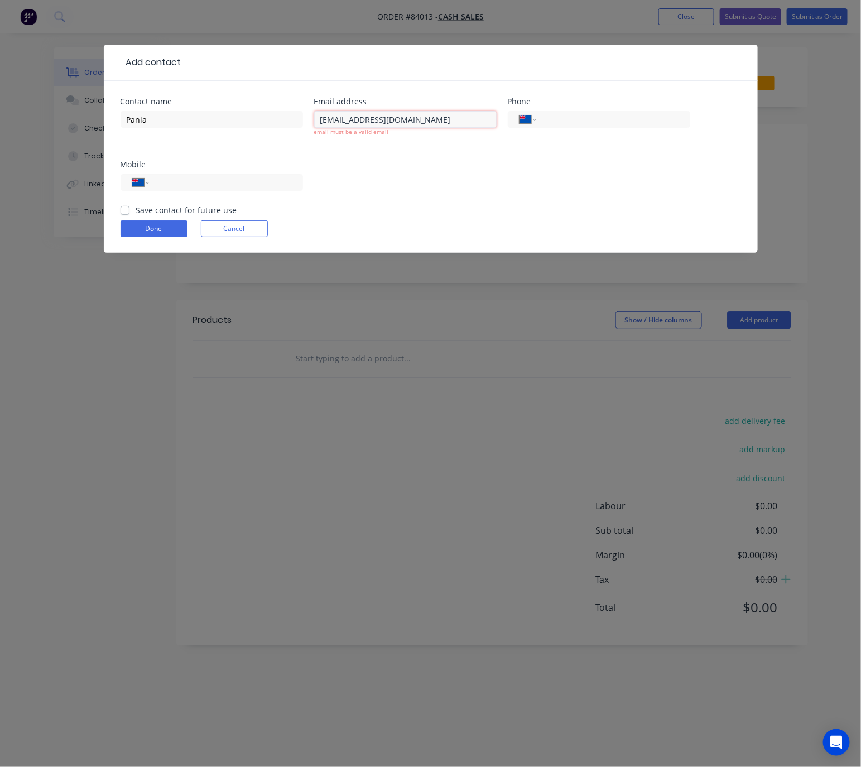
drag, startPoint x: 325, startPoint y: 116, endPoint x: 356, endPoint y: 138, distance: 38.1
click at [325, 116] on input "[EMAIL_ADDRESS][DOMAIN_NAME]" at bounding box center [405, 119] width 182 height 17
type input "[EMAIL_ADDRESS][DOMAIN_NAME]"
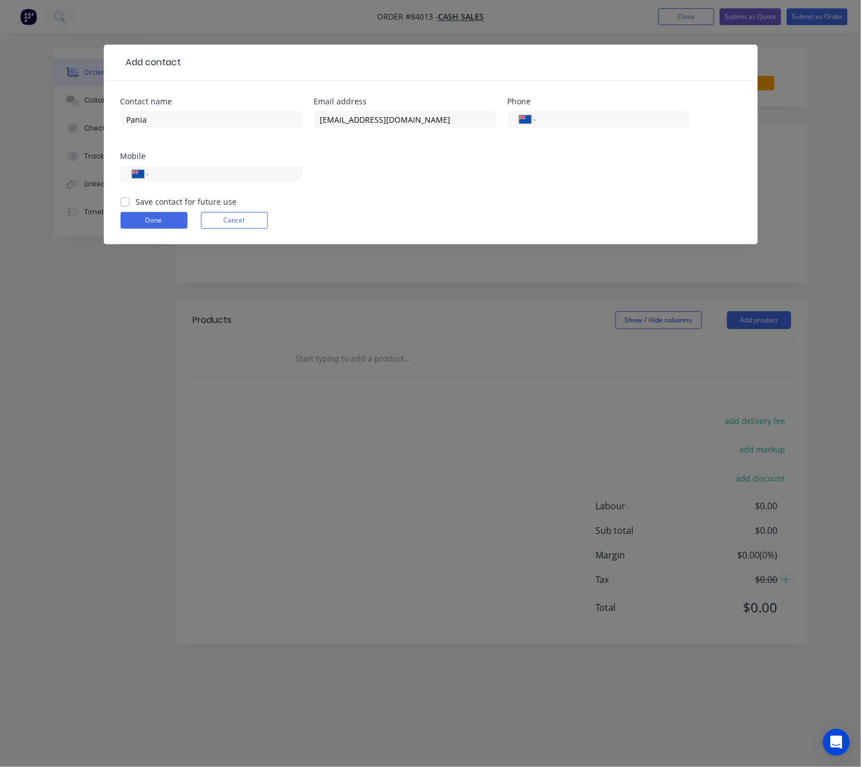
click at [136, 198] on label "Save contact for future use" at bounding box center [186, 202] width 101 height 12
click at [124, 198] on input "Save contact for future use" at bounding box center [124, 201] width 9 height 11
checkbox input "true"
drag, startPoint x: 146, startPoint y: 217, endPoint x: 166, endPoint y: 231, distance: 24.4
click at [147, 217] on button "Done" at bounding box center [153, 220] width 67 height 17
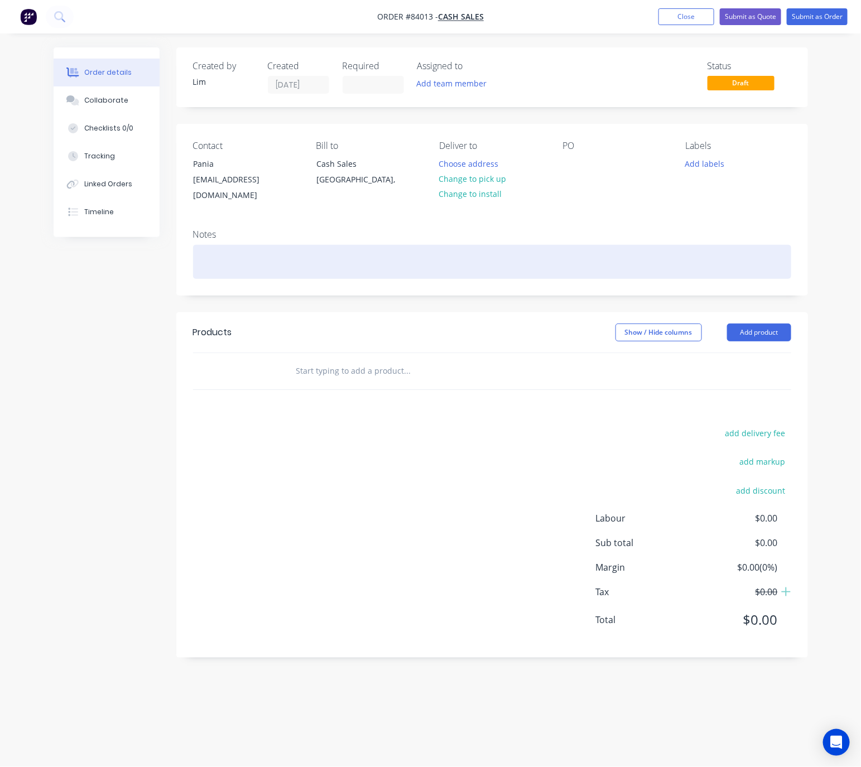
click at [231, 245] on div at bounding box center [492, 262] width 598 height 34
click at [202, 248] on div "No Phone# Provided)" at bounding box center [492, 262] width 598 height 34
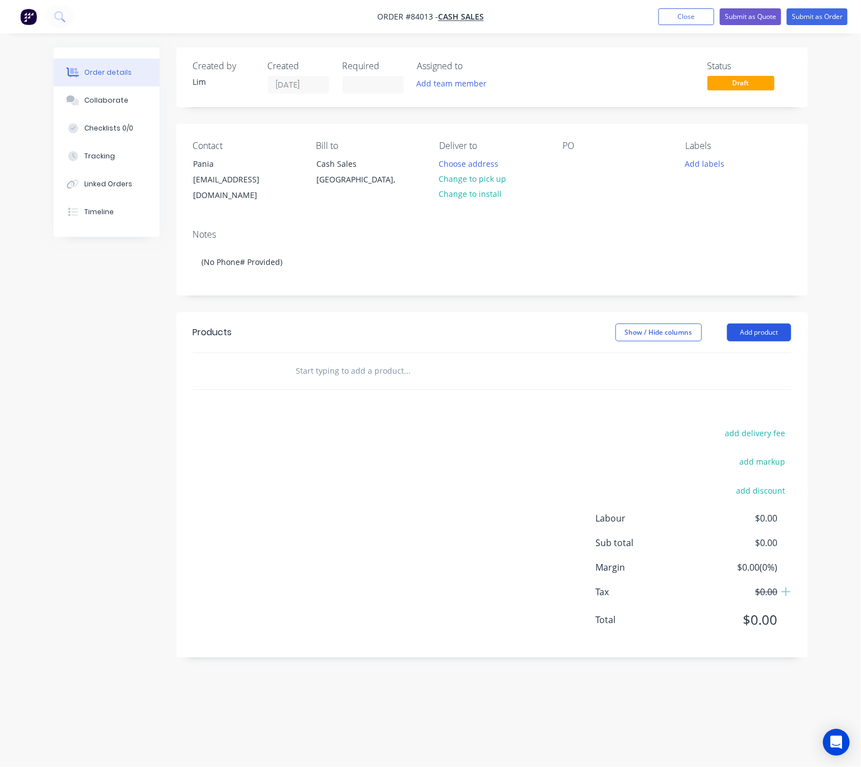
click at [766, 323] on button "Add product" at bounding box center [759, 332] width 64 height 18
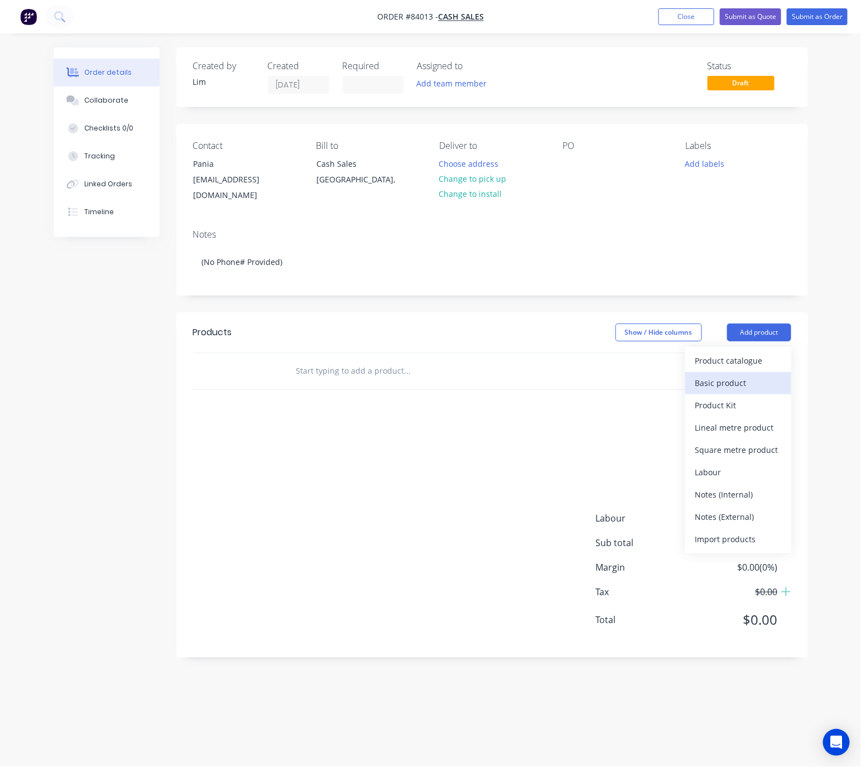
click at [736, 372] on button "Basic product" at bounding box center [738, 383] width 106 height 22
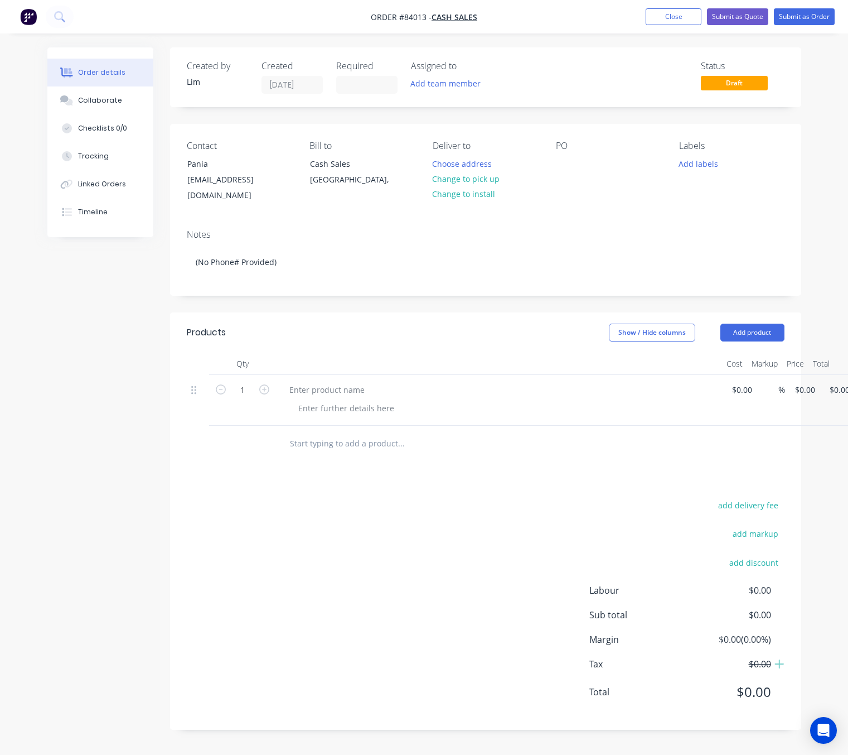
scroll to position [0, 33]
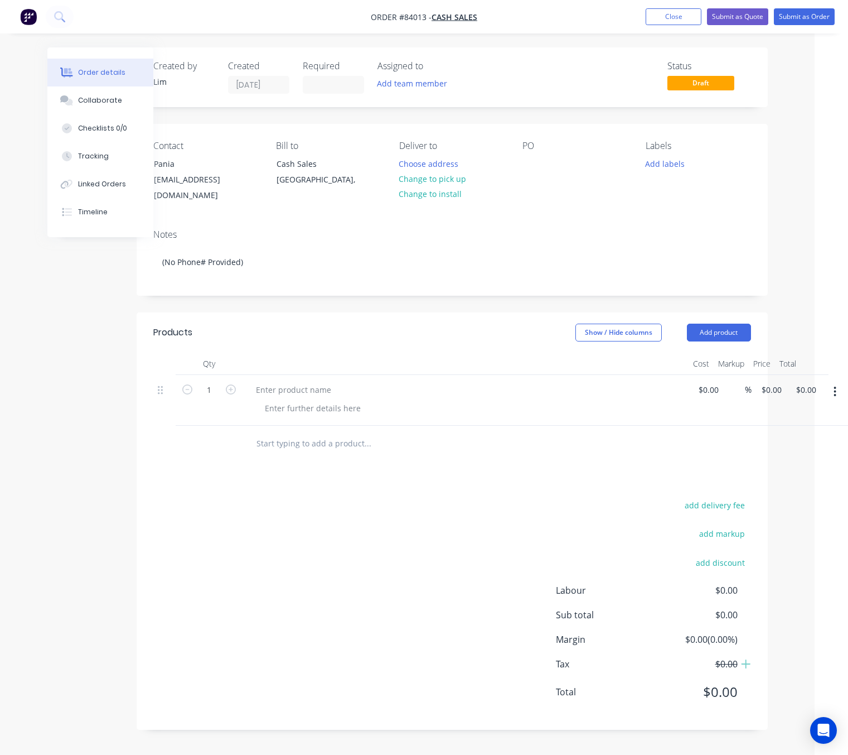
click at [834, 385] on icon "button" at bounding box center [835, 391] width 3 height 12
click at [799, 457] on div "Delete" at bounding box center [796, 465] width 86 height 16
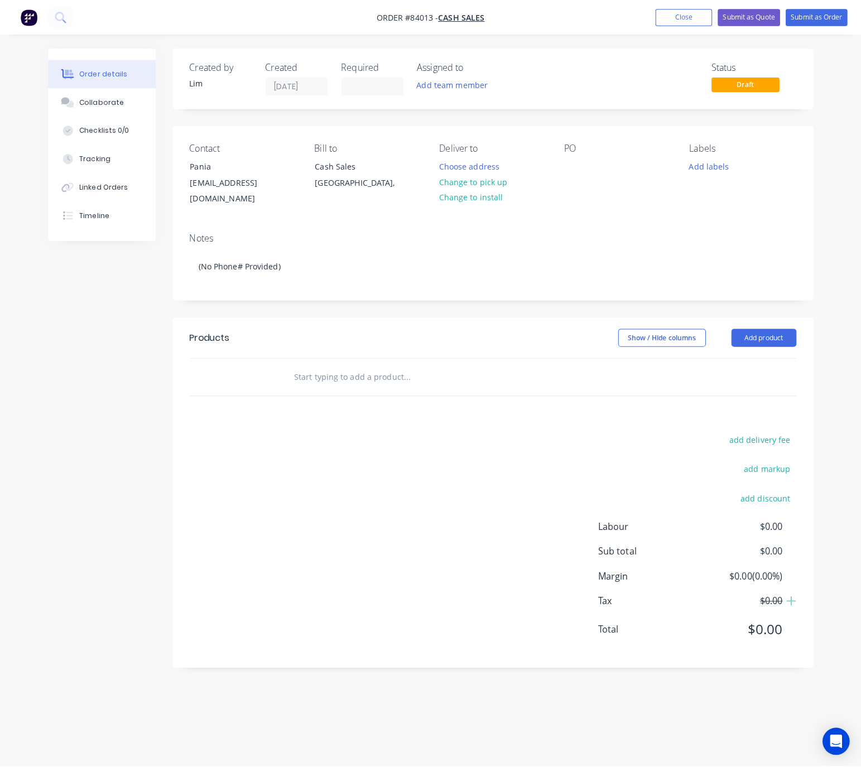
scroll to position [0, 0]
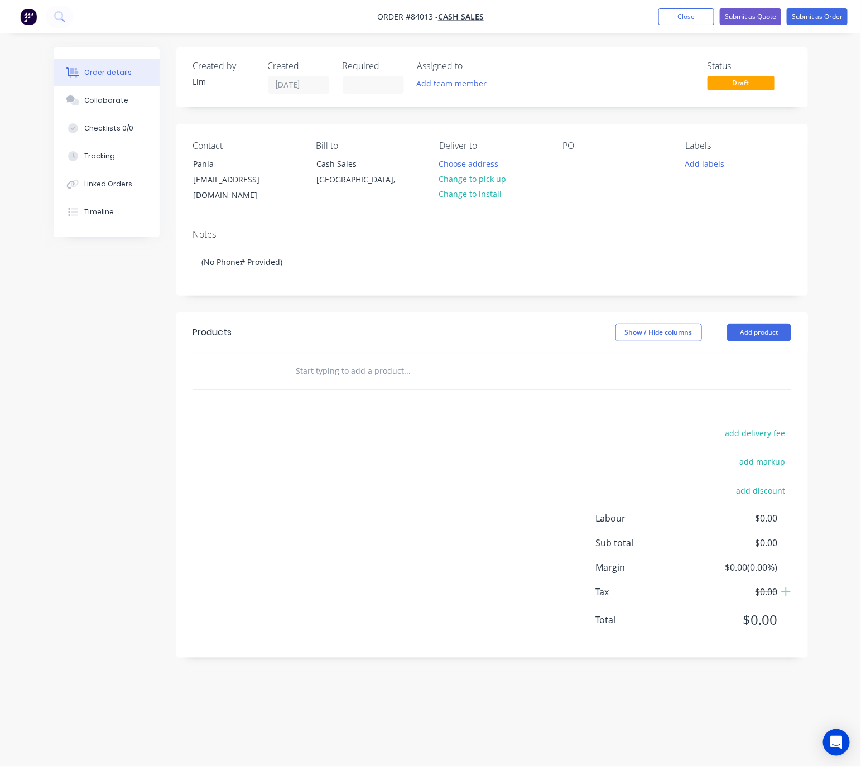
click at [327, 360] on input "text" at bounding box center [407, 371] width 223 height 22
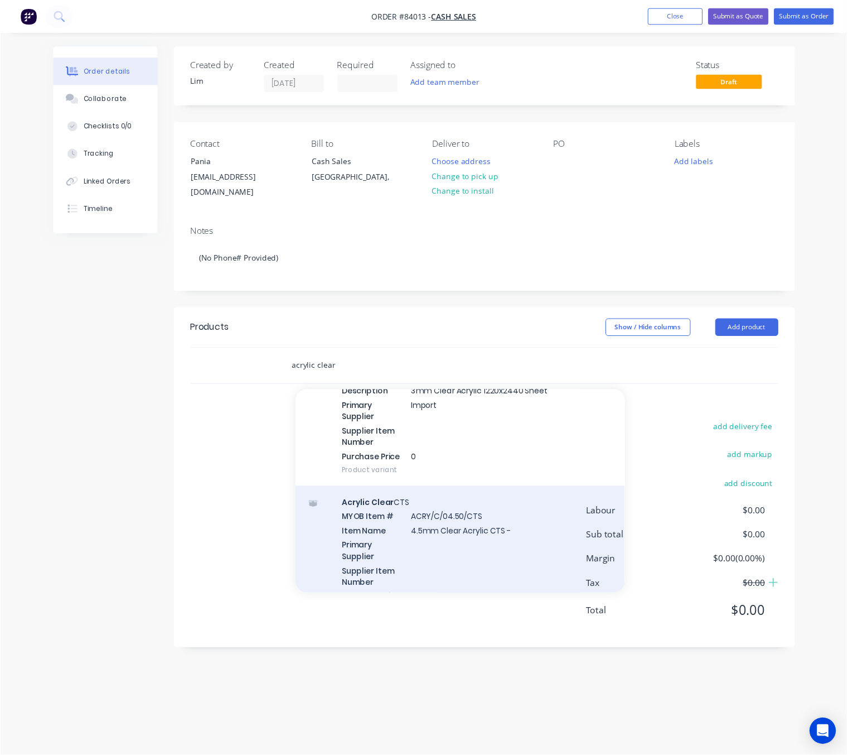
scroll to position [1506, 0]
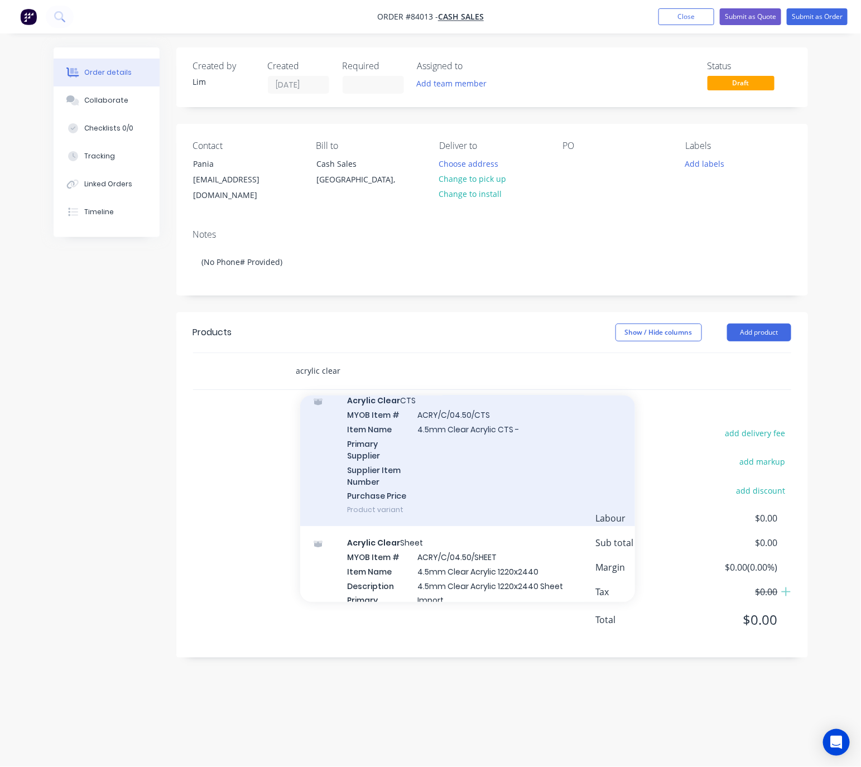
type input "acrylic clear"
click at [537, 477] on div "Acrylic Clear CTS MYOB Item # ACRY/C/04.50/CTS Item Name 4.5mm Clear Acrylic CT…" at bounding box center [467, 455] width 335 height 142
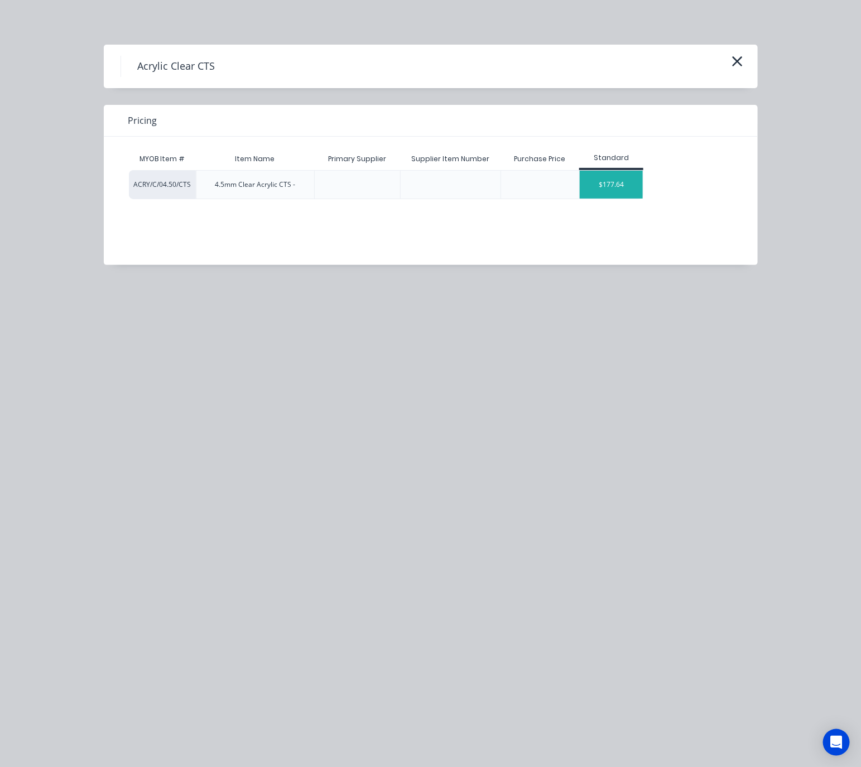
click at [601, 172] on div "$177.64" at bounding box center [610, 185] width 63 height 28
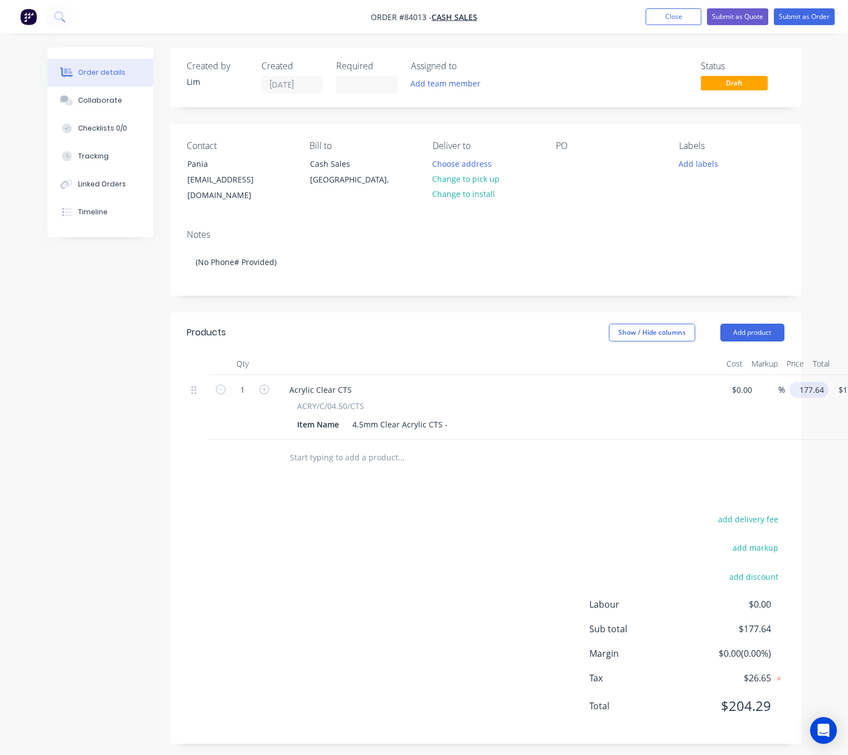
click at [800, 381] on input "177.64" at bounding box center [811, 389] width 35 height 16
type input "$0.00"
drag, startPoint x: 420, startPoint y: 542, endPoint x: 496, endPoint y: 516, distance: 79.7
click at [420, 543] on div "add delivery fee add markup add discount Labour $0.00 Sub total $0.00 Margin $0…" at bounding box center [486, 618] width 598 height 215
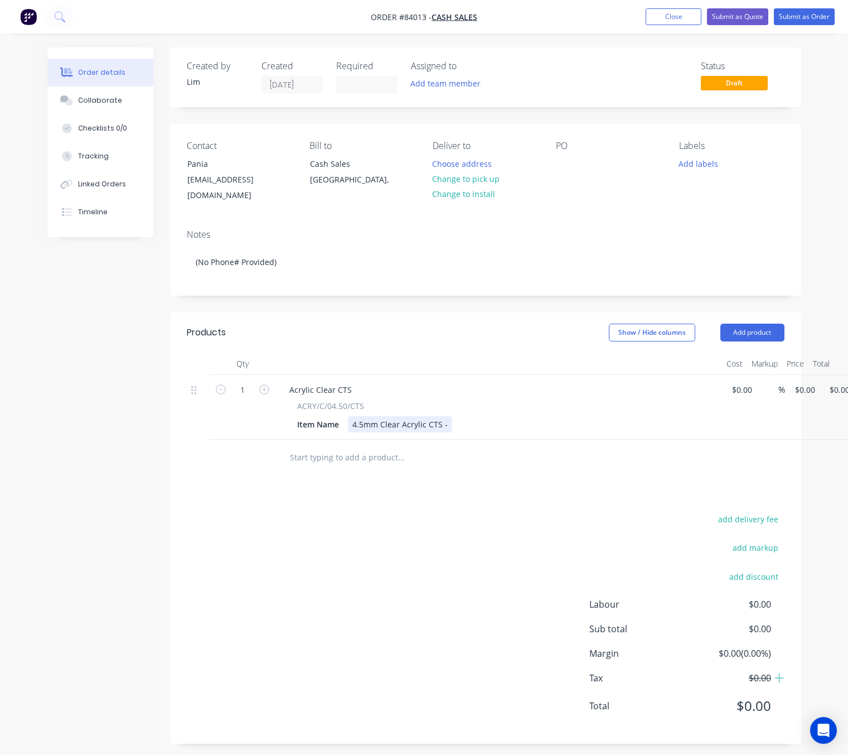
click at [447, 416] on div "4.5mm Clear Acrylic CTS -" at bounding box center [400, 424] width 104 height 16
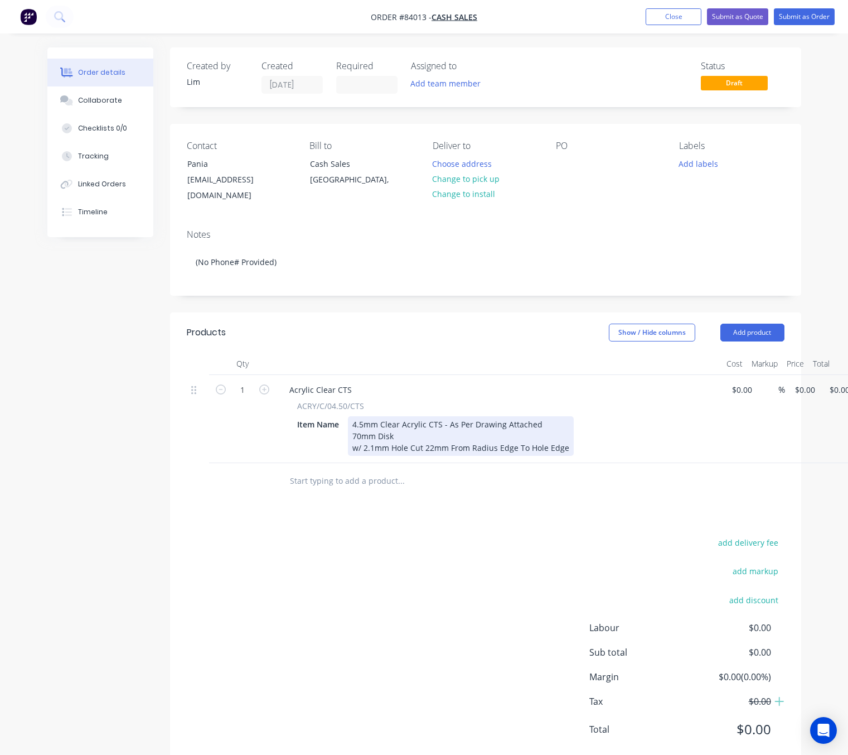
drag, startPoint x: 361, startPoint y: 437, endPoint x: 375, endPoint y: 437, distance: 13.4
click at [362, 437] on div "4.5mm Clear Acrylic CTS - As Per Drawing Attached 70mm Disk w/ 2.1mm Hole Cut 2…" at bounding box center [461, 436] width 226 height 40
click at [361, 434] on div "4.5mm Clear Acrylic CTS - As Per Drawing Attached 70mm Disk w/1x 2.1mm Hole Cut…" at bounding box center [466, 436] width 236 height 40
click at [248, 381] on input "1" at bounding box center [242, 389] width 29 height 17
type input "50"
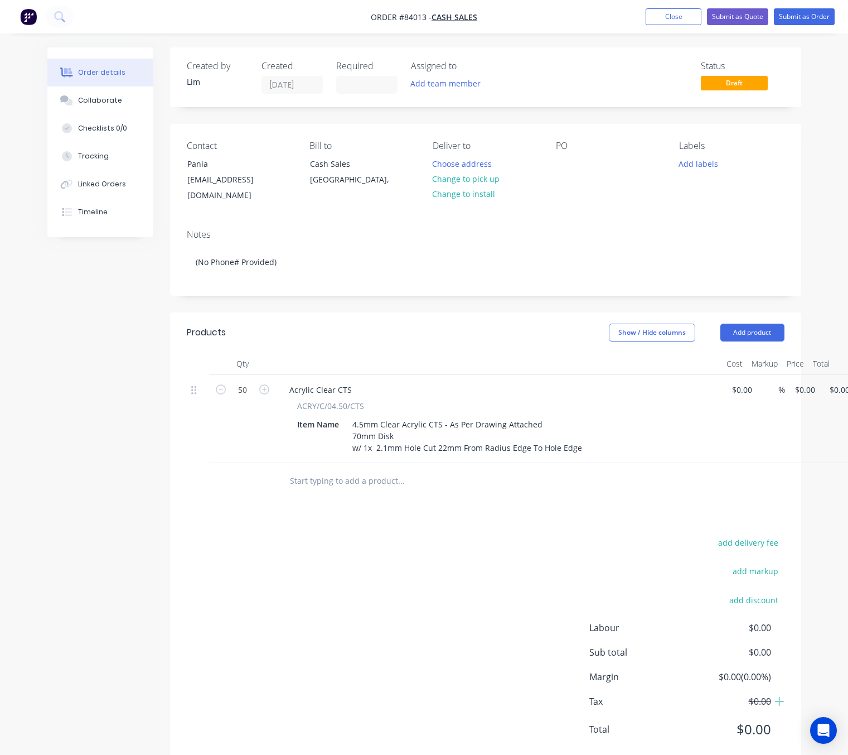
click at [385, 653] on div "add delivery fee add markup add discount Labour $0.00 Sub total $0.00 Margin $0…" at bounding box center [486, 642] width 598 height 215
click at [802, 381] on input "0" at bounding box center [807, 389] width 26 height 16
type input "$2.19"
type input "$109.50"
click at [484, 560] on div "add delivery fee add markup add discount Labour $0.00 Sub total $0.00 Margin $0…" at bounding box center [486, 642] width 598 height 215
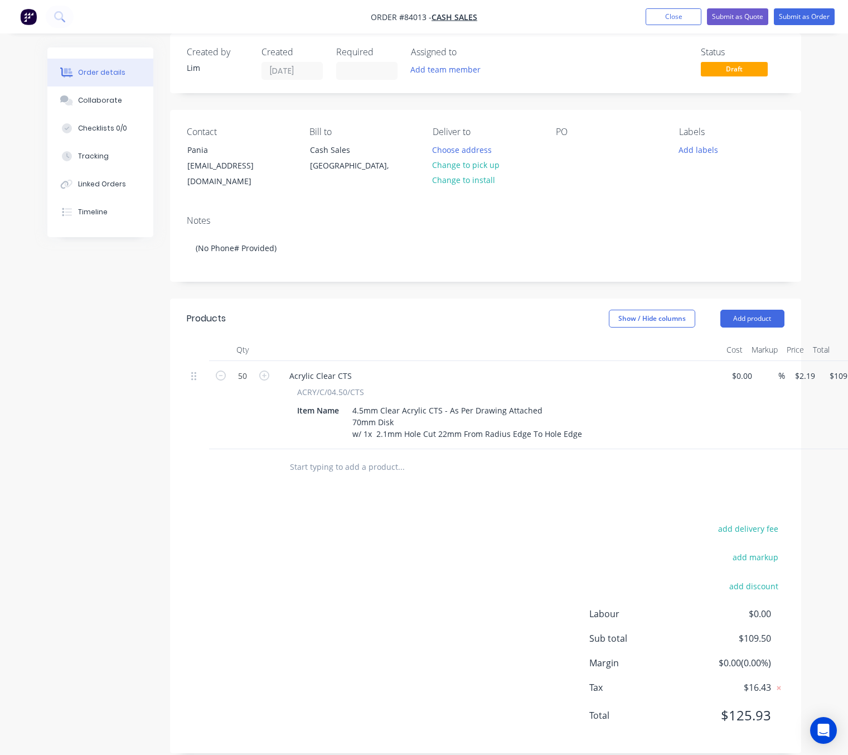
scroll to position [17, 0]
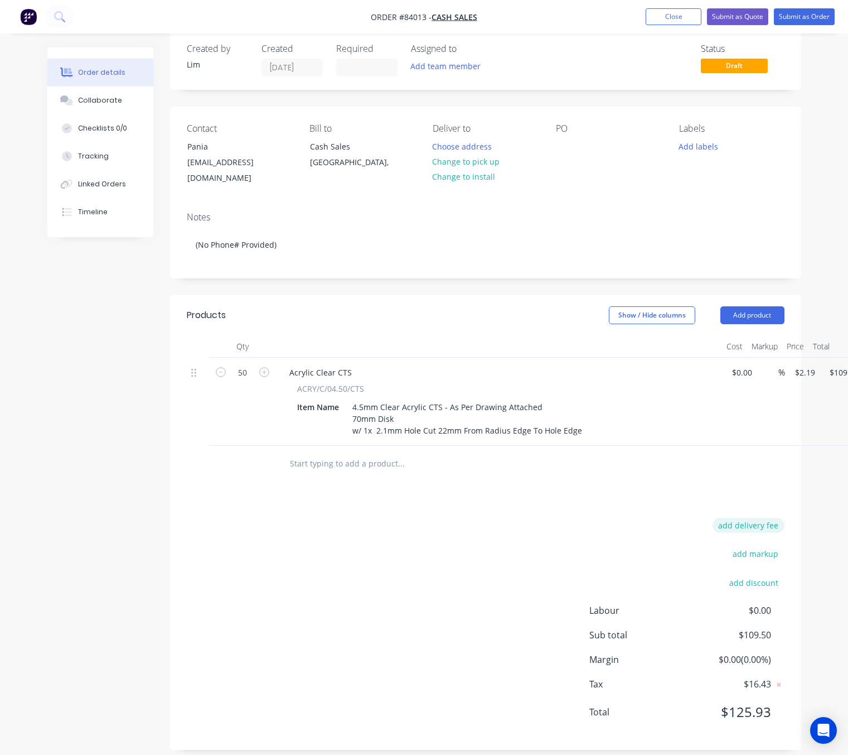
click at [765, 518] on button "add delivery fee" at bounding box center [749, 525] width 72 height 15
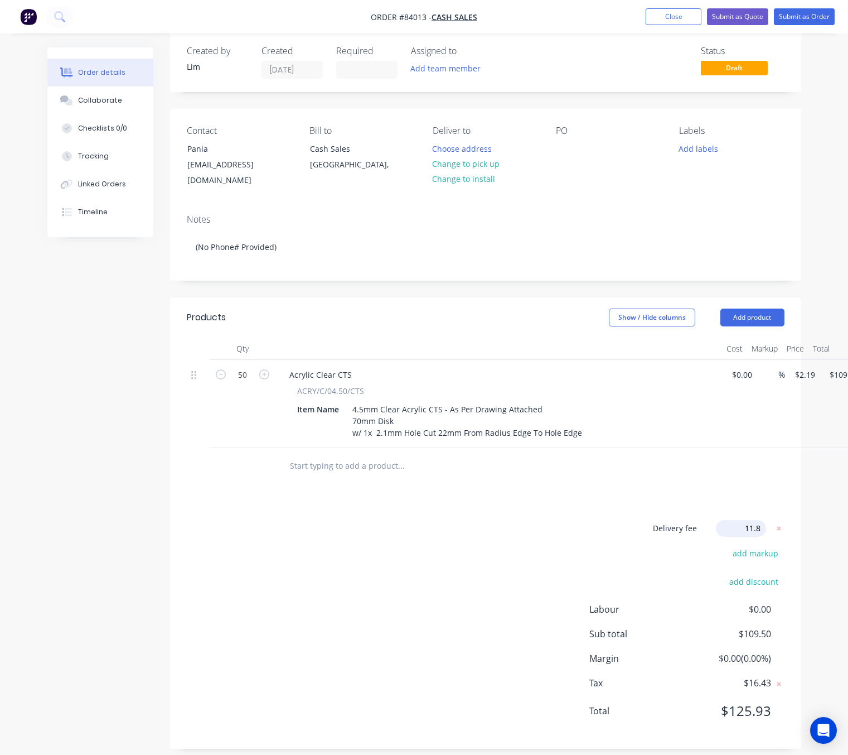
type input "11.83"
click at [462, 597] on div "Delivery fee Delivery fee Delivery fee name (Optional) 11.83 11.83 $0 add marku…" at bounding box center [486, 626] width 598 height 212
click at [472, 154] on button "Choose address" at bounding box center [462, 149] width 71 height 15
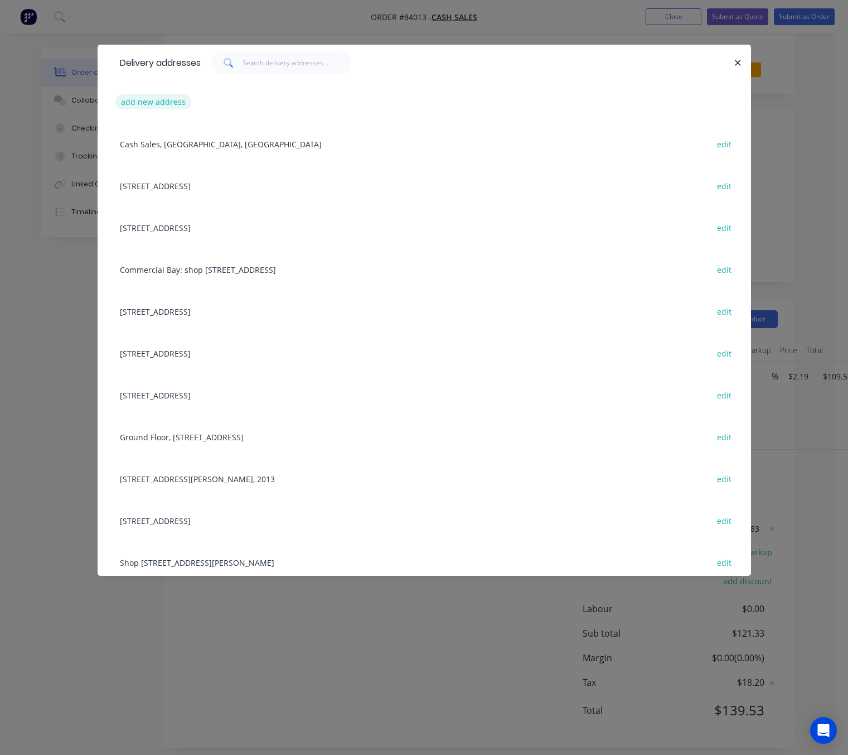
click at [161, 98] on button "add new address" at bounding box center [153, 101] width 76 height 15
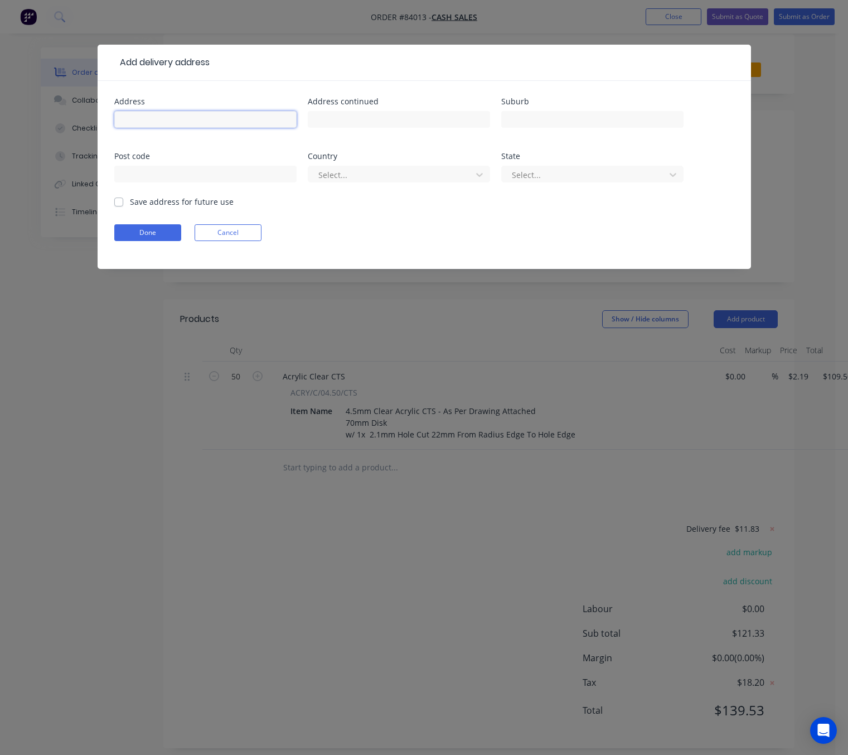
click at [174, 115] on input "text" at bounding box center [205, 119] width 182 height 17
paste input "[STREET_ADDRESS]"
drag, startPoint x: 178, startPoint y: 117, endPoint x: 248, endPoint y: 119, distance: 70.3
click at [248, 119] on input "[STREET_ADDRESS]" at bounding box center [205, 119] width 182 height 17
type input "[STREET_ADDRESS]"
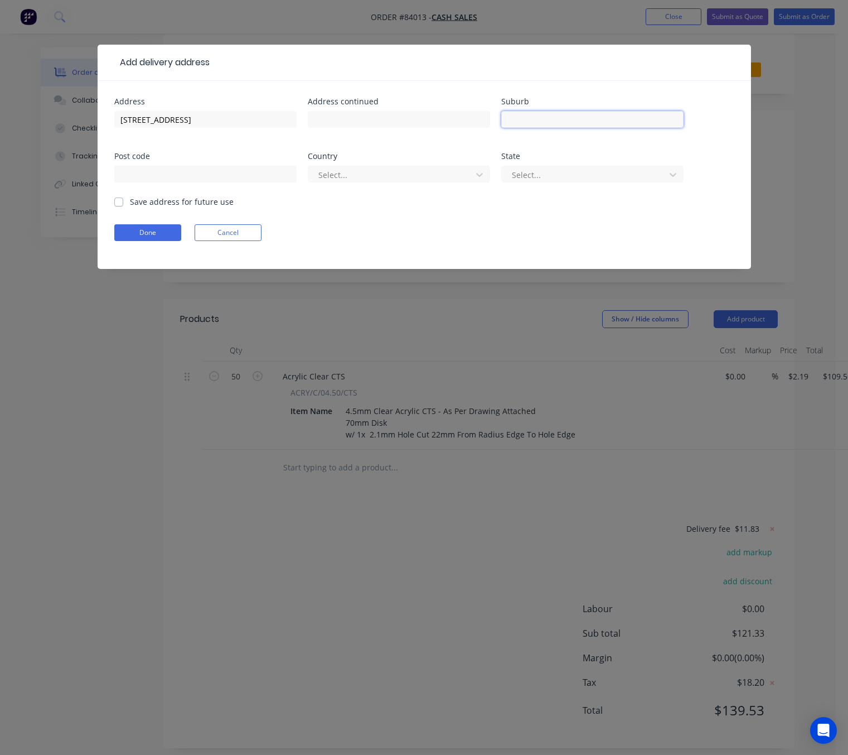
click at [584, 119] on input "text" at bounding box center [592, 119] width 182 height 17
paste input ", Snells Beach 0920"
drag, startPoint x: 510, startPoint y: 123, endPoint x: 477, endPoint y: 123, distance: 33.5
click at [477, 123] on div "Address [STREET_ADDRESS] 0920 Post code Country Select... State Select..." at bounding box center [424, 147] width 620 height 98
drag, startPoint x: 574, startPoint y: 119, endPoint x: 554, endPoint y: 120, distance: 19.6
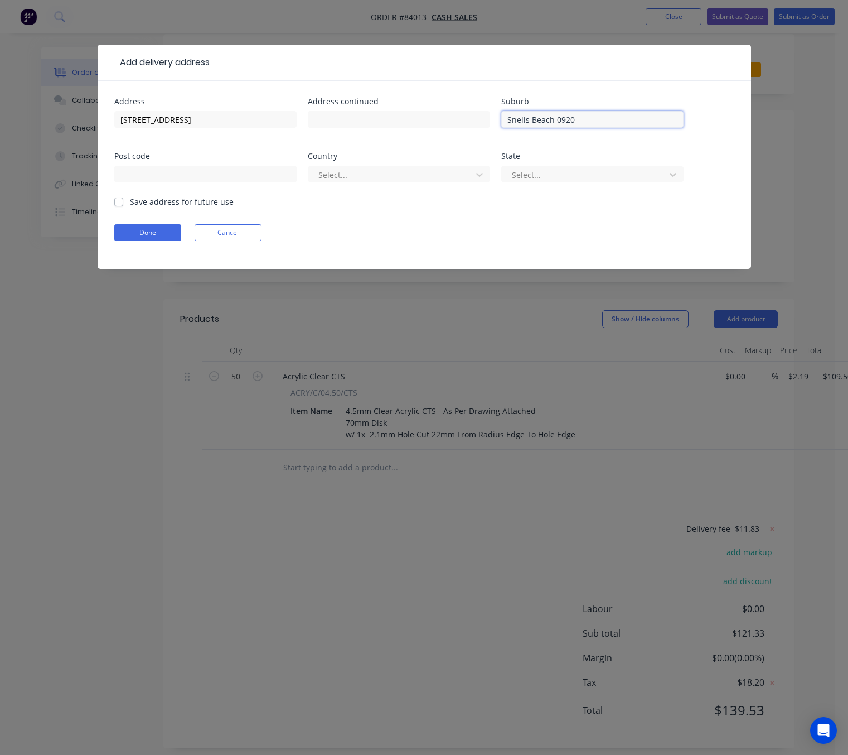
click at [554, 120] on input "Snells Beach 0920" at bounding box center [592, 119] width 182 height 17
type input "[GEOGRAPHIC_DATA]"
click at [228, 172] on input "text" at bounding box center [205, 174] width 182 height 17
paste input "0920"
type input "0920"
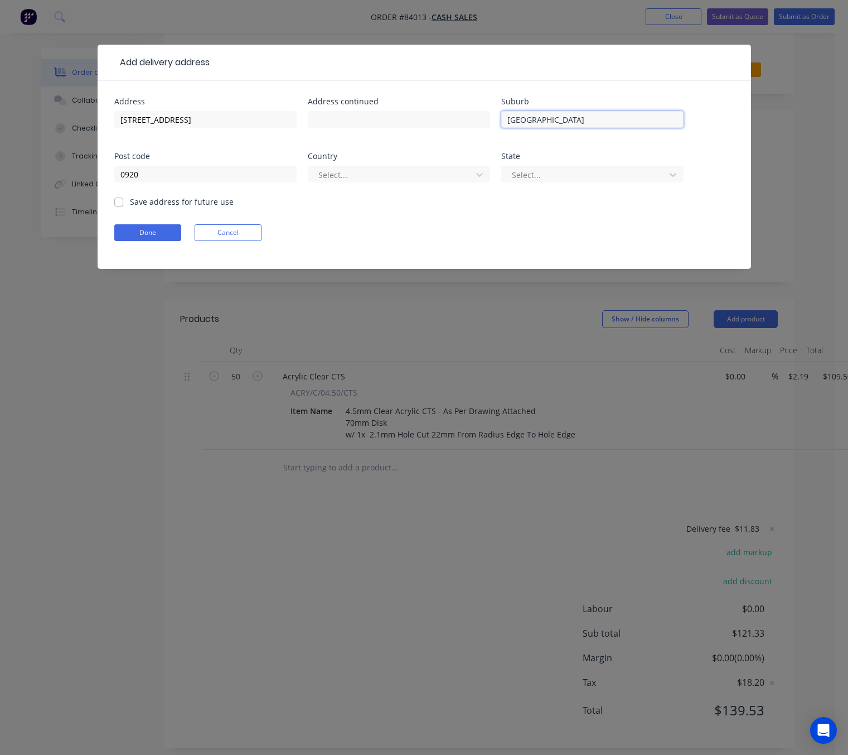
click at [579, 122] on input "[GEOGRAPHIC_DATA]" at bounding box center [592, 119] width 182 height 17
type input "[GEOGRAPHIC_DATA]"
drag, startPoint x: 223, startPoint y: 121, endPoint x: 182, endPoint y: 117, distance: 40.9
click at [182, 117] on input "[STREET_ADDRESS]" at bounding box center [205, 119] width 182 height 17
type input "[STREET_ADDRESS]"
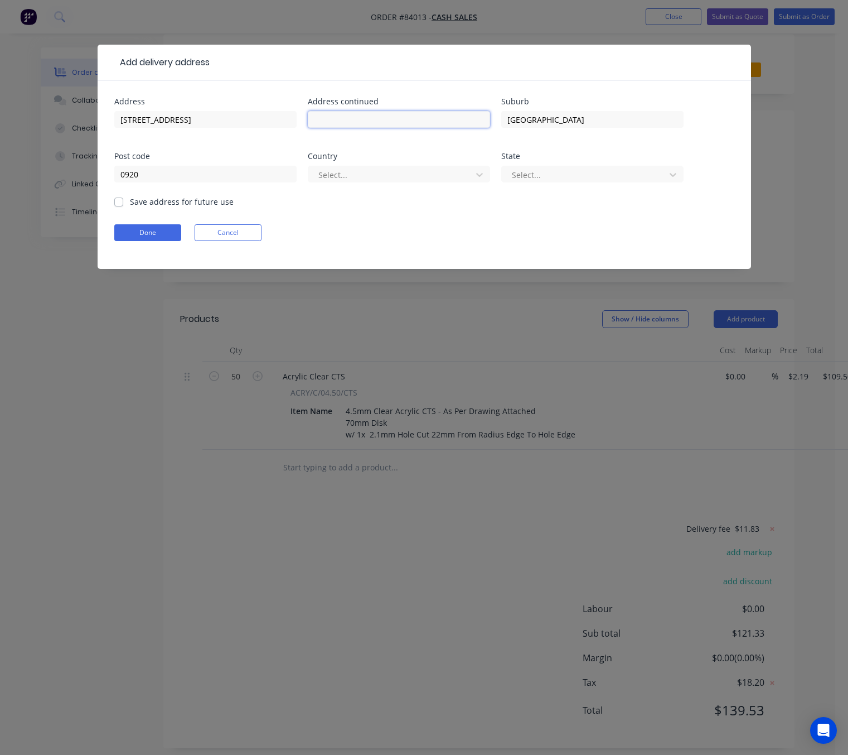
click at [422, 119] on input "text" at bounding box center [399, 119] width 182 height 17
paste input "[GEOGRAPHIC_DATA]"
type input "[GEOGRAPHIC_DATA]"
click at [367, 168] on div at bounding box center [391, 175] width 149 height 14
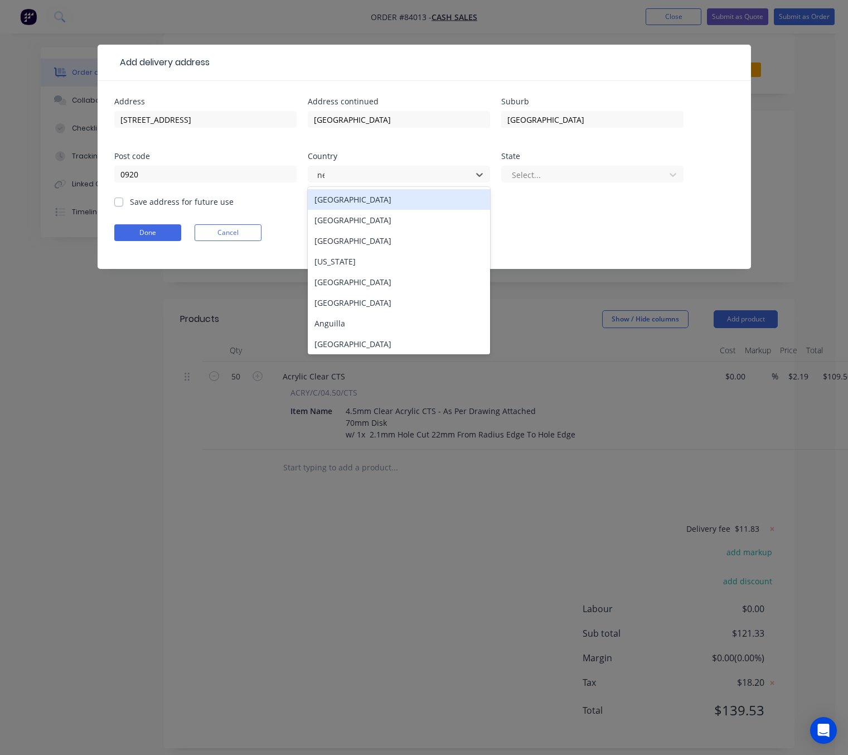
type input "new"
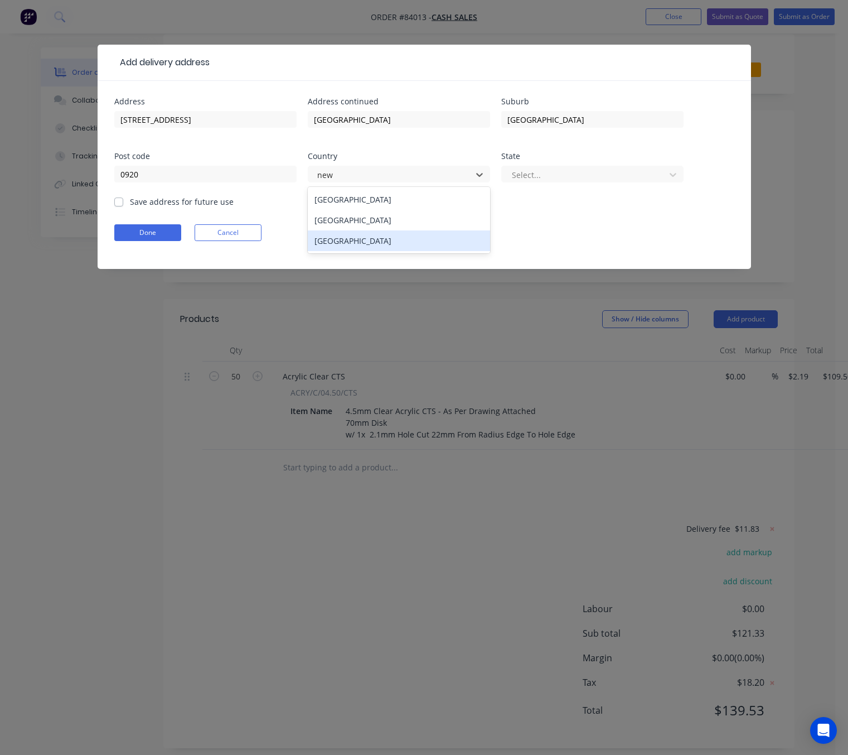
drag, startPoint x: 377, startPoint y: 216, endPoint x: 393, endPoint y: 213, distance: 16.5
click at [381, 216] on div "[GEOGRAPHIC_DATA]" at bounding box center [399, 220] width 182 height 21
click at [596, 175] on div at bounding box center [585, 175] width 149 height 14
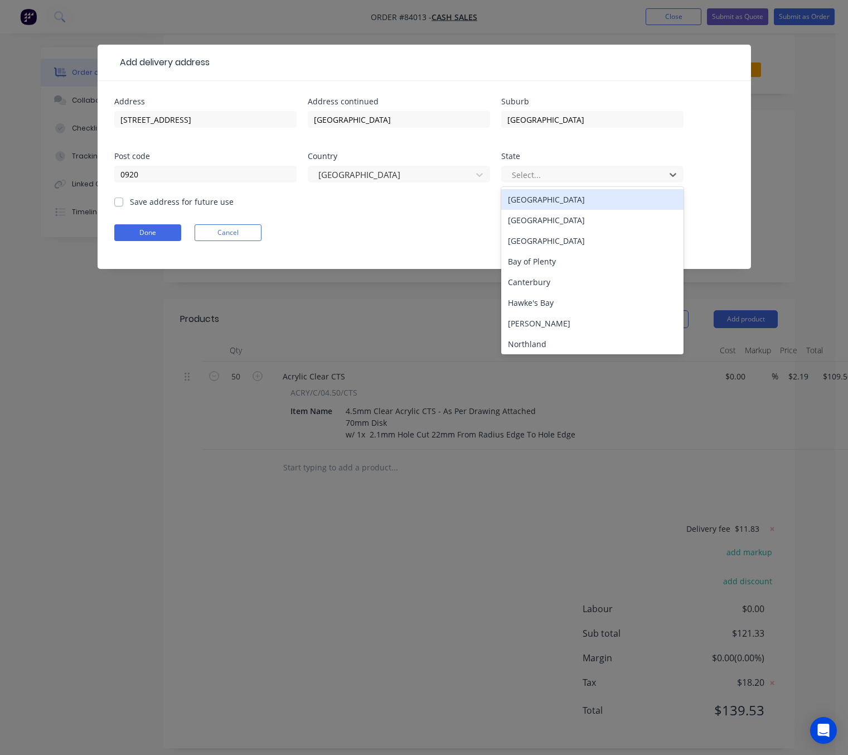
click at [566, 200] on div "[GEOGRAPHIC_DATA]" at bounding box center [592, 199] width 182 height 21
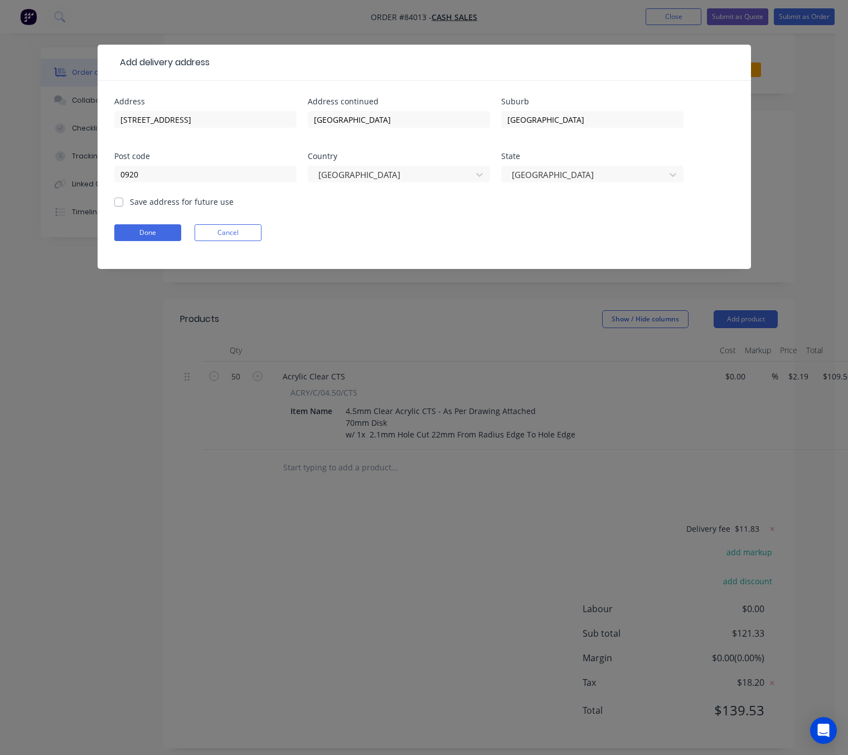
click at [109, 201] on div "Address [STREET_ADDRESS] Suburb Snells Beach Post code 0920 Country [GEOGRAPHIC…" at bounding box center [425, 175] width 654 height 188
click at [130, 198] on label "Save address for future use" at bounding box center [182, 202] width 104 height 12
click at [119, 198] on input "Save address for future use" at bounding box center [118, 201] width 9 height 11
checkbox input "true"
drag, startPoint x: 148, startPoint y: 231, endPoint x: 599, endPoint y: 305, distance: 457.1
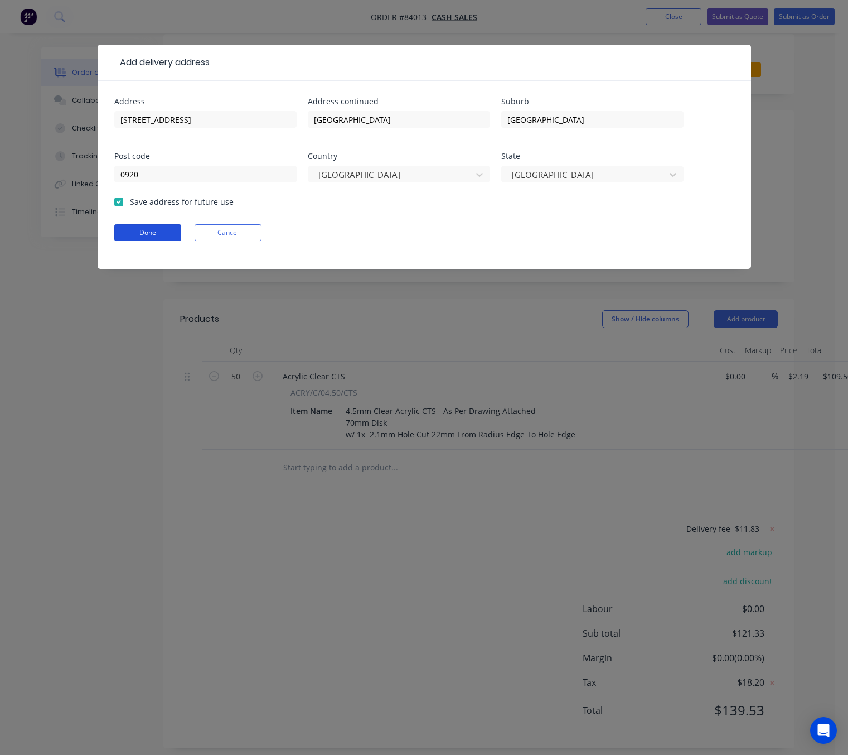
click at [171, 229] on button "Done" at bounding box center [147, 232] width 67 height 17
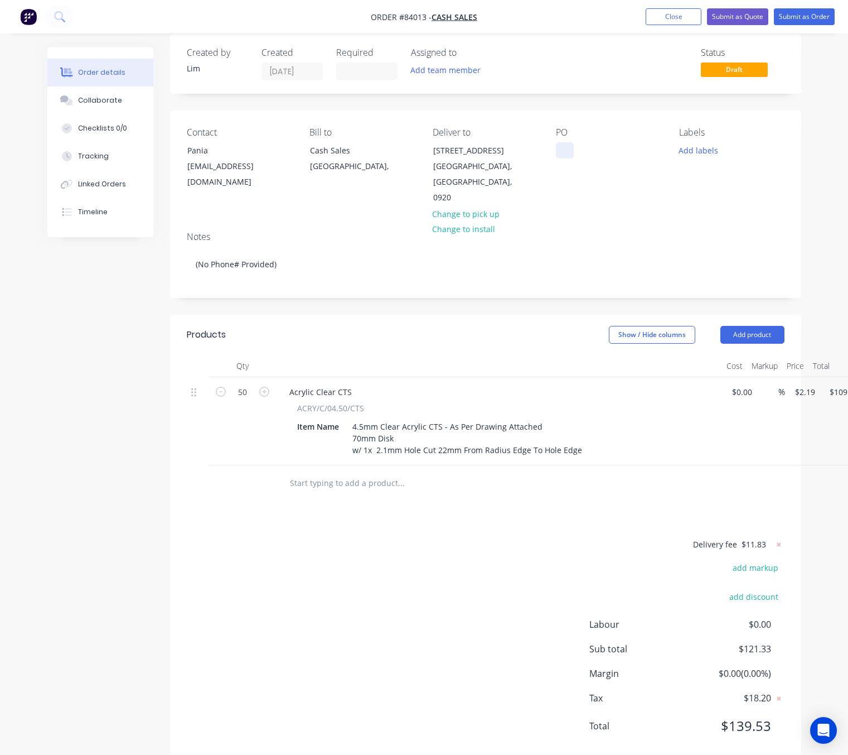
click at [565, 151] on div at bounding box center [565, 150] width 18 height 16
click at [694, 146] on button "Add labels" at bounding box center [698, 149] width 51 height 15
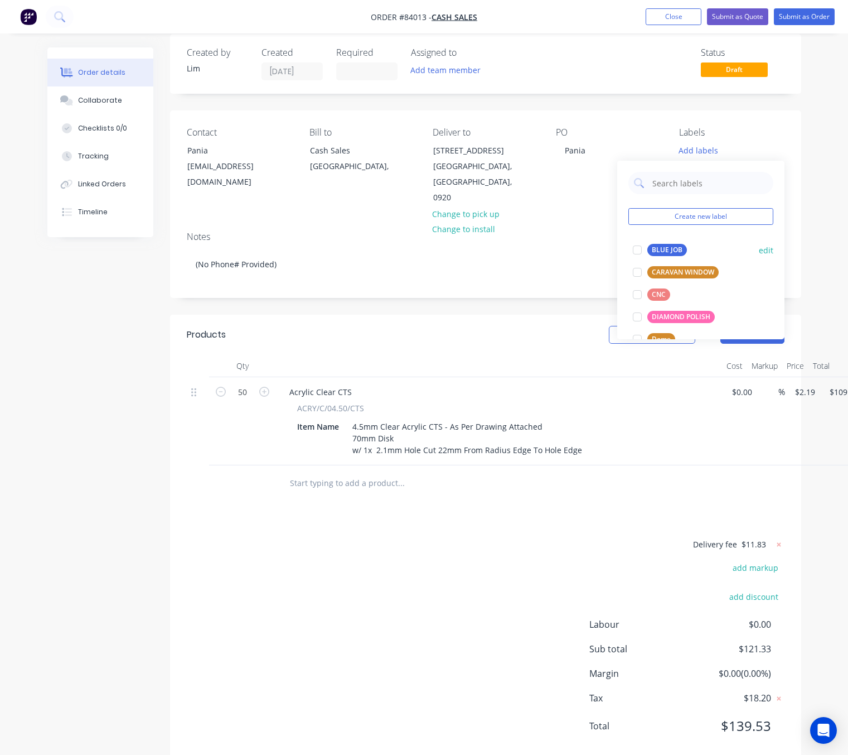
click at [669, 241] on div "BLUE JOB edit" at bounding box center [701, 250] width 145 height 22
click at [661, 246] on div "BLUE JOB" at bounding box center [667, 250] width 40 height 12
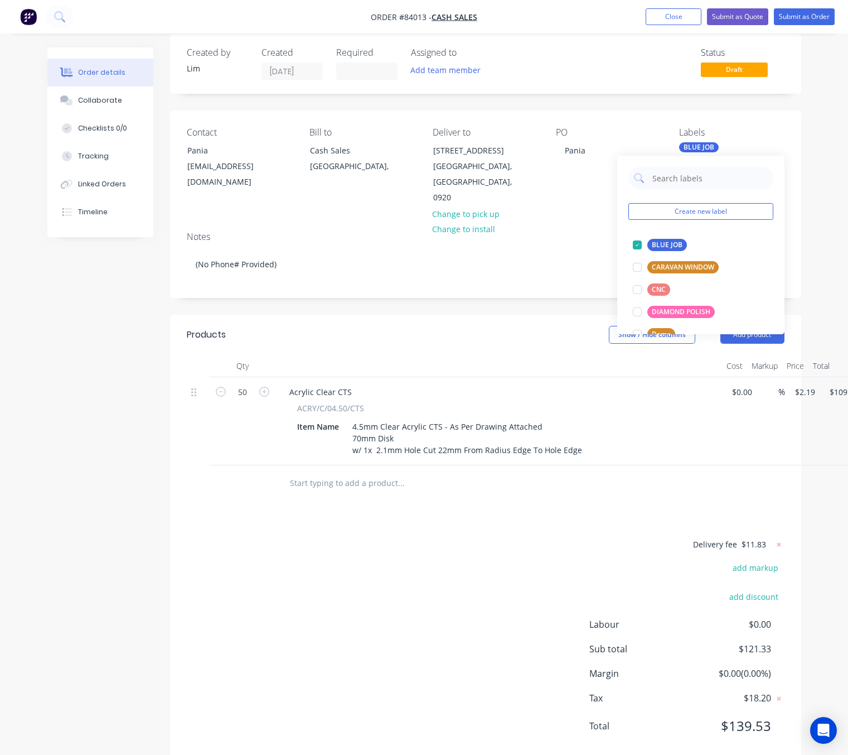
click at [413, 539] on div "Delivery fee $11.83 add markup add discount Labour $0.00 Sub total $121.33 Marg…" at bounding box center [486, 642] width 598 height 210
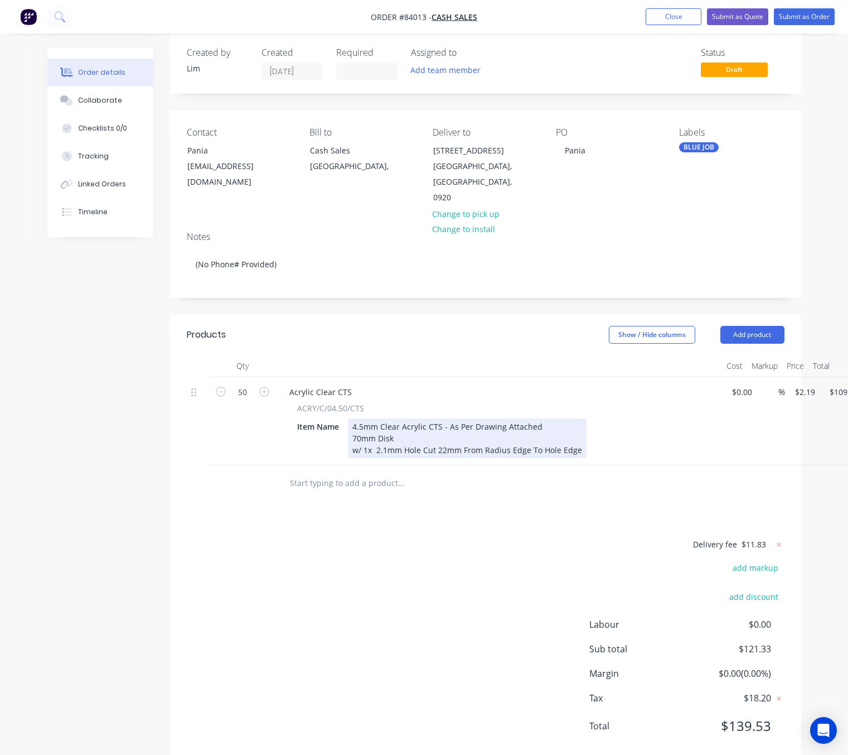
click at [579, 448] on div "4.5mm Clear Acrylic CTS - As Per Drawing Attached 70mm Disk w/ 1x 2.1mm Hole Cu…" at bounding box center [467, 438] width 239 height 40
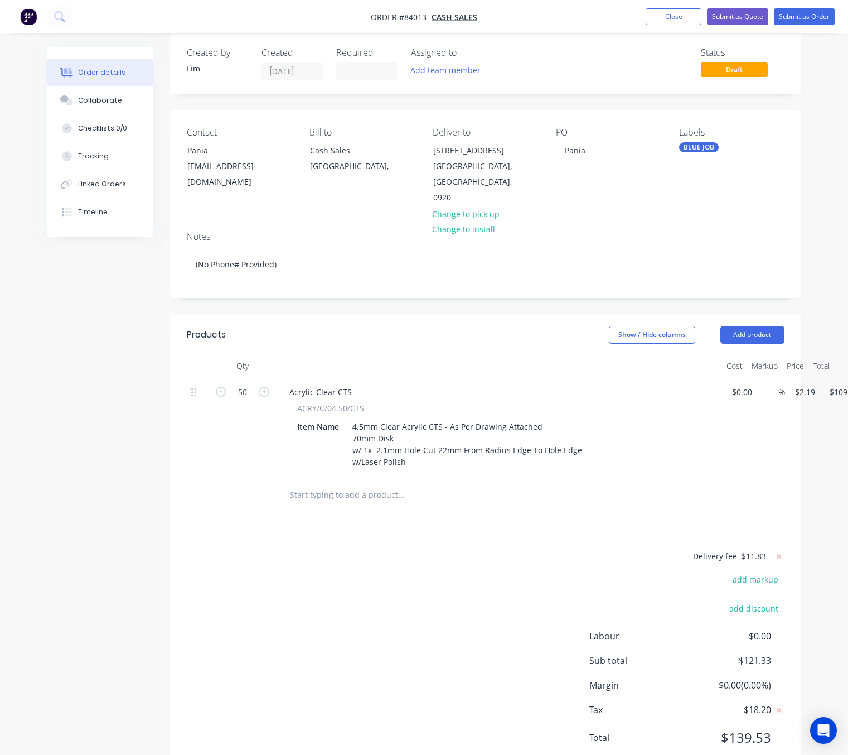
click at [452, 567] on div "Delivery fee $11.83 add markup add discount Labour $0.00 Sub total $121.33 Marg…" at bounding box center [486, 654] width 598 height 210
drag, startPoint x: 306, startPoint y: 623, endPoint x: 313, endPoint y: 623, distance: 7.2
click at [307, 623] on div "Delivery fee $11.83 add markup add discount Labour $0.00 Sub total $121.33 Marg…" at bounding box center [486, 654] width 598 height 210
click at [810, 13] on button "Submit as Order" at bounding box center [804, 16] width 61 height 17
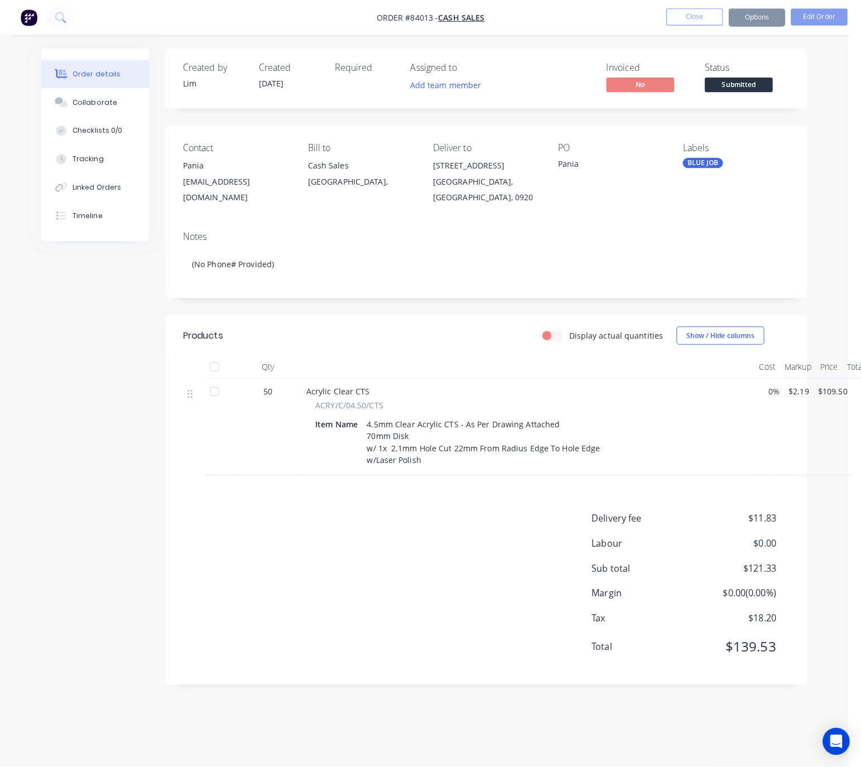
scroll to position [0, 0]
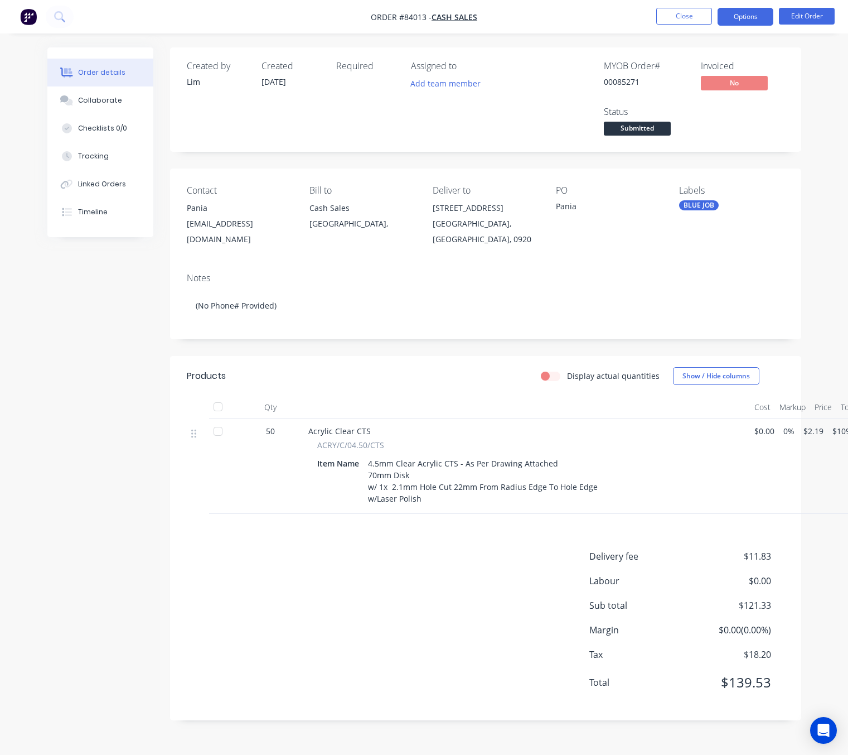
drag, startPoint x: 755, startPoint y: 10, endPoint x: 753, endPoint y: 22, distance: 11.8
click at [755, 10] on button "Options" at bounding box center [746, 17] width 56 height 18
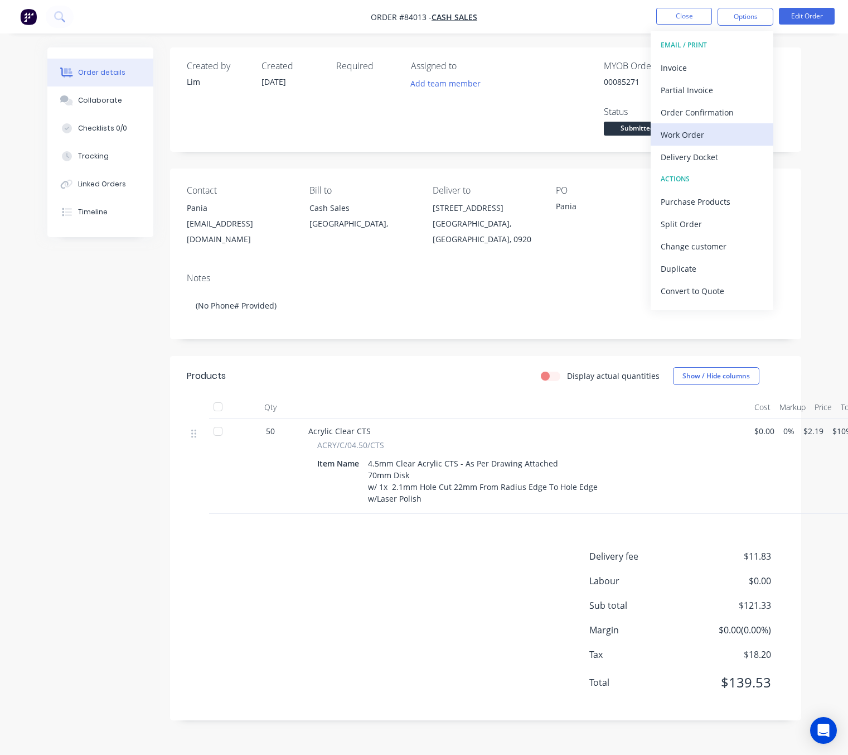
click at [706, 129] on div "Work Order" at bounding box center [712, 135] width 103 height 16
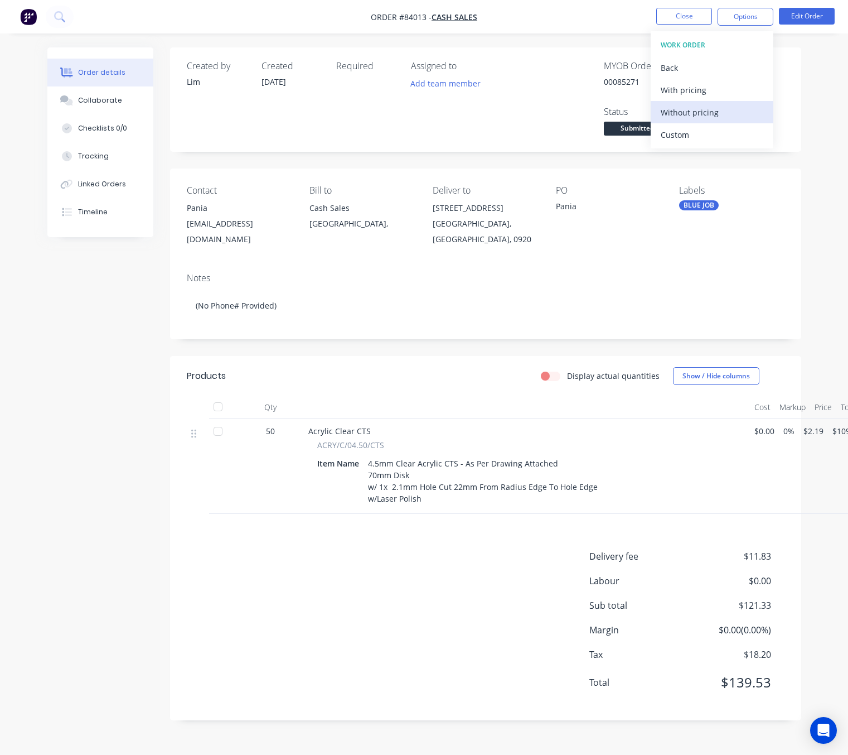
click at [698, 118] on div "Without pricing" at bounding box center [712, 112] width 103 height 16
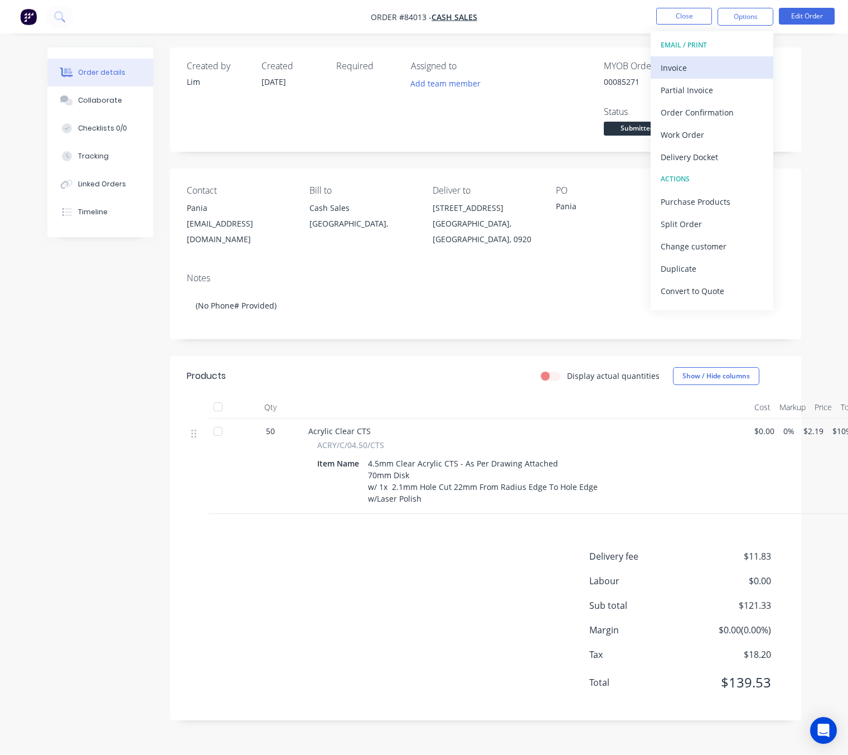
click at [701, 71] on div "Invoice" at bounding box center [712, 68] width 103 height 16
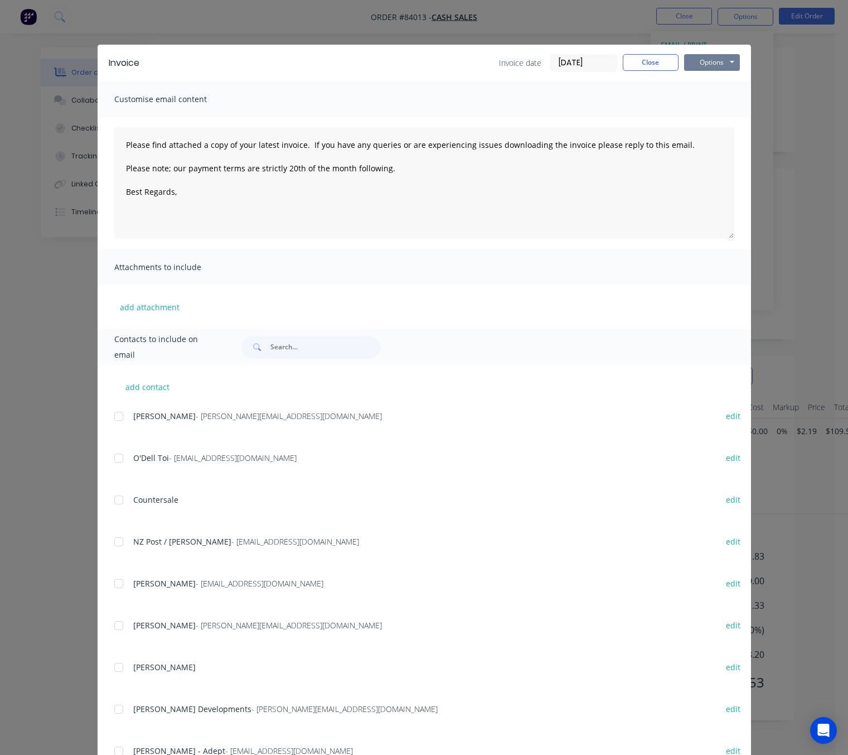
click at [723, 65] on button "Options" at bounding box center [712, 62] width 56 height 17
click at [720, 78] on button "Preview" at bounding box center [719, 82] width 71 height 18
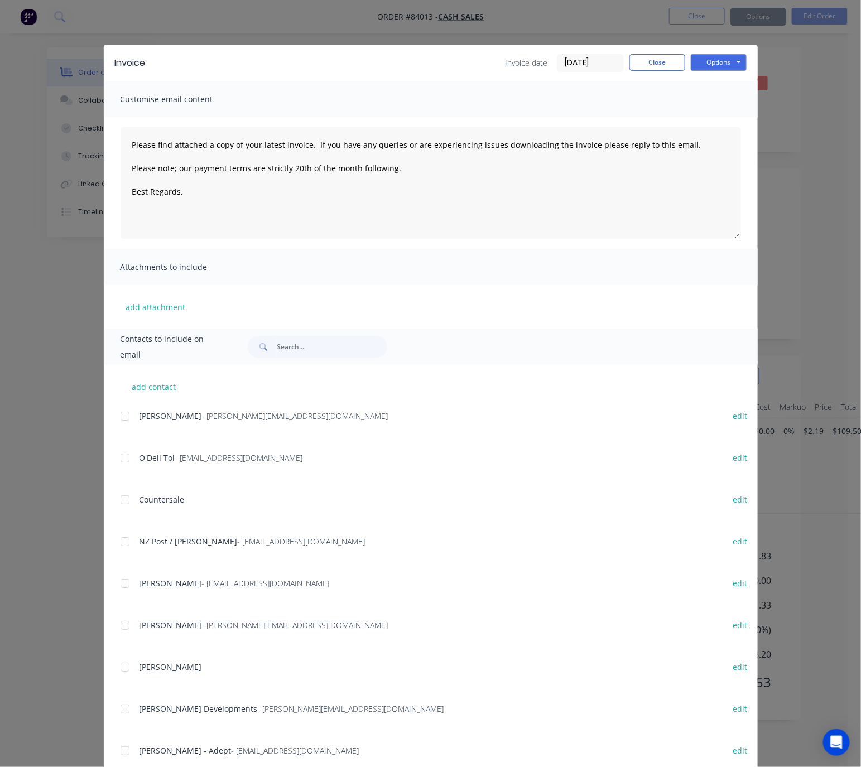
type textarea "Please find attached a copy of your latest invoice. If you have any queries or …"
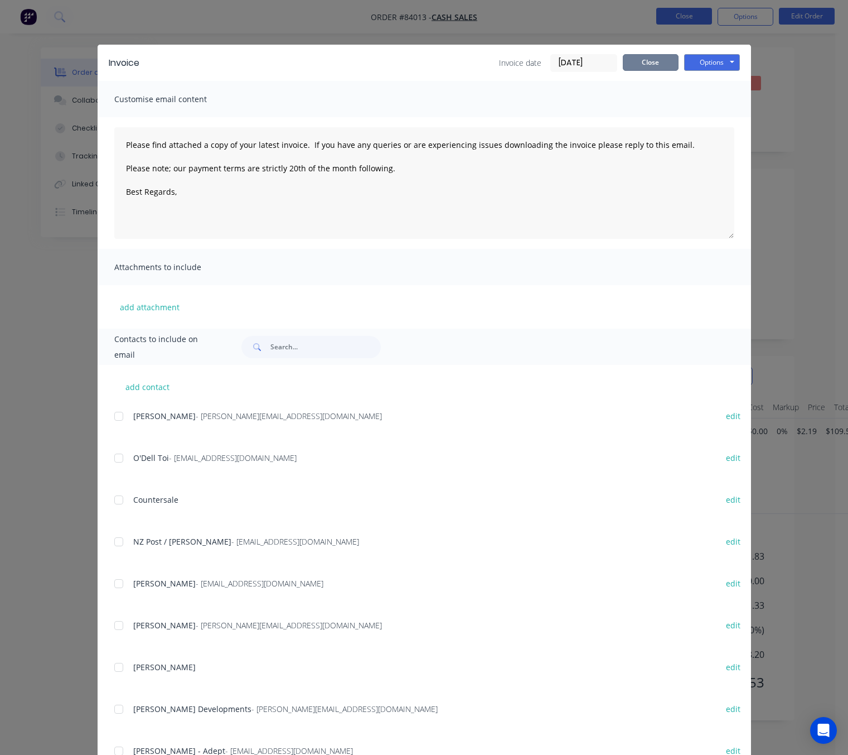
drag, startPoint x: 643, startPoint y: 67, endPoint x: 675, endPoint y: 16, distance: 60.8
click at [643, 67] on button "Close" at bounding box center [651, 62] width 56 height 17
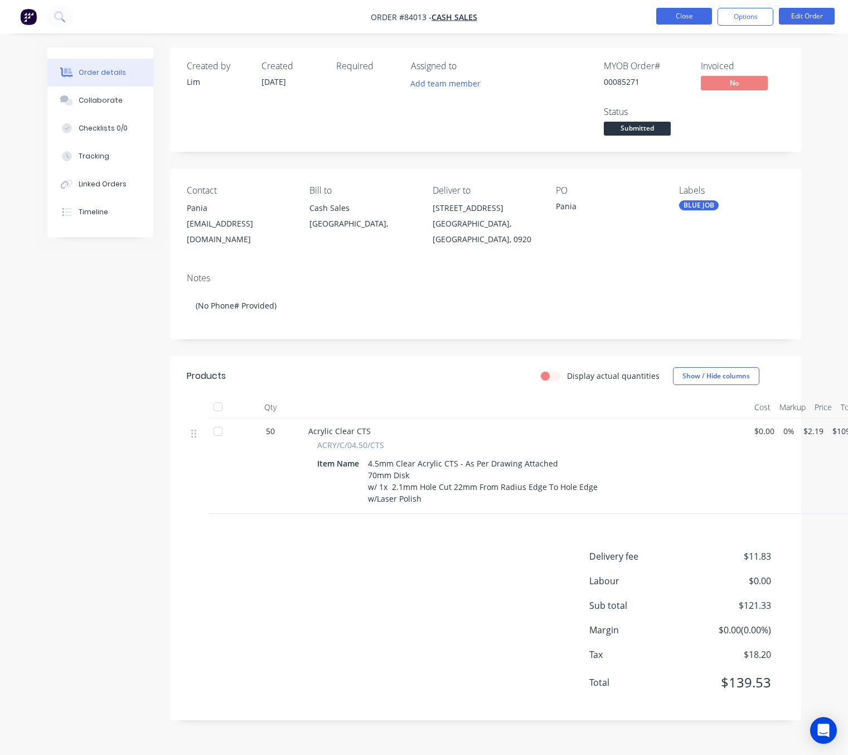
click at [683, 12] on button "Close" at bounding box center [684, 16] width 56 height 17
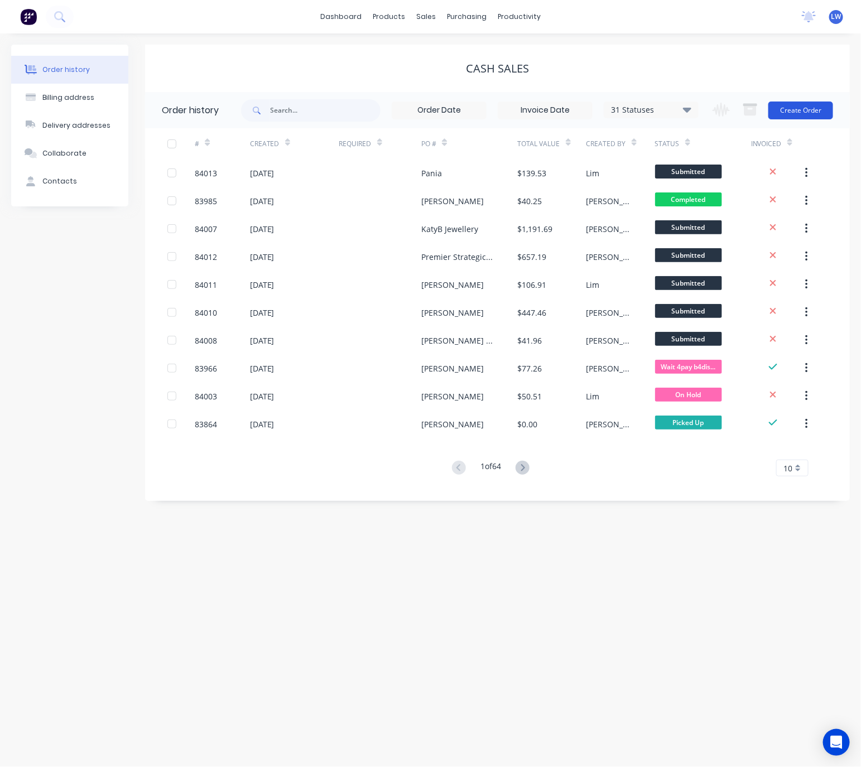
click at [805, 114] on button "Create Order" at bounding box center [800, 110] width 65 height 18
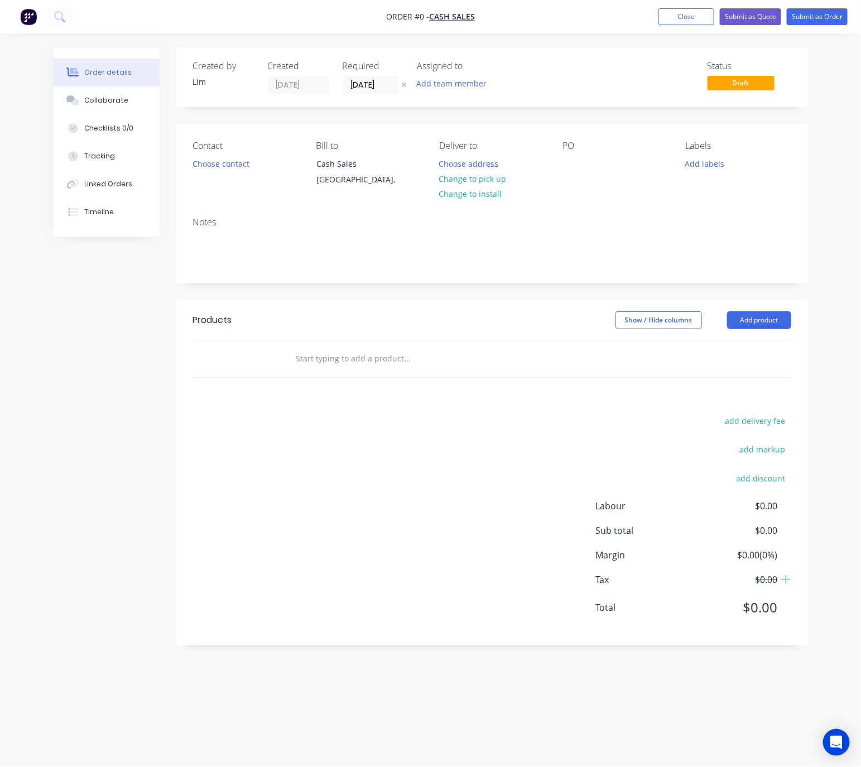
click at [405, 82] on icon at bounding box center [404, 84] width 5 height 7
click at [219, 166] on button "Choose contact" at bounding box center [220, 163] width 69 height 15
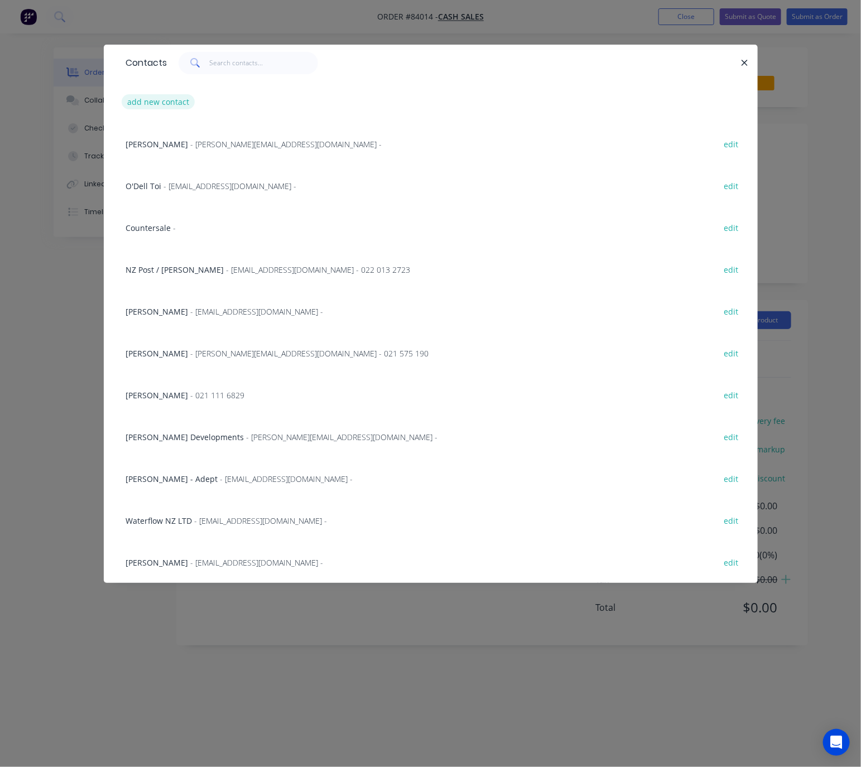
click at [178, 101] on button "add new contact" at bounding box center [159, 101] width 74 height 15
select select "NZ"
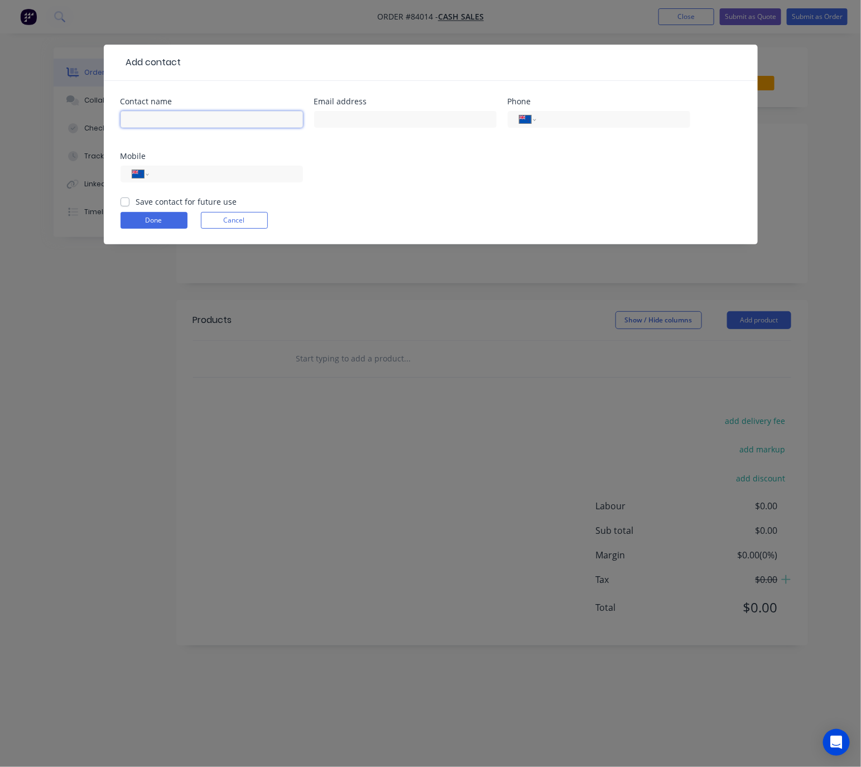
click at [200, 119] on input "text" at bounding box center [211, 119] width 182 height 17
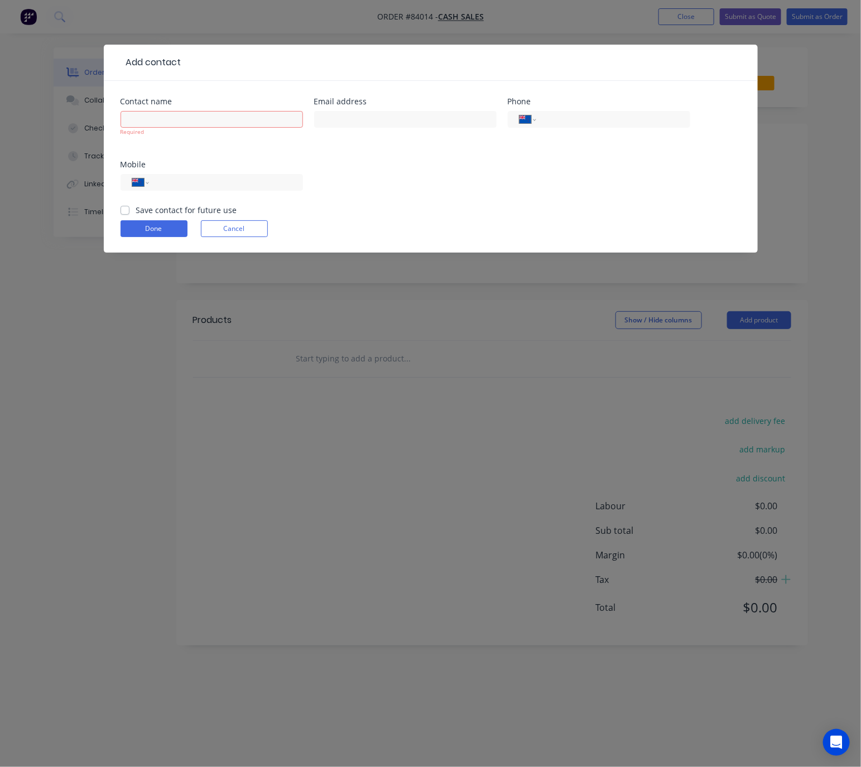
click at [238, 231] on button "Cancel" at bounding box center [234, 228] width 67 height 17
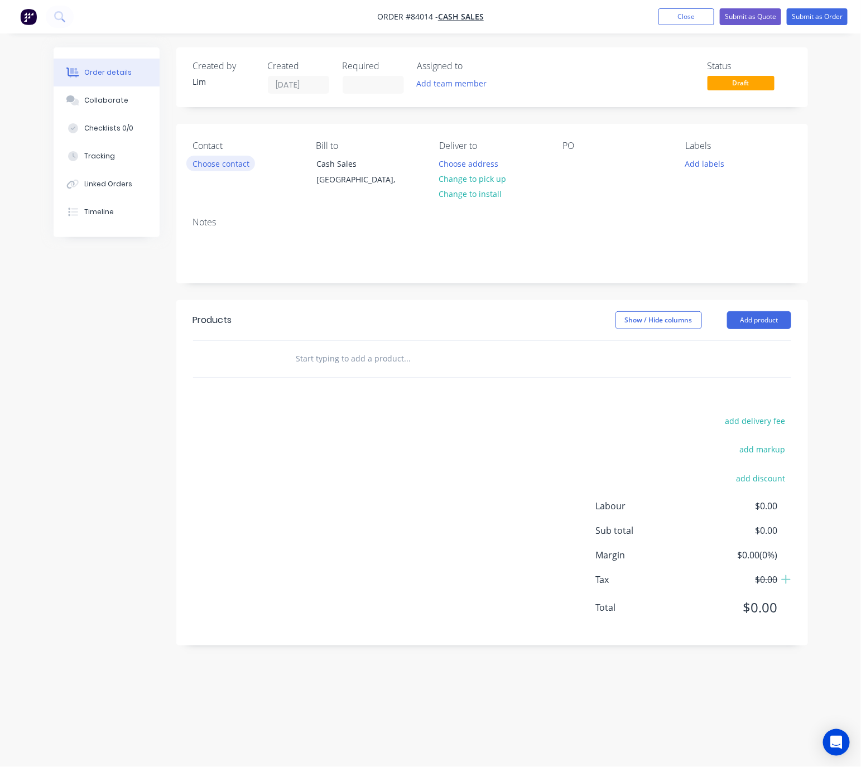
click at [225, 165] on button "Choose contact" at bounding box center [220, 163] width 69 height 15
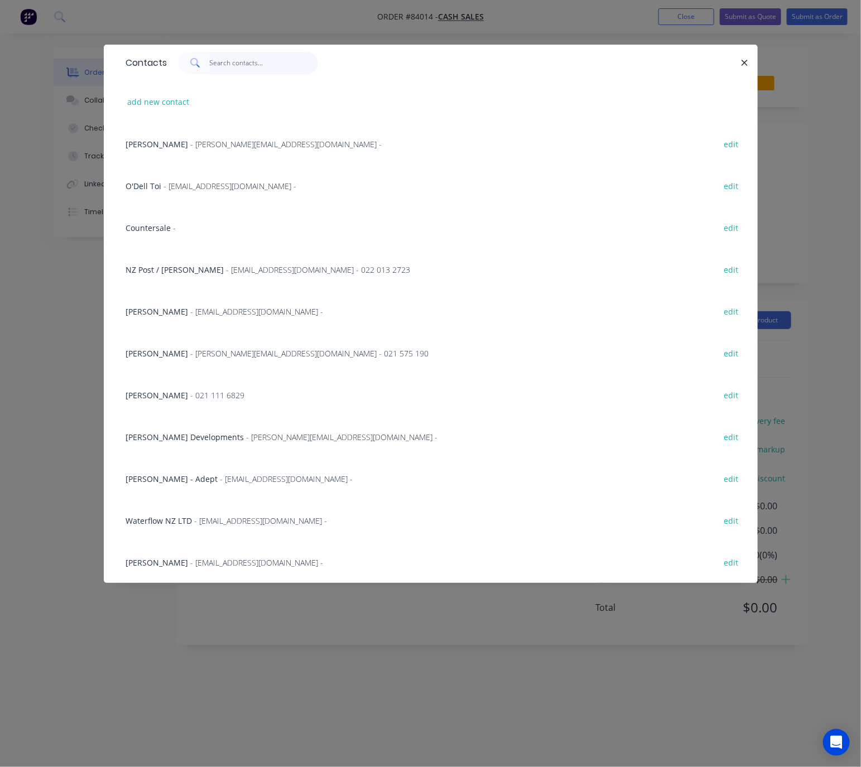
click at [251, 62] on input "text" at bounding box center [263, 63] width 109 height 22
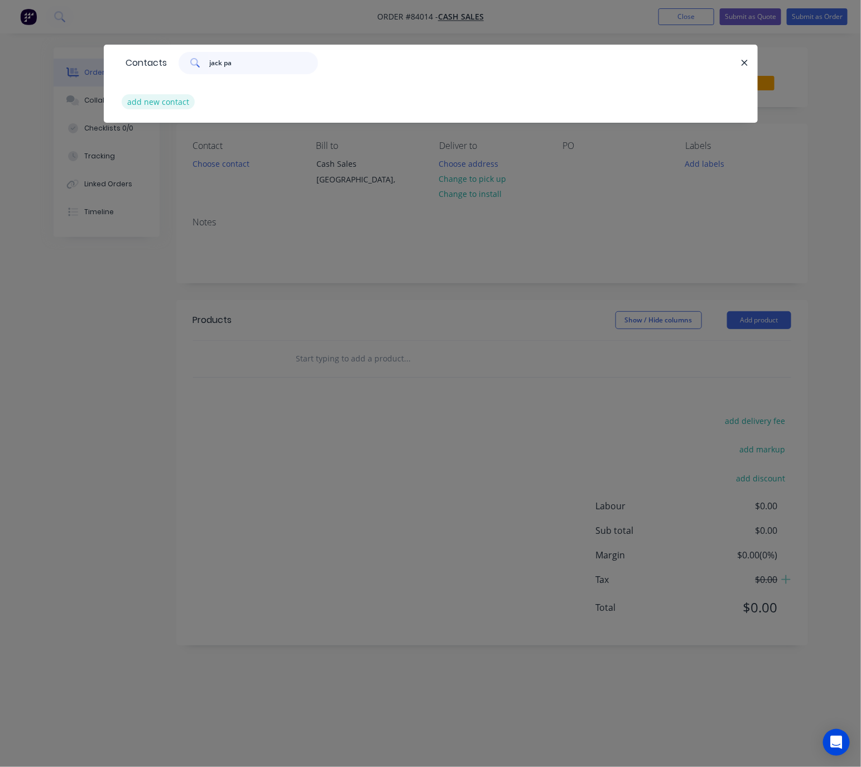
type input "jack pa"
click at [165, 99] on button "add new contact" at bounding box center [159, 101] width 74 height 15
select select "NZ"
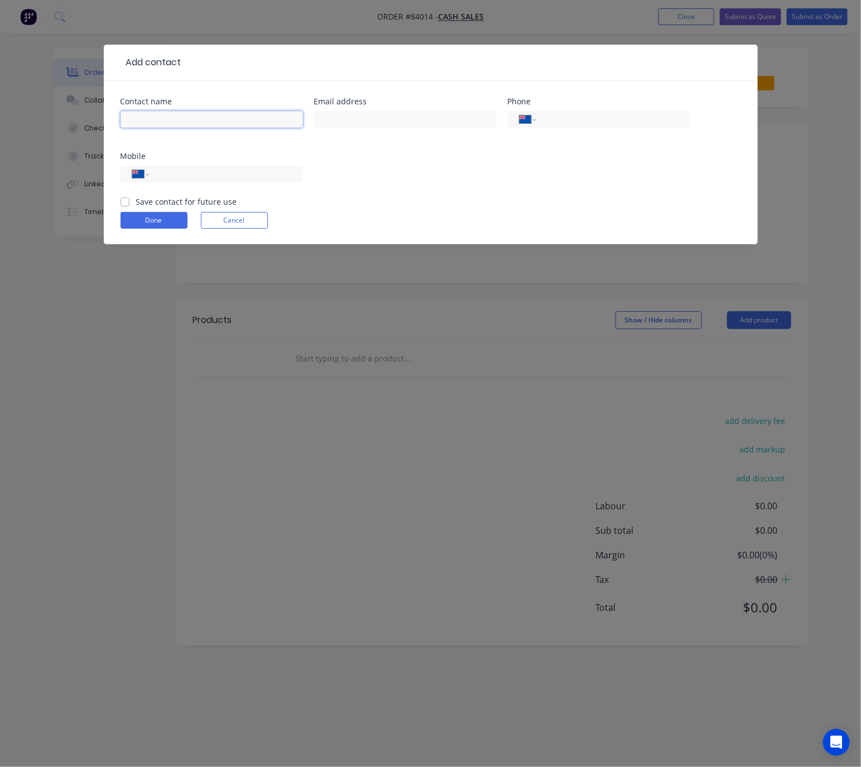
click at [171, 113] on input "text" at bounding box center [211, 119] width 182 height 17
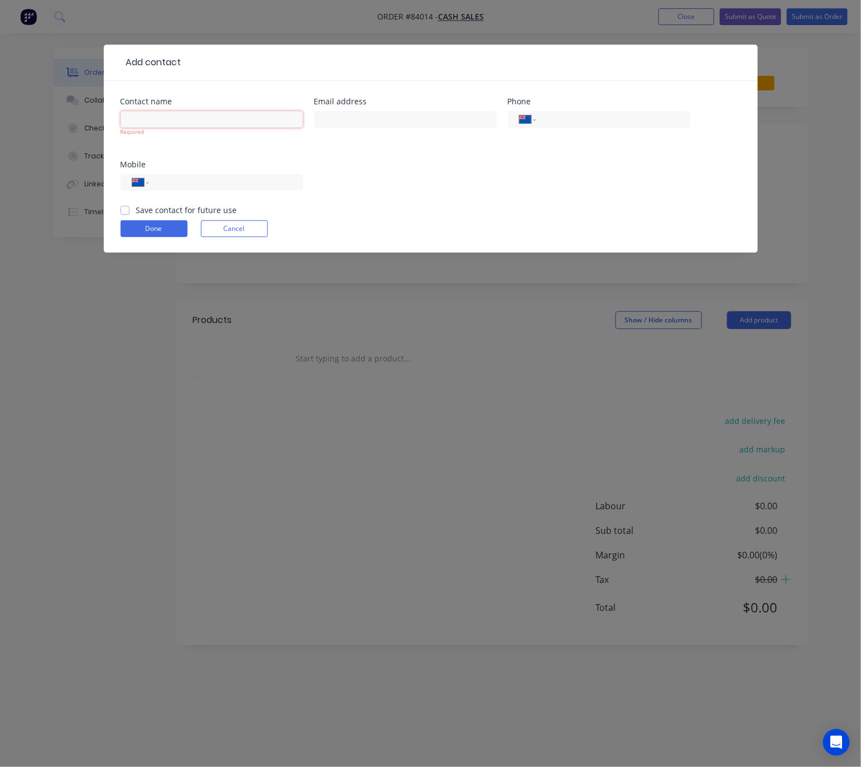
click at [243, 120] on input "text" at bounding box center [211, 119] width 182 height 17
paste input "[PERSON_NAME]<[EMAIL_ADDRESS][DOMAIN_NAME]>"
drag, startPoint x: 251, startPoint y: 121, endPoint x: 170, endPoint y: 114, distance: 81.7
click at [170, 114] on input "[PERSON_NAME]<[EMAIL_ADDRESS][DOMAIN_NAME]>" at bounding box center [211, 119] width 182 height 17
type input "[PERSON_NAME]"
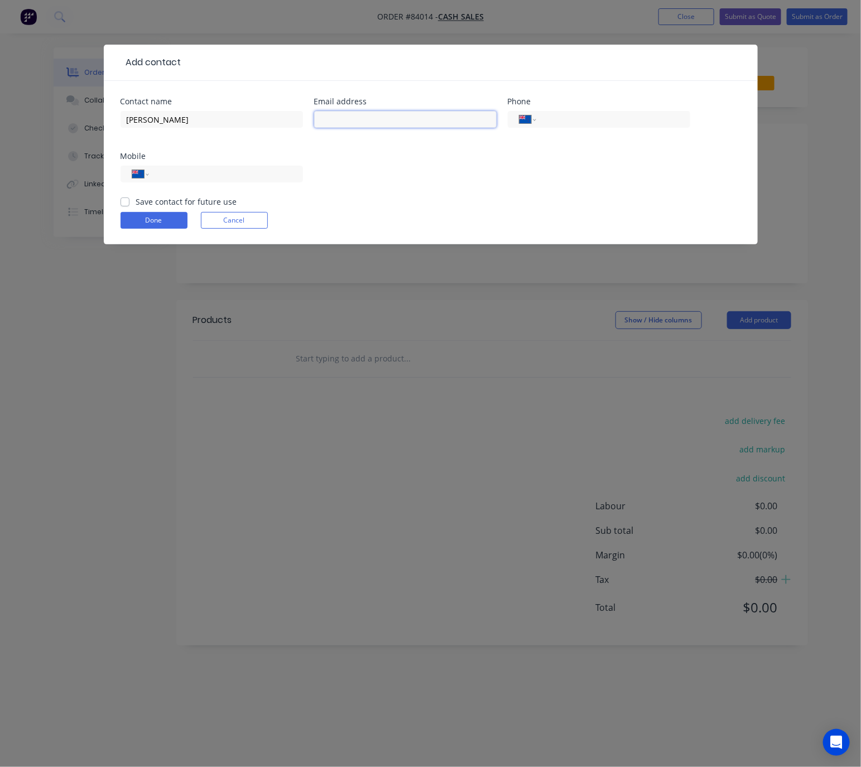
click at [380, 116] on input "text" at bounding box center [405, 119] width 182 height 17
paste input "<[EMAIL_ADDRESS][DOMAIN_NAME]>"
click at [325, 113] on input "<[EMAIL_ADDRESS][DOMAIN_NAME]>" at bounding box center [405, 119] width 182 height 17
click at [415, 121] on input "[EMAIL_ADDRESS][DOMAIN_NAME]>" at bounding box center [405, 119] width 182 height 17
type input "[EMAIL_ADDRESS][DOMAIN_NAME]"
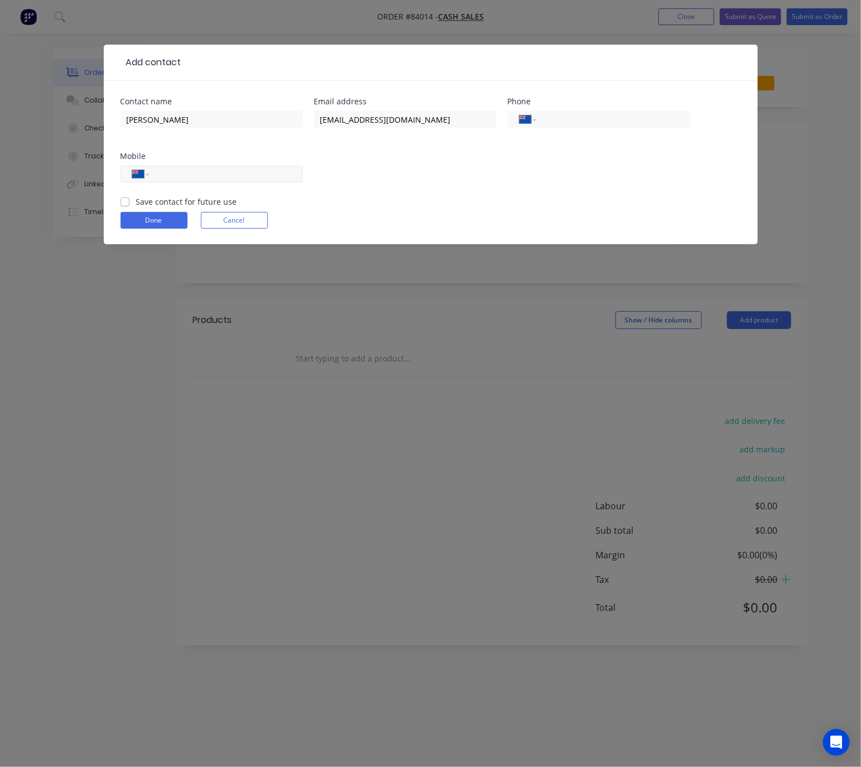
click at [198, 183] on div "International [GEOGRAPHIC_DATA] [GEOGRAPHIC_DATA] [GEOGRAPHIC_DATA] [GEOGRAPHIC…" at bounding box center [211, 179] width 182 height 33
click at [208, 175] on input "tel" at bounding box center [224, 174] width 134 height 13
paste input "022 300 1126"
type input "022 300 1126"
click at [661, 117] on input "tel" at bounding box center [611, 119] width 134 height 13
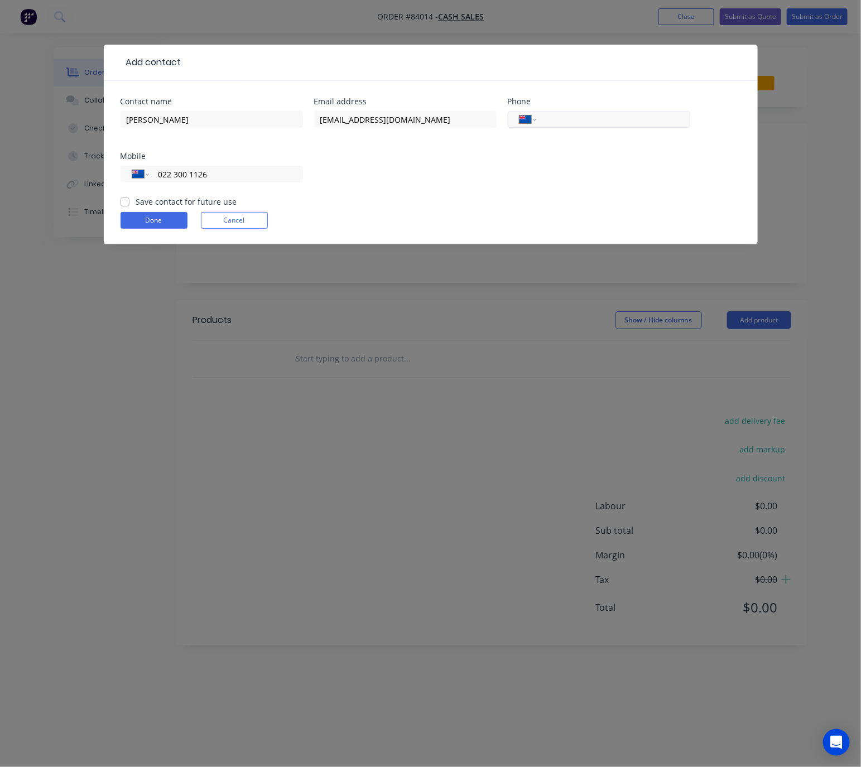
paste input "09 270 7970"
type input "09 270 7970"
click at [136, 200] on label "Save contact for future use" at bounding box center [186, 202] width 101 height 12
click at [124, 200] on input "Save contact for future use" at bounding box center [124, 201] width 9 height 11
checkbox input "true"
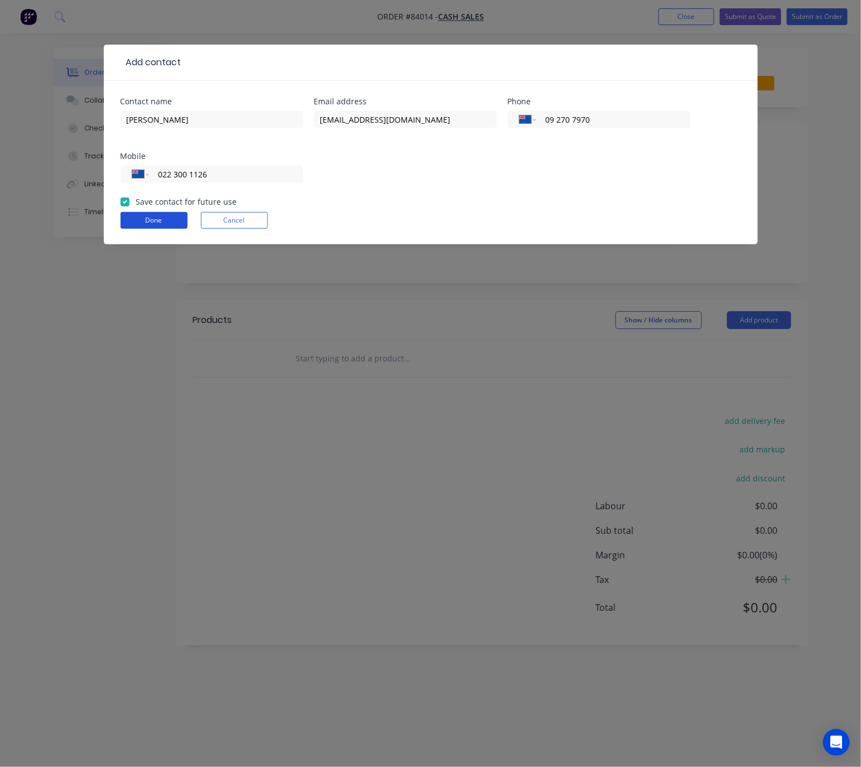
click at [164, 226] on button "Done" at bounding box center [153, 220] width 67 height 17
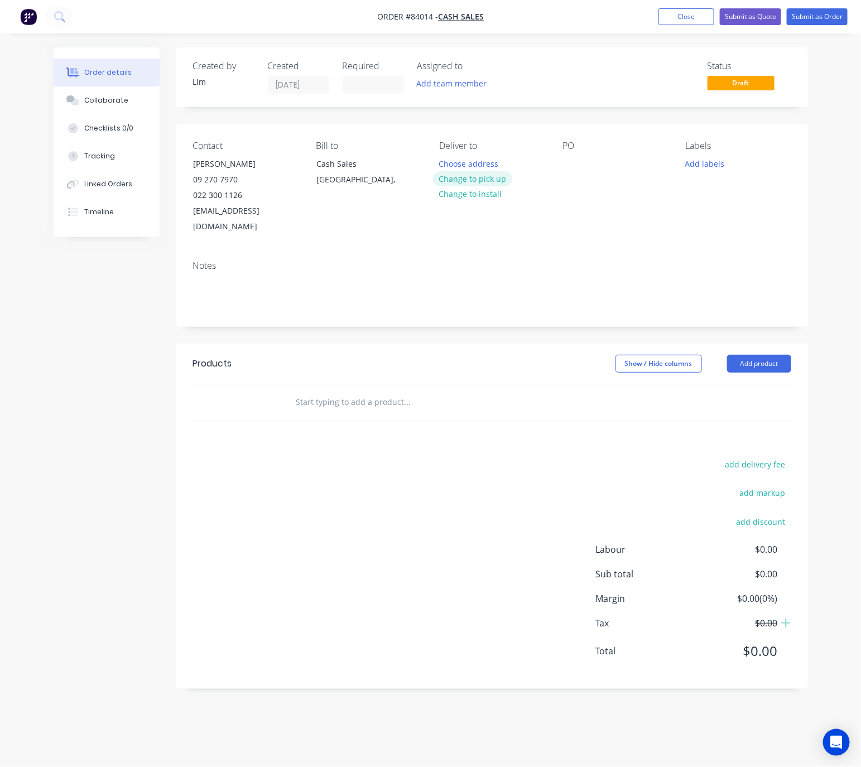
click at [482, 176] on button "Change to pick up" at bounding box center [472, 178] width 79 height 15
click at [354, 85] on input at bounding box center [373, 84] width 60 height 17
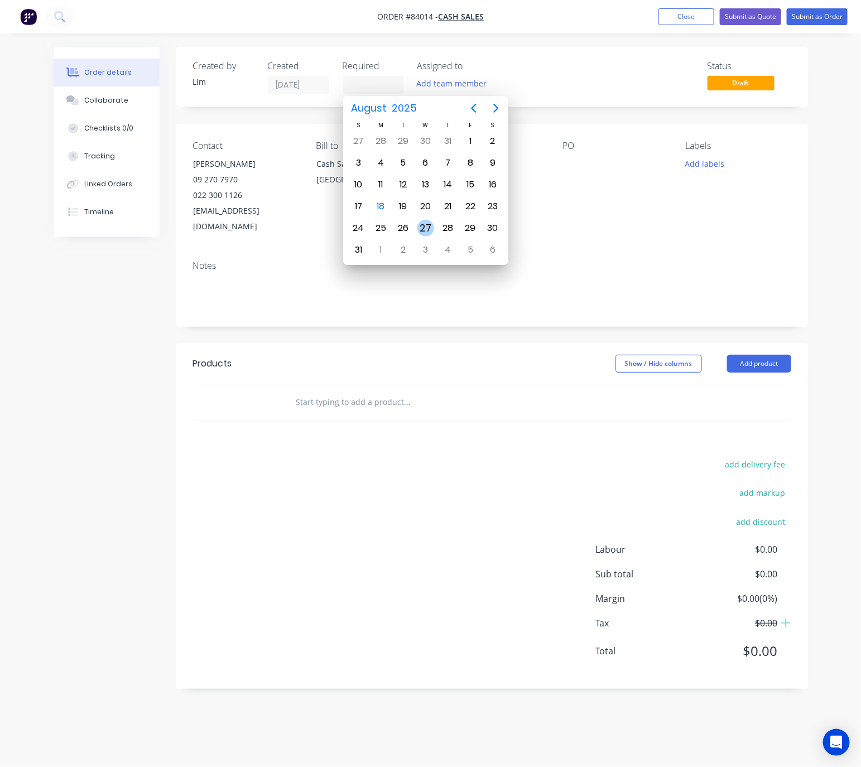
click at [423, 228] on div "27" at bounding box center [425, 228] width 17 height 17
type input "[DATE]"
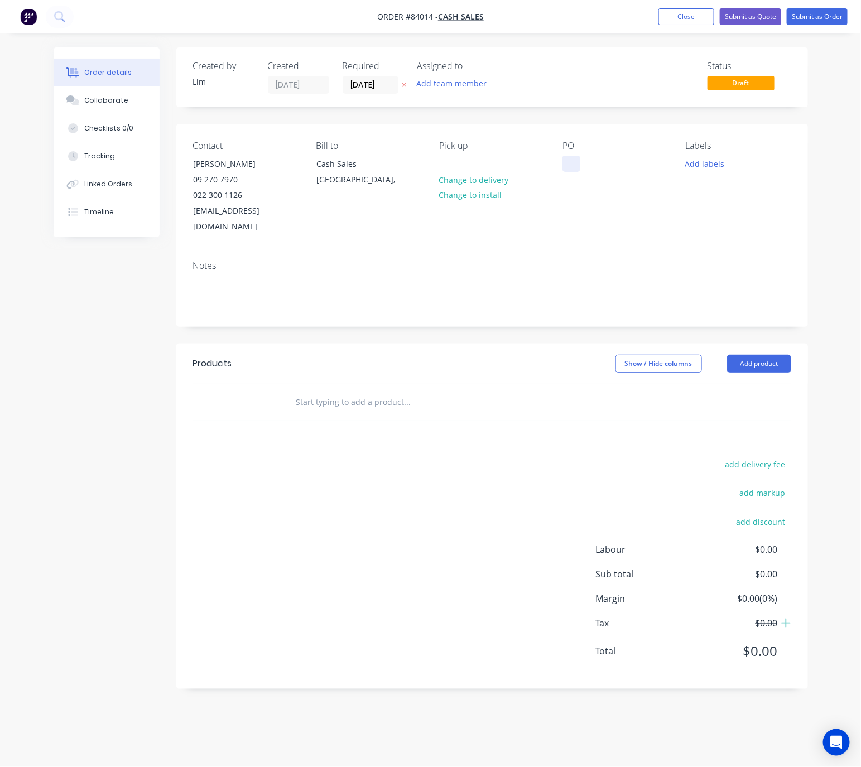
click at [566, 166] on div at bounding box center [571, 164] width 18 height 16
click at [568, 169] on div at bounding box center [571, 164] width 18 height 16
click at [593, 163] on div "[PERSON_NAME]" at bounding box center [602, 164] width 80 height 16
click at [705, 166] on button "Add labels" at bounding box center [704, 163] width 51 height 15
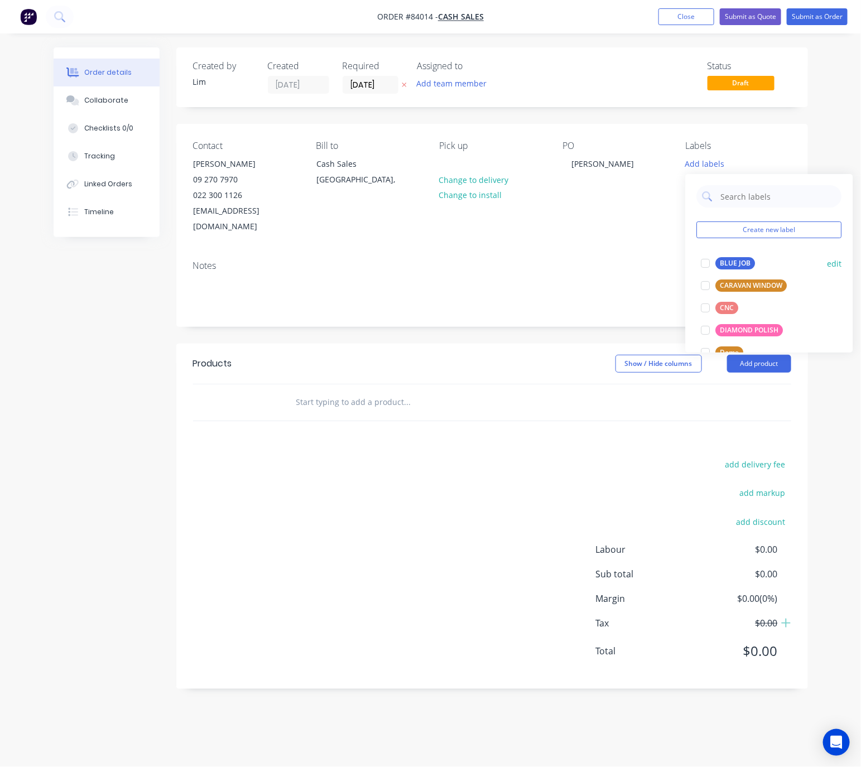
click at [738, 265] on div "BLUE JOB" at bounding box center [736, 263] width 40 height 12
drag, startPoint x: 565, startPoint y: 320, endPoint x: 763, endPoint y: 377, distance: 205.5
click at [577, 320] on div "Created by [PERSON_NAME] Created [DATE] Required [DATE] Assigned to Add team me…" at bounding box center [491, 367] width 631 height 641
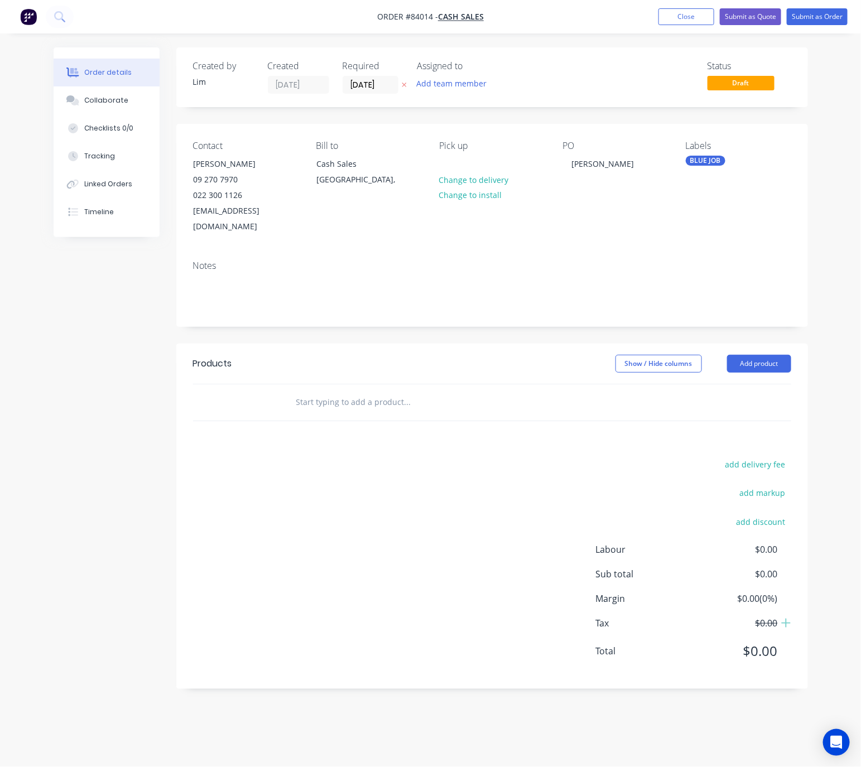
click at [348, 391] on input "text" at bounding box center [407, 402] width 223 height 22
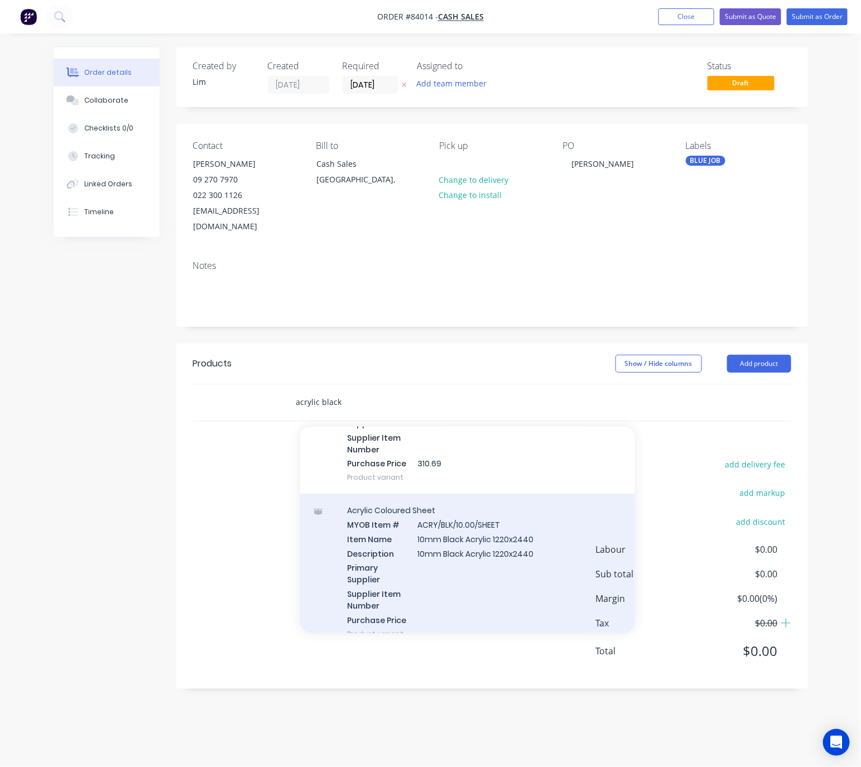
scroll to position [1931, 0]
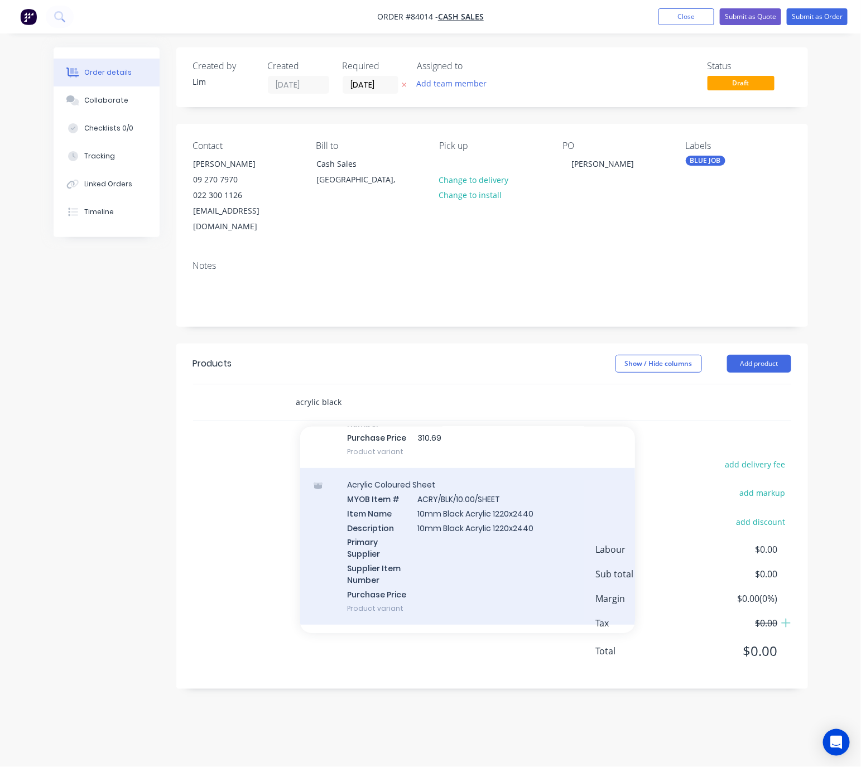
type input "acrylic black"
click at [497, 550] on div "Acrylic Coloured Sheet MYOB Item # ACRY/BLK/10.00/SHEET Item Name 10mm Black Ac…" at bounding box center [467, 546] width 335 height 157
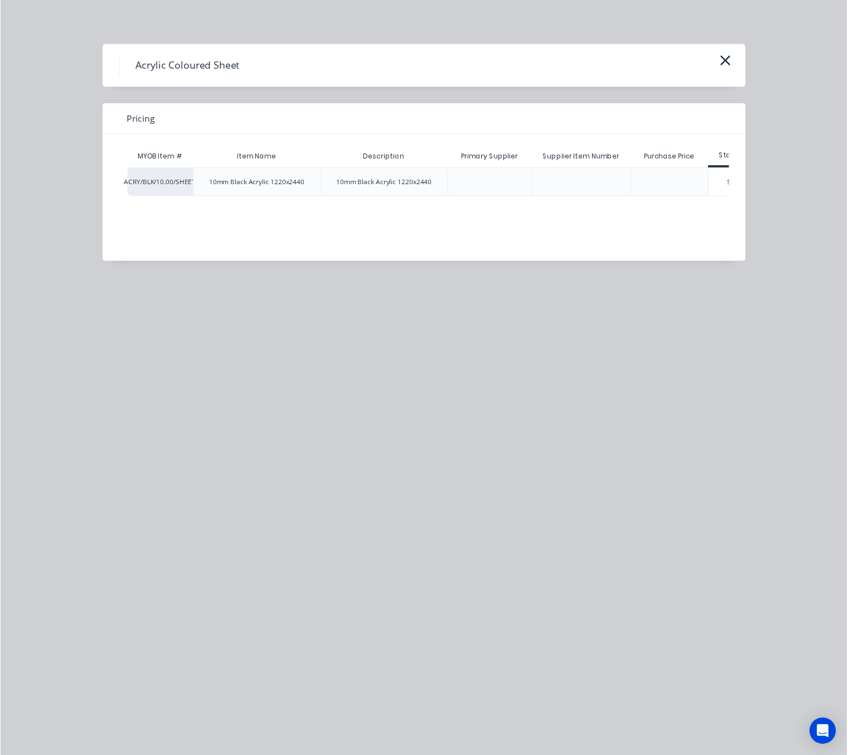
scroll to position [0, 36]
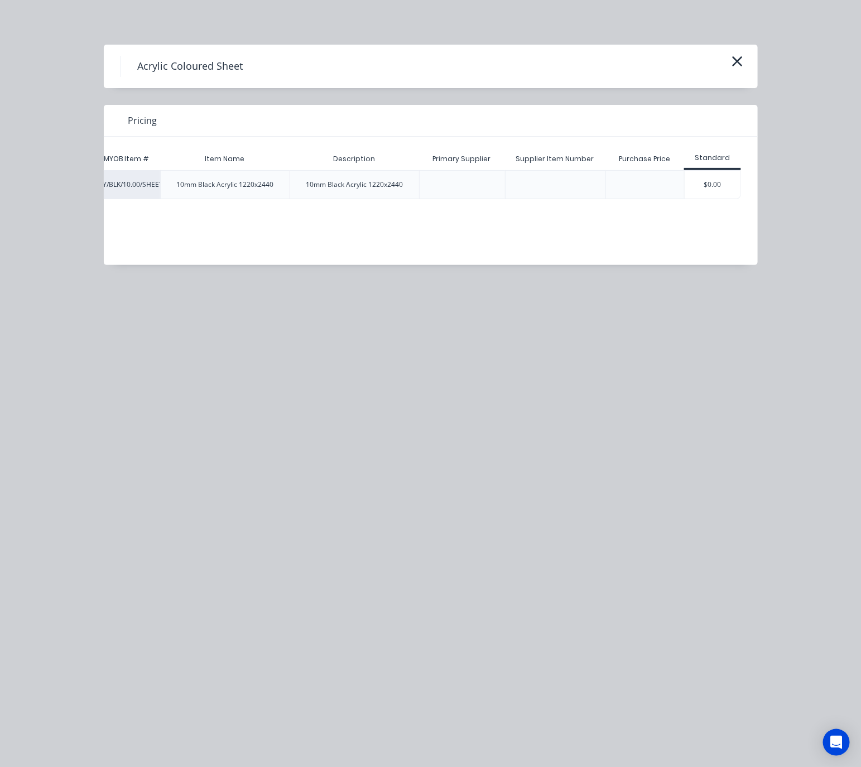
drag, startPoint x: 731, startPoint y: 181, endPoint x: 690, endPoint y: 311, distance: 136.9
click at [730, 181] on div "$0.00" at bounding box center [712, 185] width 56 height 28
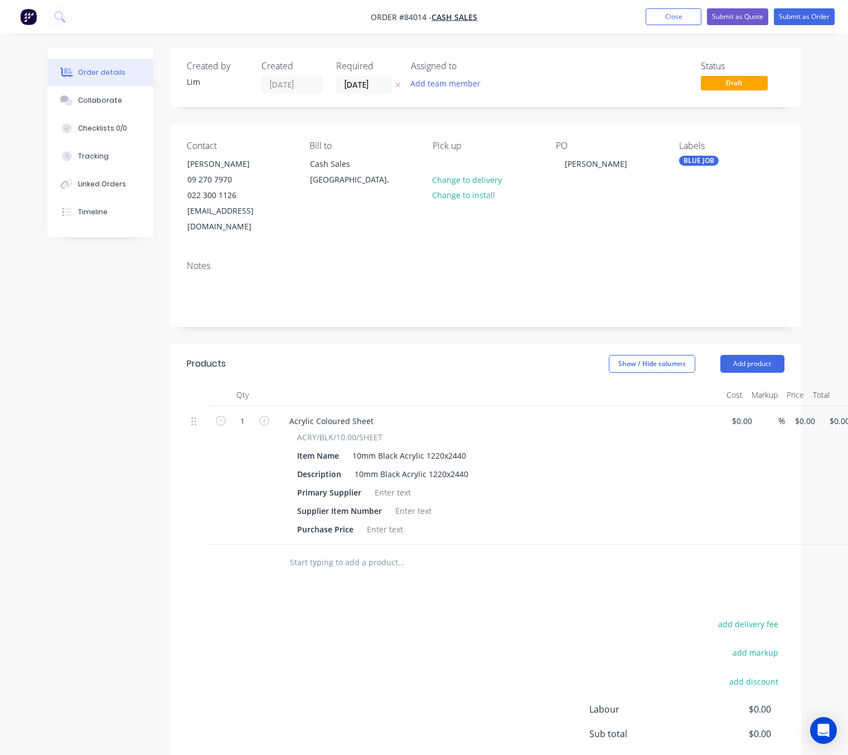
scroll to position [0, 33]
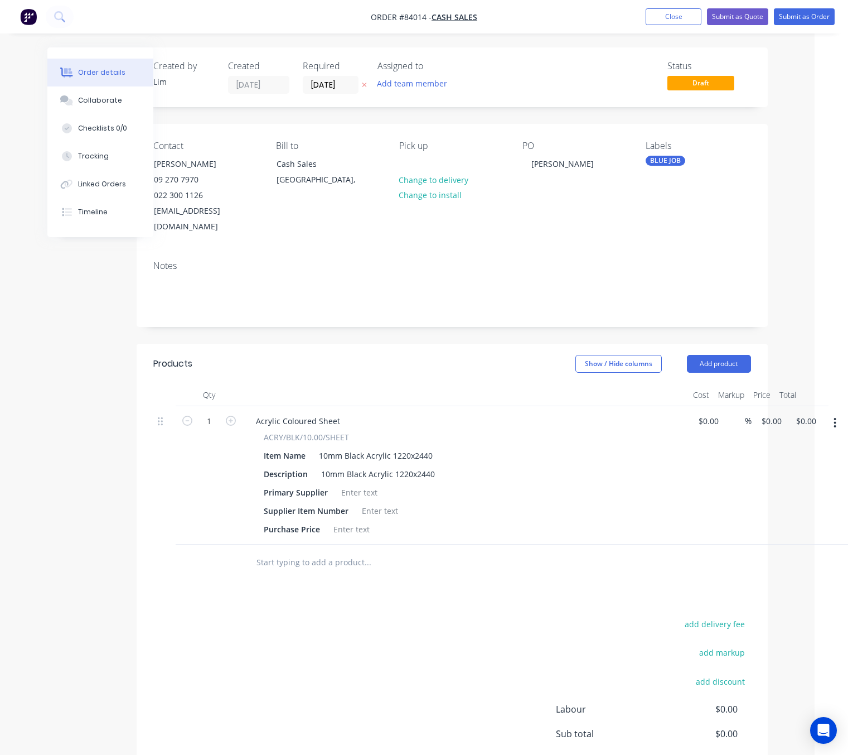
click at [835, 418] on icon "button" at bounding box center [835, 423] width 2 height 10
click at [789, 514] on button "Delete" at bounding box center [796, 518] width 106 height 22
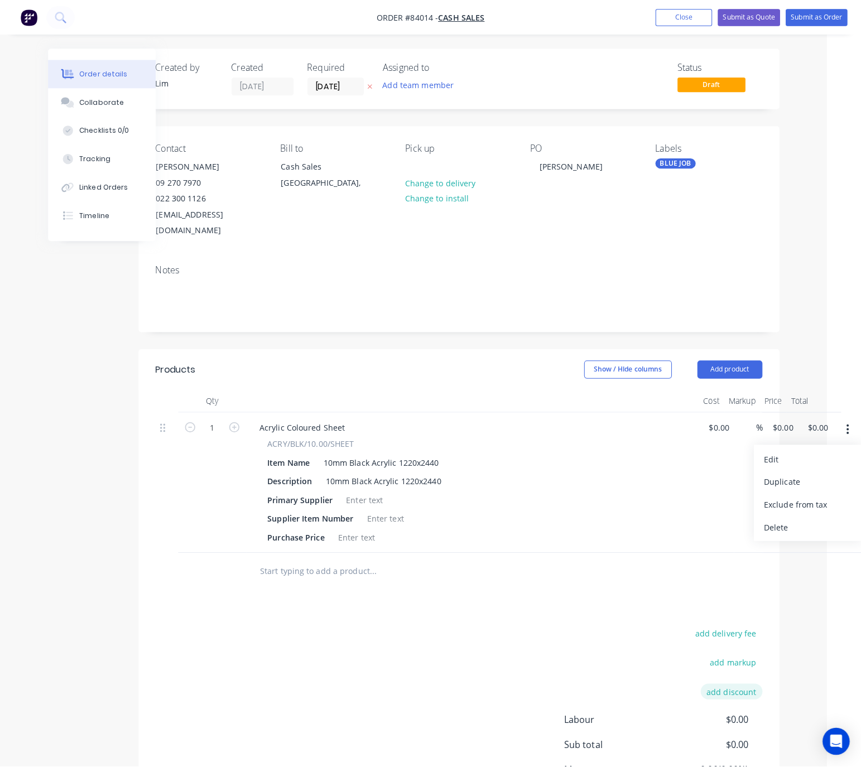
scroll to position [0, 0]
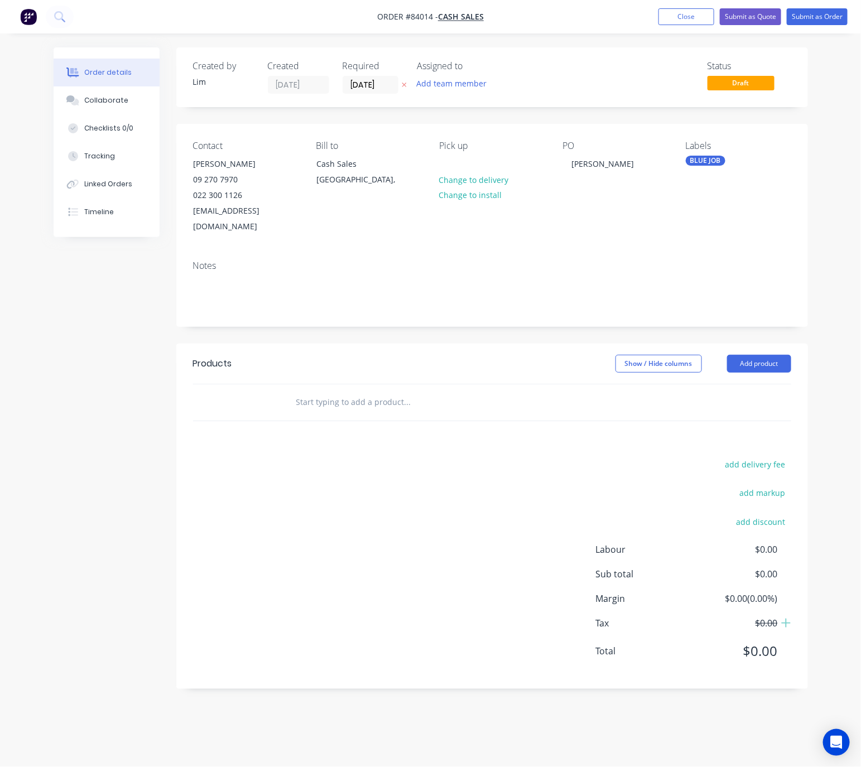
click at [333, 392] on input "text" at bounding box center [407, 402] width 223 height 22
type input "1"
click at [320, 391] on input "acrylicblack" at bounding box center [407, 402] width 223 height 22
type input "acrylic black"
click at [382, 400] on div "acrylic black" at bounding box center [483, 402] width 402 height 36
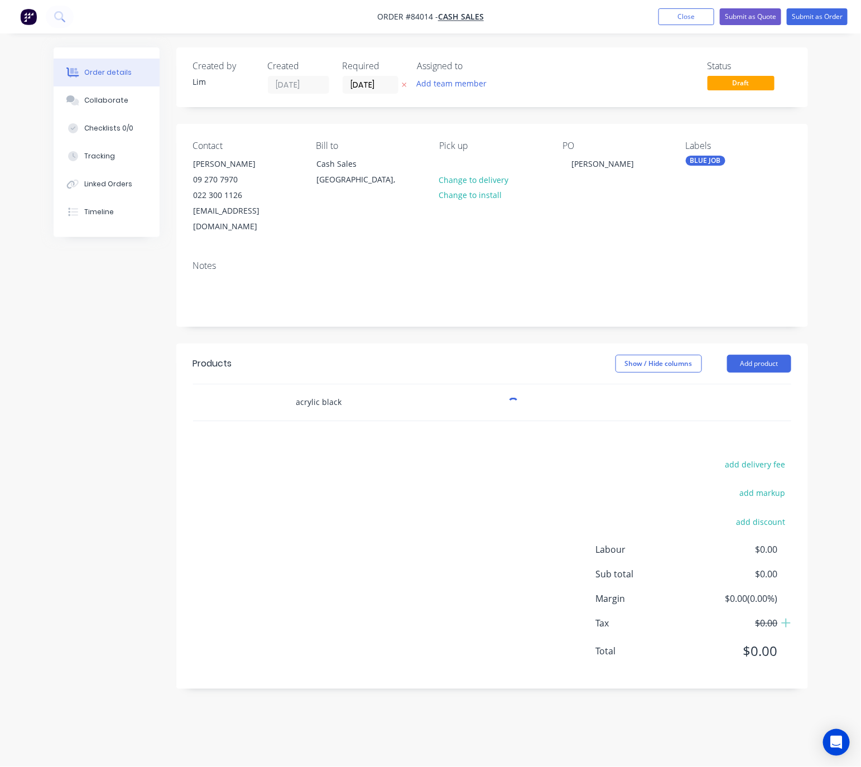
drag, startPoint x: 349, startPoint y: 383, endPoint x: 361, endPoint y: 395, distance: 17.7
click at [349, 391] on input "acrylic black" at bounding box center [407, 402] width 223 height 22
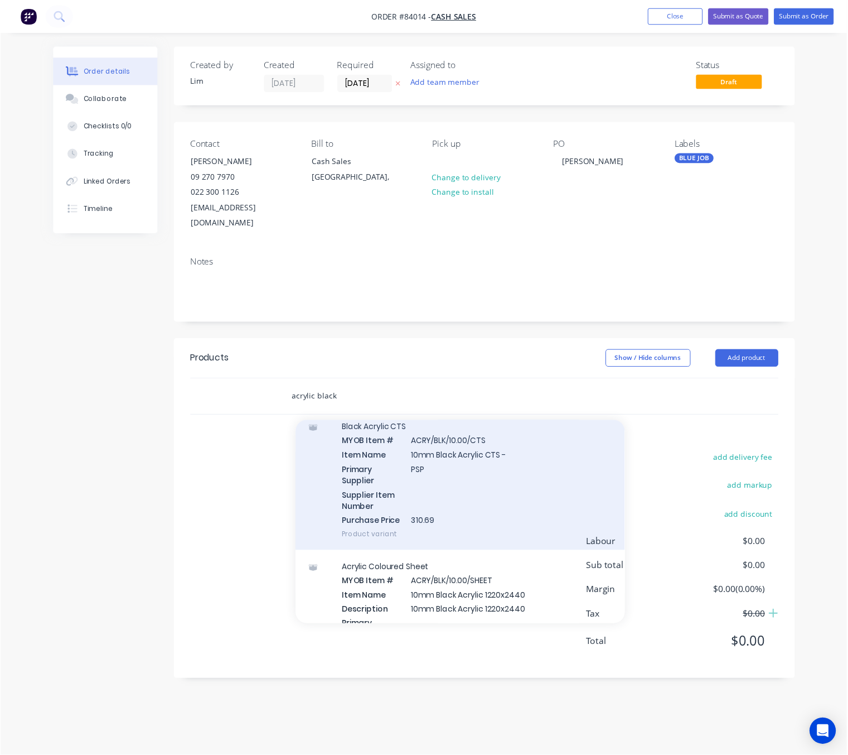
scroll to position [1757, 0]
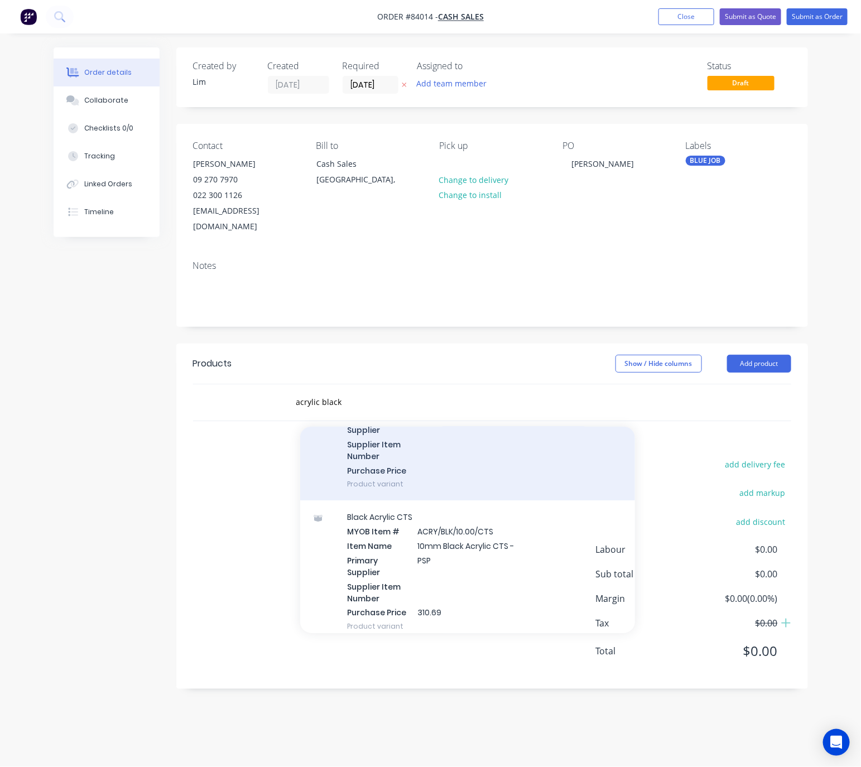
click at [519, 457] on div "Acrylic Coloured CTS MYOB Item # ACRY/BLK/10.00/CTS Item Name 10mm Black Acryli…" at bounding box center [467, 430] width 335 height 142
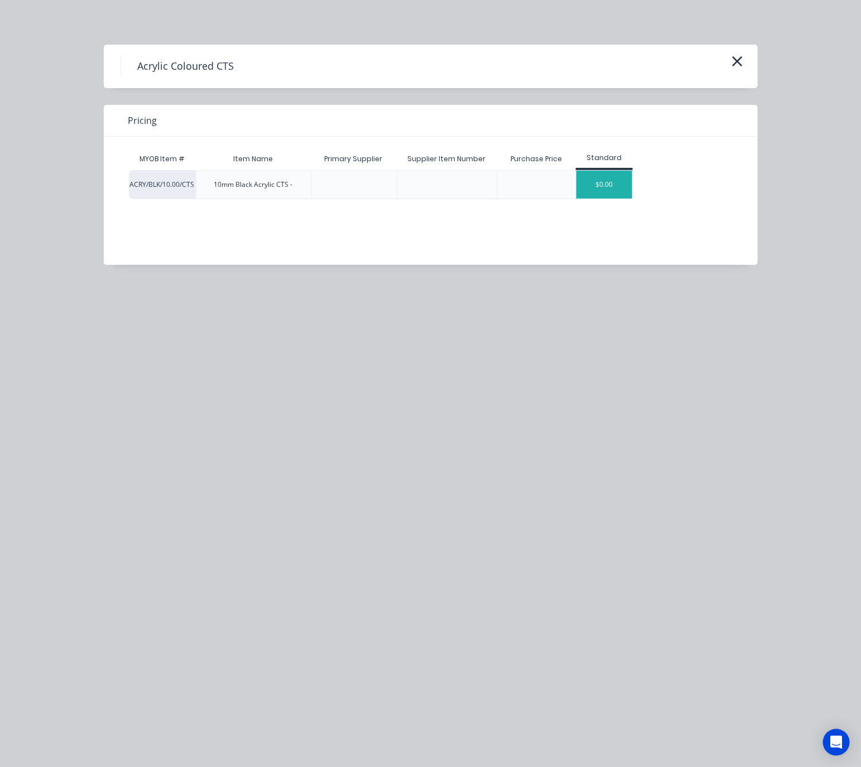
click at [610, 177] on div "$0.00" at bounding box center [604, 185] width 56 height 28
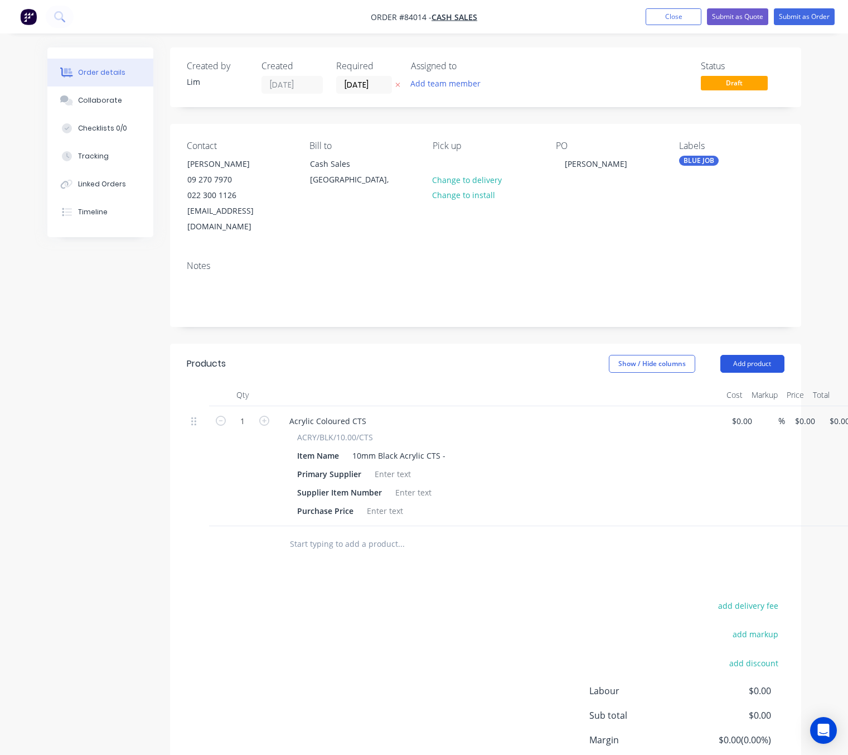
click at [751, 355] on button "Add product" at bounding box center [753, 364] width 64 height 18
click at [365, 544] on div at bounding box center [477, 544] width 402 height 36
click at [365, 533] on input "text" at bounding box center [400, 544] width 223 height 22
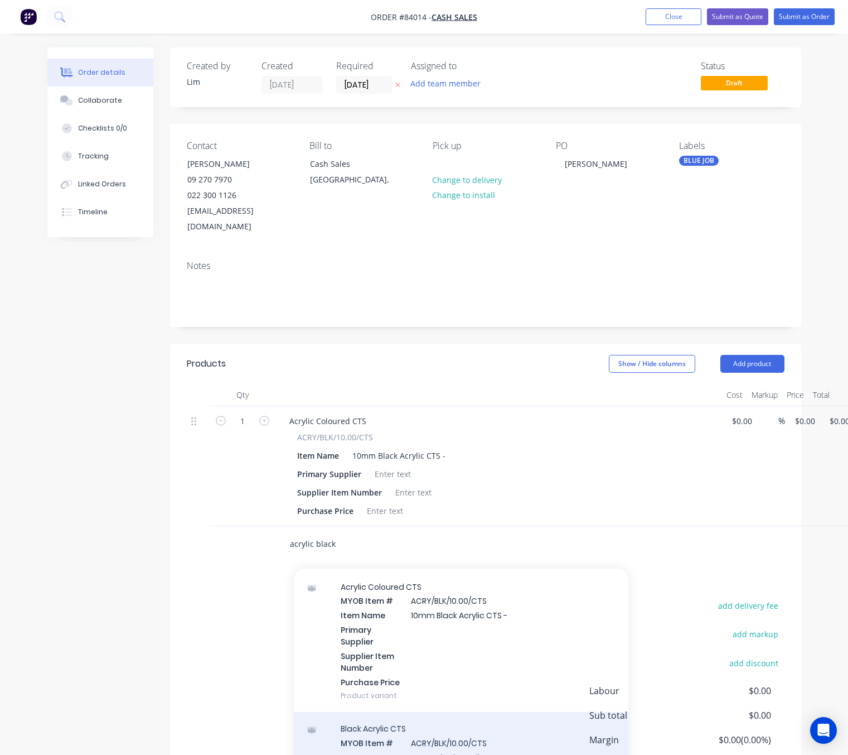
scroll to position [1680, 0]
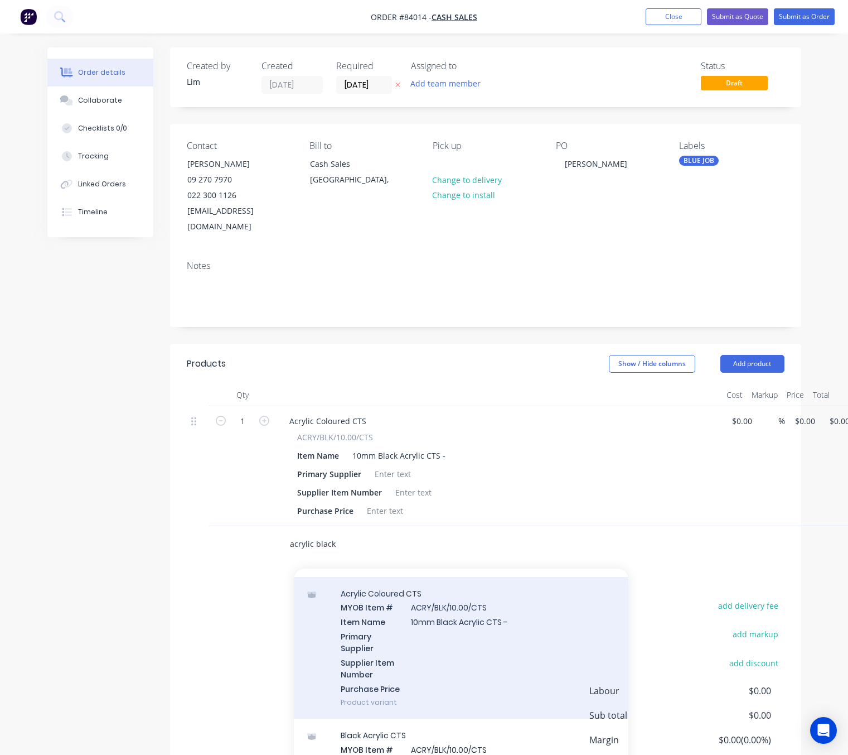
type input "acrylic black"
click at [520, 640] on div "Acrylic Coloured CTS MYOB Item # ACRY/BLK/10.00/CTS Item Name 10mm Black Acryli…" at bounding box center [461, 648] width 335 height 142
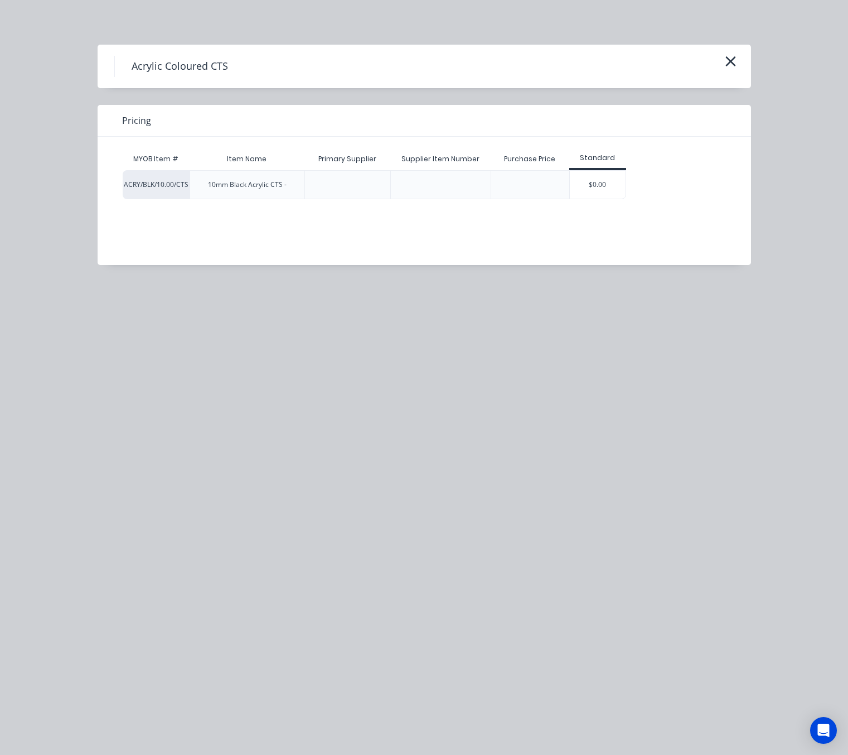
click at [610, 176] on div "$0.00" at bounding box center [598, 185] width 56 height 28
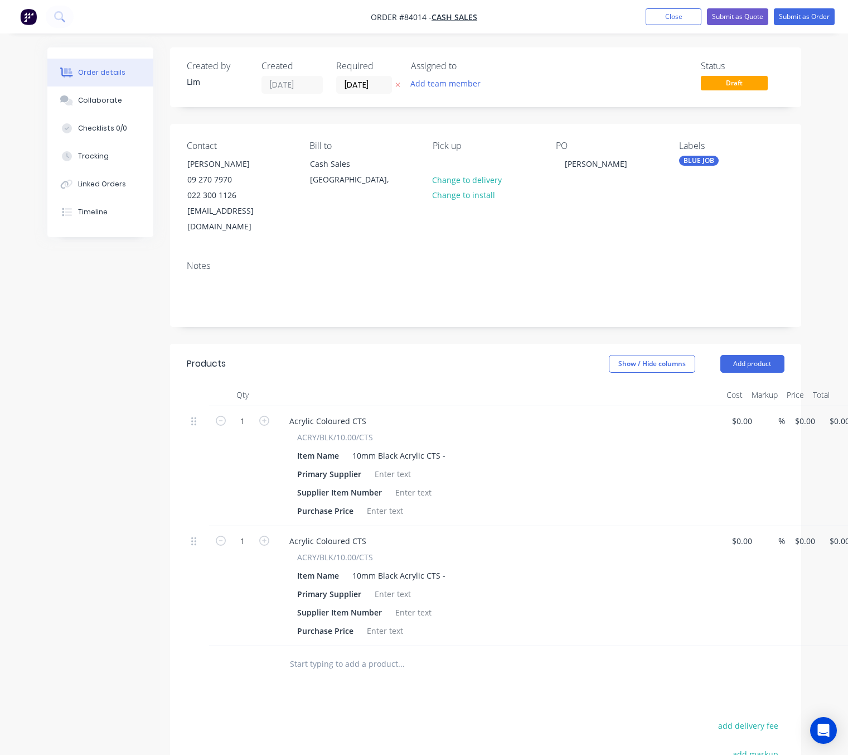
scroll to position [198, 0]
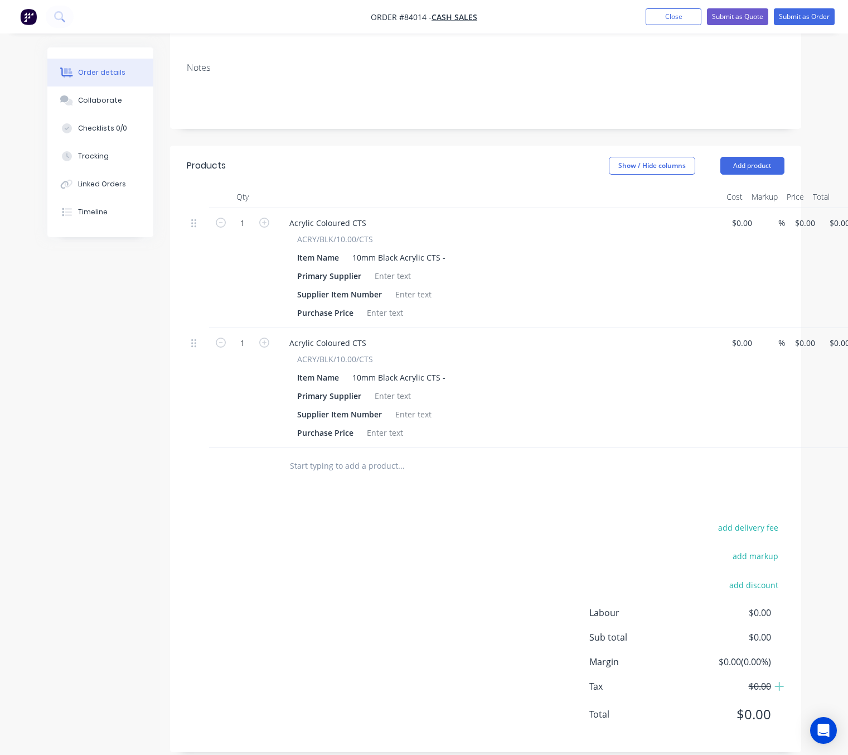
click at [393, 457] on input "text" at bounding box center [400, 466] width 223 height 22
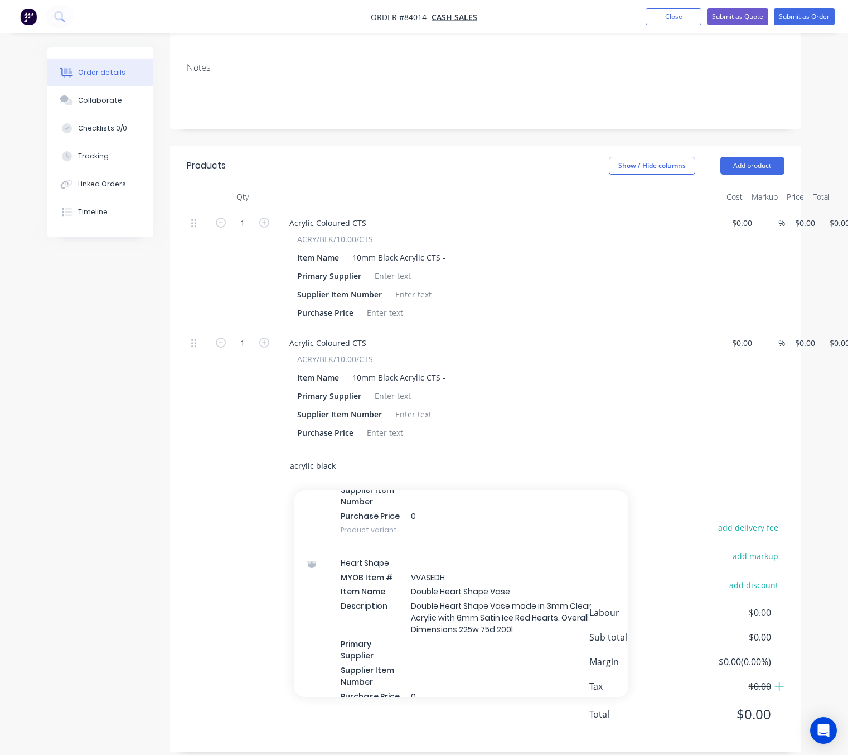
scroll to position [138157, 0]
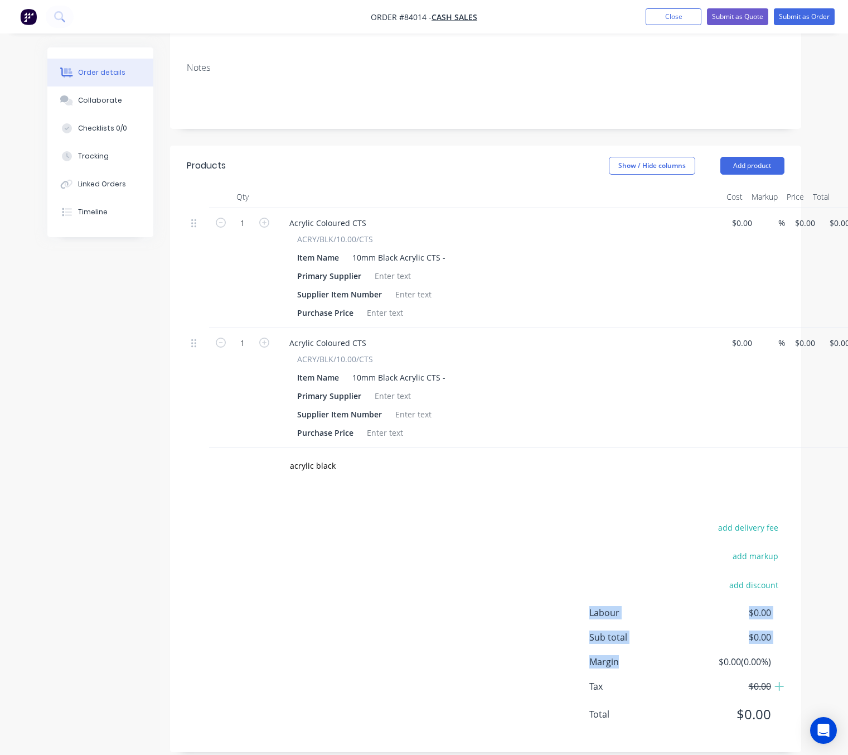
drag, startPoint x: 621, startPoint y: 615, endPoint x: 619, endPoint y: 510, distance: 104.3
click at [619, 520] on div "add delivery fee add markup add discount Labour $0.00 Sub total $0.00 Margin $0…" at bounding box center [486, 627] width 598 height 215
drag, startPoint x: 349, startPoint y: 459, endPoint x: 345, endPoint y: 465, distance: 7.0
click at [266, 456] on div "acrylic black" at bounding box center [486, 466] width 598 height 36
click at [350, 455] on input "acrylic black" at bounding box center [400, 466] width 223 height 22
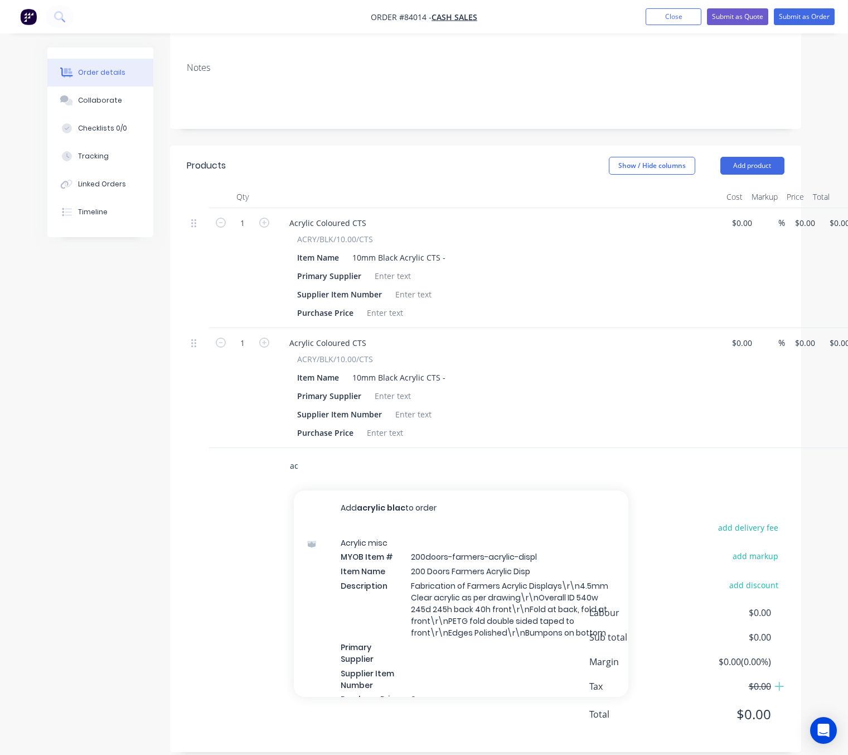
type input "a"
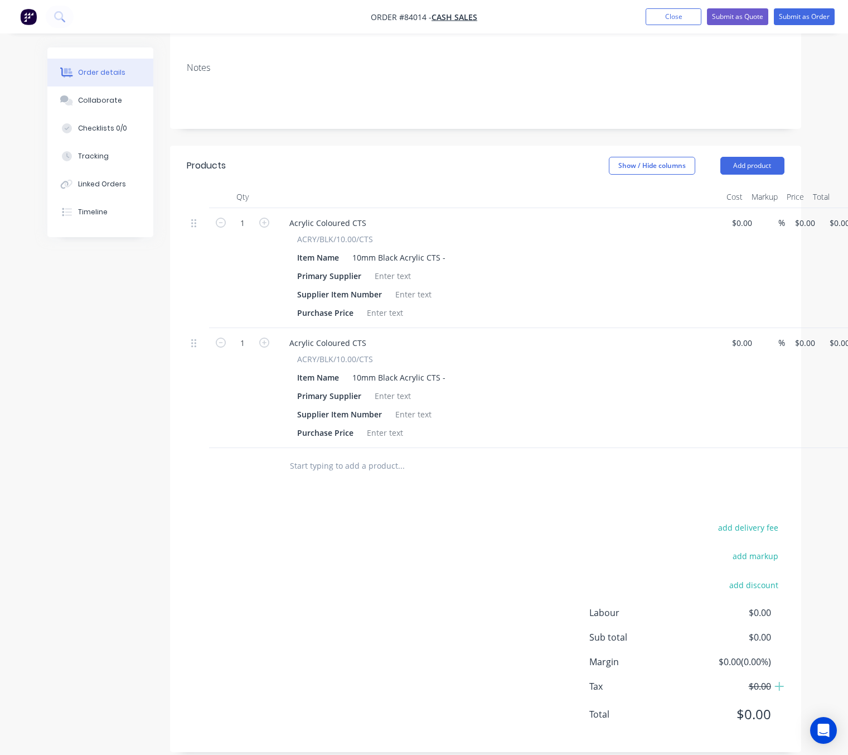
click at [350, 457] on input "text" at bounding box center [400, 466] width 223 height 22
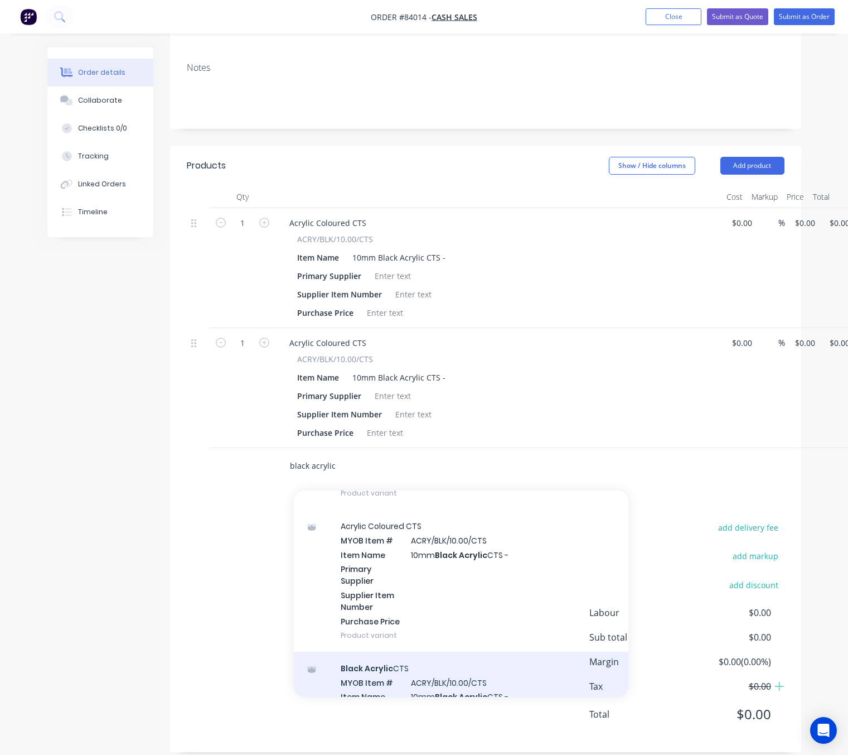
scroll to position [1422, 0]
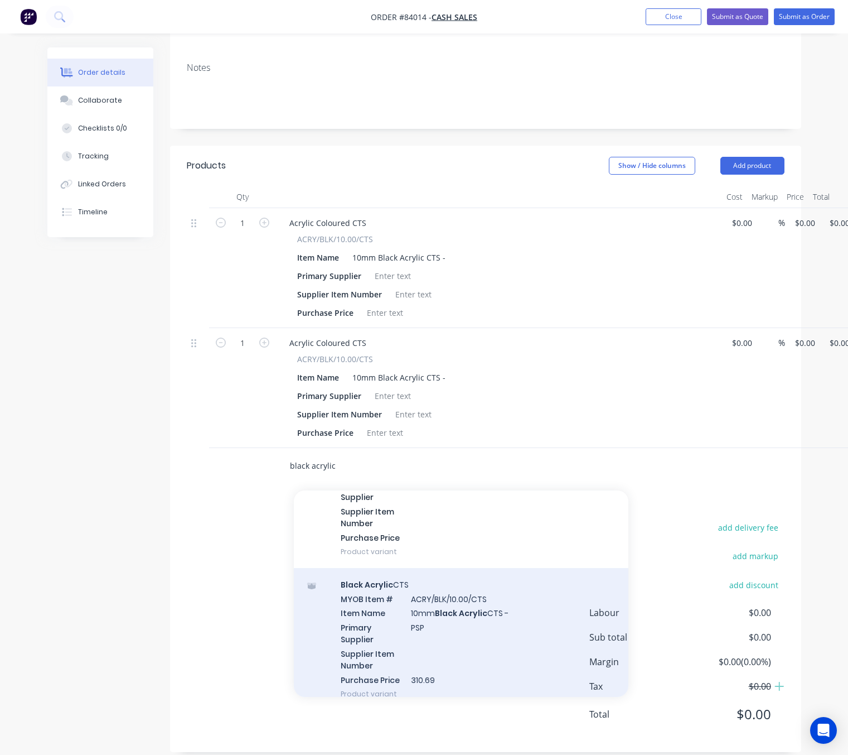
type input "black acrylic"
click at [457, 619] on div "Black Acrylic CTS MYOB Item # ACRY/BLK/10.00/CTS Item Name 10mm Black Acrylic C…" at bounding box center [461, 639] width 335 height 142
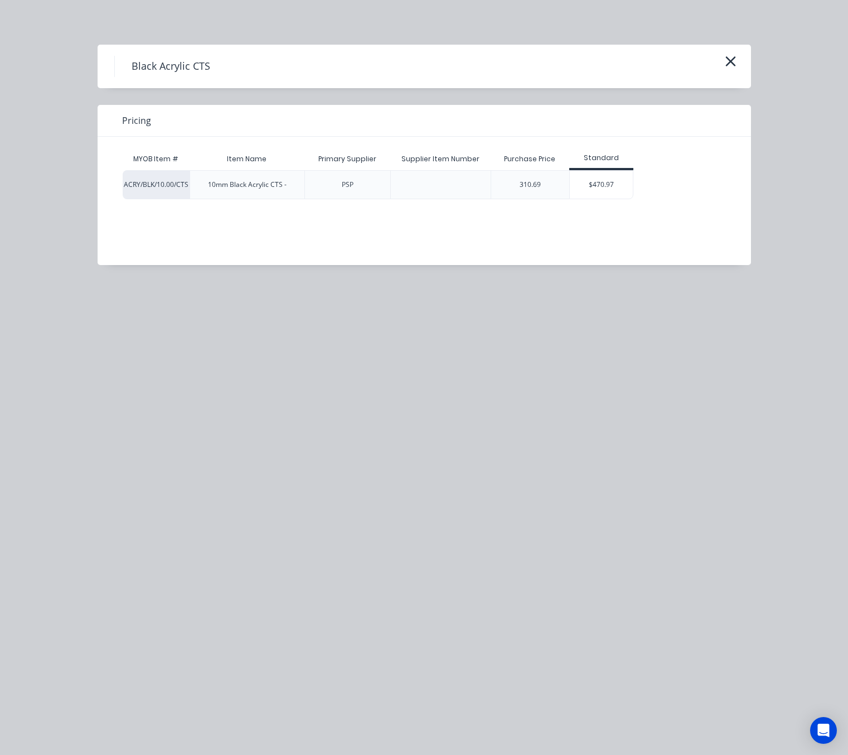
click at [607, 178] on div "$470.97" at bounding box center [601, 185] width 63 height 28
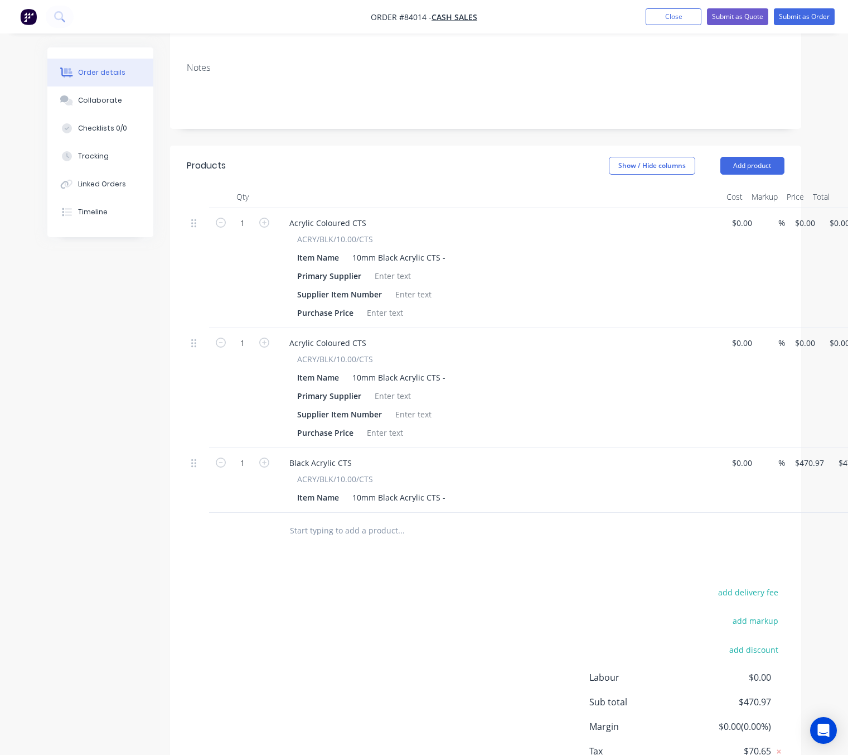
scroll to position [198, 52]
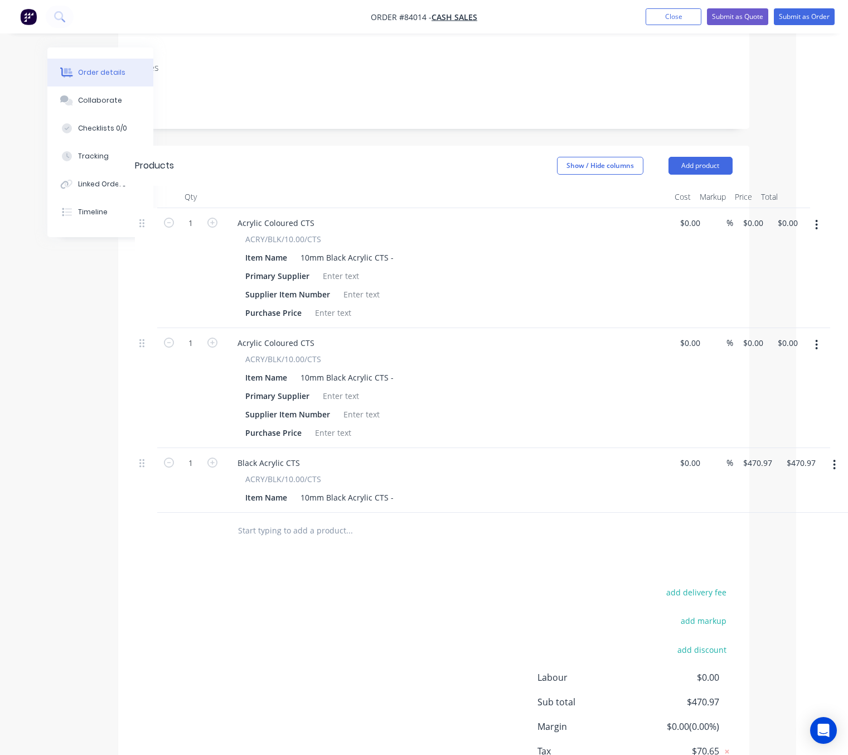
click at [816, 340] on icon "button" at bounding box center [817, 345] width 2 height 10
click at [762, 433] on div "Delete" at bounding box center [777, 441] width 86 height 16
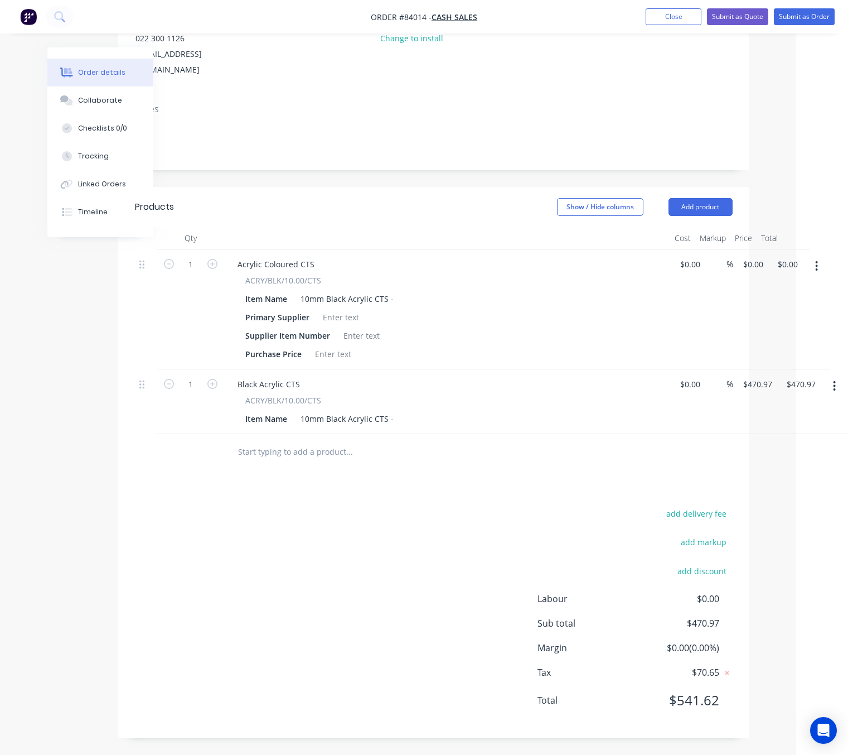
scroll to position [143, 52]
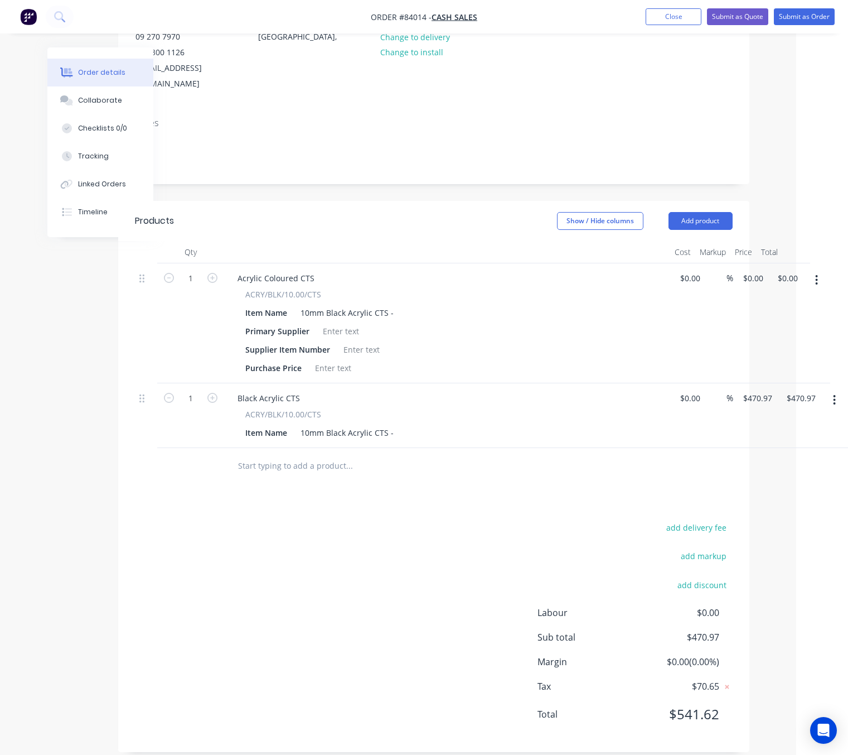
click at [815, 274] on icon "button" at bounding box center [816, 280] width 3 height 12
click at [778, 368] on div "Delete" at bounding box center [777, 376] width 86 height 16
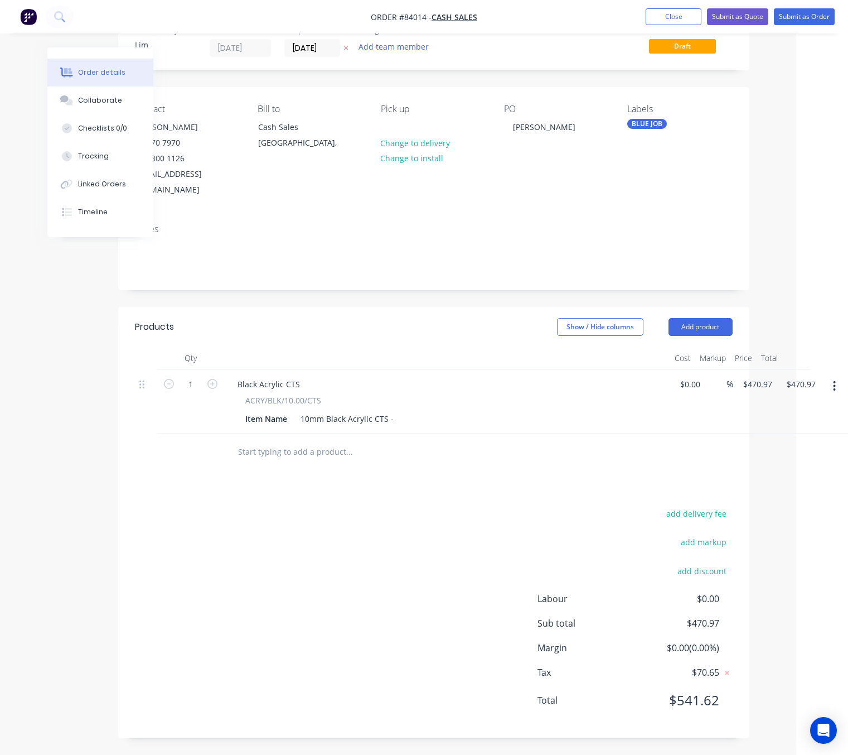
scroll to position [22, 52]
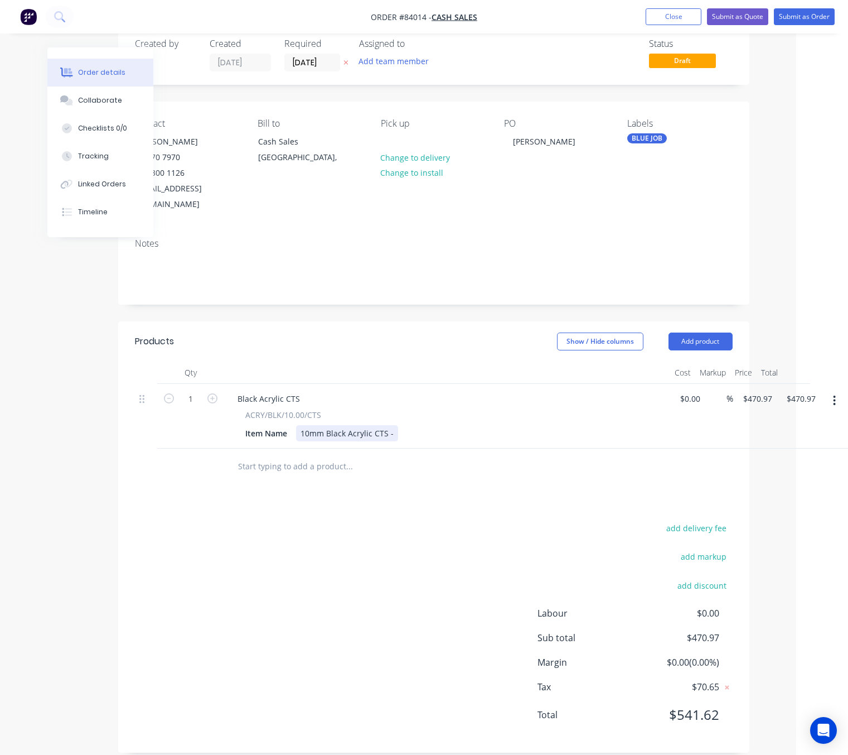
click at [395, 425] on div "10mm Black Acrylic CTS -" at bounding box center [347, 433] width 102 height 16
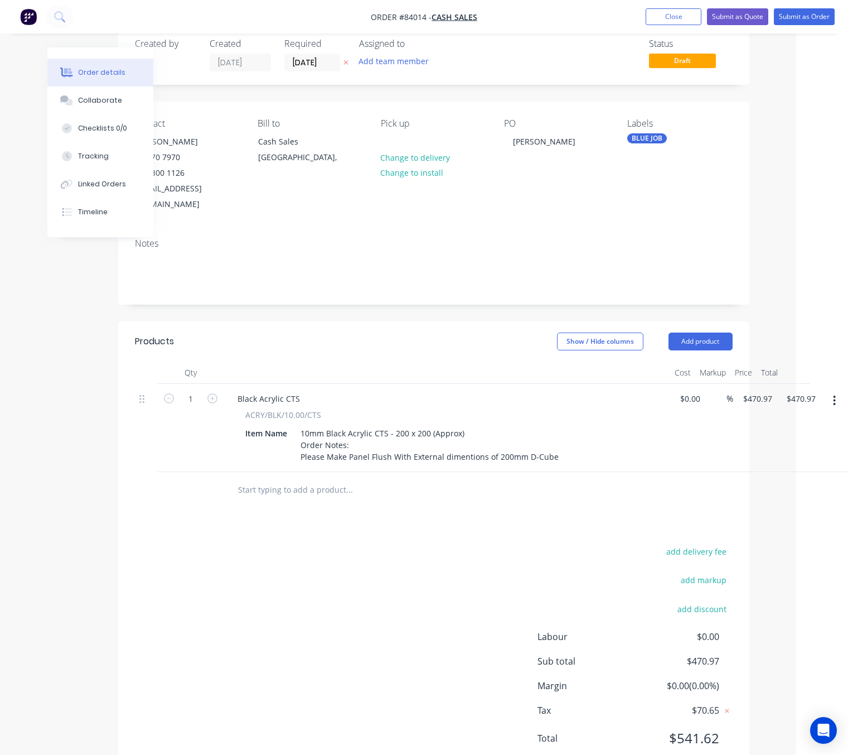
click at [470, 544] on div "add delivery fee add markup add discount Labour $0.00 Sub total $470.97 Margin …" at bounding box center [434, 651] width 598 height 215
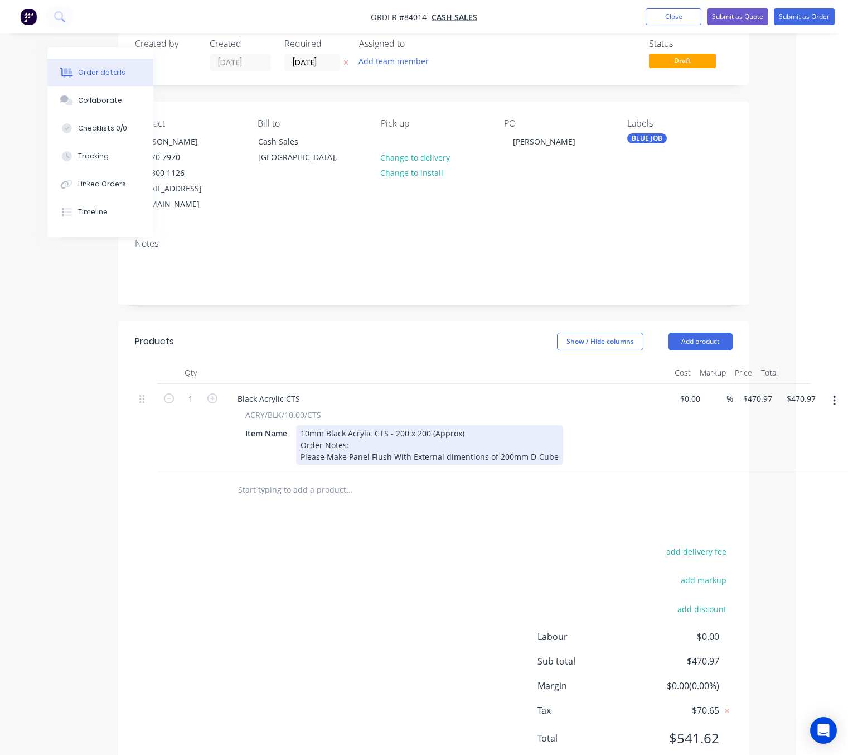
click at [549, 443] on div "10mm Black Acrylic CTS - 200 x 200 (Approx) Order Notes: Please Make Panel Flus…" at bounding box center [429, 445] width 267 height 40
click at [556, 442] on div "Item Name 10mm Black Acrylic CTS - 200 x 200 (Approx) Order Notes: Please Make …" at bounding box center [445, 445] width 408 height 40
click at [370, 430] on div "10mm Black Acrylic CTS - 200 x 200 (Approx) Order Notes: Please Make Panel Flus…" at bounding box center [429, 445] width 267 height 40
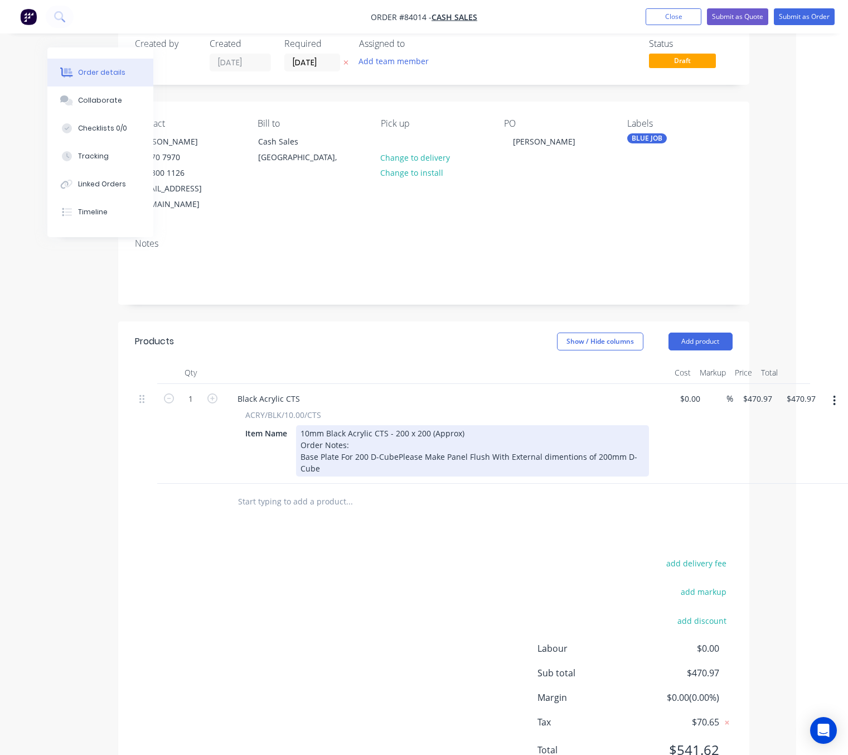
click at [552, 452] on div "10mm Black Acrylic CTS - 200 x 200 (Approx) Order Notes: Base Plate For 200 D-C…" at bounding box center [472, 450] width 353 height 51
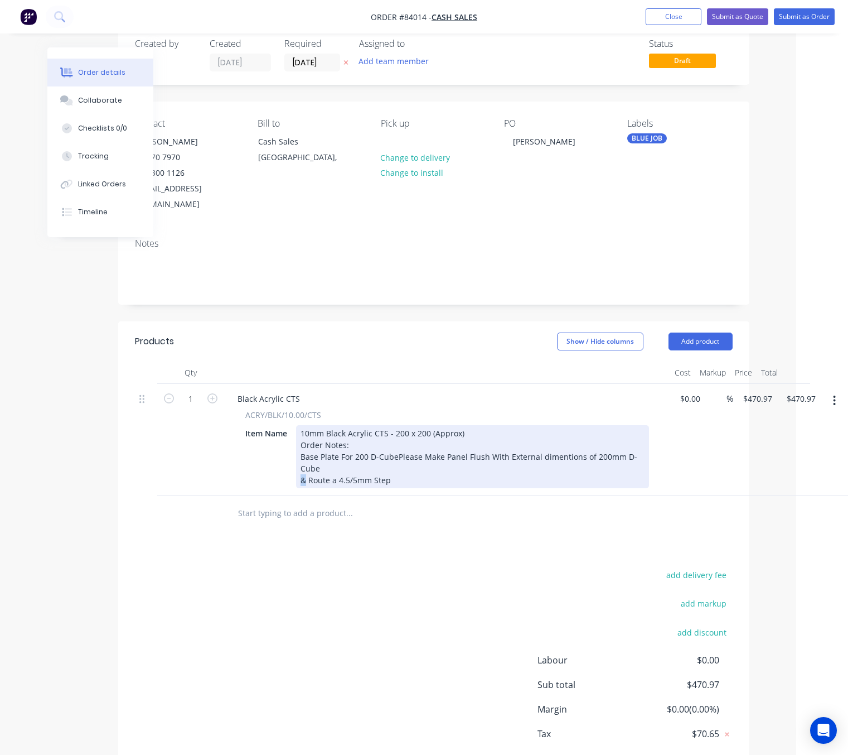
drag, startPoint x: 307, startPoint y: 467, endPoint x: 296, endPoint y: 467, distance: 10.6
click at [296, 467] on div "10mm Black Acrylic CTS - 200 x 200 (Approx) Order Notes: Base Plate For 200 D-C…" at bounding box center [472, 456] width 353 height 63
click at [303, 453] on div "10mm Black Acrylic CTS - 200 x 200 (Approx) Order Notes: Base Plate For 200 D-C…" at bounding box center [472, 456] width 353 height 63
click at [300, 439] on div "10mm Black Acrylic CTS - 200 x 200 (Approx) Order Notes: Base Plate For 200 D-C…" at bounding box center [472, 456] width 353 height 63
click at [435, 466] on div "10mm Black Acrylic CTS - 200 x 200 (Approx) Order Notes: - Base Plate For 200 D…" at bounding box center [472, 456] width 353 height 63
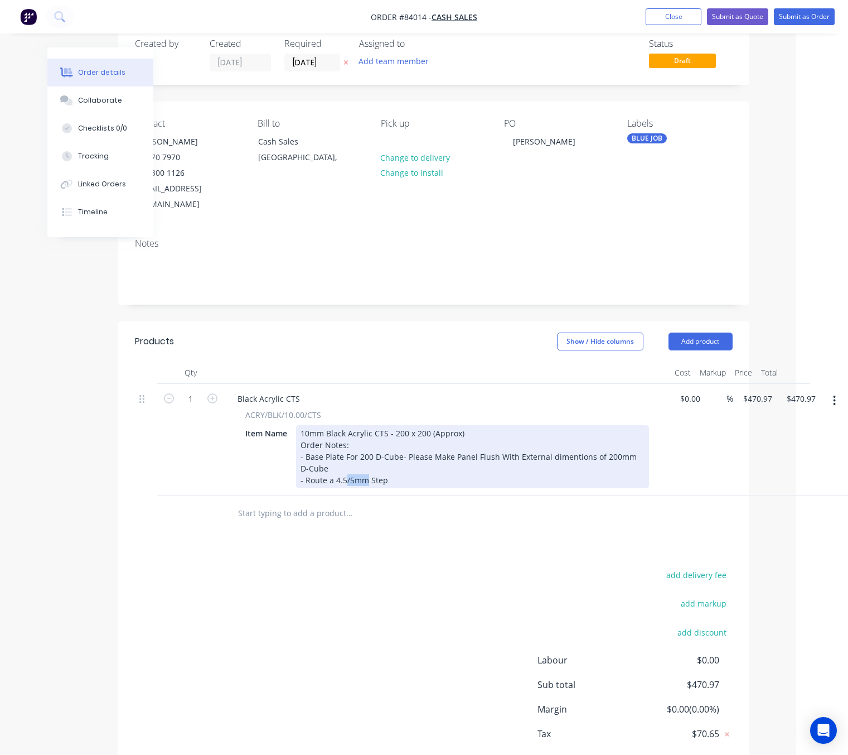
drag, startPoint x: 361, startPoint y: 464, endPoint x: 345, endPoint y: 465, distance: 16.2
click at [345, 465] on div "10mm Black Acrylic CTS - 200 x 200 (Approx) Order Notes: - Base Plate For 200 D…" at bounding box center [472, 456] width 353 height 63
click at [432, 467] on div "10mm Black Acrylic CTS - 200 x 200 (Approx) Order Notes: - Base Plate For 200 D…" at bounding box center [472, 456] width 353 height 63
drag, startPoint x: 390, startPoint y: 462, endPoint x: 397, endPoint y: 464, distance: 6.9
click at [390, 462] on div "10mm Black Acrylic CTS - 200 x 200 (Approx) Order Notes: - Base Plate For 200 D…" at bounding box center [472, 456] width 353 height 63
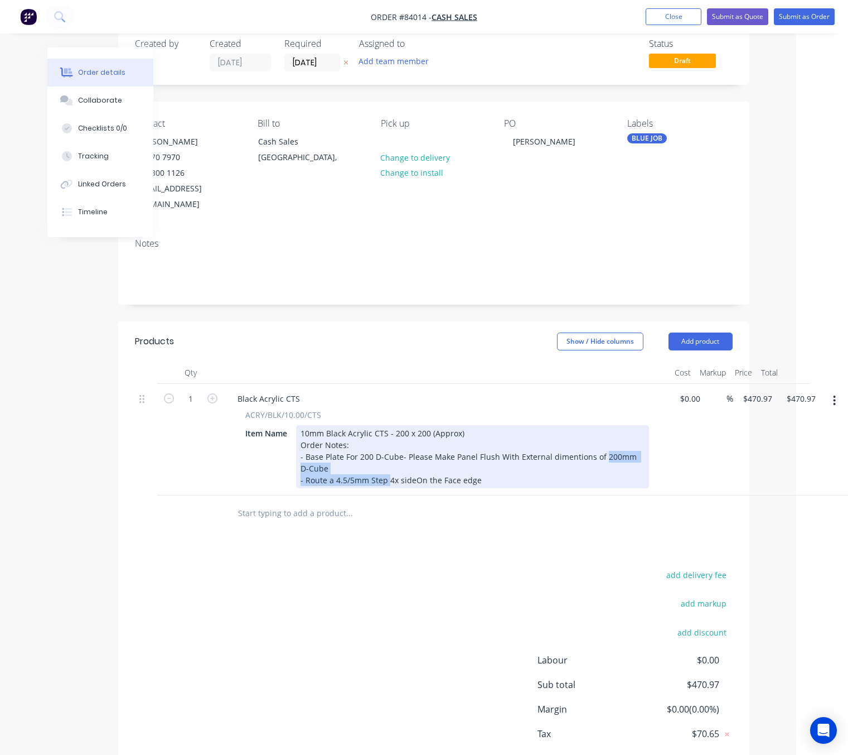
drag, startPoint x: 489, startPoint y: 462, endPoint x: 390, endPoint y: 464, distance: 98.7
click at [390, 464] on div "10mm Black Acrylic CTS - 200 x 200 (Approx) Order Notes: - Base Plate For 200 D…" at bounding box center [472, 456] width 353 height 63
click at [481, 463] on div "10mm Black Acrylic CTS - 200 x 200 (Approx) Order Notes: - Base Plate For 200 D…" at bounding box center [472, 456] width 353 height 63
drag, startPoint x: 438, startPoint y: 464, endPoint x: 387, endPoint y: 462, distance: 51.4
click at [387, 462] on div "10mm Black Acrylic CTS - 200 x 200 (Approx) Order Notes: - Base Plate For 200 D…" at bounding box center [472, 456] width 353 height 63
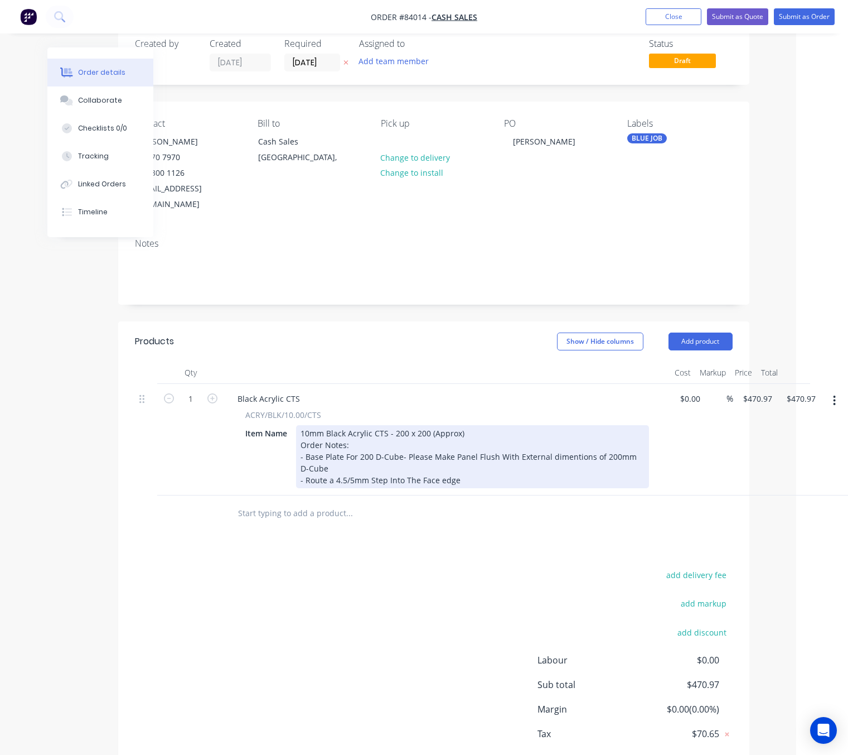
click at [442, 462] on div "10mm Black Acrylic CTS - 200 x 200 (Approx) Order Notes: - Base Plate For 200 D…" at bounding box center [472, 456] width 353 height 63
drag, startPoint x: 415, startPoint y: 465, endPoint x: 405, endPoint y: 464, distance: 10.7
click at [405, 464] on div "10mm Black Acrylic CTS - 200 x 200 (Approx) Order Notes: - Base Plate For 200 D…" at bounding box center [472, 456] width 353 height 63
click at [490, 462] on div "10mm Black Acrylic CTS - 200 x 200 (Approx) Order Notes: - Base Plate For 200 D…" at bounding box center [472, 456] width 353 height 63
click at [470, 463] on div "10mm Black Acrylic CTS - 200 x 200 (Approx) Order Notes: - Base Plate For 200 D…" at bounding box center [472, 456] width 353 height 63
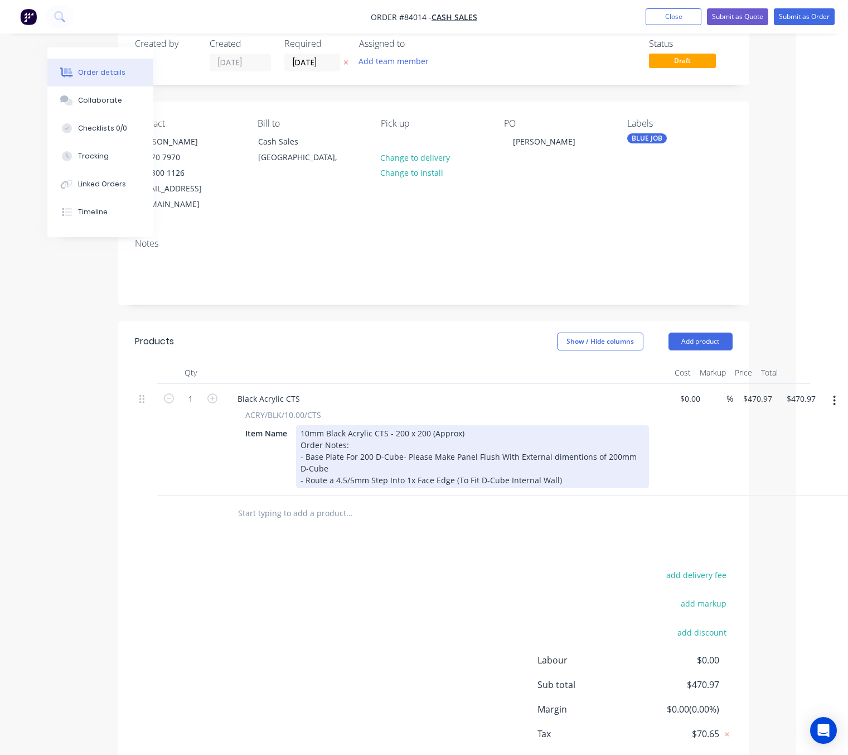
click at [548, 464] on div "10mm Black Acrylic CTS - 200 x 200 (Approx) Order Notes: - Base Plate For 200 D…" at bounding box center [472, 456] width 353 height 63
click at [557, 452] on div "10mm Black Acrylic CTS - 200 x 200 (Approx) Order Notes: - Base Plate For 200 D…" at bounding box center [472, 456] width 353 height 63
click at [555, 463] on div "10mm Black Acrylic CTS - 200 x 200 (Approx) Order Notes: - Base Plate For 200 D…" at bounding box center [472, 456] width 353 height 63
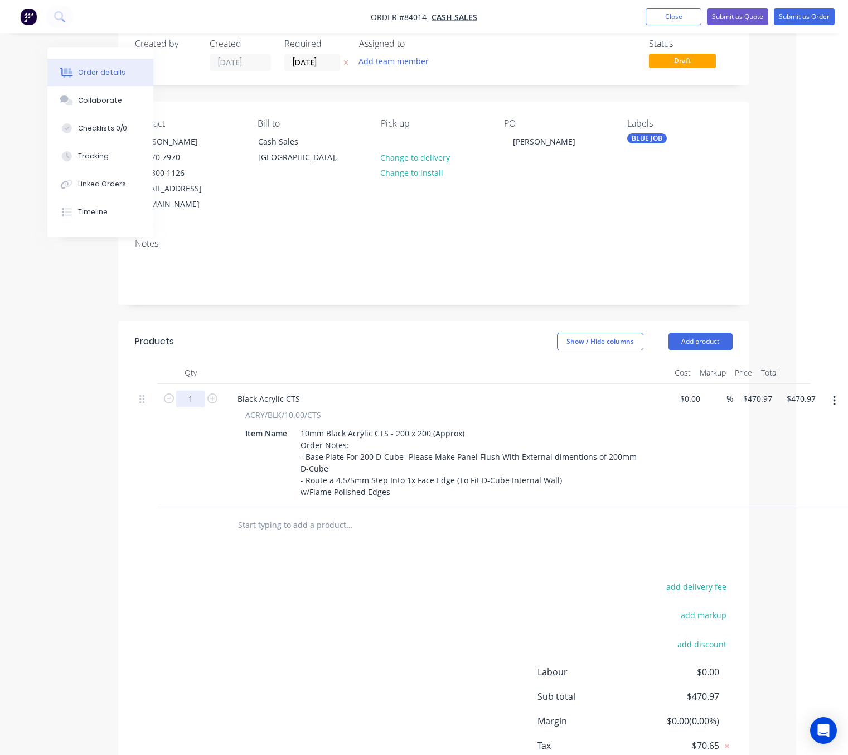
click at [196, 390] on input "1" at bounding box center [190, 398] width 29 height 17
click at [201, 390] on input "1" at bounding box center [190, 398] width 29 height 17
type input "11"
click at [804, 390] on input "5180.67" at bounding box center [803, 398] width 35 height 16
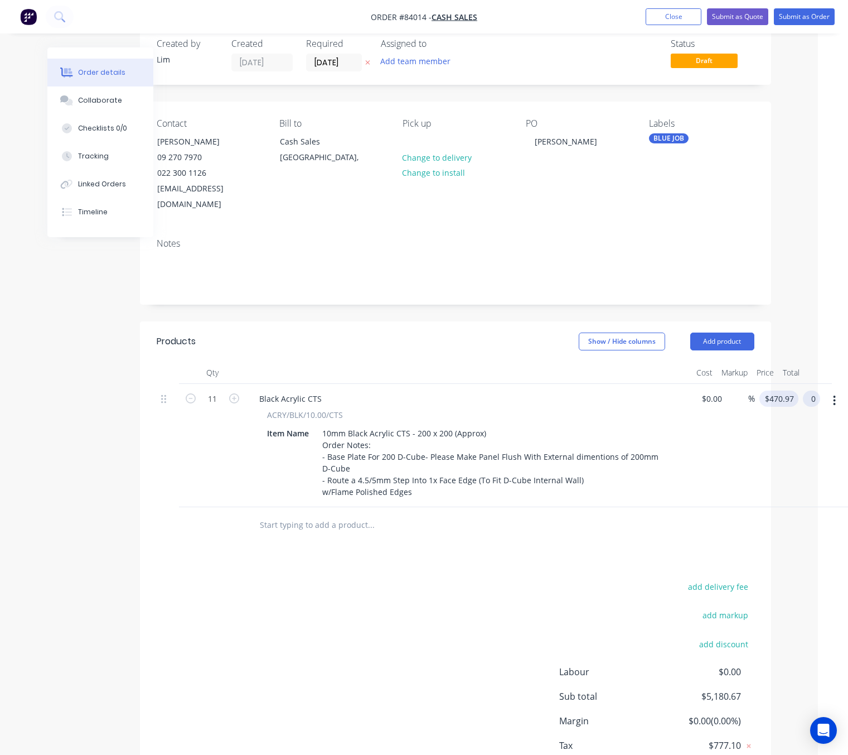
type input "0"
type input "$0.00"
click at [775, 390] on input "0" at bounding box center [781, 398] width 35 height 16
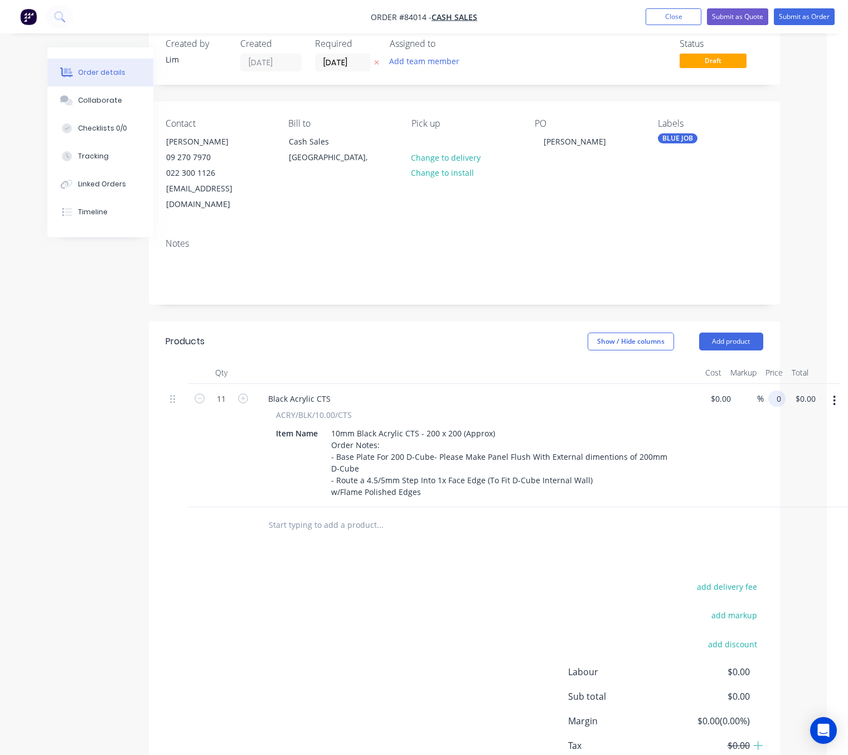
scroll to position [22, 21]
type input "$0.00"
click at [804, 390] on div "0.00 $0.00" at bounding box center [806, 398] width 30 height 16
type input "222.46"
type input "$20.2236"
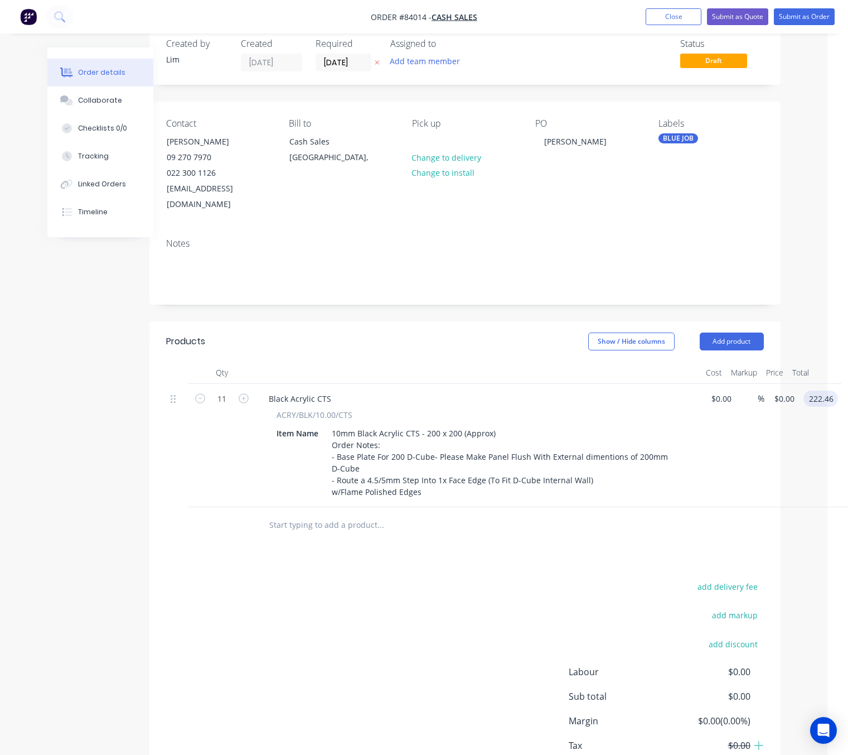
type input "$222.46"
click at [467, 607] on div "add delivery fee add markup add discount Labour $0.00 Sub total $0.00 Margin $0…" at bounding box center [465, 686] width 598 height 215
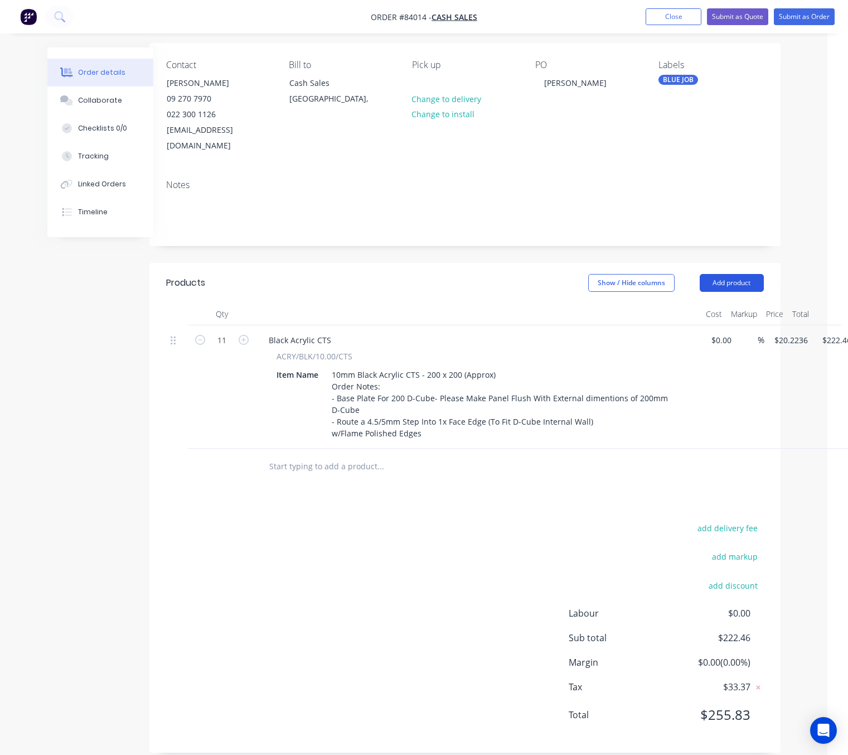
scroll to position [0, 21]
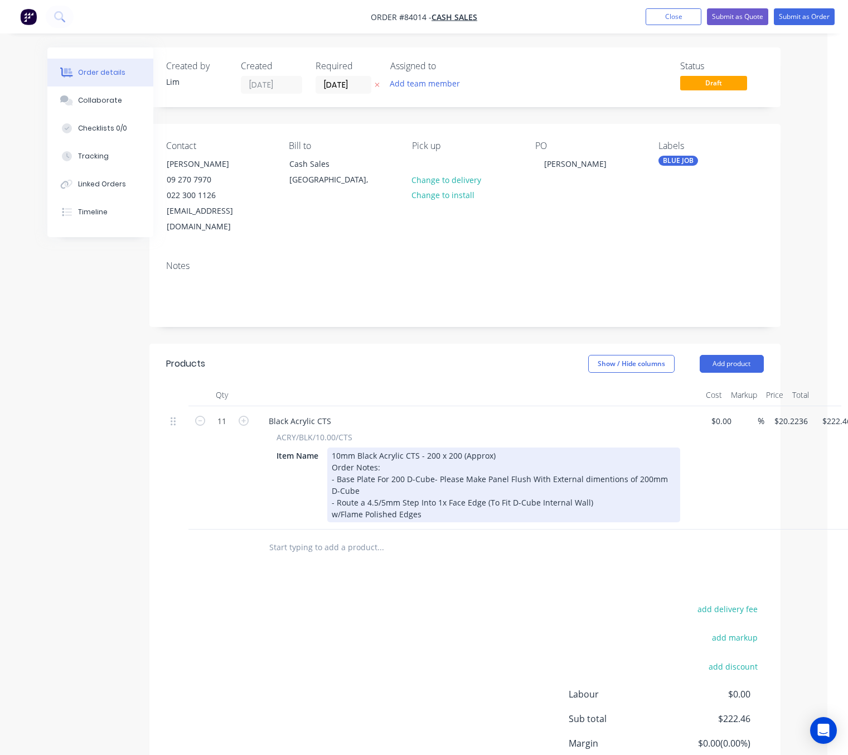
click at [377, 447] on div "10mm Black Acrylic CTS - 200 x 200 (Approx) Order Notes: - Base Plate For 200 D…" at bounding box center [503, 484] width 353 height 75
click at [398, 447] on div "10mm Solid Black Acrylic CTS - 200 x 200 (Approx) Order Notes: - Base Plate For…" at bounding box center [503, 484] width 353 height 75
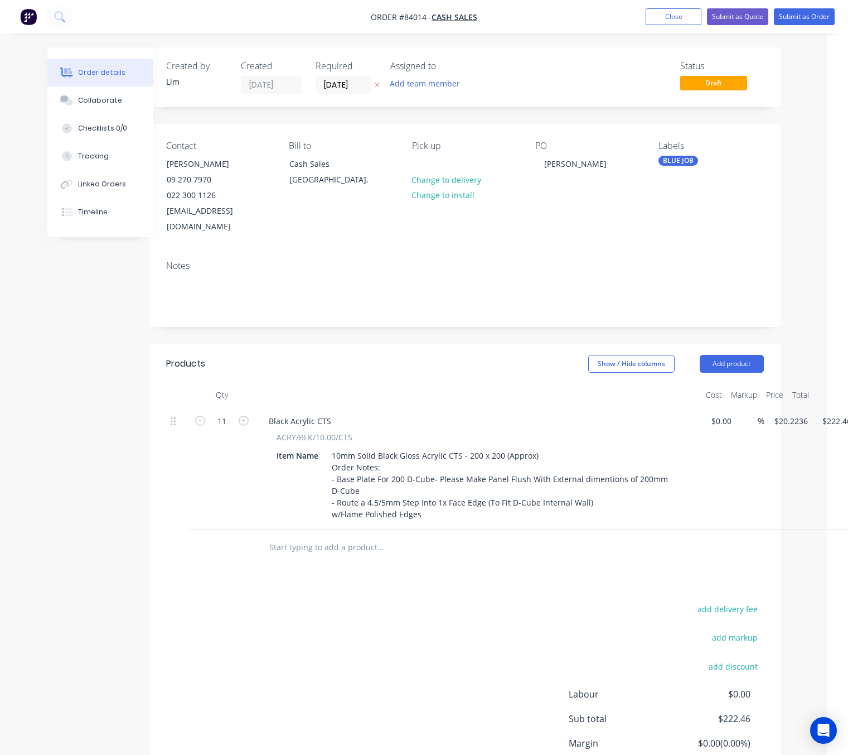
click at [429, 631] on div "add delivery fee add markup add discount Labour $0.00 Sub total $222.46 Margin …" at bounding box center [465, 708] width 598 height 215
click at [820, 17] on button "Submit as Order" at bounding box center [804, 16] width 61 height 17
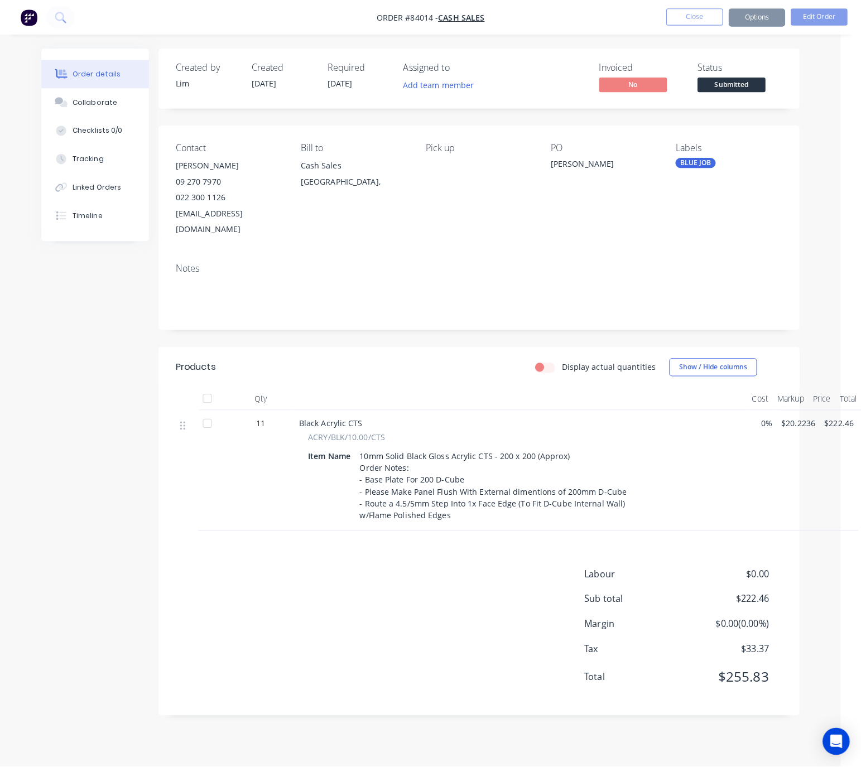
scroll to position [0, 0]
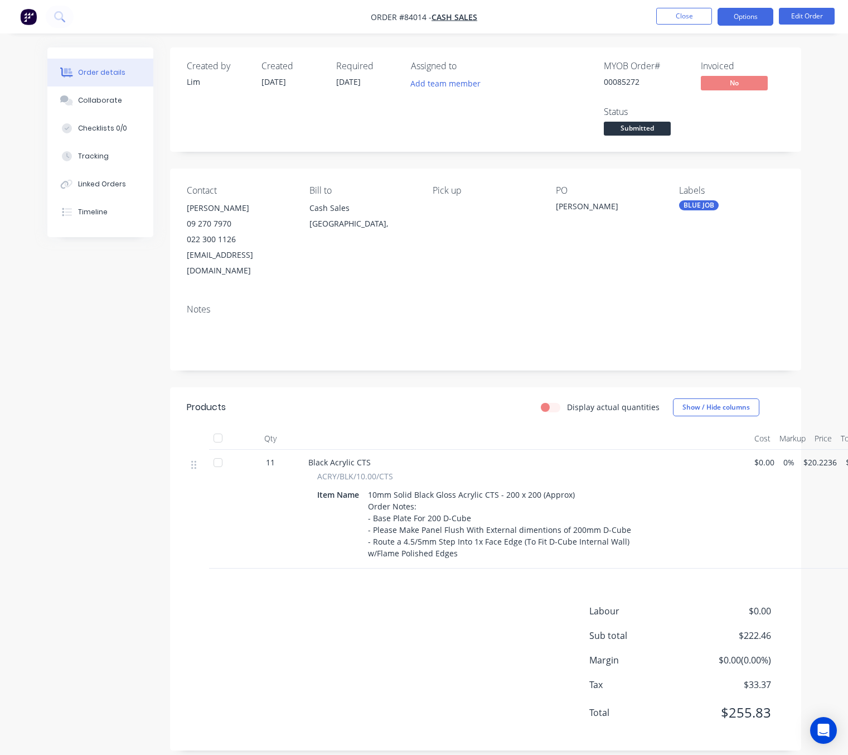
click at [760, 15] on button "Options" at bounding box center [746, 17] width 56 height 18
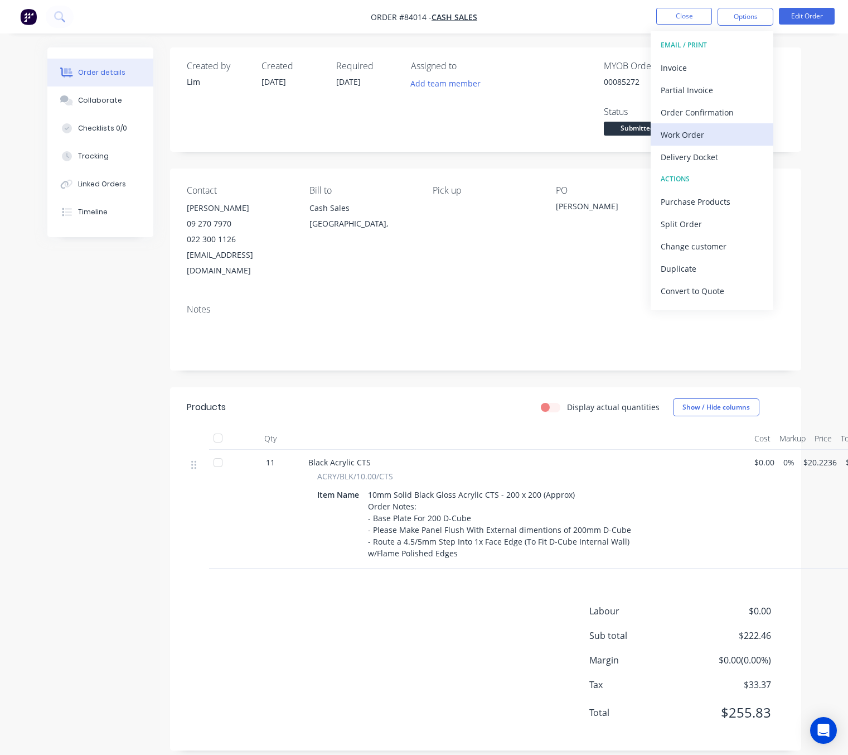
click at [732, 130] on div "Work Order" at bounding box center [712, 135] width 103 height 16
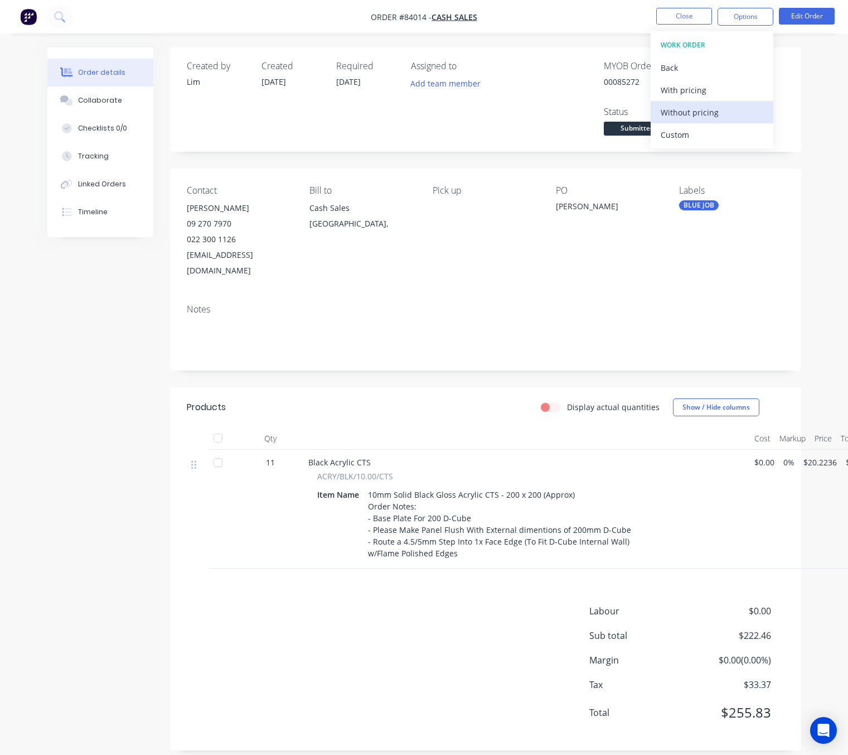
click at [723, 108] on div "Without pricing" at bounding box center [712, 112] width 103 height 16
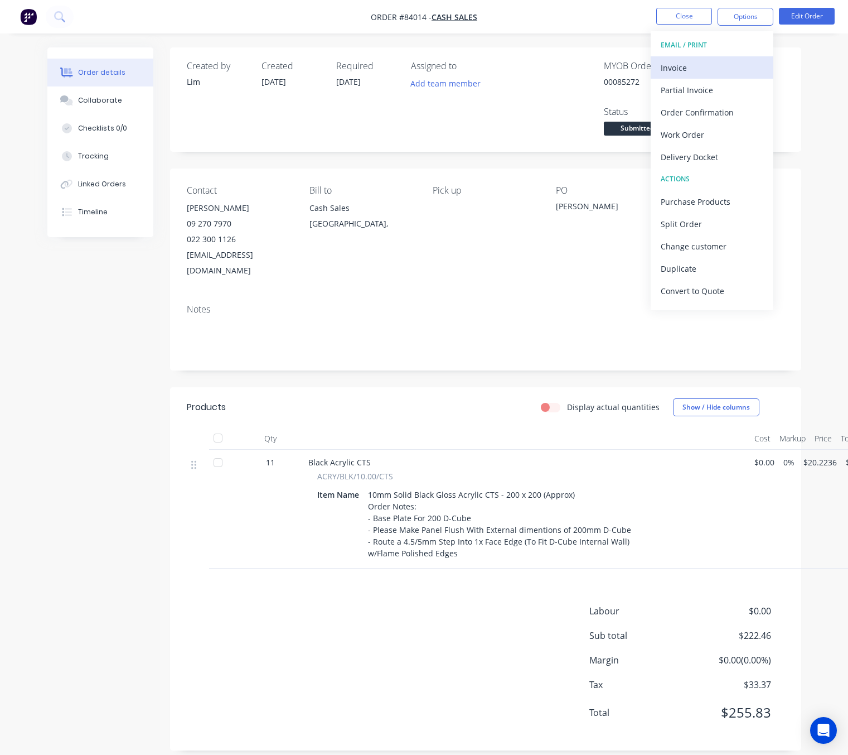
click at [687, 65] on div "Invoice" at bounding box center [712, 68] width 103 height 16
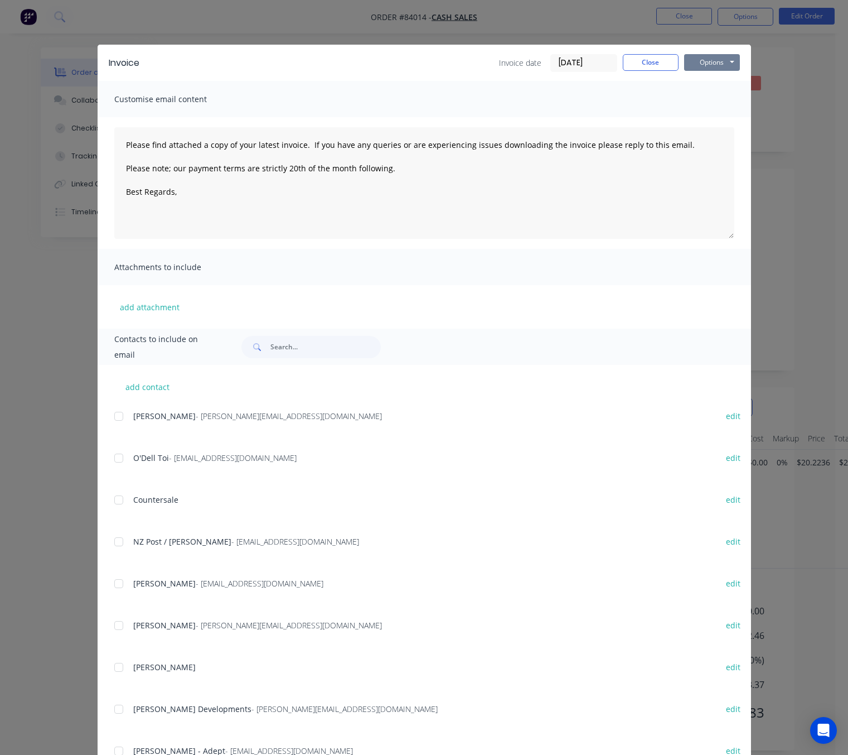
click at [712, 69] on button "Options" at bounding box center [712, 62] width 56 height 17
click at [718, 80] on button "Preview" at bounding box center [719, 82] width 71 height 18
click at [648, 65] on button "Close" at bounding box center [651, 62] width 56 height 17
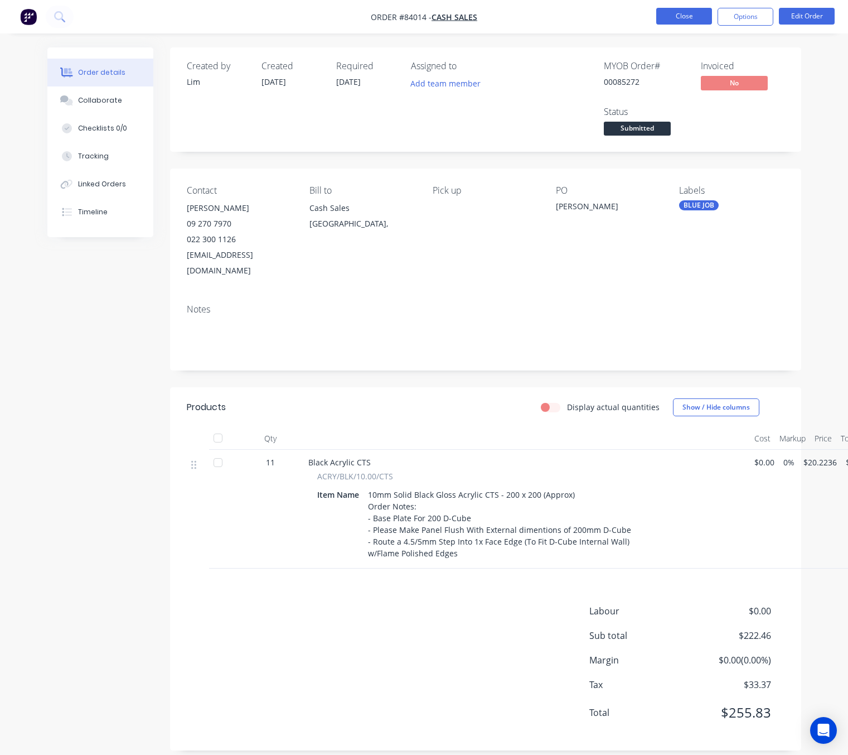
click at [698, 19] on button "Close" at bounding box center [684, 16] width 56 height 17
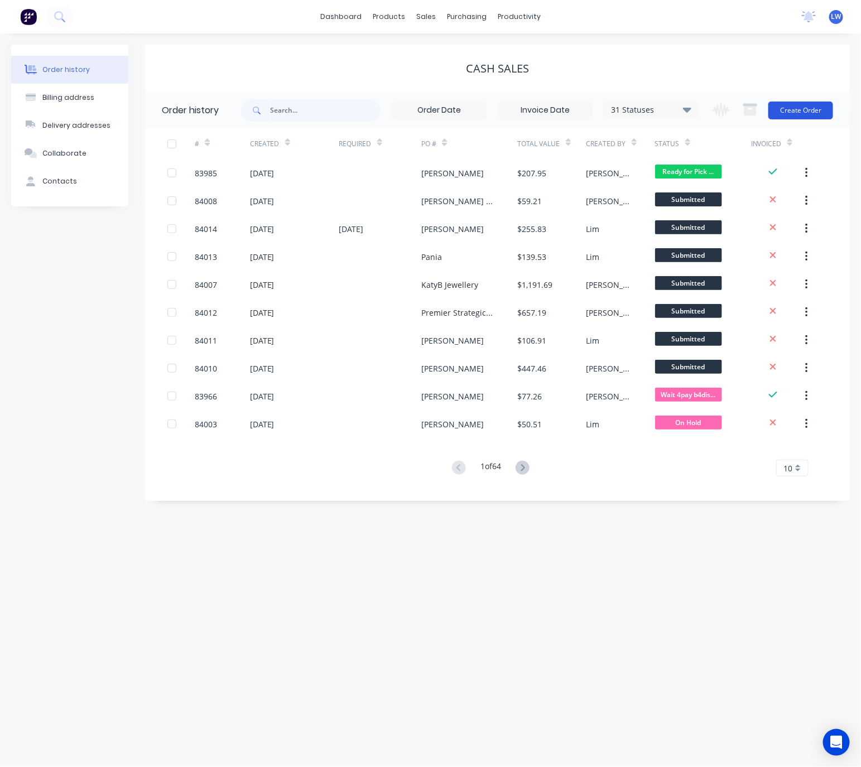
click at [824, 107] on button "Create Order" at bounding box center [800, 110] width 65 height 18
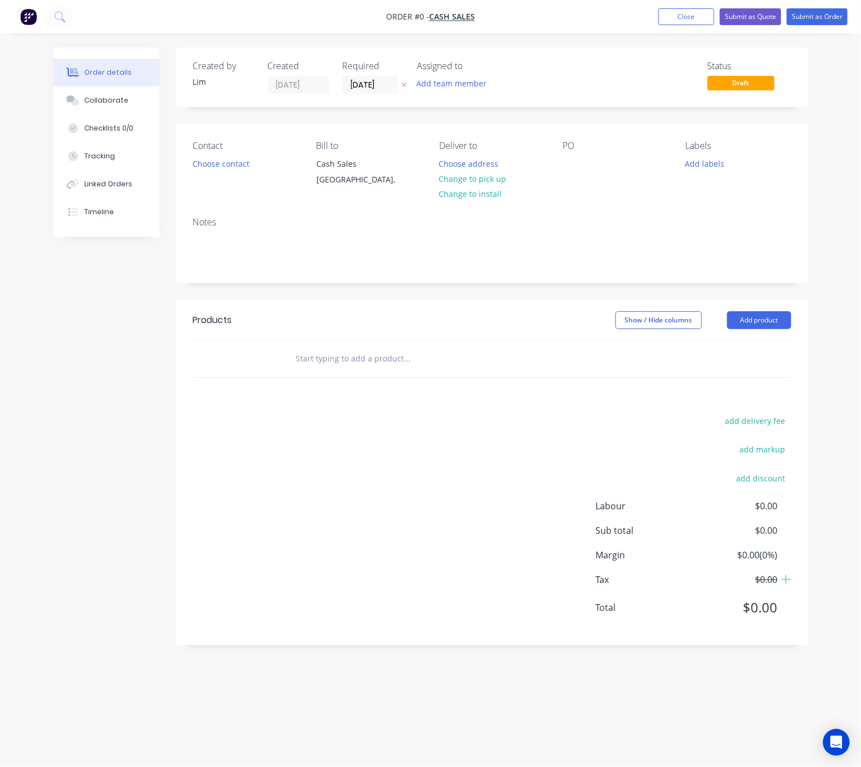
click at [402, 86] on icon at bounding box center [404, 84] width 5 height 7
click at [231, 161] on button "Choose contact" at bounding box center [220, 163] width 69 height 15
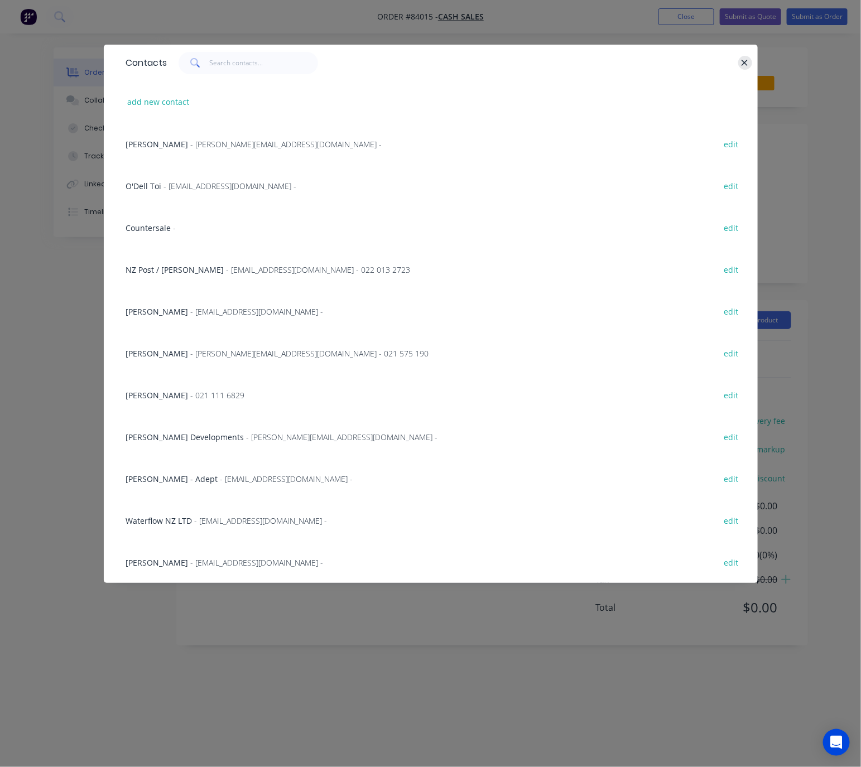
click at [745, 62] on icon "button" at bounding box center [745, 63] width 6 height 6
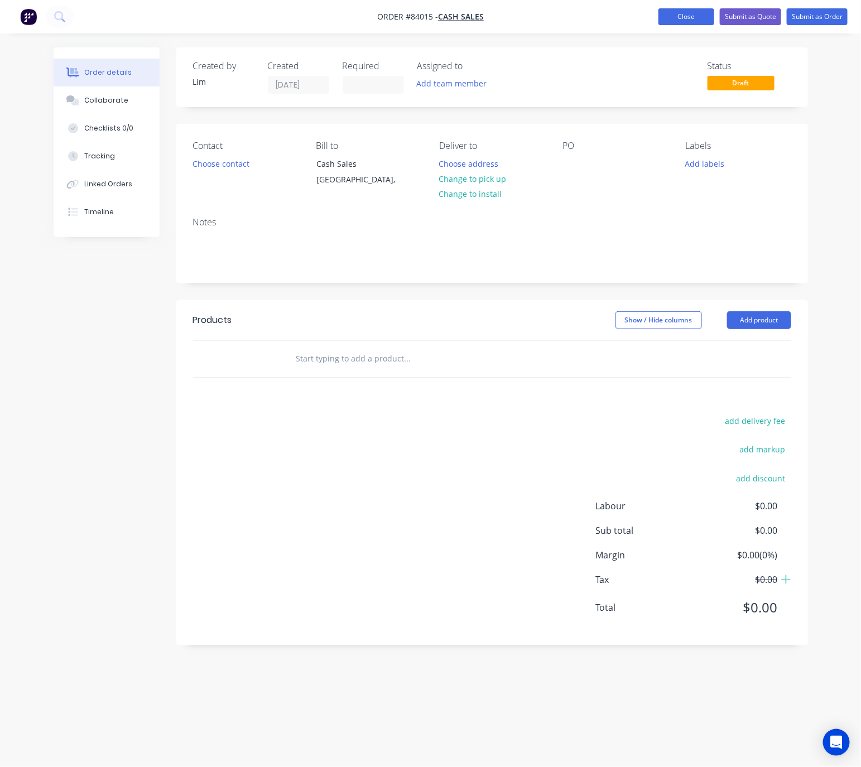
click at [678, 19] on button "Close" at bounding box center [686, 16] width 56 height 17
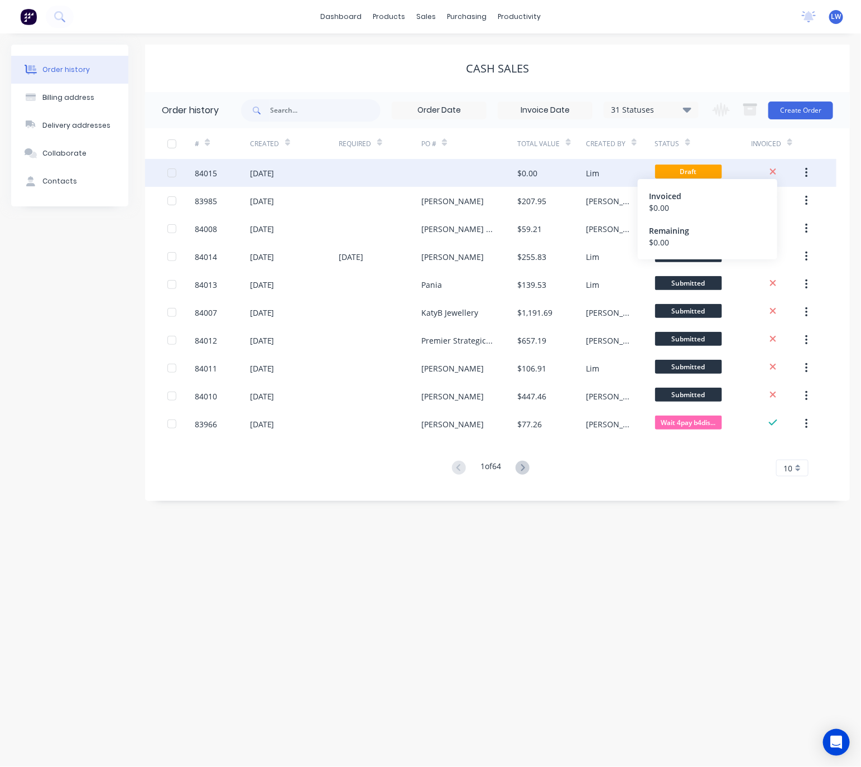
click at [774, 170] on icon at bounding box center [773, 171] width 6 height 6
click at [805, 171] on icon "button" at bounding box center [806, 173] width 3 height 12
click at [774, 168] on icon at bounding box center [772, 172] width 7 height 10
click at [771, 171] on icon at bounding box center [772, 172] width 7 height 10
drag, startPoint x: 771, startPoint y: 171, endPoint x: 750, endPoint y: 166, distance: 22.3
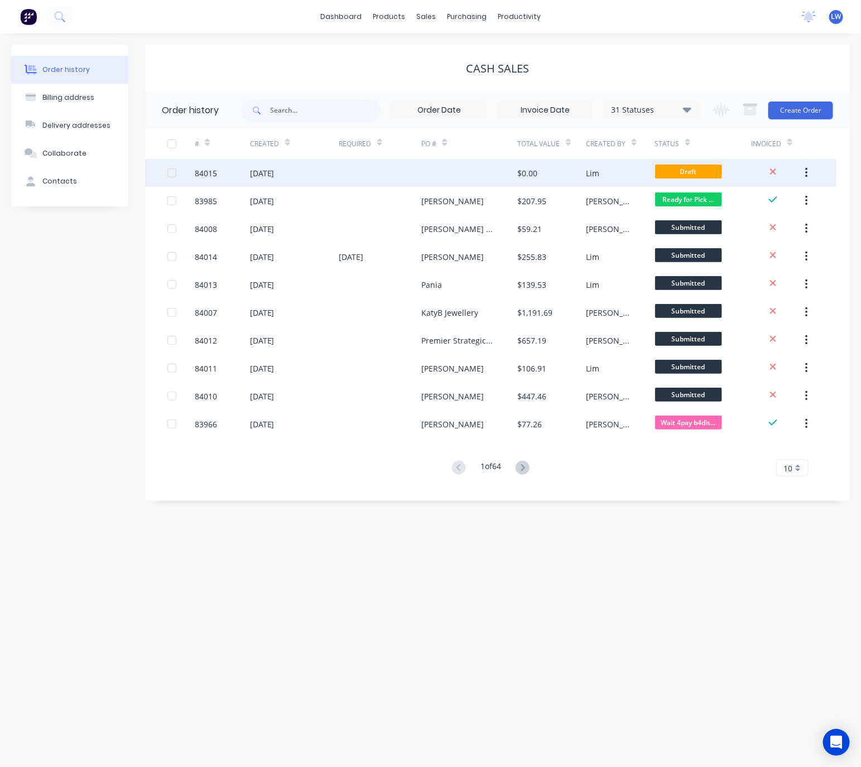
click at [750, 166] on div "Draft" at bounding box center [703, 173] width 96 height 28
